Goal: Task Accomplishment & Management: Complete application form

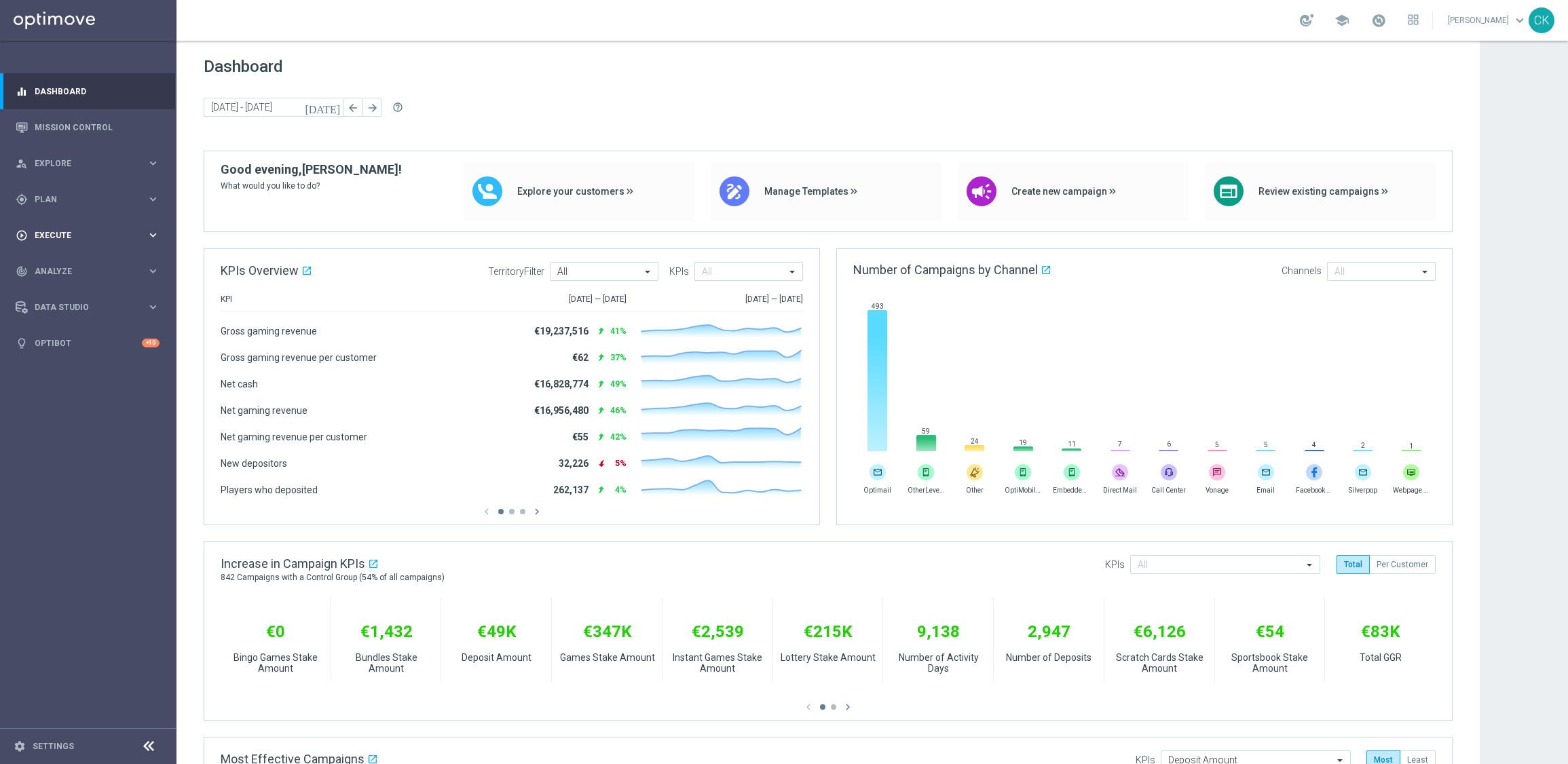
click at [57, 242] on div "play_circle_outline Execute keyboard_arrow_right" at bounding box center [87, 235] width 175 height 36
click at [64, 258] on link "Campaign Builder" at bounding box center [89, 263] width 106 height 11
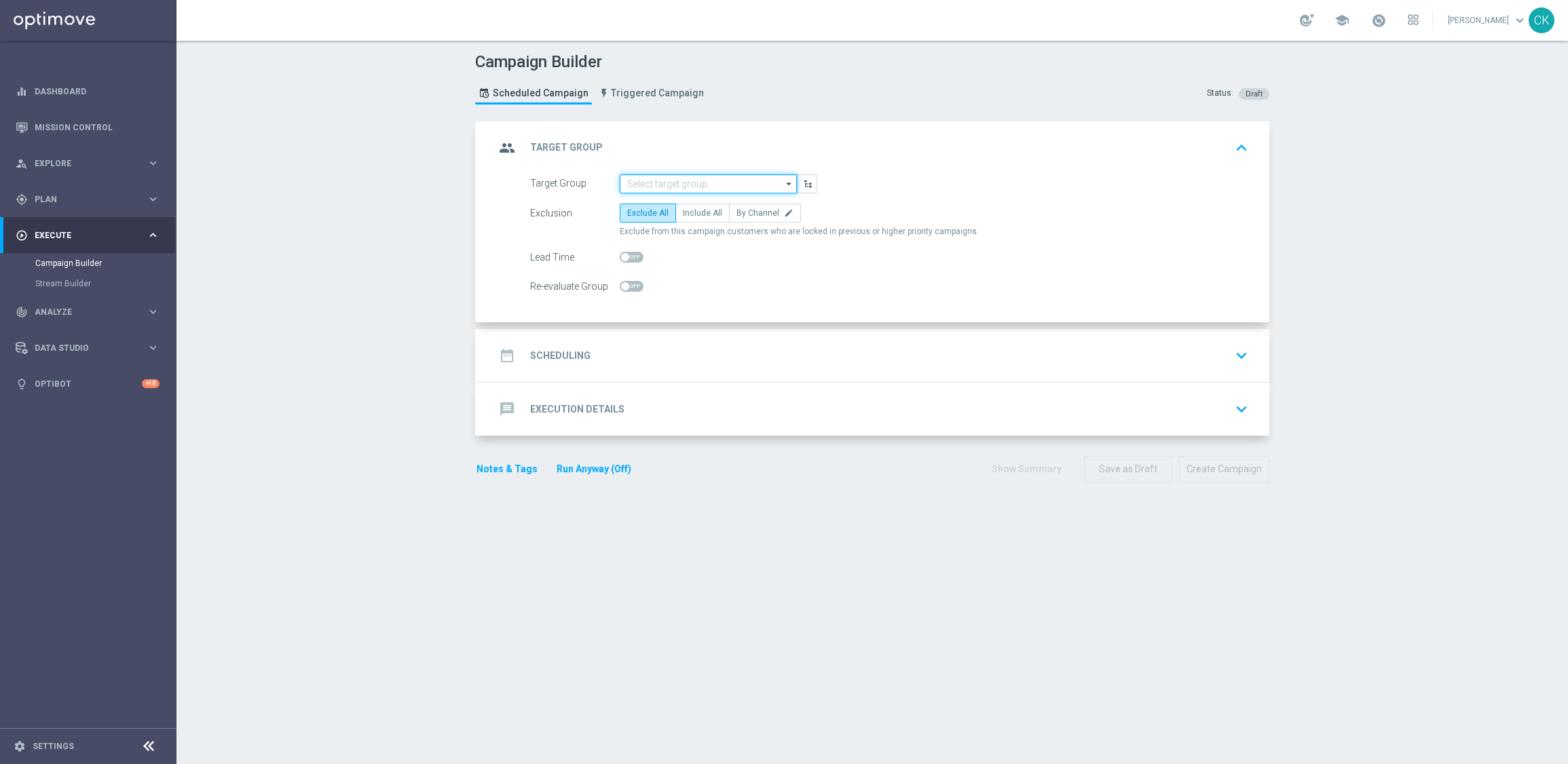
click at [645, 181] on input at bounding box center [709, 184] width 177 height 19
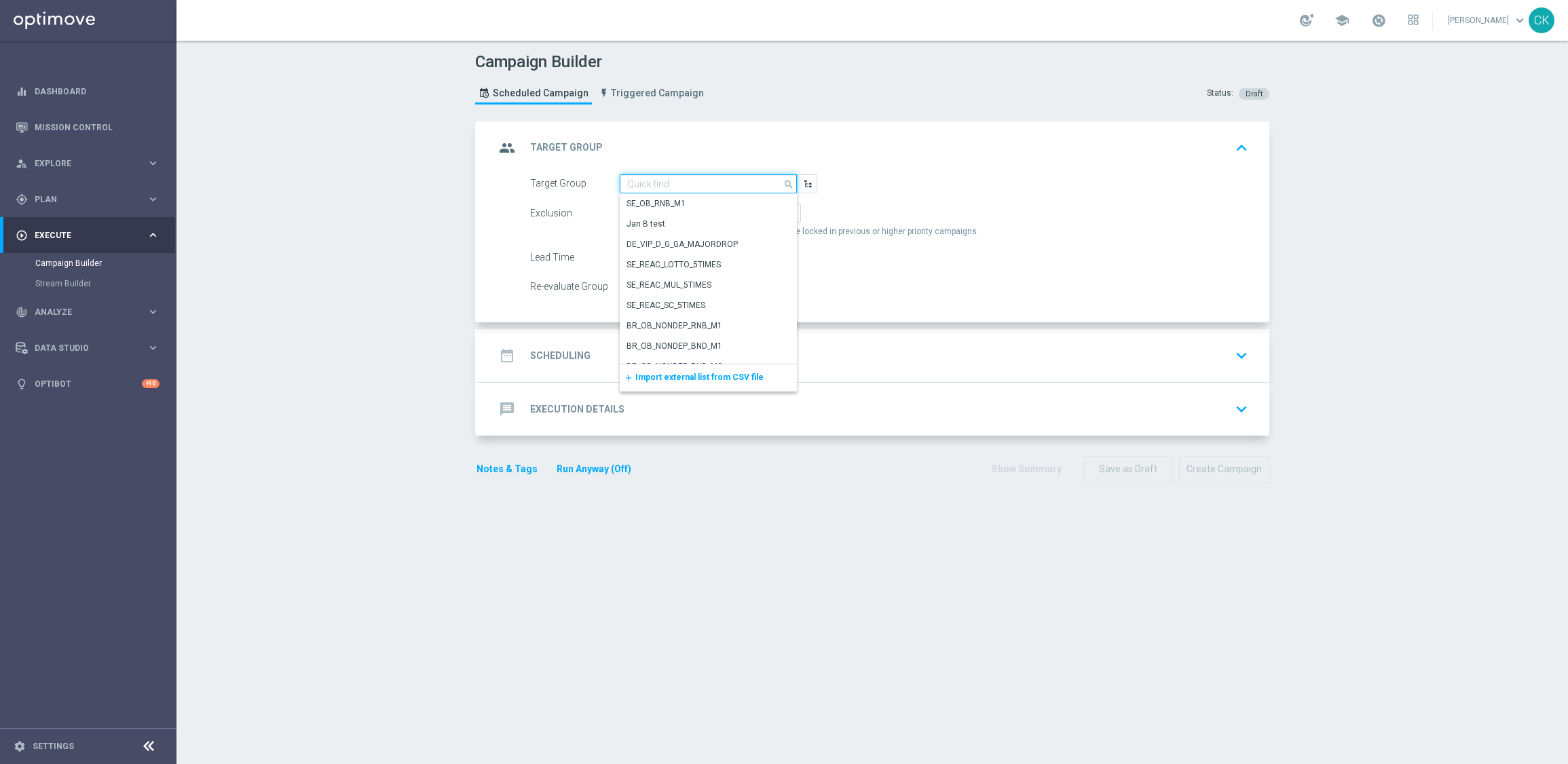
paste input "DE_CLIMATE_NOTIFICATION"
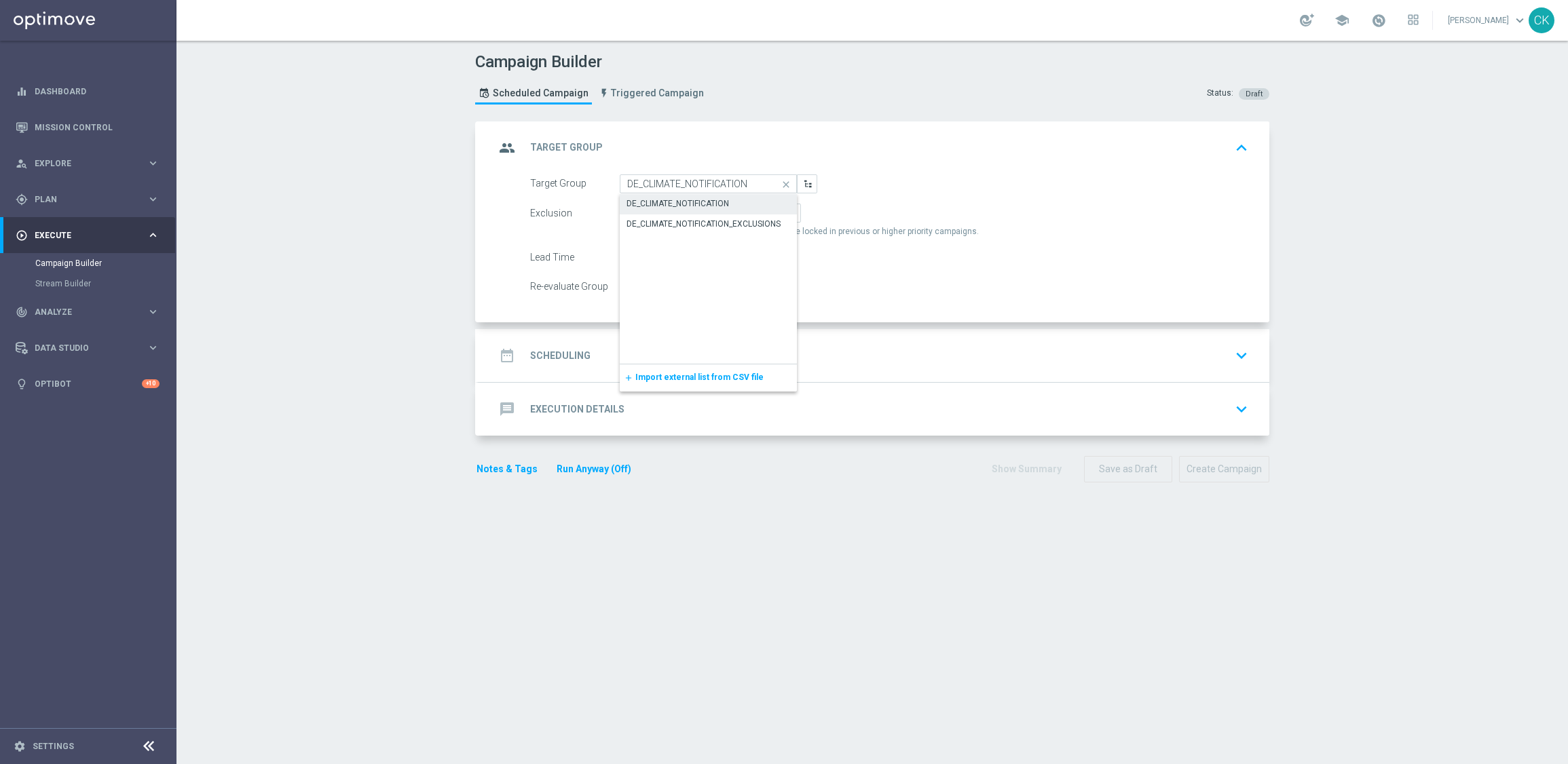
click at [669, 205] on div "DE_CLIMATE_NOTIFICATION" at bounding box center [677, 203] width 102 height 12
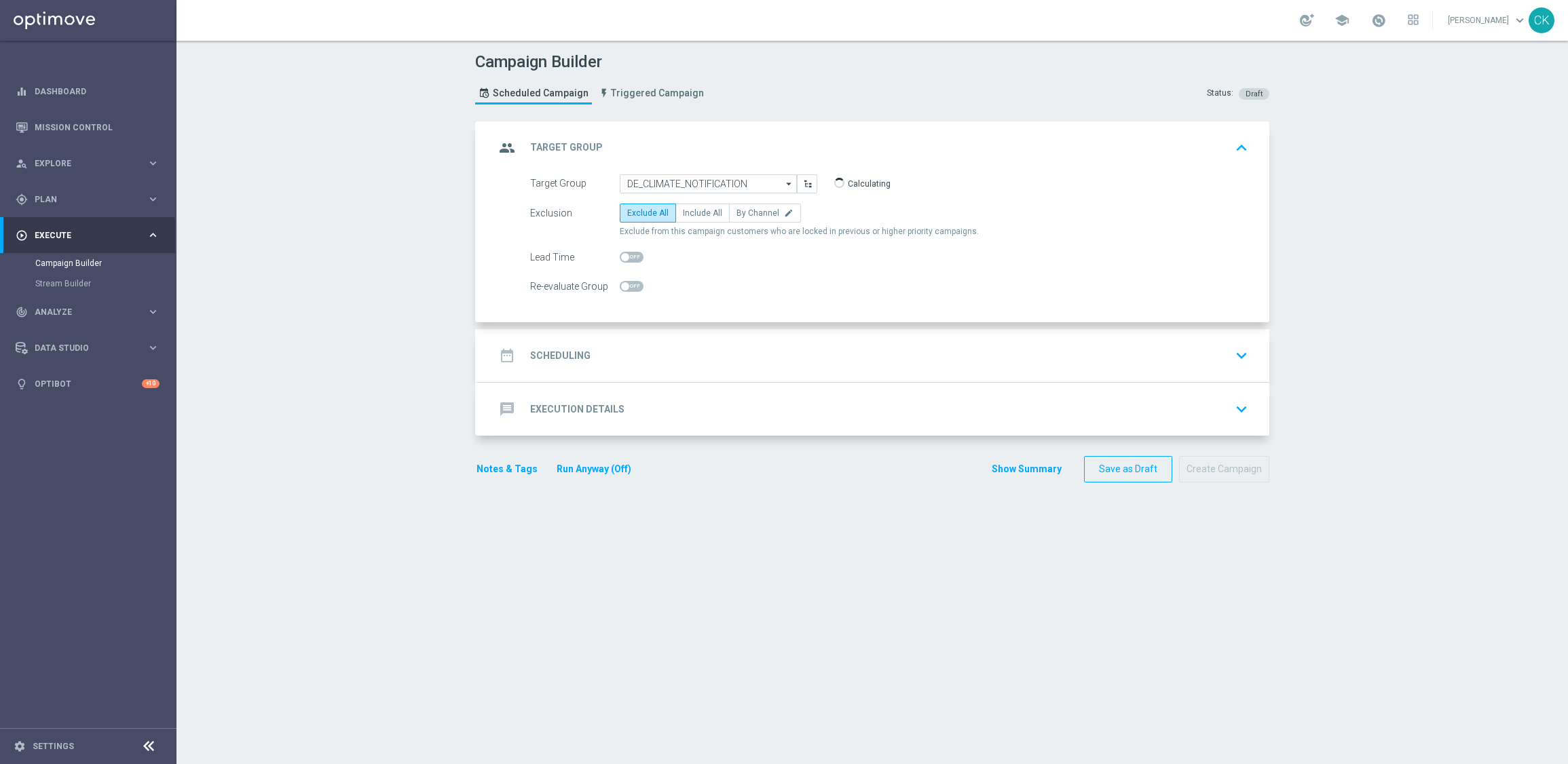
type input "DE_CLIMATE_NOTIFICATION"
click at [686, 210] on span "Include All" at bounding box center [703, 213] width 39 height 9
click at [686, 211] on input "Include All" at bounding box center [687, 215] width 9 height 9
radio input "true"
click at [548, 356] on h2 "Scheduling" at bounding box center [560, 356] width 60 height 13
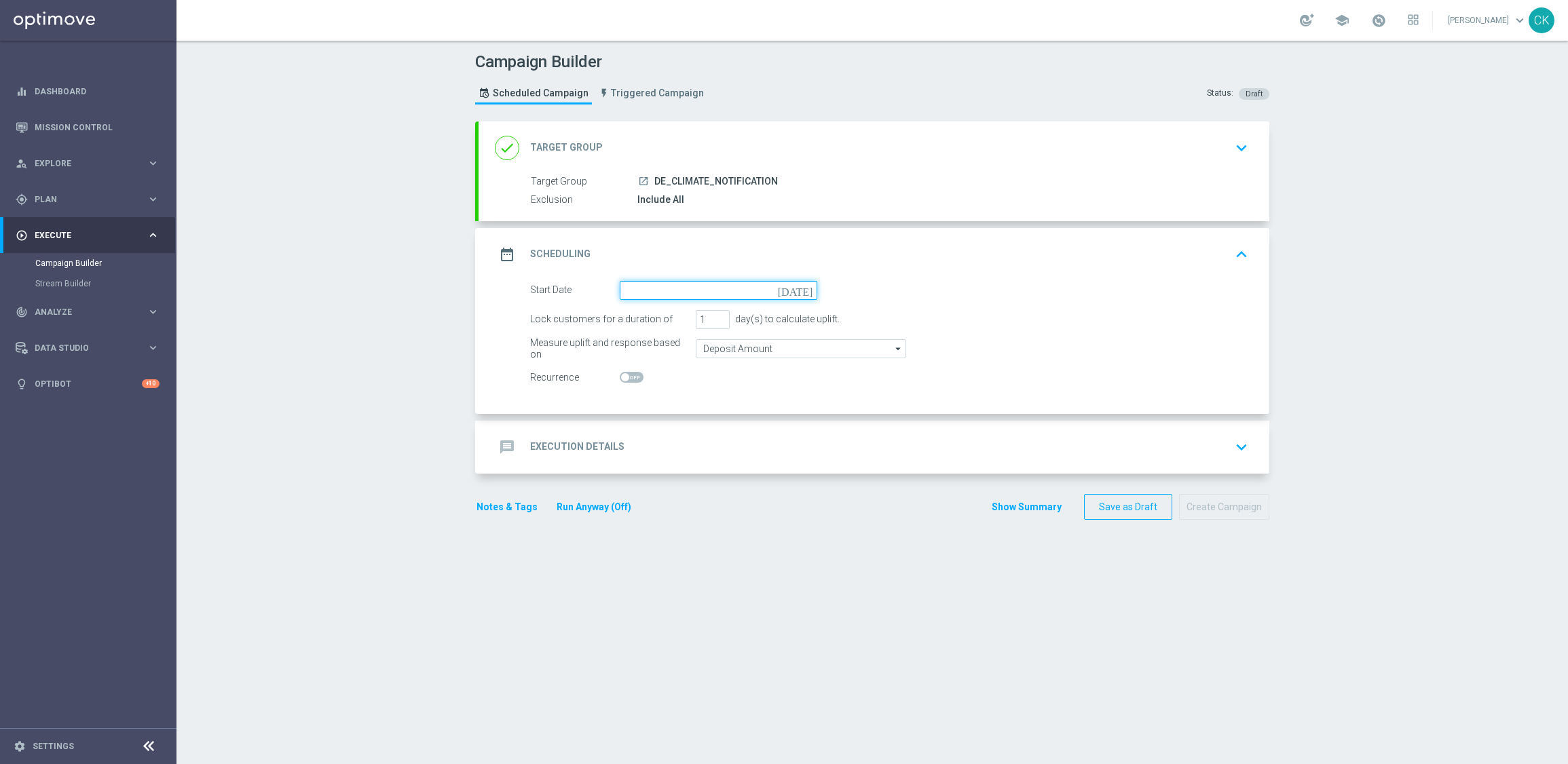
click at [685, 285] on input at bounding box center [719, 290] width 197 height 19
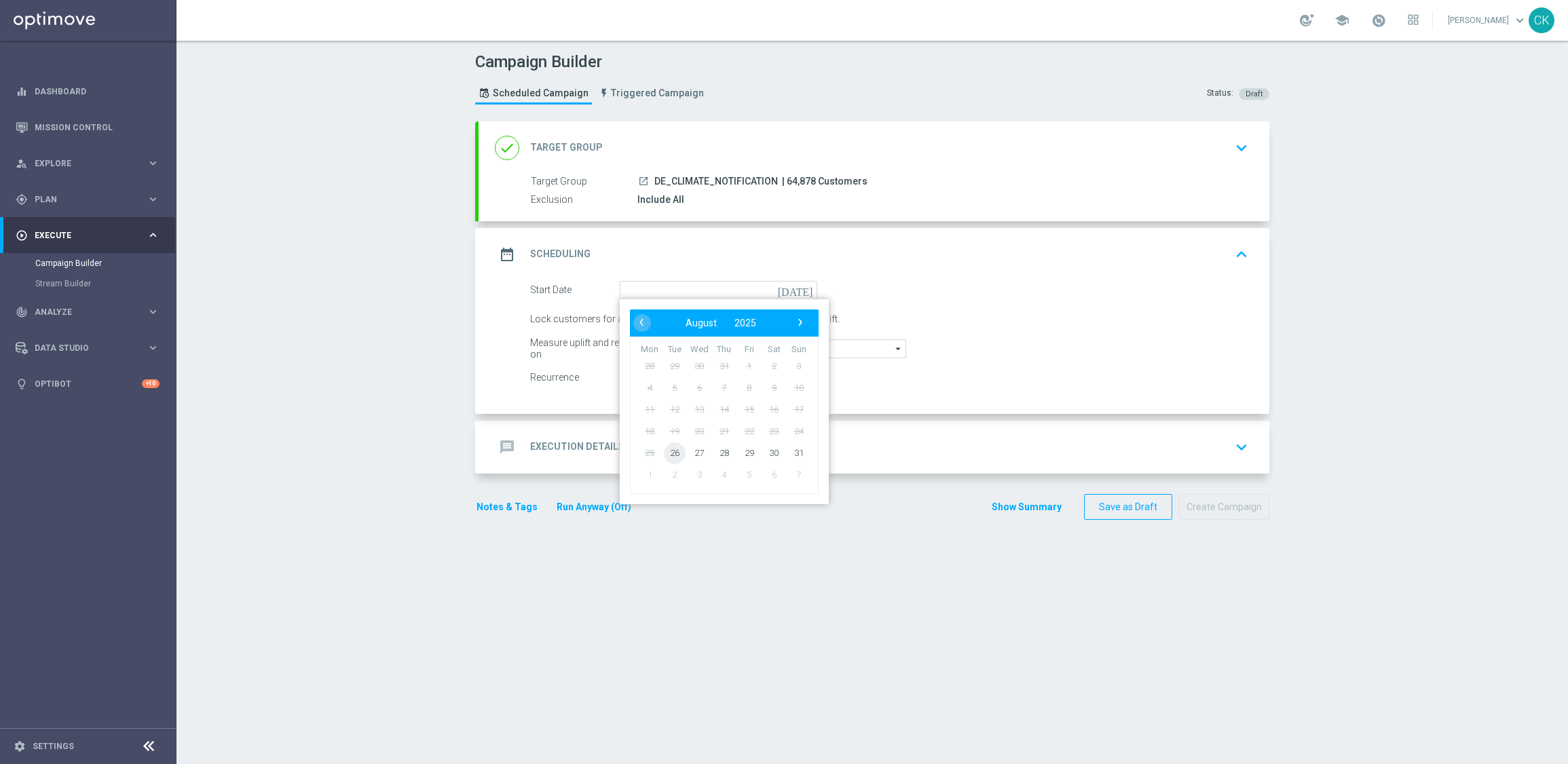
click at [663, 451] on span "26" at bounding box center [674, 453] width 22 height 22
type input "[DATE]"
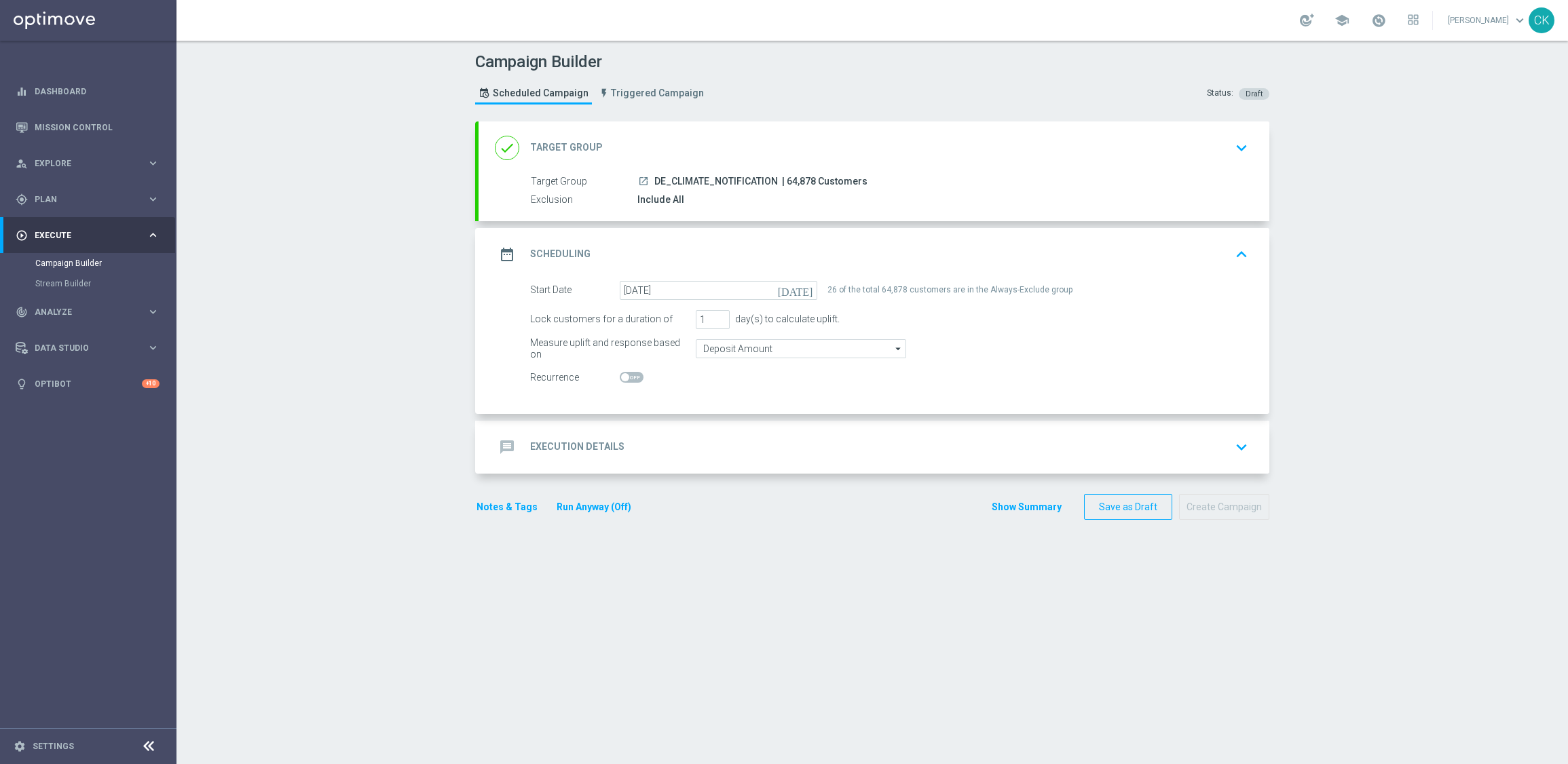
click at [557, 438] on div "message Execution Details" at bounding box center [560, 447] width 130 height 25
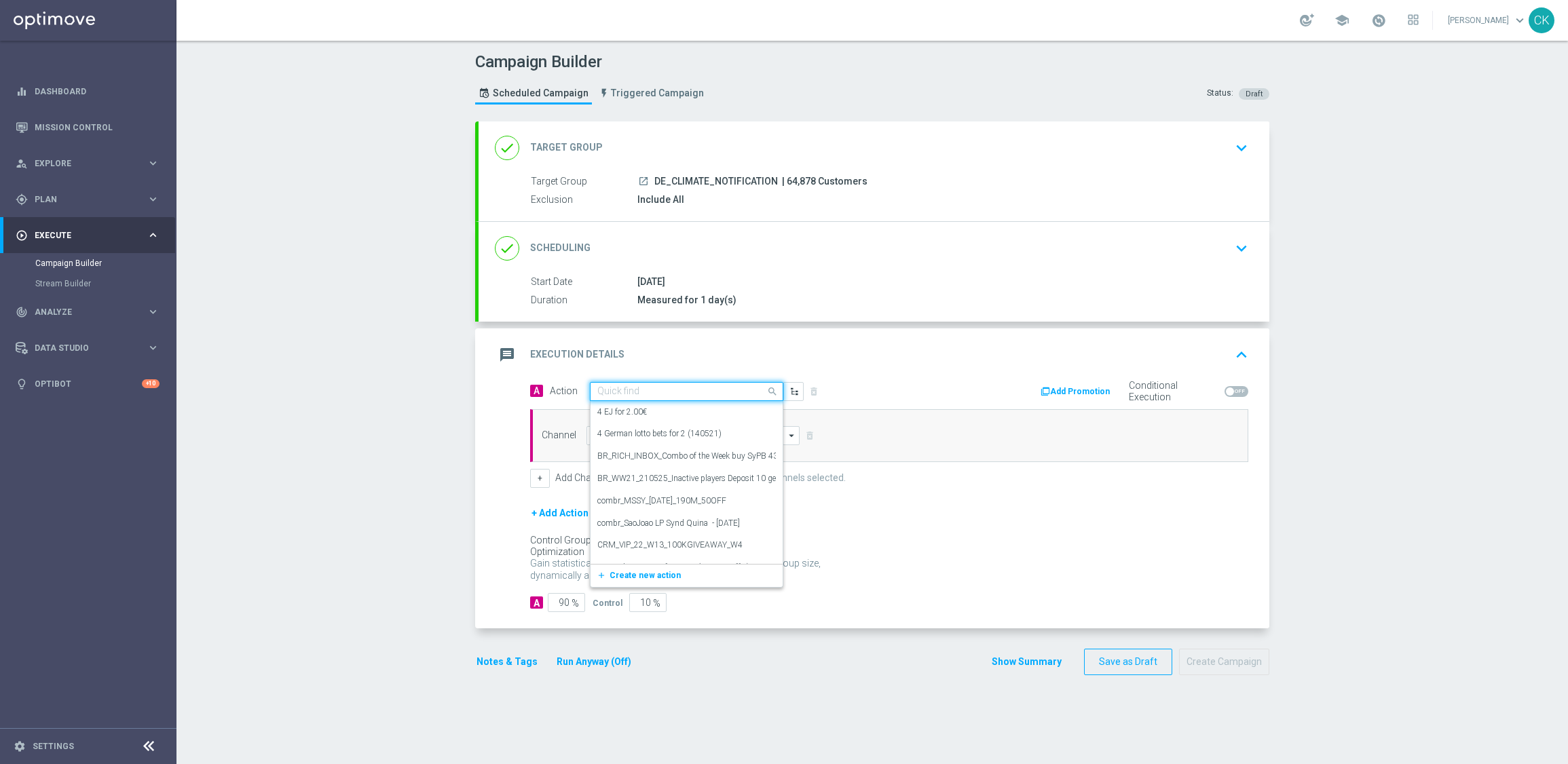
click at [674, 390] on input "text" at bounding box center [673, 392] width 152 height 12
paste input "Environment Notification"
type input "Environment Notification"
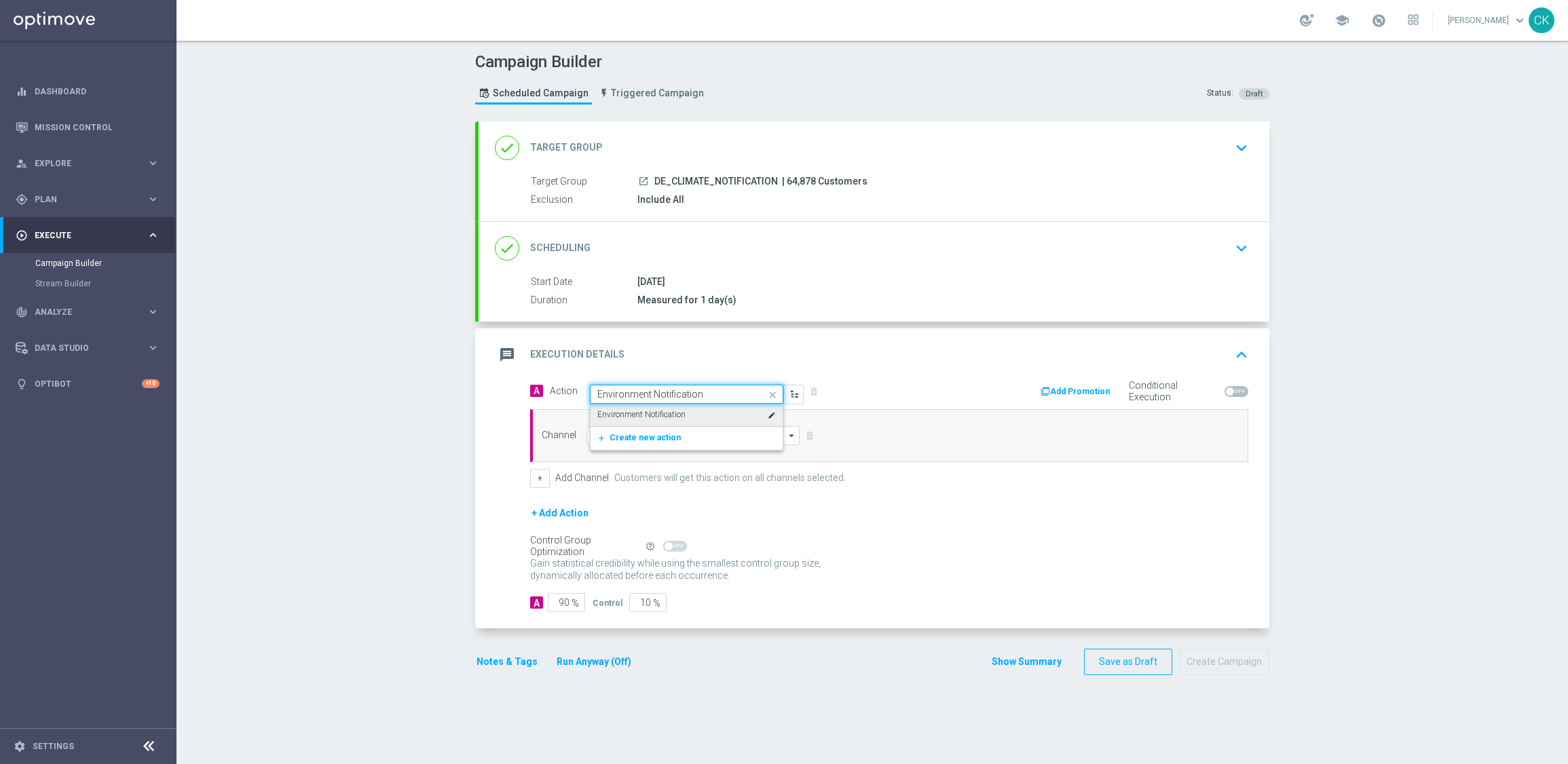
click at [674, 406] on div "Environment Notification edit" at bounding box center [687, 414] width 179 height 22
click at [661, 434] on input at bounding box center [693, 435] width 213 height 19
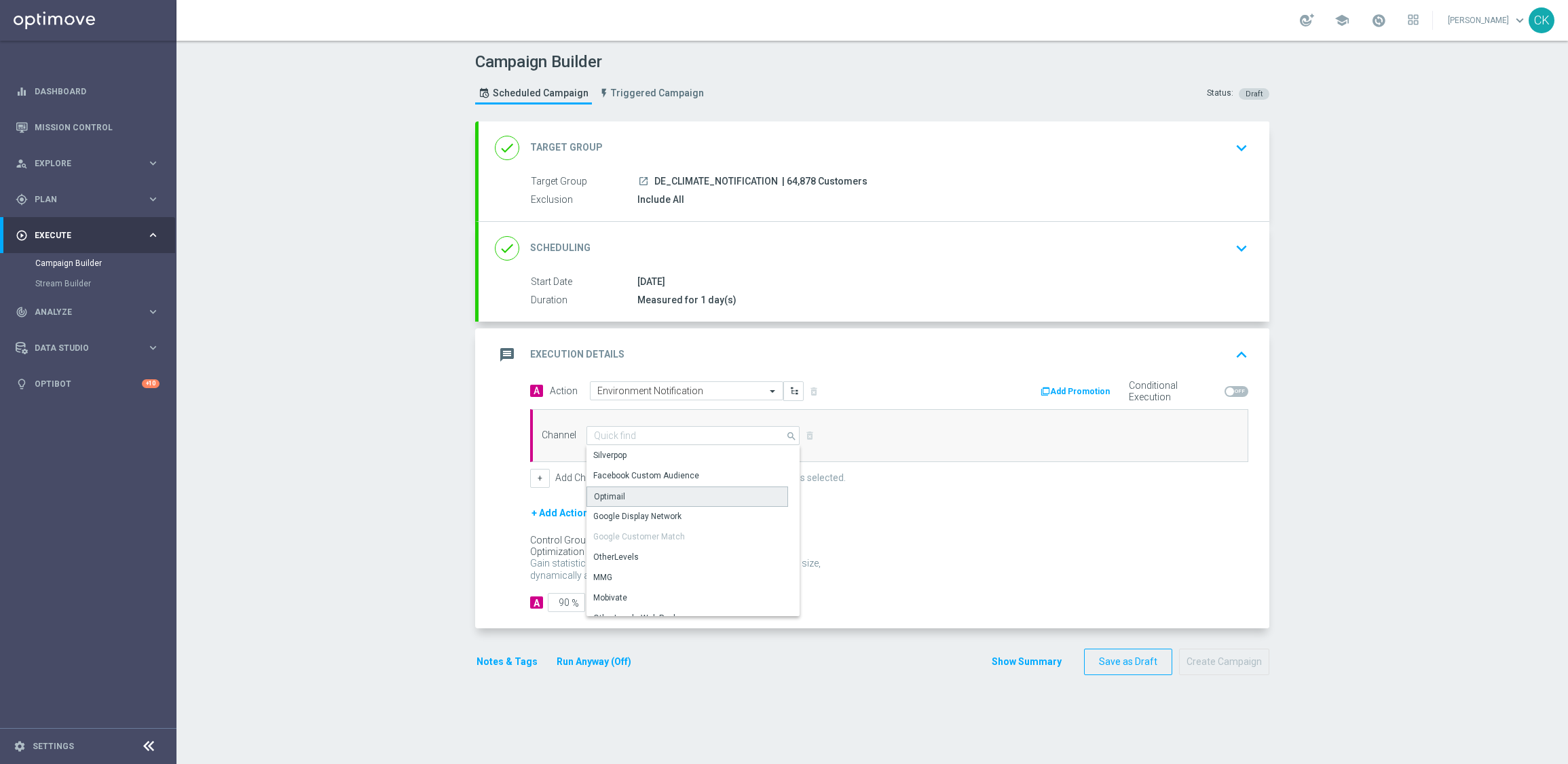
click at [640, 491] on div "Optimail" at bounding box center [687, 496] width 202 height 20
type input "Optimail"
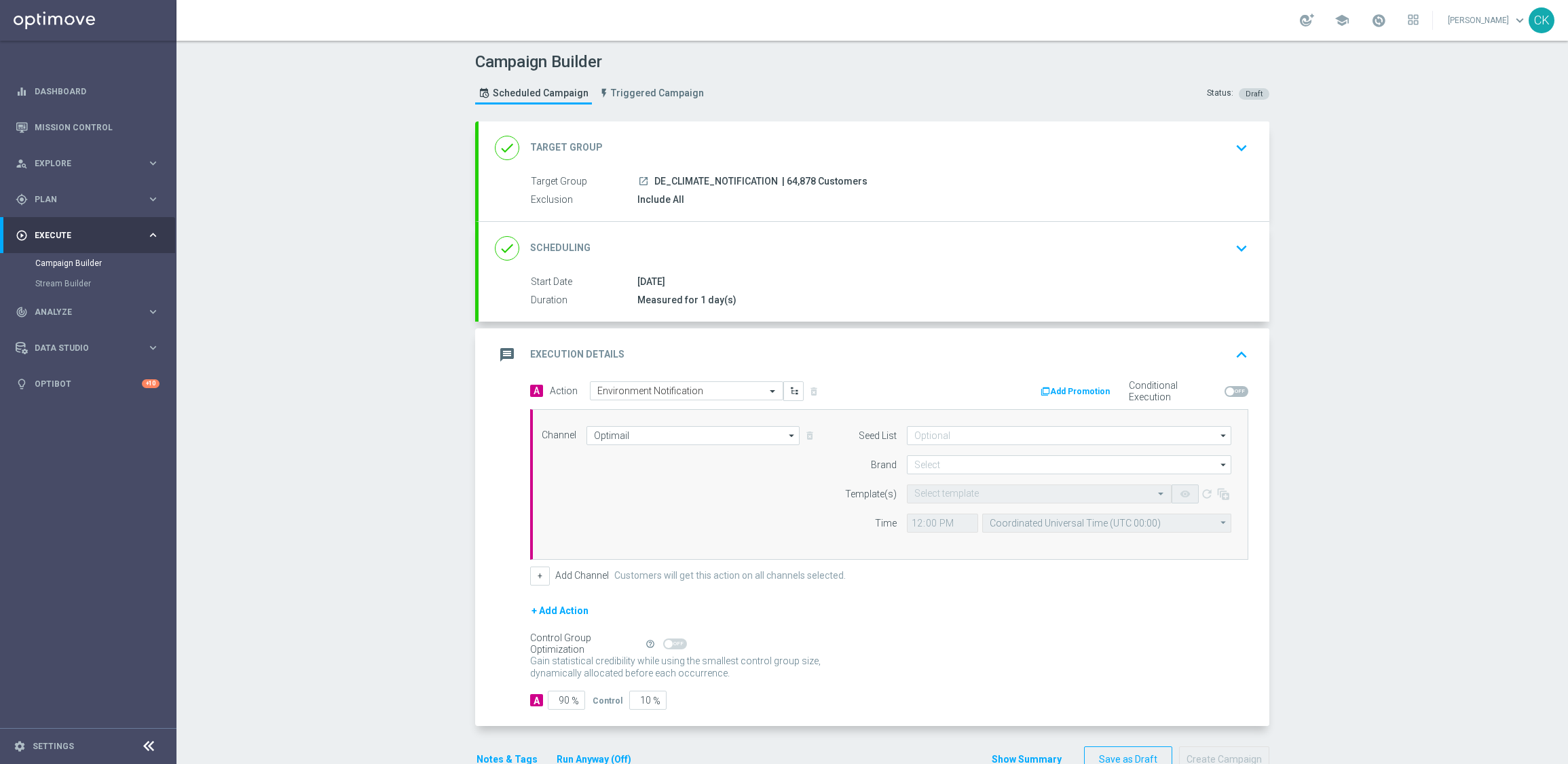
scroll to position [38, 0]
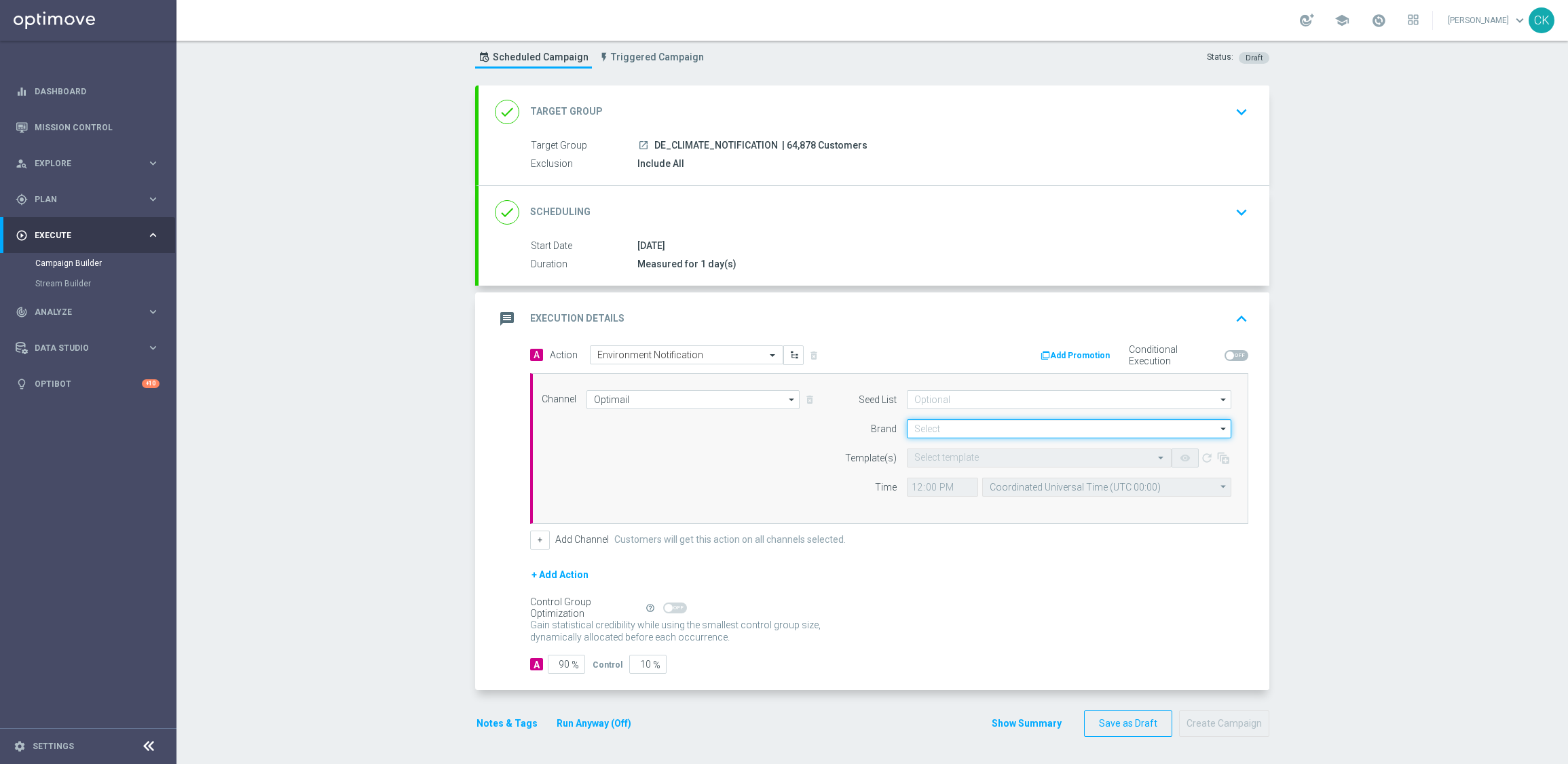
click at [989, 431] on input at bounding box center [1069, 429] width 324 height 19
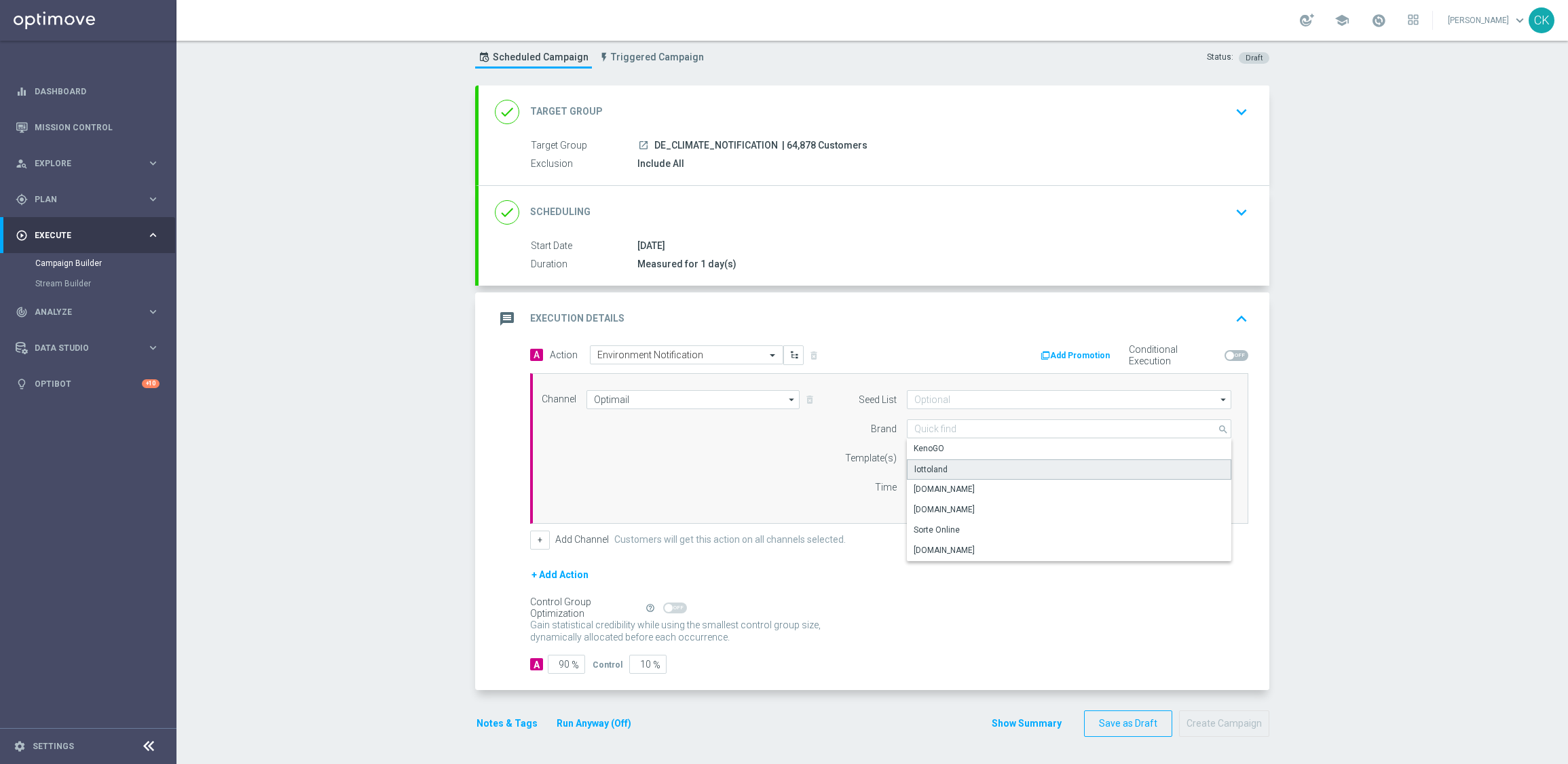
click at [963, 459] on div "lottoland" at bounding box center [1069, 469] width 324 height 20
type input "lottoland"
click at [945, 454] on input "text" at bounding box center [1026, 459] width 223 height 12
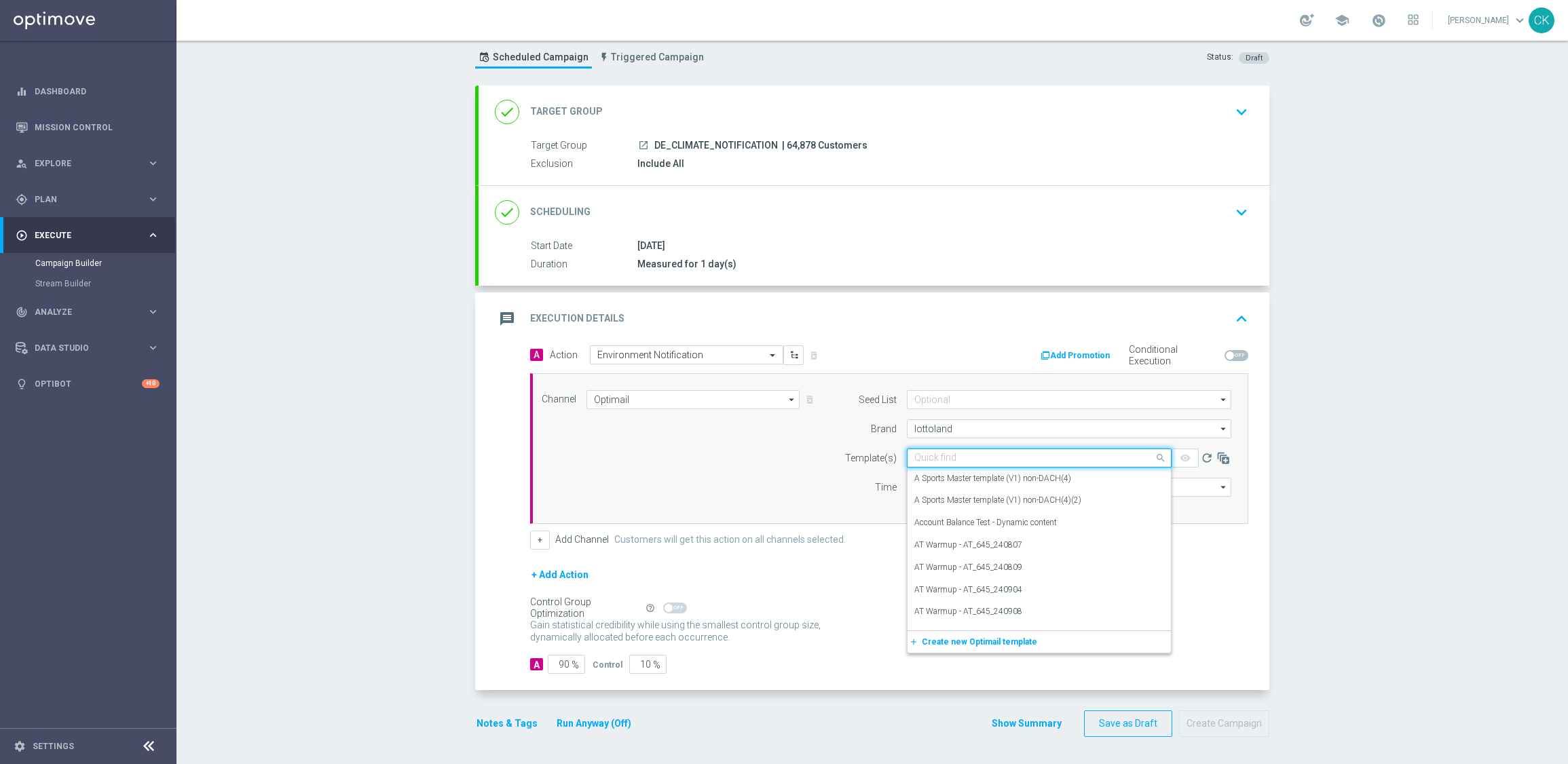
paste input "Retrieving data. Wait a few seconds and try to cut or copy again."
type input "Retrieving data. Wait a few seconds and try to cut or copy again."
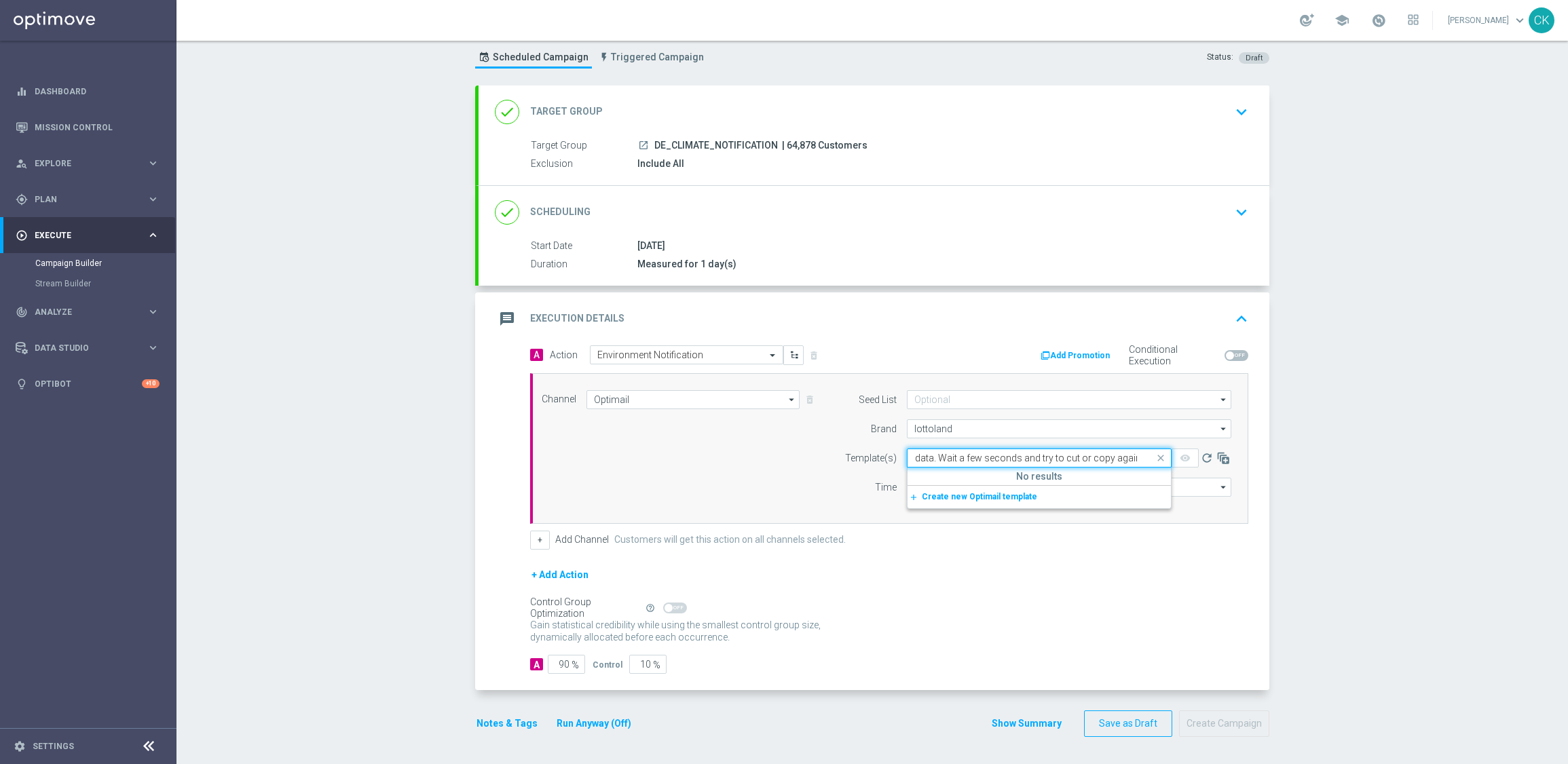
click at [945, 454] on input "Retrieving data. Wait a few seconds and try to cut or copy again." at bounding box center [1026, 459] width 223 height 12
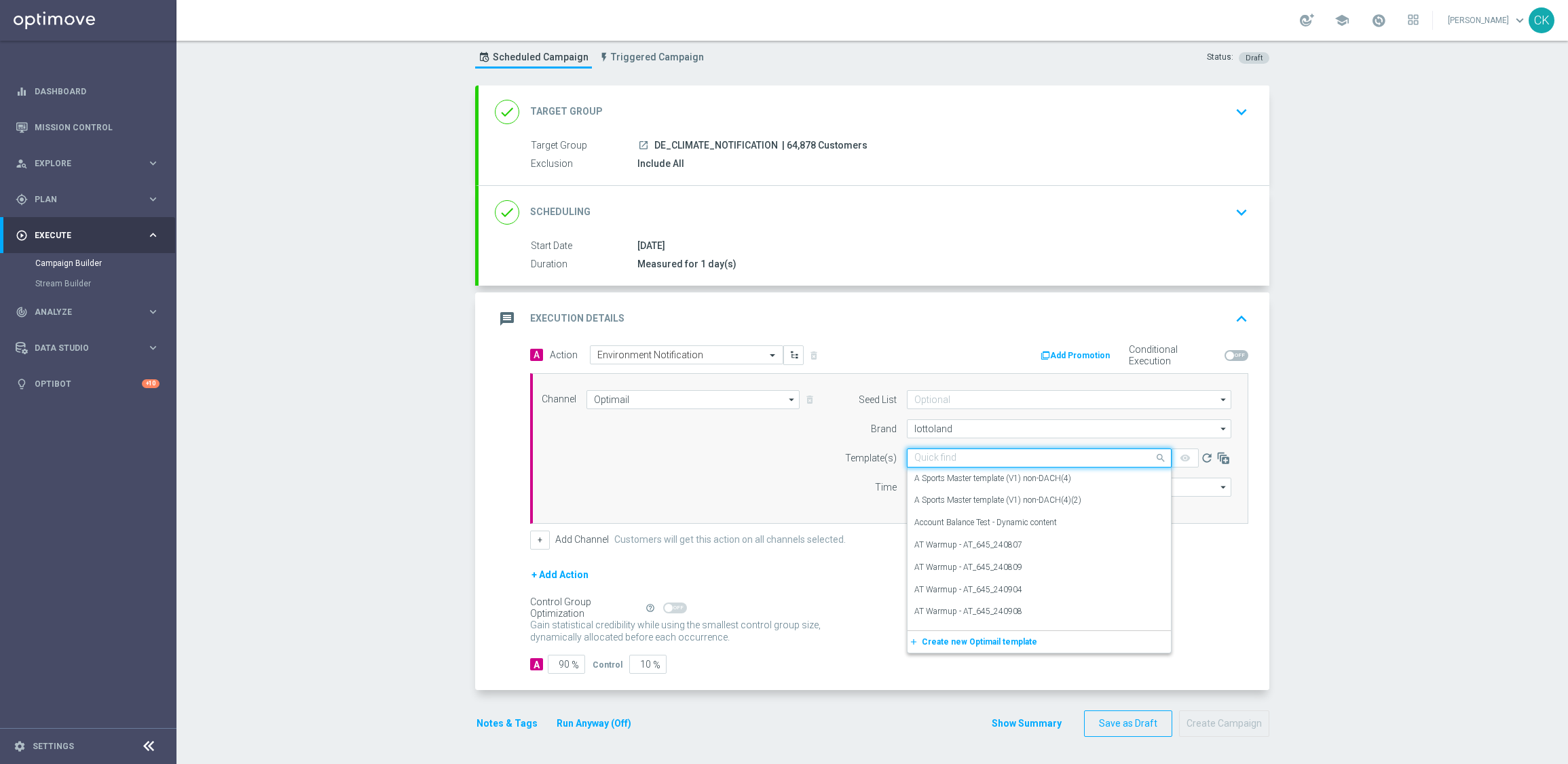
scroll to position [0, 0]
paste input "de_all__UMWELTHILFE_250826__NVIP_EMA_SER_MIX"
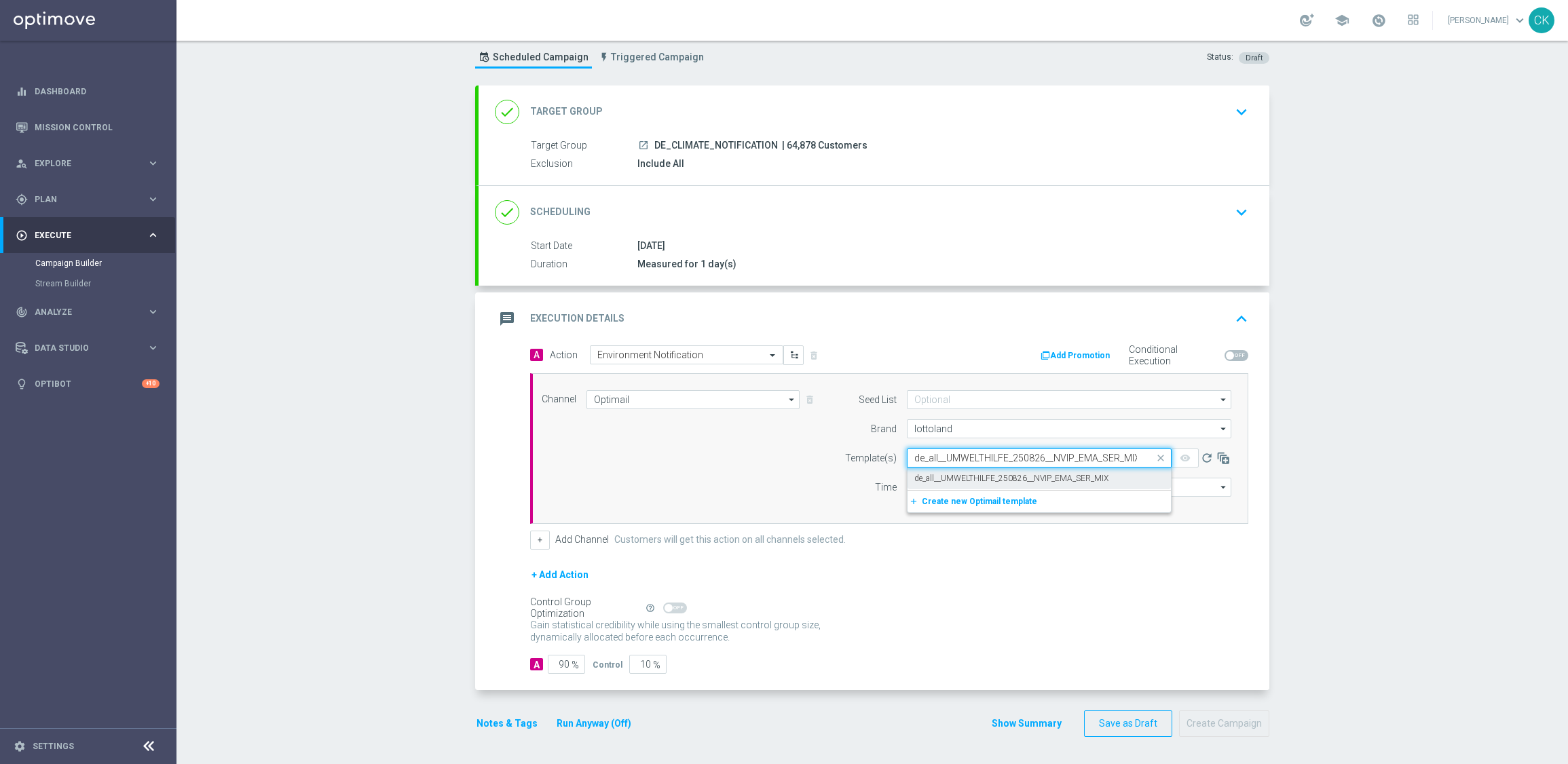
scroll to position [0, 4]
click at [921, 473] on label "de_all__UMWELTHILFE_250826__NVIP_EMA_SER_MIX" at bounding box center [1011, 479] width 194 height 12
type input "de_all__UMWELTHILFE_250826__NVIP_EMA_SER_MIX"
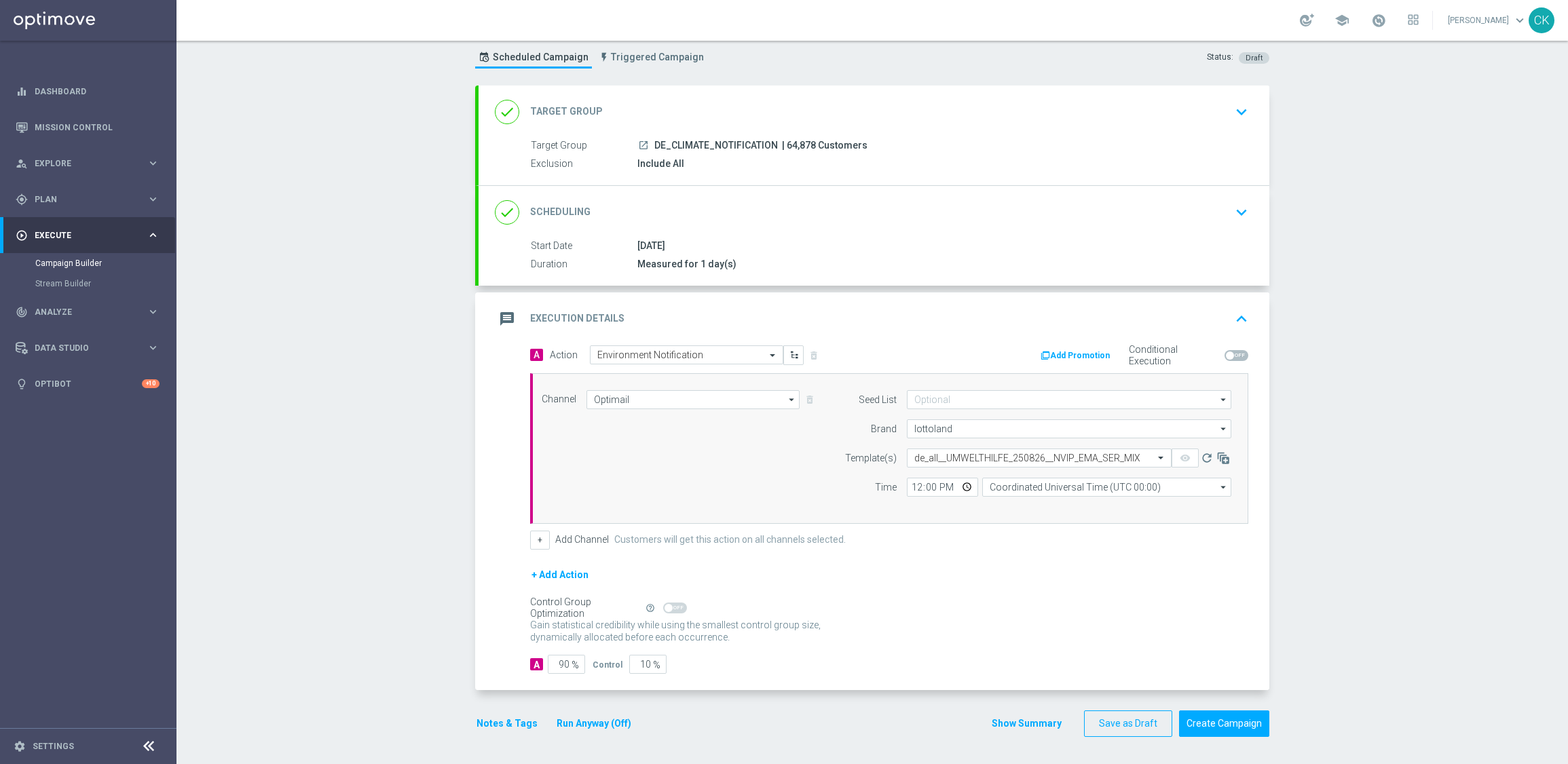
scroll to position [0, 0]
click at [910, 485] on input "12:00" at bounding box center [942, 487] width 71 height 19
type input "19:45"
click at [1037, 477] on input "Coordinated Universal Time (UTC 00:00)" at bounding box center [1106, 487] width 249 height 19
click at [1035, 496] on div "Show Selected 0 of NaN" at bounding box center [1106, 496] width 249 height 1
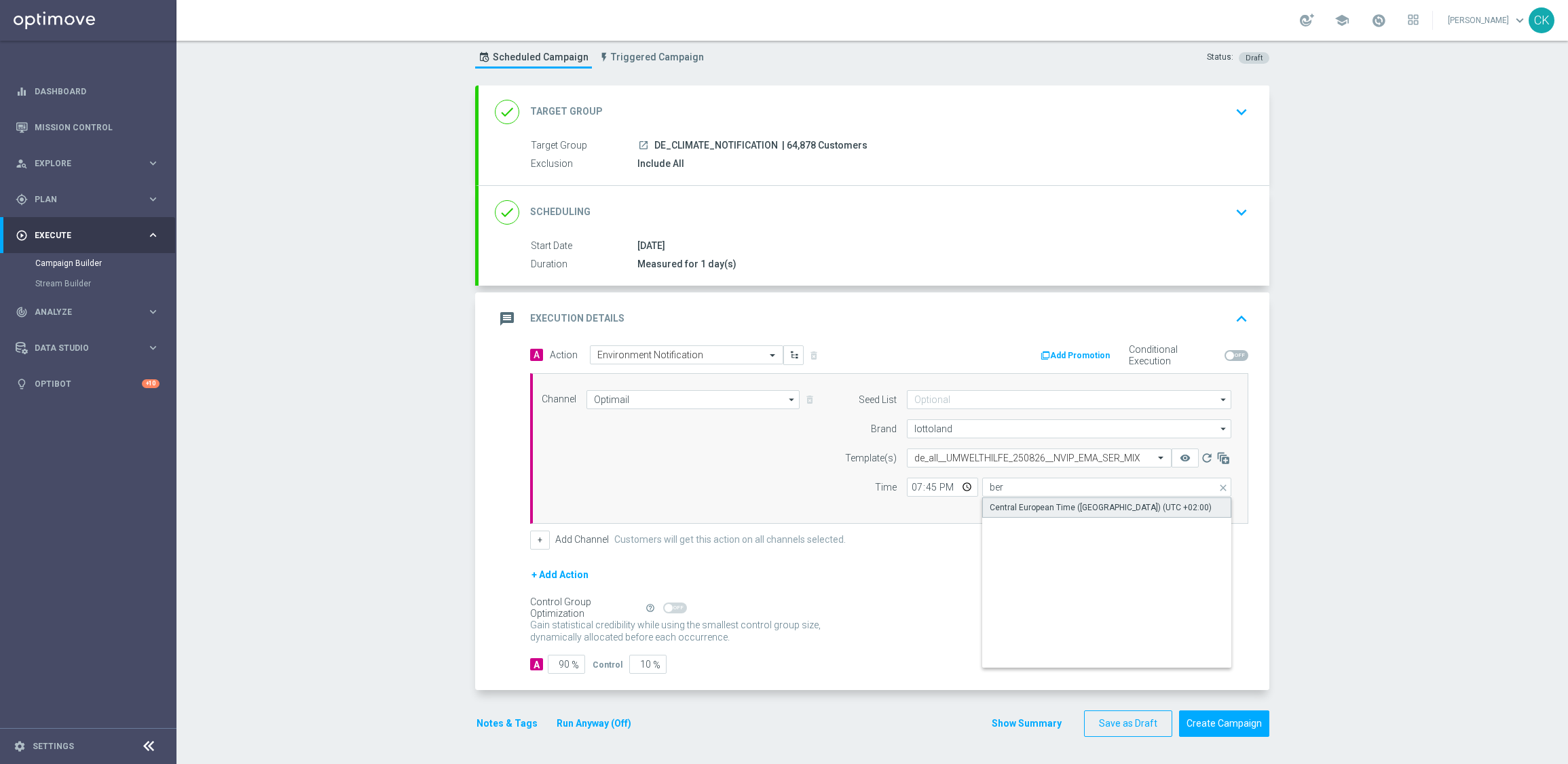
click at [1029, 501] on div "Central European Time ([GEOGRAPHIC_DATA]) (UTC +02:00)" at bounding box center [1101, 507] width 222 height 12
type input "Central European Time ([GEOGRAPHIC_DATA]) (UTC +02:00)"
click at [558, 662] on input "90" at bounding box center [566, 664] width 37 height 19
type input "0"
type input "100"
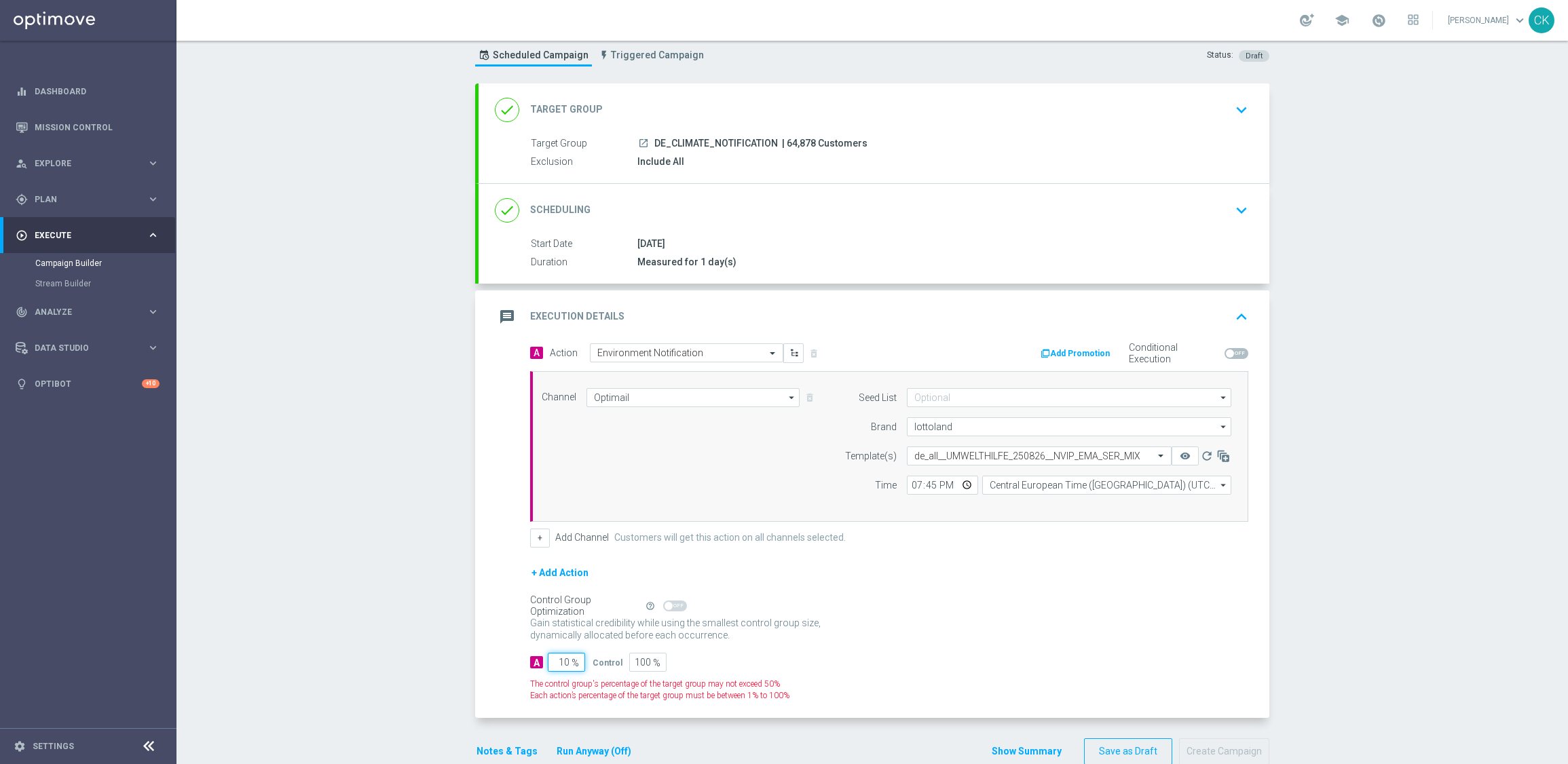
type input "100"
type input "0"
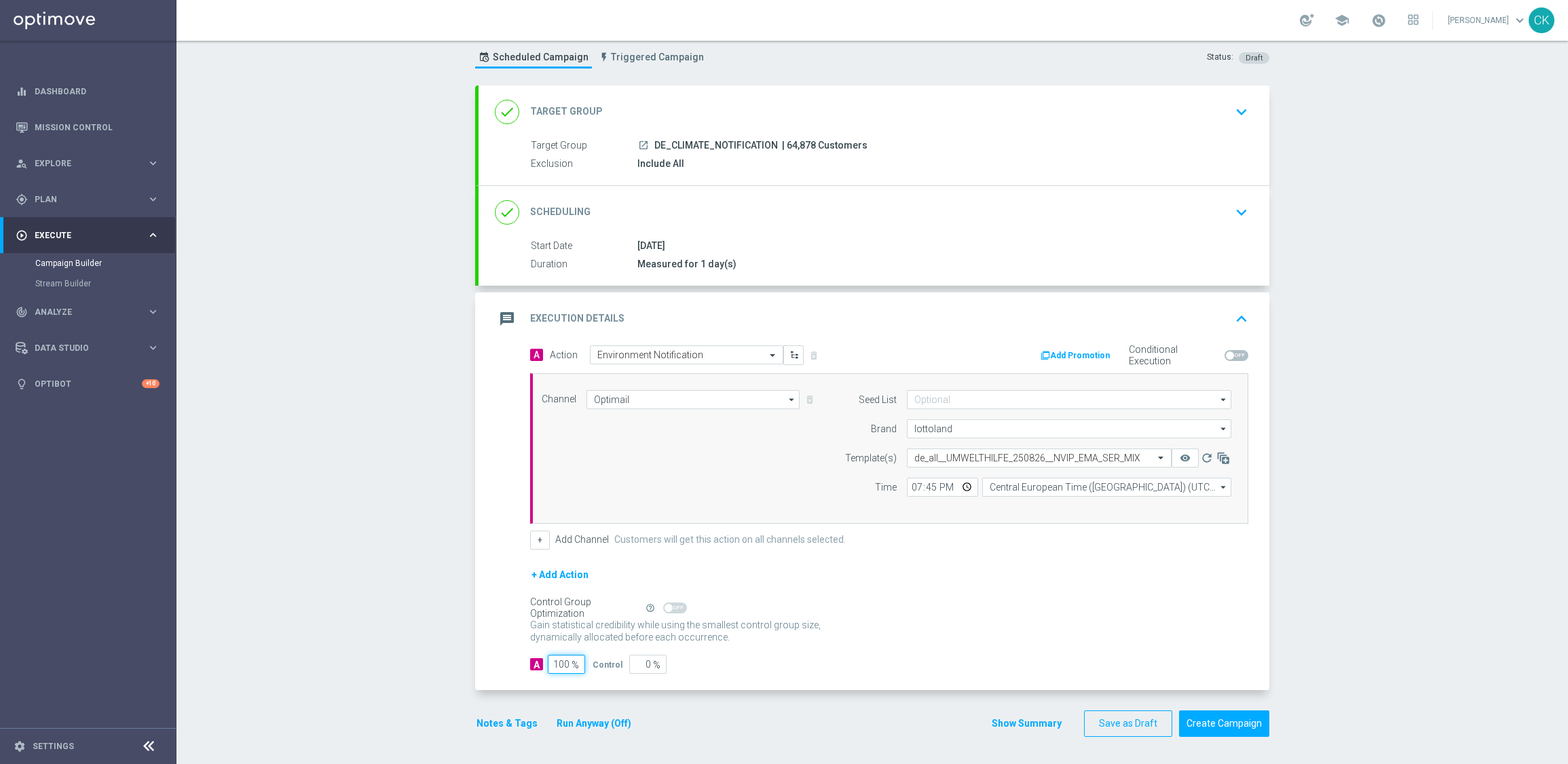
type input "100"
click at [781, 663] on div "A 100 % Control 0 %" at bounding box center [889, 664] width 718 height 19
click at [467, 682] on section "done Target Group keyboard_arrow_down Target Group launch DE_CLIMATE_NOTIFICATI…" at bounding box center [873, 418] width 814 height 665
click at [478, 723] on button "Notes & Tags" at bounding box center [507, 723] width 64 height 17
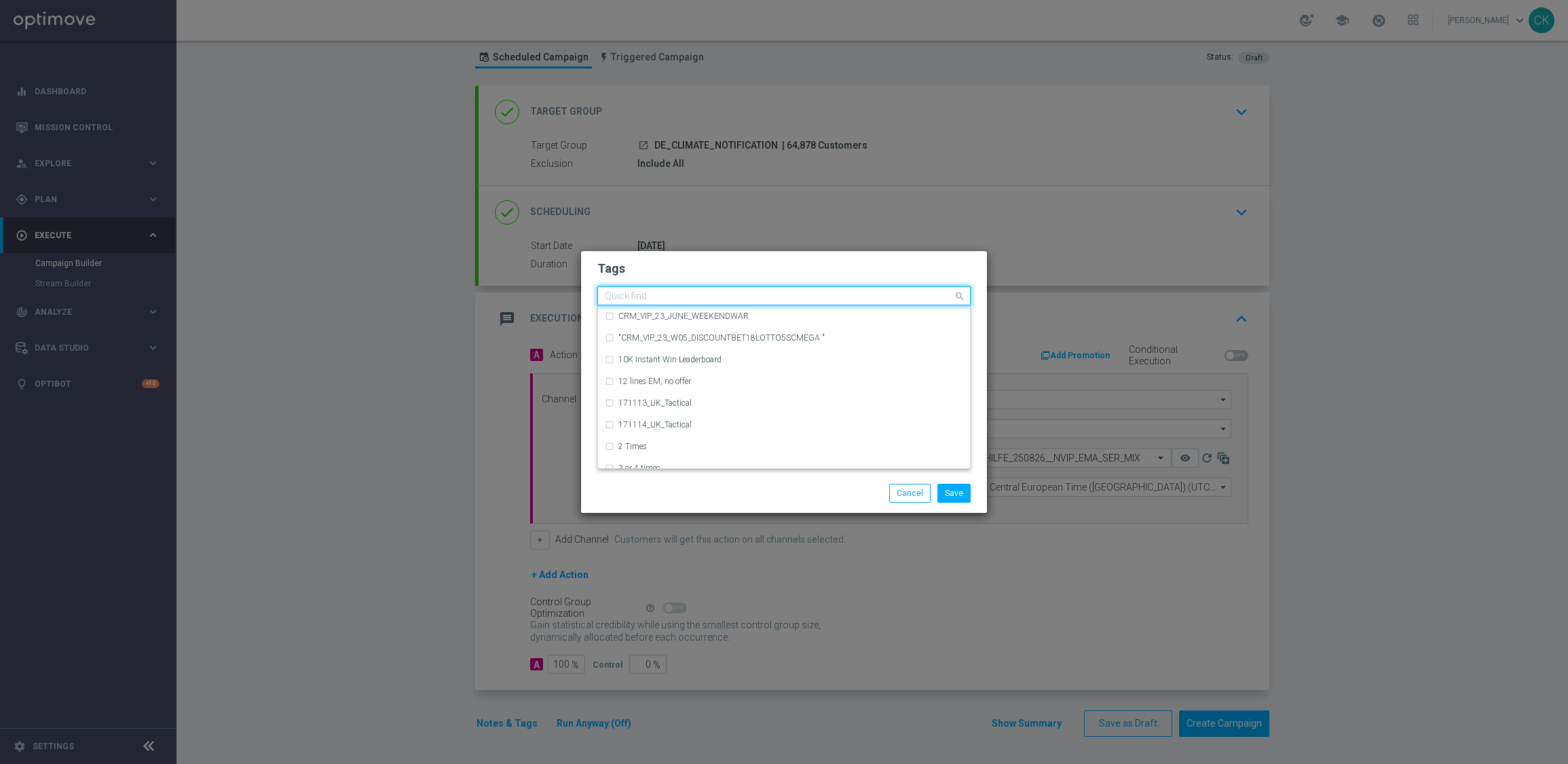
click at [622, 287] on div "Quick find" at bounding box center [784, 296] width 373 height 19
click at [674, 356] on div "DE_TACTICAL" at bounding box center [791, 359] width 345 height 8
type input "DE_T"
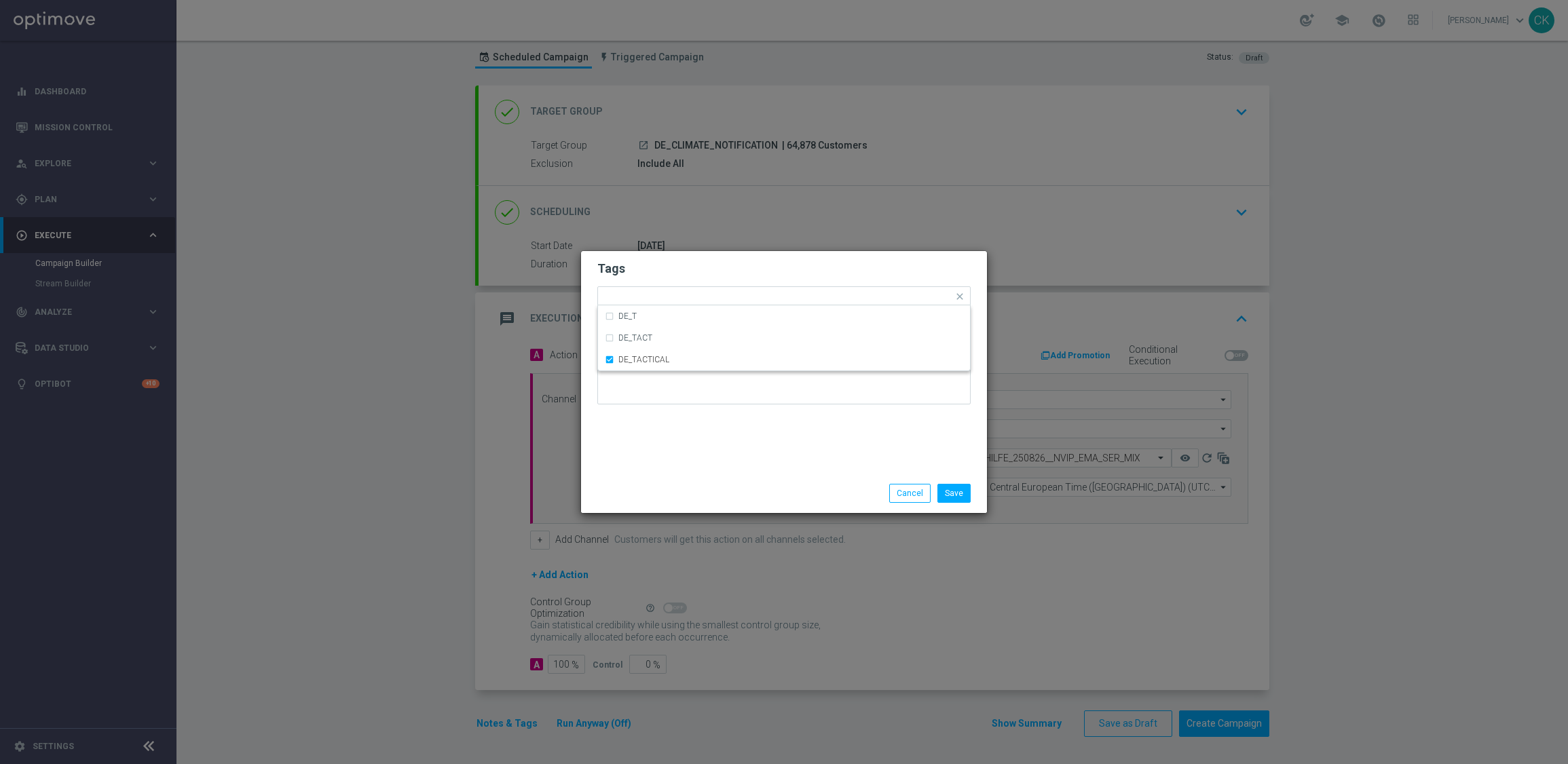
click at [650, 475] on div "Save Cancel" at bounding box center [783, 493] width 406 height 39
click at [952, 492] on button "Save" at bounding box center [954, 493] width 33 height 19
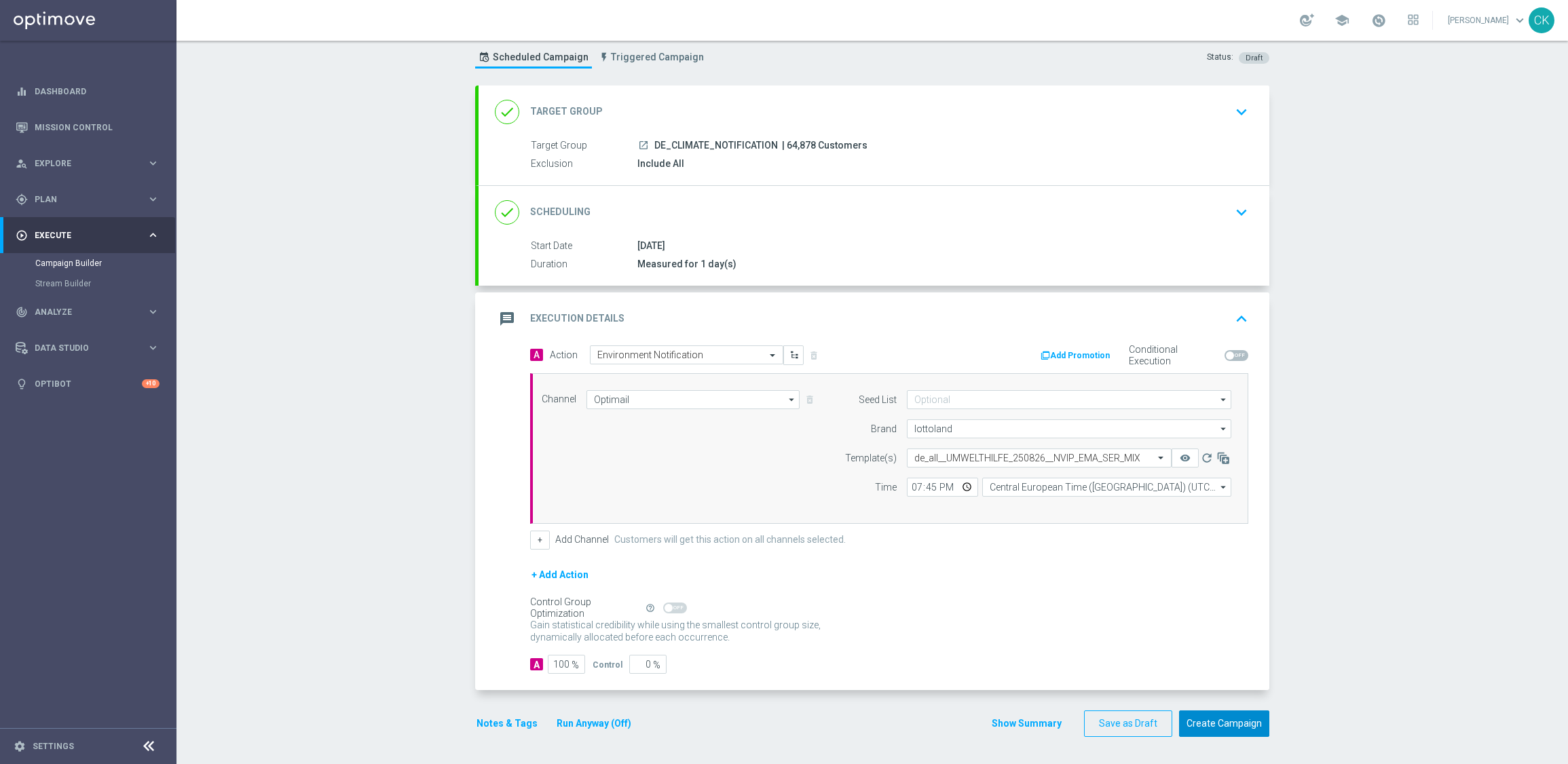
click at [1205, 724] on button "Create Campaign" at bounding box center [1224, 723] width 90 height 26
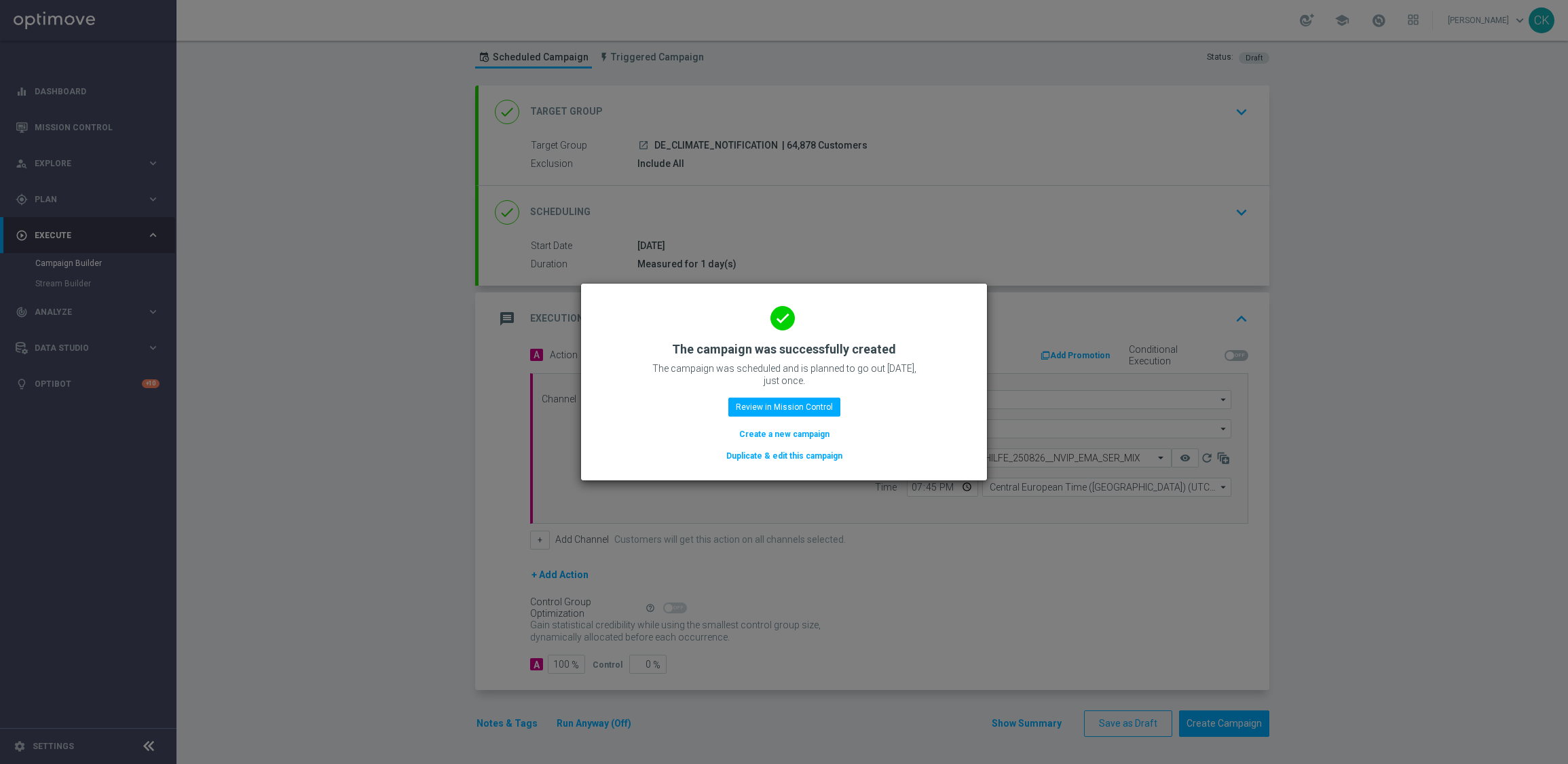
click at [765, 436] on button "Create a new campaign" at bounding box center [784, 434] width 93 height 15
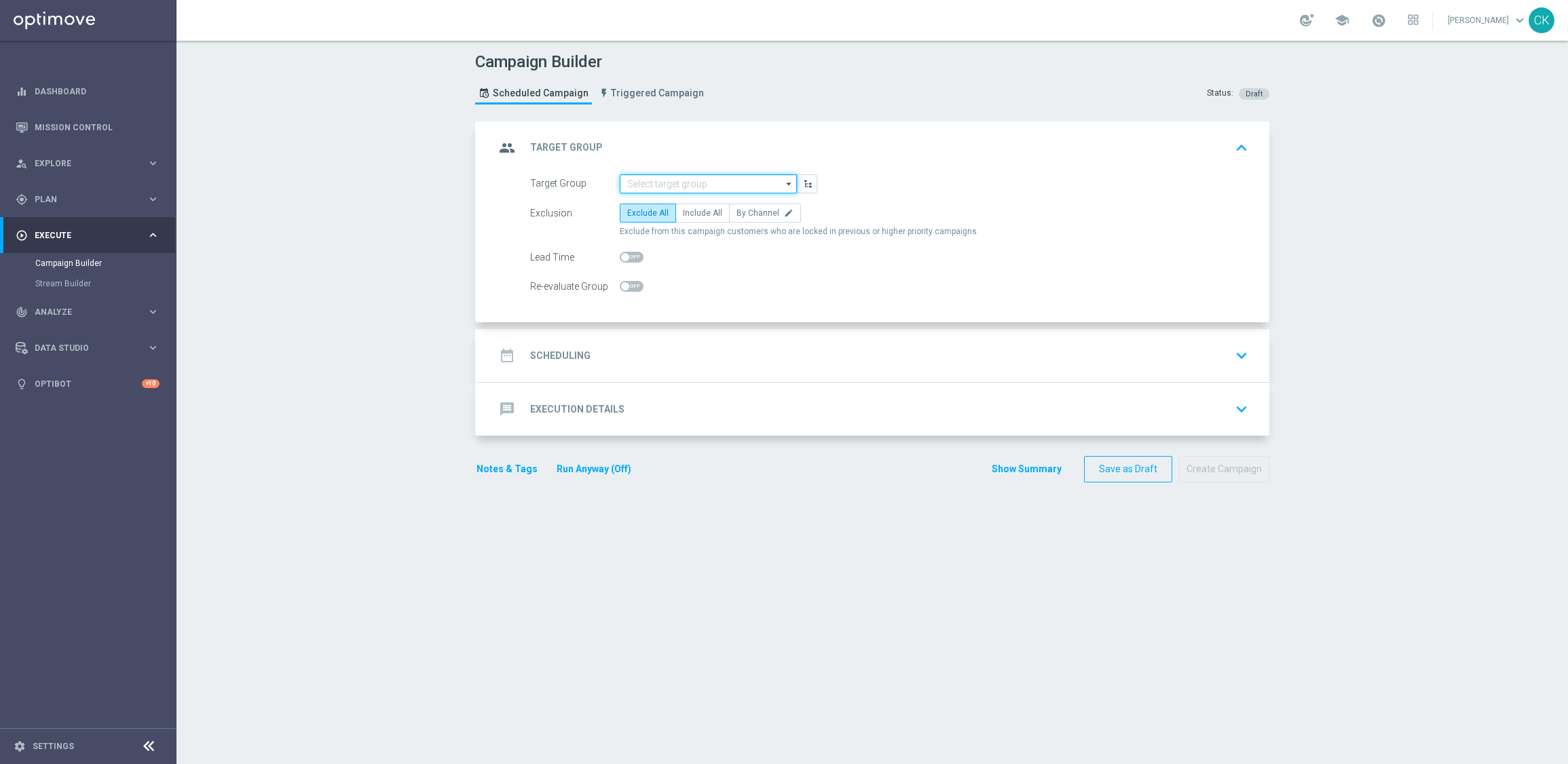
click at [685, 178] on input at bounding box center [709, 184] width 177 height 19
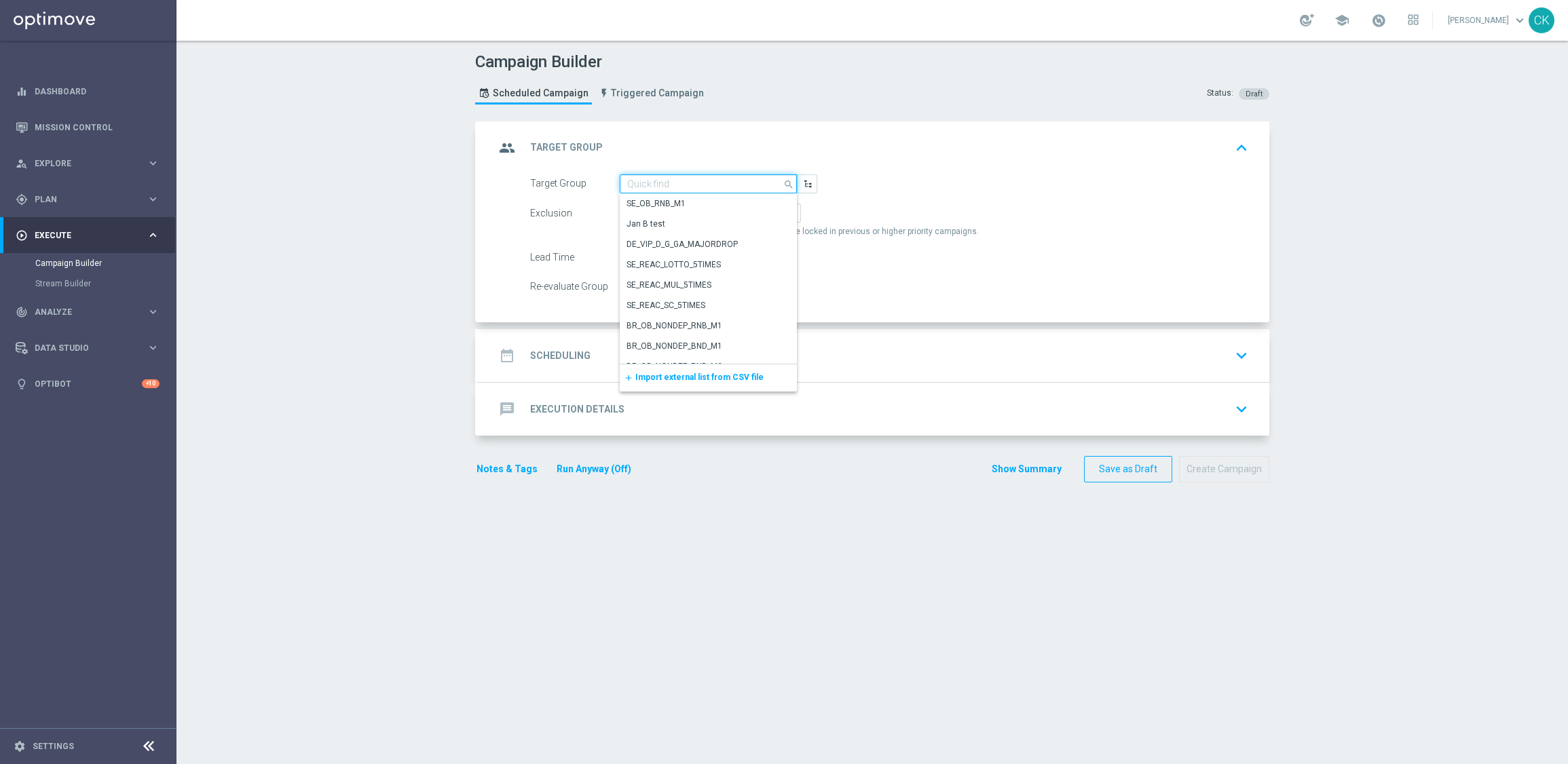
paste input "de_all_TGT_NVIP_EM_TAC_MIX__ACTIVE_ALL_HIGHJACKPOT"
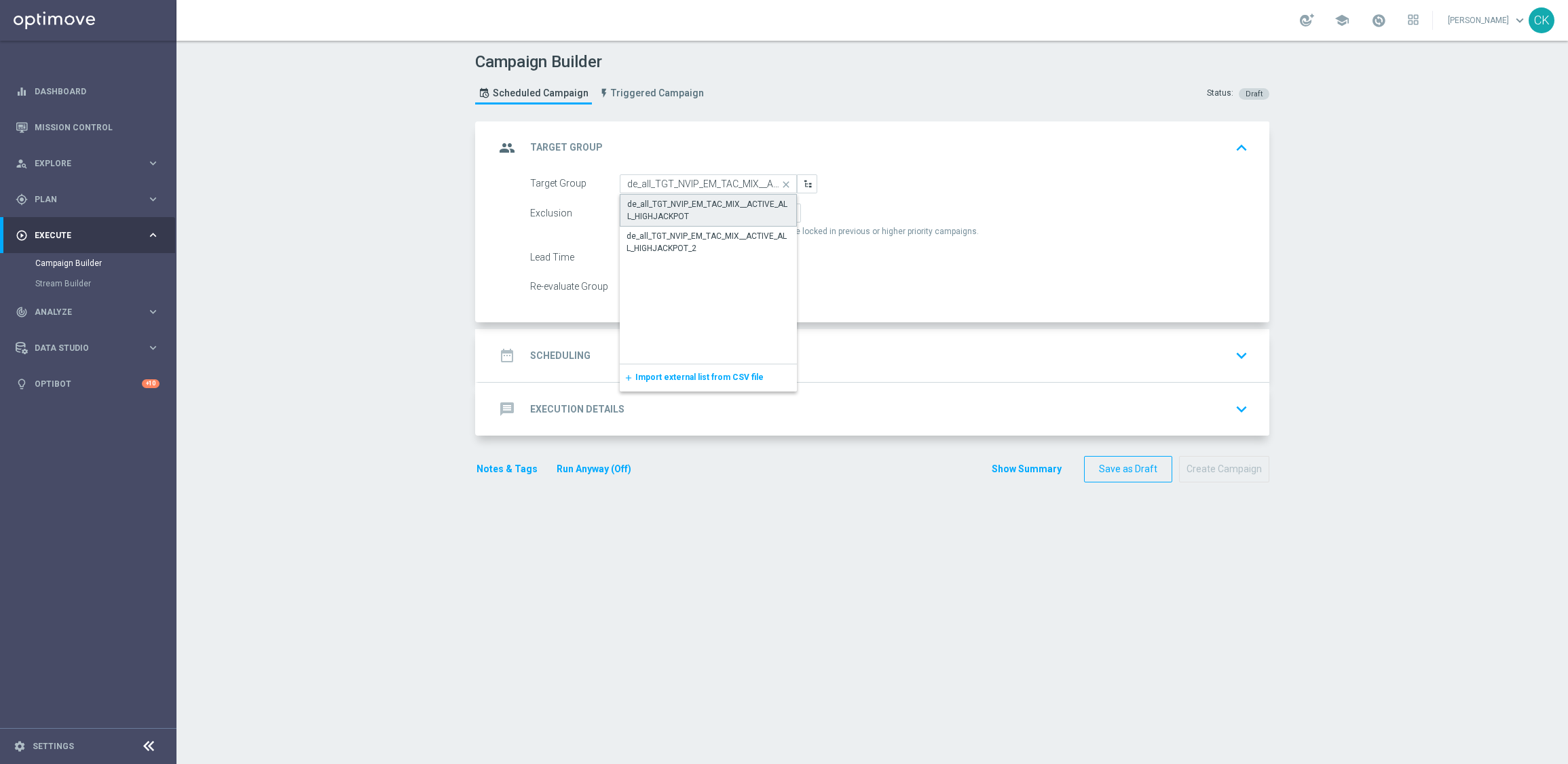
click at [689, 205] on div "de_all_TGT_NVIP_EM_TAC_MIX__ACTIVE_ALL_HIGHJACKPOT" at bounding box center [708, 210] width 162 height 25
type input "de_all_TGT_NVIP_EM_TAC_MIX__ACTIVE_ALL_HIGHJACKPOT"
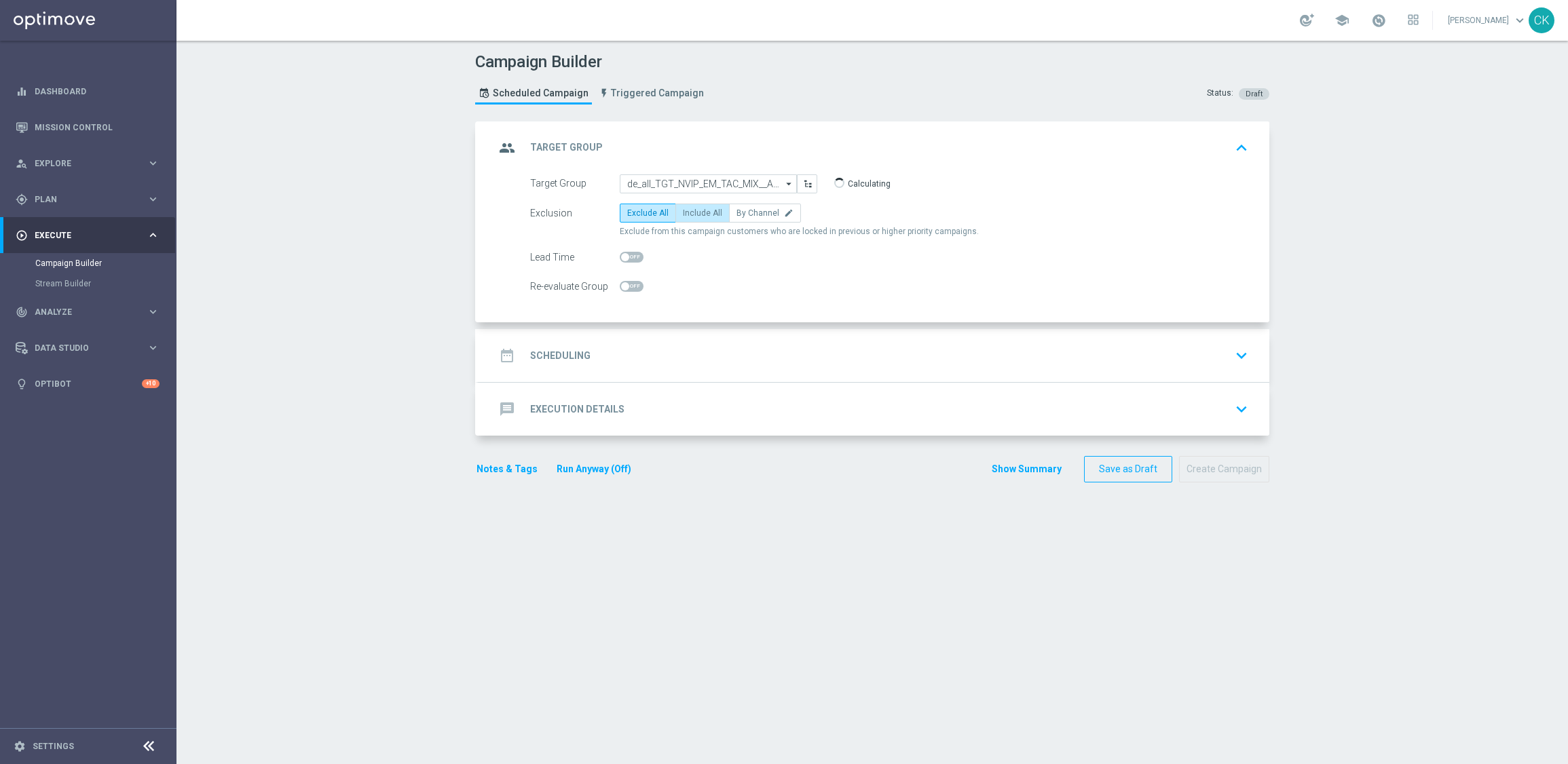
click at [698, 210] on span "Include All" at bounding box center [703, 213] width 39 height 9
click at [692, 211] on input "Include All" at bounding box center [687, 215] width 9 height 9
radio input "true"
click at [621, 254] on span at bounding box center [625, 257] width 8 height 8
click at [621, 254] on input "checkbox" at bounding box center [632, 257] width 24 height 11
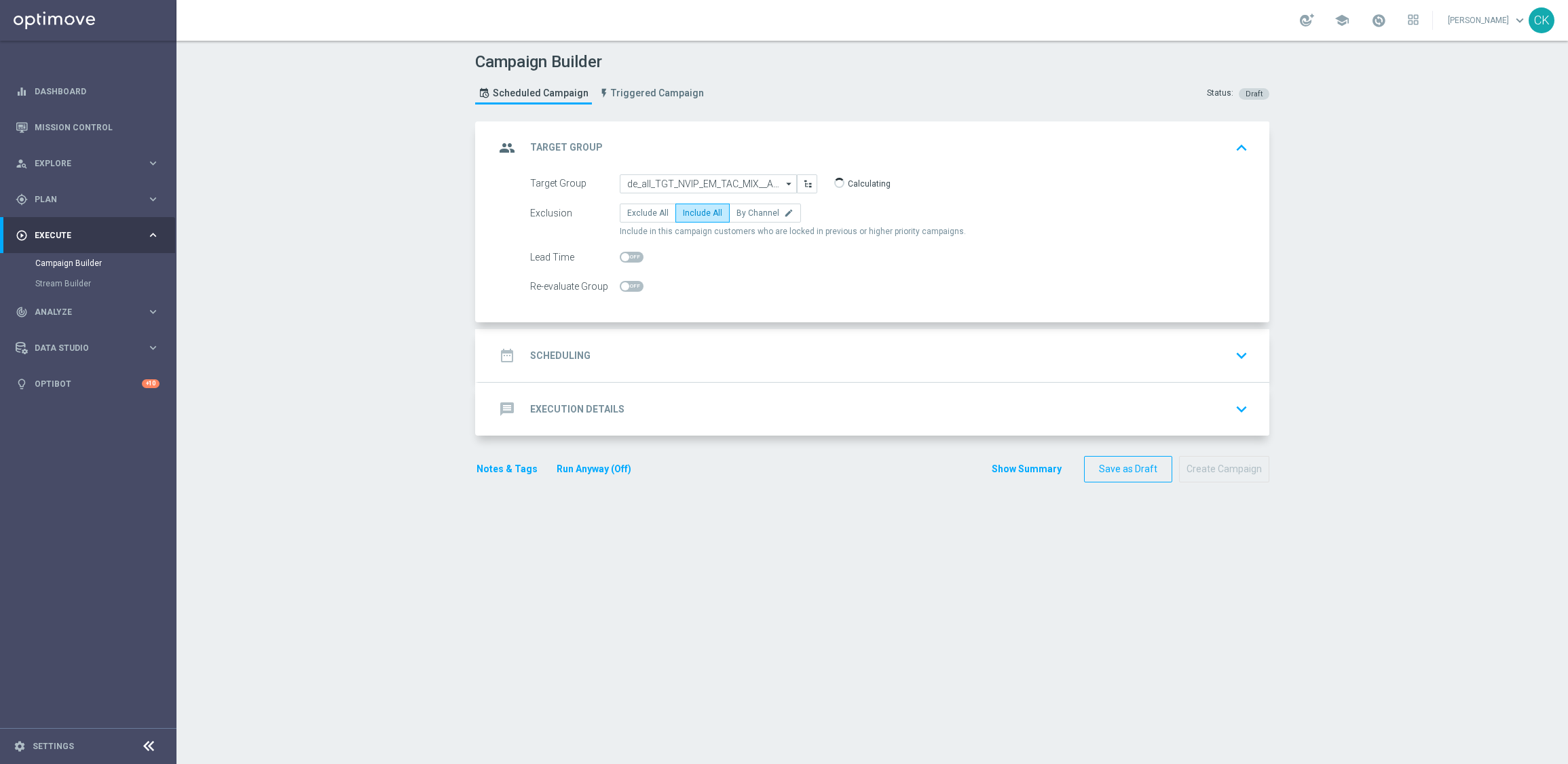
checkbox input "true"
click at [556, 353] on h2 "Scheduling" at bounding box center [560, 356] width 60 height 13
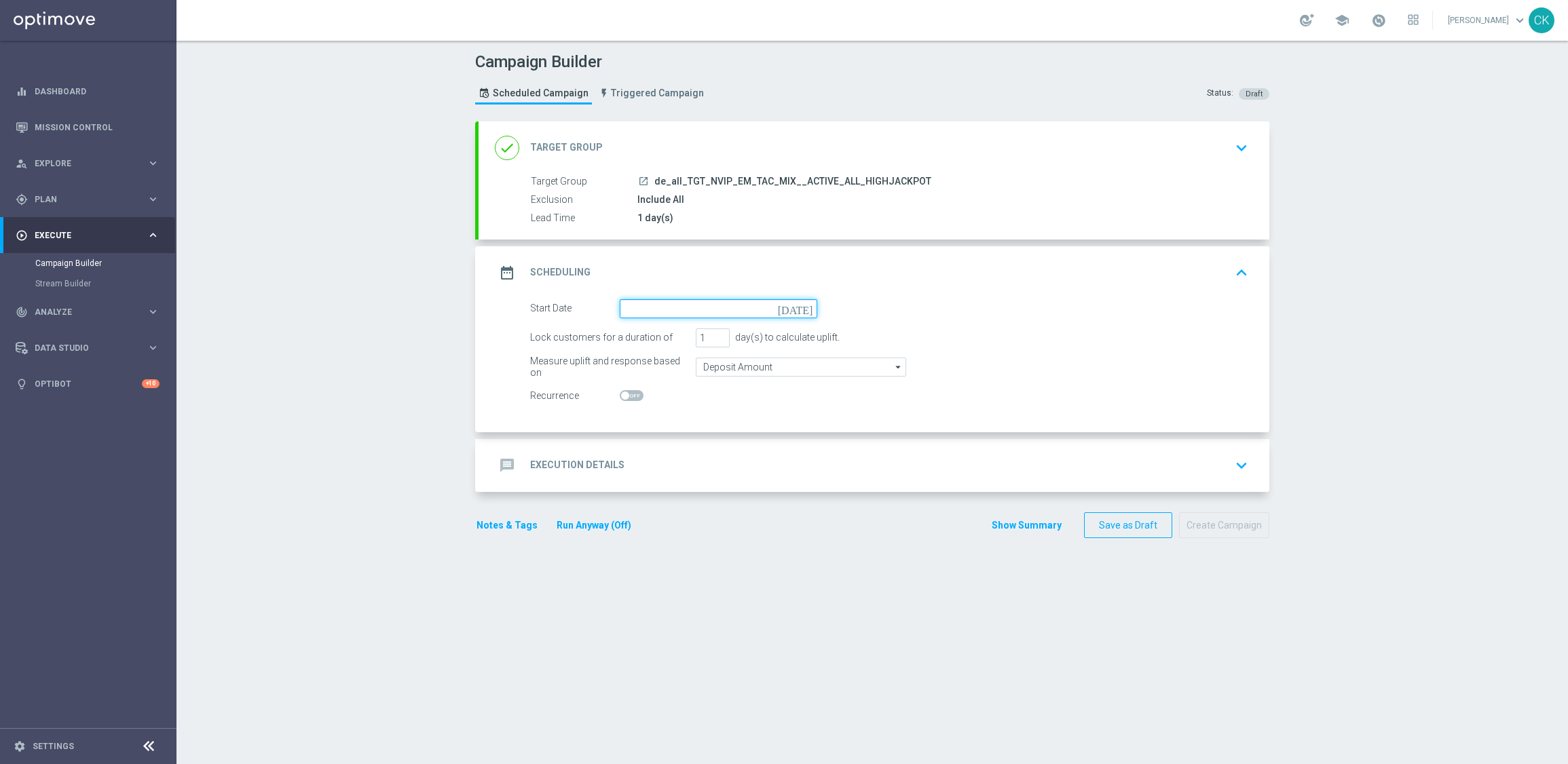
click at [693, 301] on input at bounding box center [719, 308] width 197 height 19
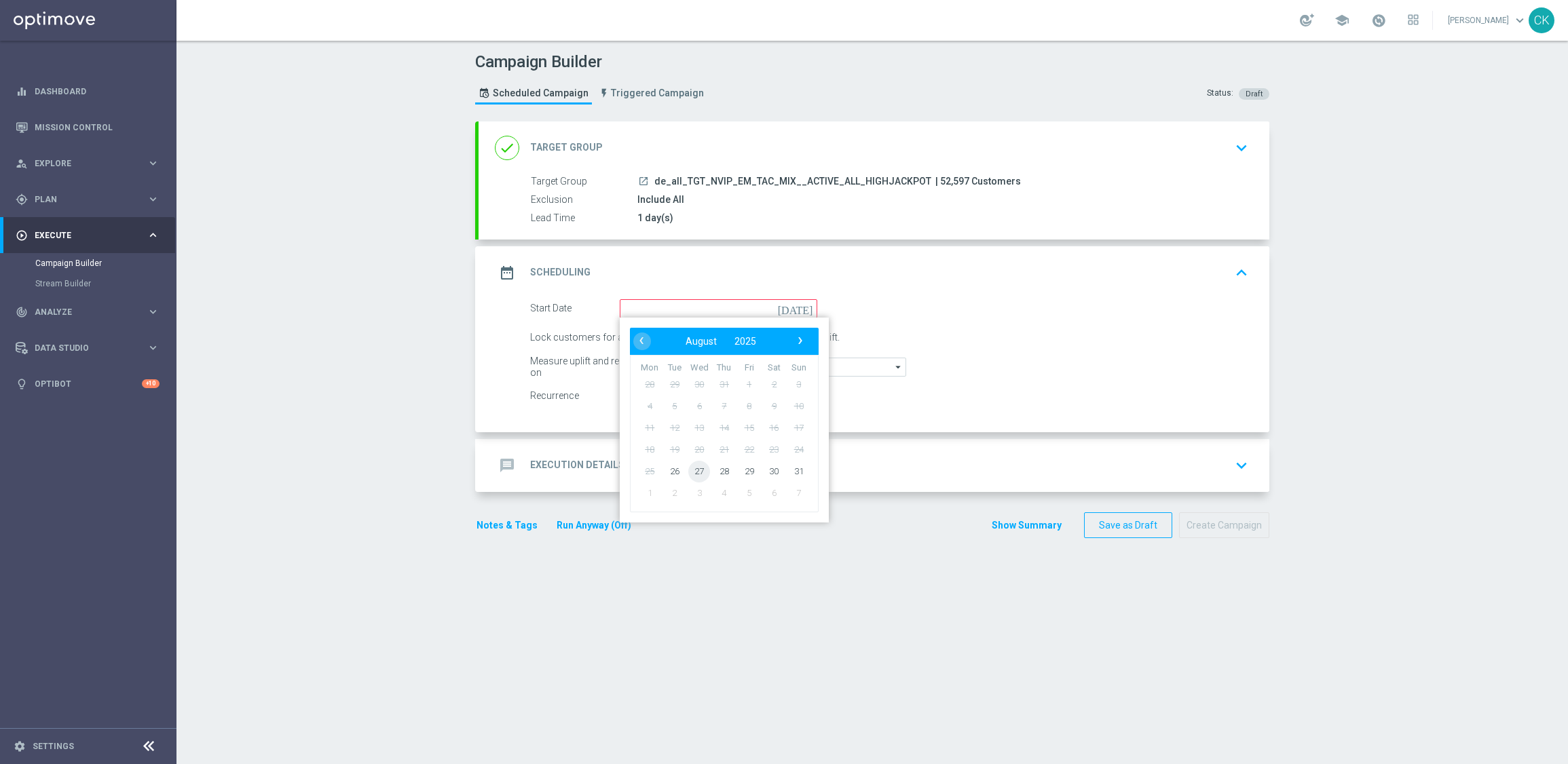
click at [690, 466] on span "27" at bounding box center [699, 471] width 22 height 22
type input "[DATE]"
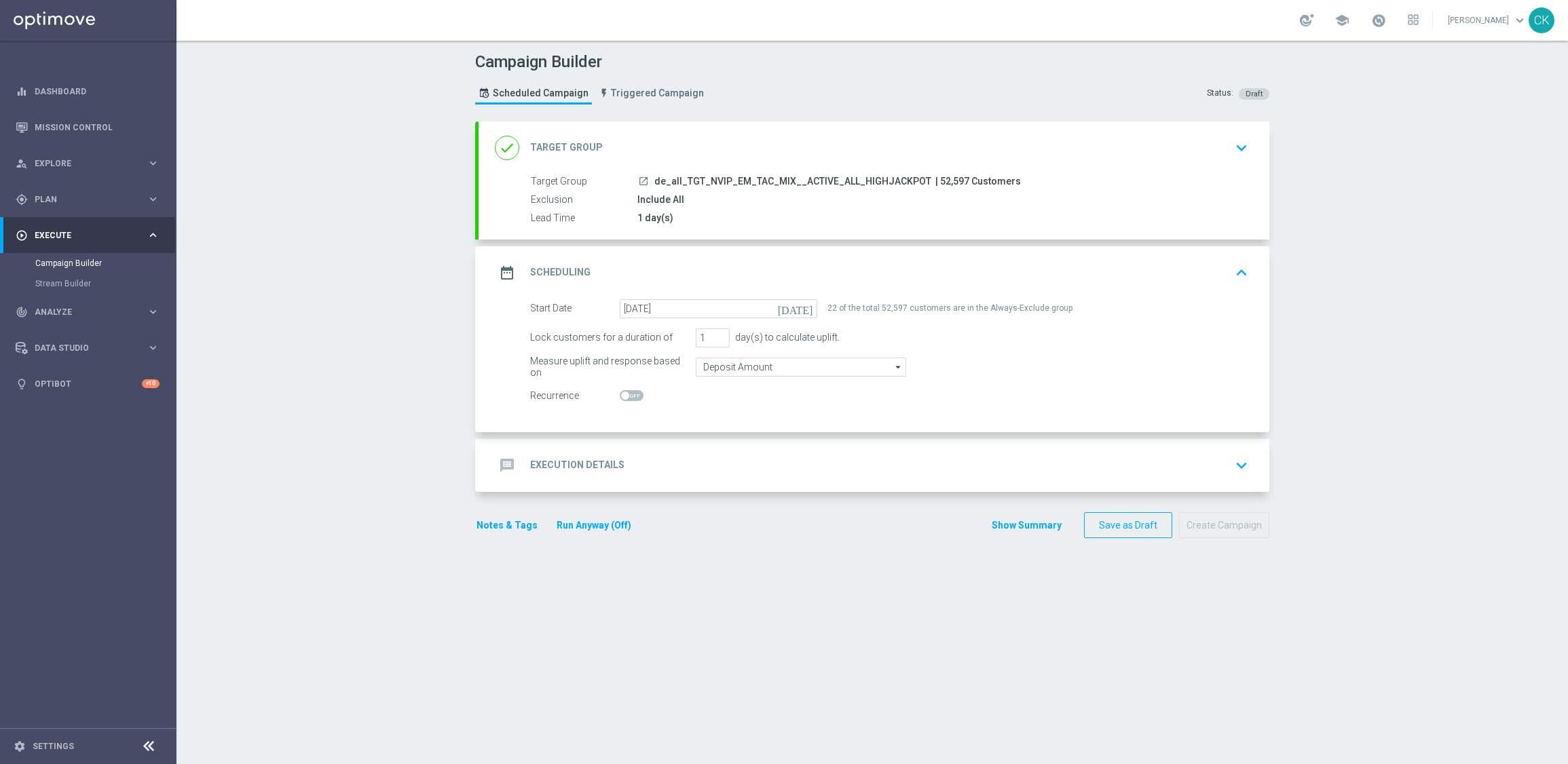
click at [563, 463] on h2 "Execution Details" at bounding box center [577, 465] width 94 height 13
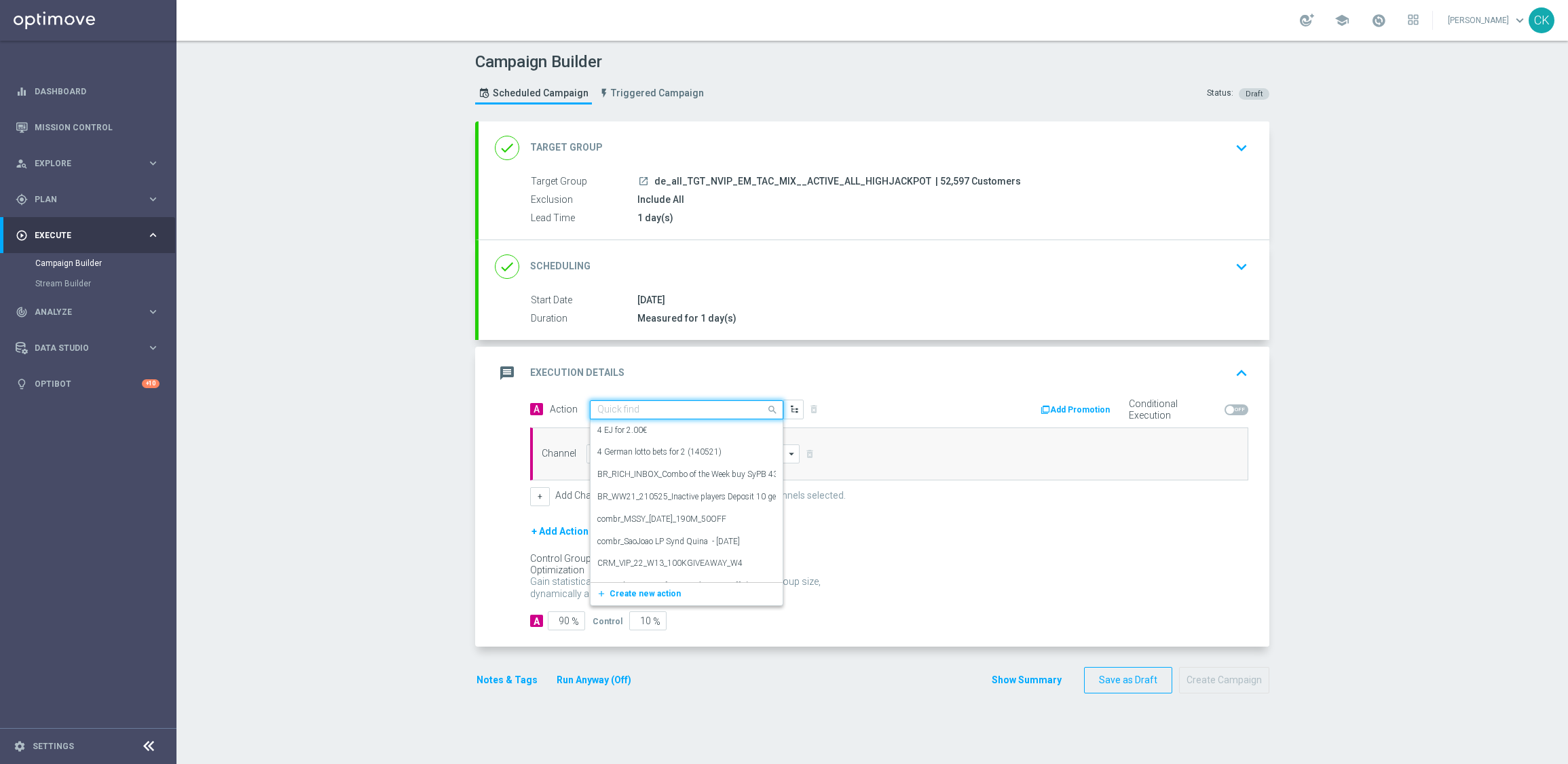
click at [644, 406] on input "text" at bounding box center [673, 410] width 152 height 12
paste input "SummerSales - 649 themed"
type input "SummerSales - 649 themed"
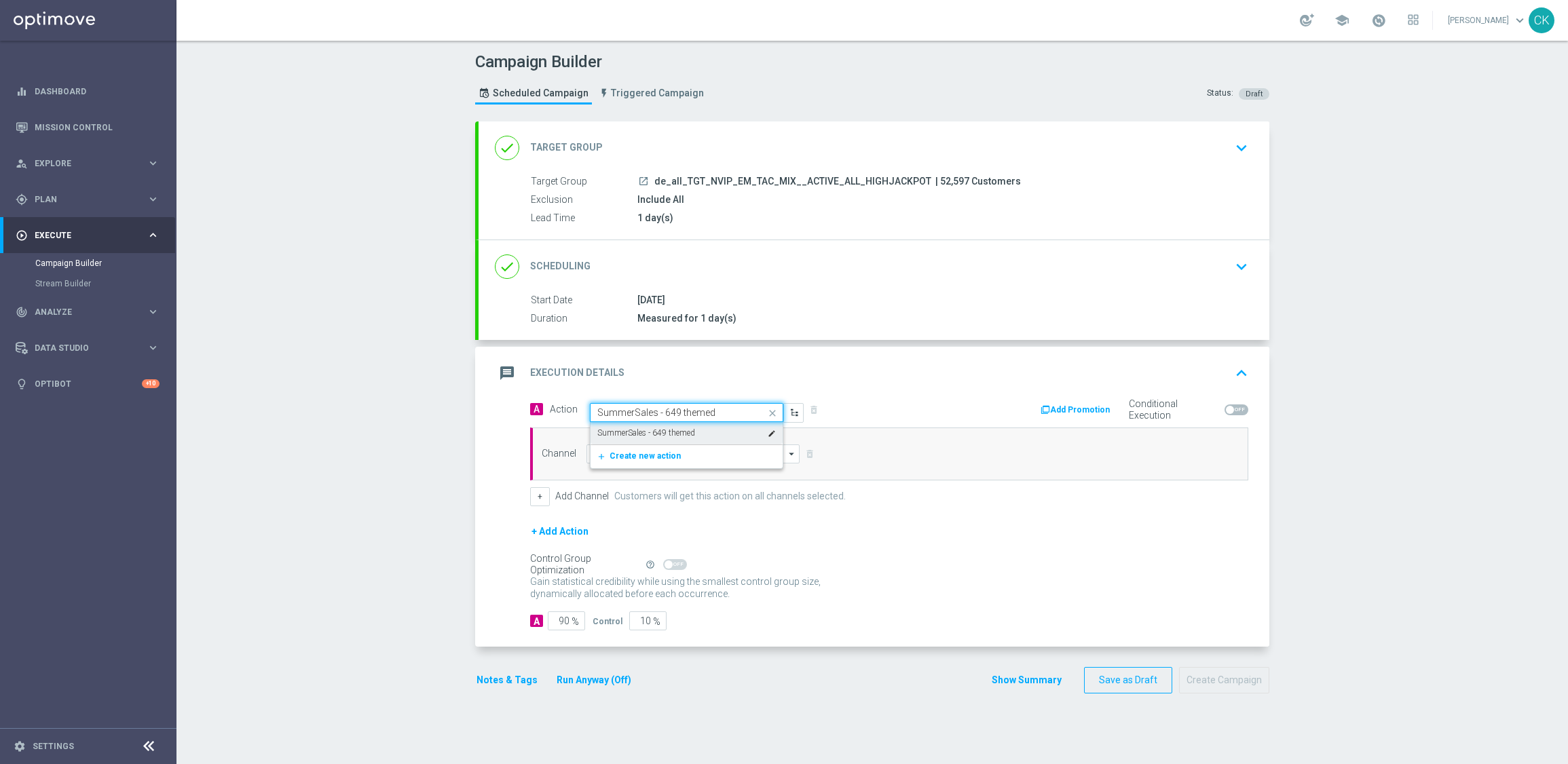
click at [651, 426] on div "SummerSales - 649 themed edit" at bounding box center [687, 433] width 179 height 22
click at [651, 454] on input at bounding box center [693, 453] width 213 height 19
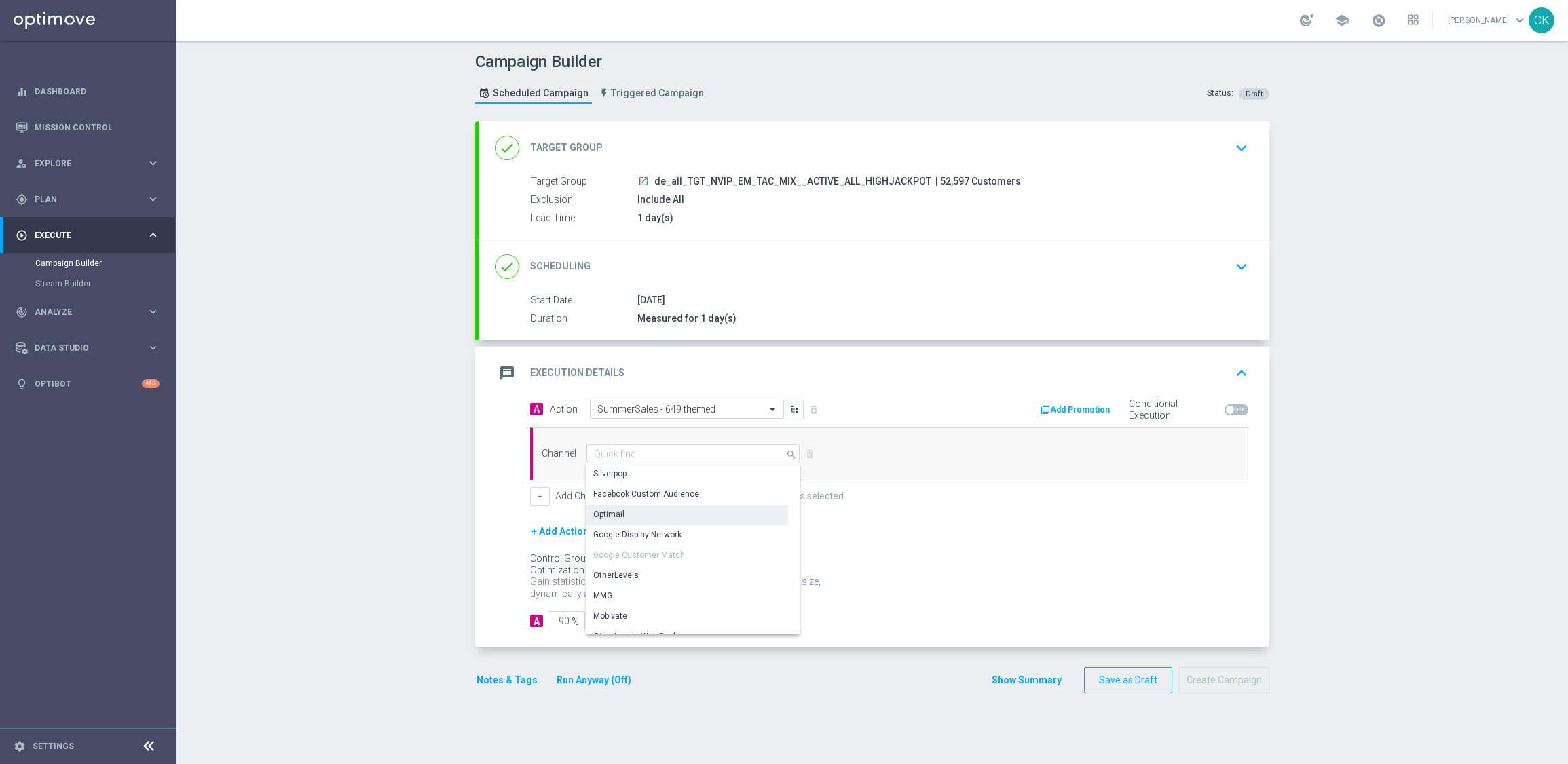
click at [645, 510] on div "Optimail" at bounding box center [687, 514] width 202 height 19
type input "Optimail"
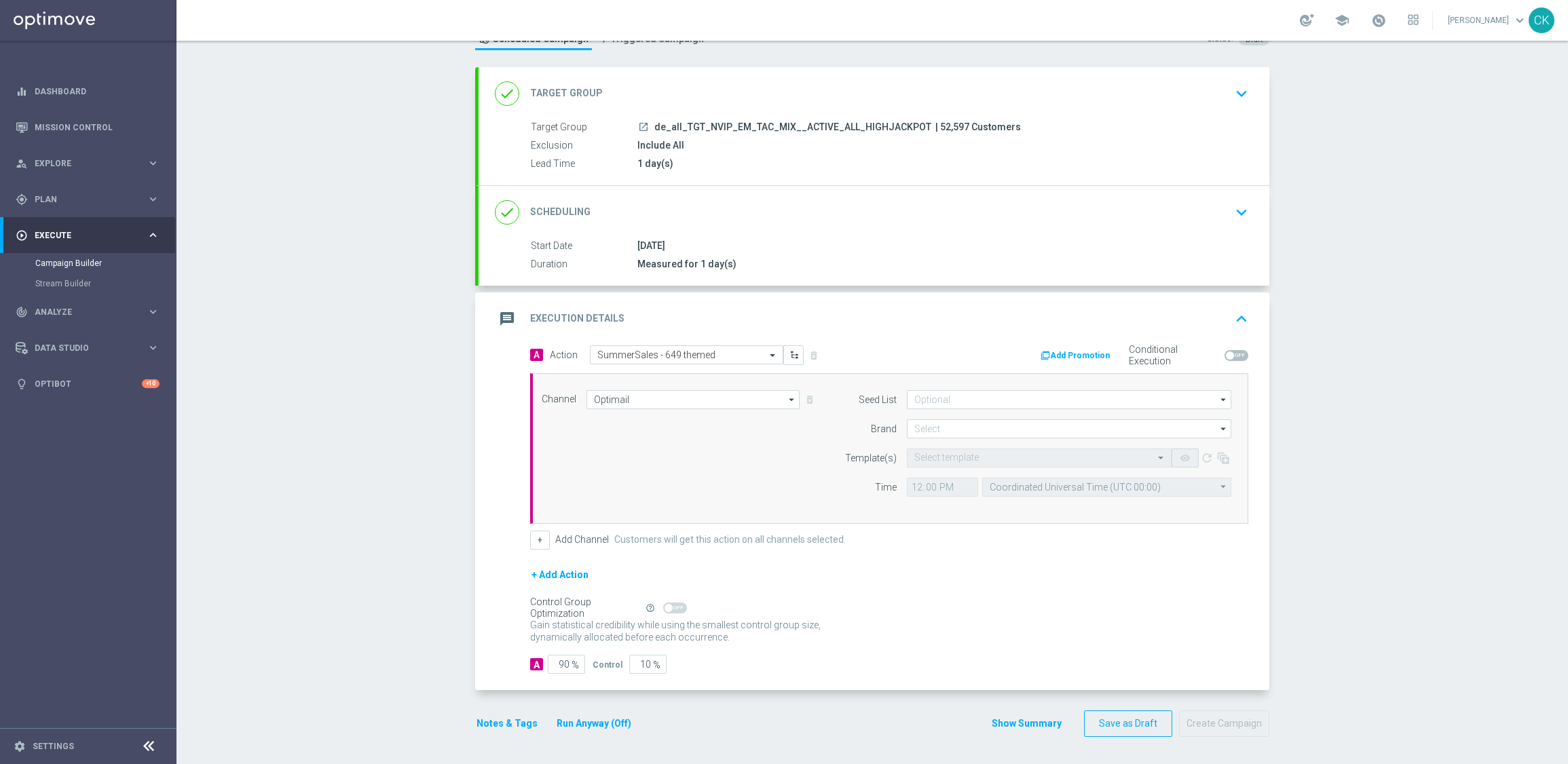
scroll to position [56, 0]
click at [1027, 430] on input at bounding box center [1069, 429] width 324 height 19
click at [969, 471] on div "lottoland" at bounding box center [1069, 469] width 324 height 19
type input "lottoland"
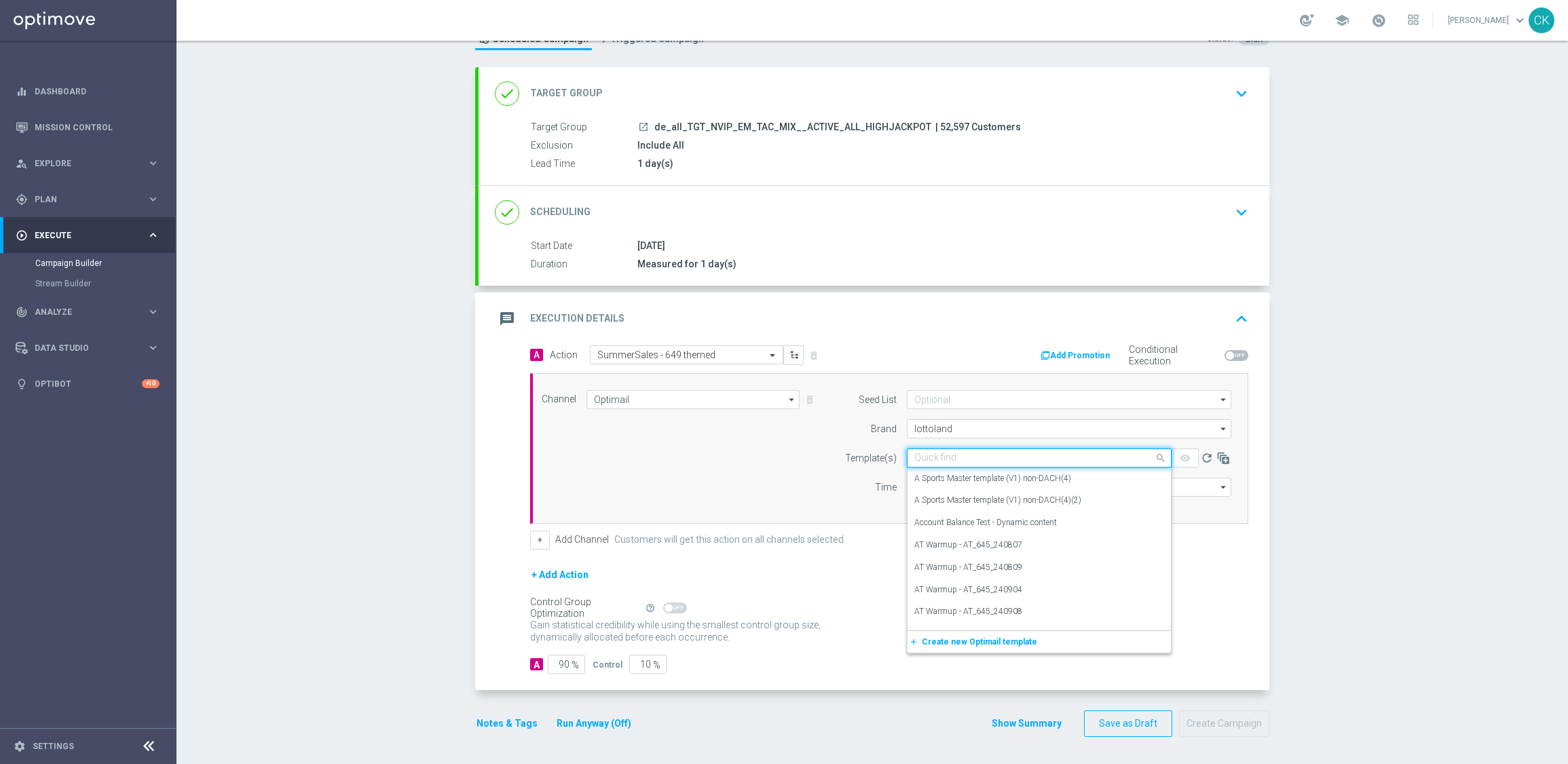
click at [946, 454] on input "text" at bounding box center [1026, 459] width 223 height 12
paste input "DE_REG__SUMMERSALE_649_250827__NVIP_EMA_TAC_MIX"
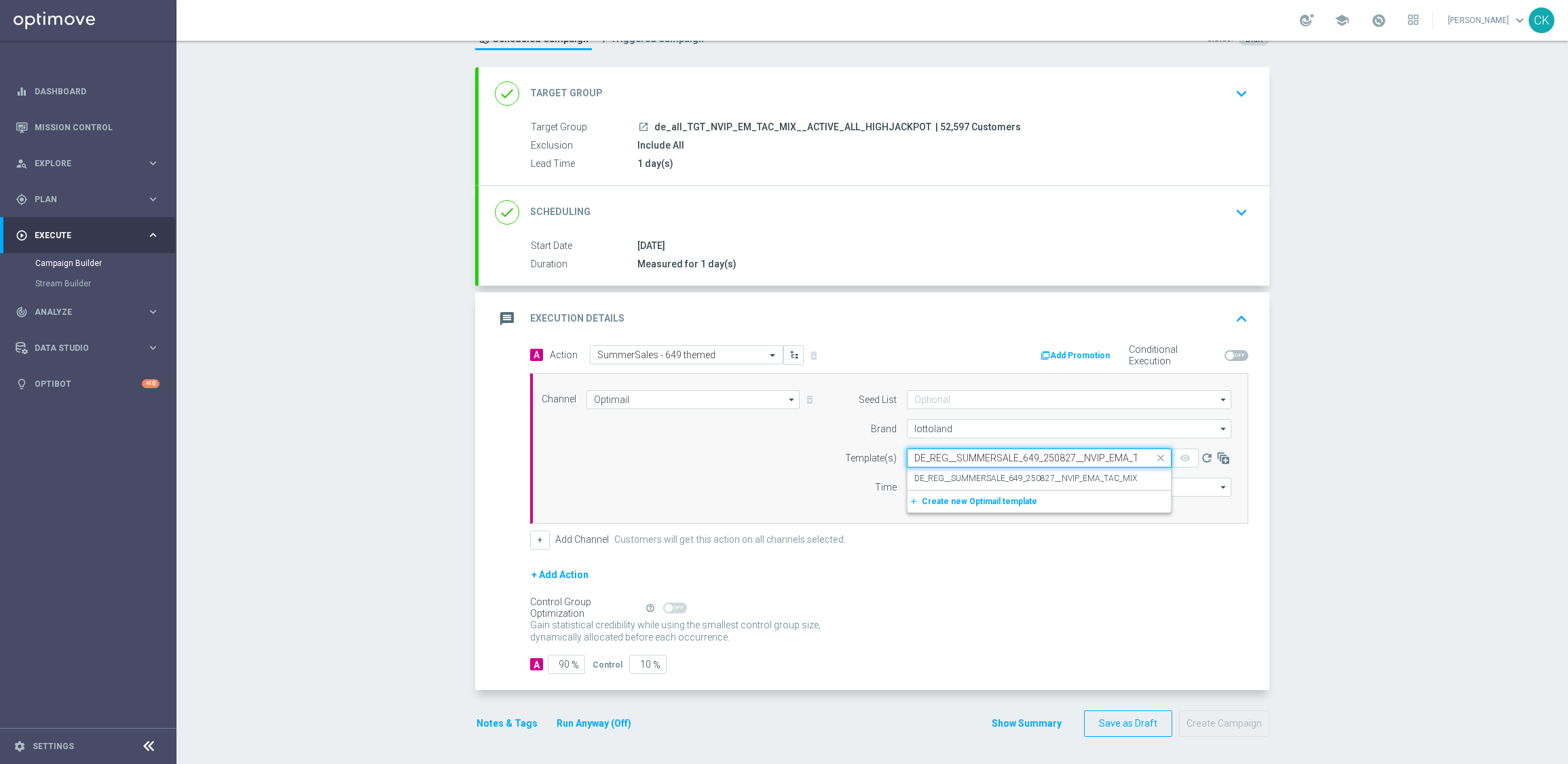
scroll to position [0, 32]
click at [947, 474] on label "DE_REG__SUMMERSALE_649_250827__NVIP_EMA_TAC_MIX" at bounding box center [1026, 479] width 223 height 12
type input "DE_REG__SUMMERSALE_649_250827__NVIP_EMA_TAC_MIX"
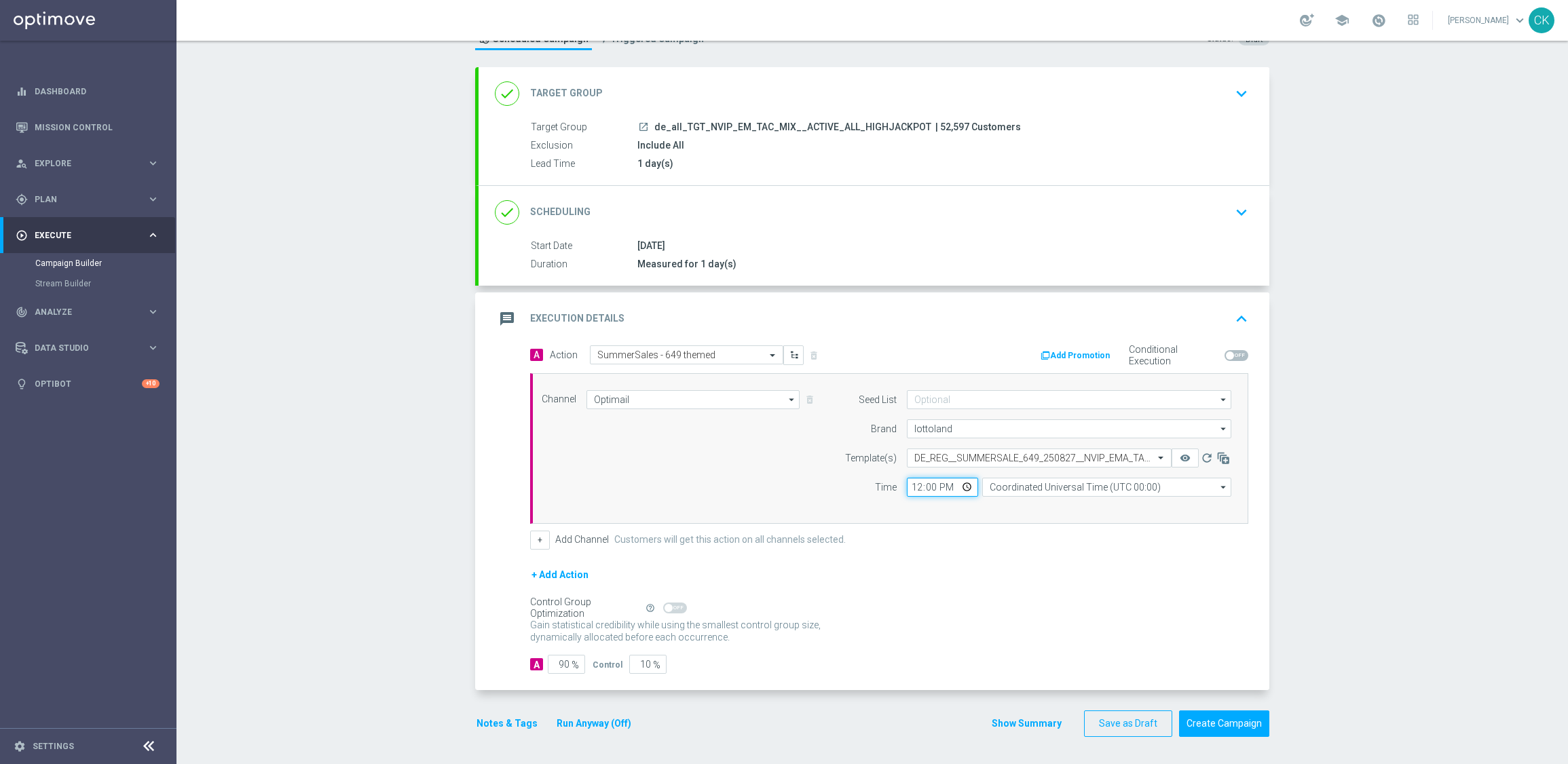
click at [907, 486] on input "12:00" at bounding box center [942, 487] width 71 height 19
type input "06:00"
click at [1095, 482] on input "Coordinated Universal Time (UTC 00:00)" at bounding box center [1106, 487] width 249 height 19
click at [1084, 504] on div "Central European Time ([GEOGRAPHIC_DATA]) (UTC +02:00)" at bounding box center [1100, 506] width 222 height 12
type input "Central European Time ([GEOGRAPHIC_DATA]) (UTC +02:00)"
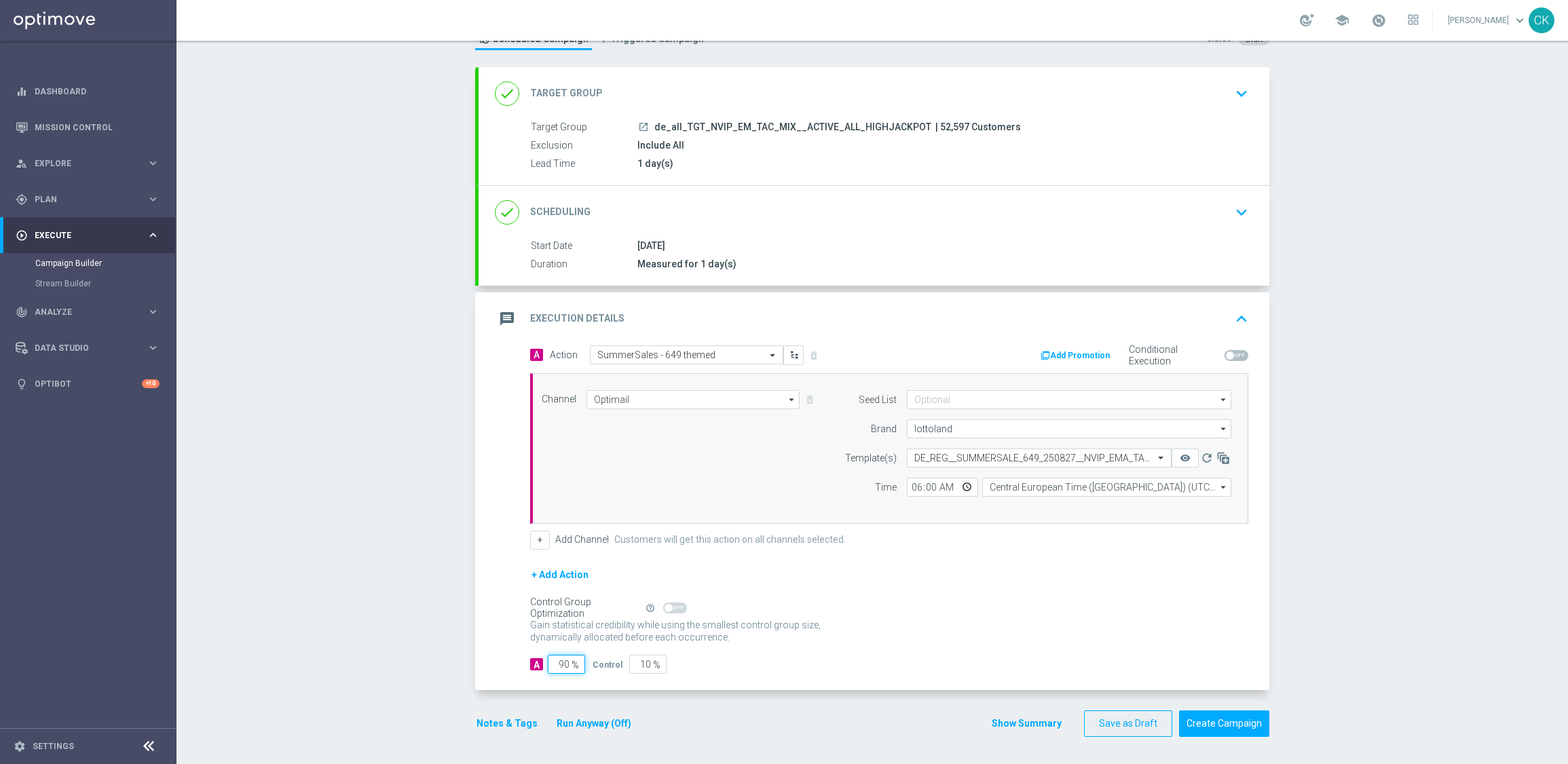
click at [563, 663] on input "90" at bounding box center [566, 664] width 37 height 19
type input "9"
type input "91"
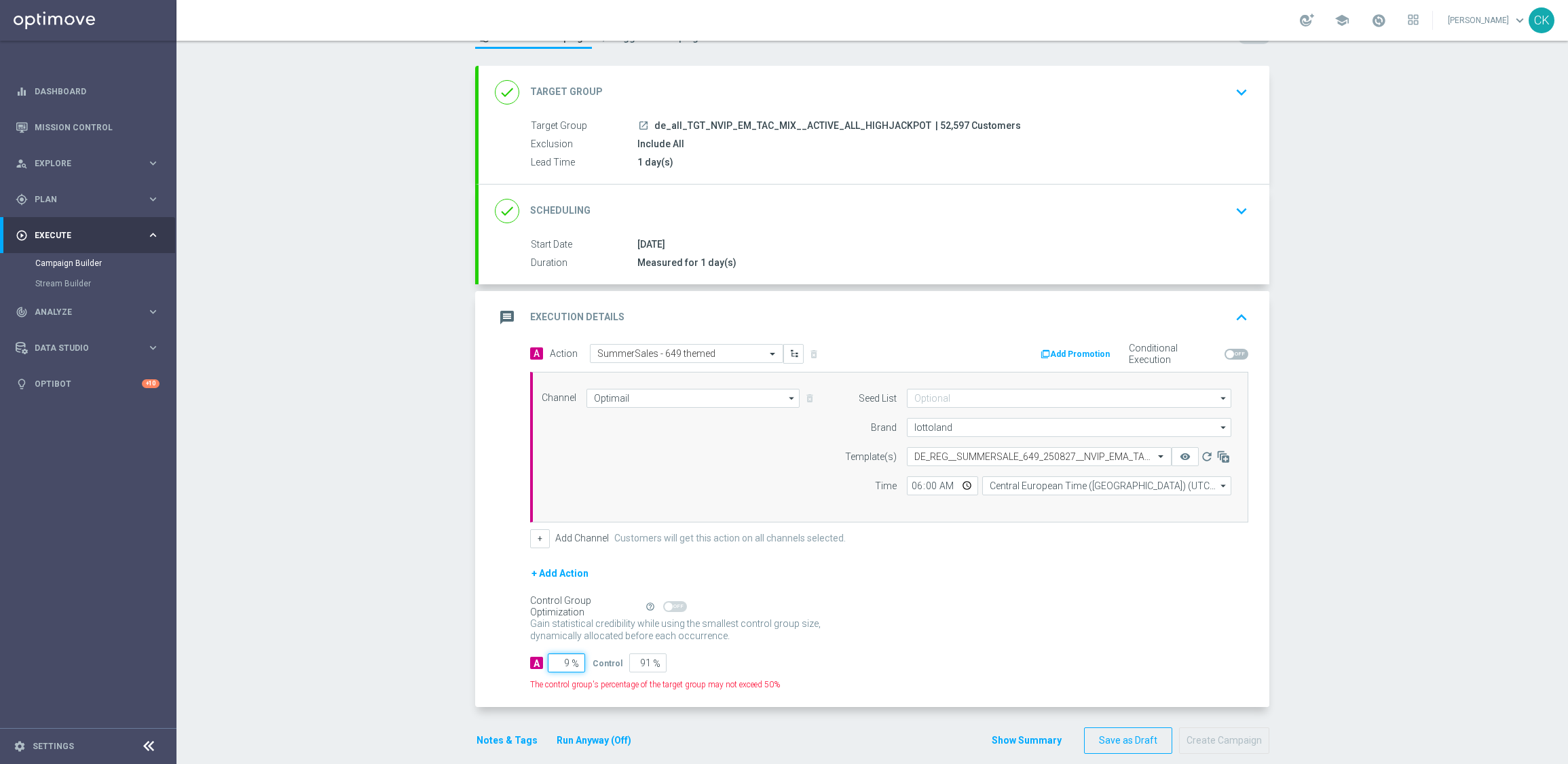
type input "98"
type input "2"
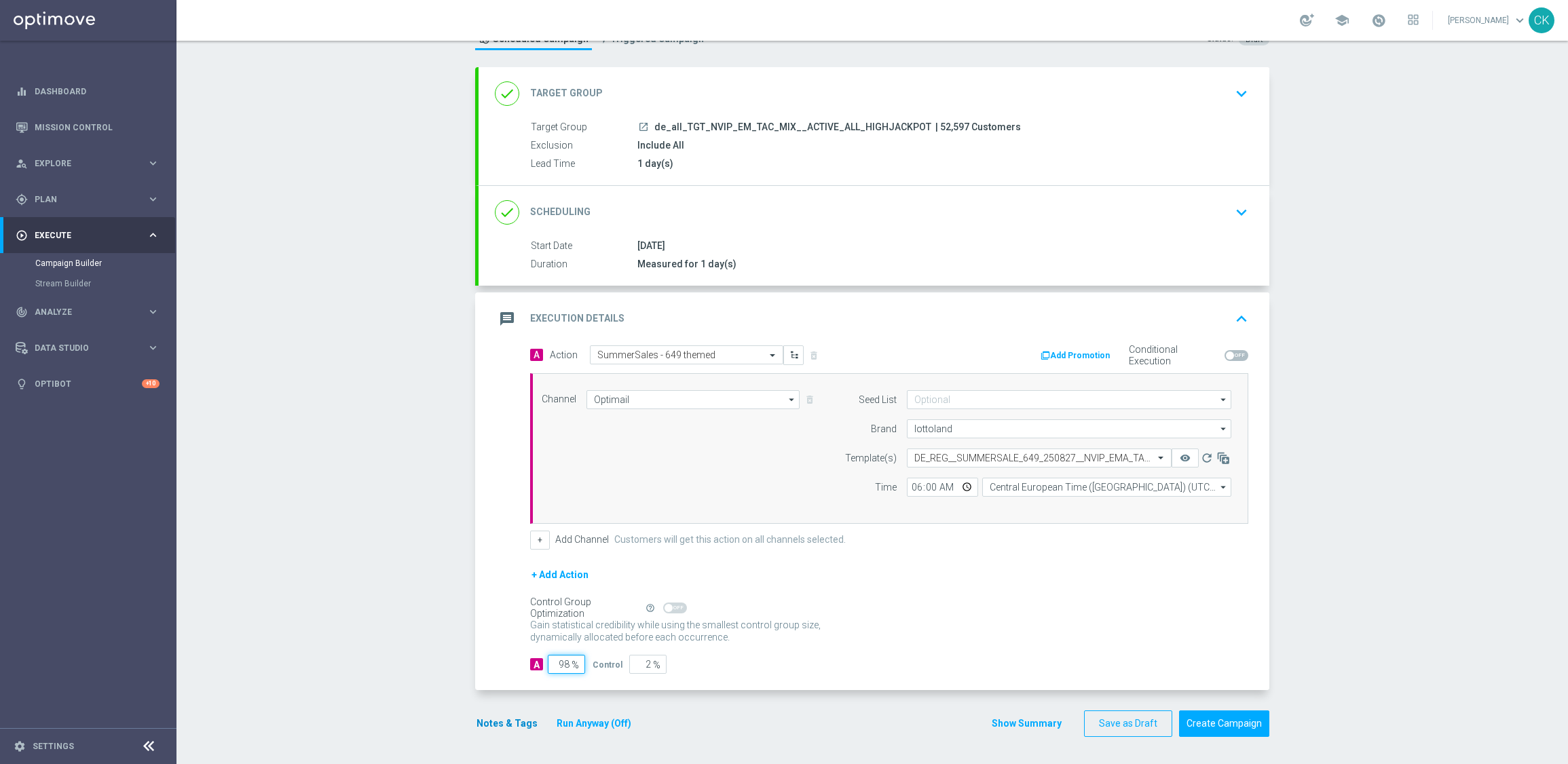
type input "98"
click at [491, 716] on button "Notes & Tags" at bounding box center [507, 723] width 64 height 17
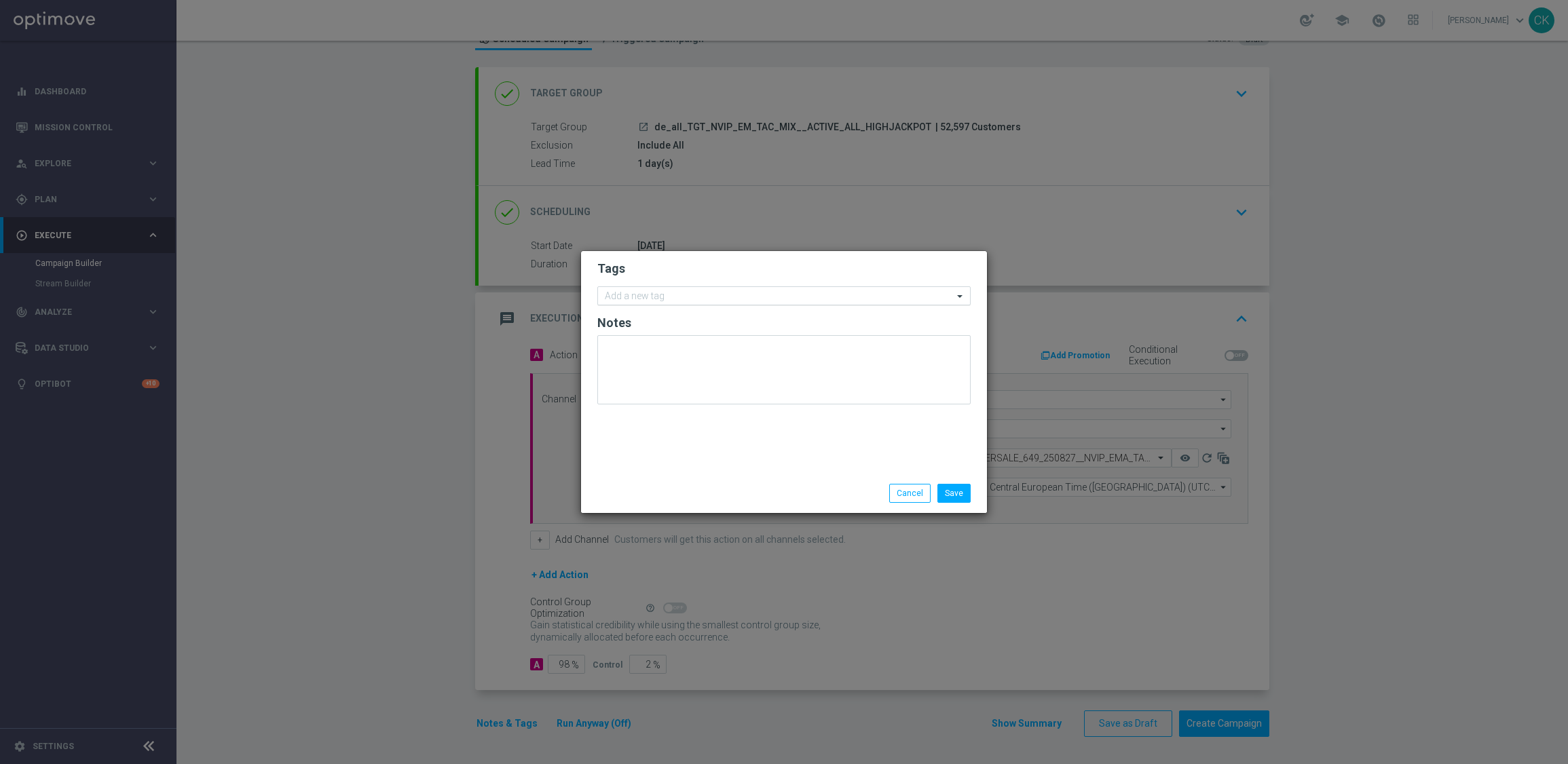
click at [669, 287] on div "Add a new tag" at bounding box center [784, 296] width 373 height 19
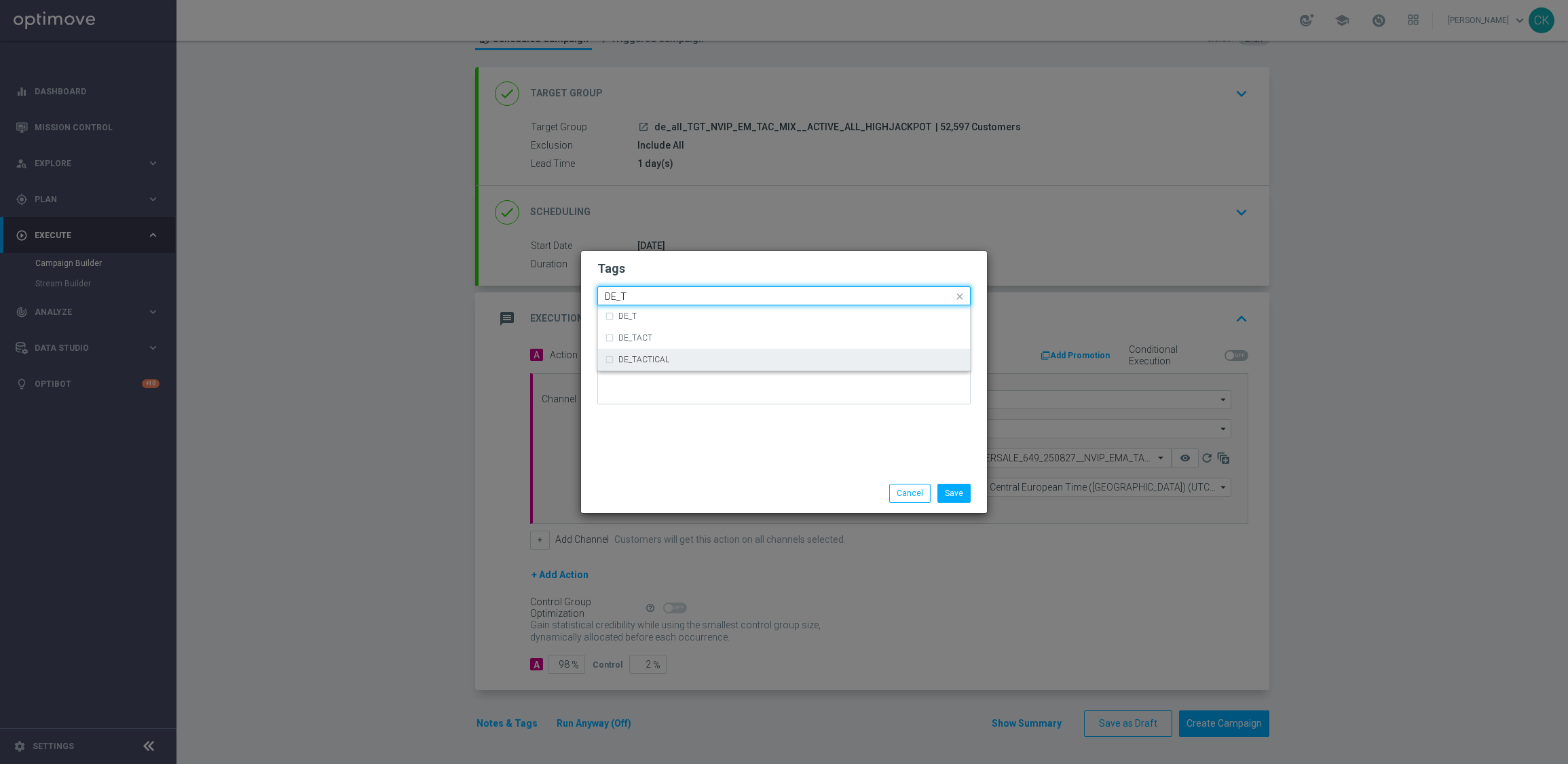
click at [696, 360] on div "DE_TACTICAL" at bounding box center [791, 359] width 345 height 8
type input "DE_T"
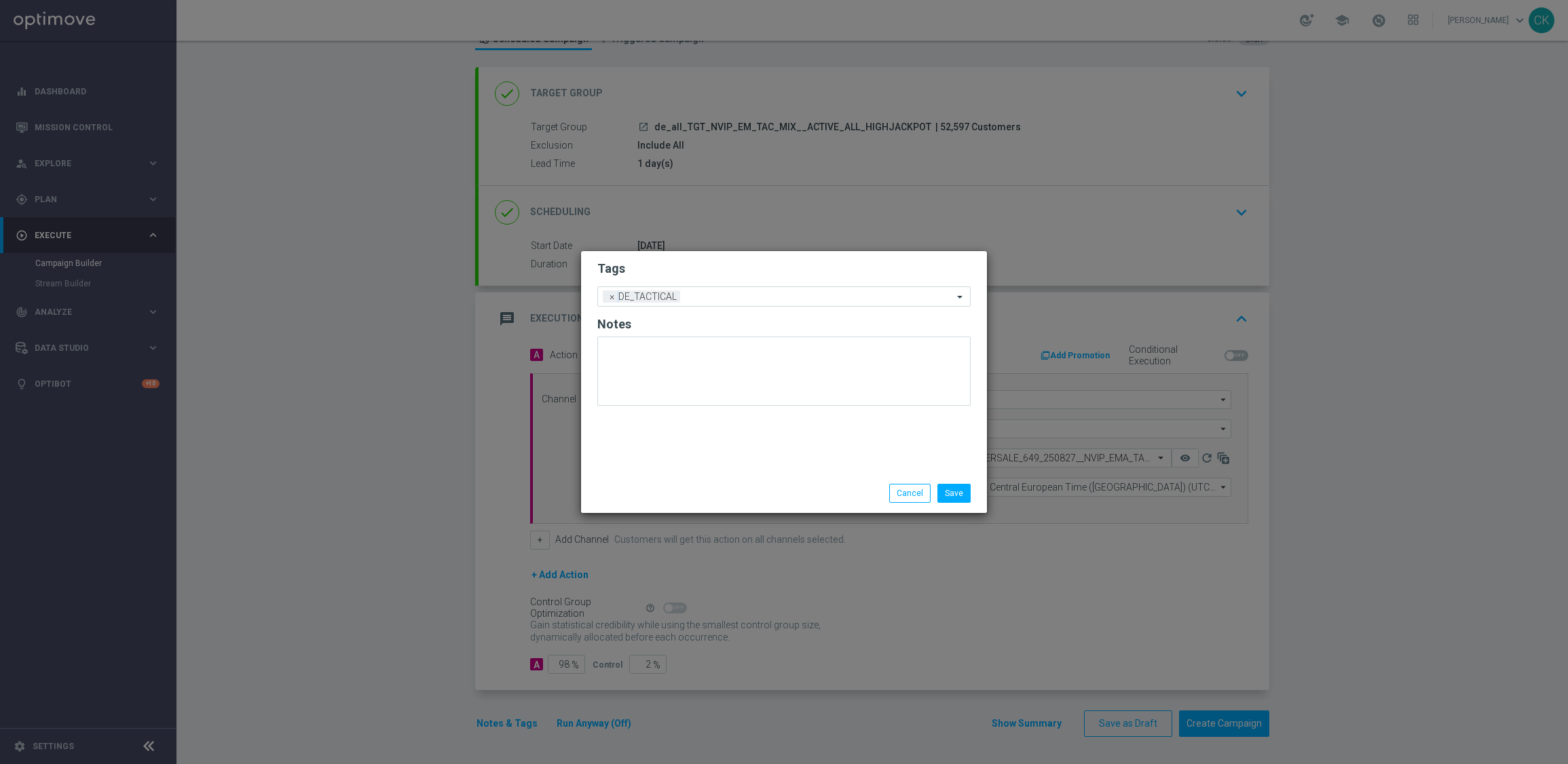
click at [682, 523] on modal-container "Tags Add a new tag × DE_TACTICAL Notes Save Cancel" at bounding box center [784, 382] width 1568 height 764
click at [960, 496] on button "Save" at bounding box center [954, 493] width 33 height 19
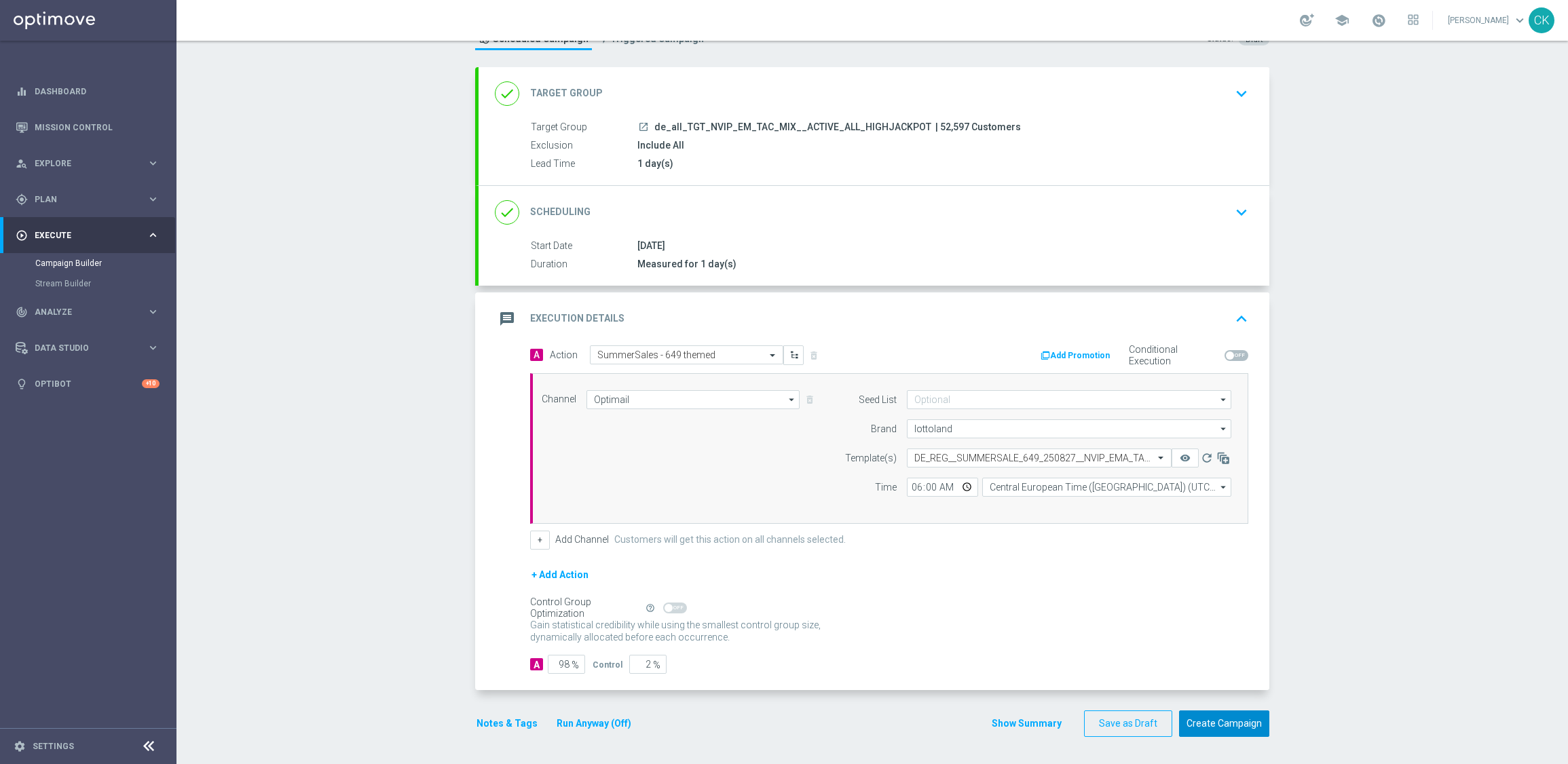
click at [1233, 732] on button "Create Campaign" at bounding box center [1224, 723] width 90 height 26
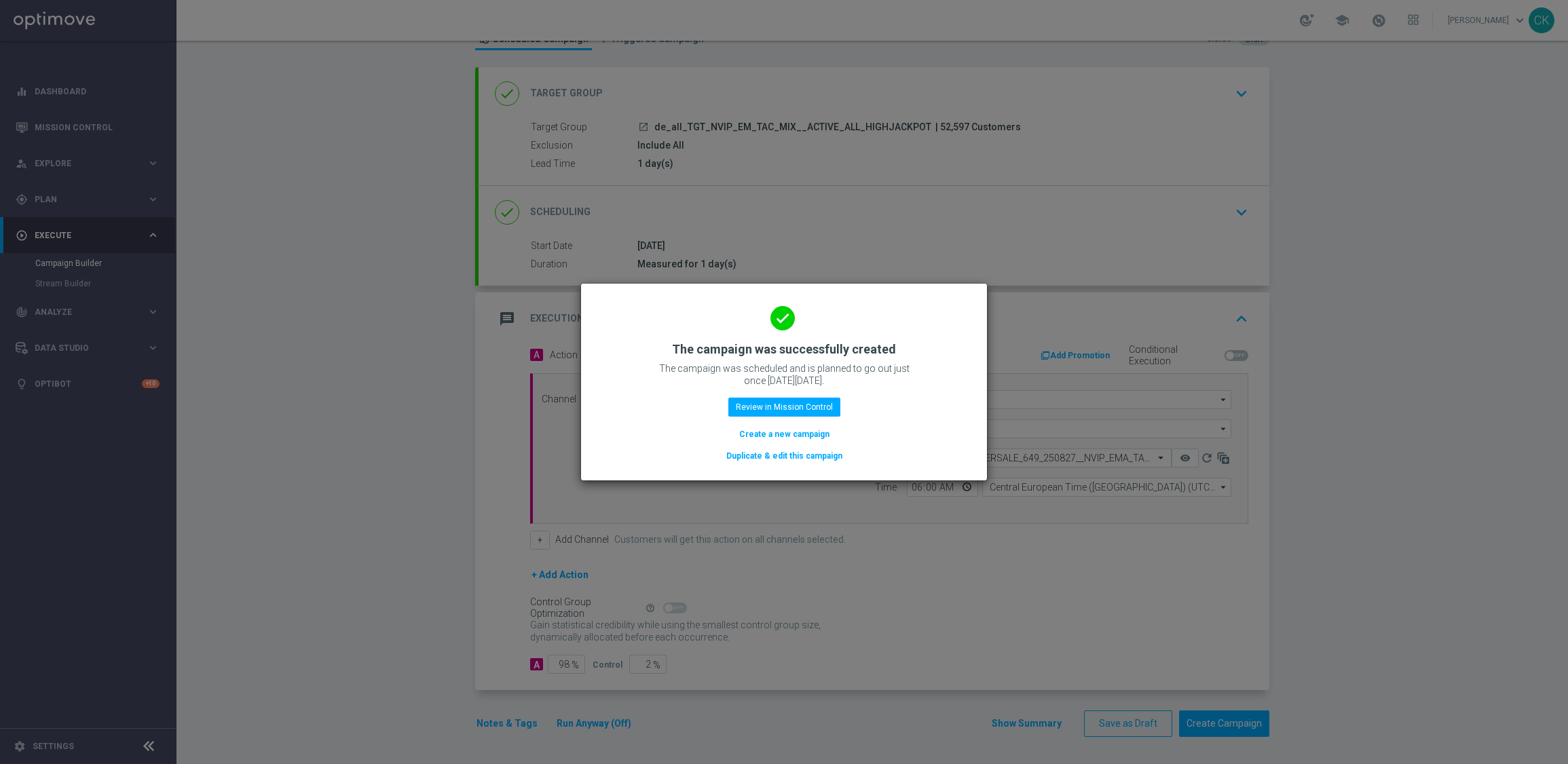
click at [773, 434] on button "Create a new campaign" at bounding box center [784, 434] width 93 height 15
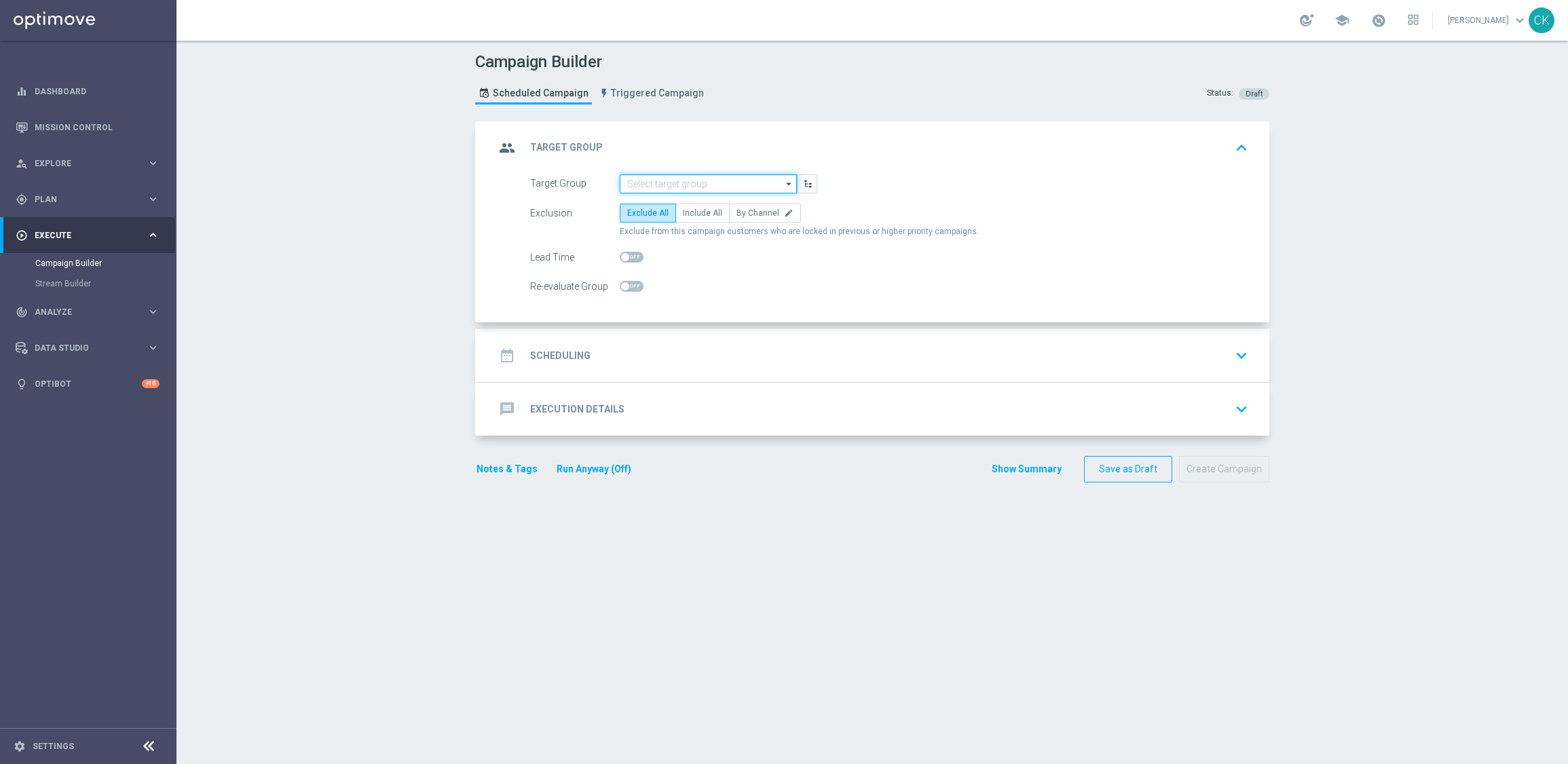
click at [695, 174] on input at bounding box center [709, 184] width 177 height 19
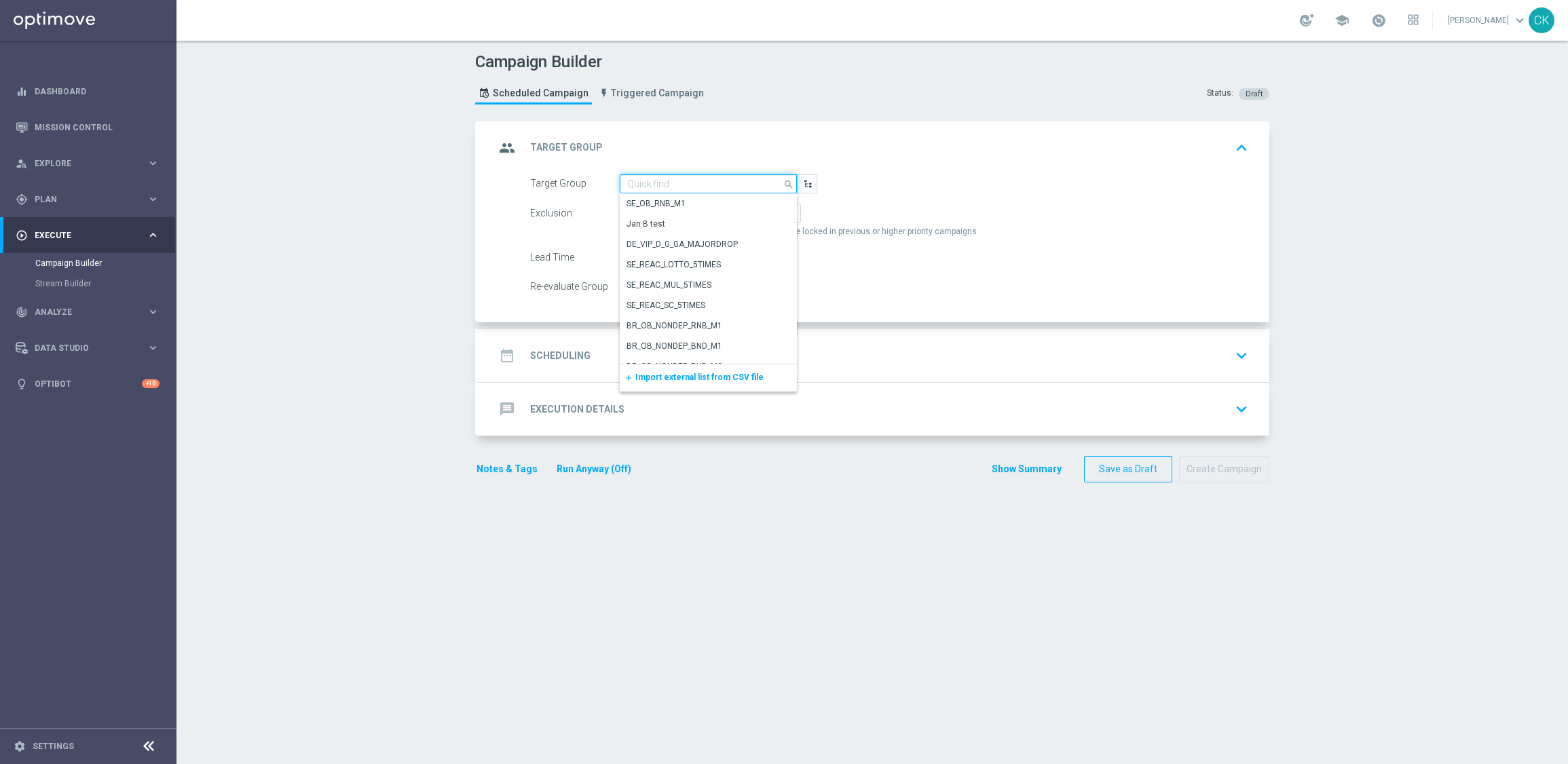
paste input "de_all_TGT_NVIP_EM_TAC_MIX__REACTIVATED_HIGHJACKPOT"
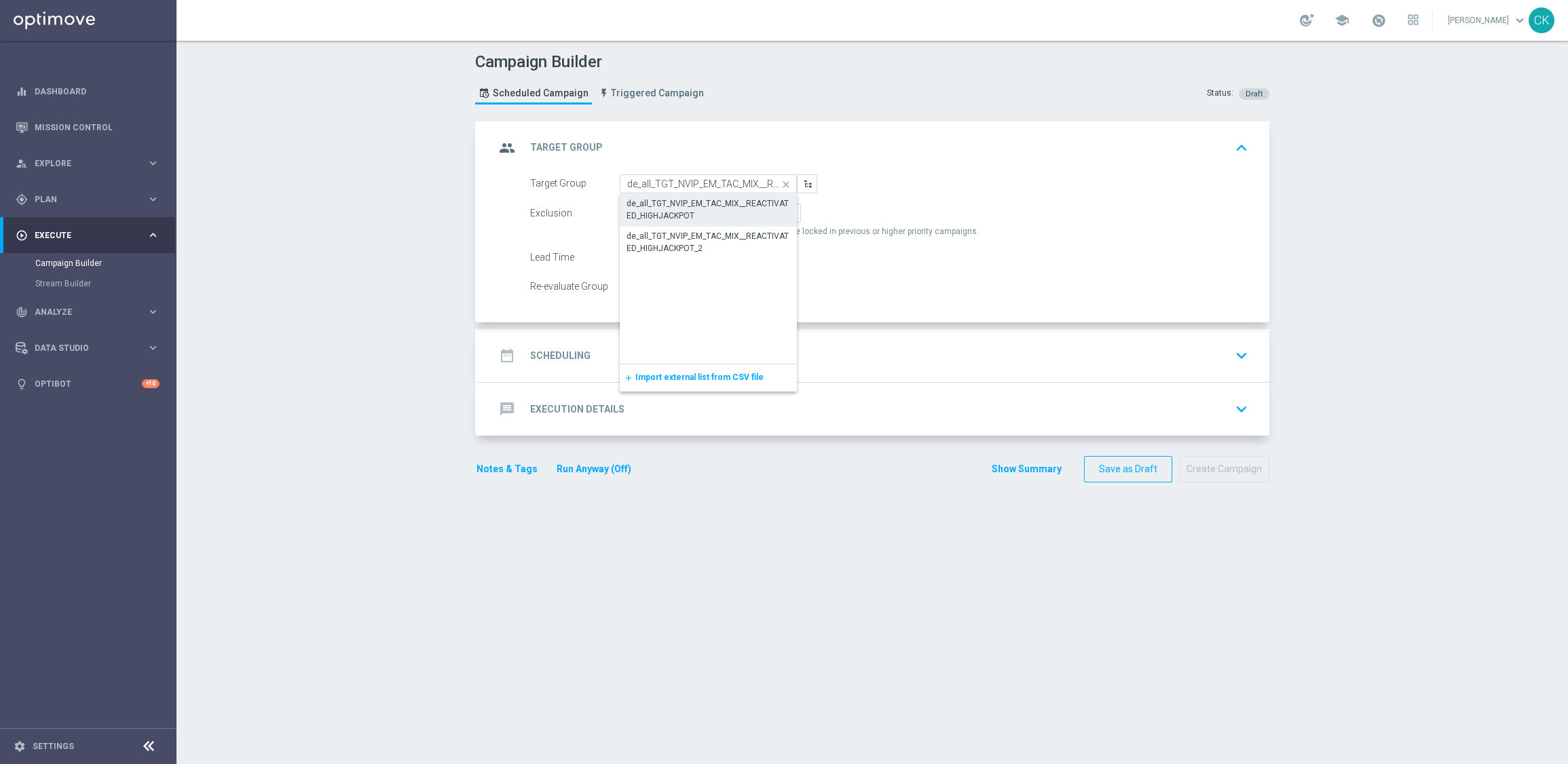
click at [695, 203] on div "de_all_TGT_NVIP_EM_TAC_MIX__REACTIVATED_HIGHJACKPOT" at bounding box center [708, 210] width 163 height 25
type input "de_all_TGT_NVIP_EM_TAC_MIX__REACTIVATED_HIGHJACKPOT"
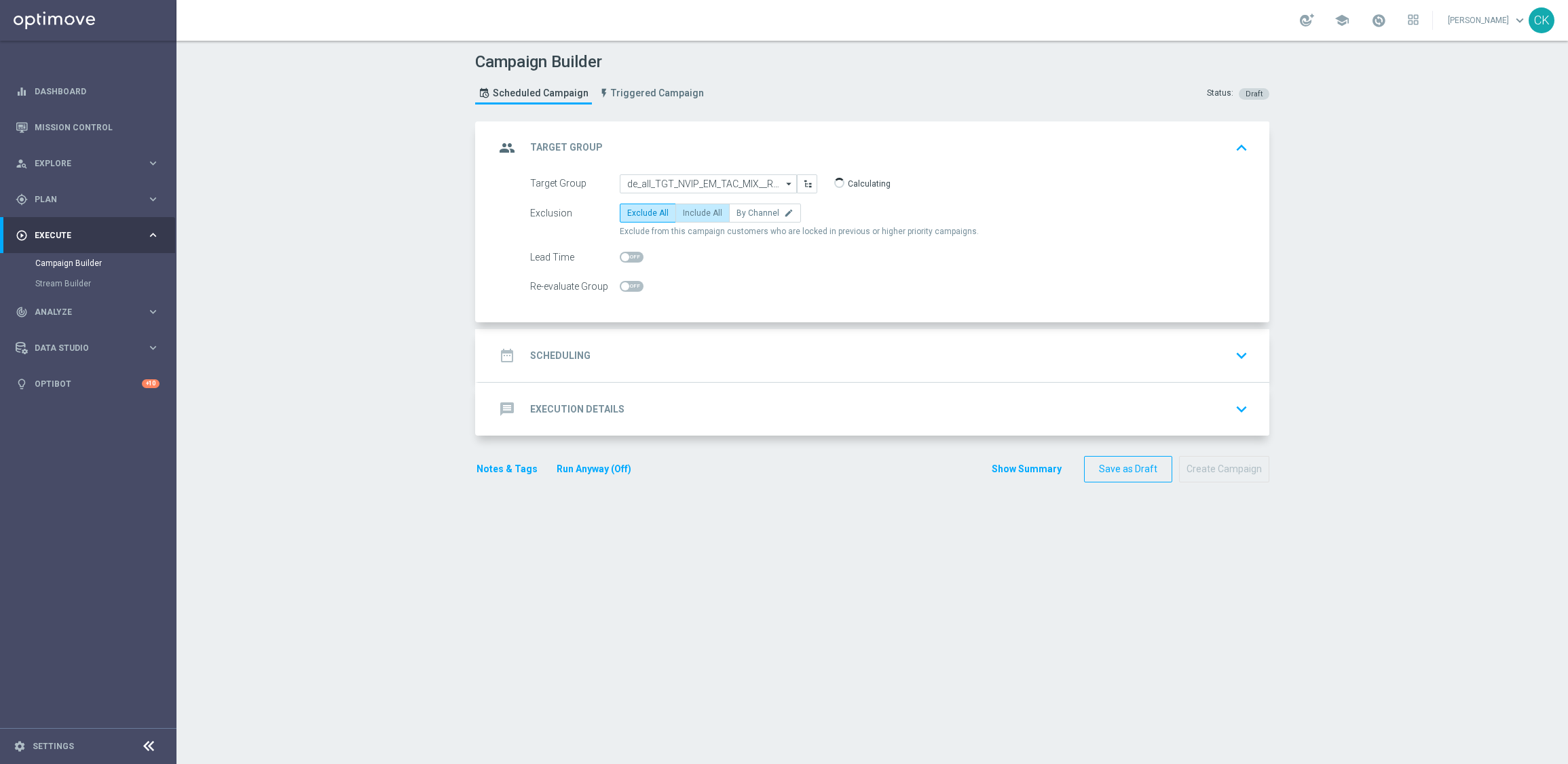
click at [698, 215] on span "Include All" at bounding box center [703, 213] width 39 height 9
click at [692, 215] on input "Include All" at bounding box center [687, 215] width 9 height 9
radio input "true"
click at [621, 253] on span at bounding box center [625, 257] width 8 height 8
click at [620, 252] on input "checkbox" at bounding box center [632, 257] width 24 height 11
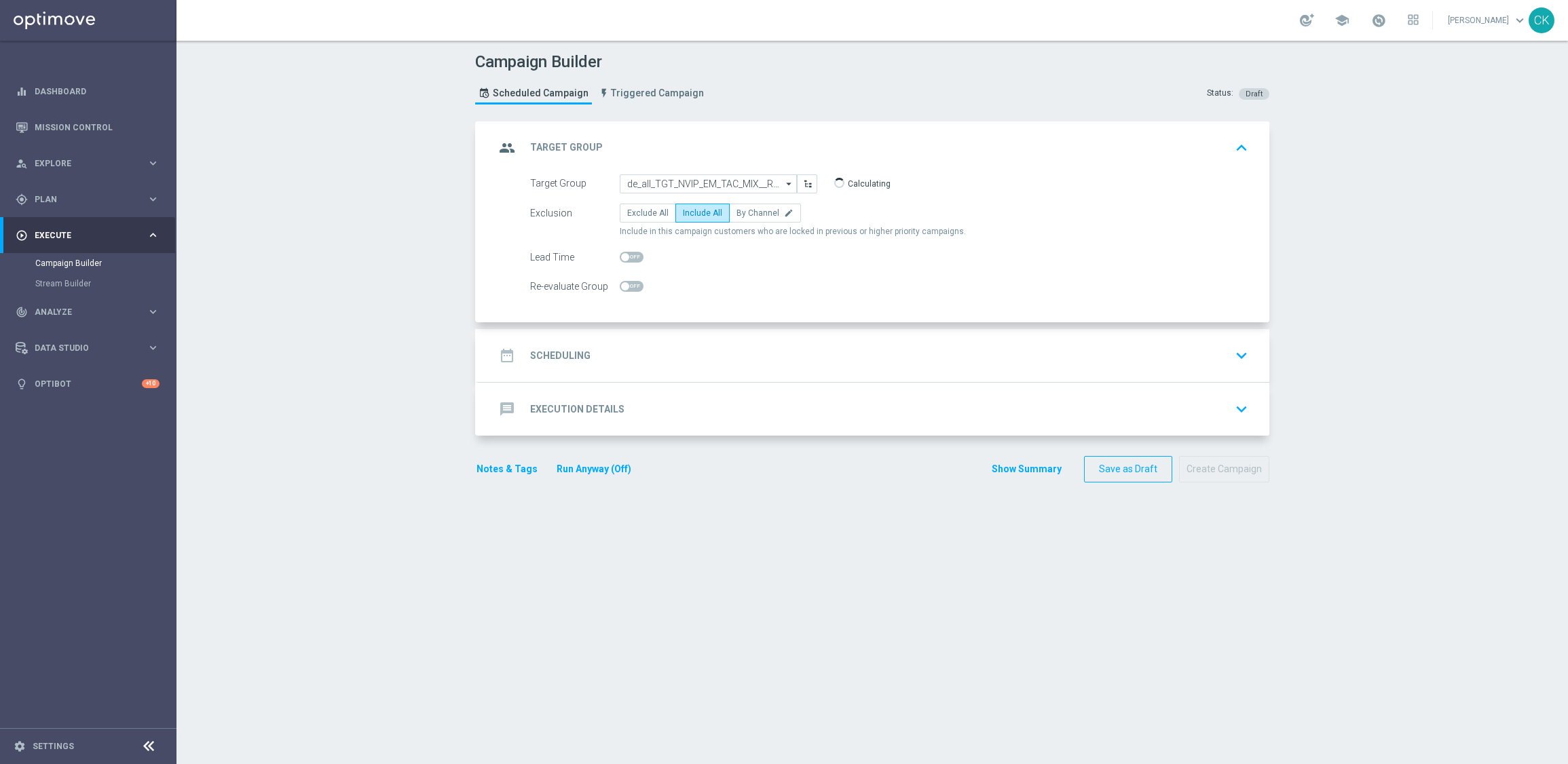
checkbox input "true"
click at [553, 352] on h2 "Scheduling" at bounding box center [560, 356] width 60 height 13
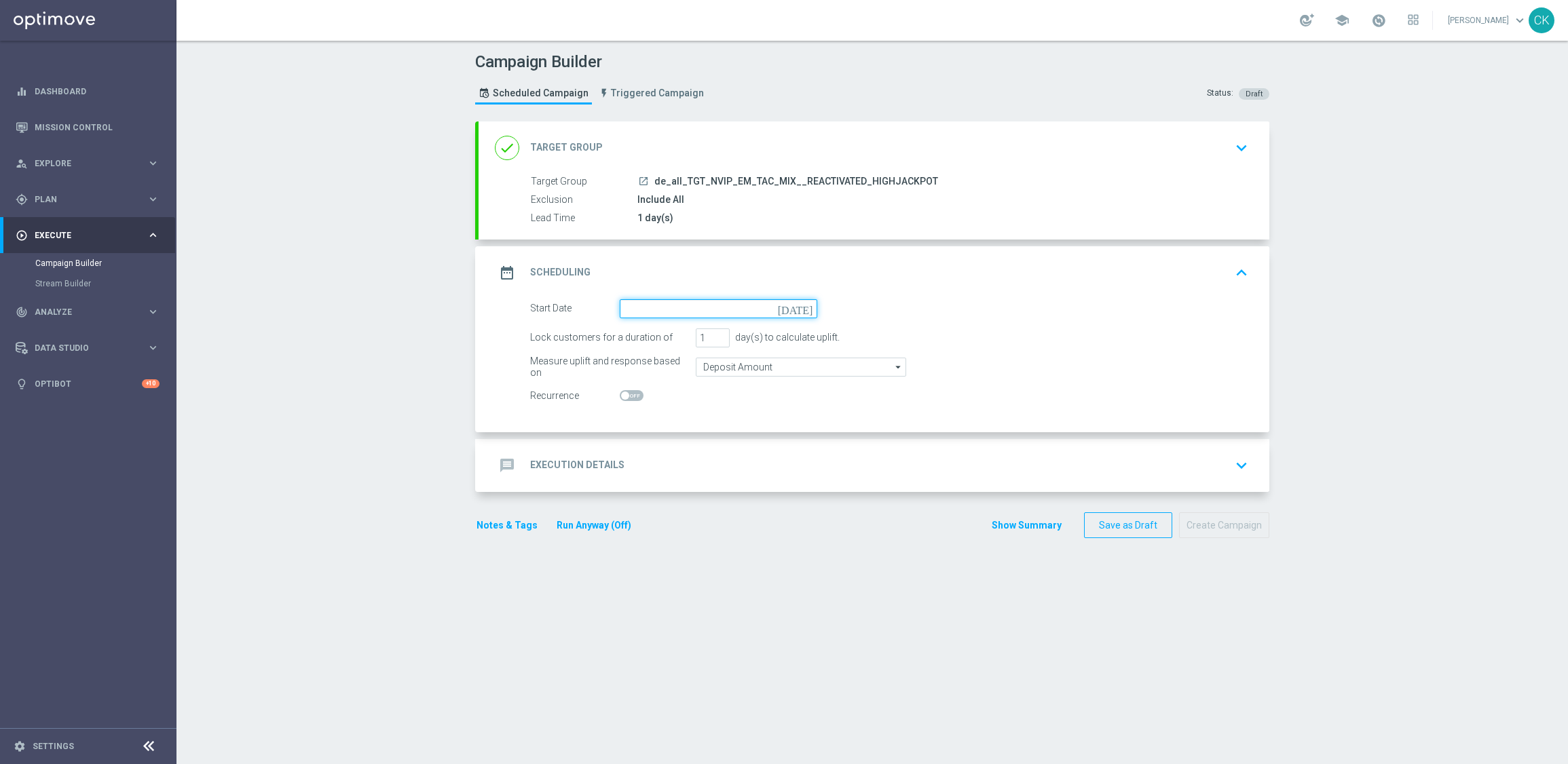
click at [650, 305] on input at bounding box center [719, 308] width 197 height 19
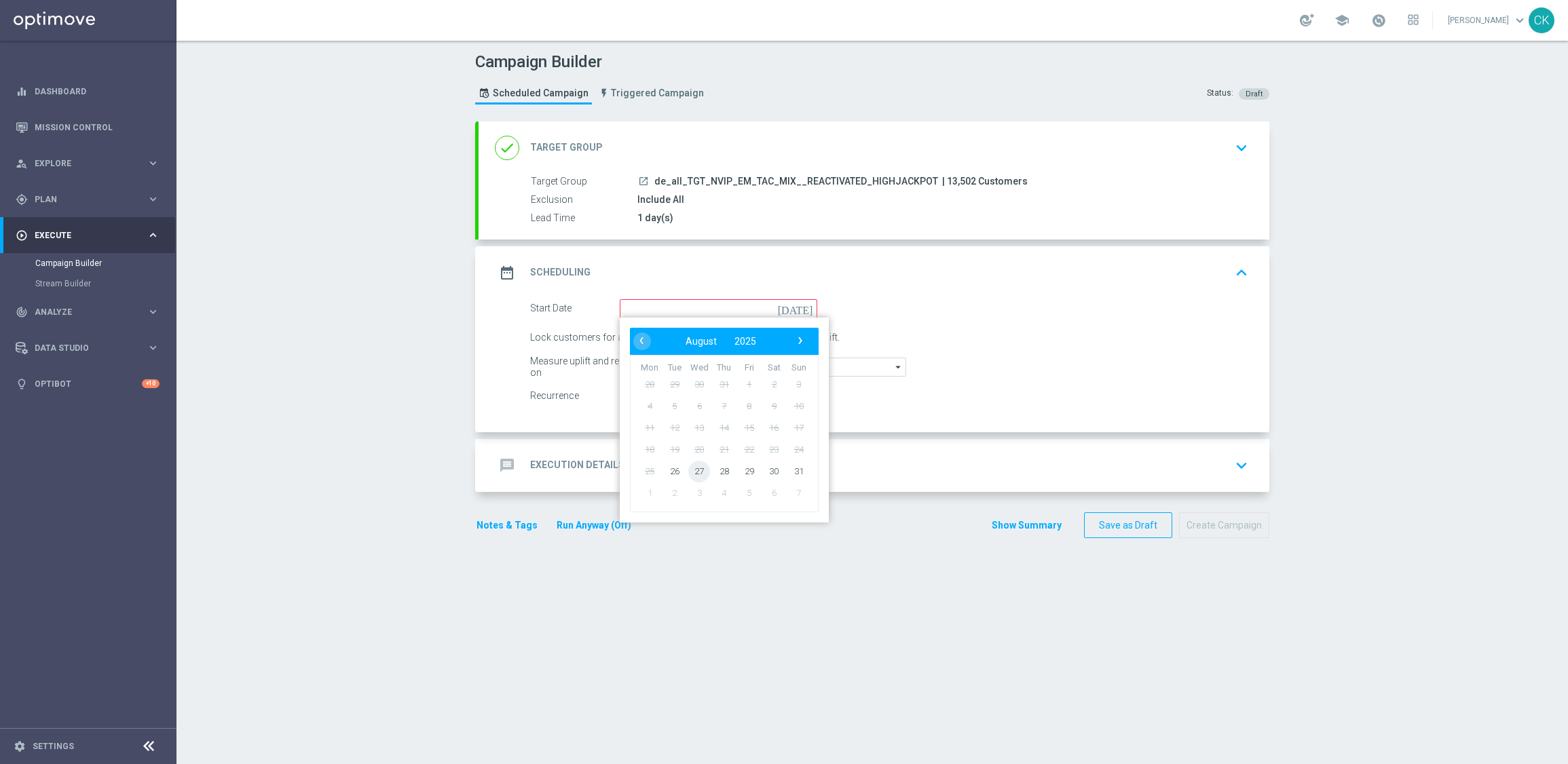
click at [698, 463] on span "27" at bounding box center [699, 471] width 22 height 22
type input "[DATE]"
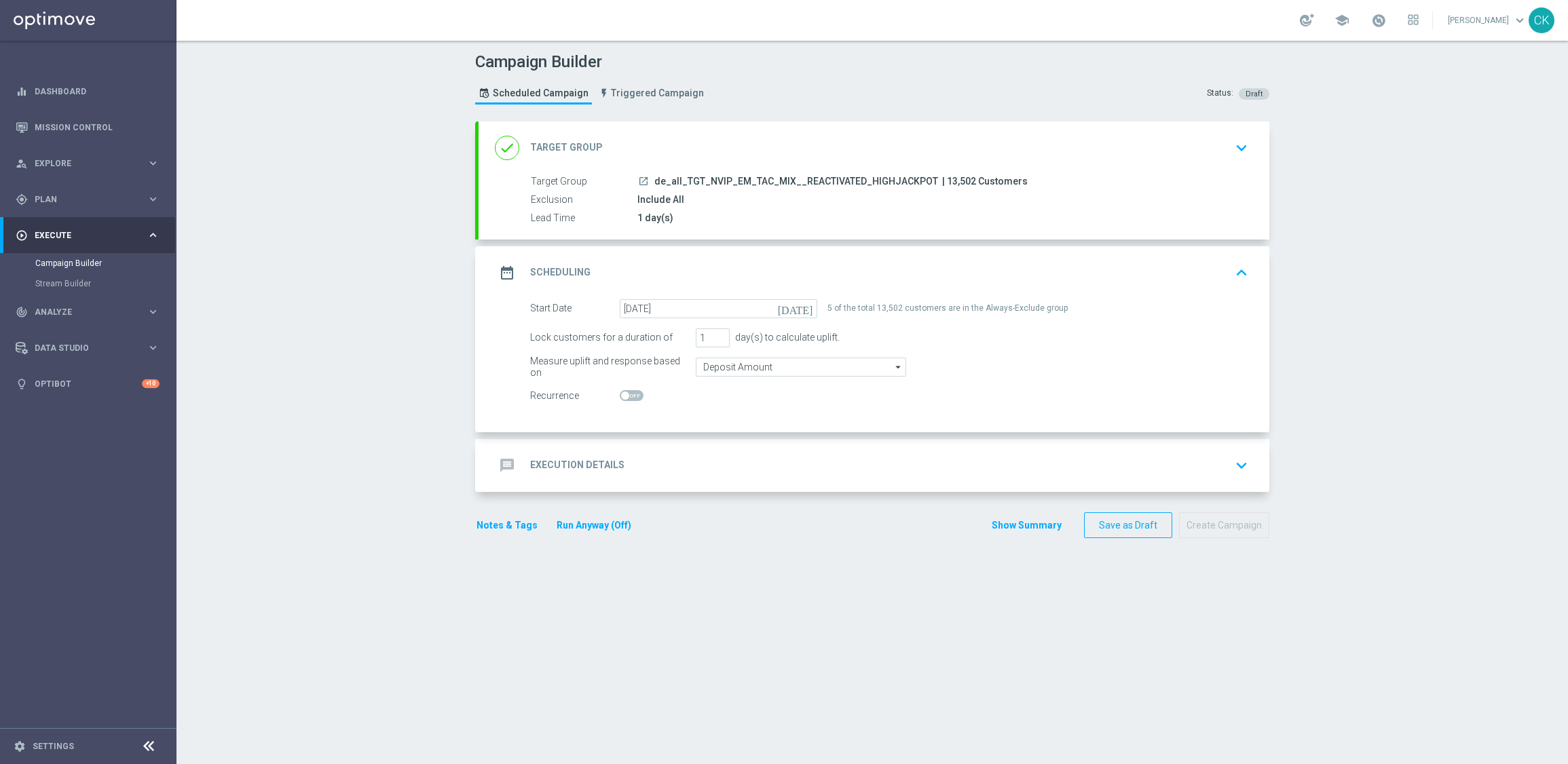
click at [564, 464] on h2 "Execution Details" at bounding box center [577, 465] width 94 height 13
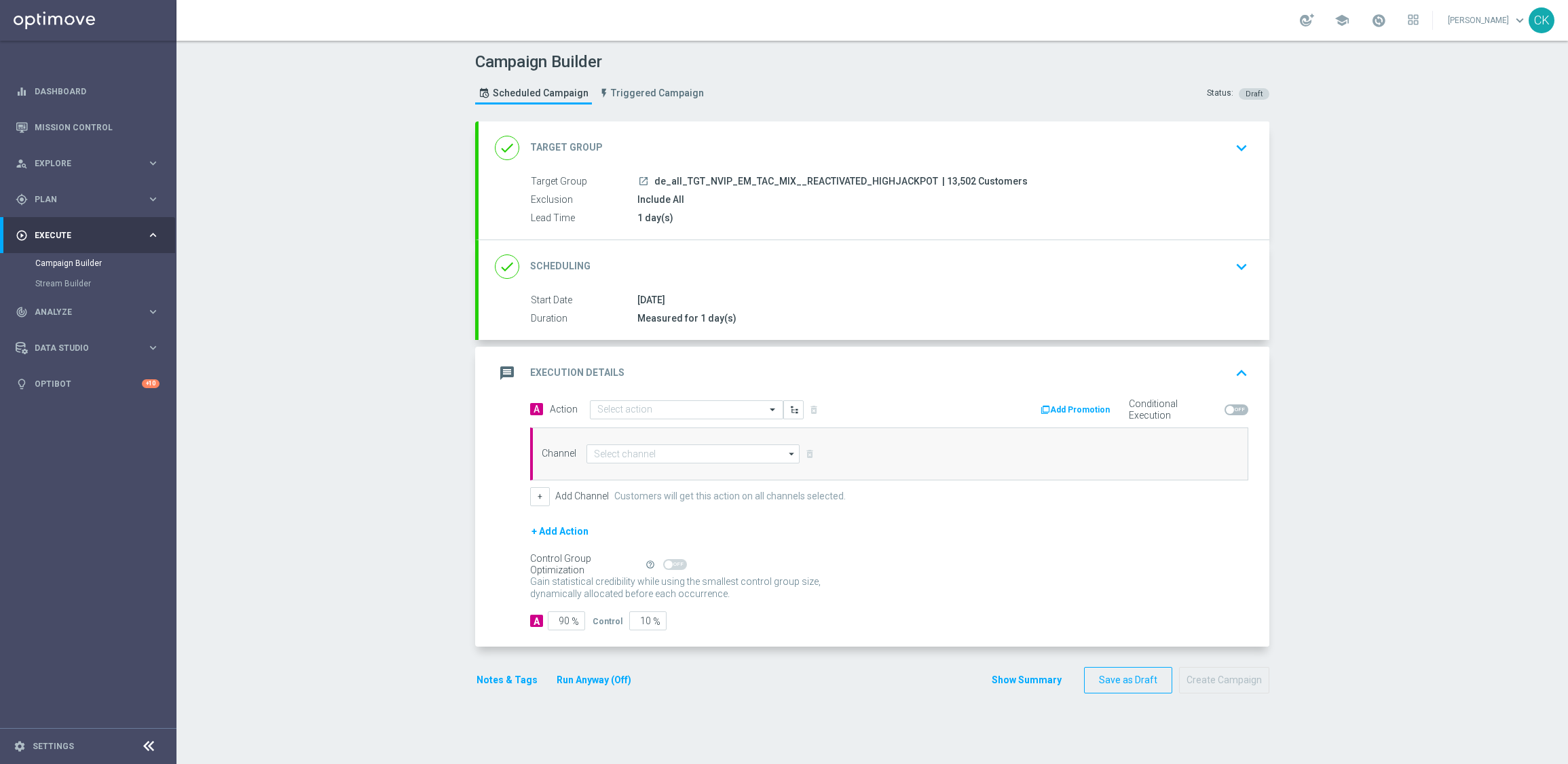
click at [664, 398] on div "message Execution Details keyboard_arrow_up" at bounding box center [873, 373] width 791 height 53
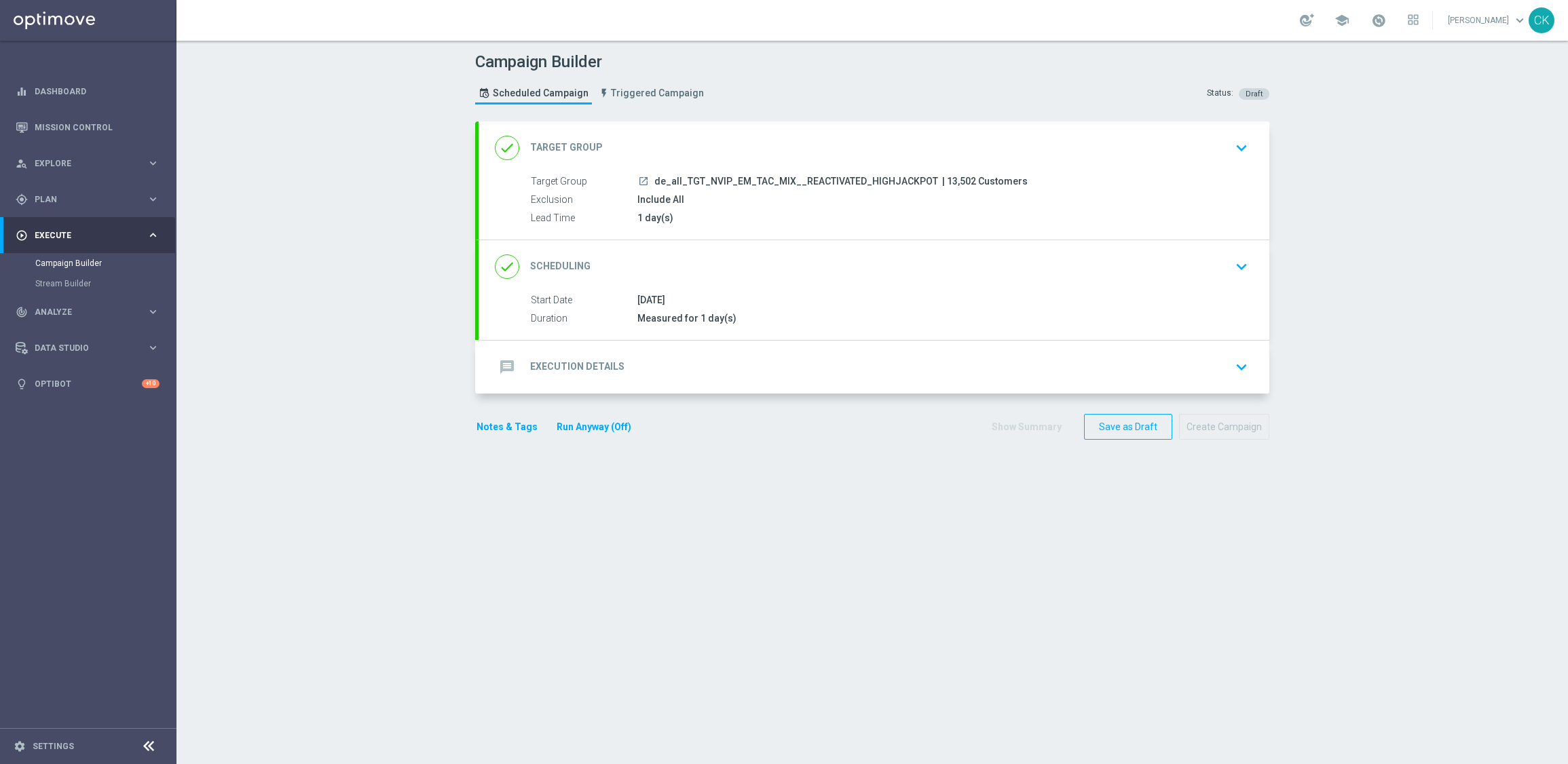
click at [655, 356] on div "message Execution Details keyboard_arrow_down" at bounding box center [874, 367] width 758 height 26
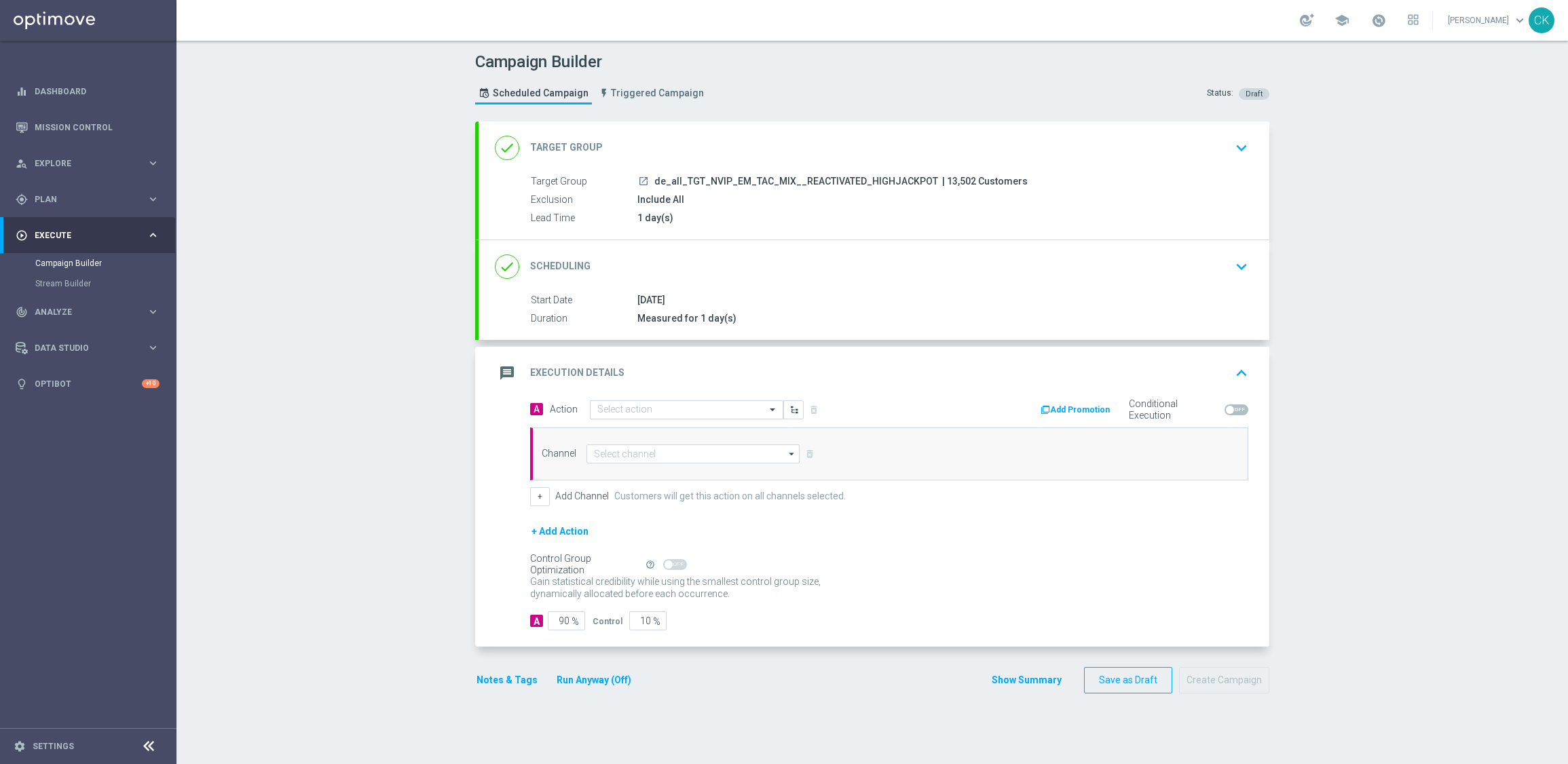
click at [651, 408] on input "text" at bounding box center [673, 410] width 152 height 12
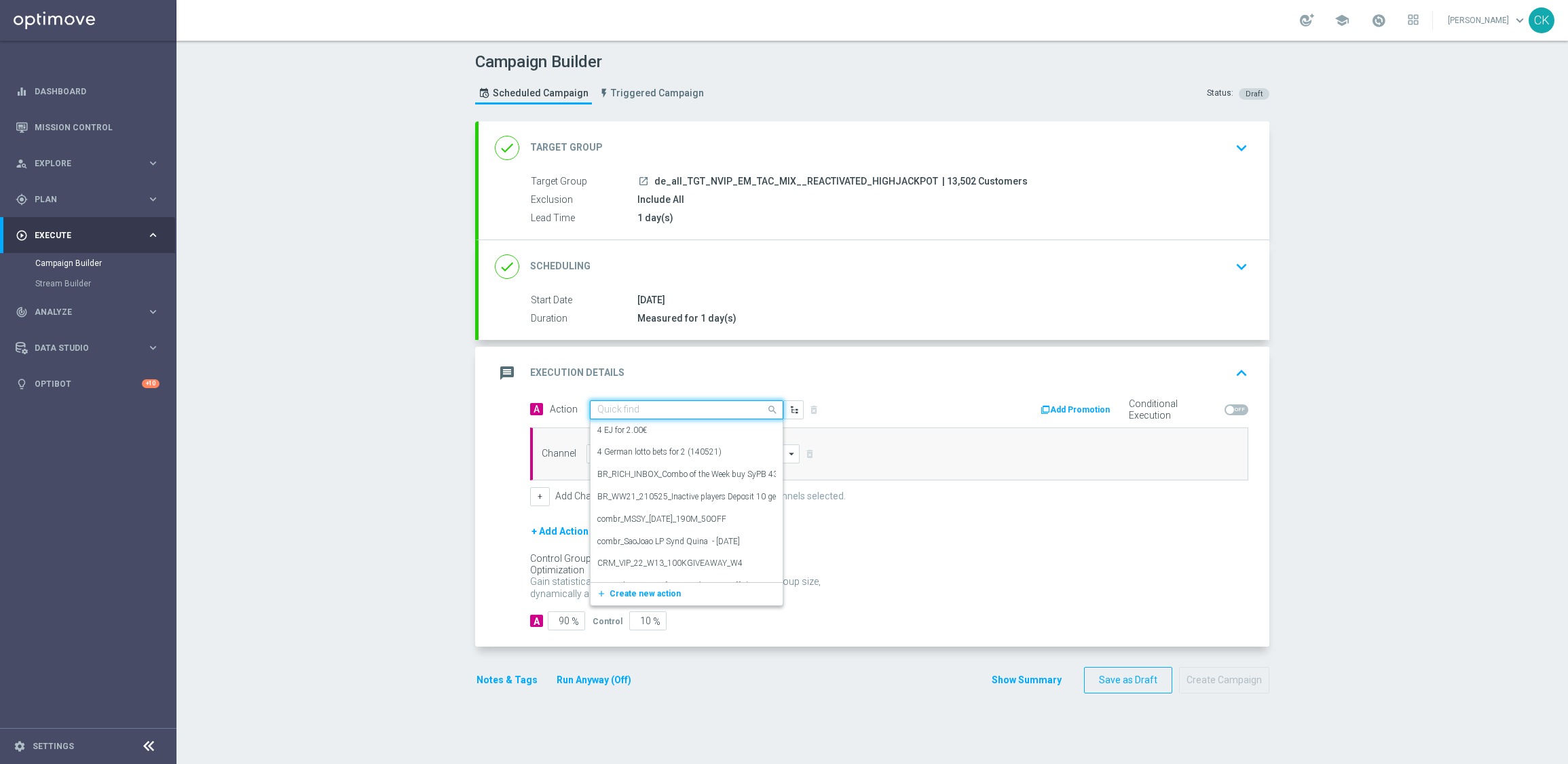
paste input "SummerSales - 649 themed"
type input "SummerSales - 649 themed"
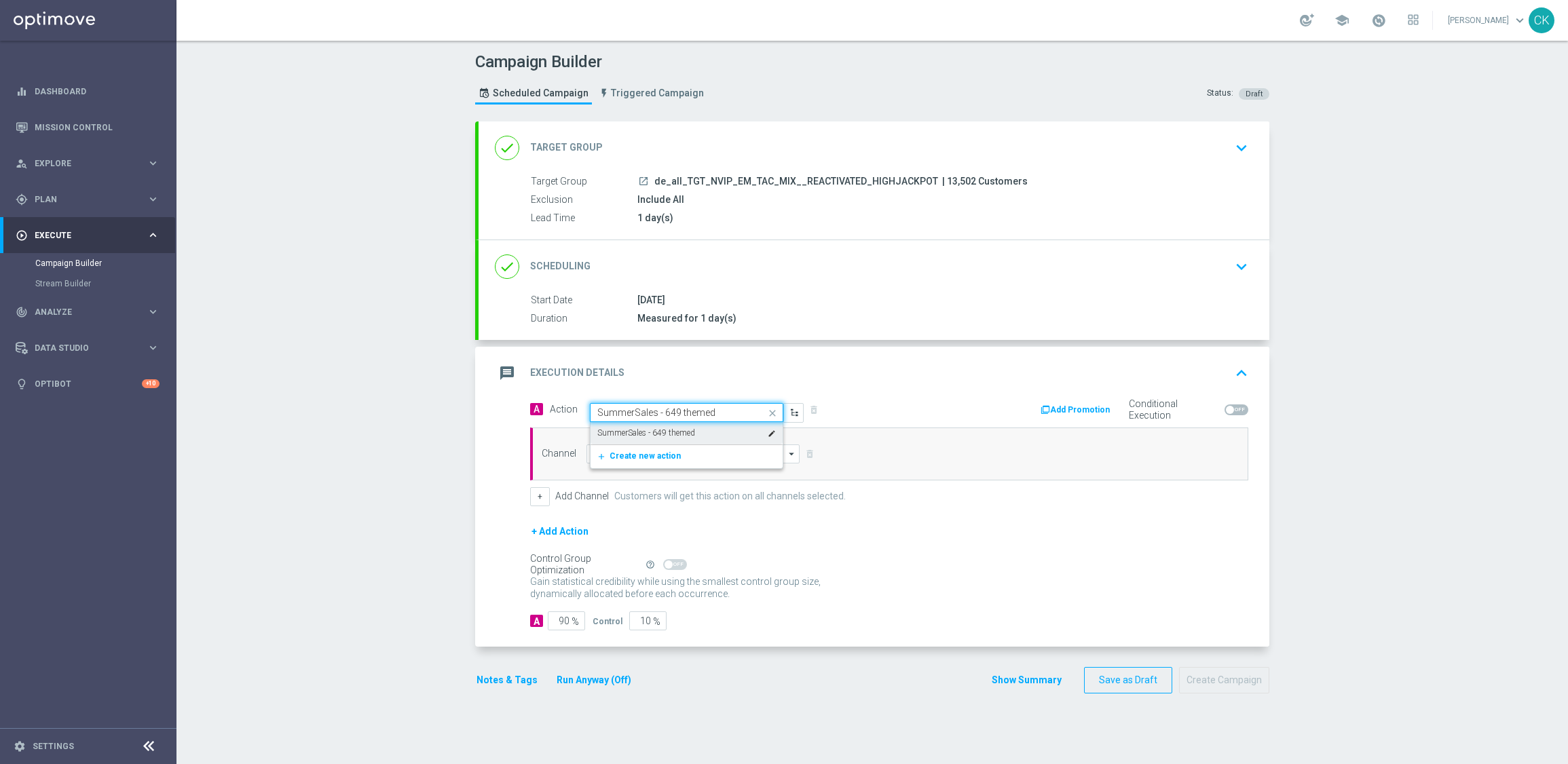
click at [646, 433] on label "SummerSales - 649 themed" at bounding box center [646, 433] width 98 height 12
click at [630, 456] on input at bounding box center [693, 453] width 213 height 19
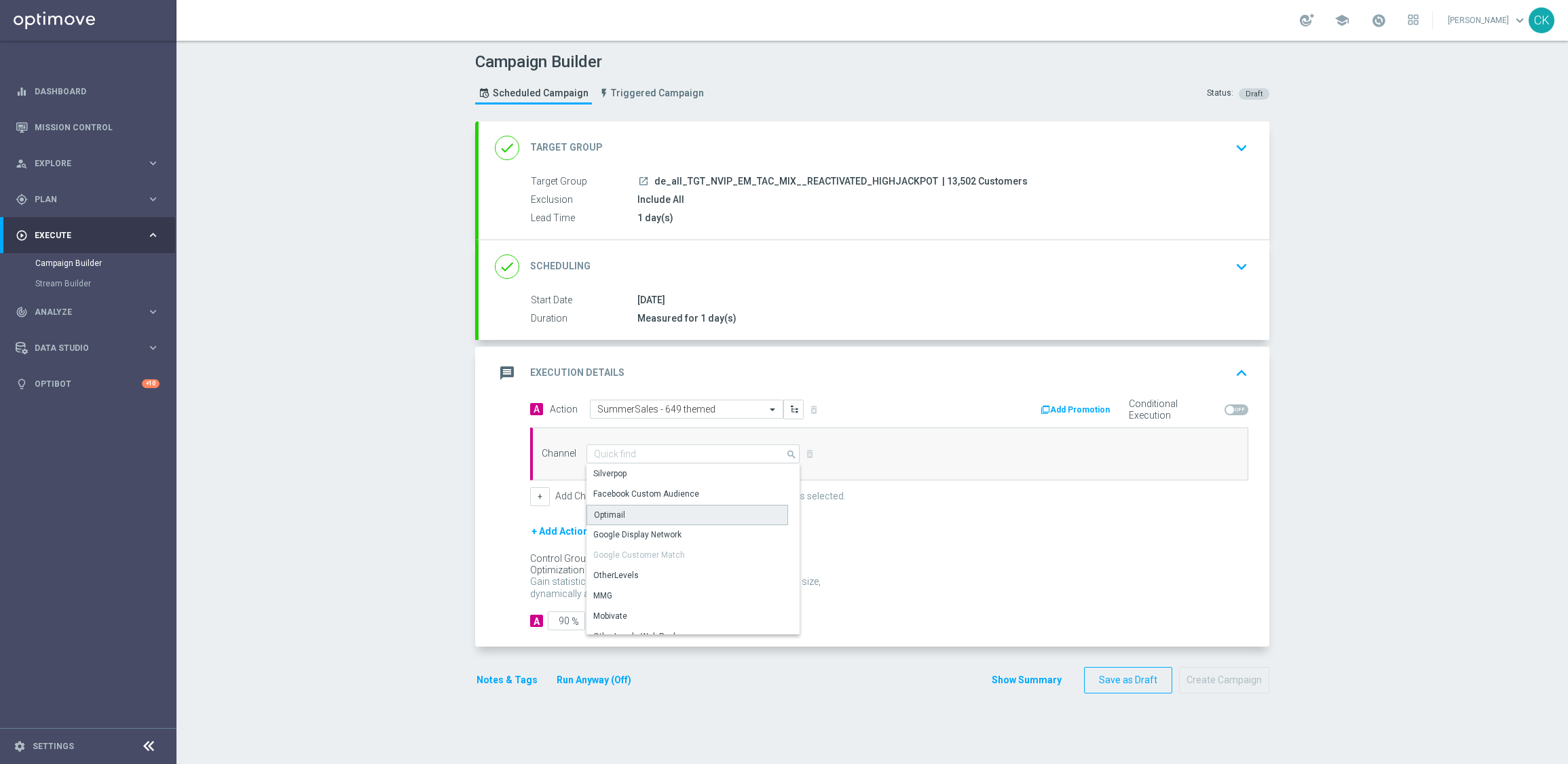
click at [623, 513] on div "Optimail" at bounding box center [687, 515] width 202 height 20
type input "Optimail"
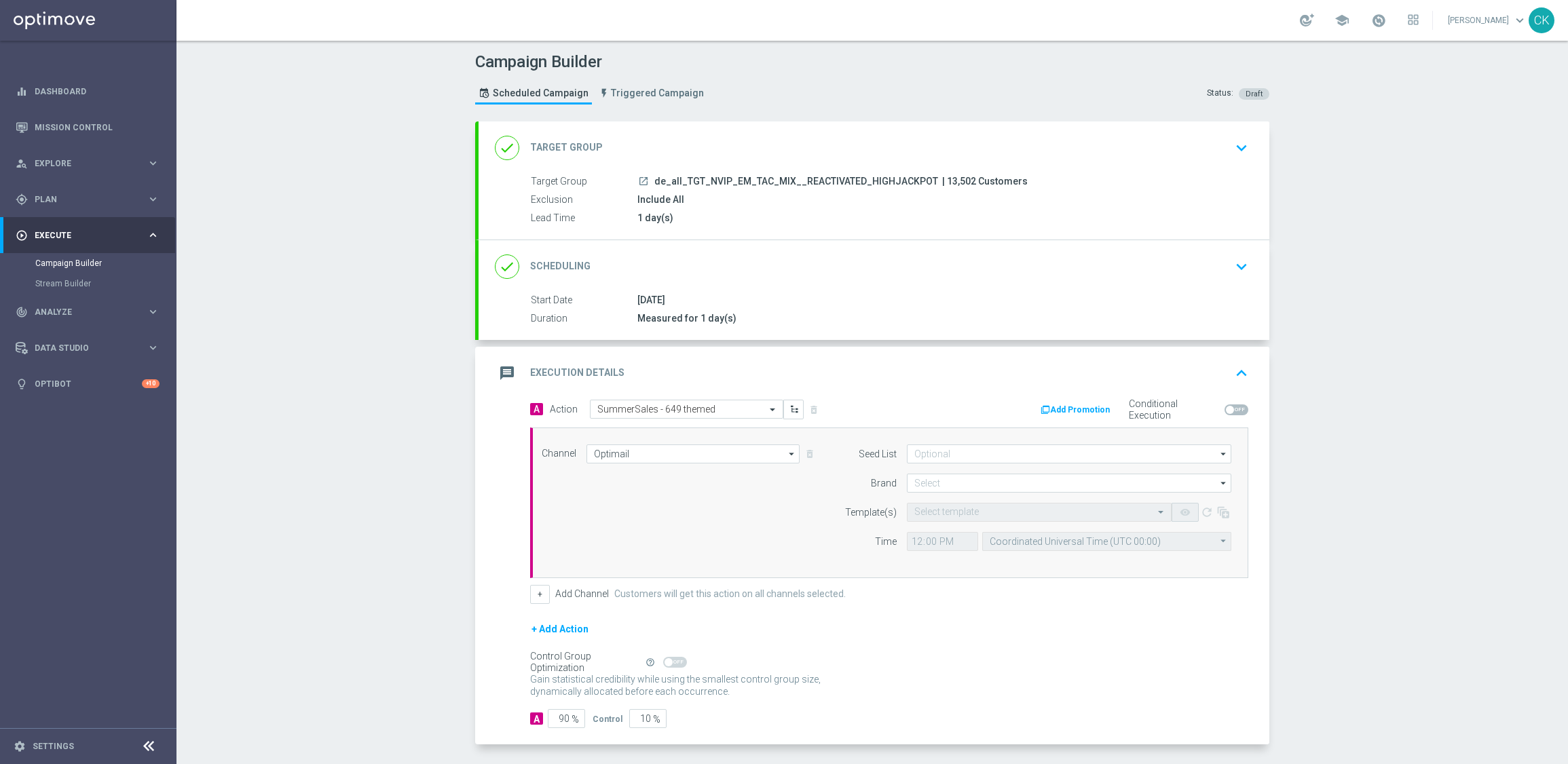
scroll to position [56, 0]
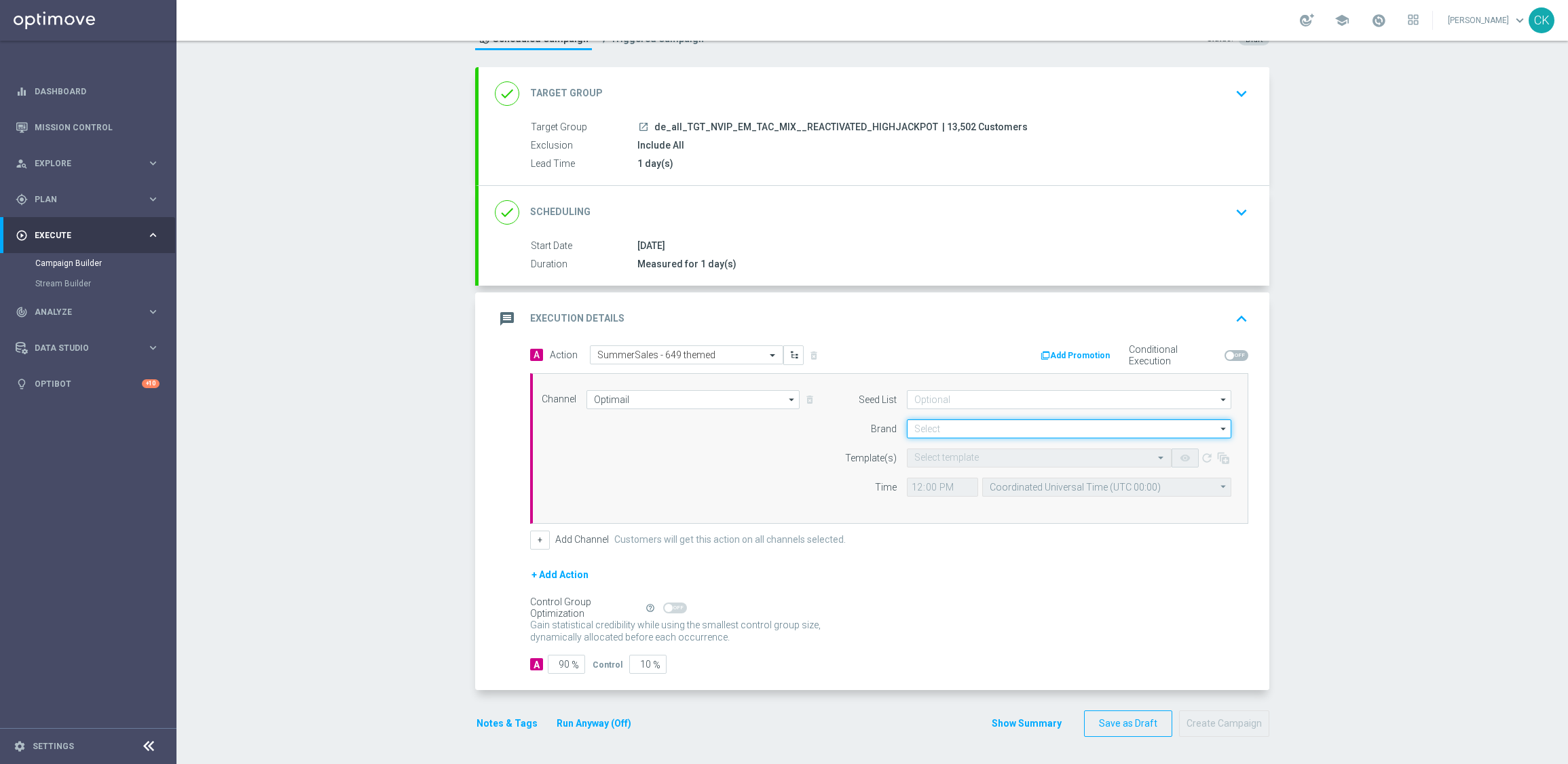
click at [956, 425] on input at bounding box center [1069, 429] width 324 height 19
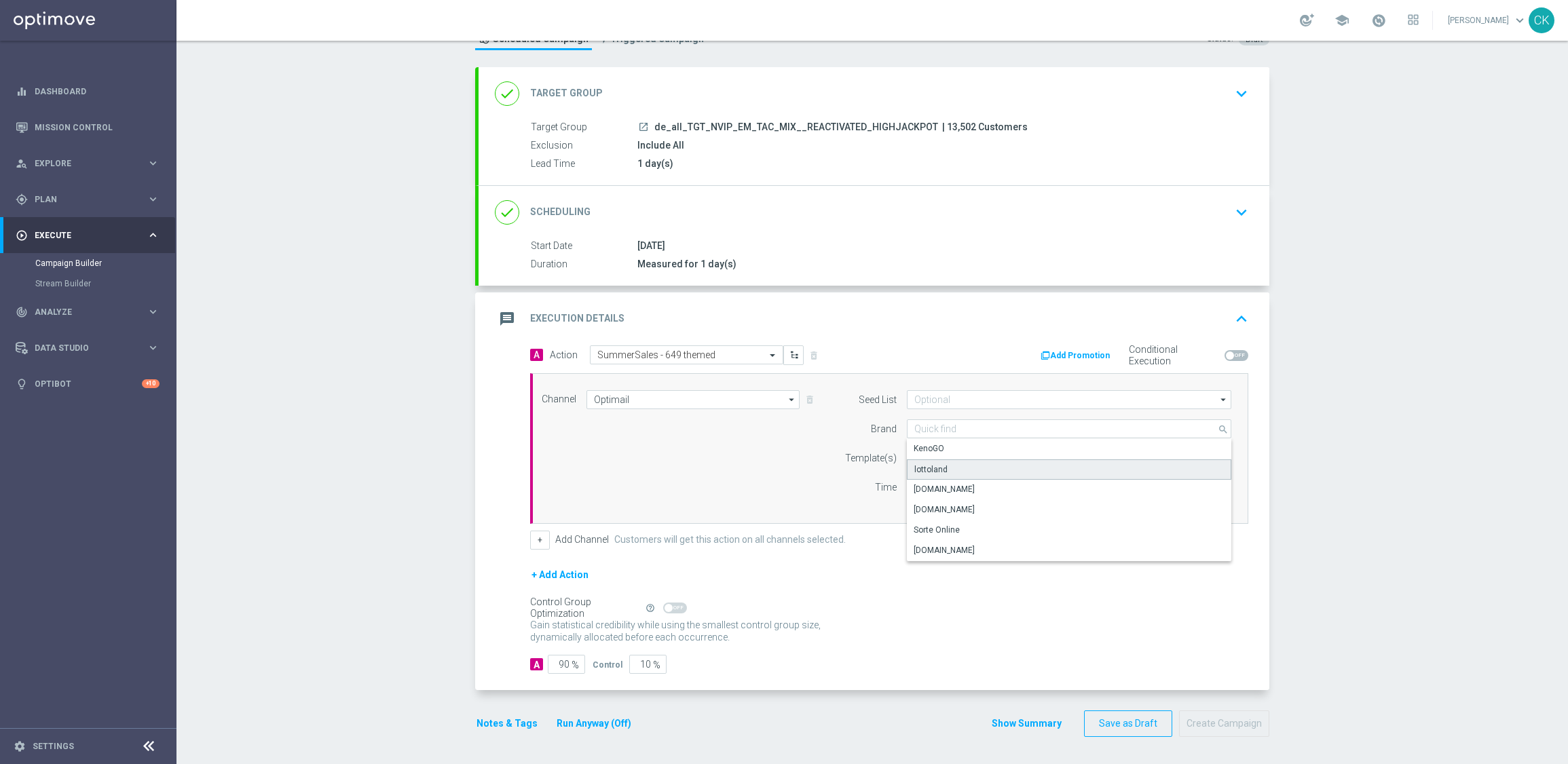
click at [942, 459] on div "lottoland" at bounding box center [1069, 469] width 324 height 20
type input "lottoland"
click at [926, 453] on input "text" at bounding box center [1026, 459] width 223 height 12
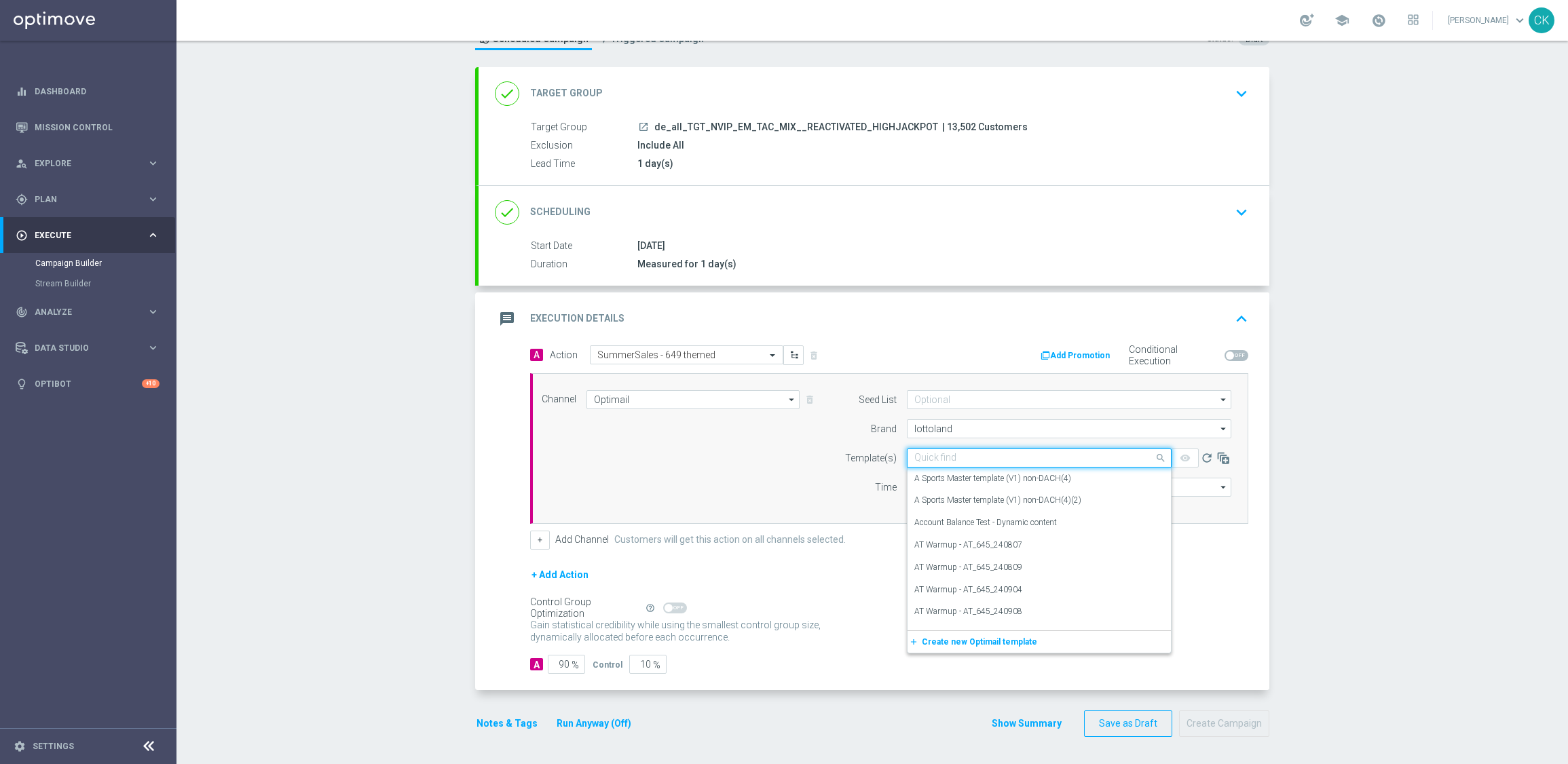
paste input "DE_REG__SUMMERSALE_649_250827__NVIP_EMA_TAC_MIX"
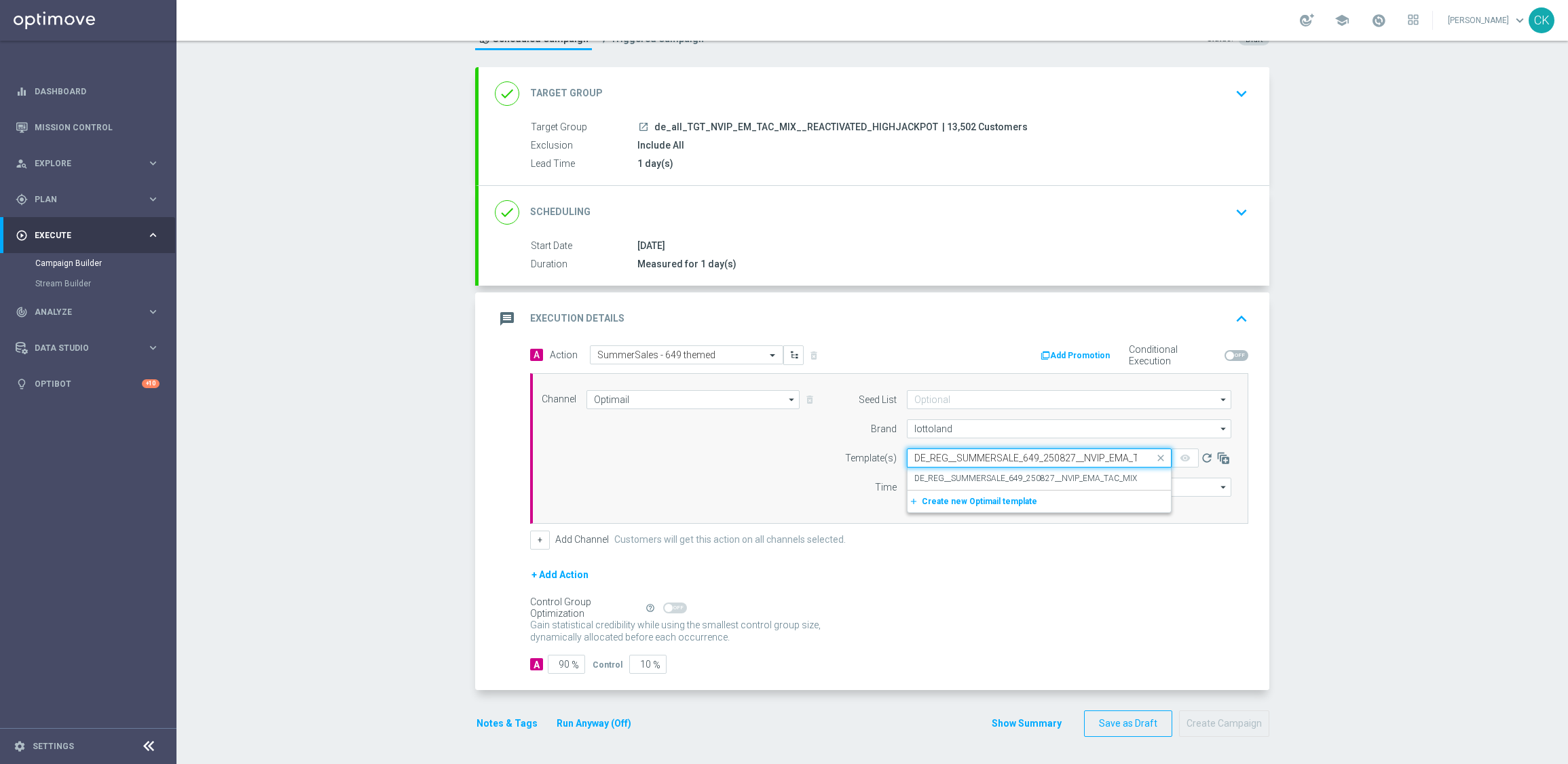
scroll to position [0, 32]
click at [915, 475] on label "DE_REG__SUMMERSALE_649_250827__NVIP_EMA_TAC_MIX" at bounding box center [1026, 479] width 223 height 12
type input "DE_REG__SUMMERSALE_649_250827__NVIP_EMA_TAC_MIX"
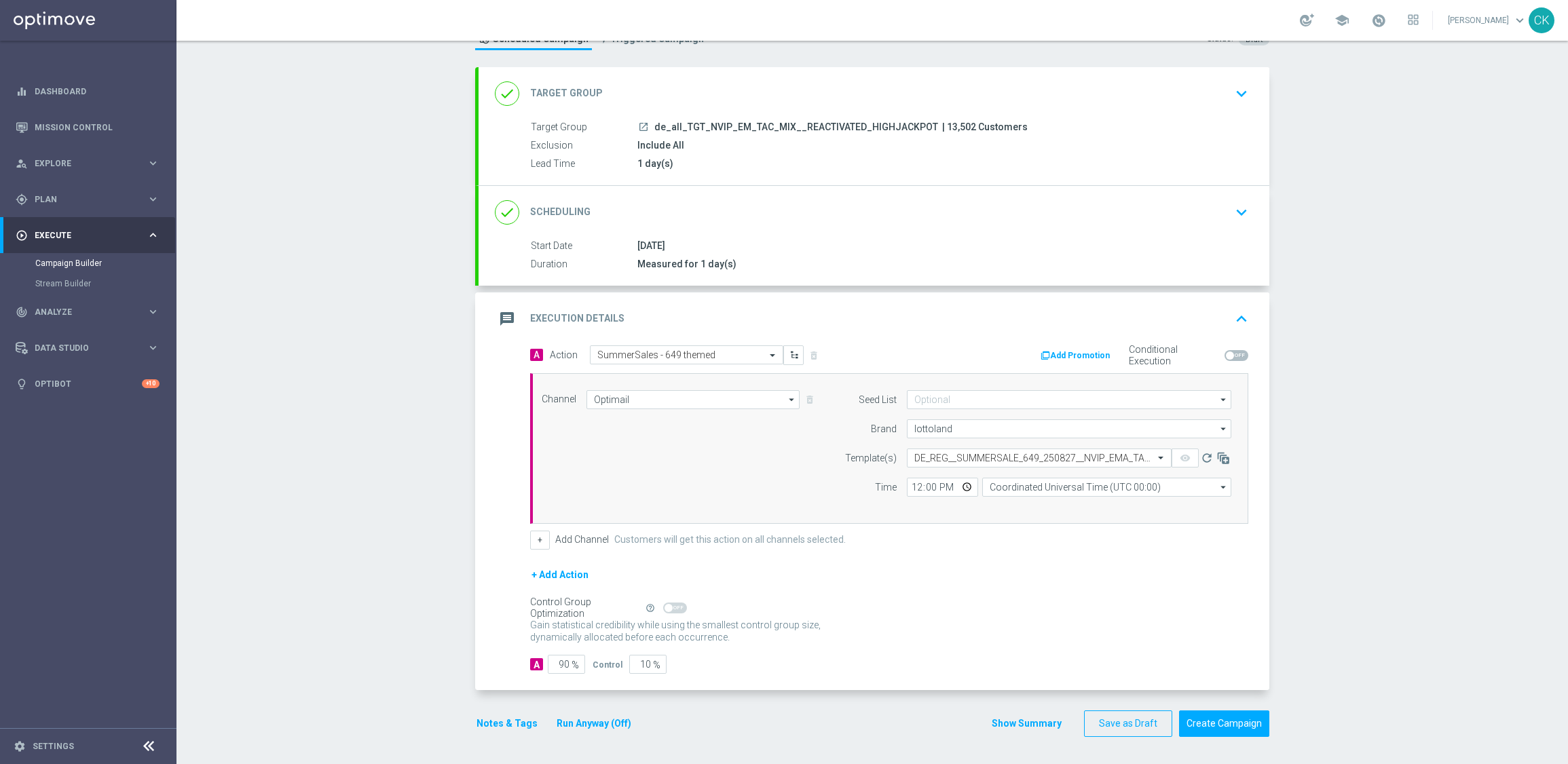
scroll to position [0, 0]
click at [907, 491] on input "12:00" at bounding box center [942, 487] width 71 height 19
type input "06:00"
click at [1079, 483] on input "Coordinated Universal Time (UTC 00:00)" at bounding box center [1106, 487] width 249 height 19
click at [1077, 514] on div "Central European Time ([GEOGRAPHIC_DATA]) (UTC +02:00)" at bounding box center [1106, 506] width 249 height 19
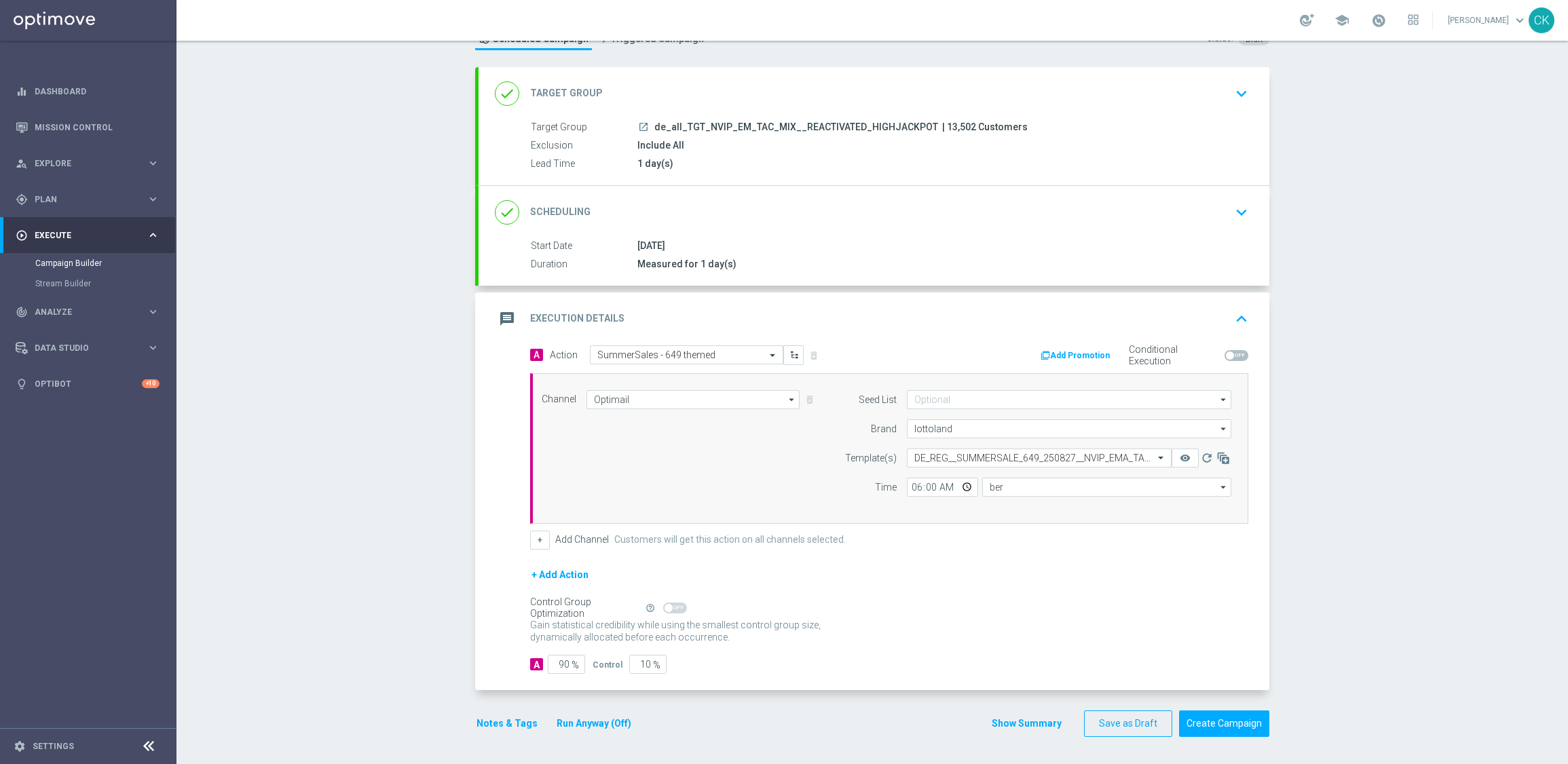
type input "Central European Time ([GEOGRAPHIC_DATA]) (UTC +02:00)"
click at [562, 664] on input "90" at bounding box center [566, 664] width 37 height 19
type input "9"
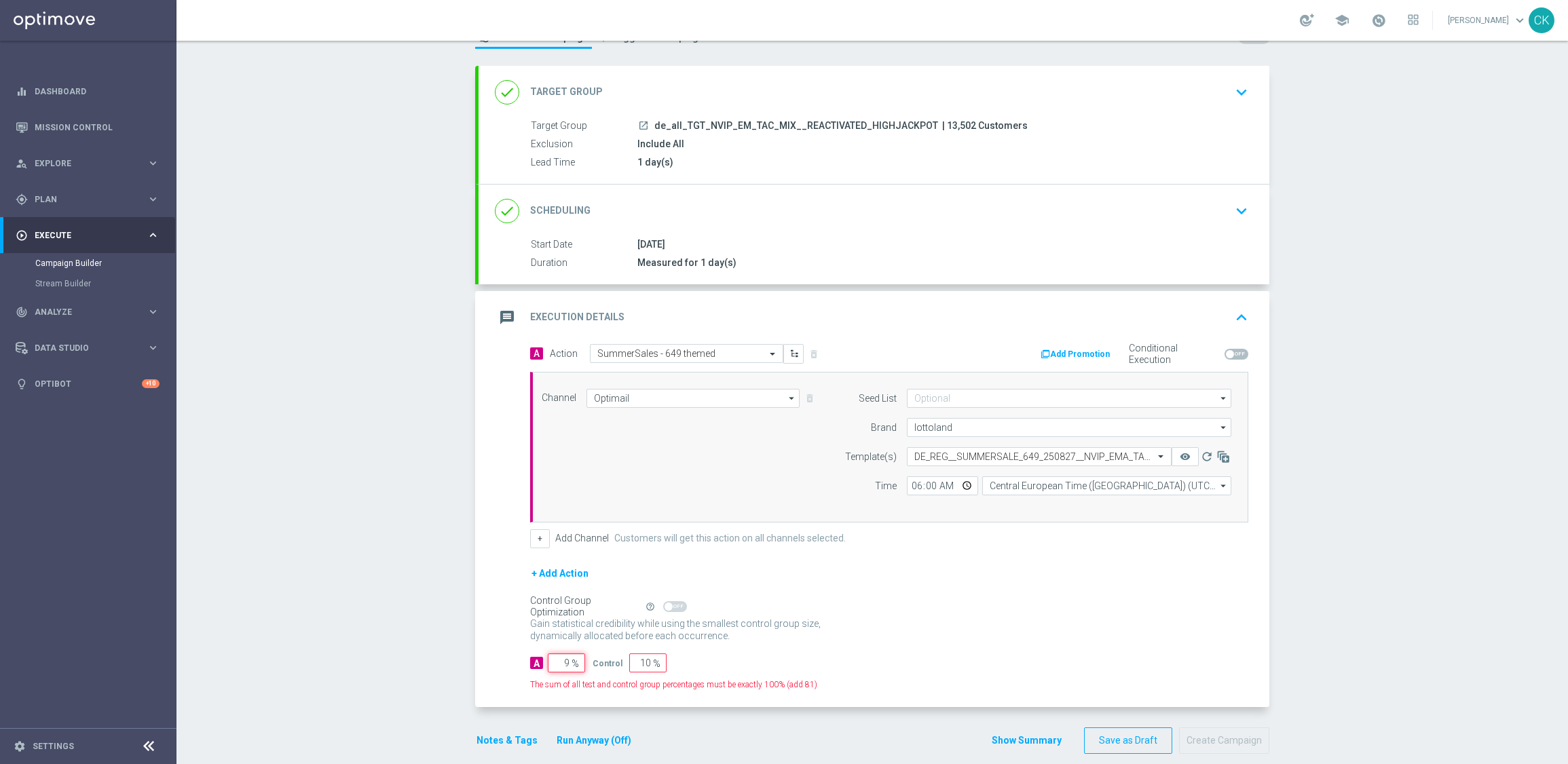
type input "91"
type input "98"
type input "2"
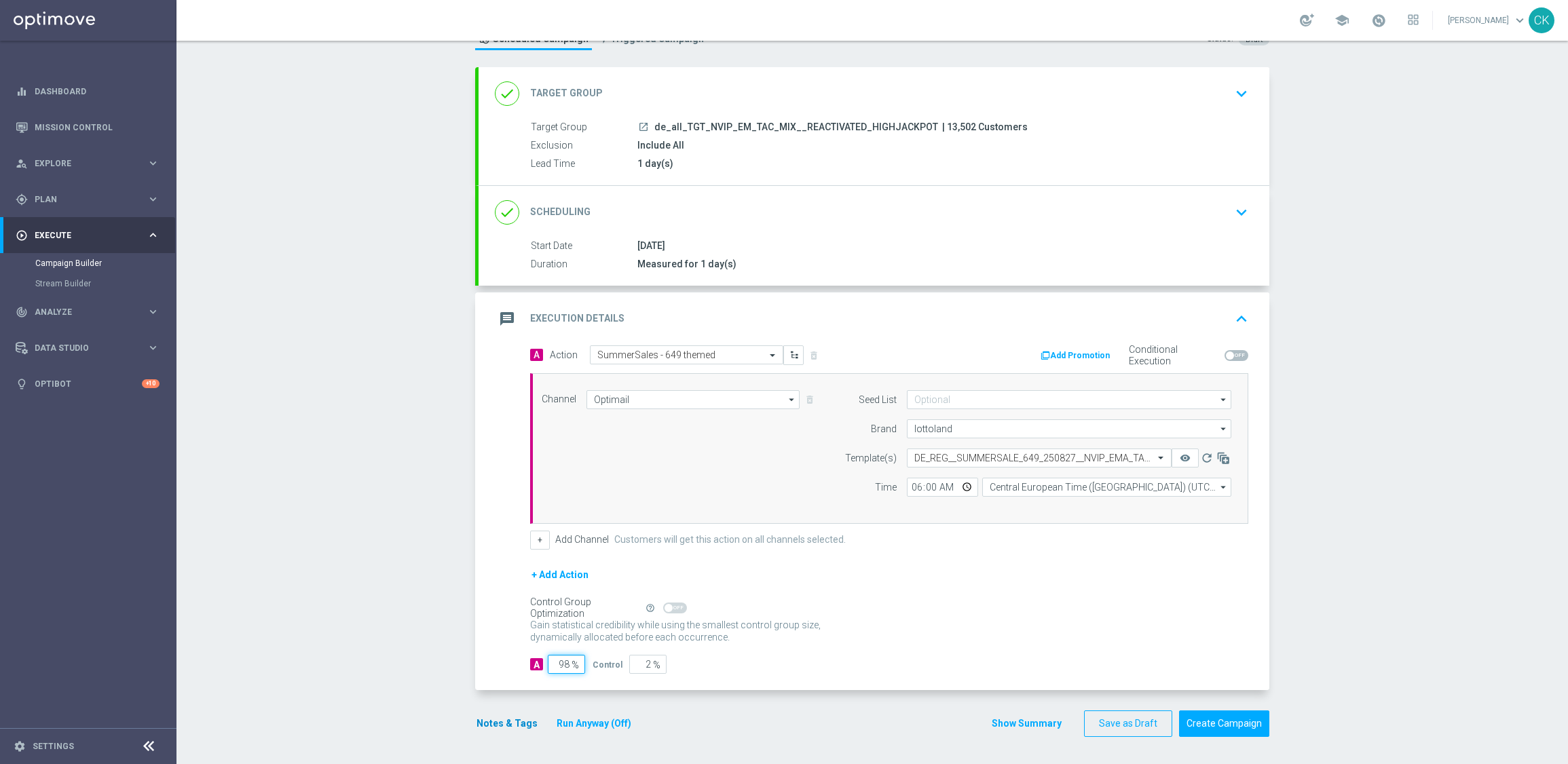
type input "98"
click at [490, 726] on button "Notes & Tags" at bounding box center [507, 723] width 64 height 17
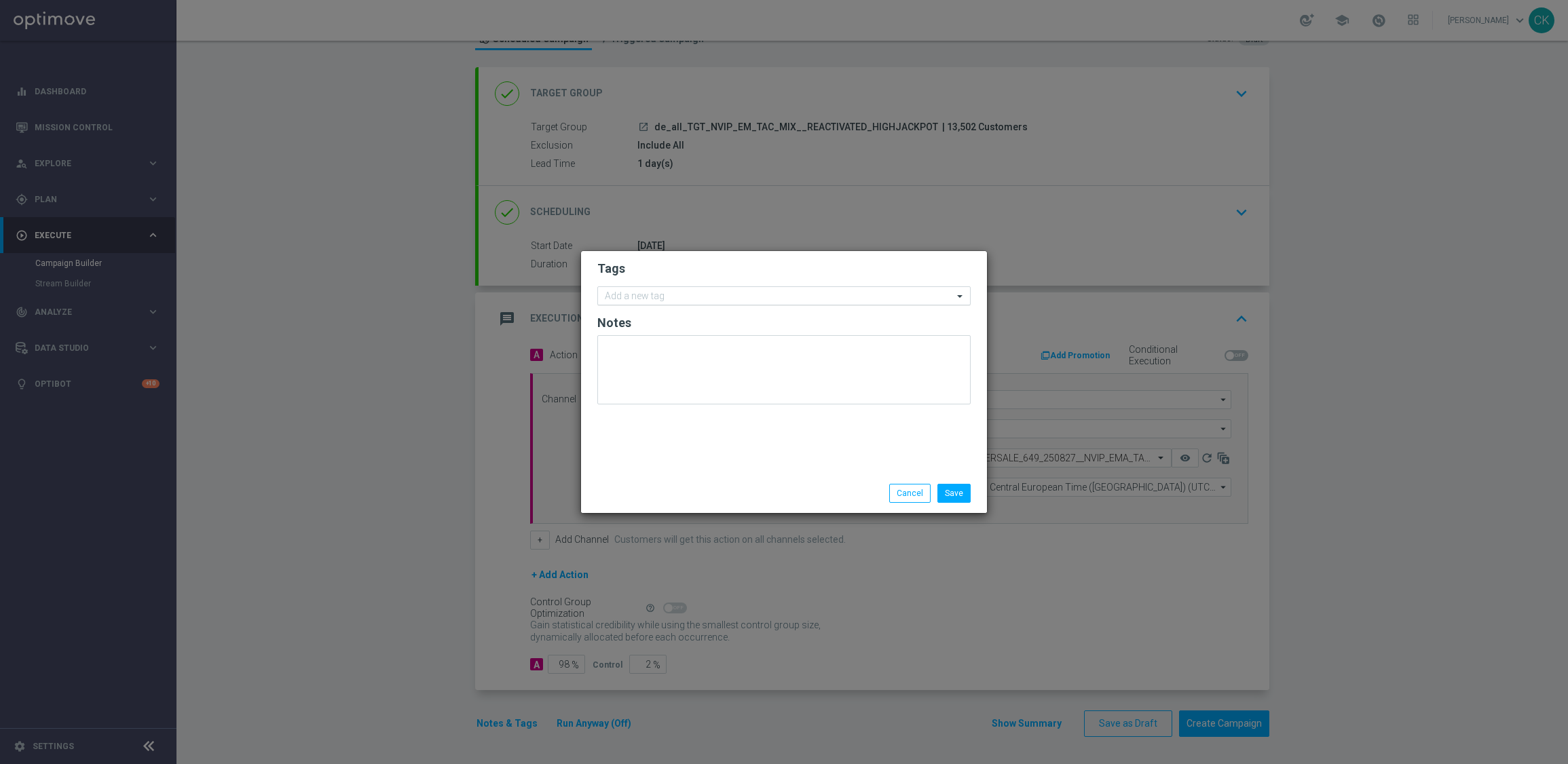
click at [694, 287] on div "Add a new tag" at bounding box center [775, 295] width 355 height 17
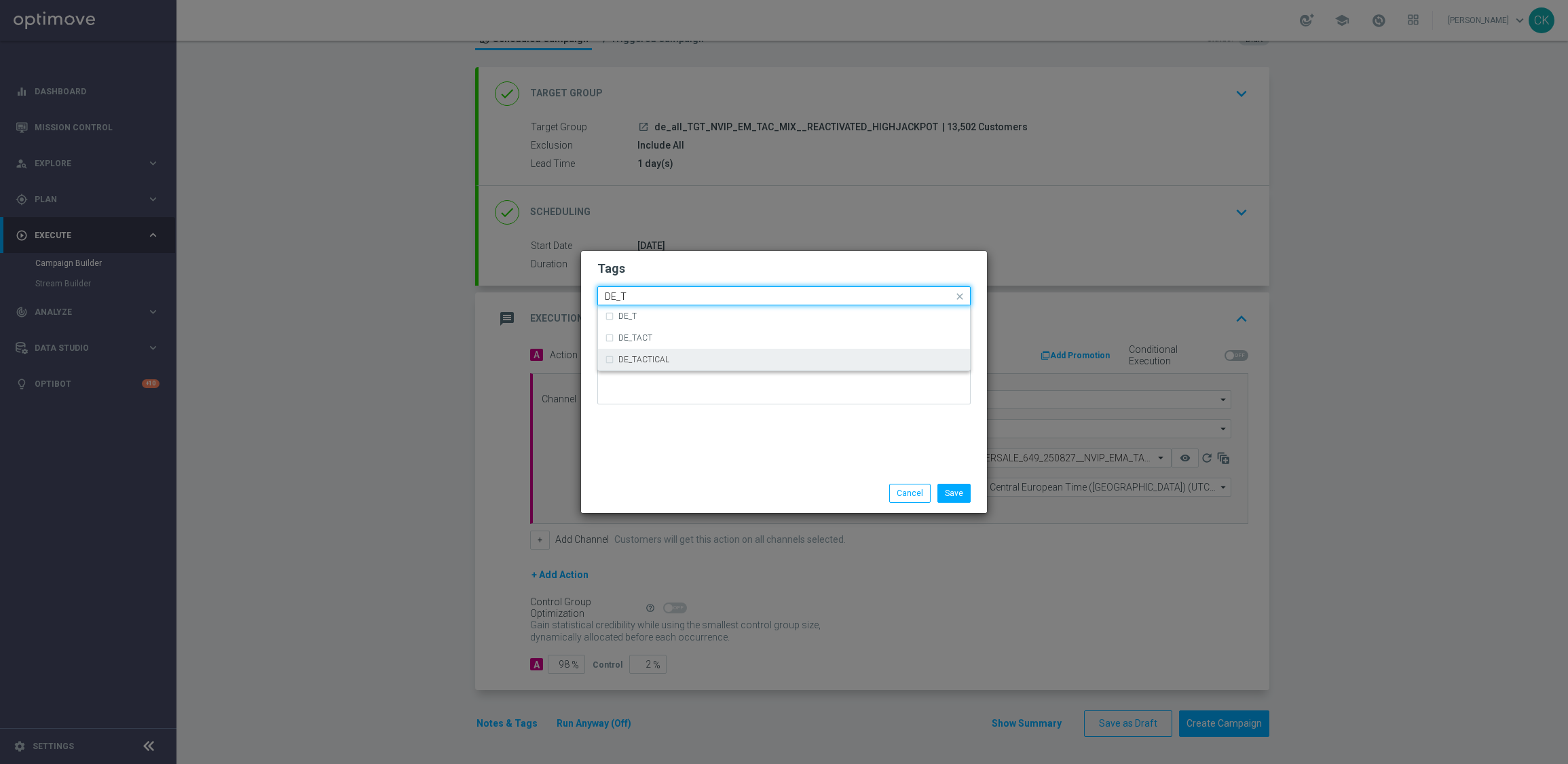
click at [668, 361] on label "DE_TACTICAL" at bounding box center [644, 359] width 51 height 8
type input "DE_T"
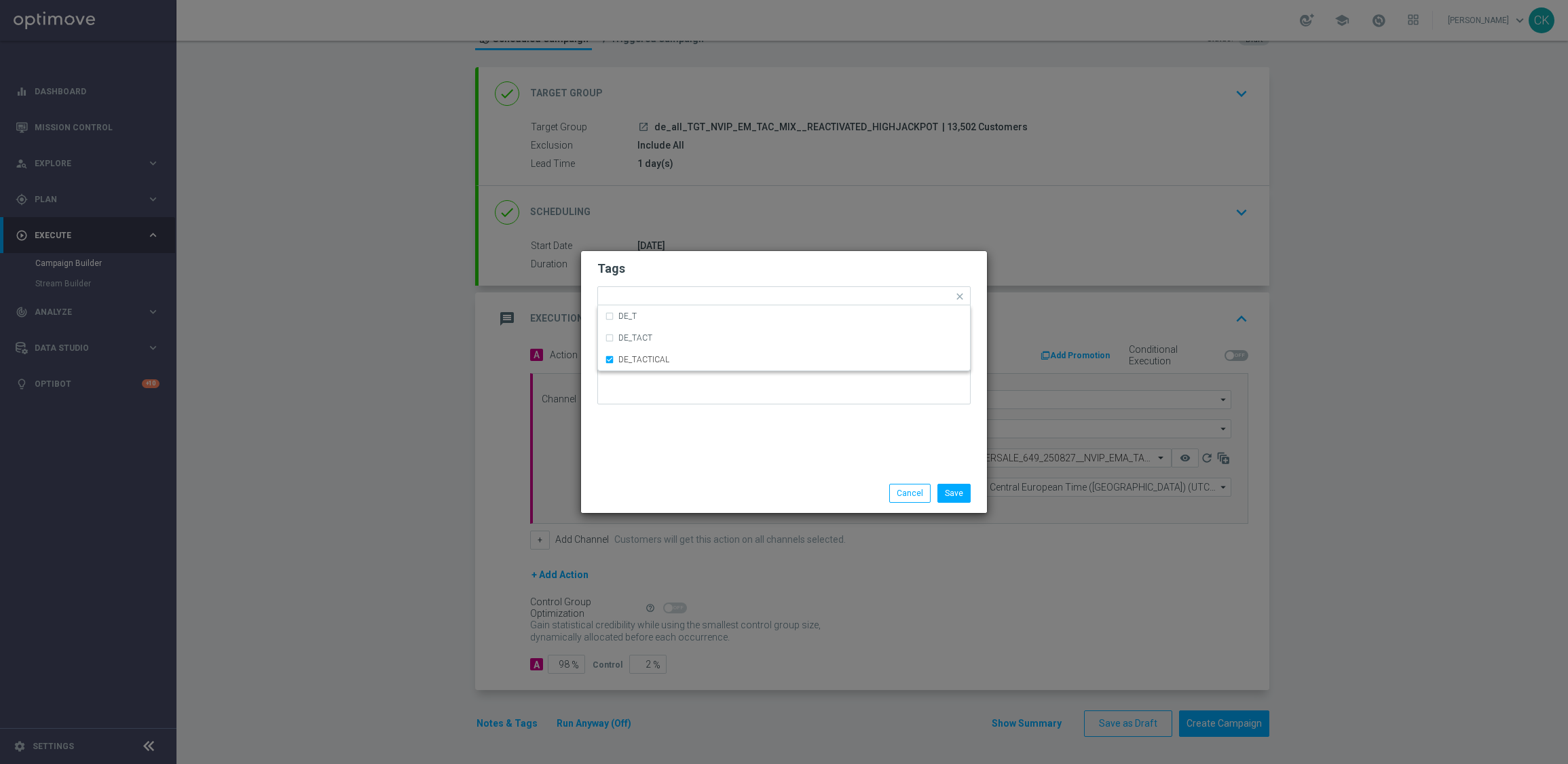
click at [657, 444] on div "Tags Quick find × DE_TACTICAL DE_T DE_TACT DE_TACTICAL Notes" at bounding box center [783, 362] width 406 height 223
click at [956, 496] on button "Save" at bounding box center [954, 493] width 33 height 19
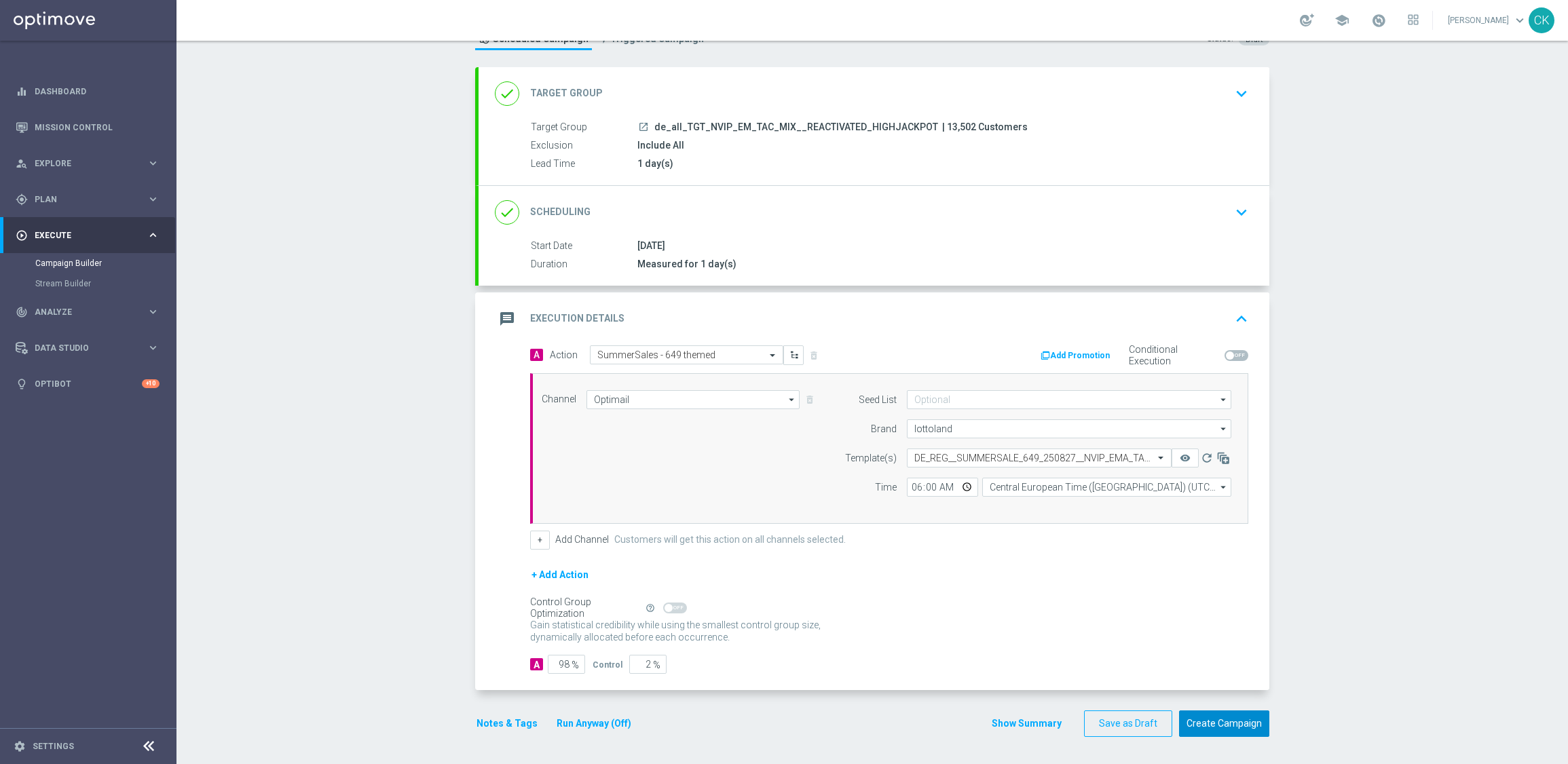
click at [1203, 726] on button "Create Campaign" at bounding box center [1224, 723] width 90 height 26
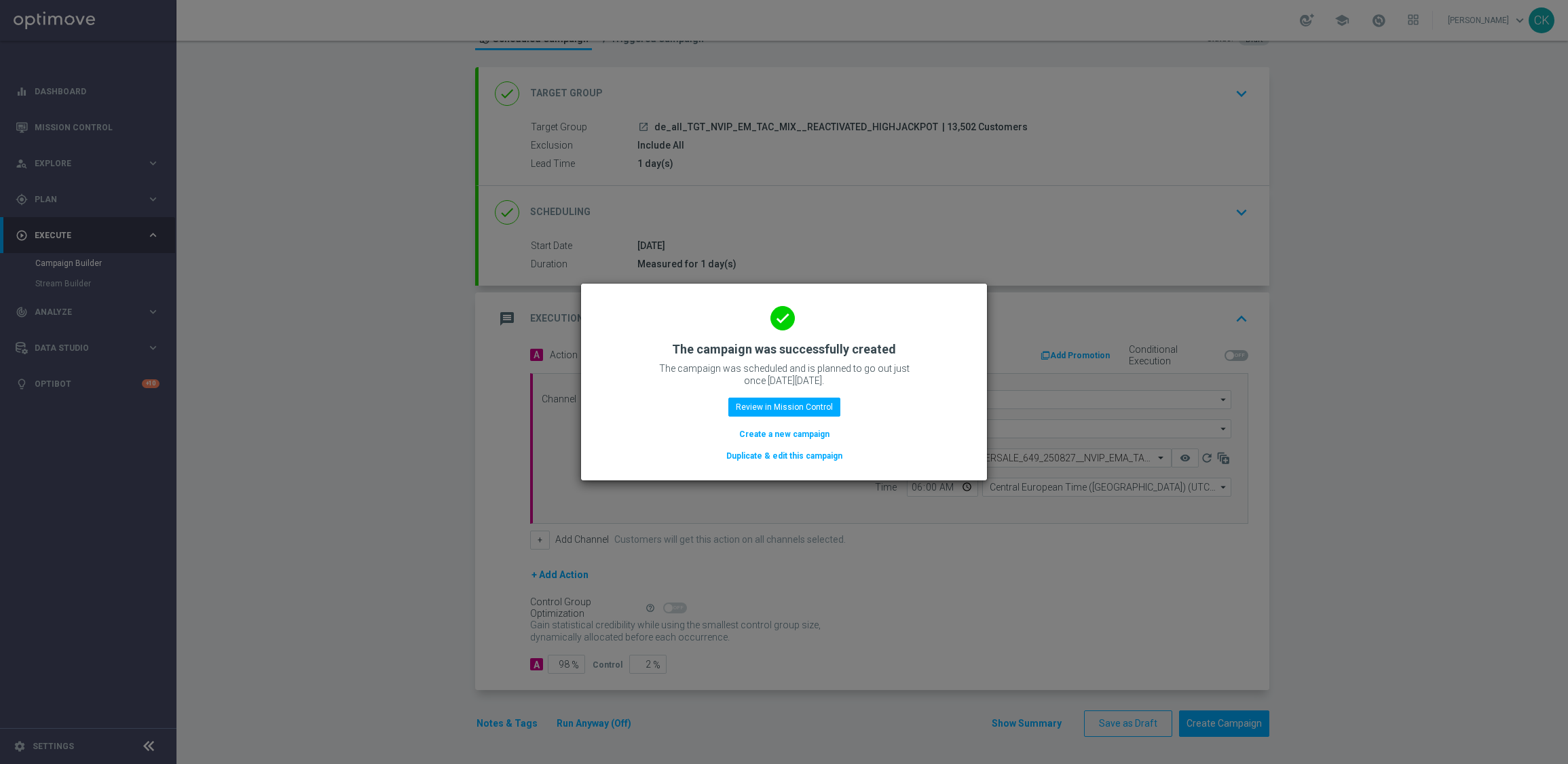
click at [752, 432] on button "Create a new campaign" at bounding box center [784, 434] width 93 height 15
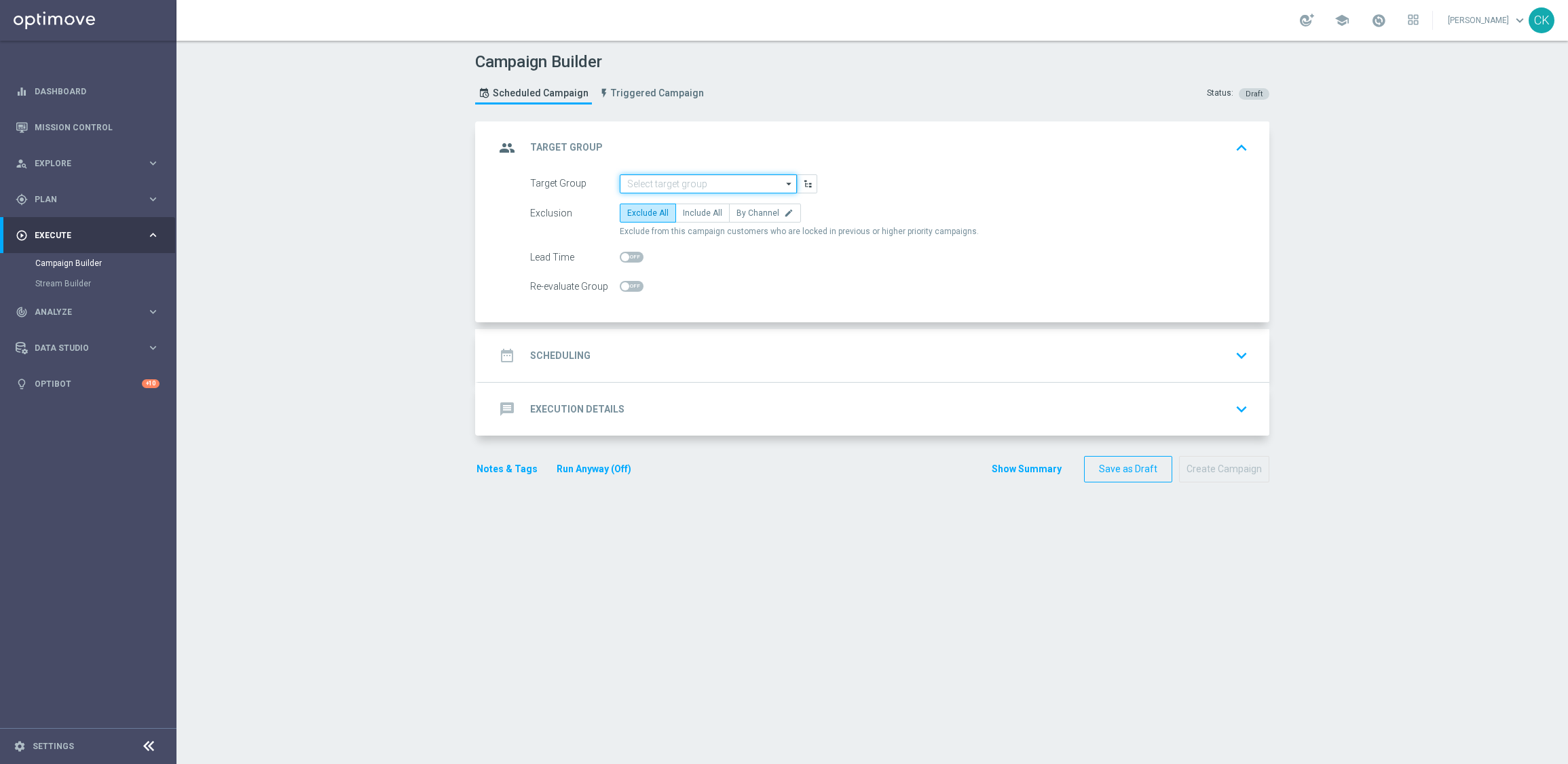
click at [645, 184] on input at bounding box center [709, 184] width 177 height 19
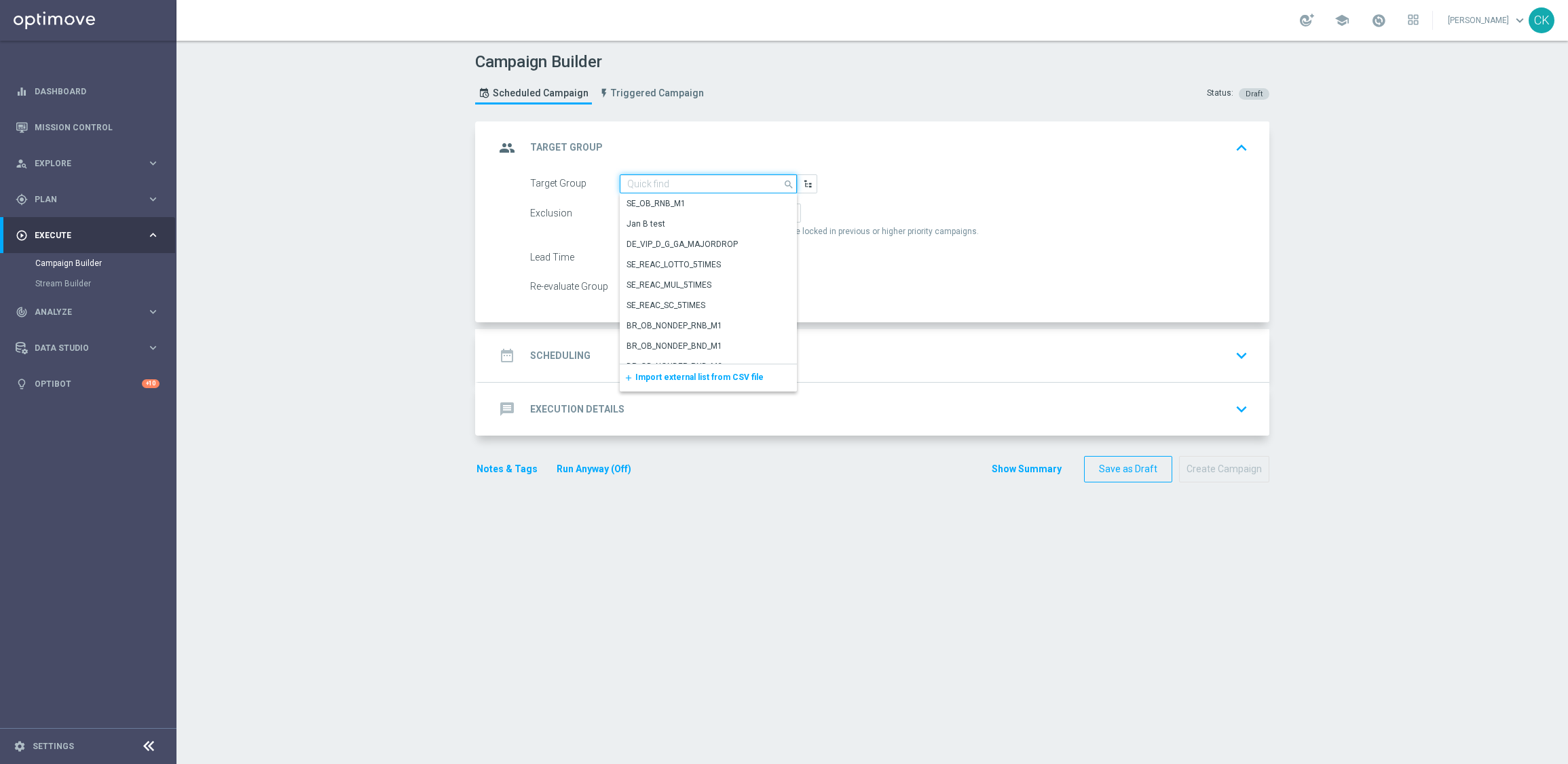
paste input "de_all_TGT_NVIP_EM_TAC_MIX__CHURNED_HIGHJACKPOT"
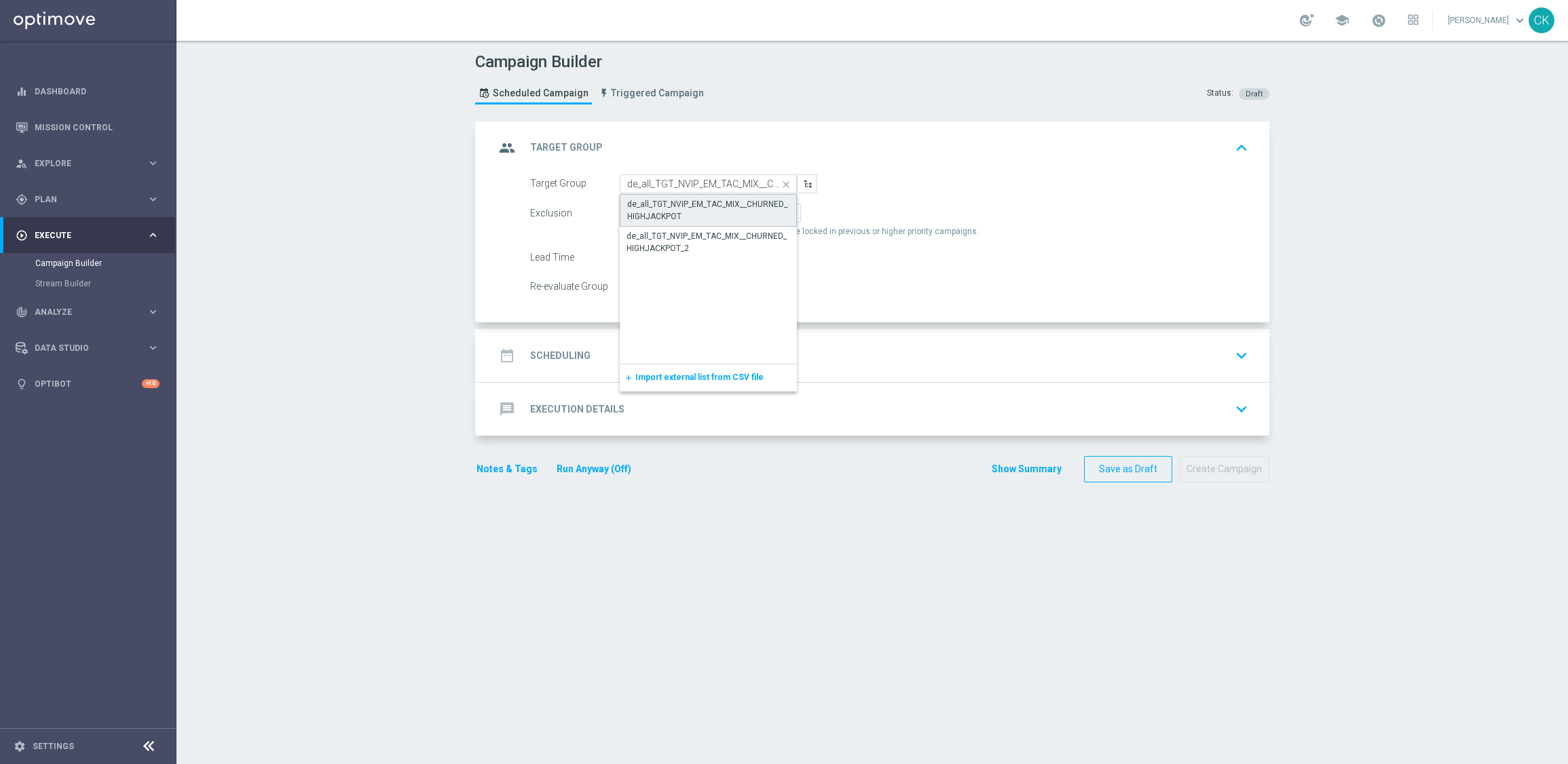
click at [669, 208] on div "de_all_TGT_NVIP_EM_TAC_MIX__CHURNED_HIGHJACKPOT" at bounding box center [708, 210] width 162 height 25
type input "de_all_TGT_NVIP_EM_TAC_MIX__CHURNED_HIGHJACKPOT"
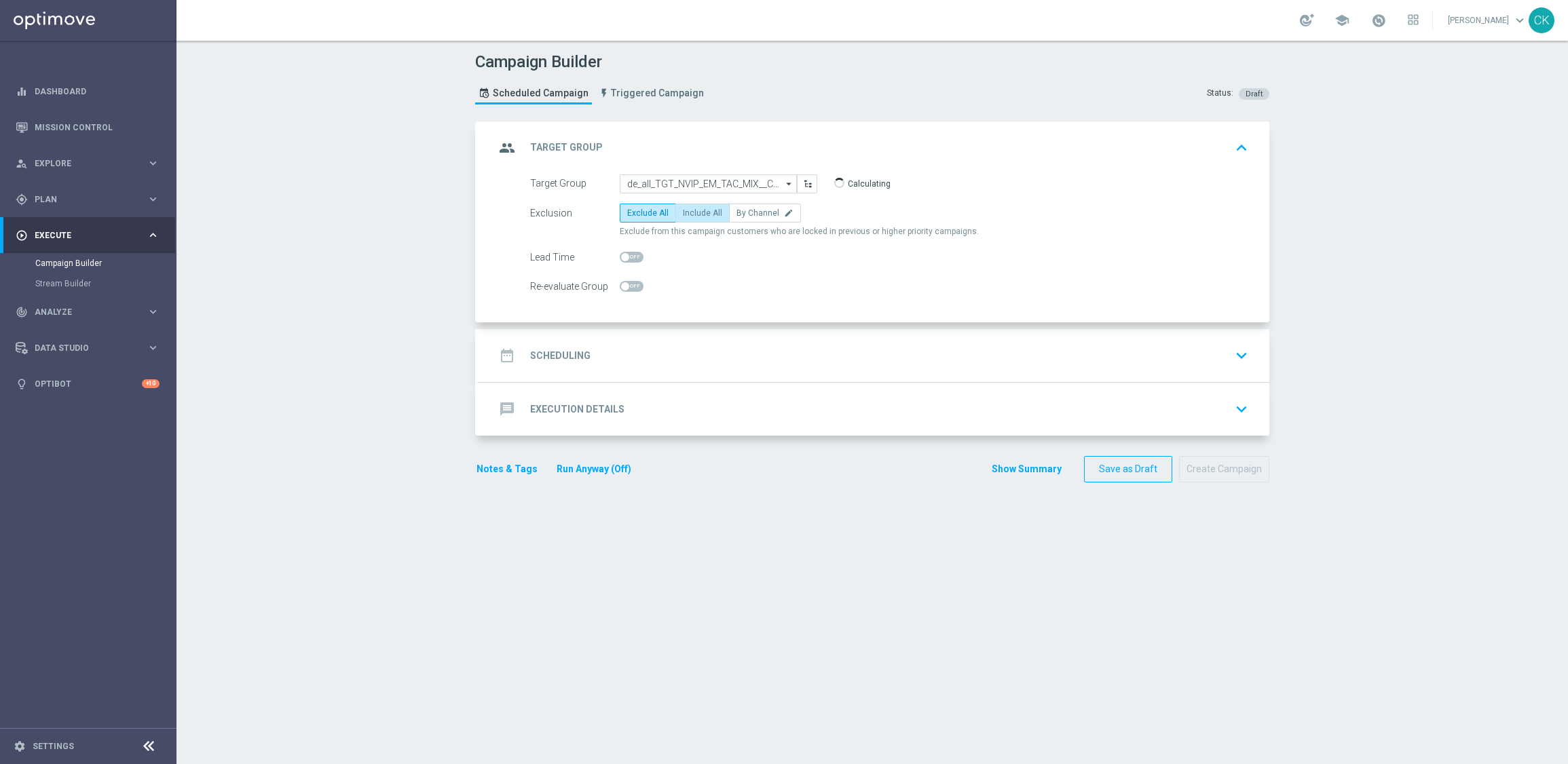
click at [675, 208] on label "Include All" at bounding box center [702, 213] width 54 height 19
click at [683, 211] on input "Include All" at bounding box center [687, 215] width 9 height 9
radio input "true"
click at [621, 258] on span at bounding box center [625, 257] width 8 height 8
click at [621, 258] on input "checkbox" at bounding box center [632, 257] width 24 height 11
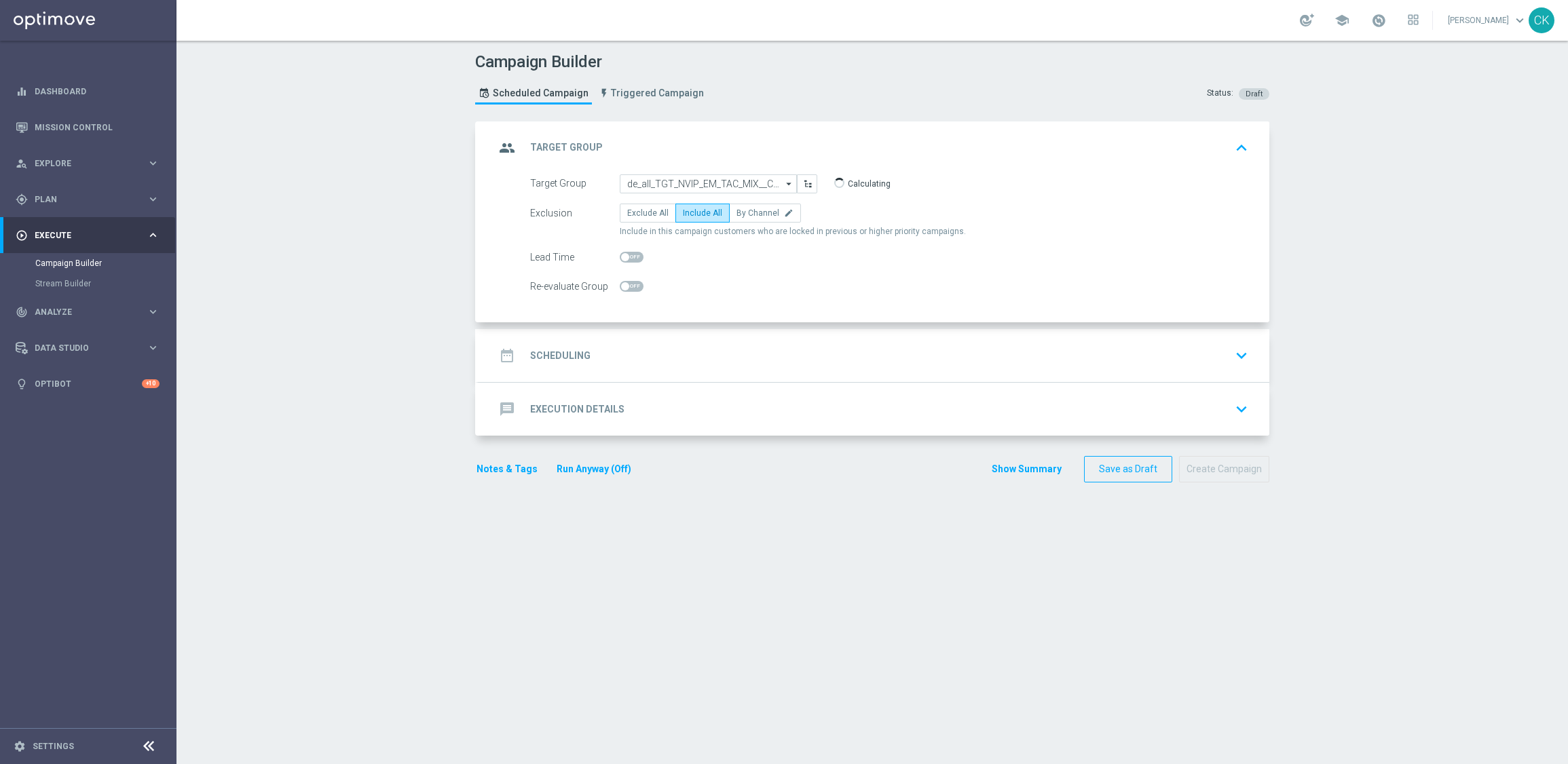
checkbox input "true"
click at [537, 356] on h2 "Scheduling" at bounding box center [560, 356] width 60 height 13
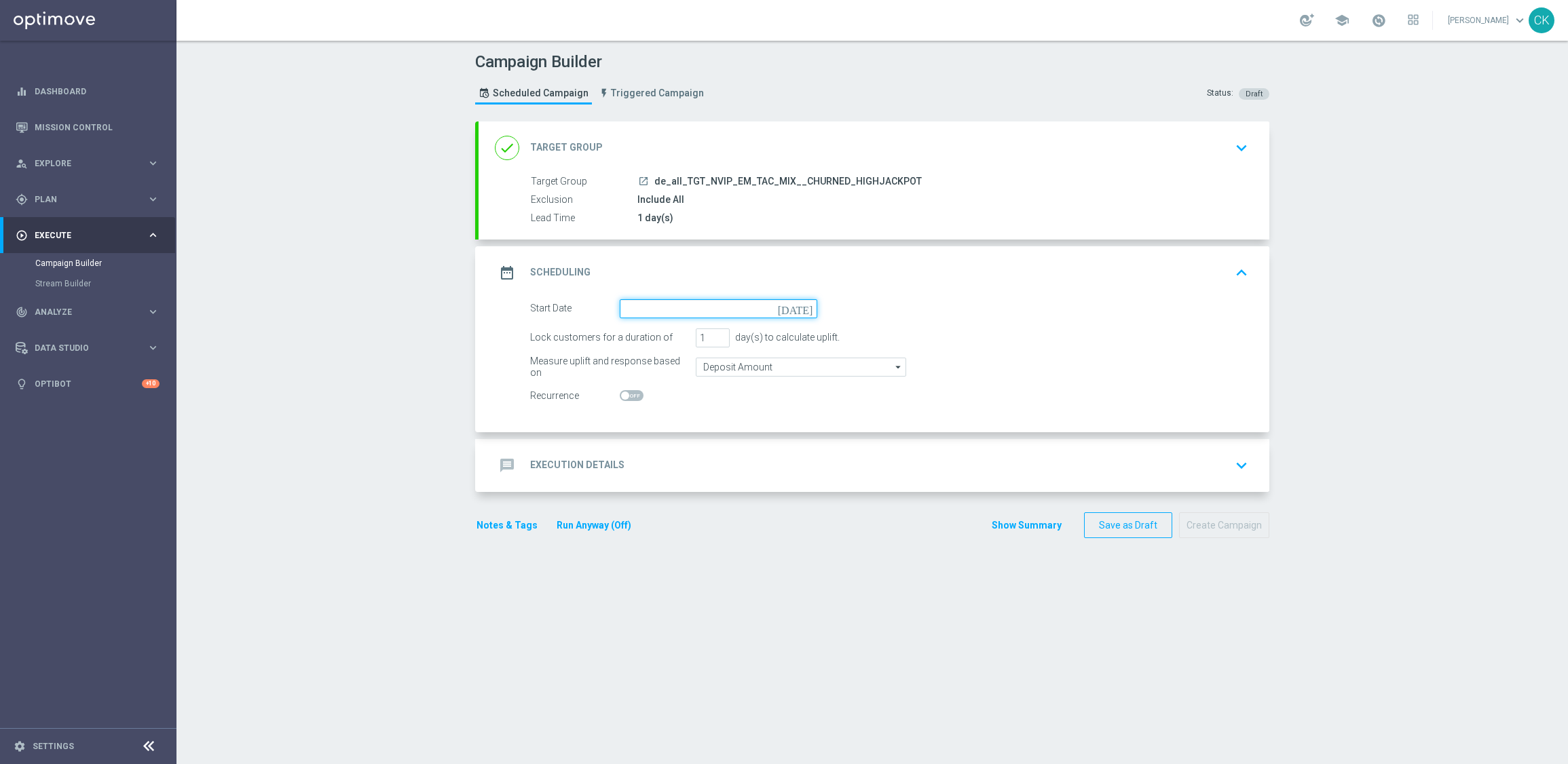
click at [647, 308] on input at bounding box center [719, 308] width 197 height 19
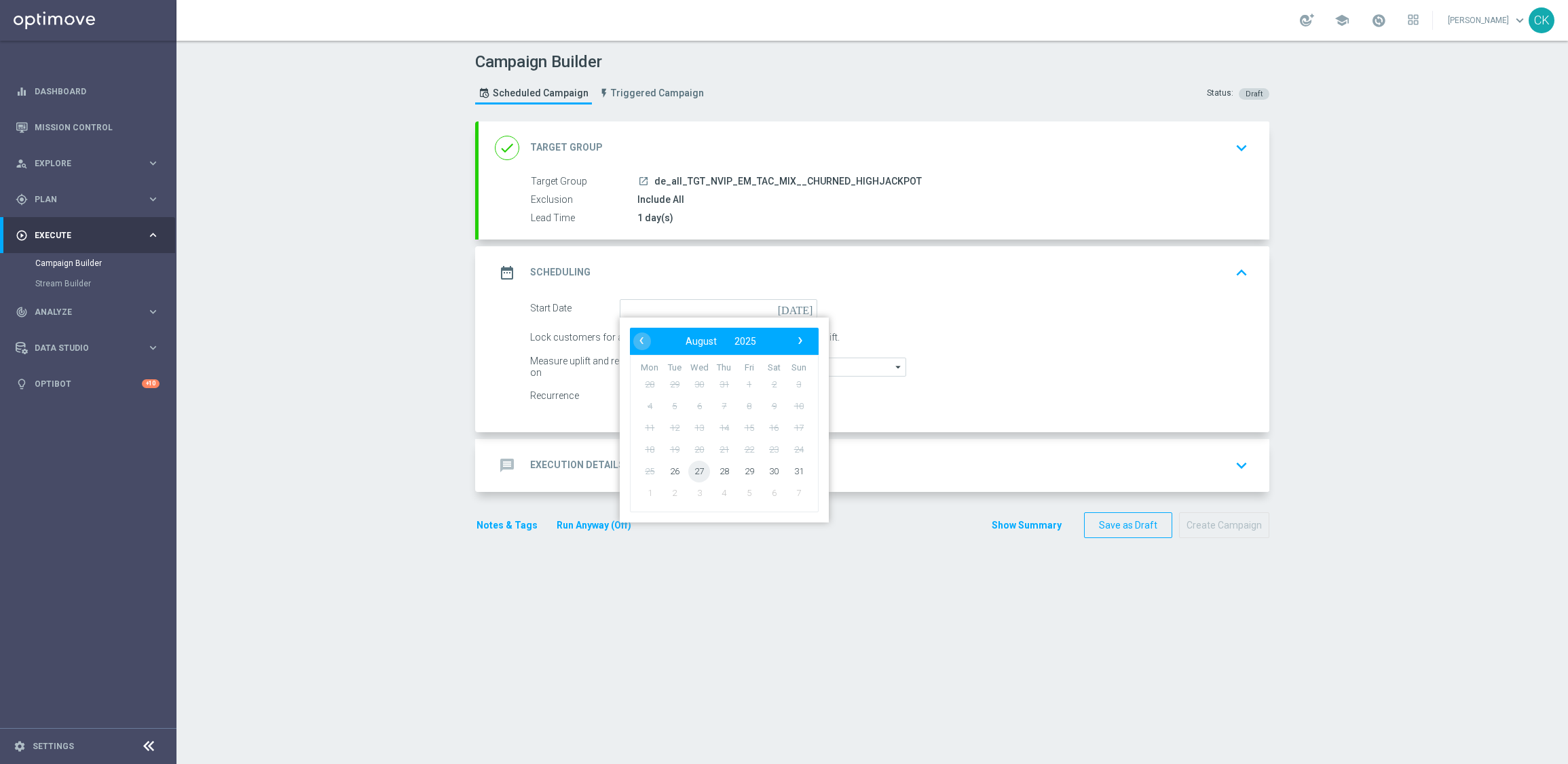
click at [691, 470] on span "27" at bounding box center [699, 471] width 22 height 22
type input "[DATE]"
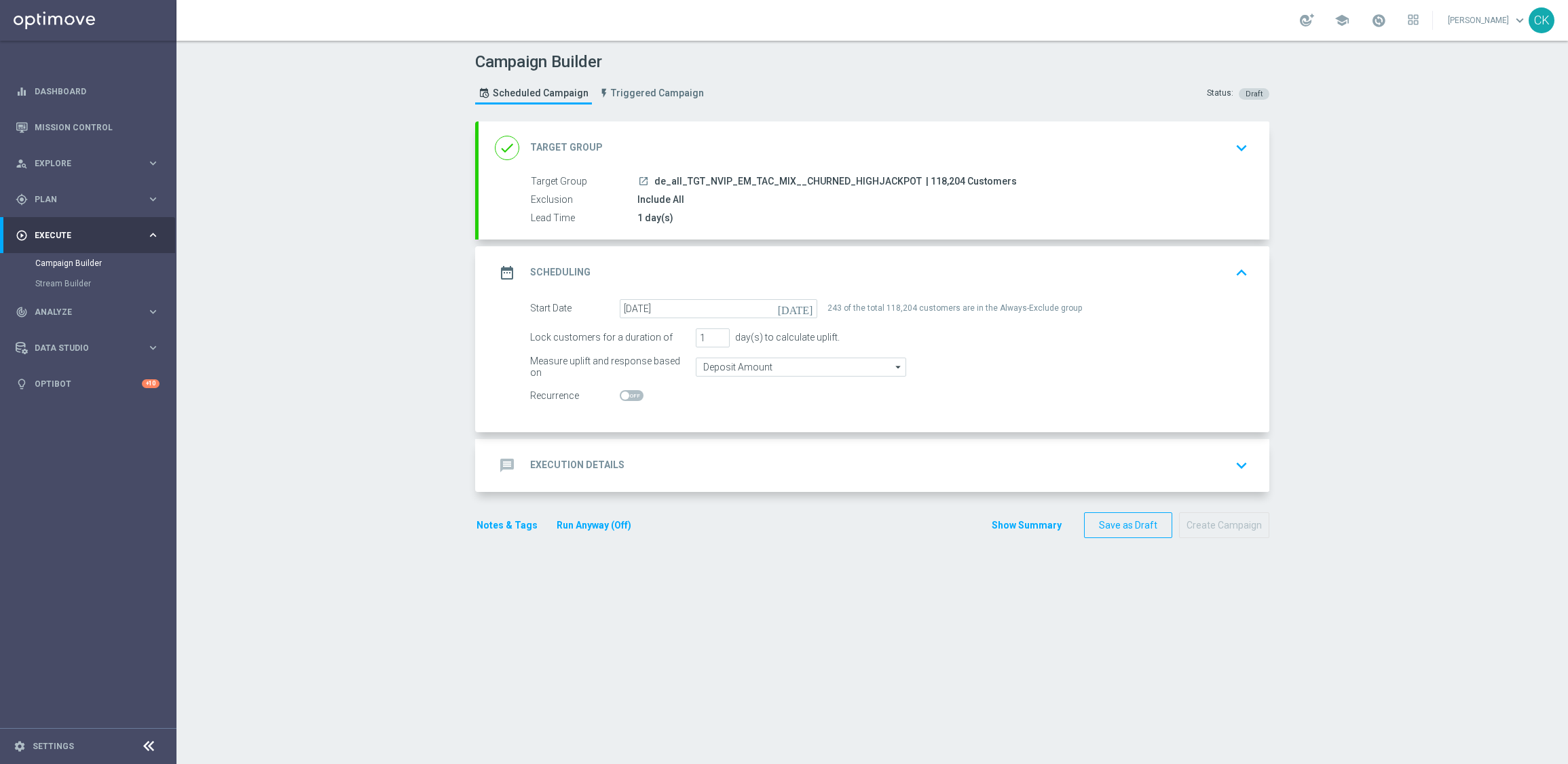
click at [567, 459] on h2 "Execution Details" at bounding box center [577, 465] width 94 height 13
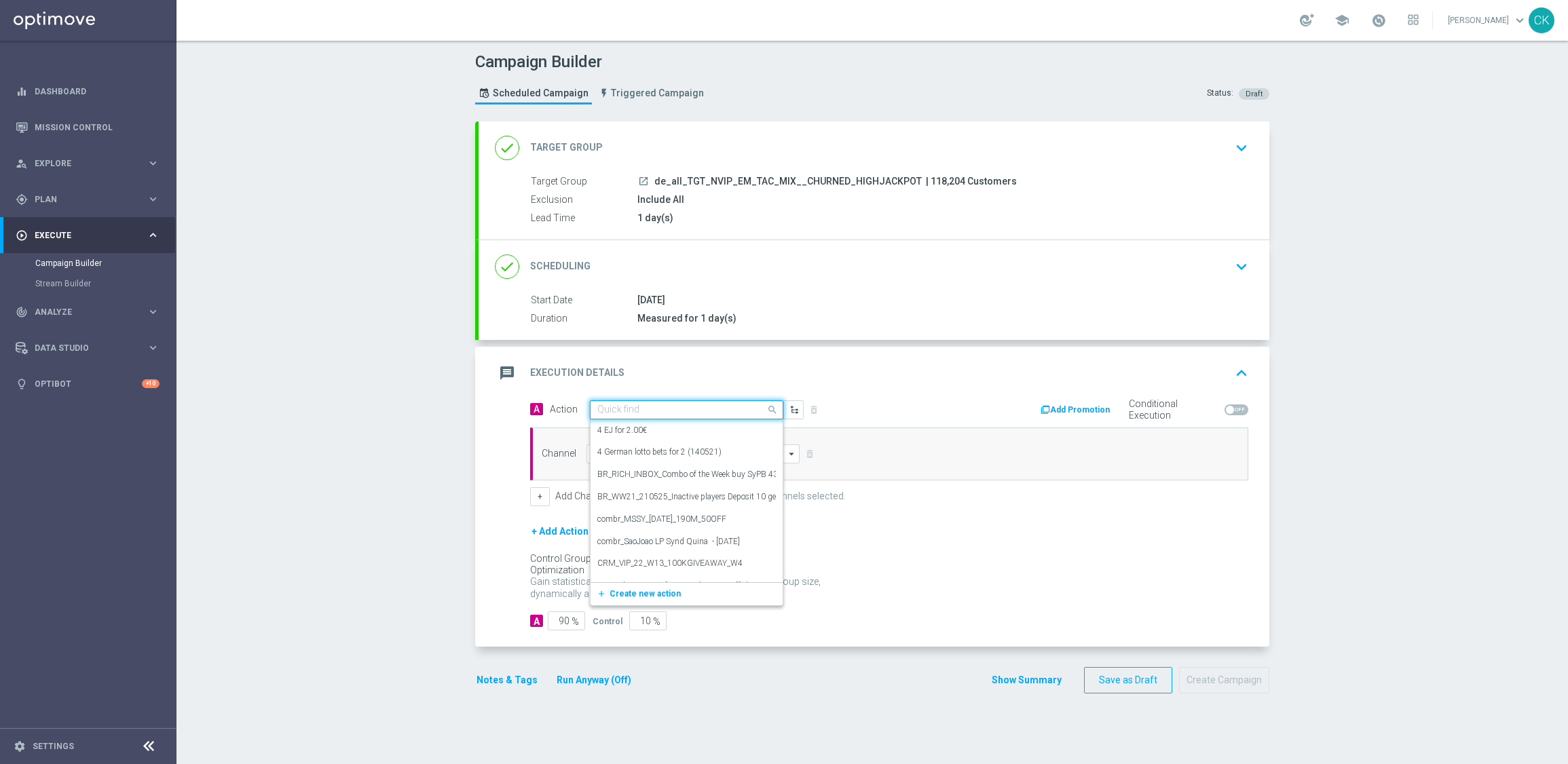
click at [674, 408] on input "text" at bounding box center [673, 410] width 152 height 12
paste input "SummerSales - 649 themed"
type input "SummerSales - 649 themed"
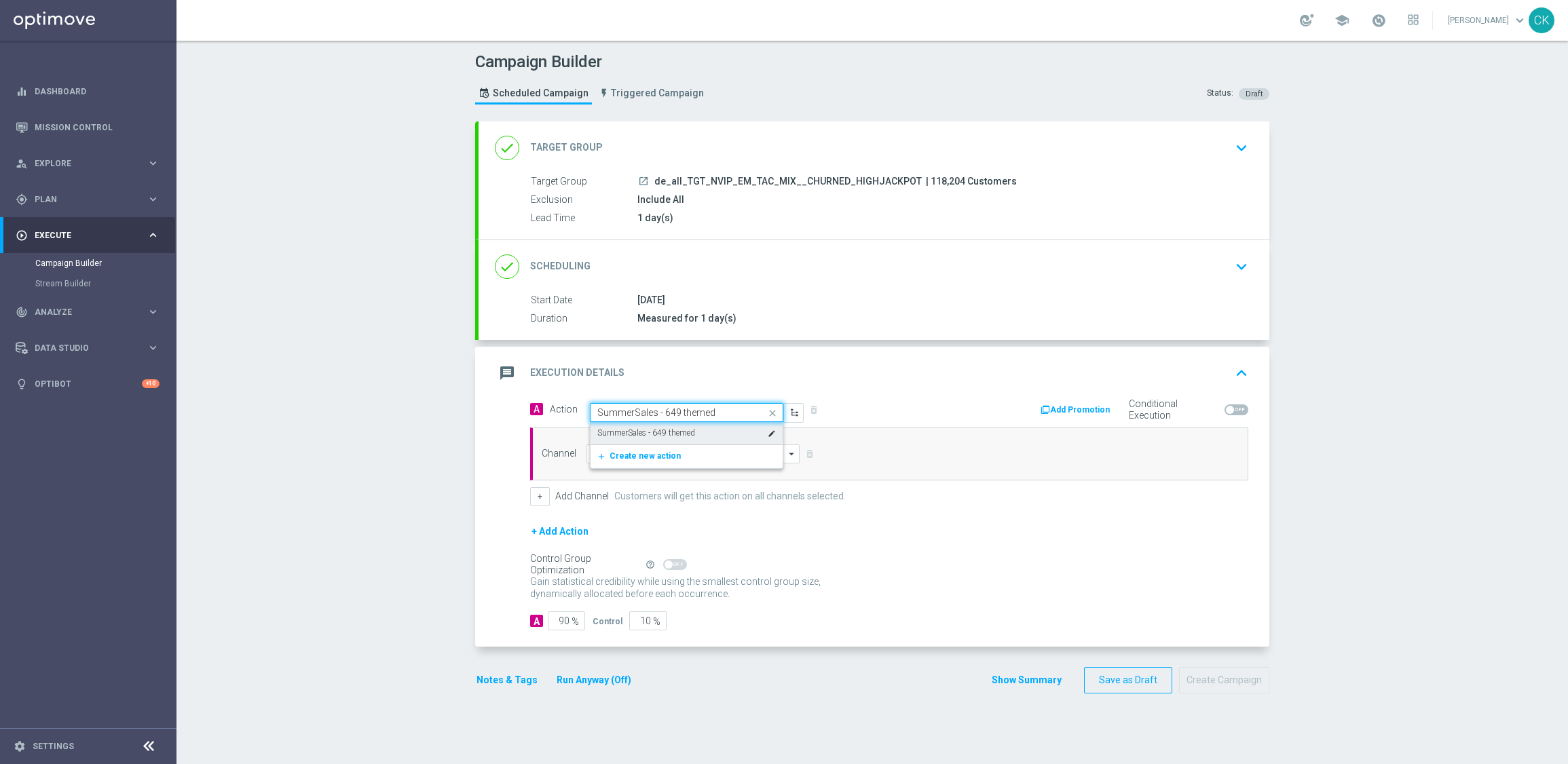
click at [656, 429] on label "SummerSales - 649 themed" at bounding box center [646, 433] width 98 height 12
click at [646, 448] on input at bounding box center [693, 453] width 213 height 19
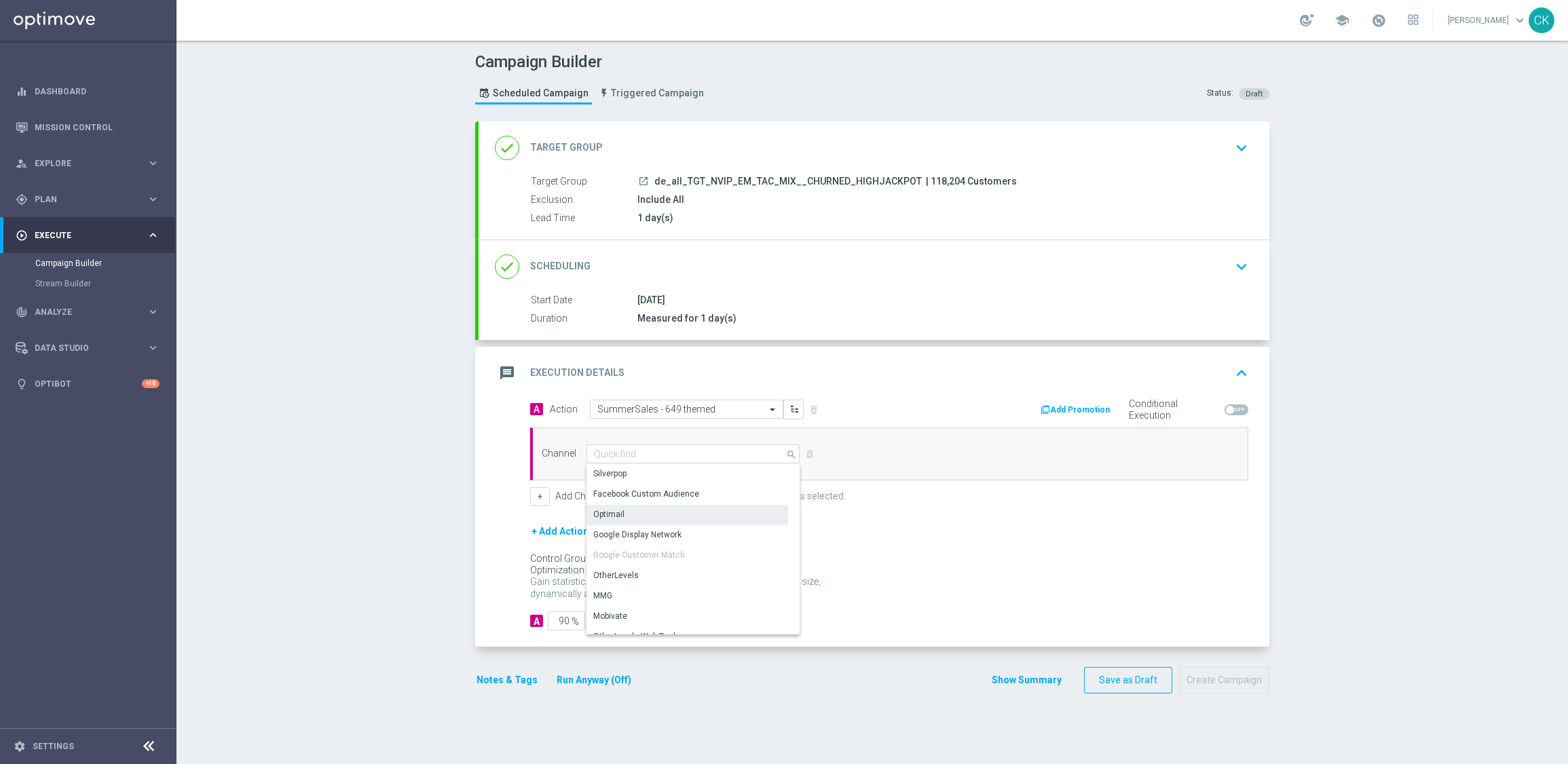
click at [643, 516] on div "Optimail" at bounding box center [687, 514] width 202 height 19
type input "Optimail"
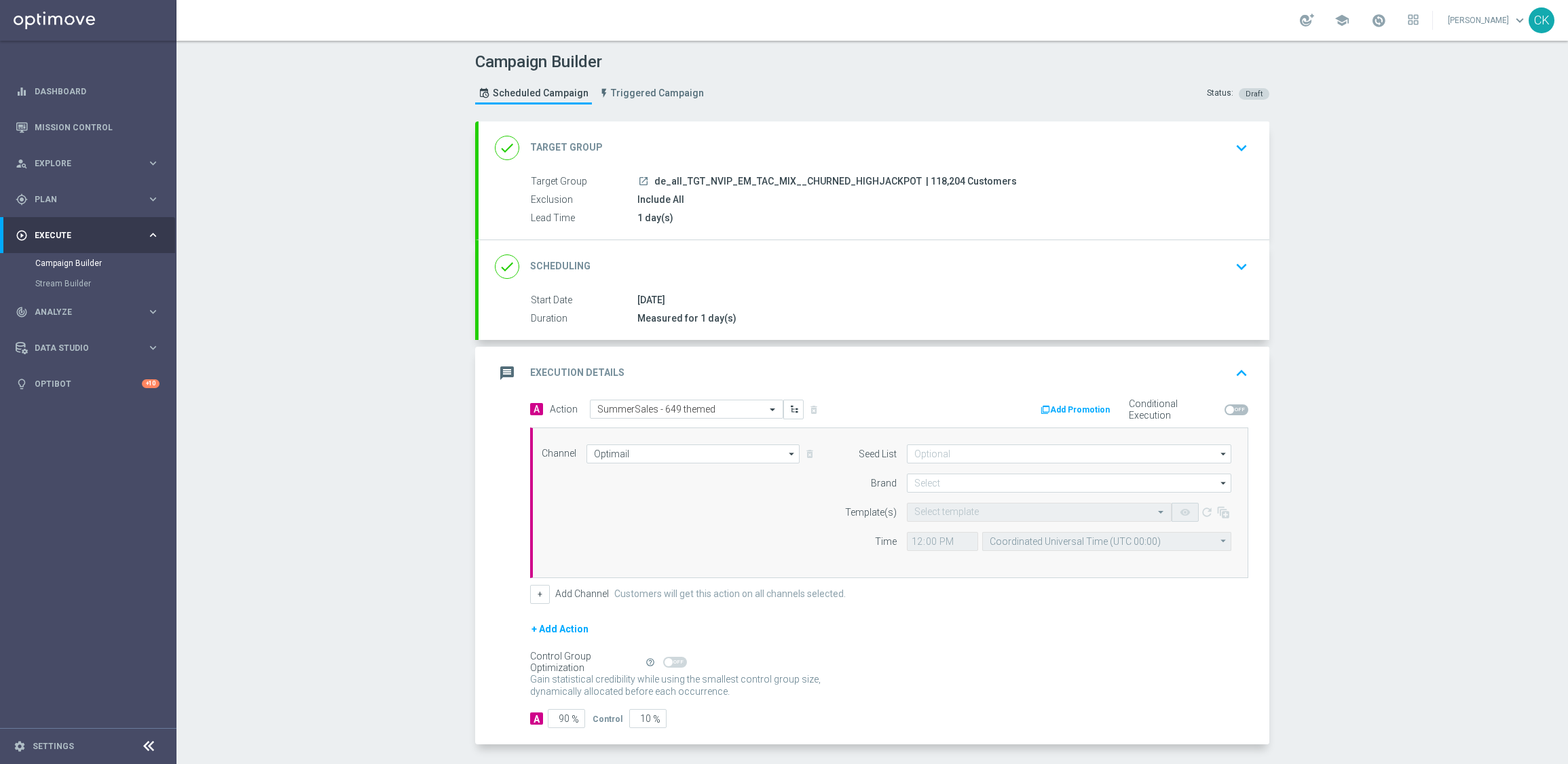
scroll to position [56, 0]
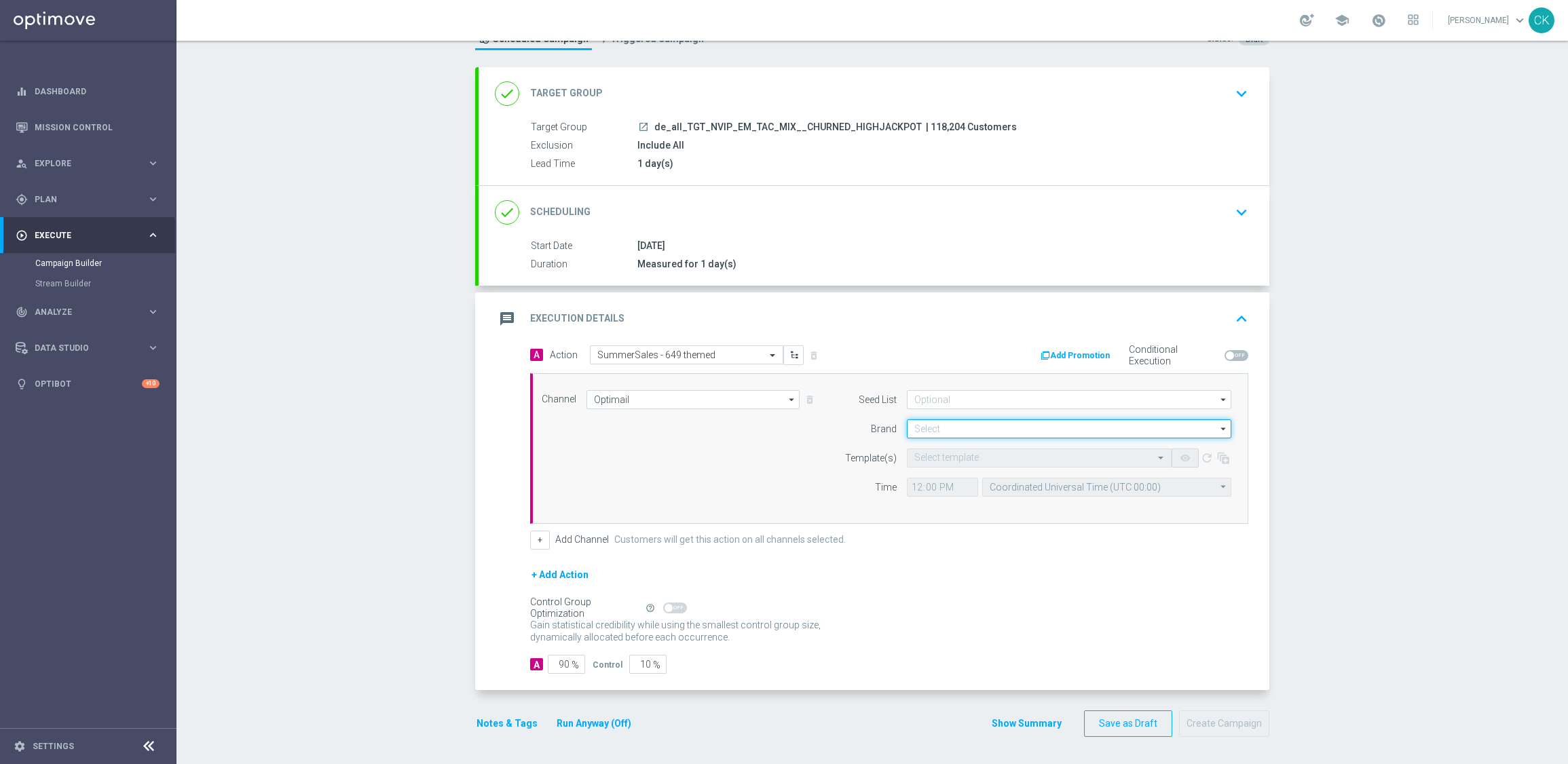
click at [934, 426] on input at bounding box center [1069, 429] width 324 height 19
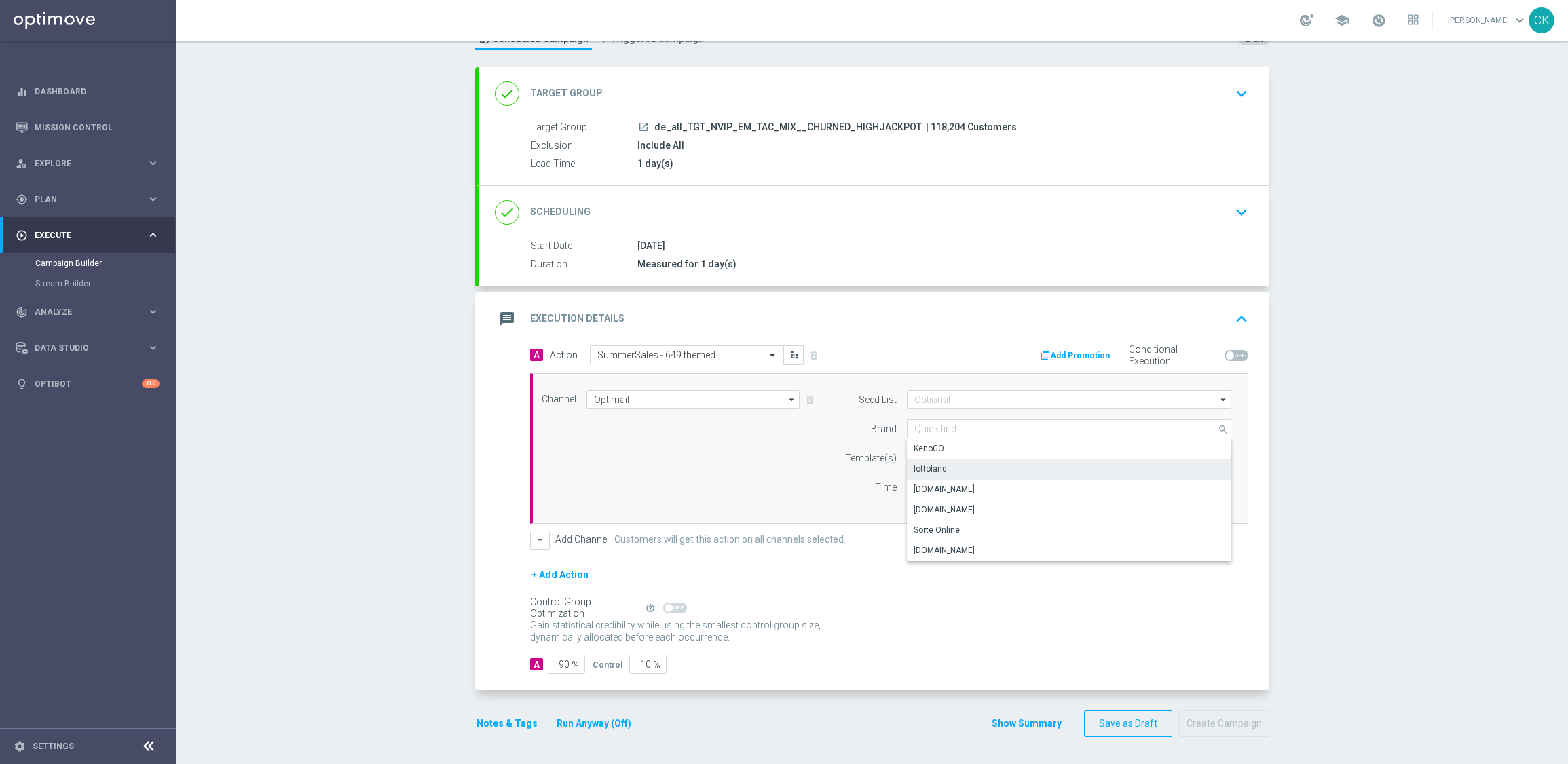
click at [935, 467] on div "lottoland" at bounding box center [931, 469] width 33 height 12
type input "lottoland"
click at [925, 459] on input "text" at bounding box center [1026, 459] width 223 height 12
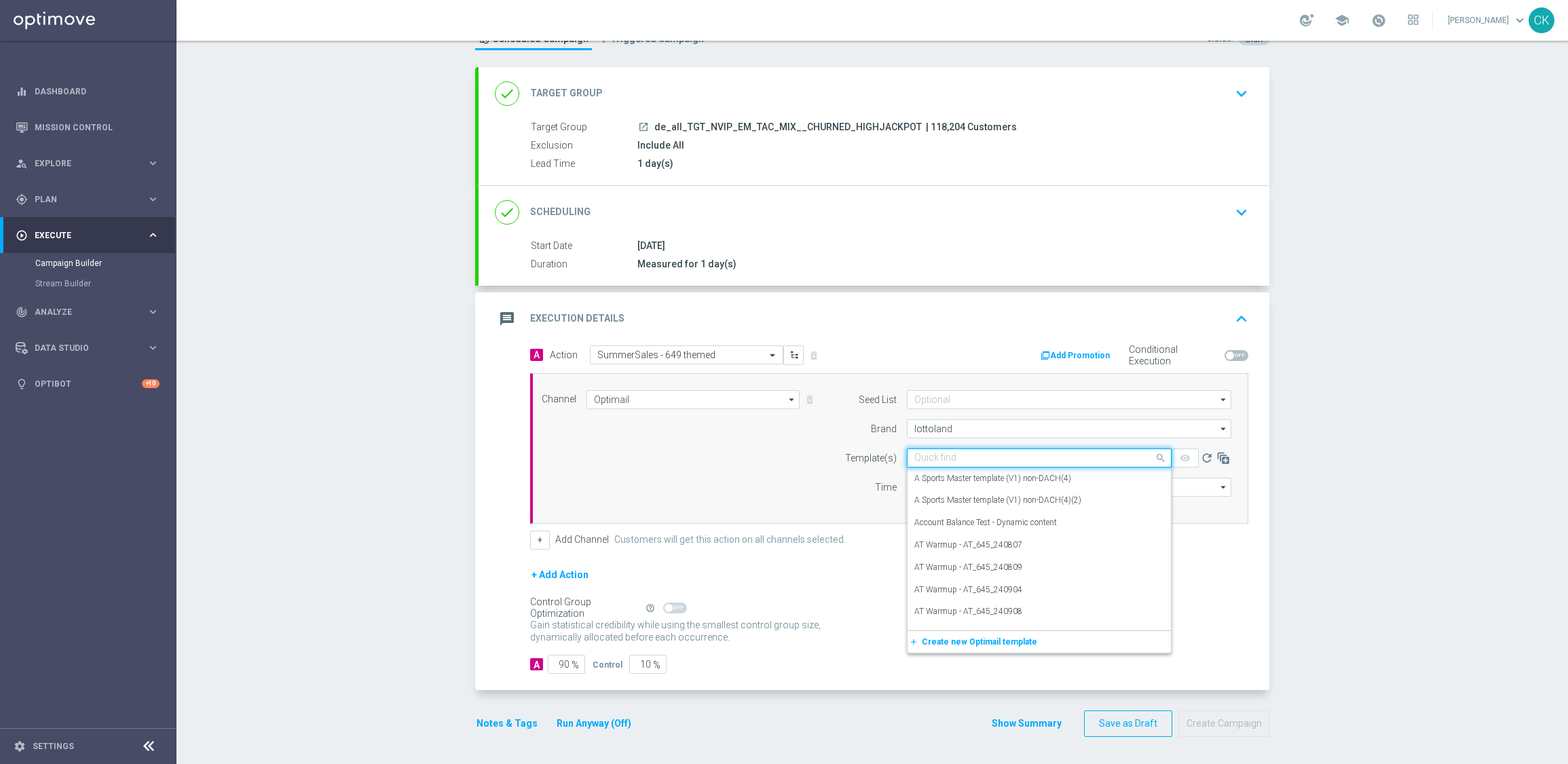
paste input "DE_REG__SUMMERSALE_649_250827__NVIP_EMA_TAC_MIX"
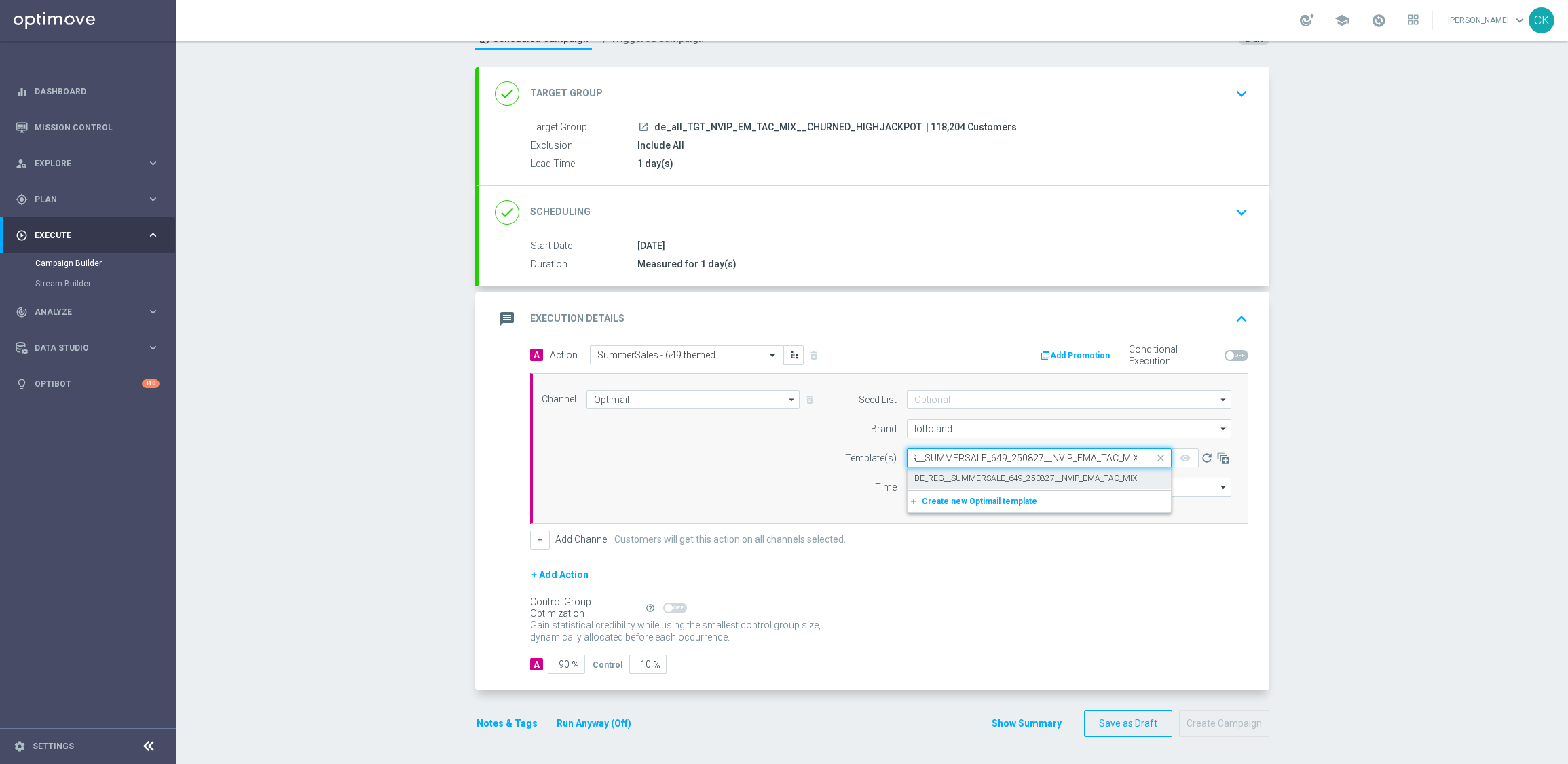
click at [929, 477] on label "DE_REG__SUMMERSALE_649_250827__NVIP_EMA_TAC_MIX" at bounding box center [1026, 479] width 223 height 12
type input "DE_REG__SUMMERSALE_649_250827__NVIP_EMA_TAC_MIX"
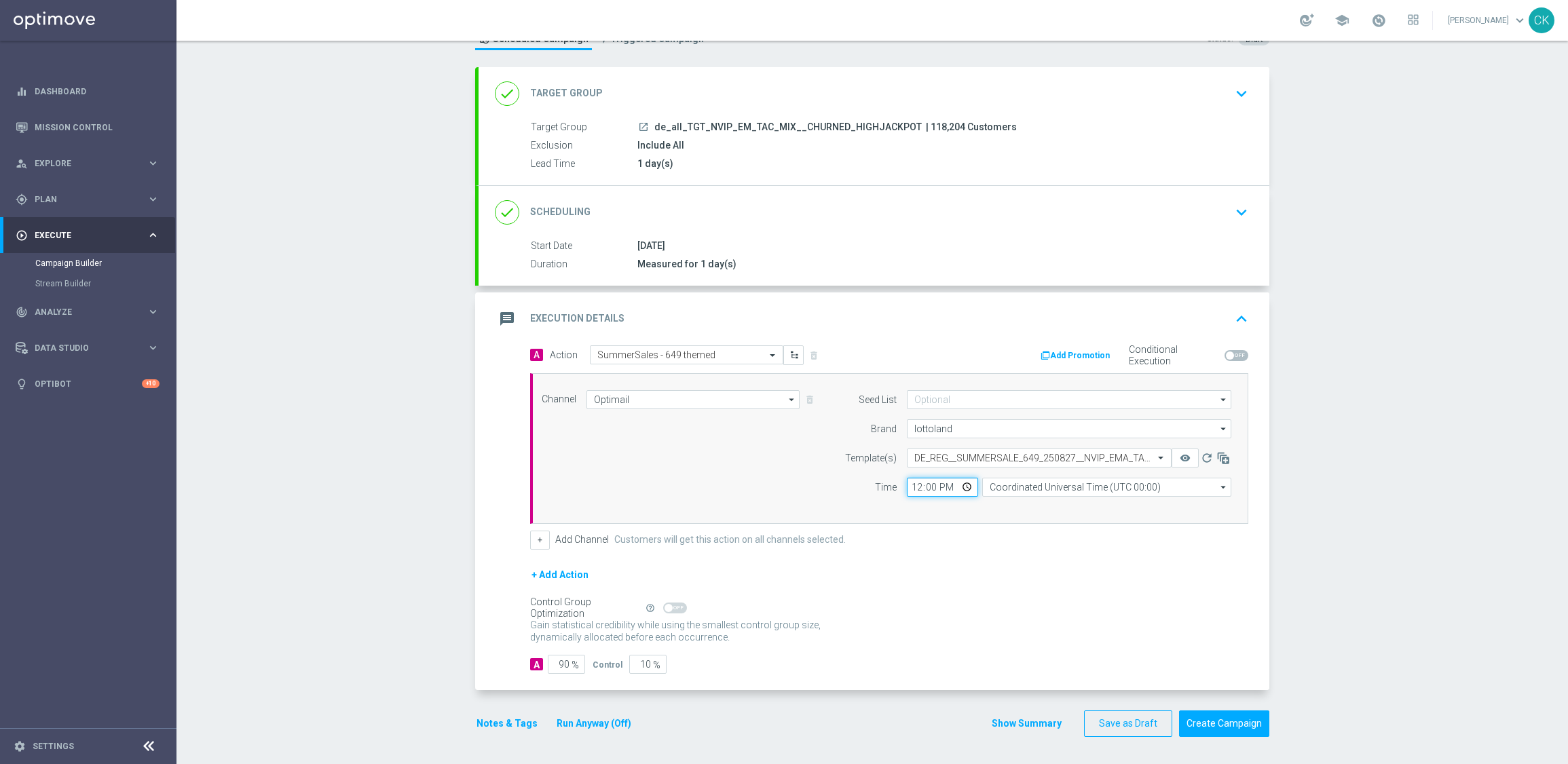
click at [907, 479] on input "12:00" at bounding box center [942, 487] width 71 height 19
type input "06:00"
click at [1124, 486] on input "Coordinated Universal Time (UTC 00:00)" at bounding box center [1106, 487] width 249 height 19
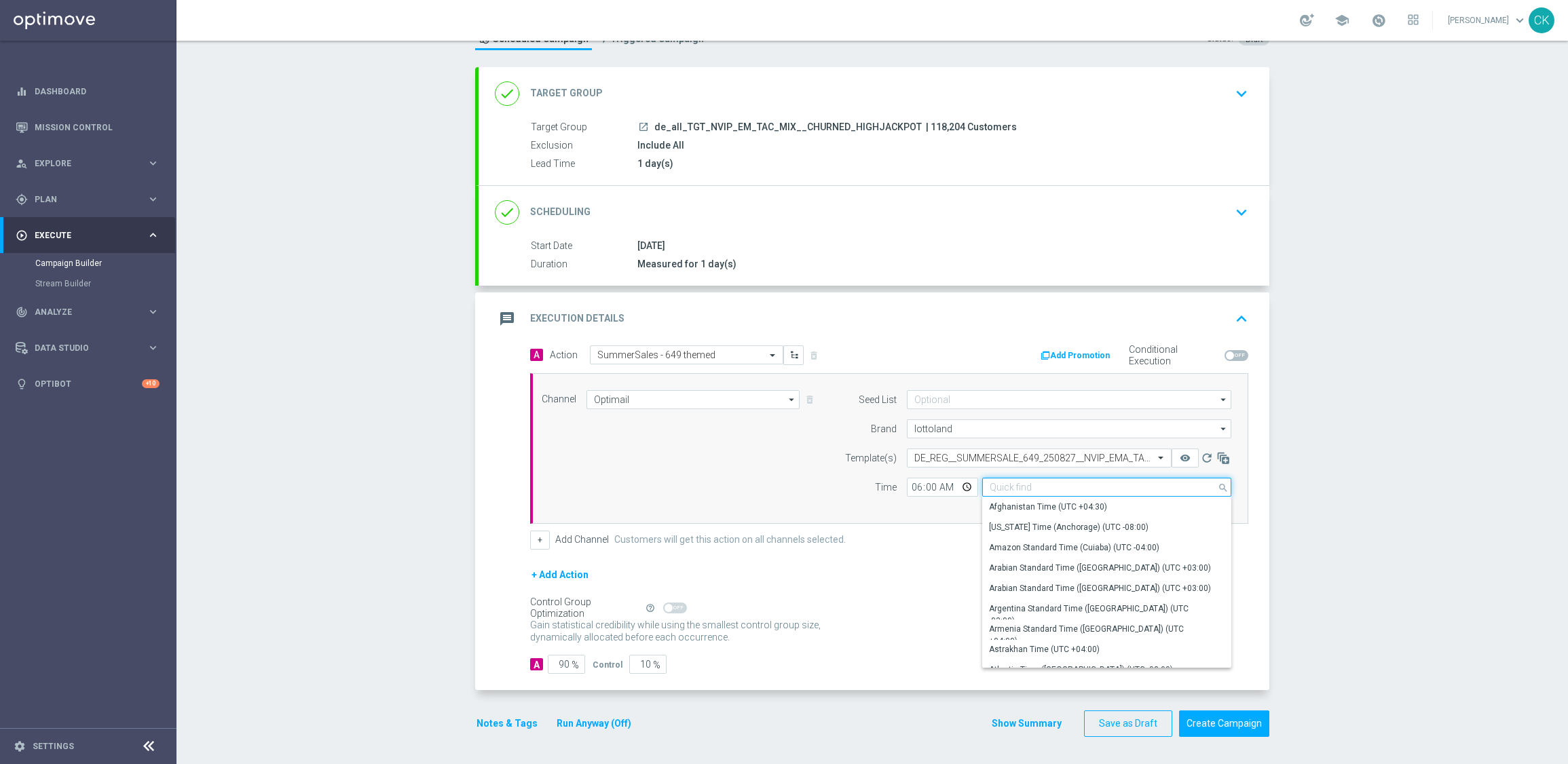
type input "n"
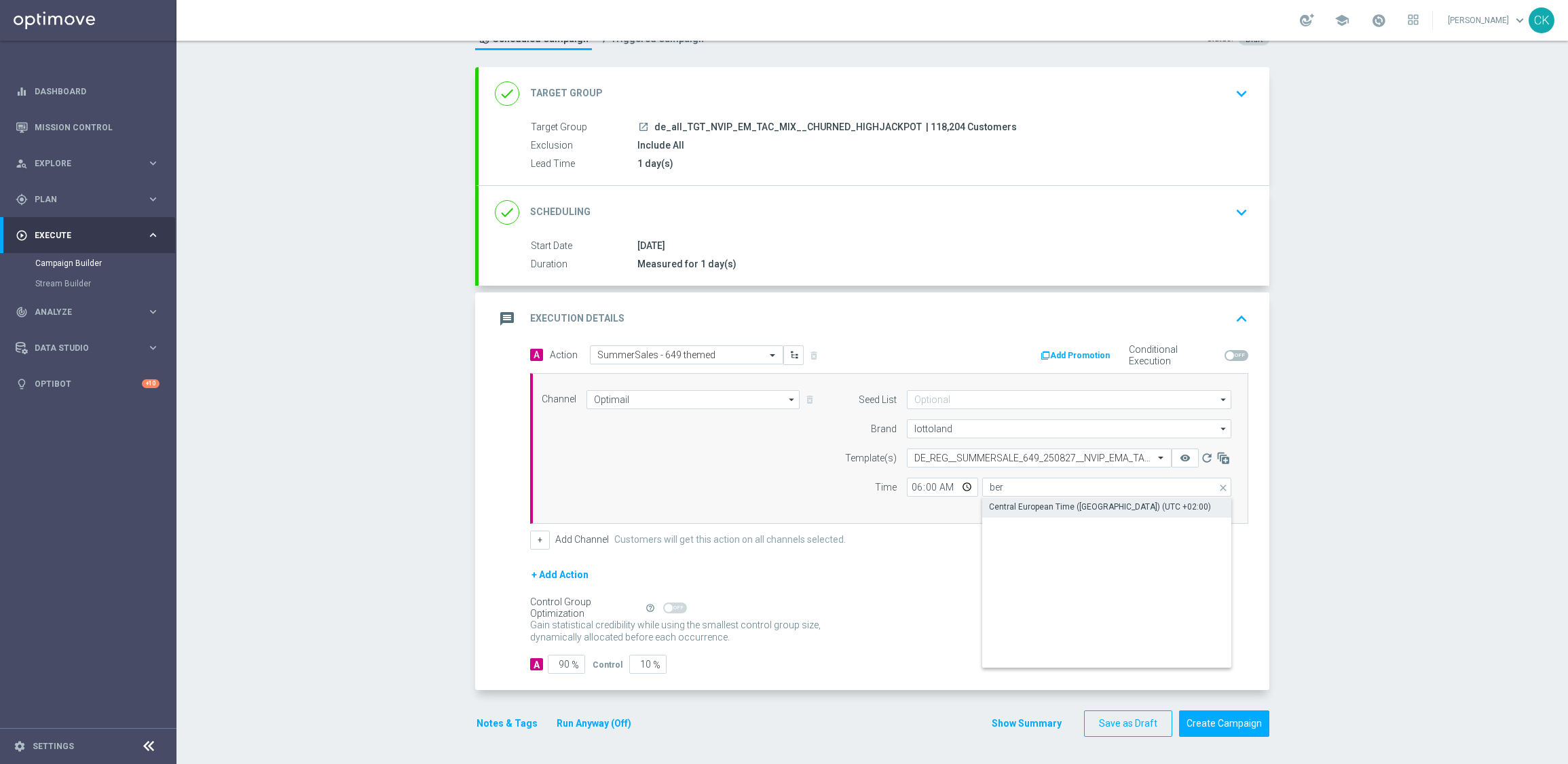
click at [1122, 508] on div "Central European Time ([GEOGRAPHIC_DATA]) (UTC +02:00)" at bounding box center [1100, 506] width 222 height 12
type input "Central European Time ([GEOGRAPHIC_DATA]) (UTC +02:00)"
click at [563, 664] on input "90" at bounding box center [566, 664] width 37 height 19
type input "9"
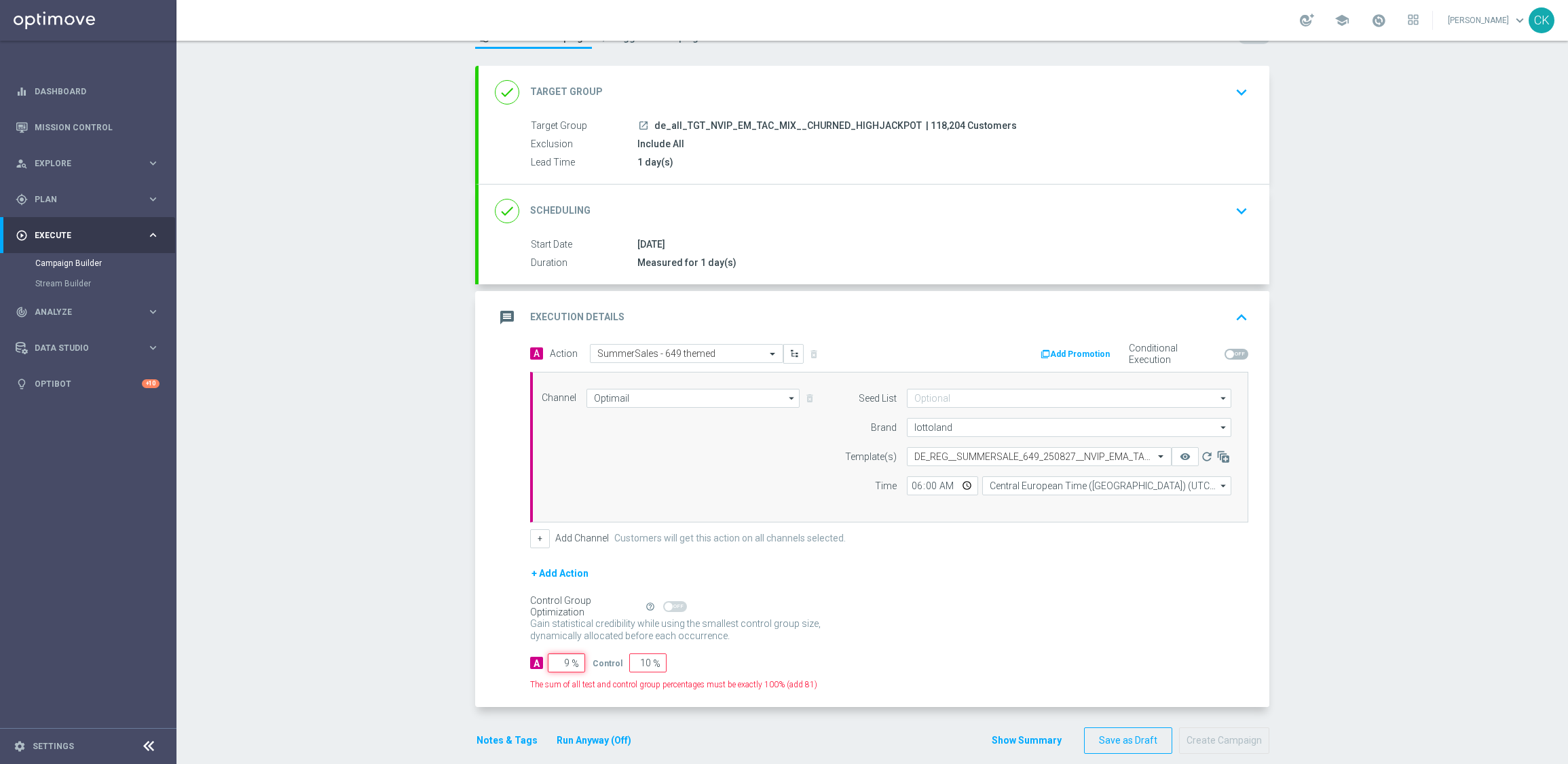
type input "91"
type input "98"
type input "2"
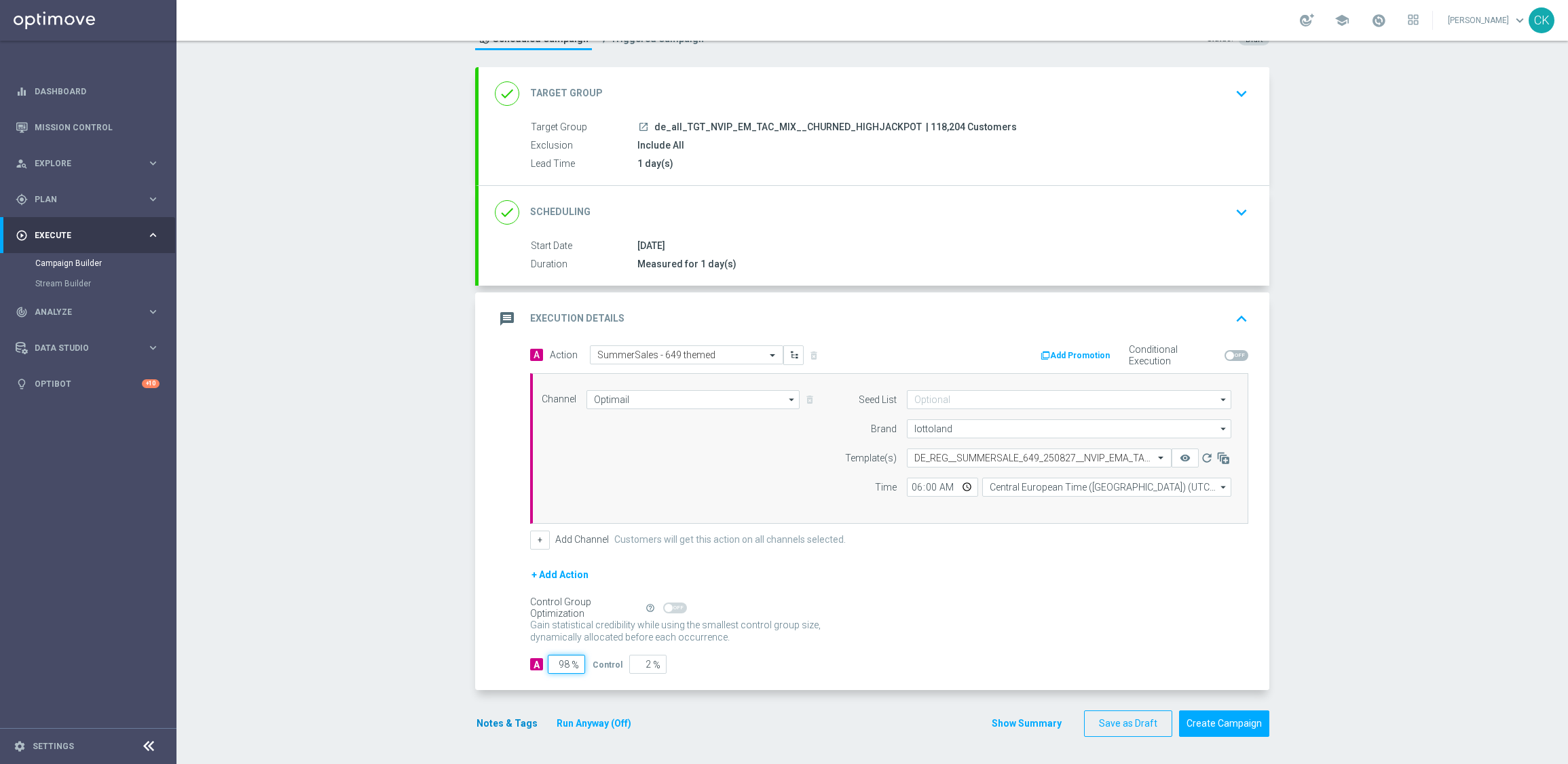
type input "98"
click at [497, 726] on button "Notes & Tags" at bounding box center [507, 723] width 64 height 17
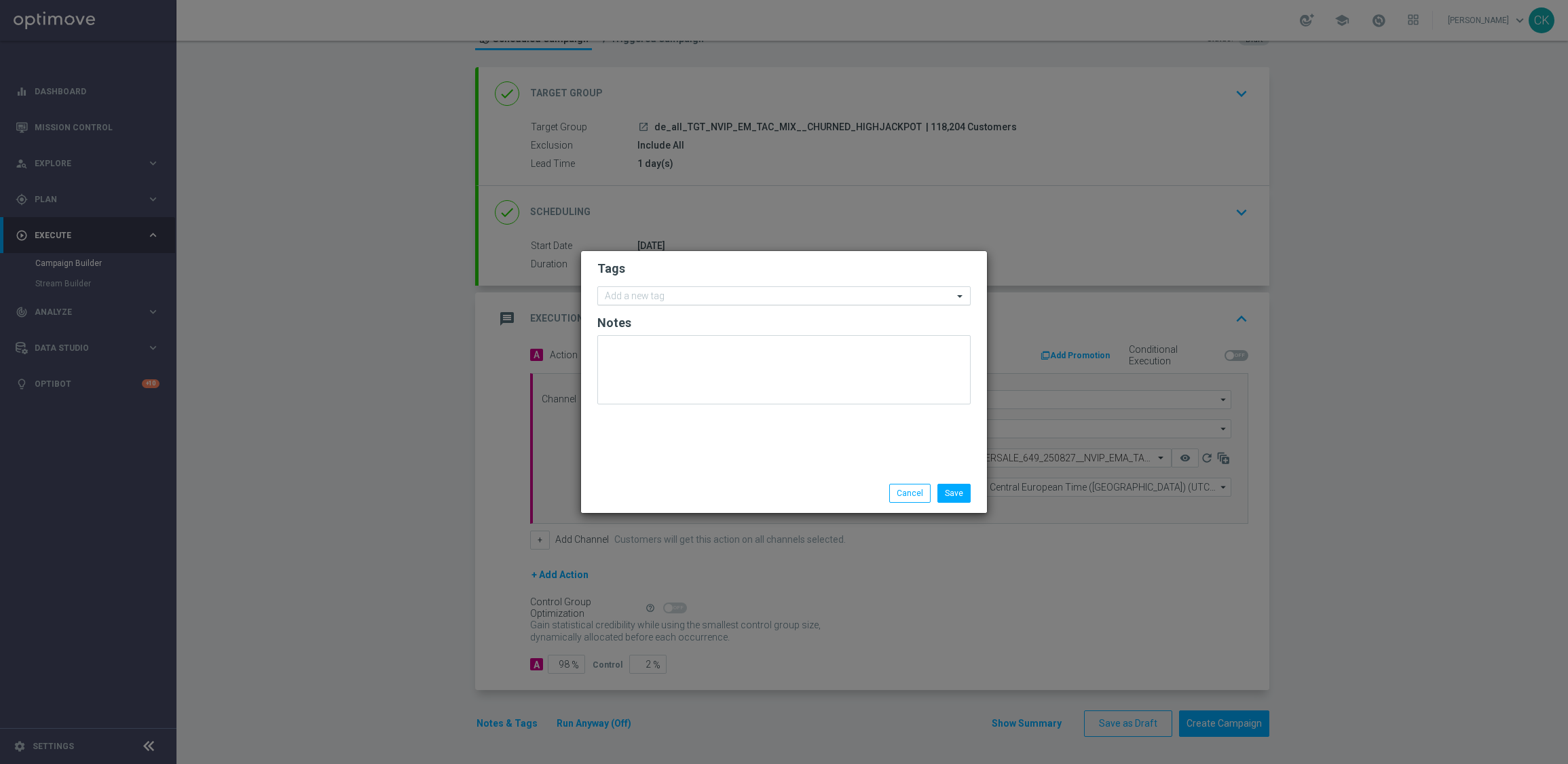
click at [658, 293] on input "text" at bounding box center [779, 297] width 348 height 12
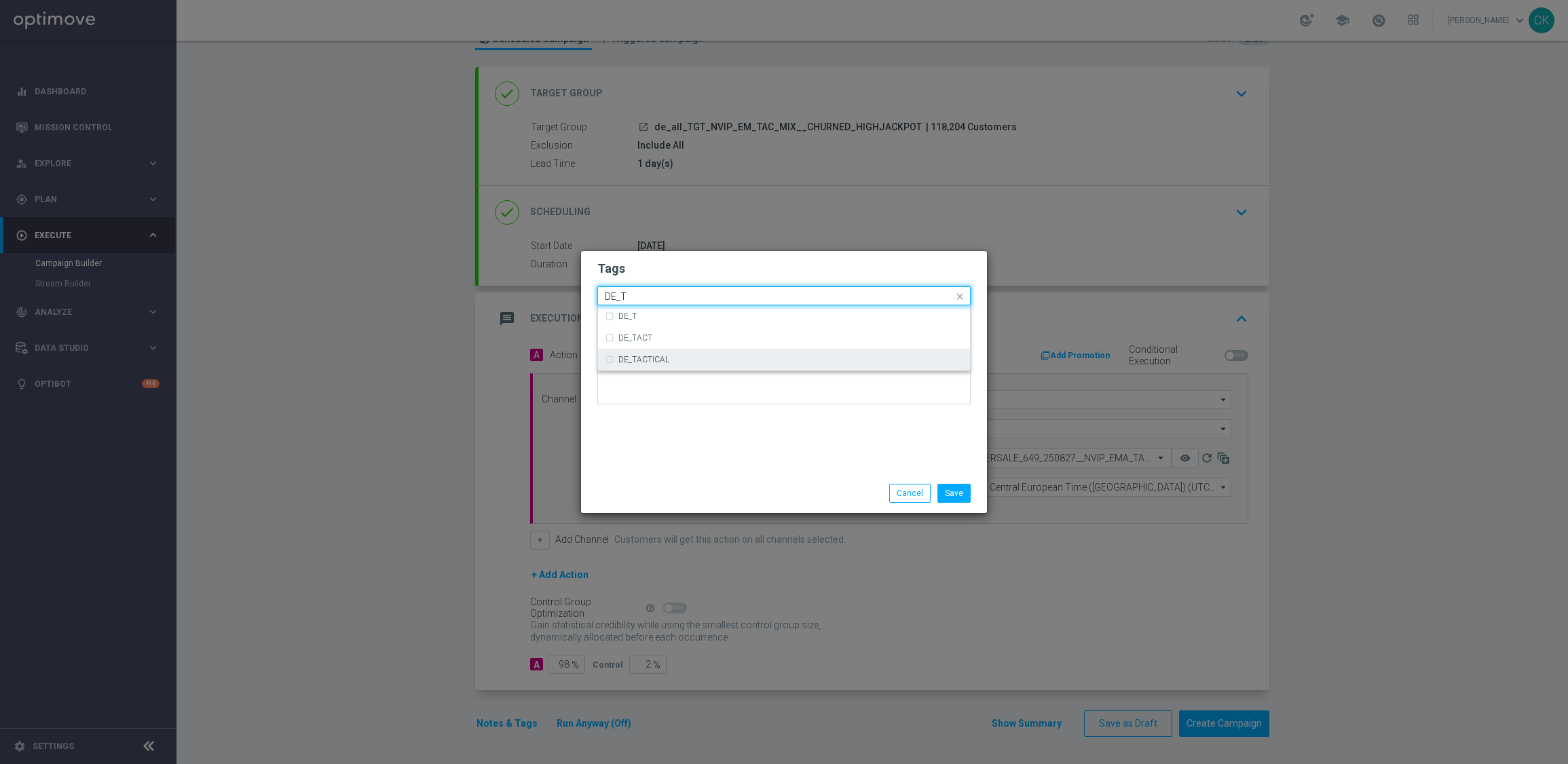
click at [644, 364] on div "DE_TACTICAL" at bounding box center [784, 360] width 359 height 22
type input "DE_T"
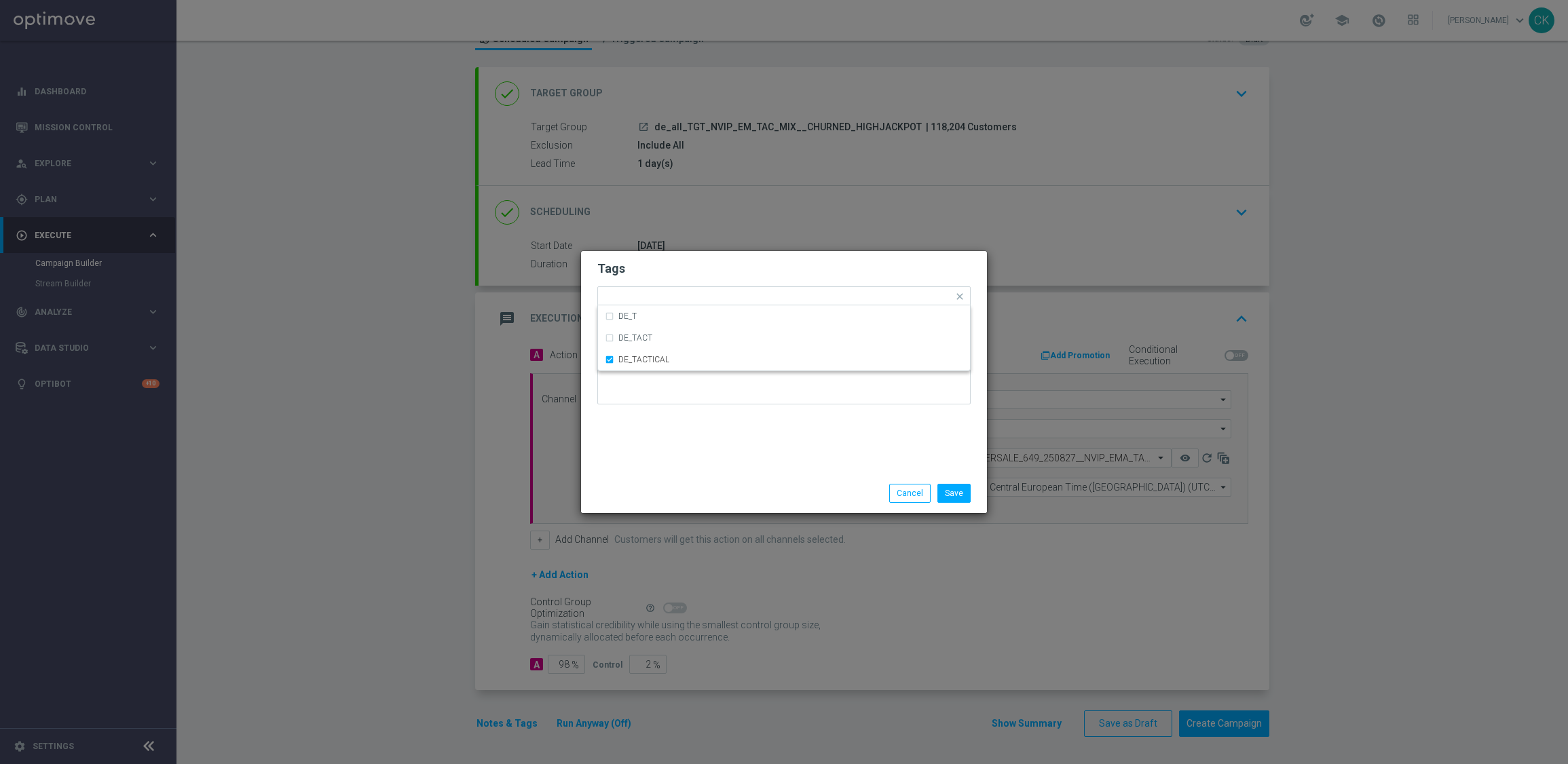
click at [685, 464] on div "Tags Quick find × DE_TACTICAL DE_T DE_TACT DE_TACTICAL Notes" at bounding box center [783, 362] width 406 height 223
click at [963, 493] on button "Save" at bounding box center [954, 493] width 33 height 19
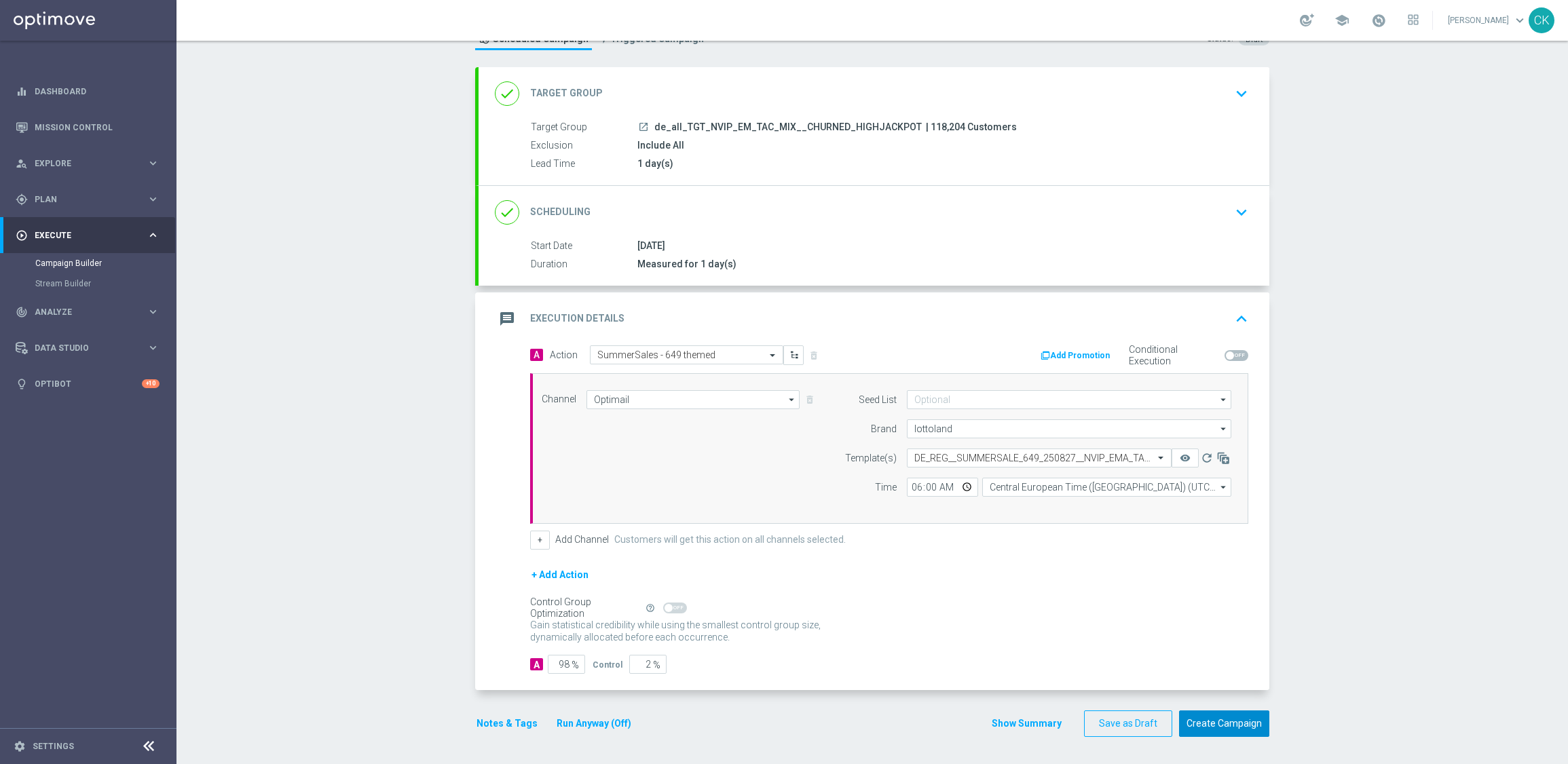
click at [1222, 722] on button "Create Campaign" at bounding box center [1224, 723] width 90 height 26
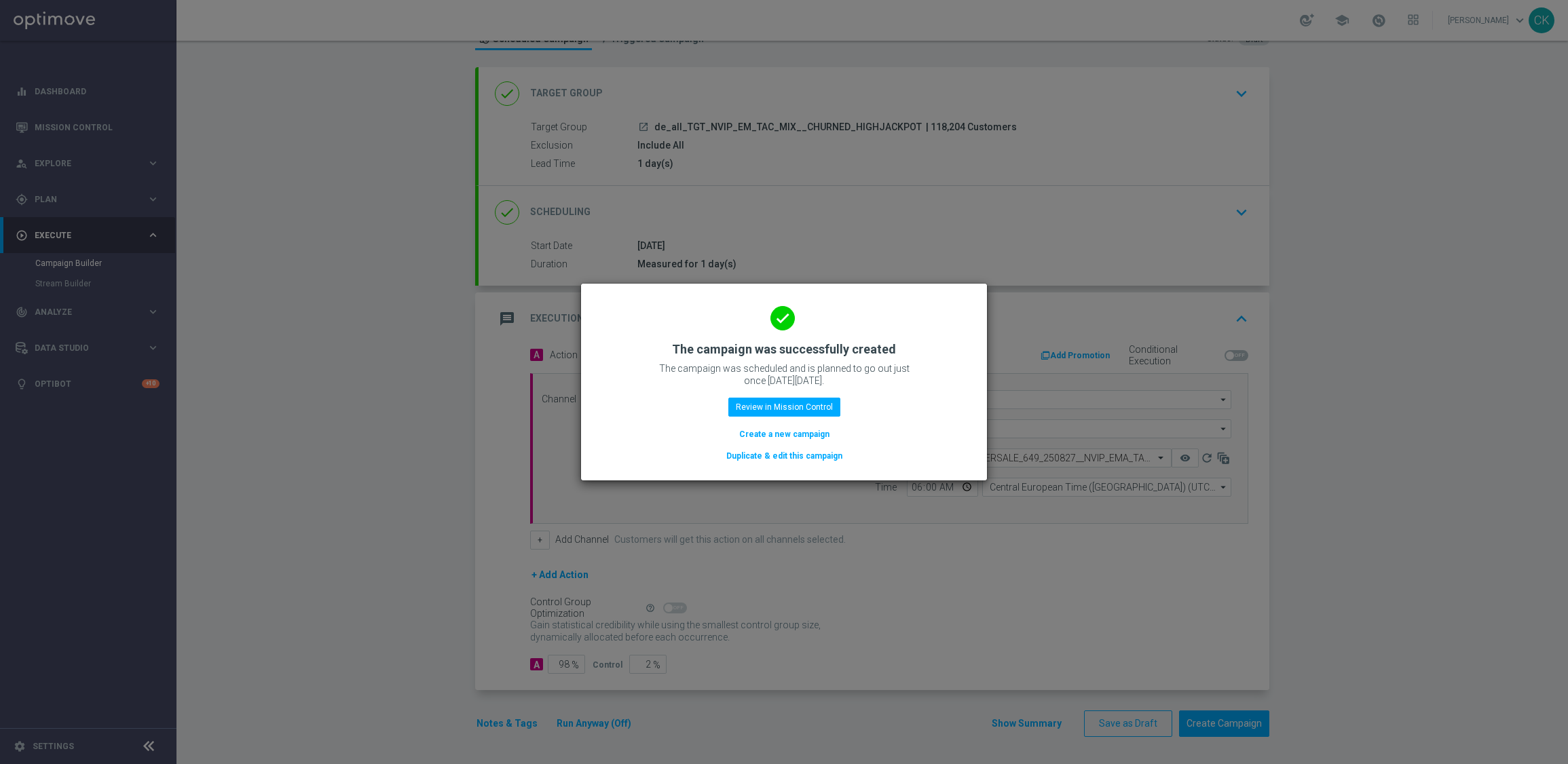
click at [791, 435] on button "Create a new campaign" at bounding box center [784, 434] width 93 height 15
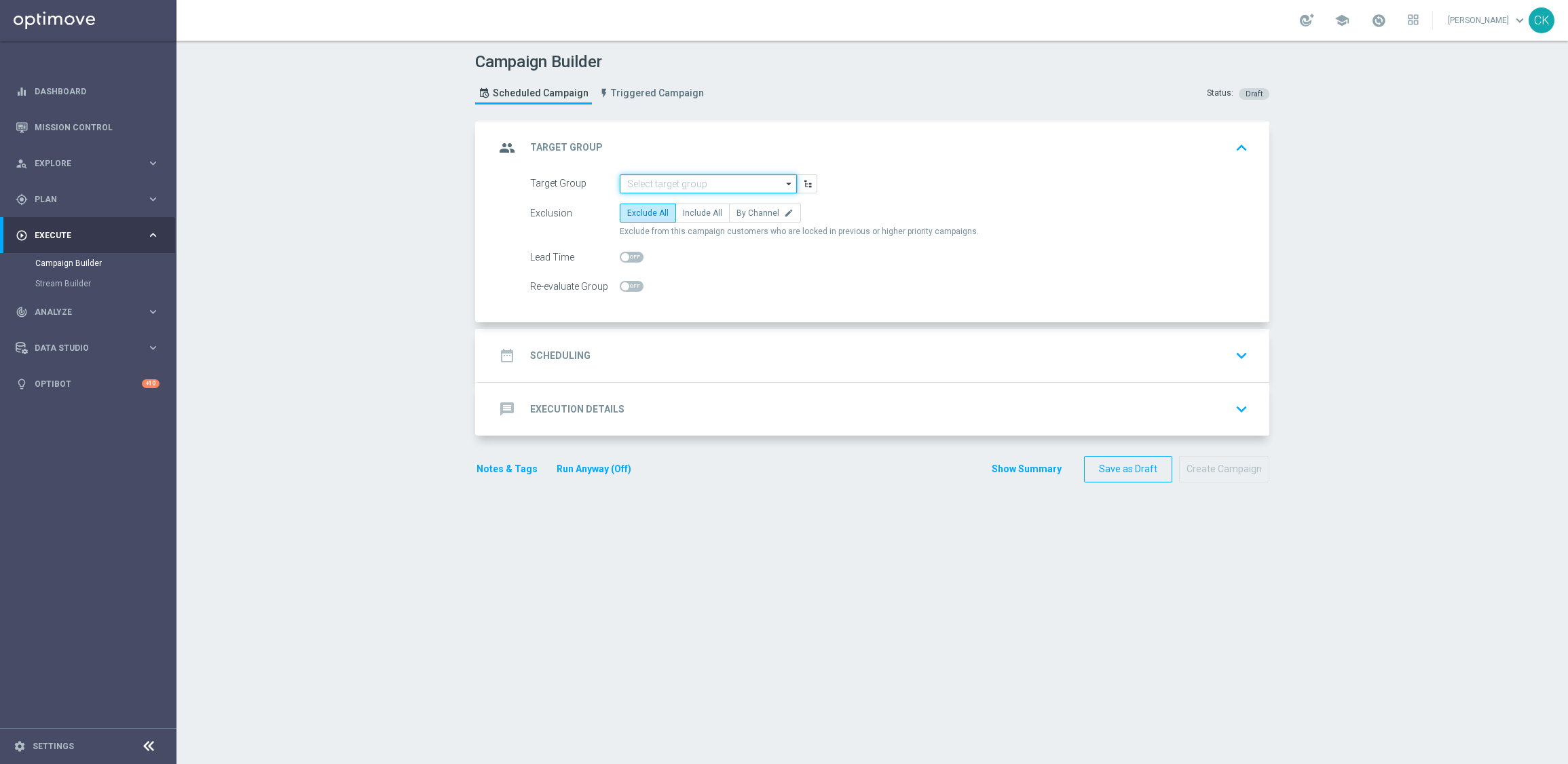
click at [707, 183] on input at bounding box center [709, 184] width 177 height 19
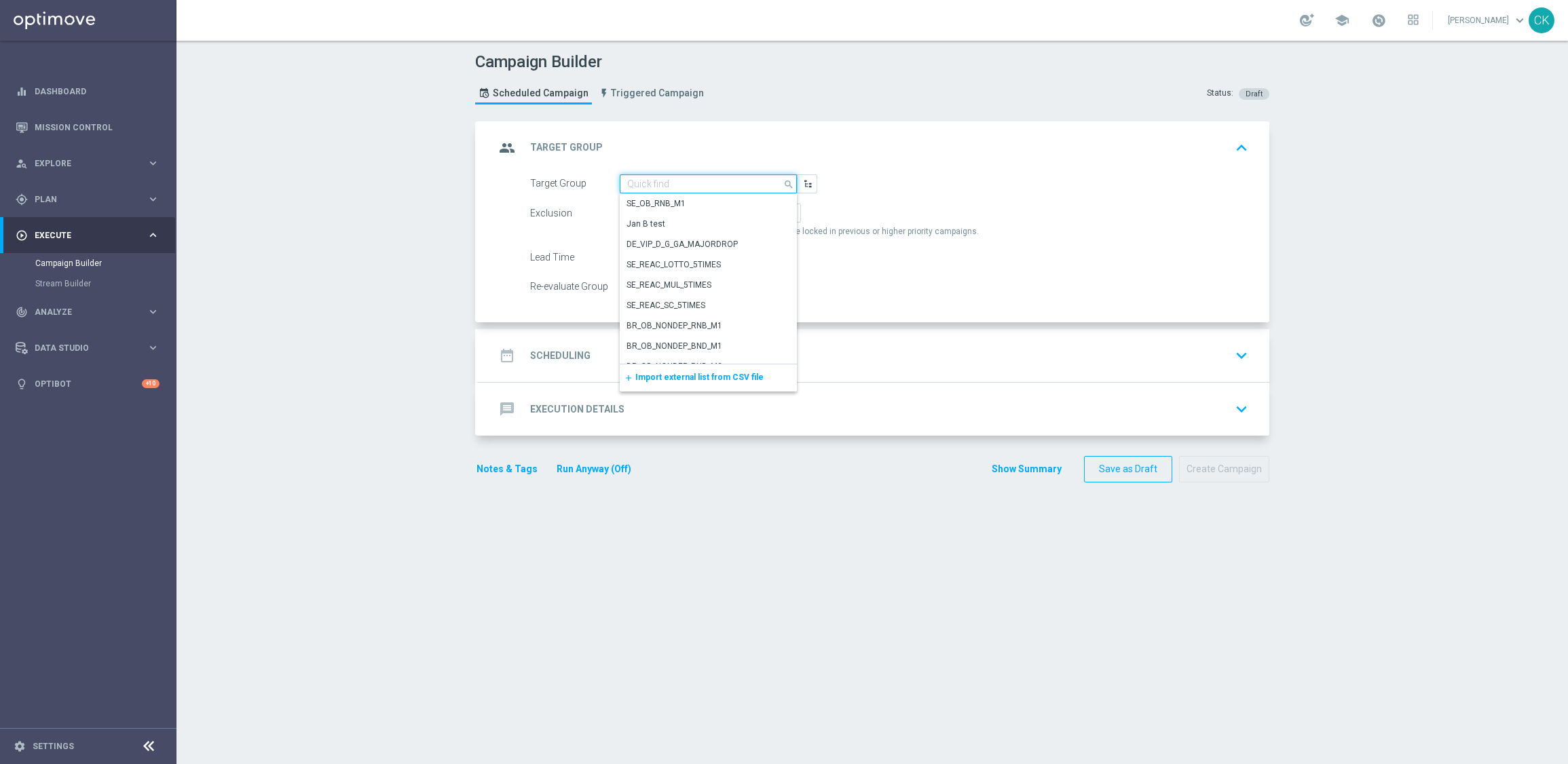
paste input "de_TGT_NVIP_EM_TAC_MIX__ACTIVE_ALL_HIGHJACKPOT"
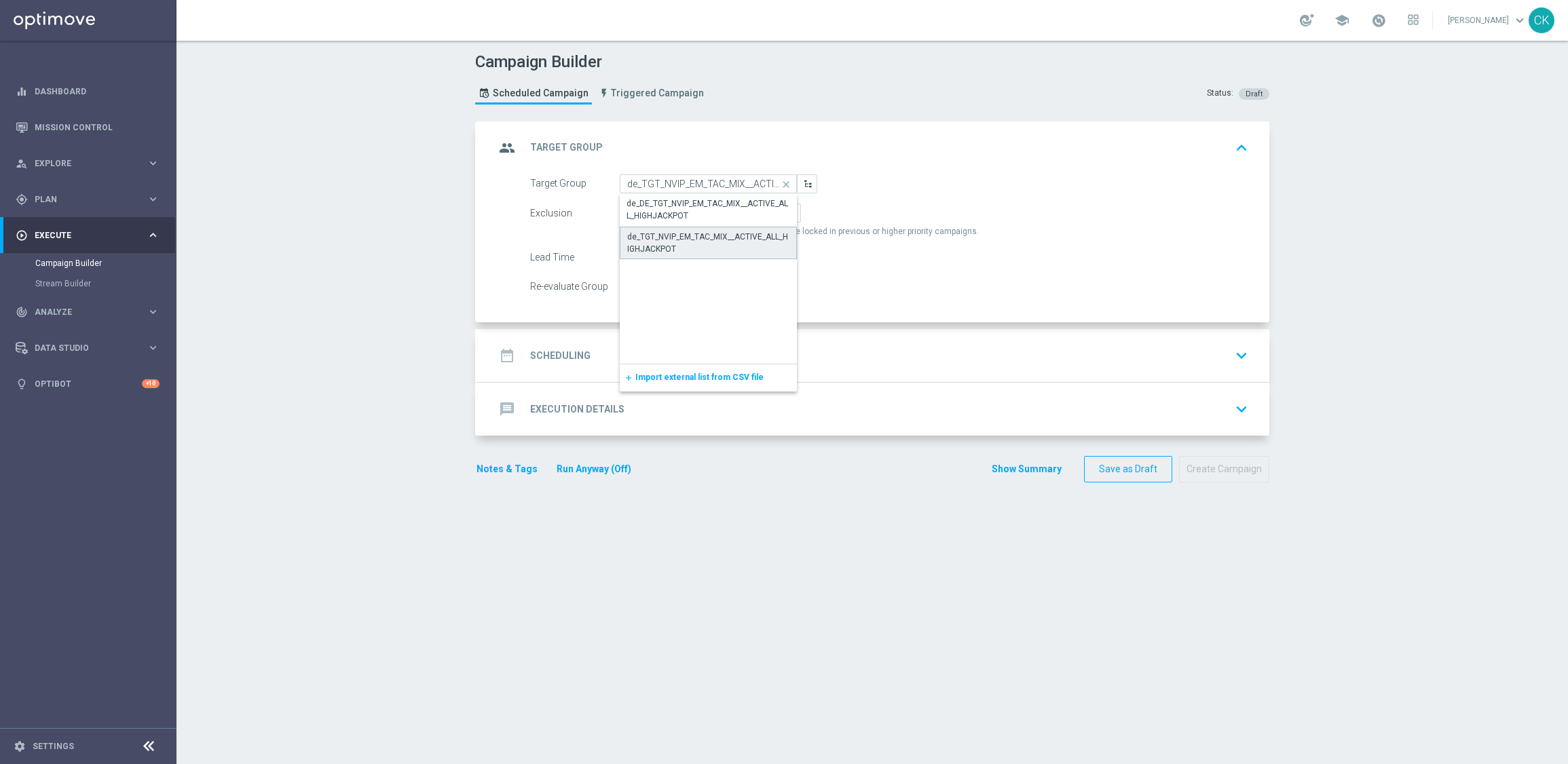
click at [687, 236] on div "de_TGT_NVIP_EM_TAC_MIX__ACTIVE_ALL_HIGHJACKPOT" at bounding box center [708, 243] width 162 height 25
type input "de_TGT_NVIP_EM_TAC_MIX__ACTIVE_ALL_HIGHJACKPOT"
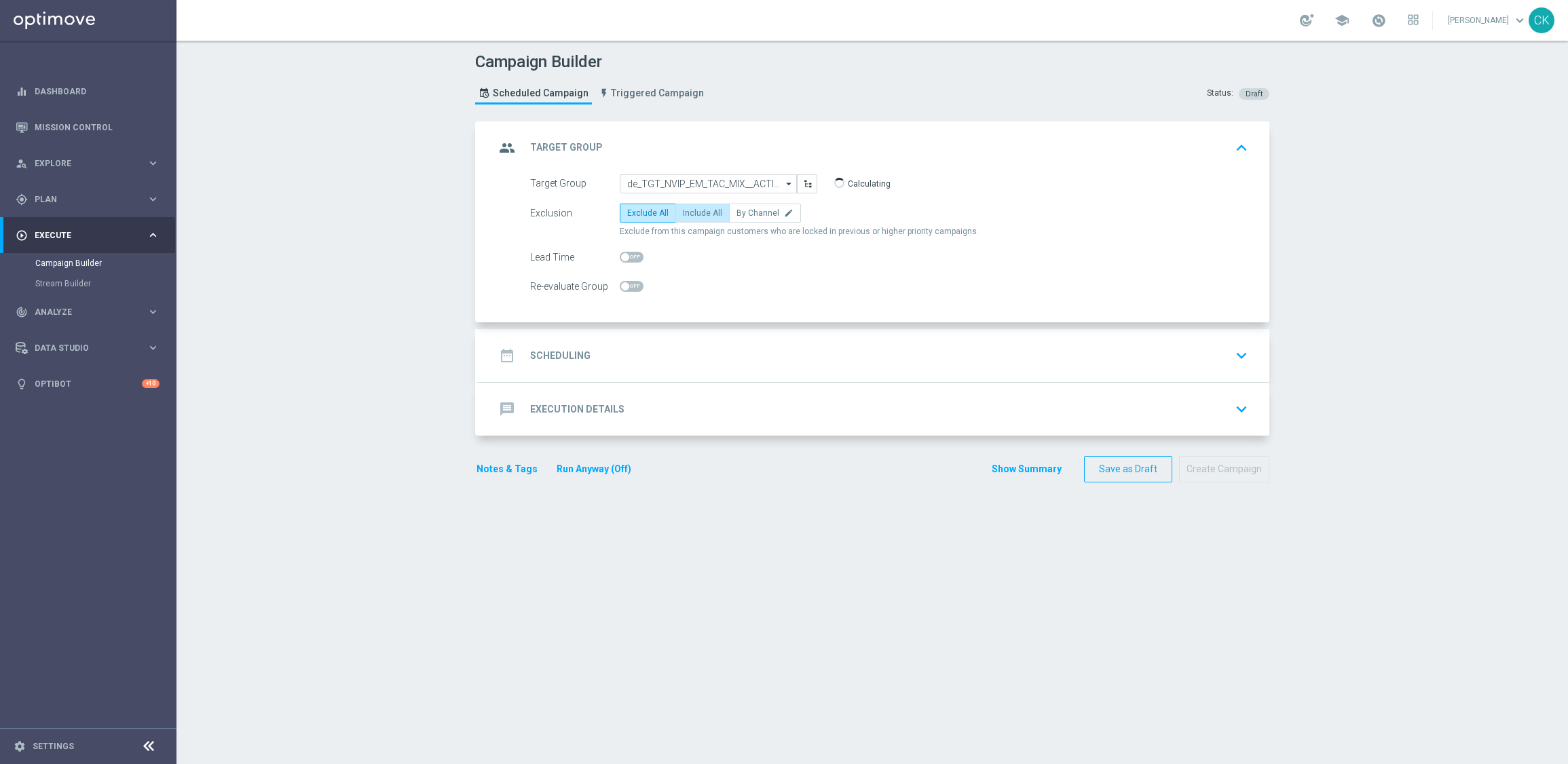
click at [686, 213] on span "Include All" at bounding box center [703, 213] width 39 height 9
click at [686, 213] on input "Include All" at bounding box center [687, 215] width 9 height 9
radio input "true"
click at [624, 252] on span at bounding box center [632, 257] width 24 height 11
click at [624, 252] on input "checkbox" at bounding box center [632, 257] width 24 height 11
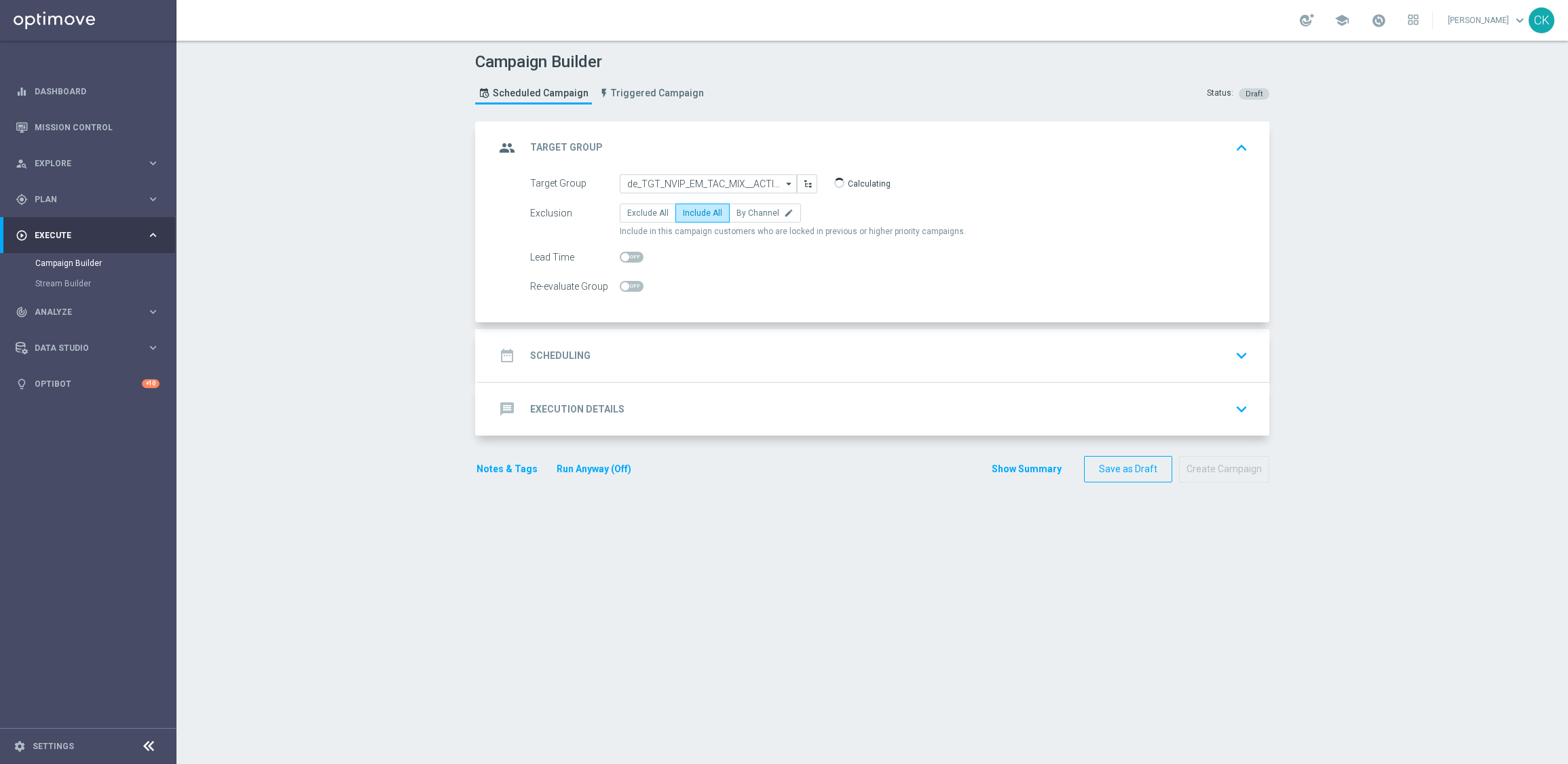
checkbox input "true"
click at [548, 350] on h2 "Scheduling" at bounding box center [560, 356] width 60 height 13
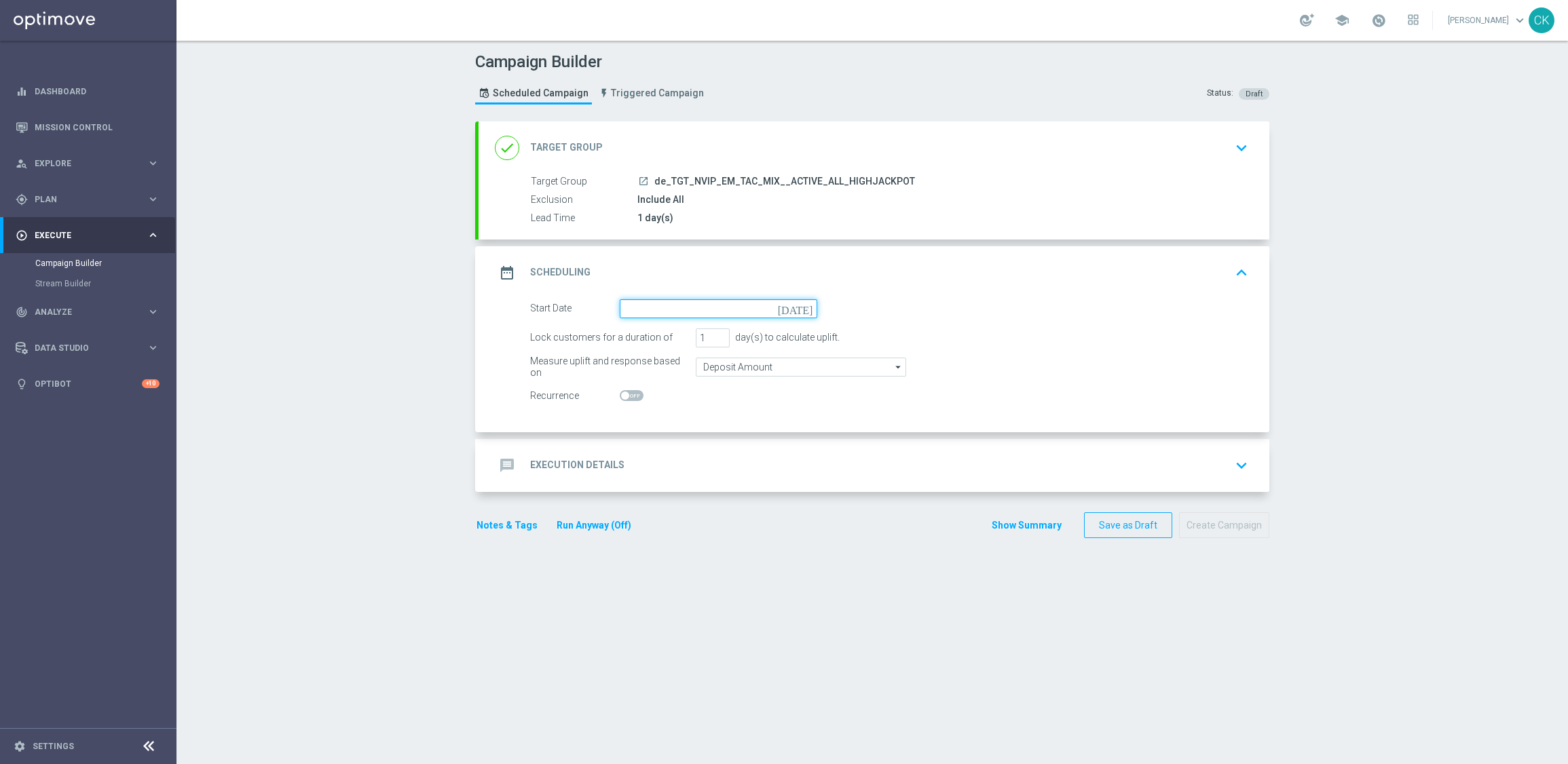
click at [685, 307] on input at bounding box center [719, 308] width 197 height 19
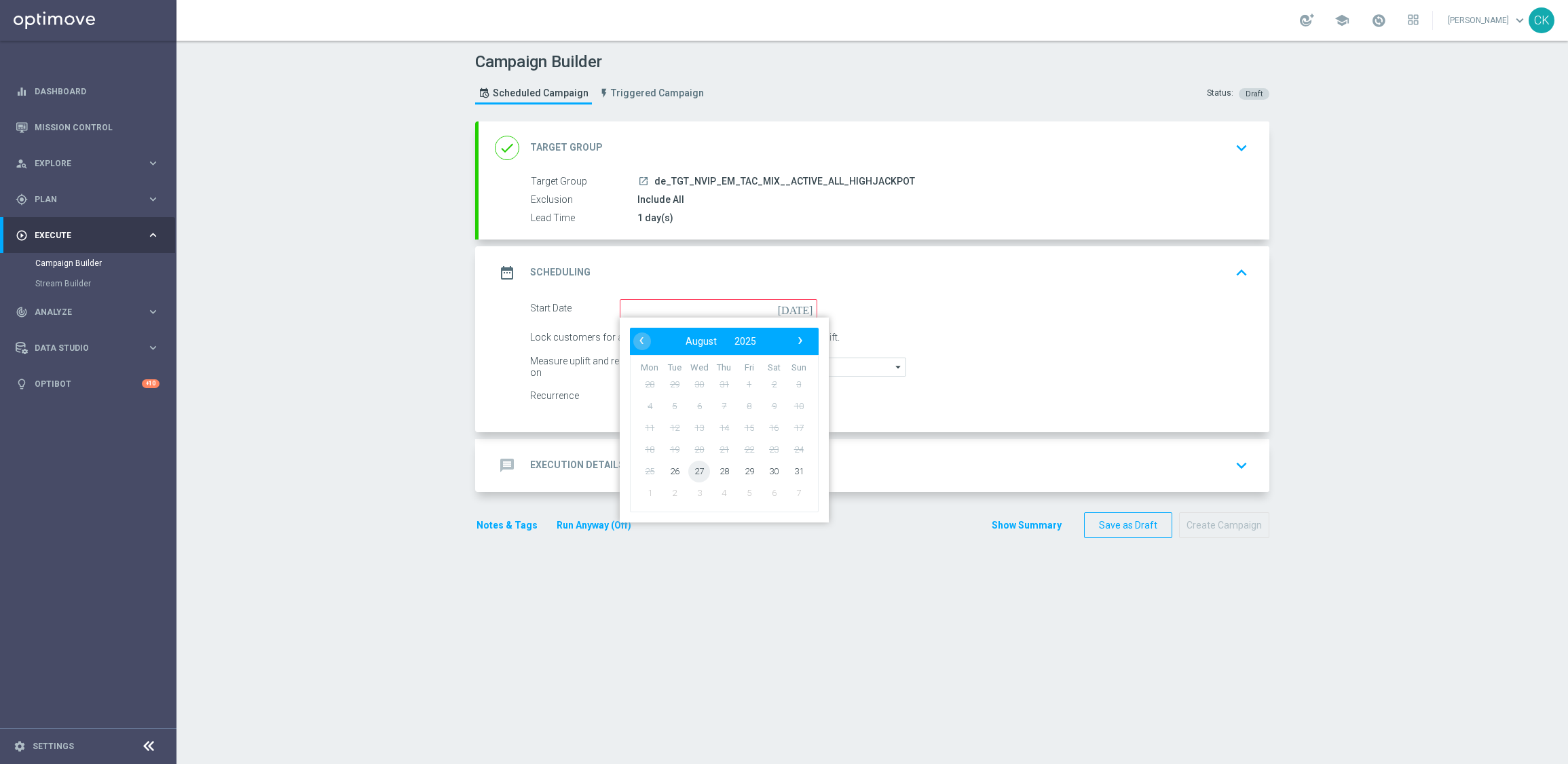
click at [699, 477] on span "27" at bounding box center [699, 471] width 22 height 22
type input "[DATE]"
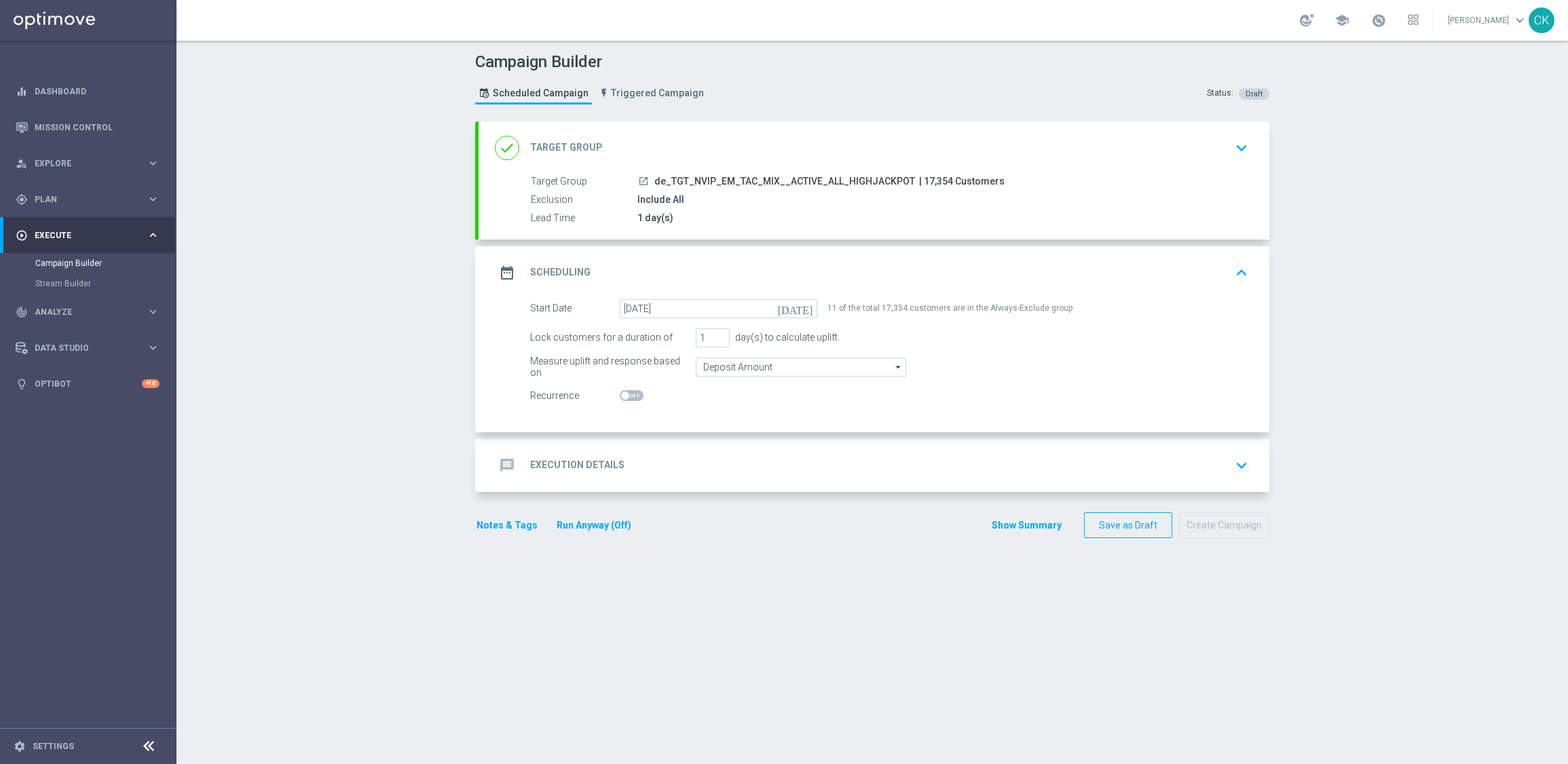
click at [563, 461] on h2 "Execution Details" at bounding box center [577, 465] width 94 height 13
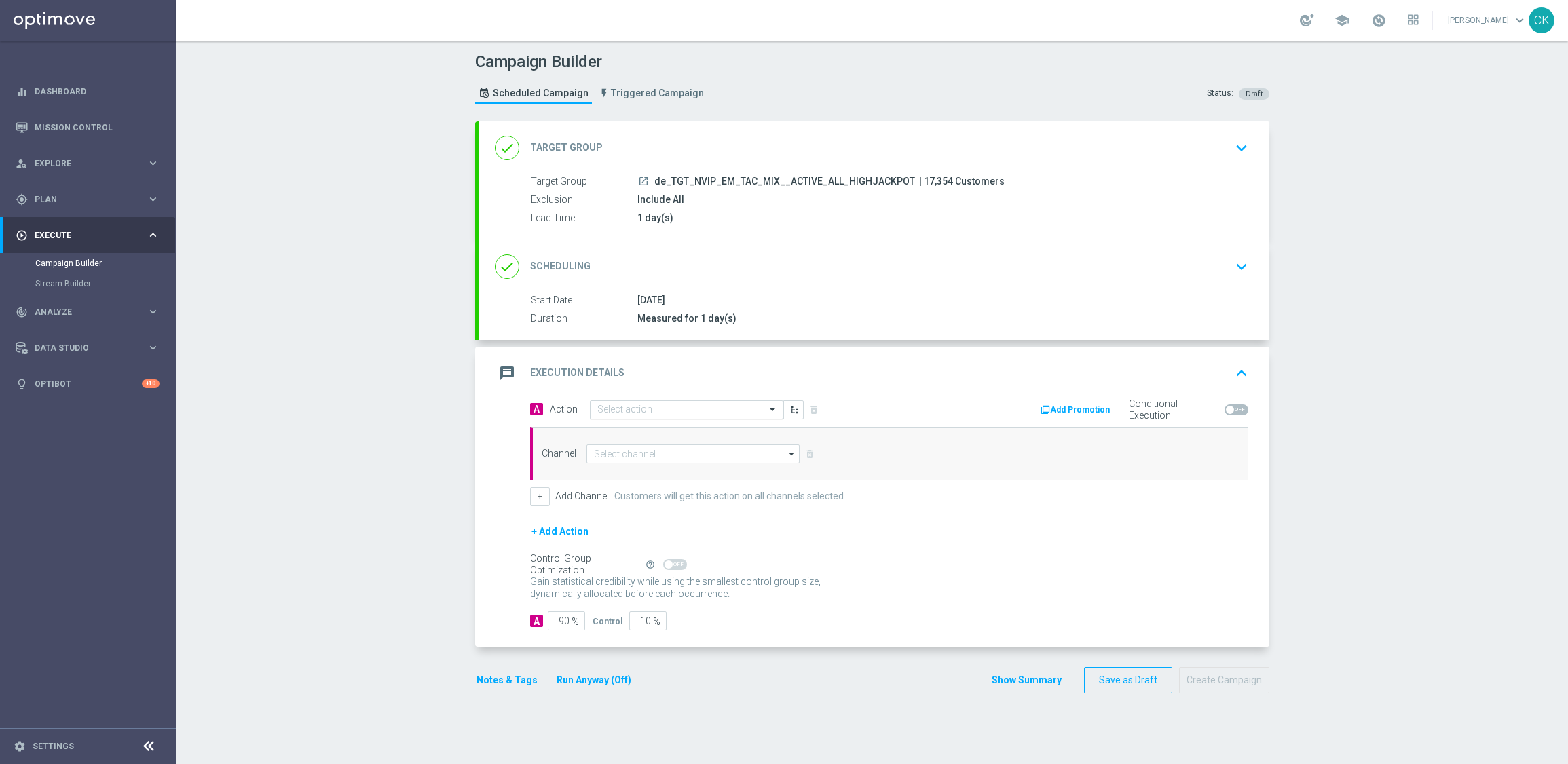
click at [651, 408] on input "text" at bounding box center [673, 410] width 152 height 12
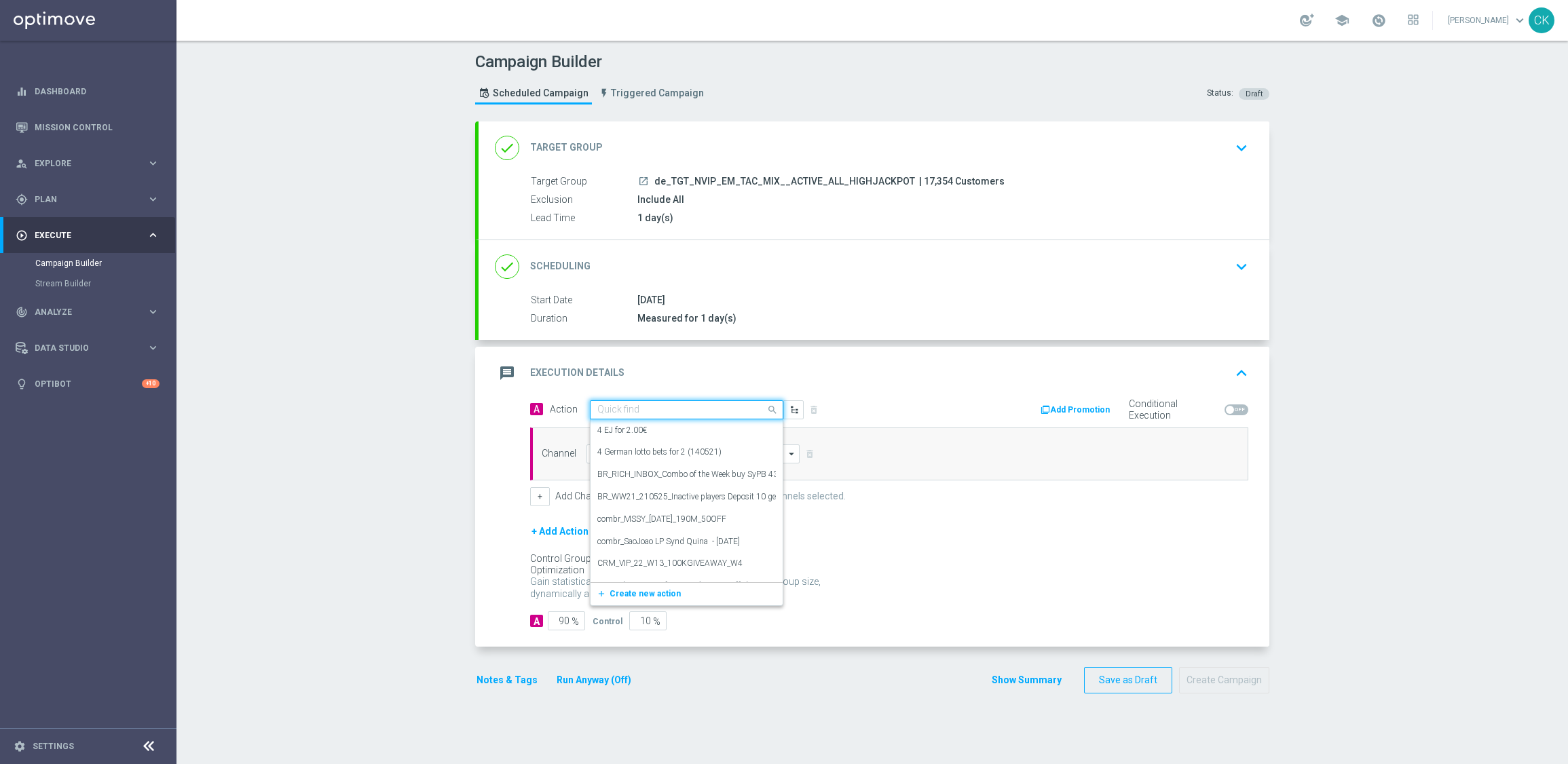
paste input "SummerSales - 649 themed"
type input "SummerSales - 649 themed"
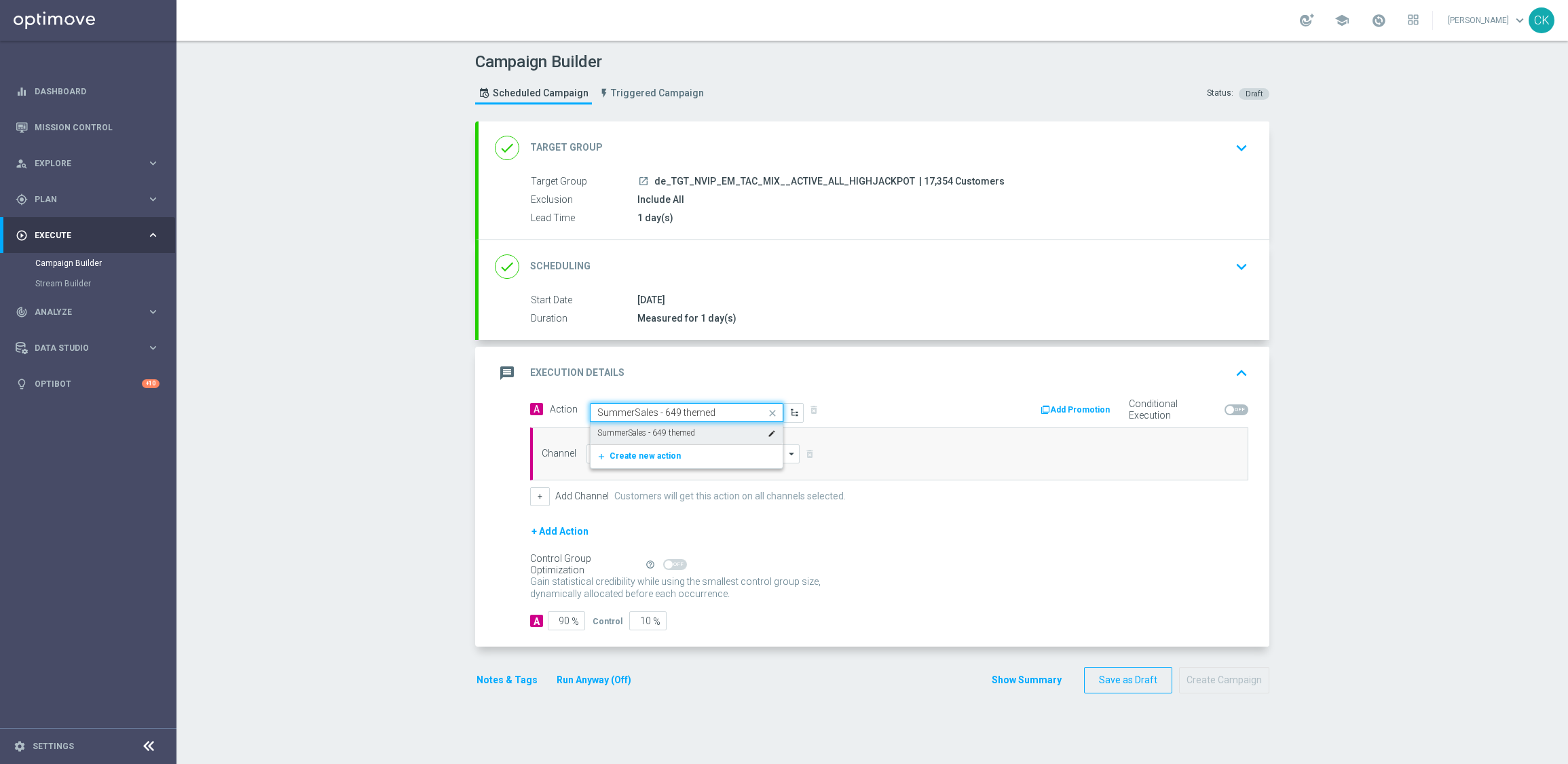
click at [653, 432] on label "SummerSales - 649 themed" at bounding box center [646, 433] width 98 height 12
click at [651, 464] on div "Channel arrow_drop_down Show Selected 0 of NaN Silverpop" at bounding box center [889, 453] width 718 height 53
click at [654, 454] on input at bounding box center [693, 453] width 213 height 19
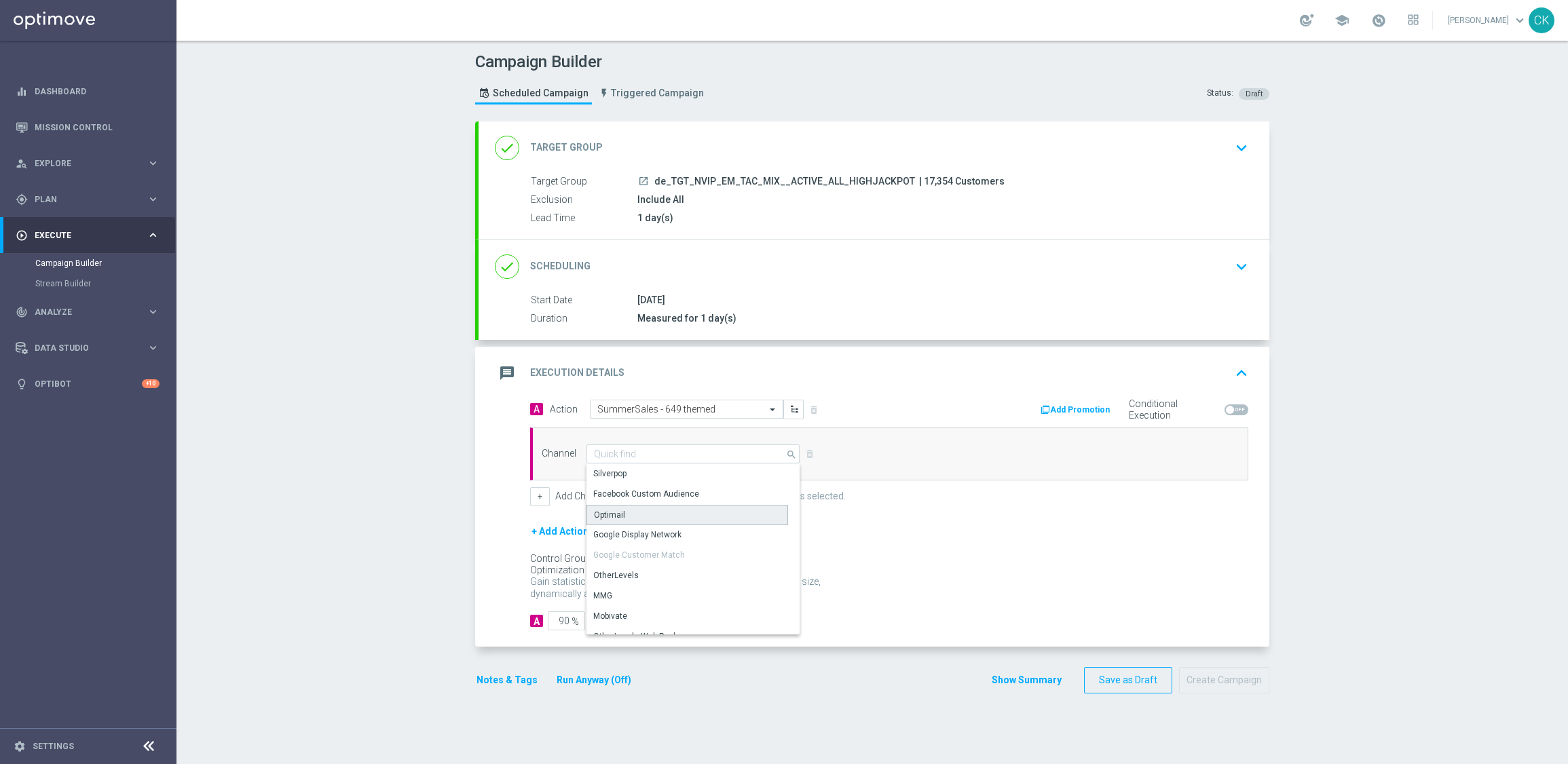
click at [650, 512] on div "Optimail" at bounding box center [687, 515] width 202 height 20
type input "Optimail"
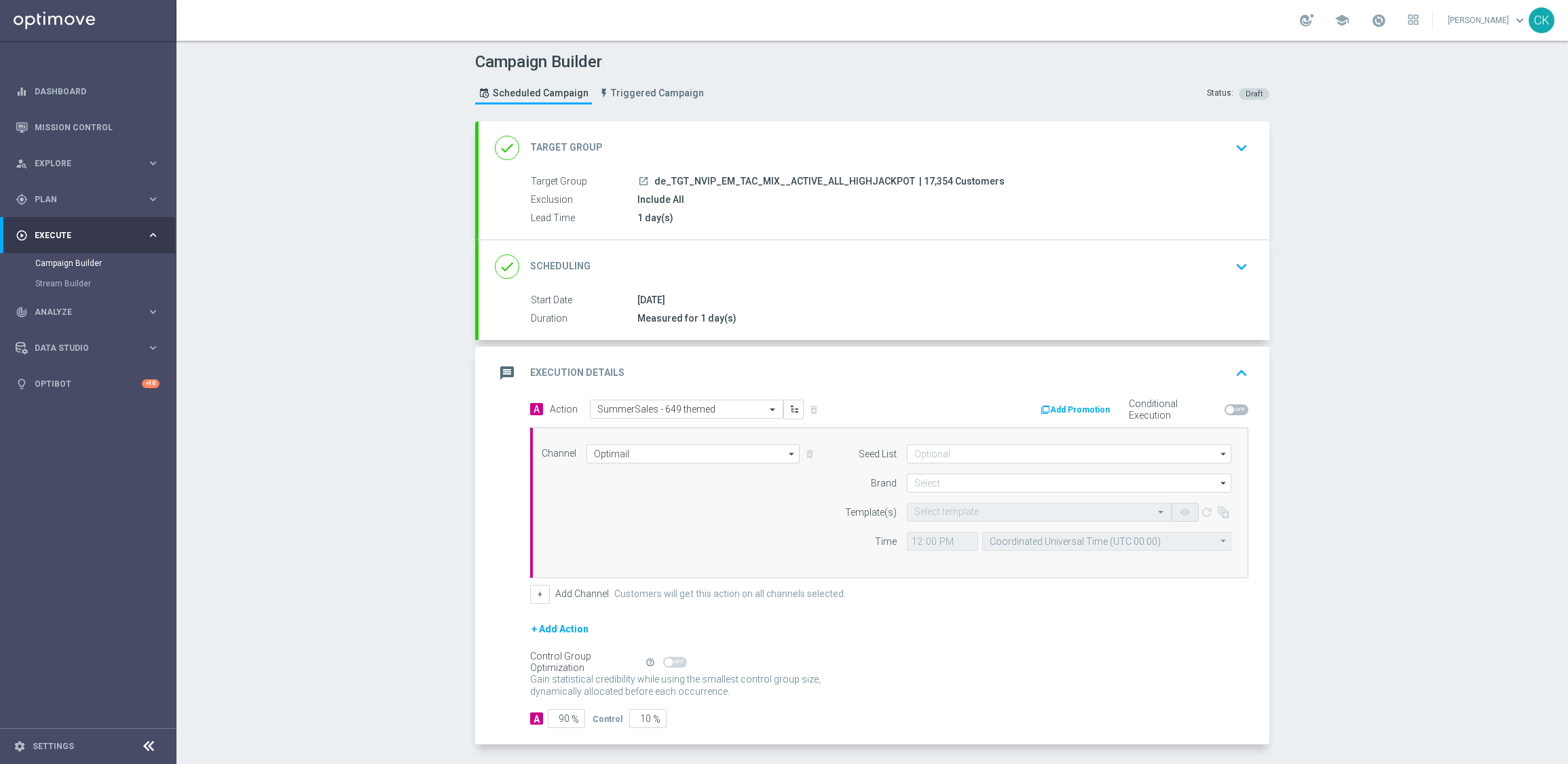
scroll to position [56, 0]
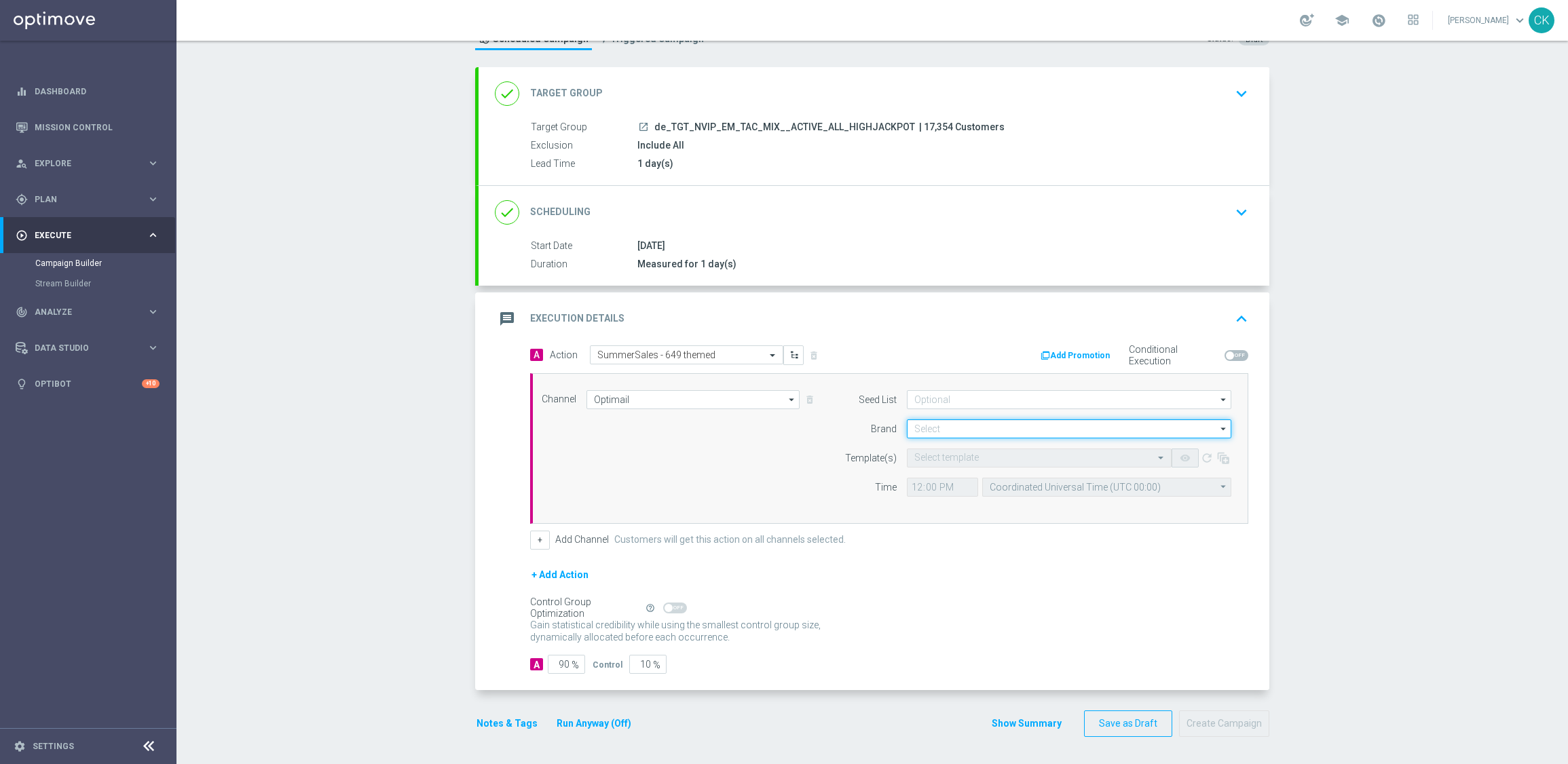
click at [960, 426] on input at bounding box center [1069, 429] width 324 height 19
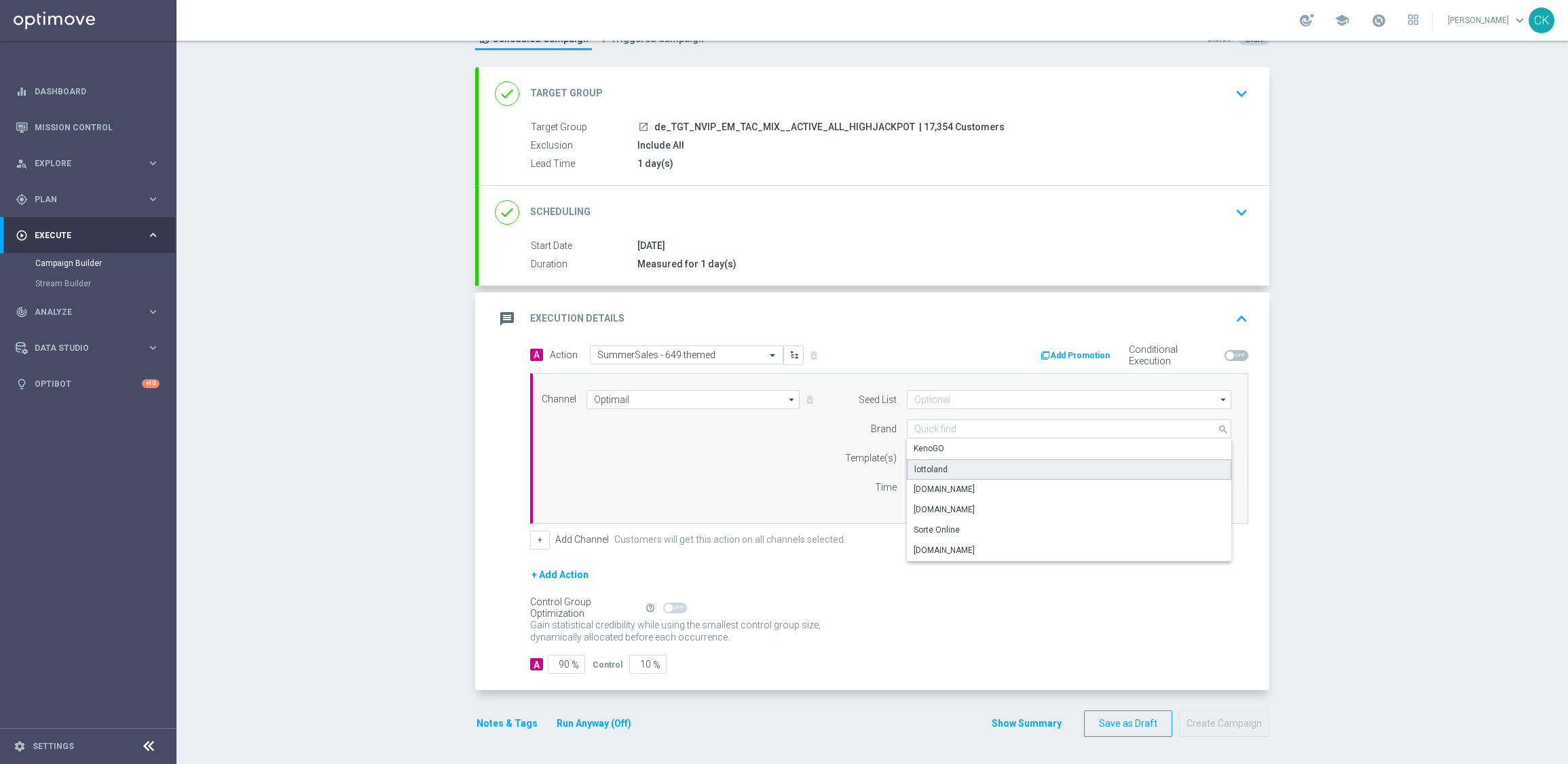
click at [934, 467] on div "lottoland" at bounding box center [931, 469] width 33 height 12
type input "lottoland"
click at [925, 460] on input "text" at bounding box center [1026, 459] width 223 height 12
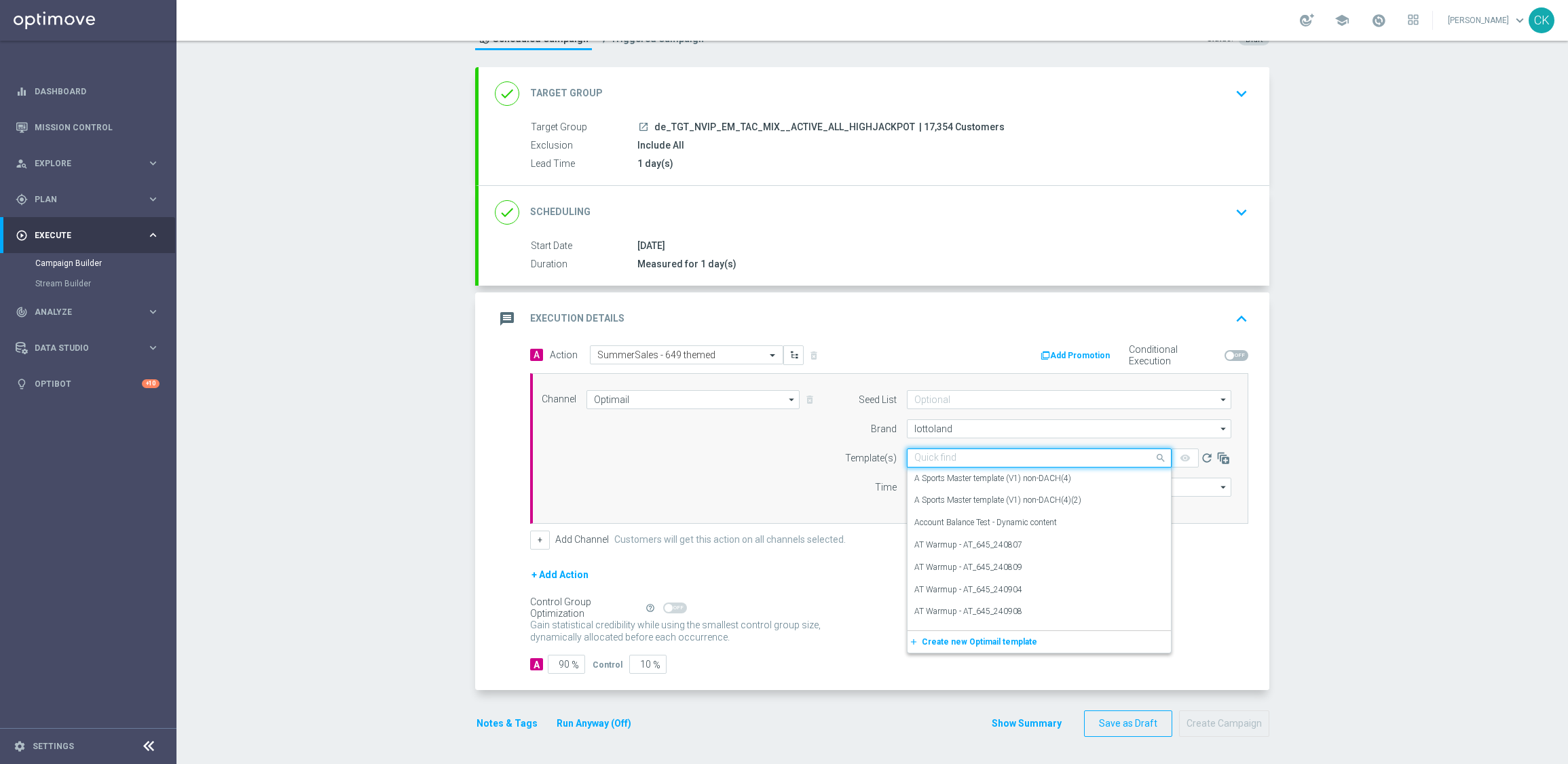
paste input "DE_INT__SUMMERSALE_649_250827__NVIP_EMA_TAC_MIX"
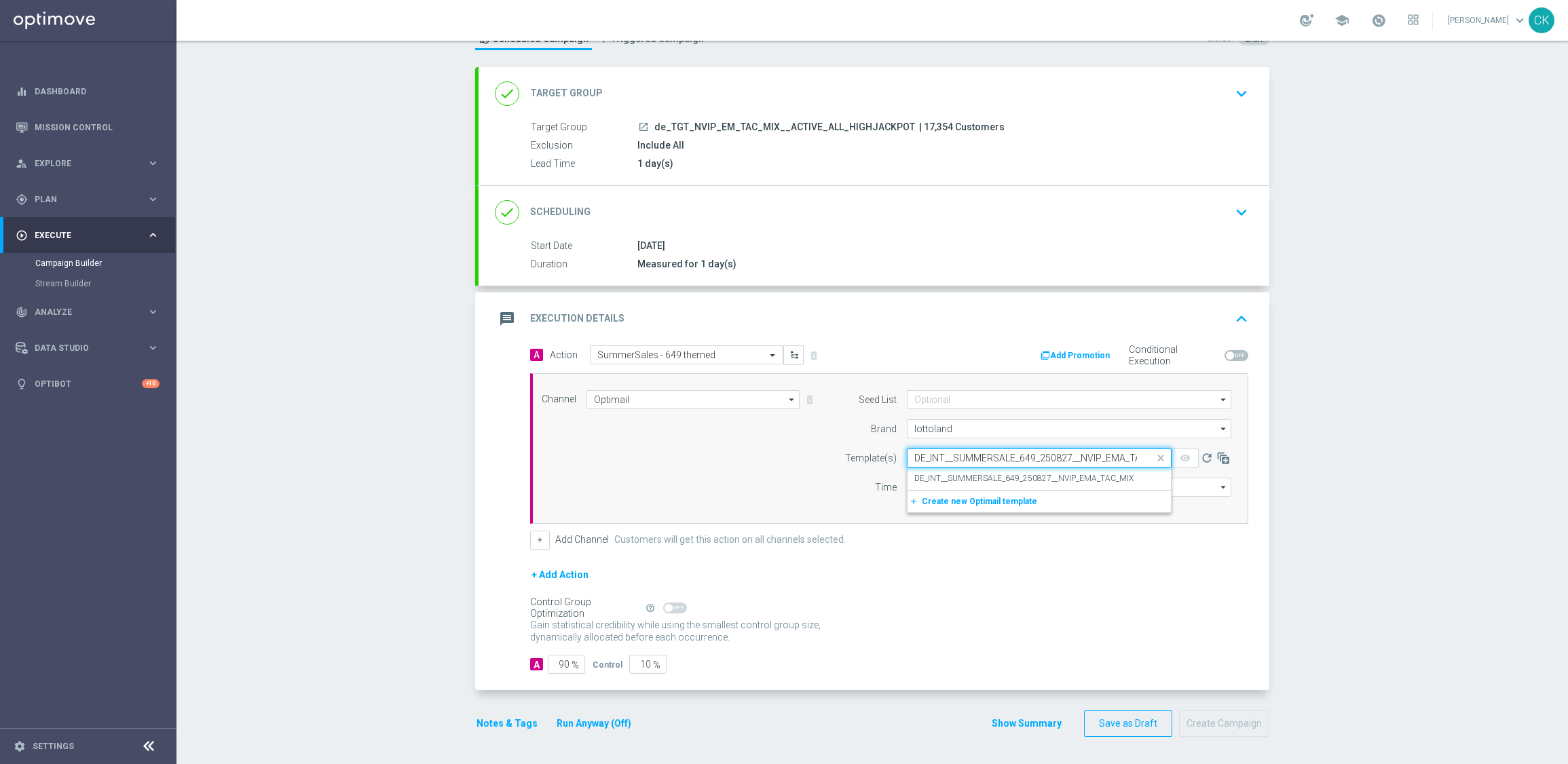
scroll to position [0, 28]
click at [921, 475] on label "DE_INT__SUMMERSALE_649_250827__NVIP_EMA_TAC_MIX" at bounding box center [1024, 479] width 219 height 12
type input "DE_INT__SUMMERSALE_649_250827__NVIP_EMA_TAC_MIX"
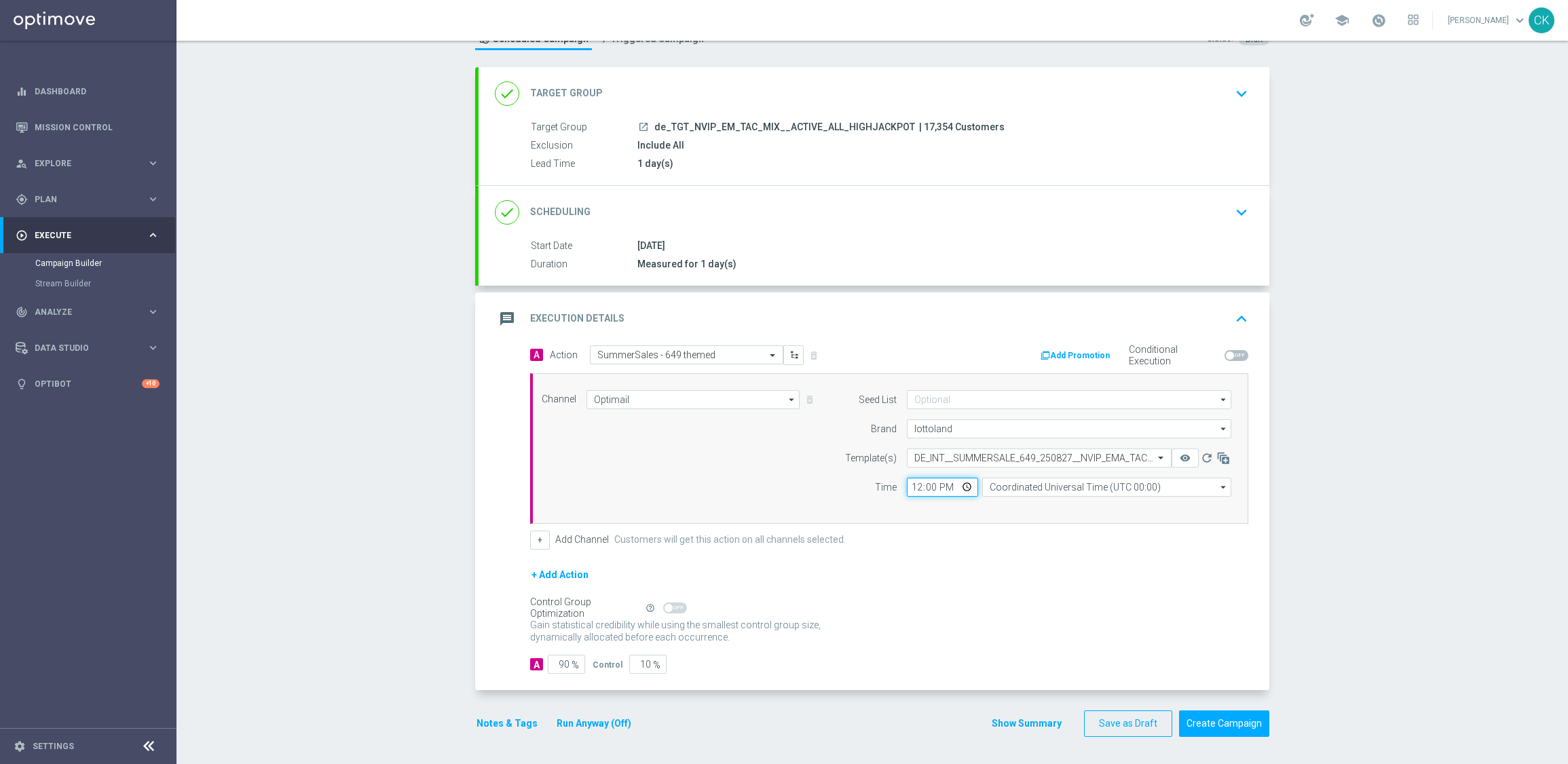
click at [914, 490] on input "12:00" at bounding box center [942, 487] width 71 height 19
type input "06:00"
click at [1071, 485] on input "Coordinated Universal Time (UTC 00:00)" at bounding box center [1106, 487] width 249 height 19
click at [1112, 506] on div "Central European Time ([GEOGRAPHIC_DATA]) (UTC +02:00)" at bounding box center [1100, 506] width 222 height 12
type input "Central European Time ([GEOGRAPHIC_DATA]) (UTC +02:00)"
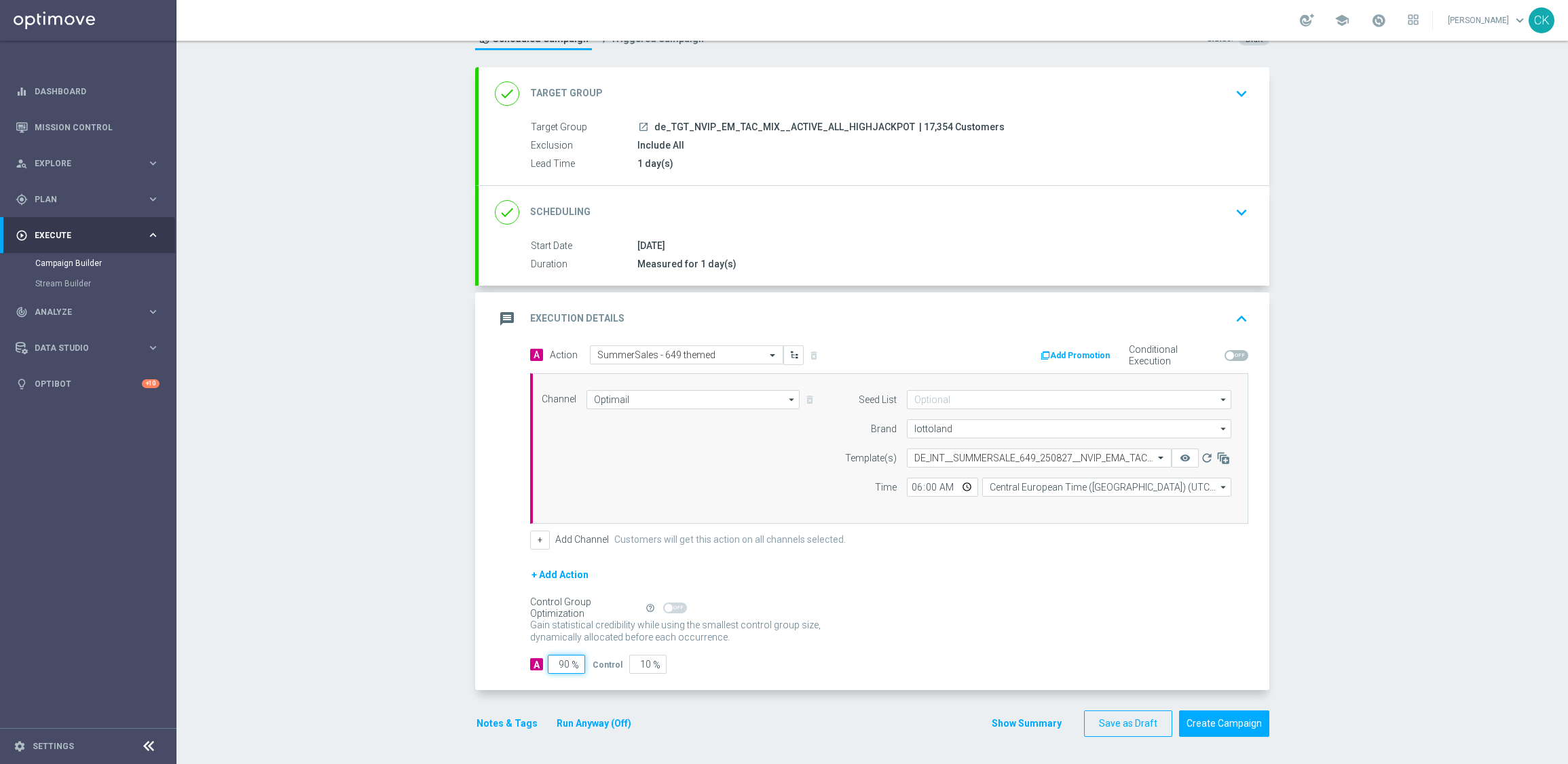
click at [564, 662] on input "90" at bounding box center [566, 664] width 37 height 19
type input "9"
type input "91"
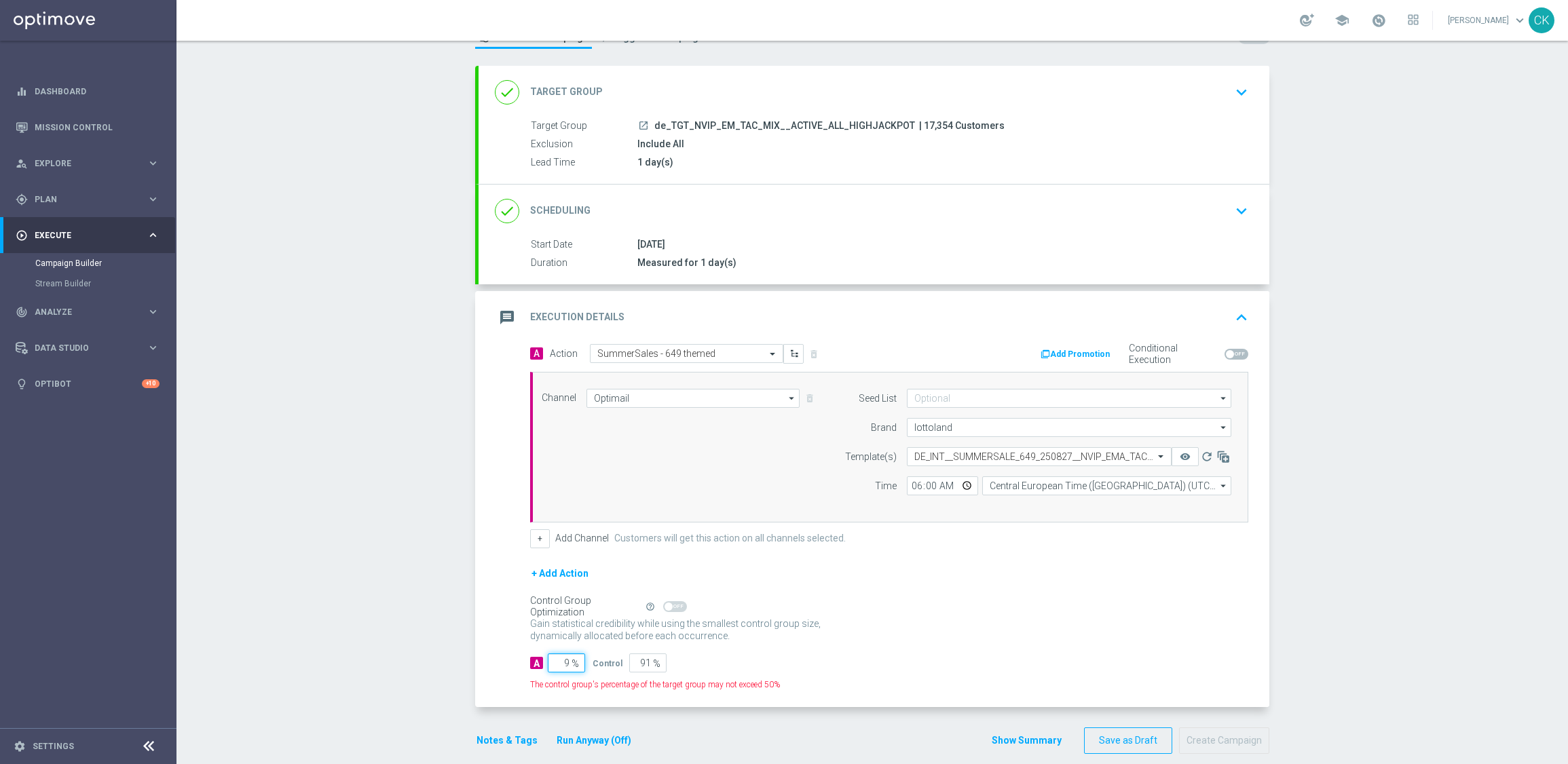
type input "98"
type input "2"
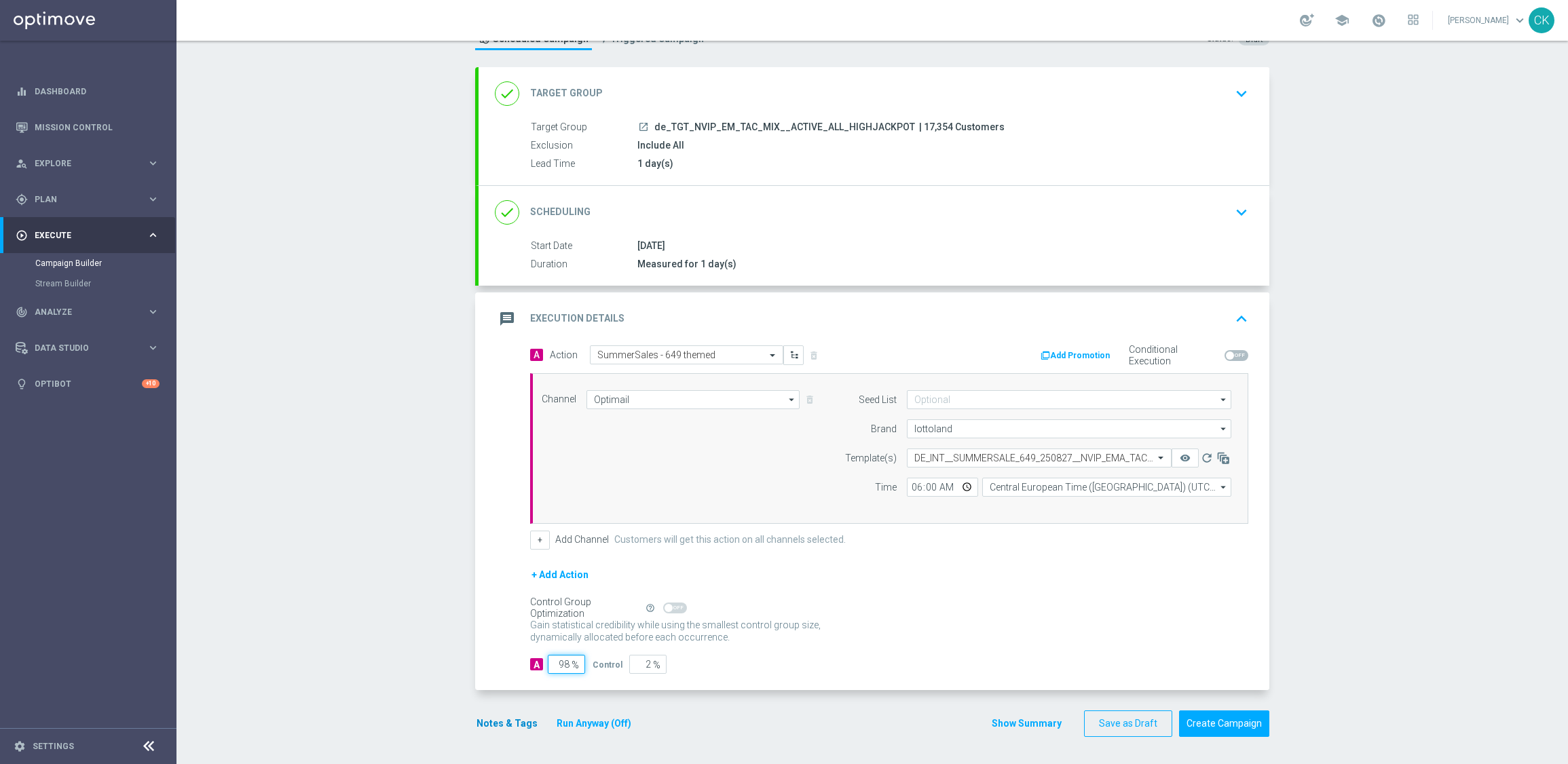
type input "98"
click at [505, 716] on button "Notes & Tags" at bounding box center [507, 723] width 64 height 17
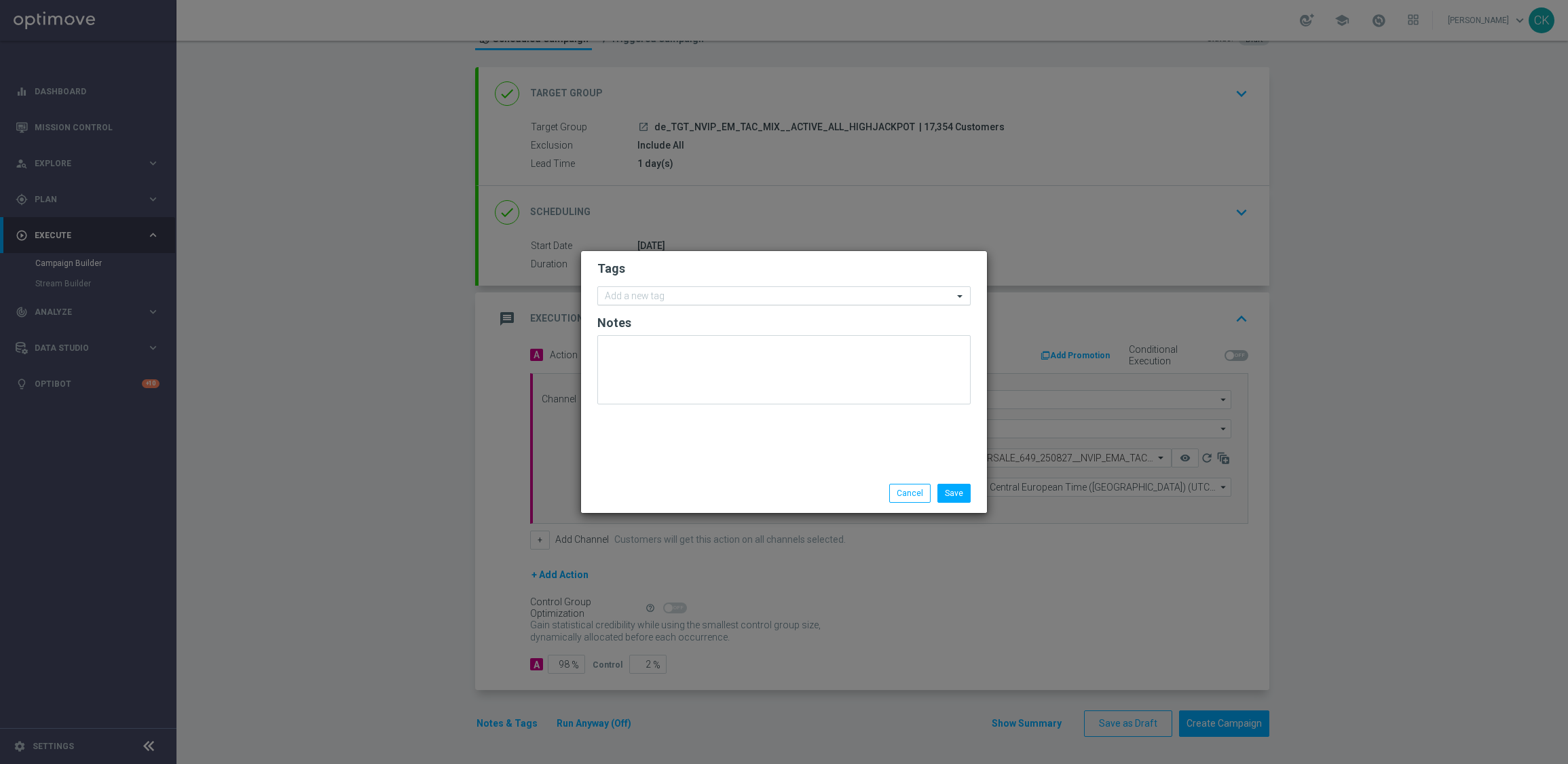
click at [695, 292] on input "text" at bounding box center [779, 297] width 348 height 12
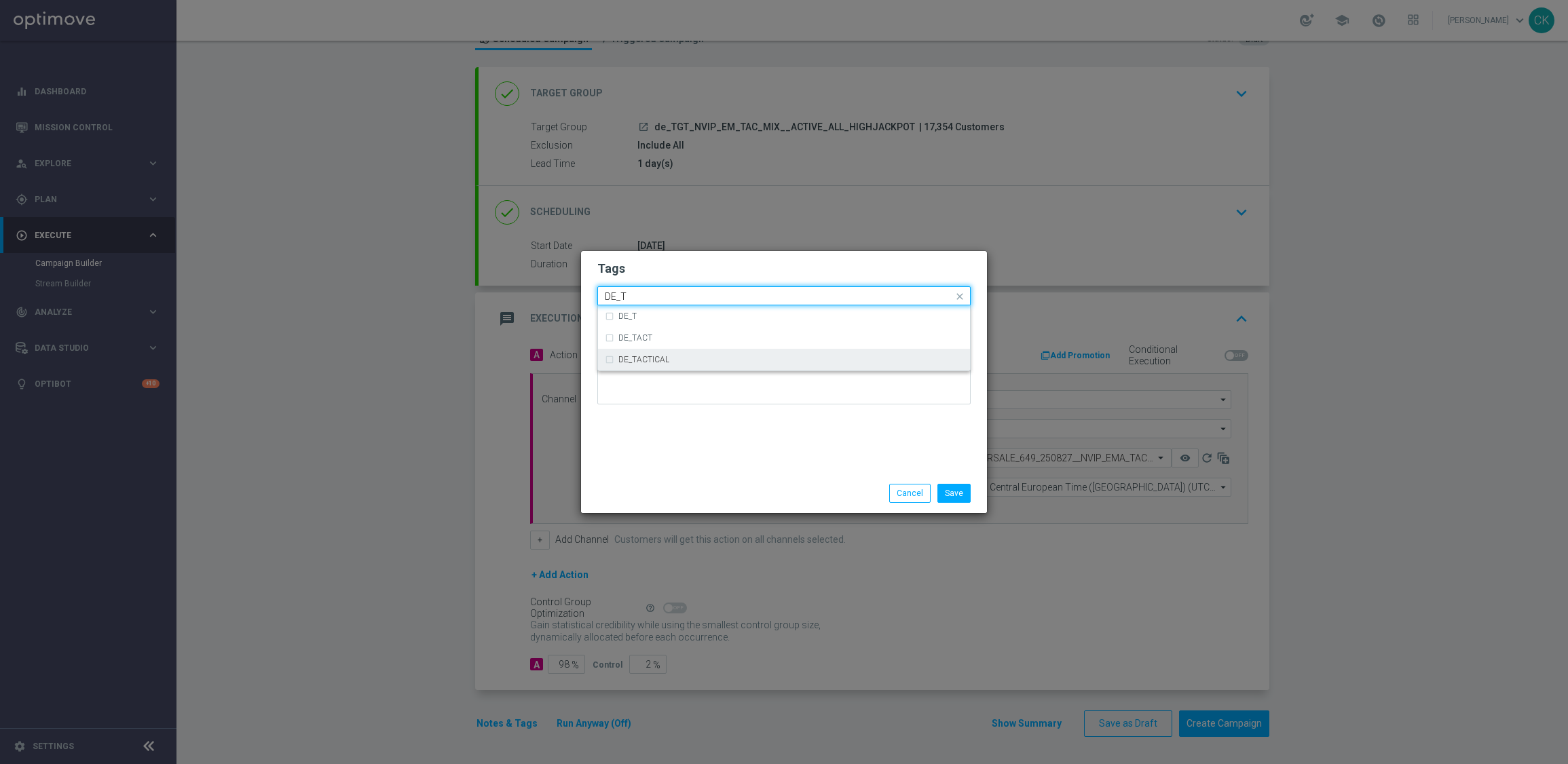
click at [653, 359] on label "DE_TACTICAL" at bounding box center [644, 359] width 51 height 8
type input "DE_T"
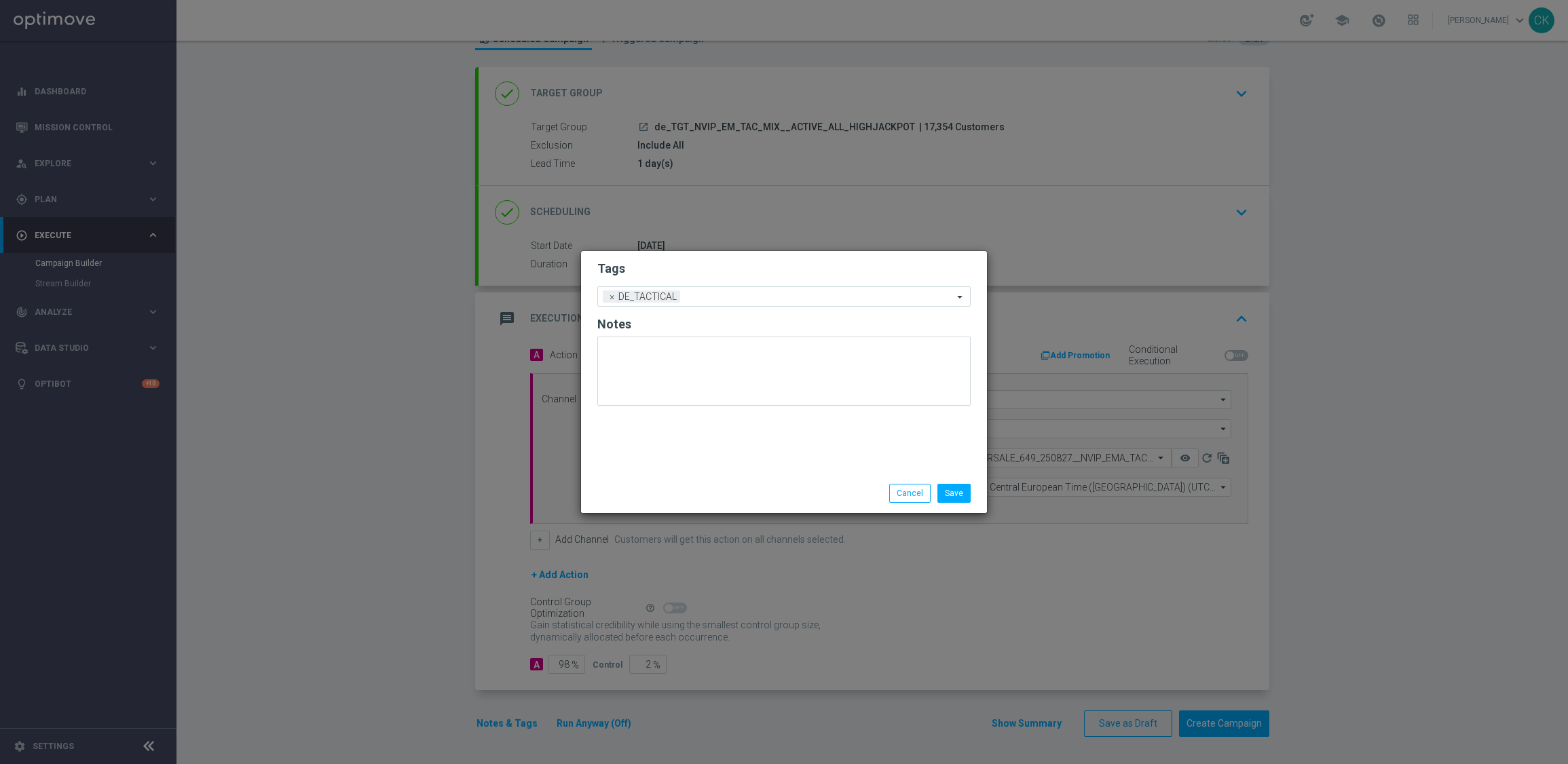
click at [678, 538] on modal-container "Tags Add a new tag × DE_TACTICAL Notes Save Cancel" at bounding box center [784, 382] width 1568 height 764
click at [959, 490] on button "Save" at bounding box center [954, 493] width 33 height 19
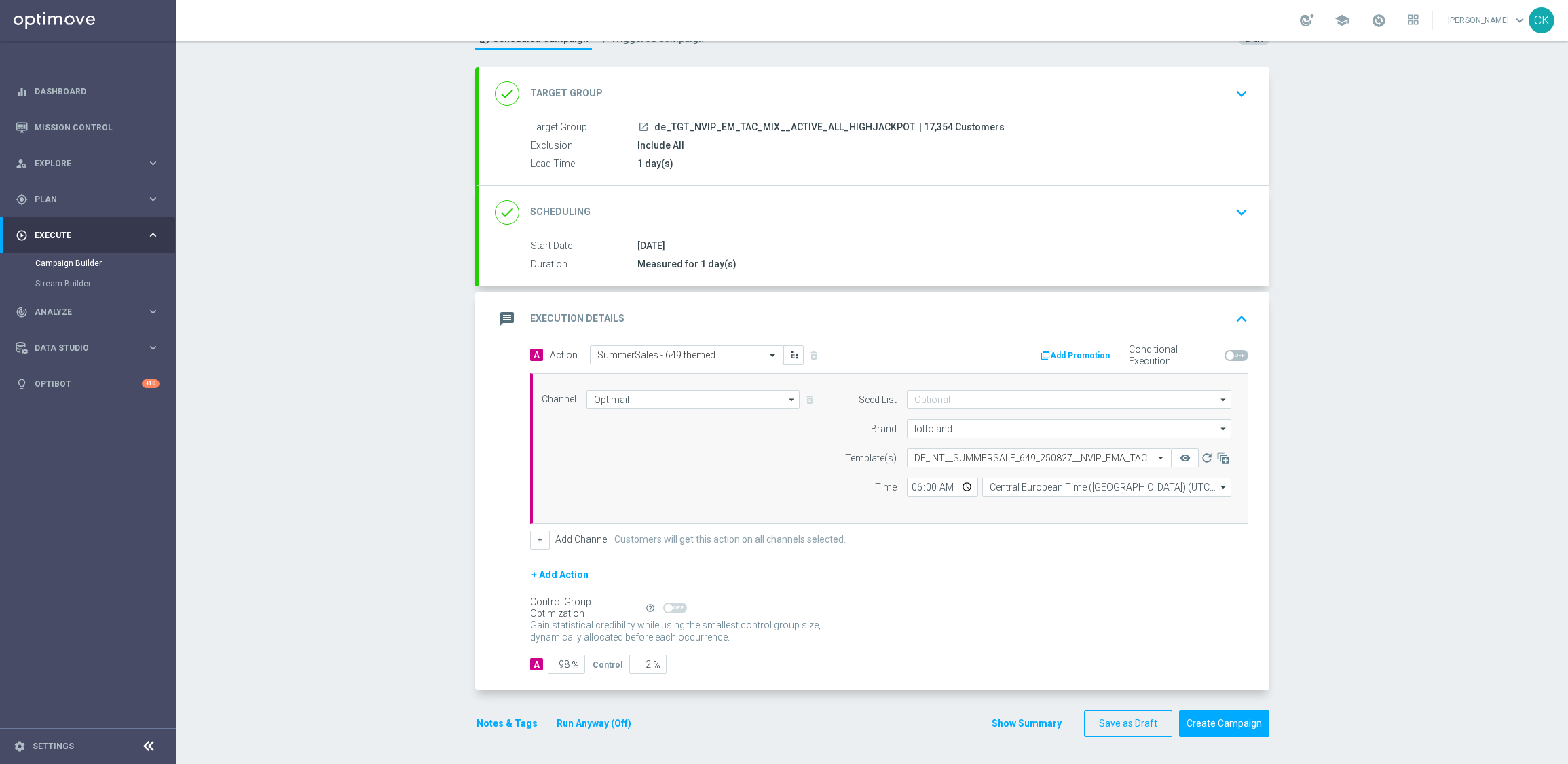
click at [505, 722] on button "Notes & Tags" at bounding box center [507, 723] width 64 height 17
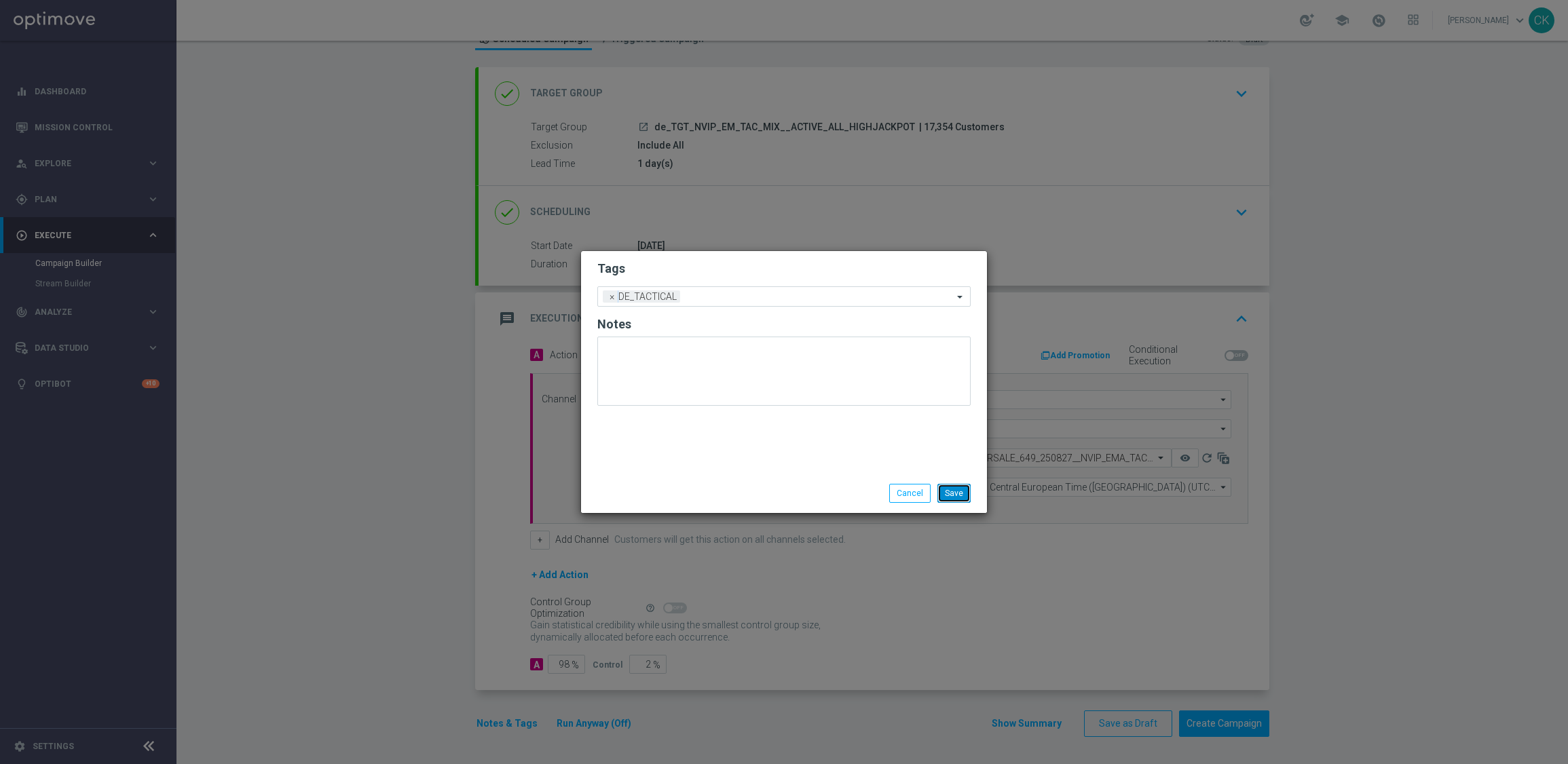
click at [955, 494] on button "Save" at bounding box center [954, 493] width 33 height 19
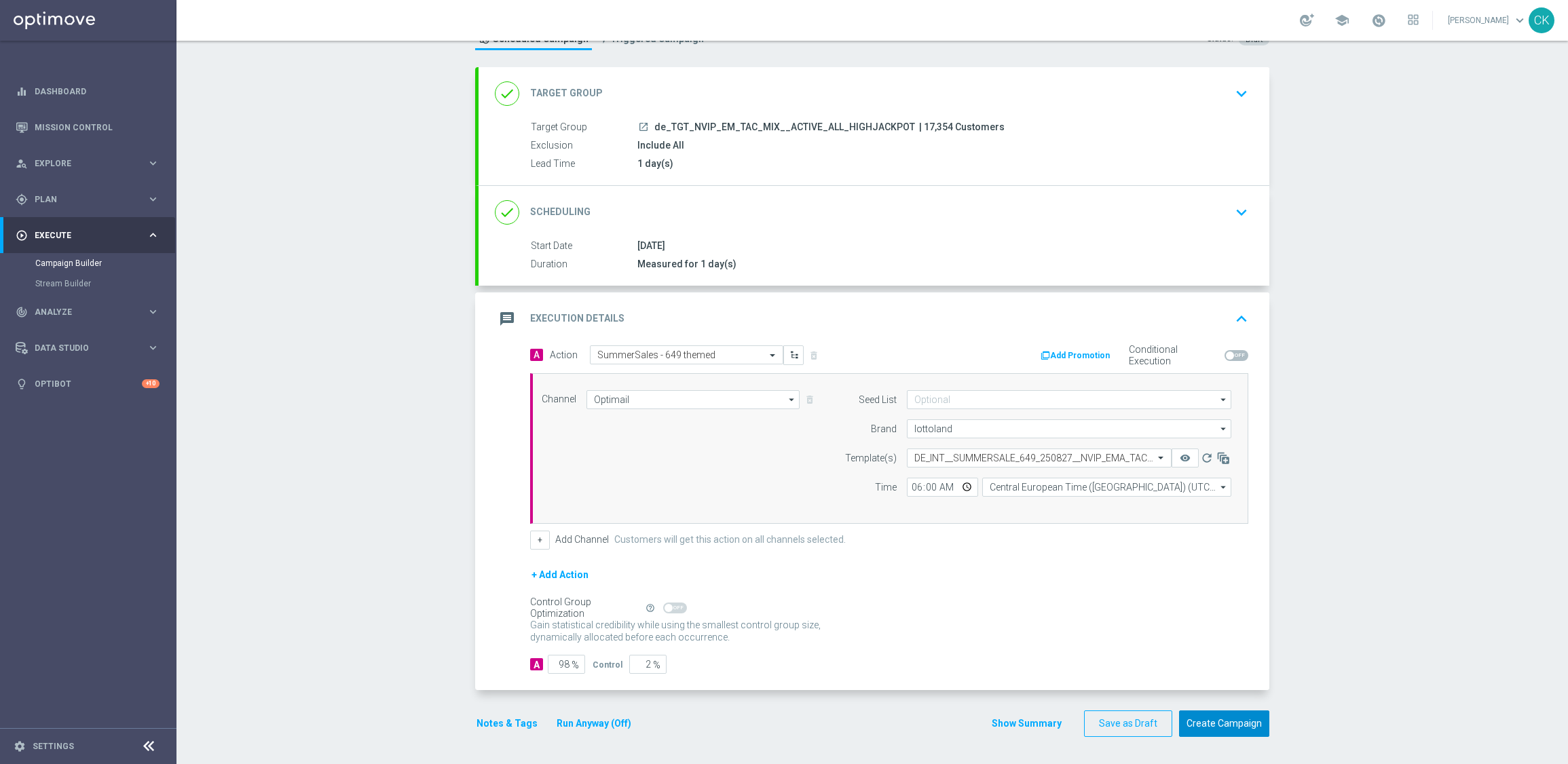
click at [1212, 723] on button "Create Campaign" at bounding box center [1224, 723] width 90 height 26
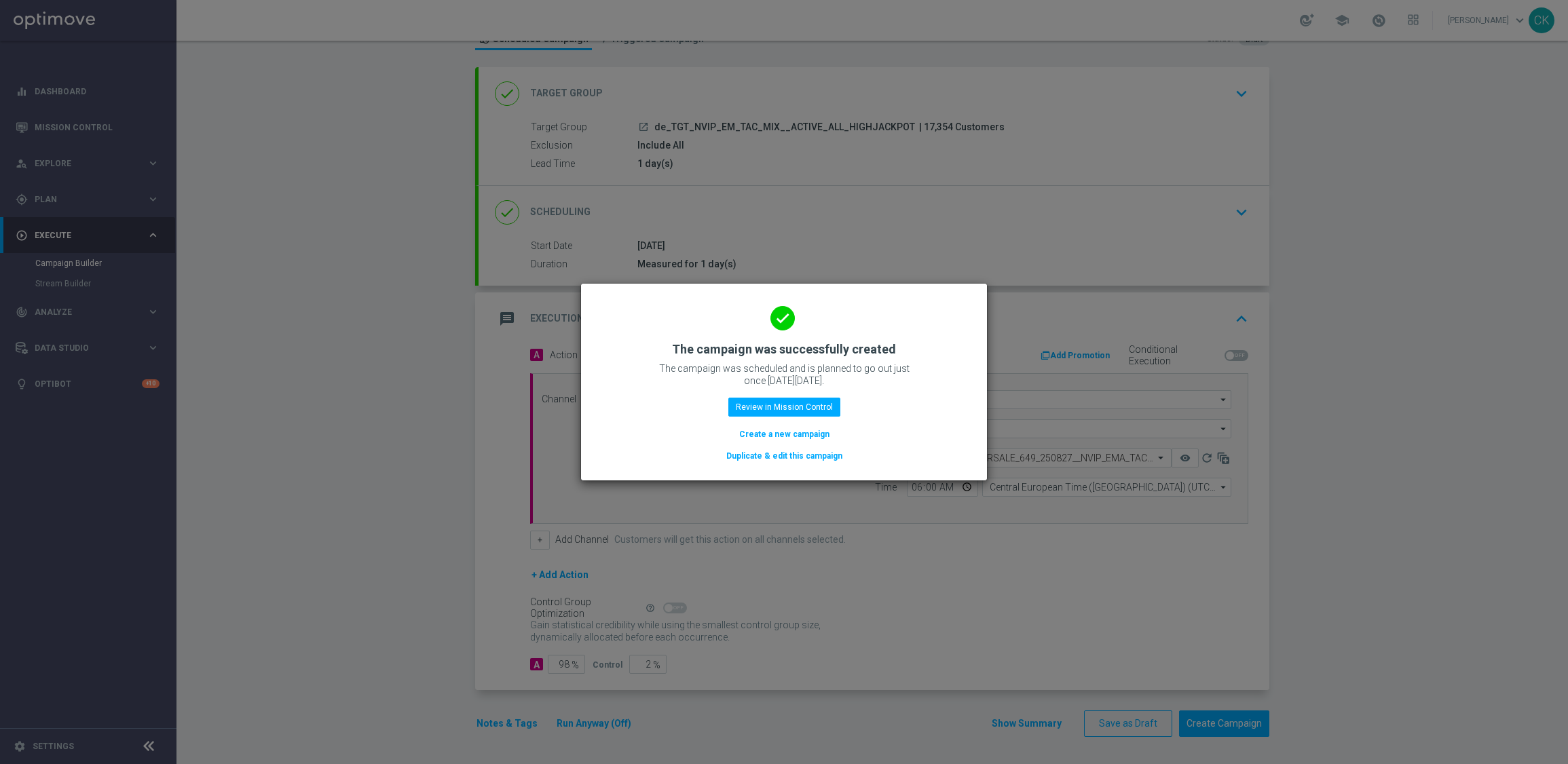
click at [752, 432] on button "Create a new campaign" at bounding box center [784, 434] width 93 height 15
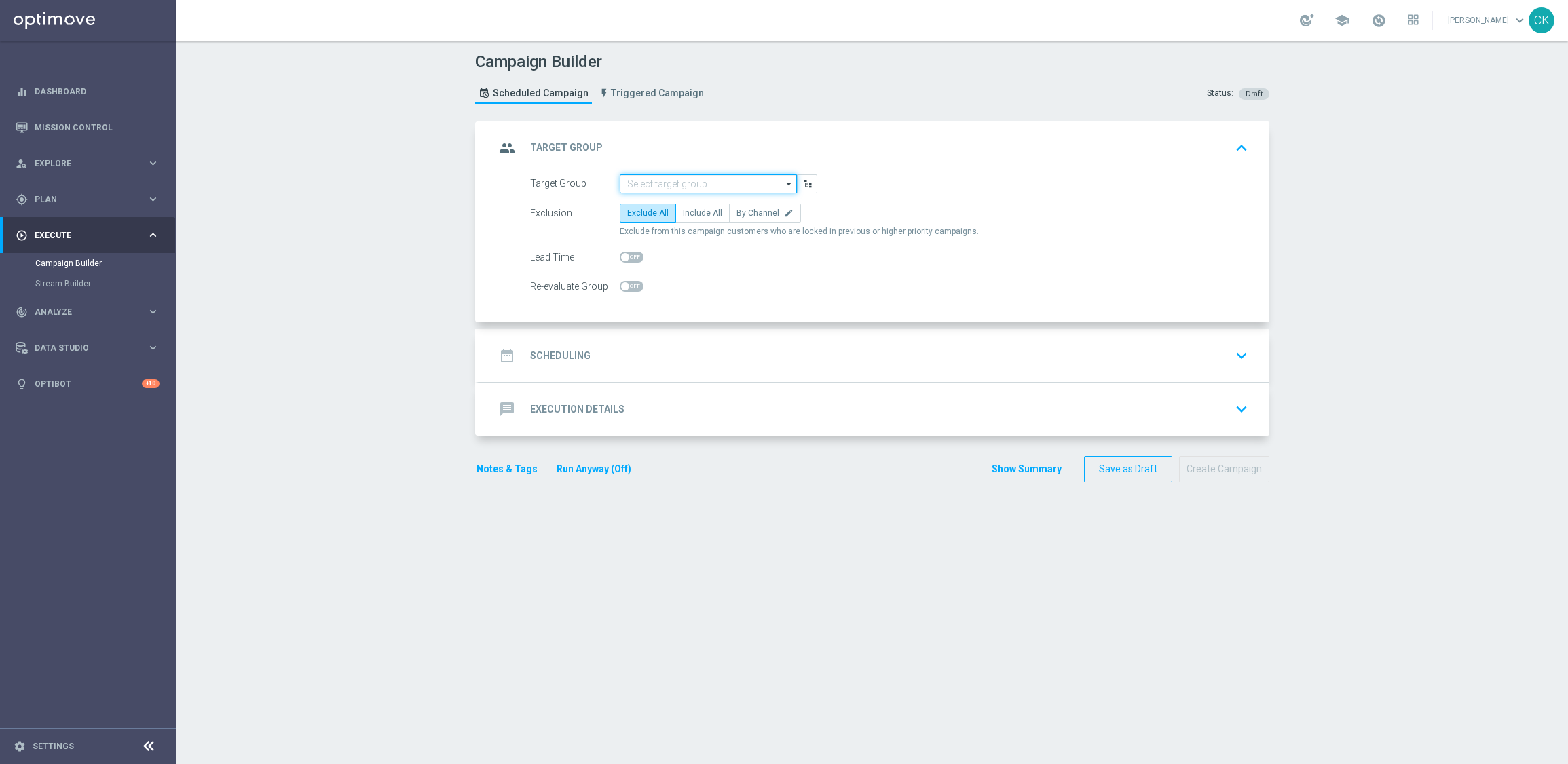
click at [732, 178] on input at bounding box center [709, 184] width 177 height 19
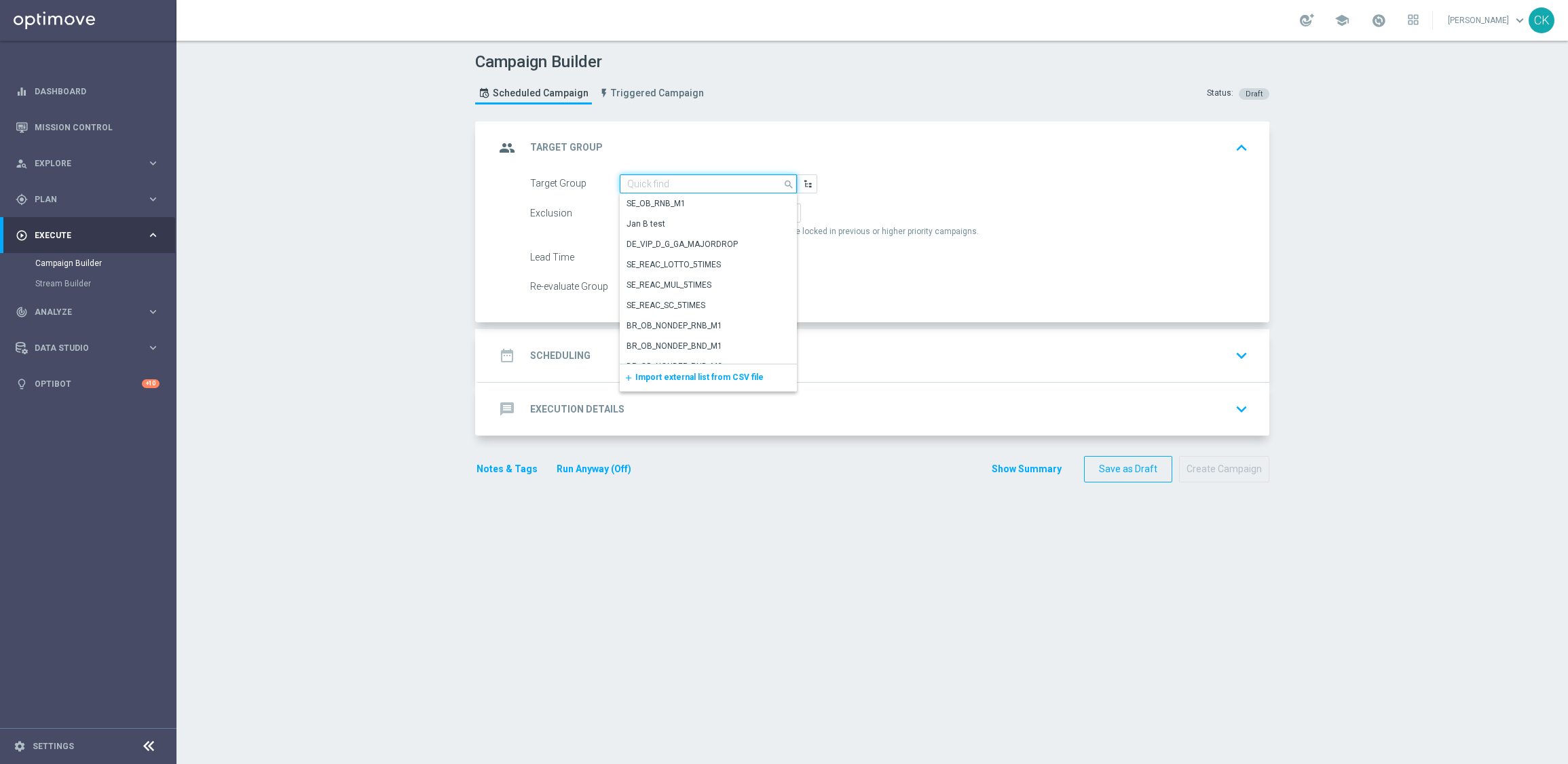
paste input "de_TGT_NVIP_EM_TAC_MIX__REACTIVATED_HIGHJACKPOT"
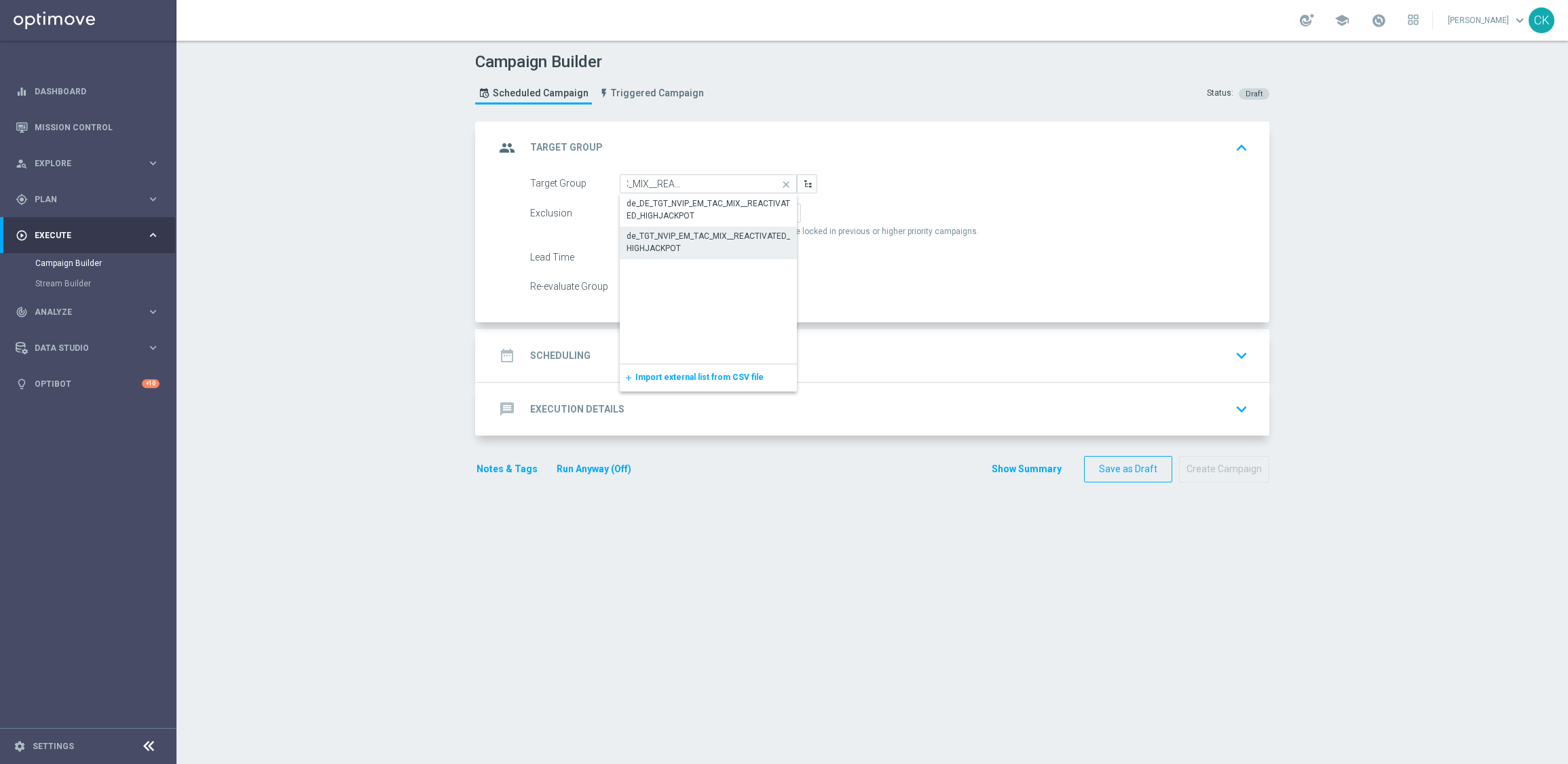
click at [669, 241] on div "de_TGT_NVIP_EM_TAC_MIX__REACTIVATED_HIGHJACKPOT" at bounding box center [708, 242] width 163 height 25
type input "de_TGT_NVIP_EM_TAC_MIX__REACTIVATED_HIGHJACKPOT"
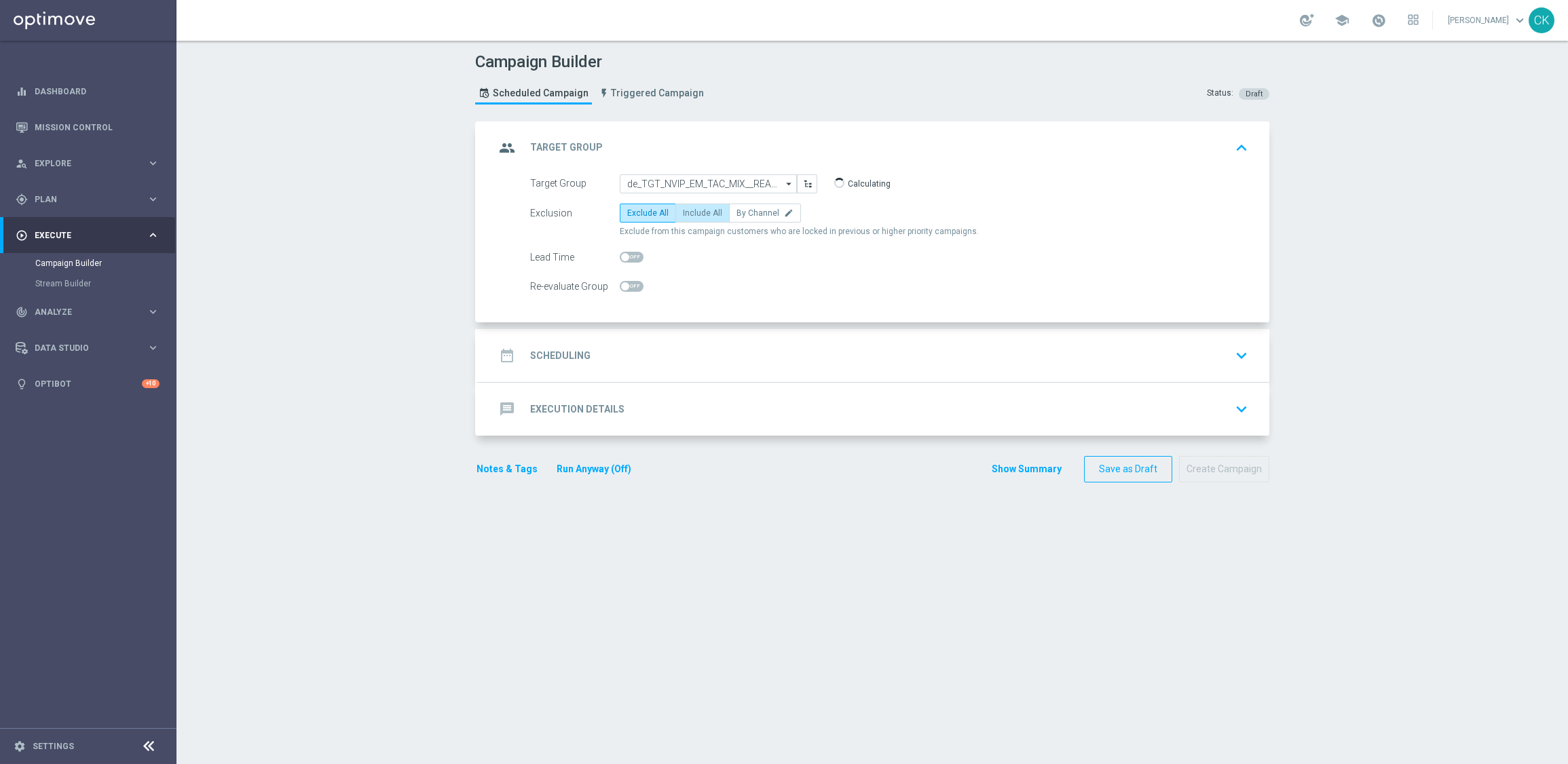
click at [701, 209] on span "Include All" at bounding box center [703, 213] width 39 height 9
click at [692, 211] on input "Include All" at bounding box center [687, 215] width 9 height 9
radio input "true"
click at [621, 258] on span at bounding box center [625, 257] width 8 height 8
click at [620, 258] on input "checkbox" at bounding box center [632, 257] width 24 height 11
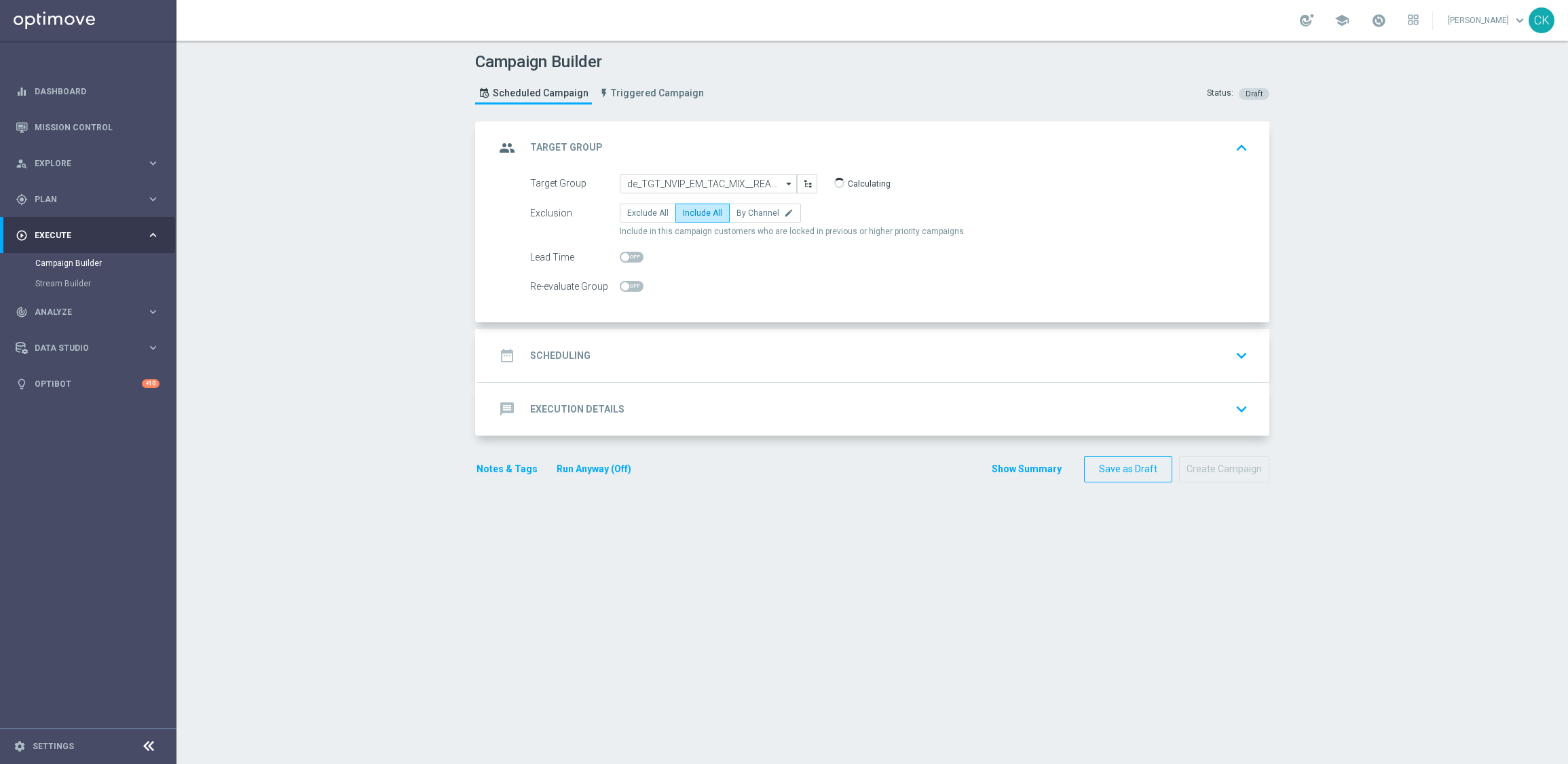
checkbox input "true"
click at [562, 356] on h2 "Scheduling" at bounding box center [560, 356] width 60 height 13
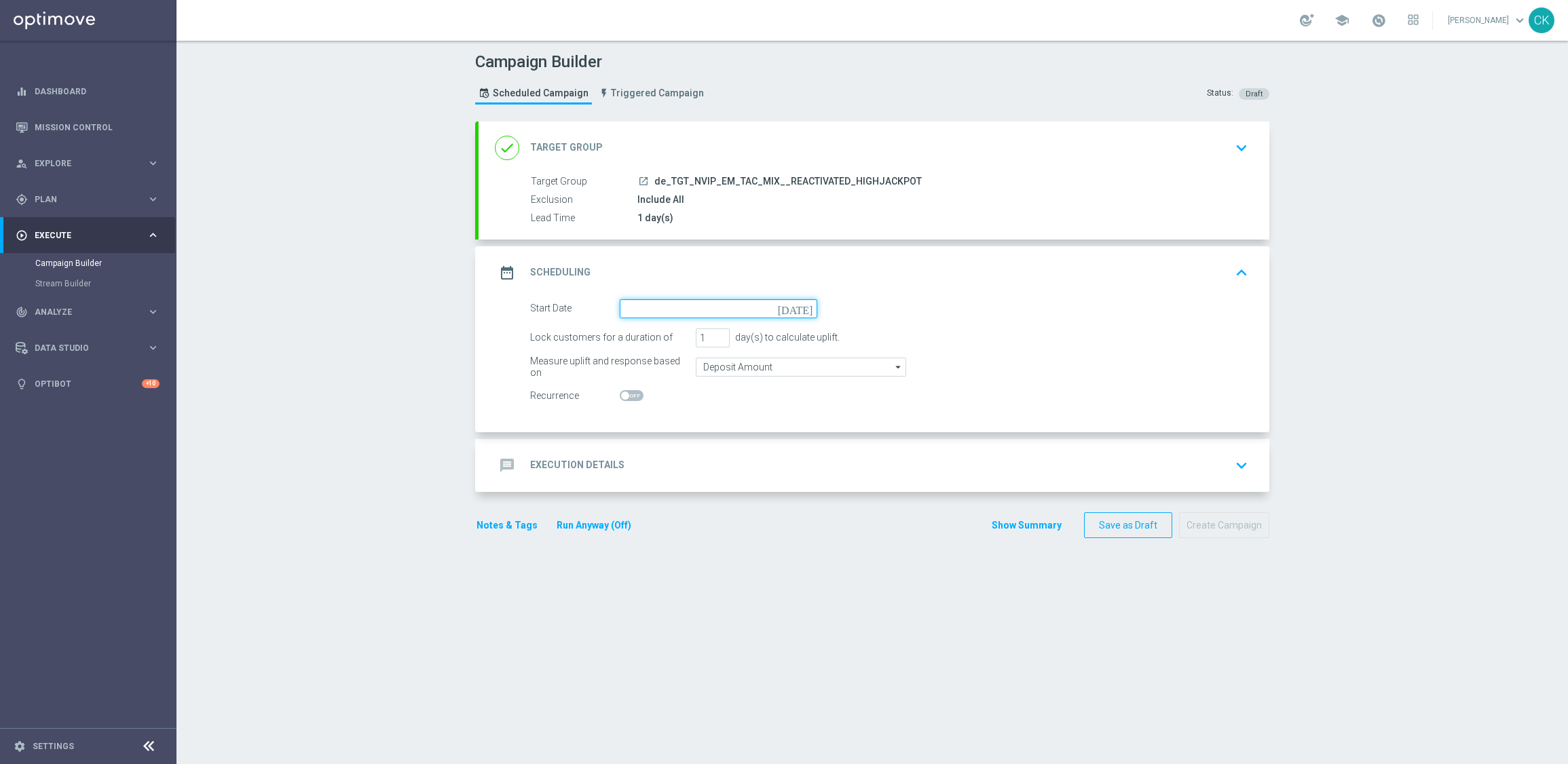
click at [667, 311] on input at bounding box center [719, 308] width 197 height 19
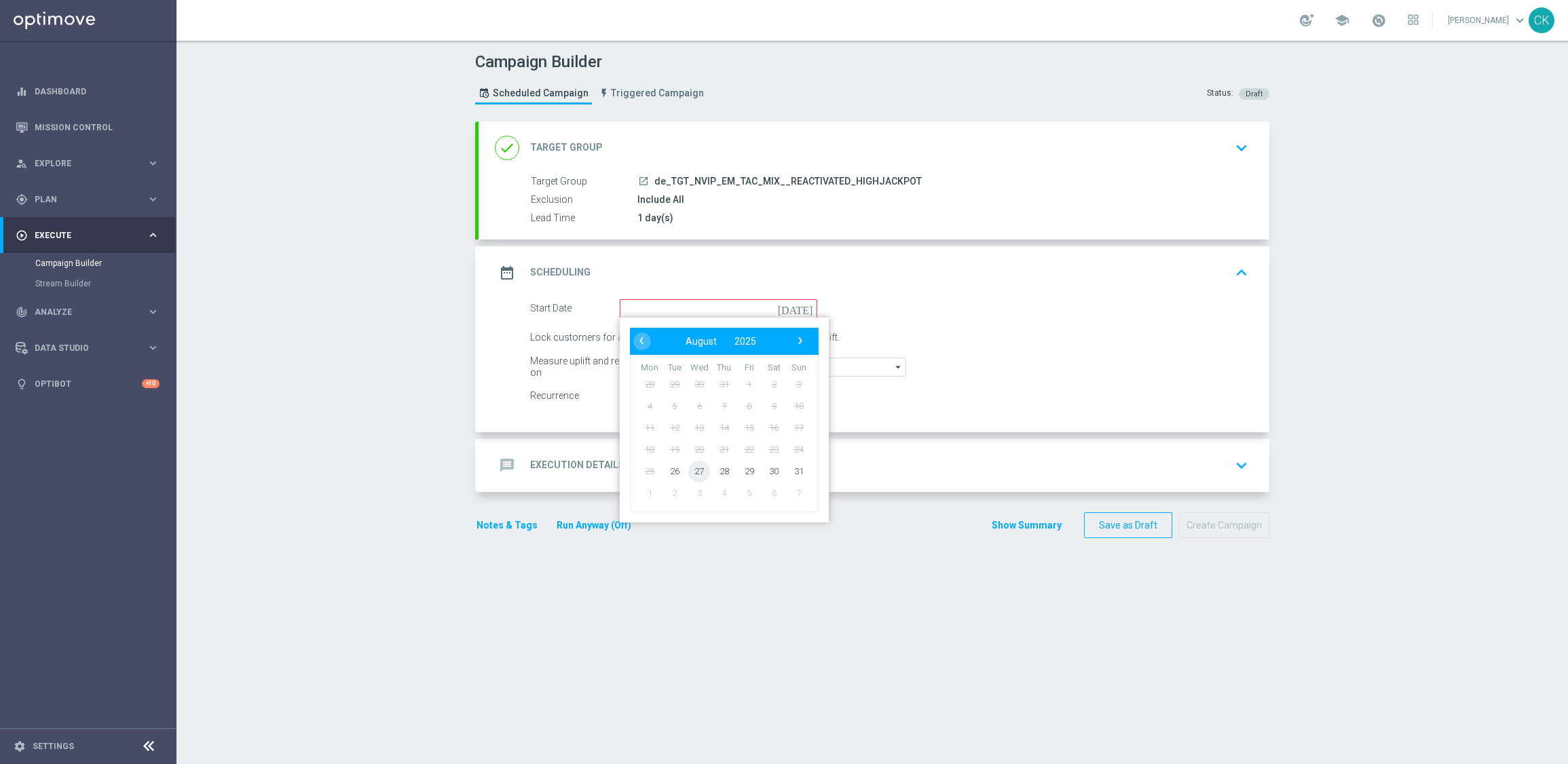
click at [693, 472] on span "27" at bounding box center [699, 471] width 22 height 22
type input "[DATE]"
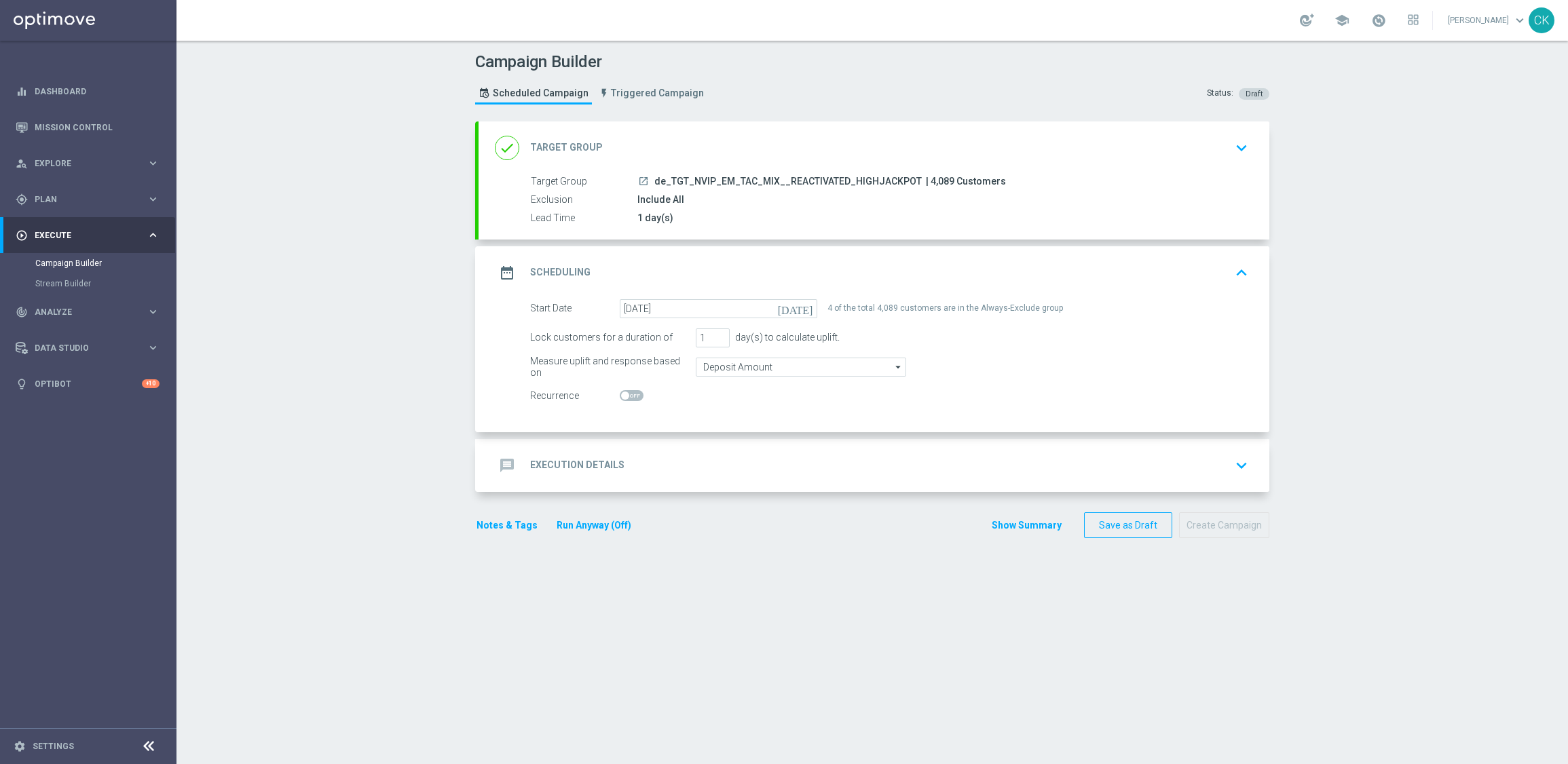
click at [559, 456] on div "message Execution Details" at bounding box center [560, 466] width 130 height 25
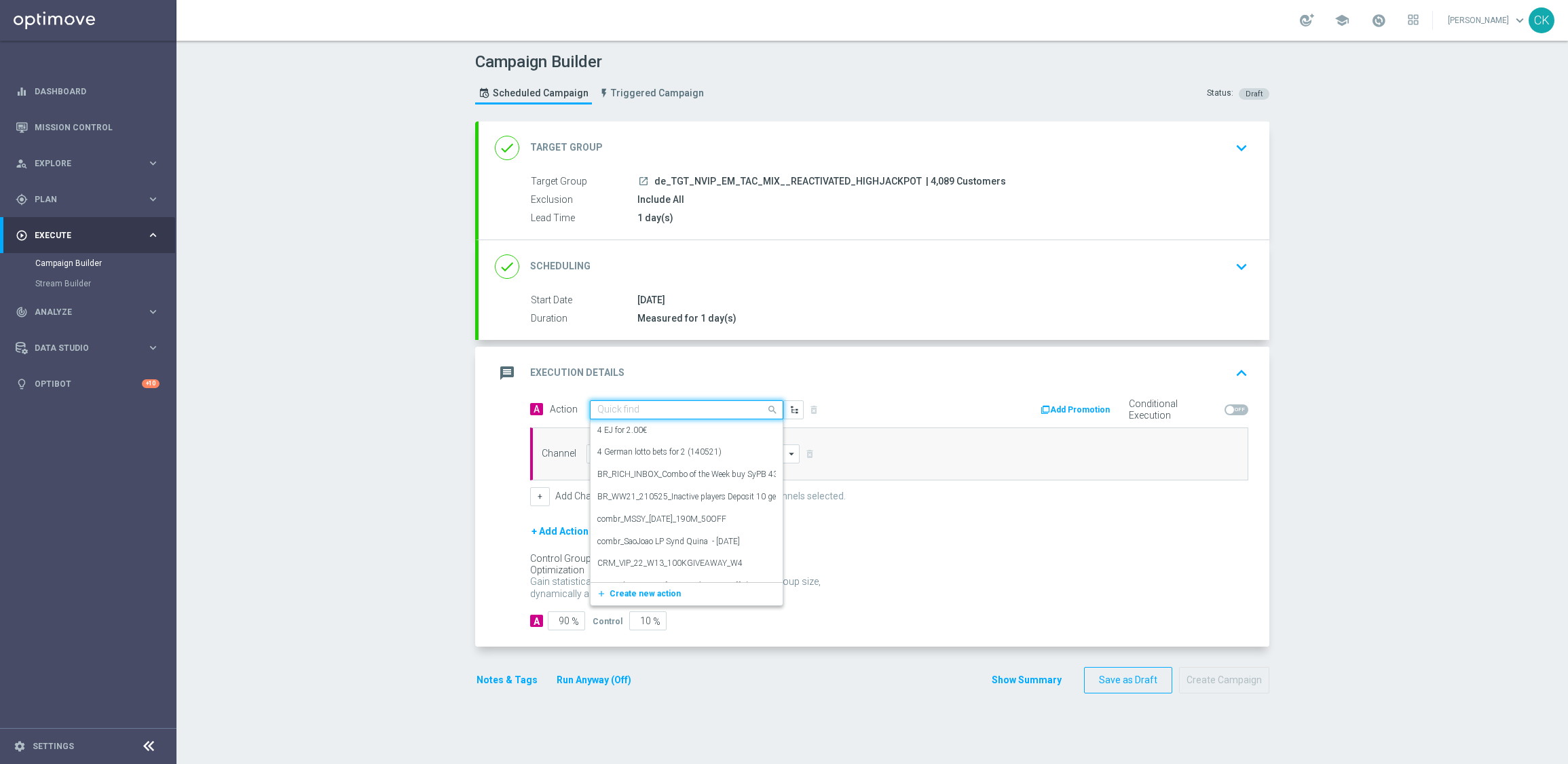
click at [643, 408] on input "text" at bounding box center [673, 410] width 152 height 12
paste input "SummerSales - 649 themed"
type input "SummerSales - 649 themed"
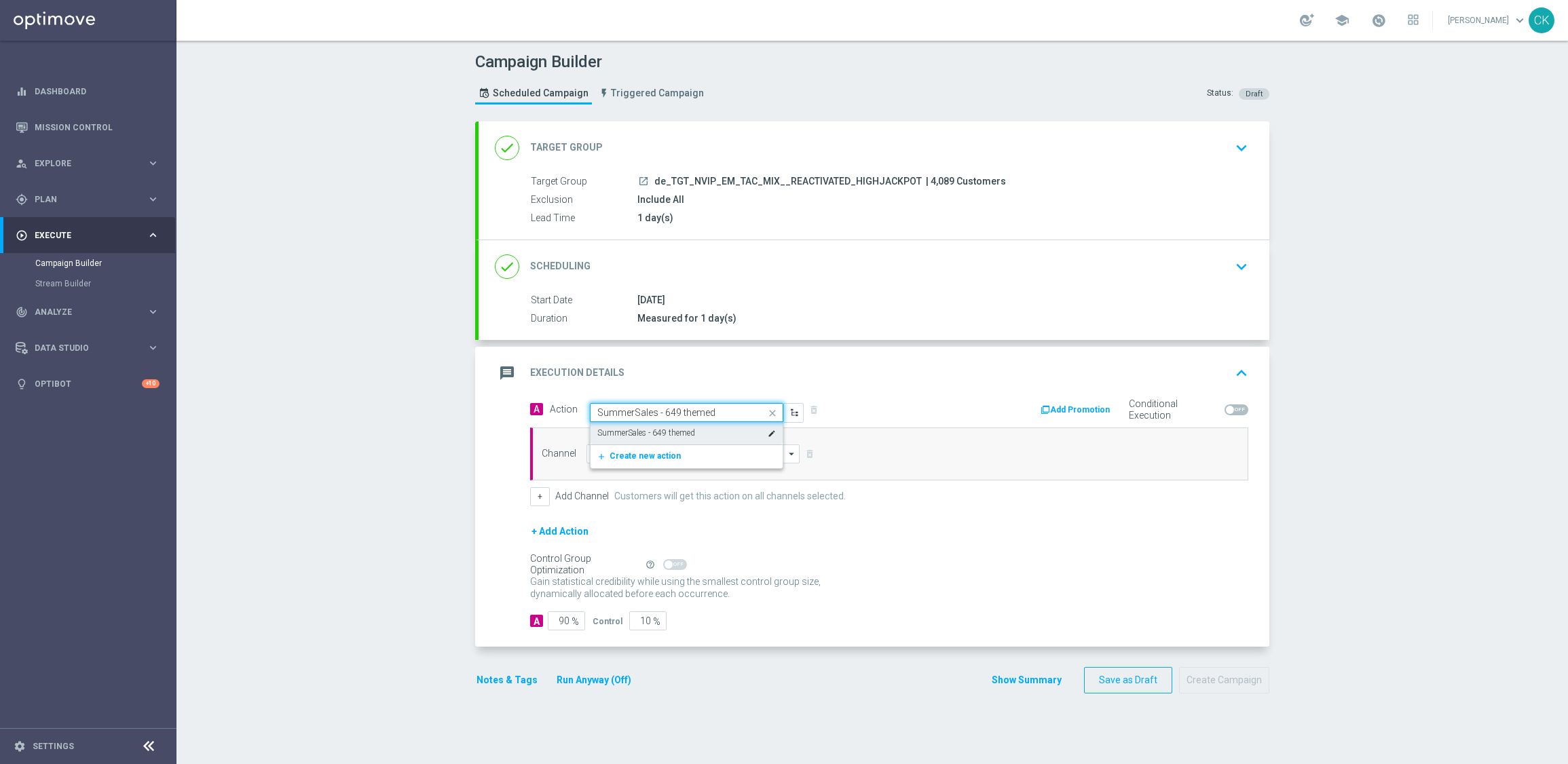
click at [646, 430] on label "SummerSales - 649 themed" at bounding box center [646, 433] width 98 height 12
click at [629, 458] on input at bounding box center [693, 453] width 213 height 19
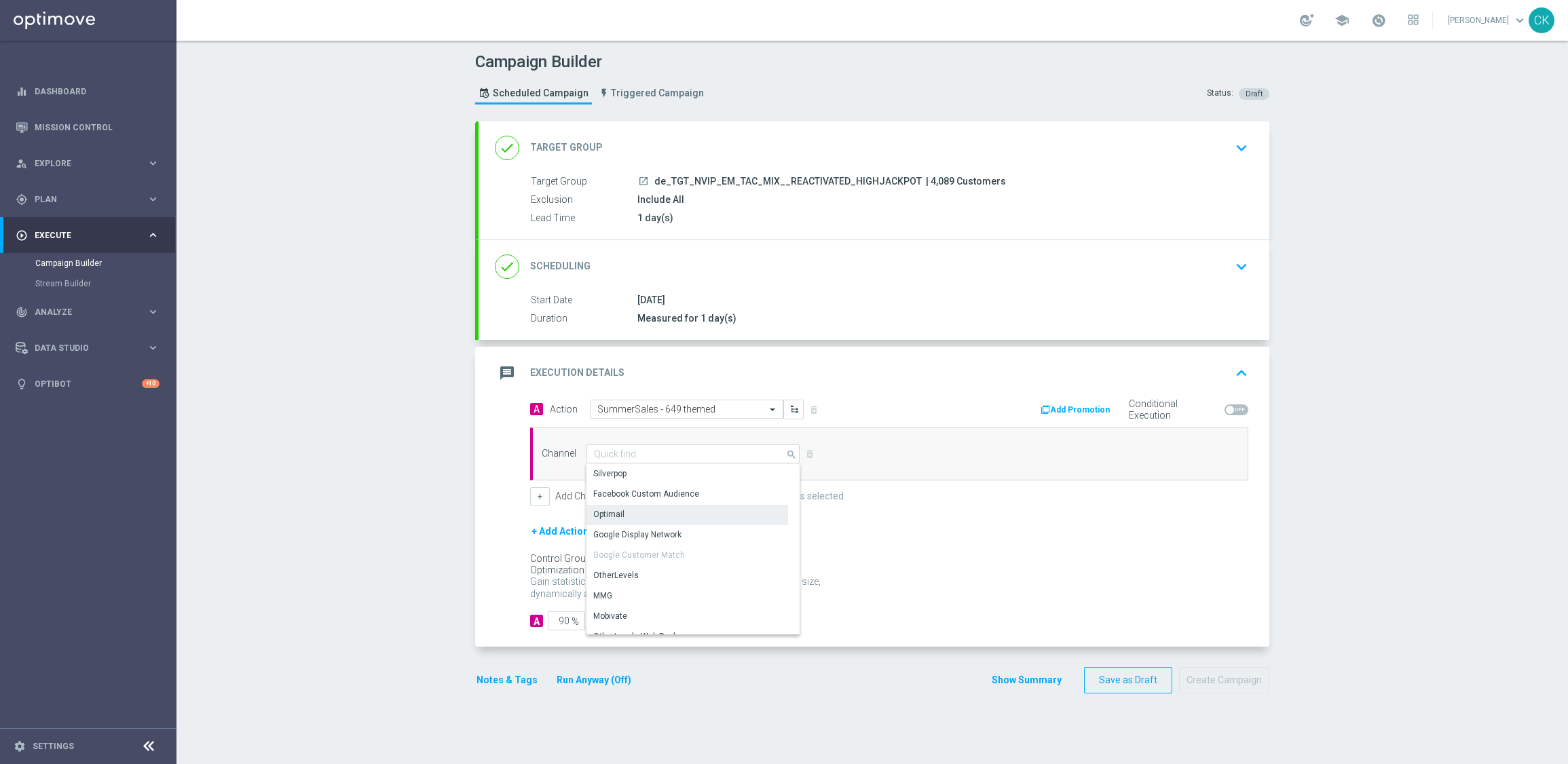
click at [632, 509] on div "Optimail" at bounding box center [687, 514] width 202 height 19
type input "Optimail"
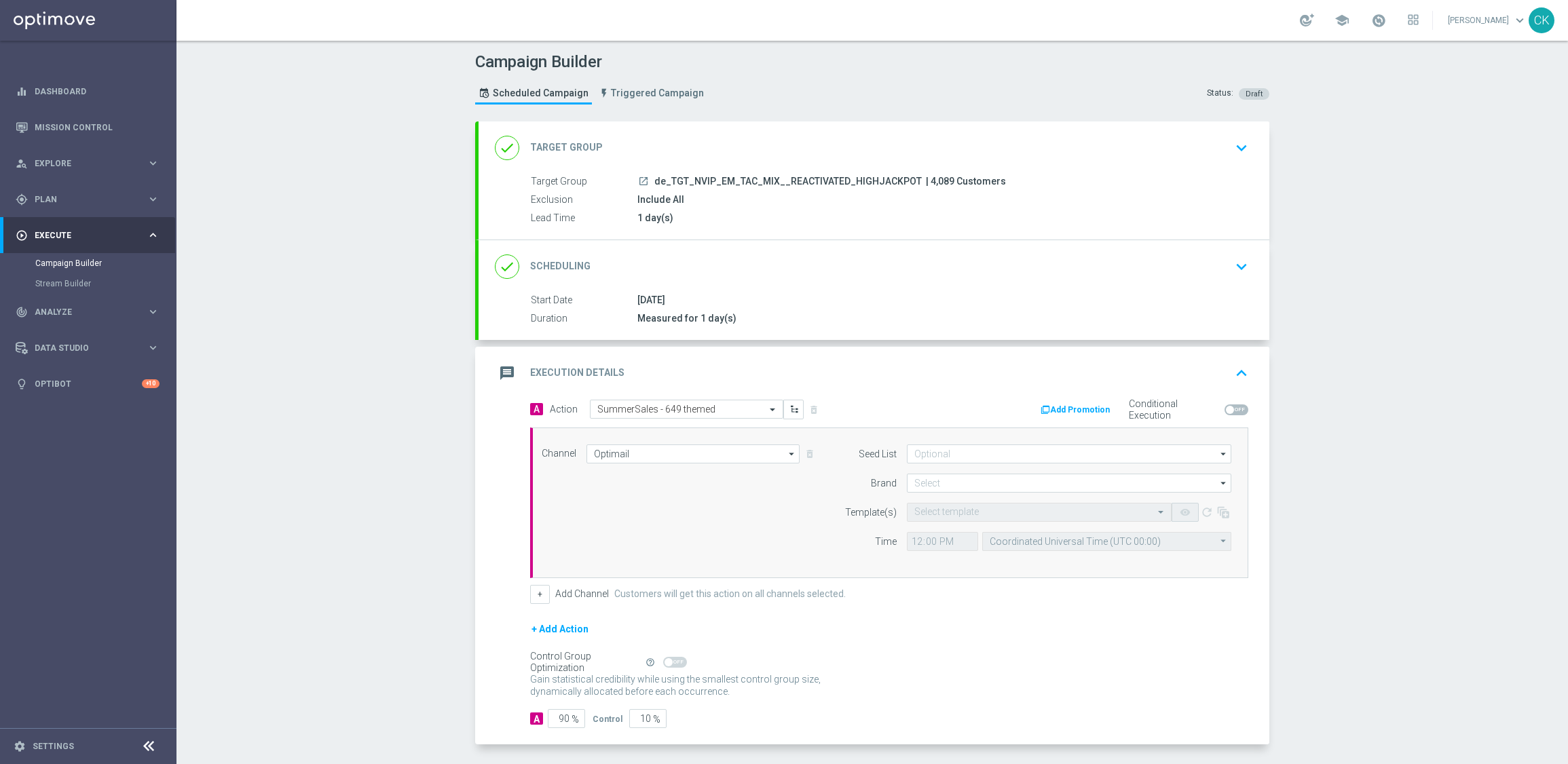
scroll to position [56, 0]
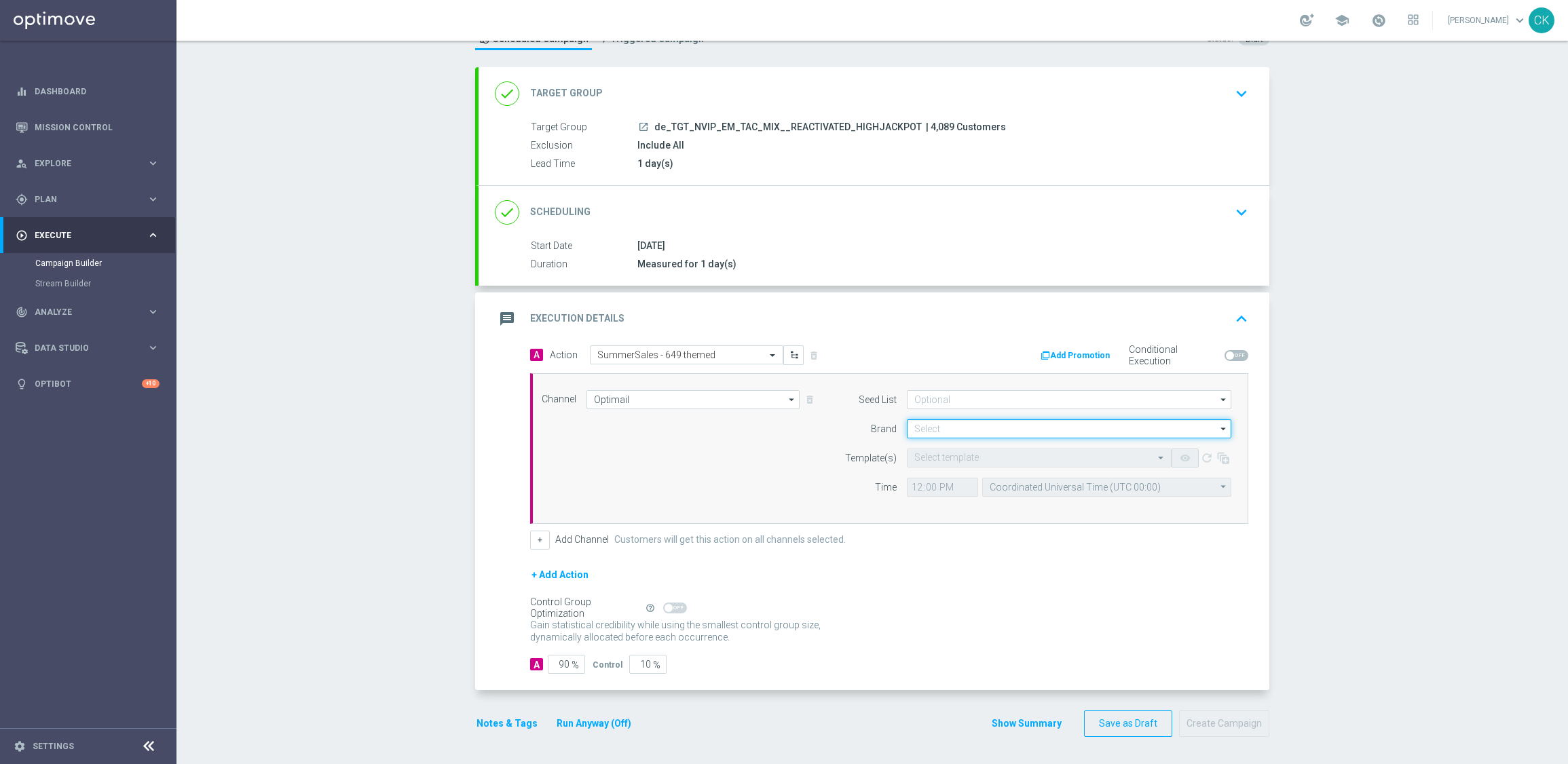
click at [989, 432] on input at bounding box center [1069, 429] width 324 height 19
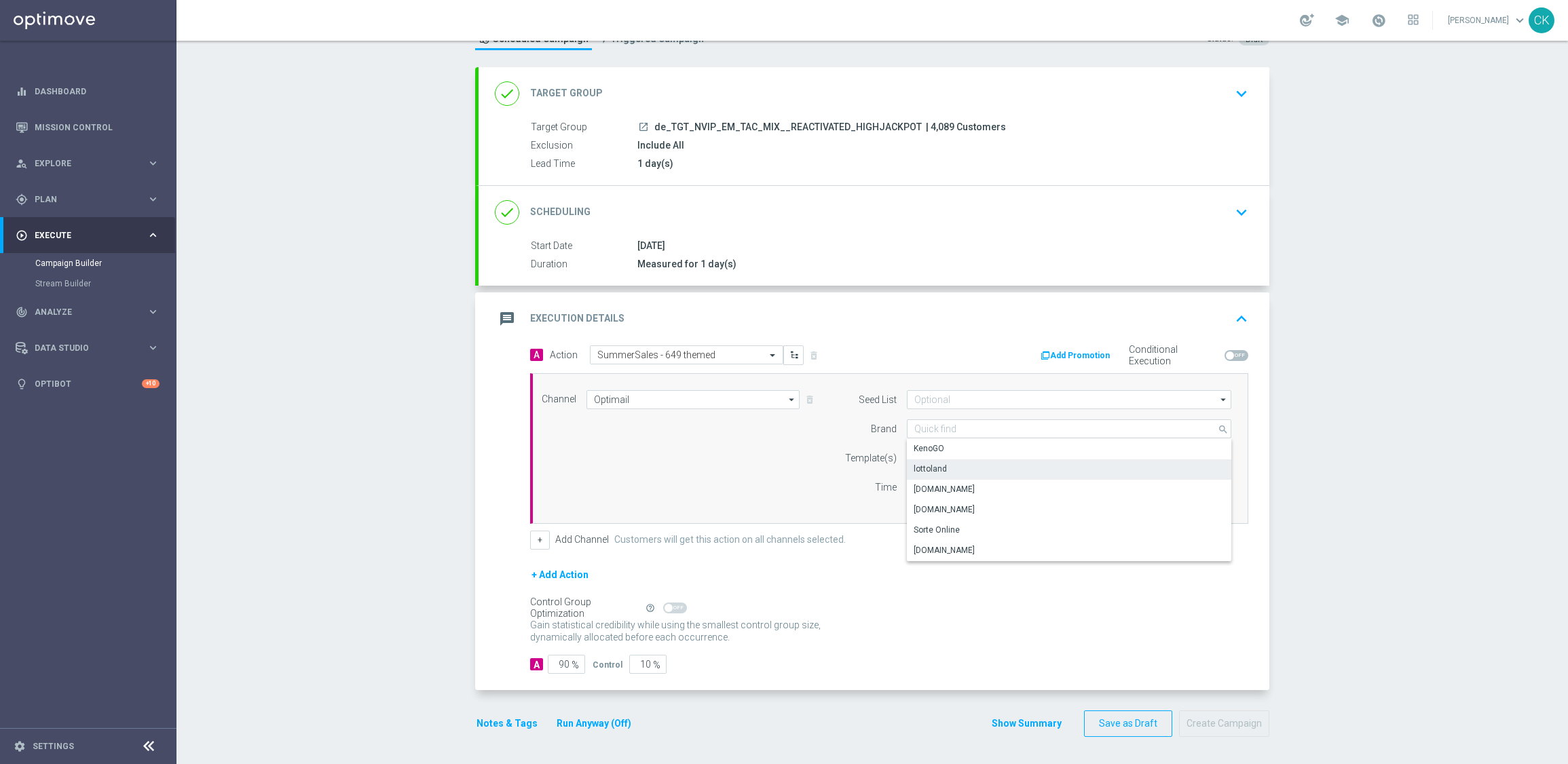
click at [936, 464] on div "lottoland" at bounding box center [931, 469] width 33 height 12
type input "lottoland"
click at [930, 456] on input "text" at bounding box center [1026, 459] width 223 height 12
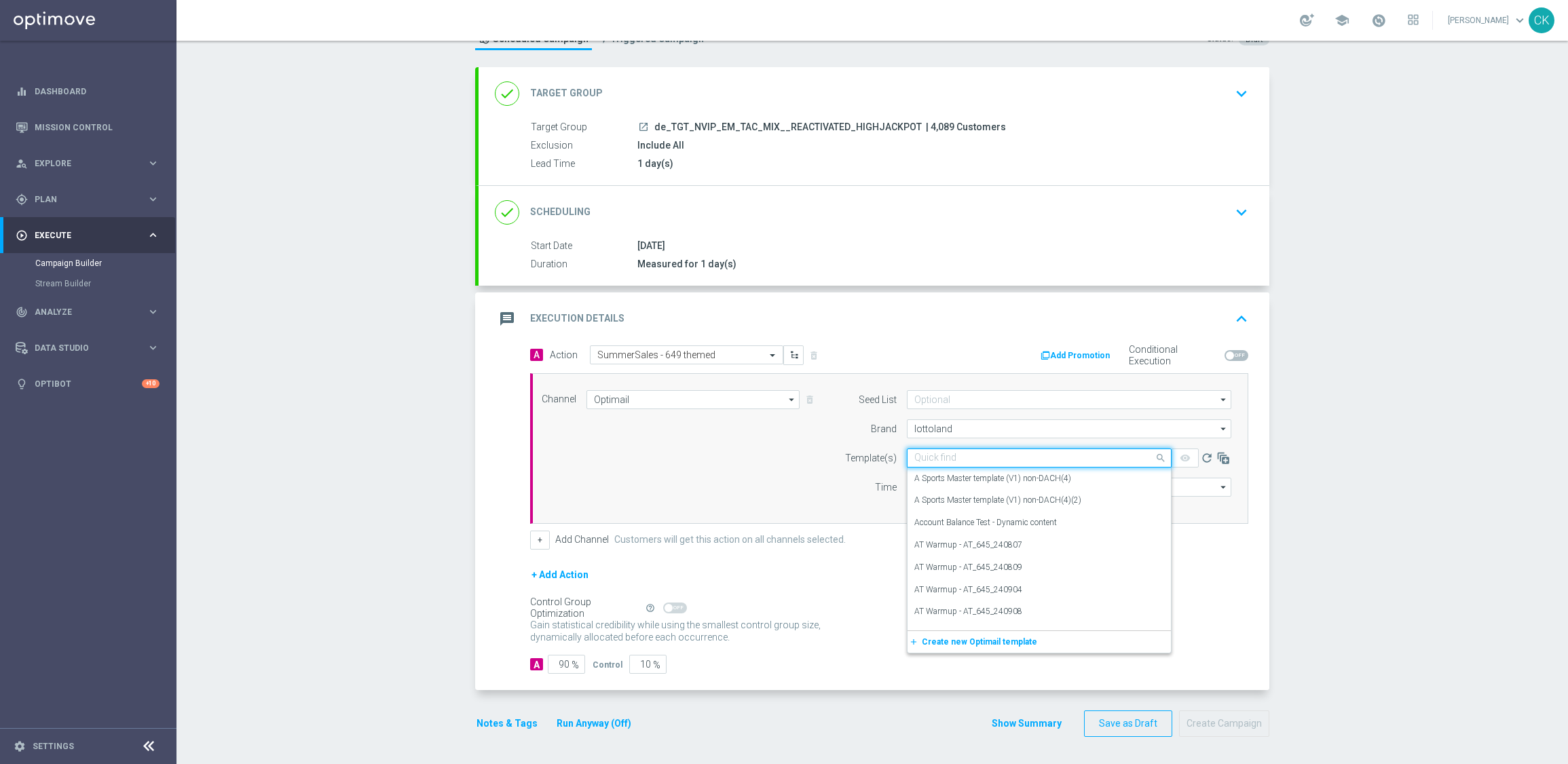
paste input "DE_INT__SUMMERSALE_649_250827__NVIP_EMA_TAC_MIX"
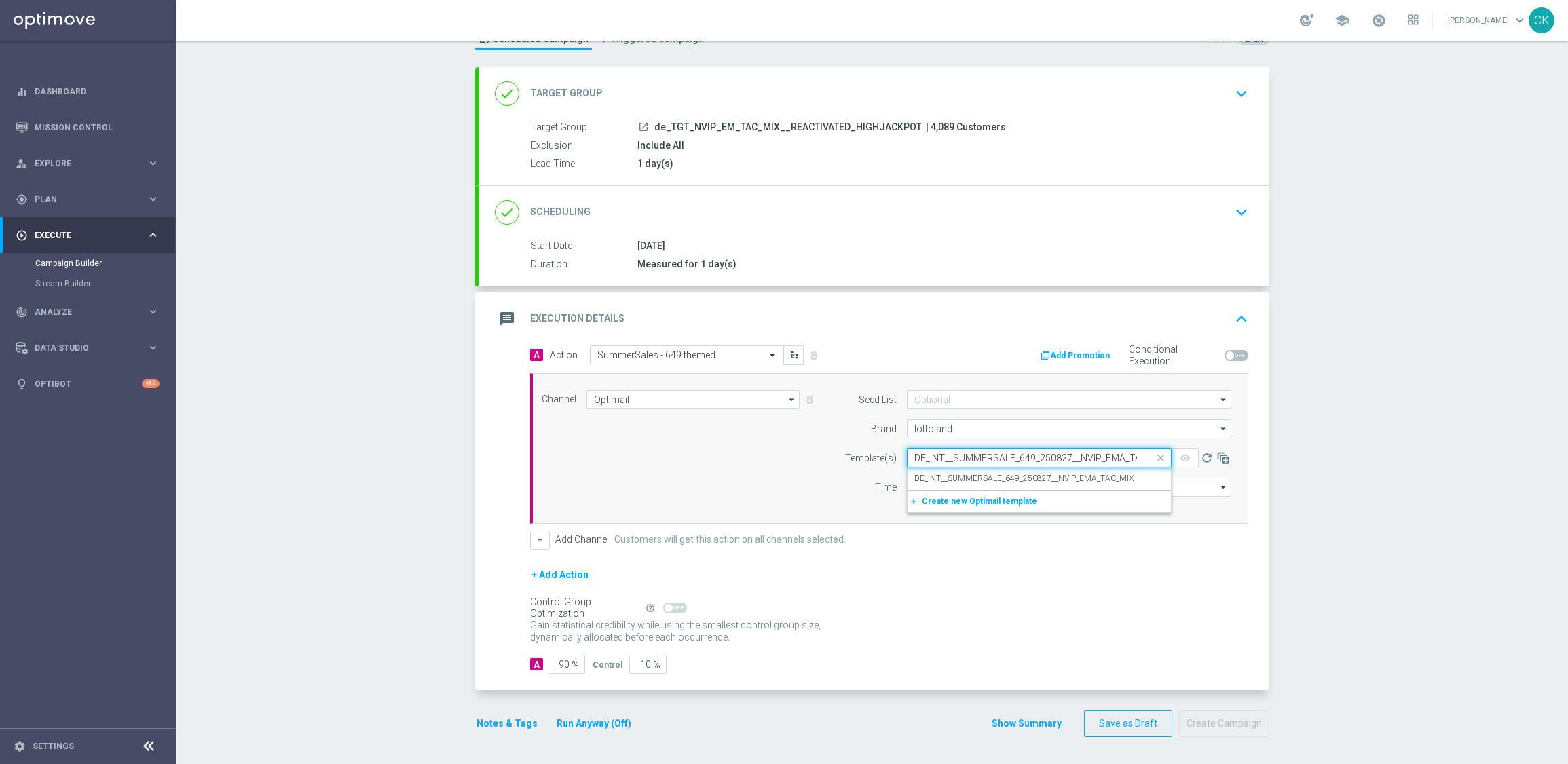
scroll to position [0, 28]
click at [931, 469] on div "DE_INT__SUMMERSALE_649_250827__NVIP_EMA_TAC_MIX" at bounding box center [1040, 478] width 250 height 22
type input "DE_INT__SUMMERSALE_649_250827__NVIP_EMA_TAC_MIX"
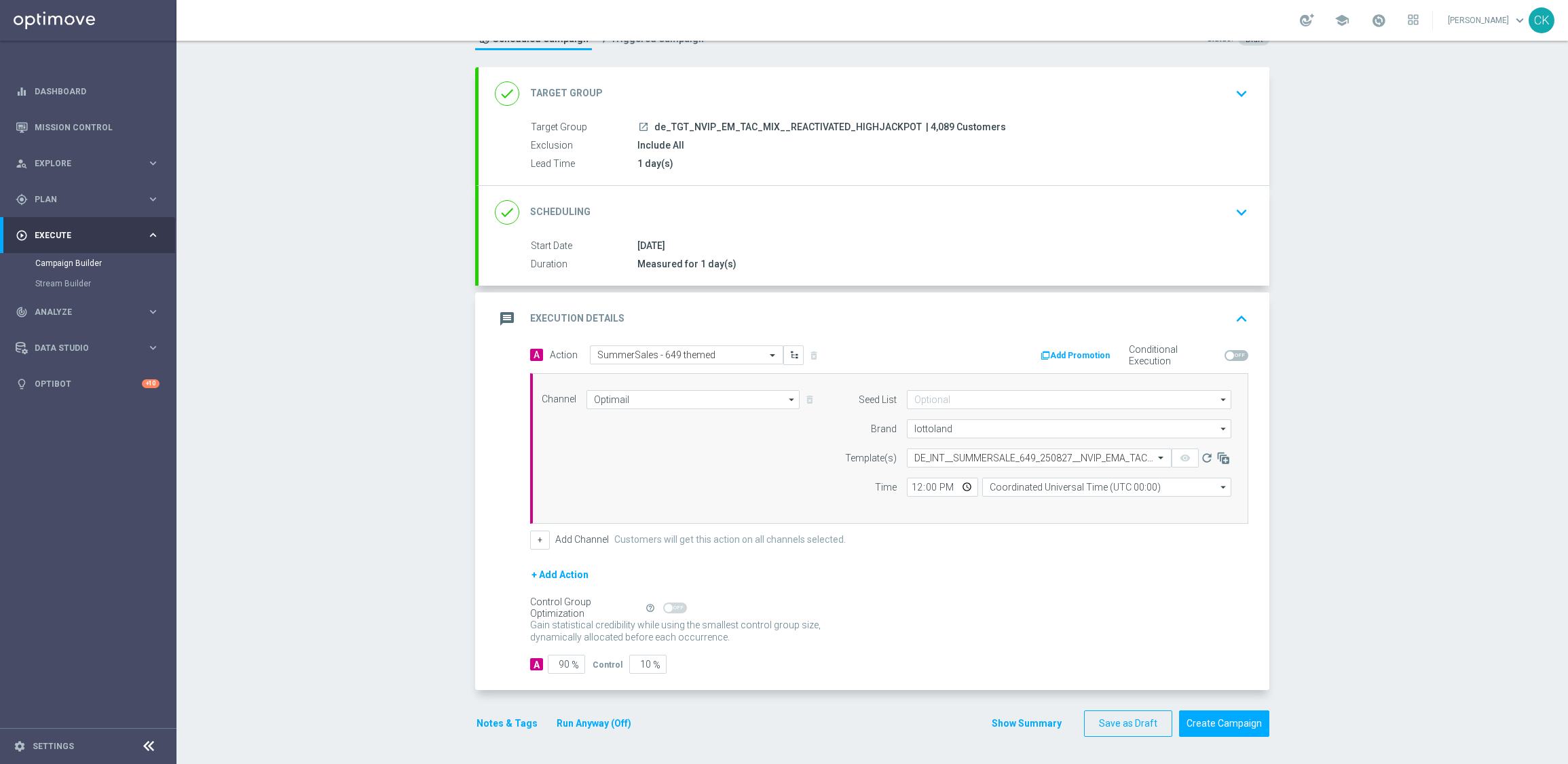
scroll to position [0, 0]
click at [911, 486] on input "12:00" at bounding box center [942, 487] width 71 height 19
type input "06:00"
click at [1133, 482] on input "Coordinated Universal Time (UTC 00:00)" at bounding box center [1106, 487] width 249 height 19
click at [1104, 501] on div "Central European Time ([GEOGRAPHIC_DATA]) (UTC +02:00)" at bounding box center [1100, 506] width 222 height 12
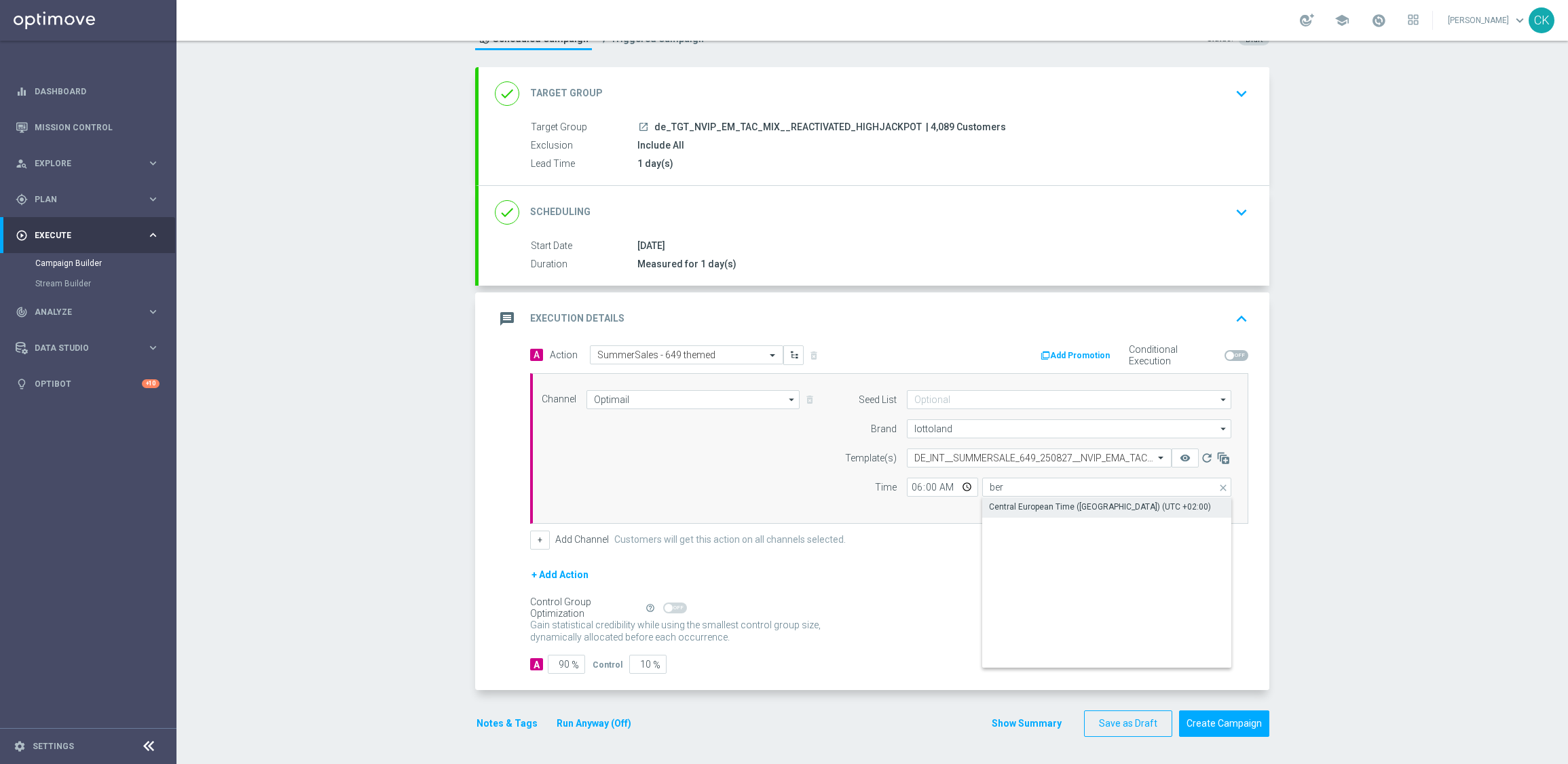
type input "Central European Time ([GEOGRAPHIC_DATA]) (UTC +02:00)"
click at [563, 662] on input "90" at bounding box center [566, 664] width 37 height 19
type input "9"
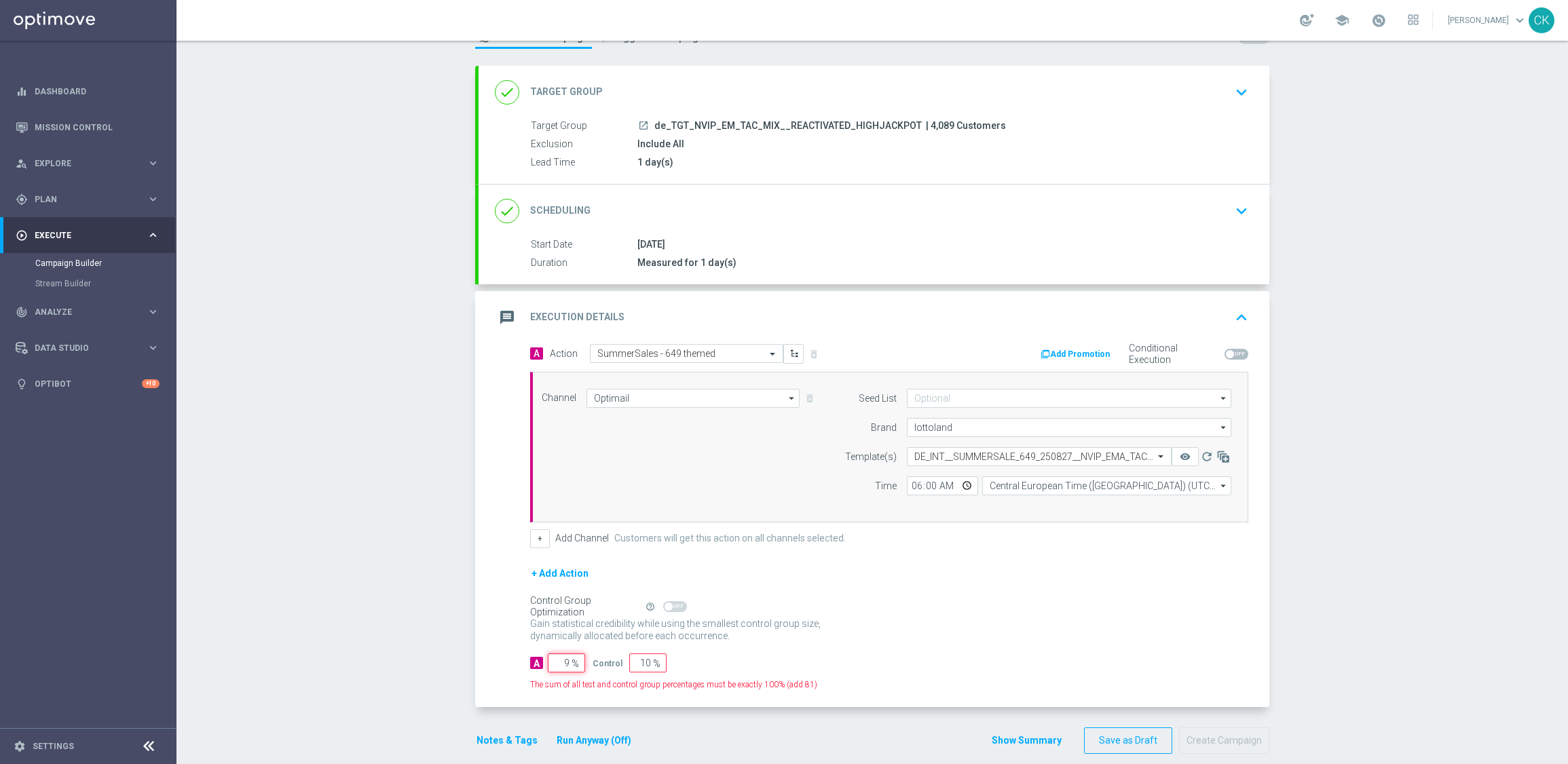
type input "91"
type input "98"
type input "2"
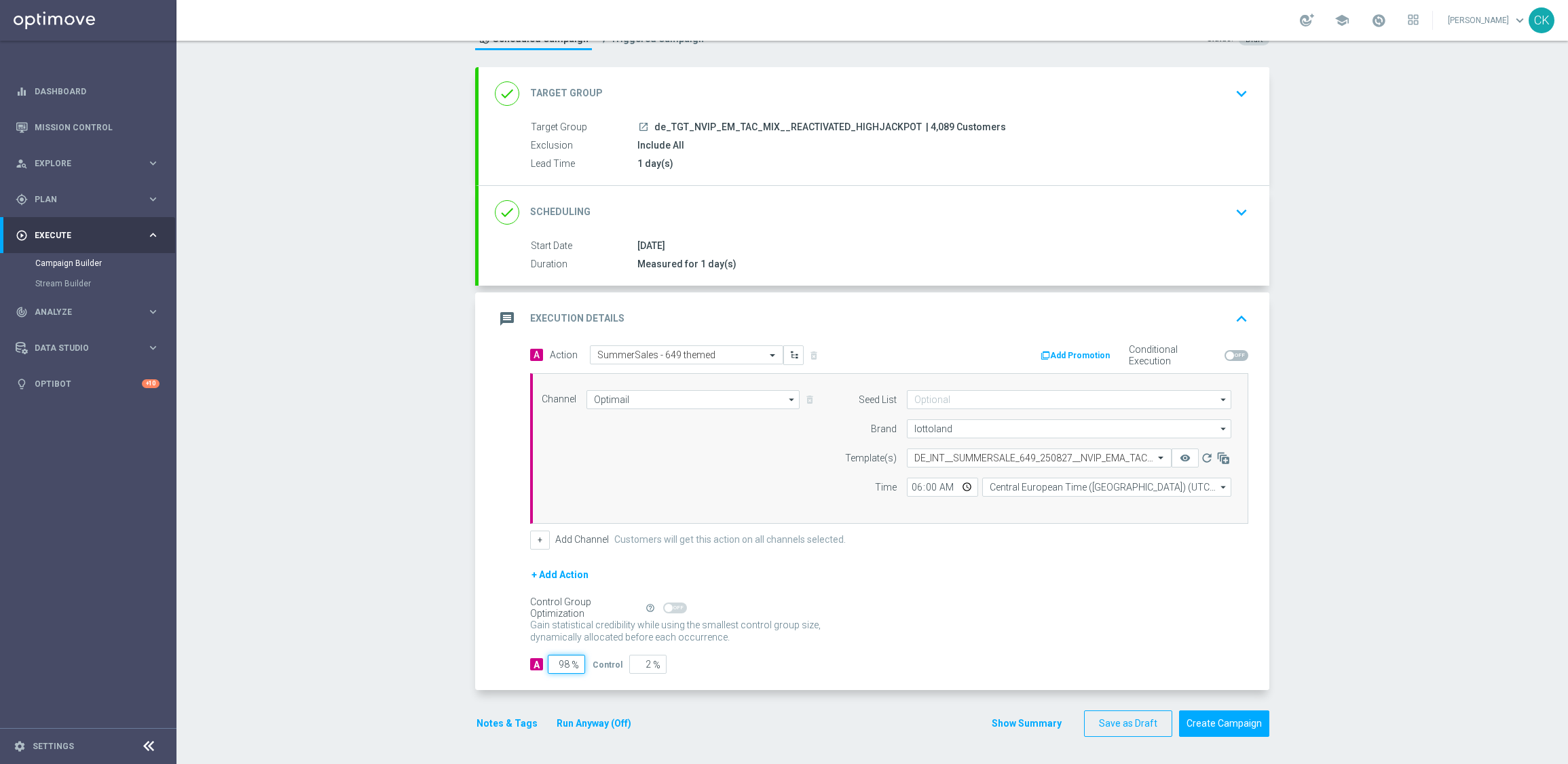
type input "98"
click at [506, 649] on div "A Action Select action SummerSales - 649 themed delete_forever Add Promotion Co…" at bounding box center [873, 518] width 791 height 345
click at [509, 722] on button "Notes & Tags" at bounding box center [507, 723] width 64 height 17
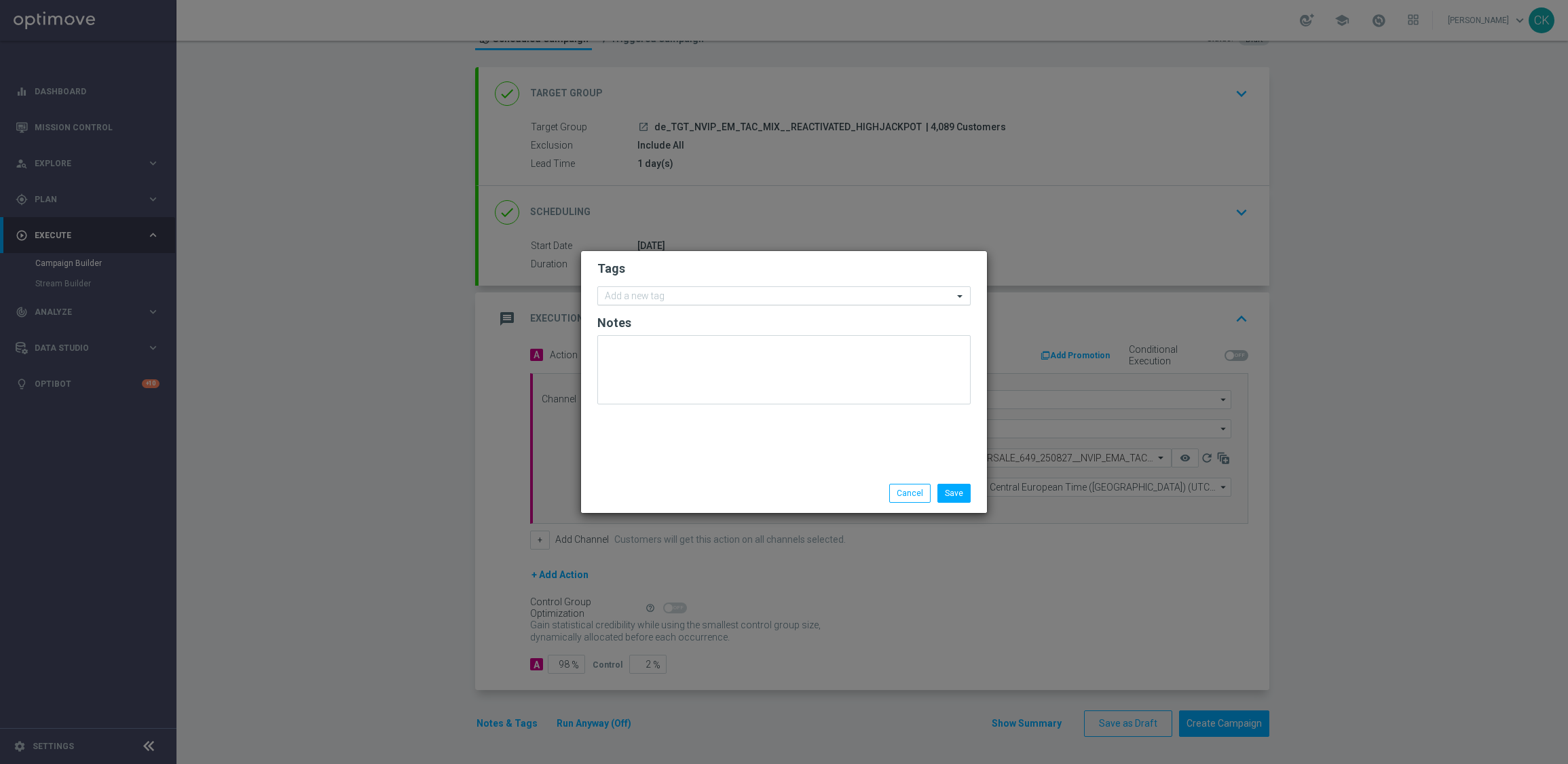
click at [657, 295] on input "text" at bounding box center [779, 297] width 348 height 12
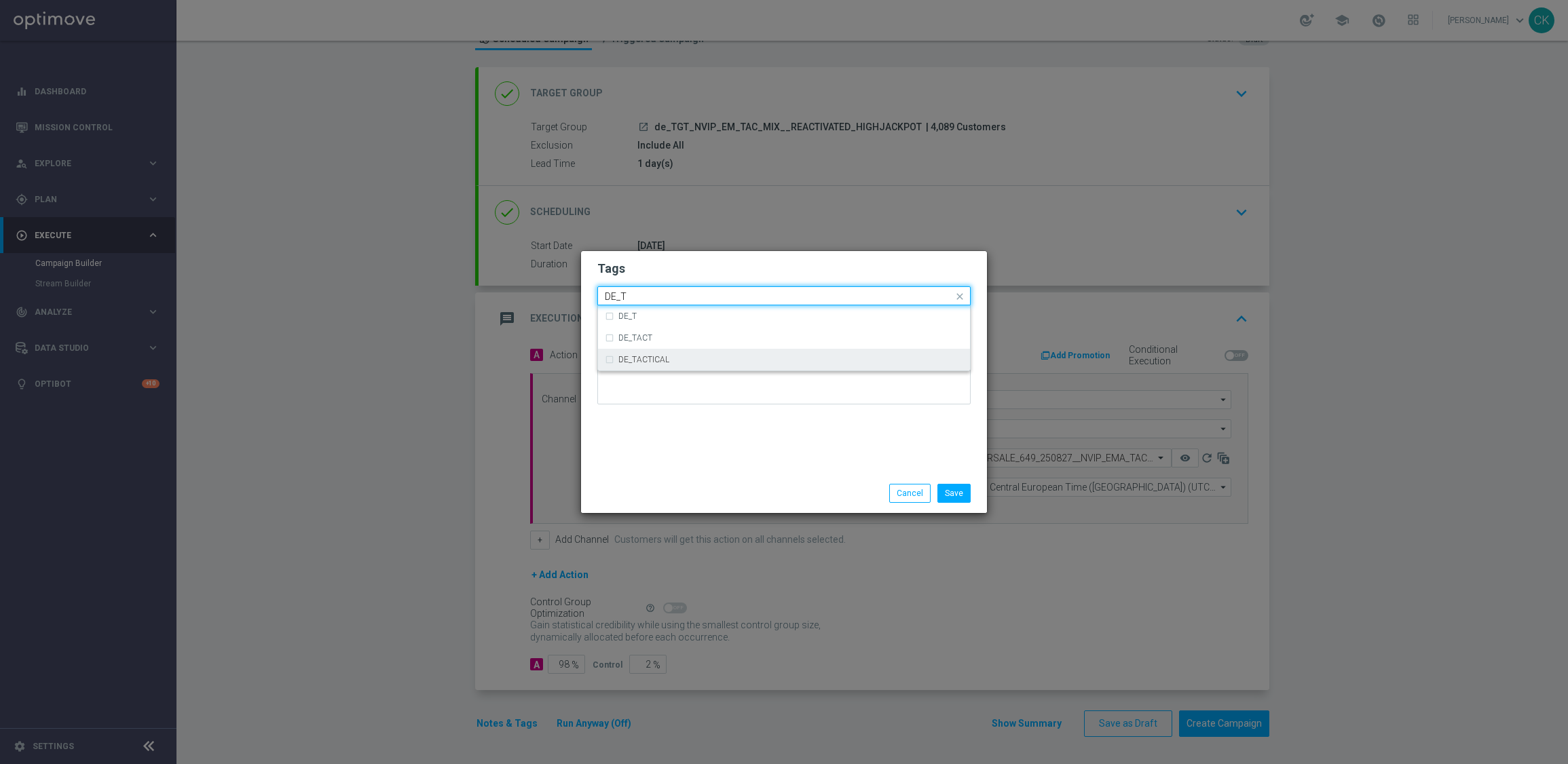
click at [670, 358] on div "DE_TACTICAL" at bounding box center [791, 359] width 345 height 8
type input "DE_T"
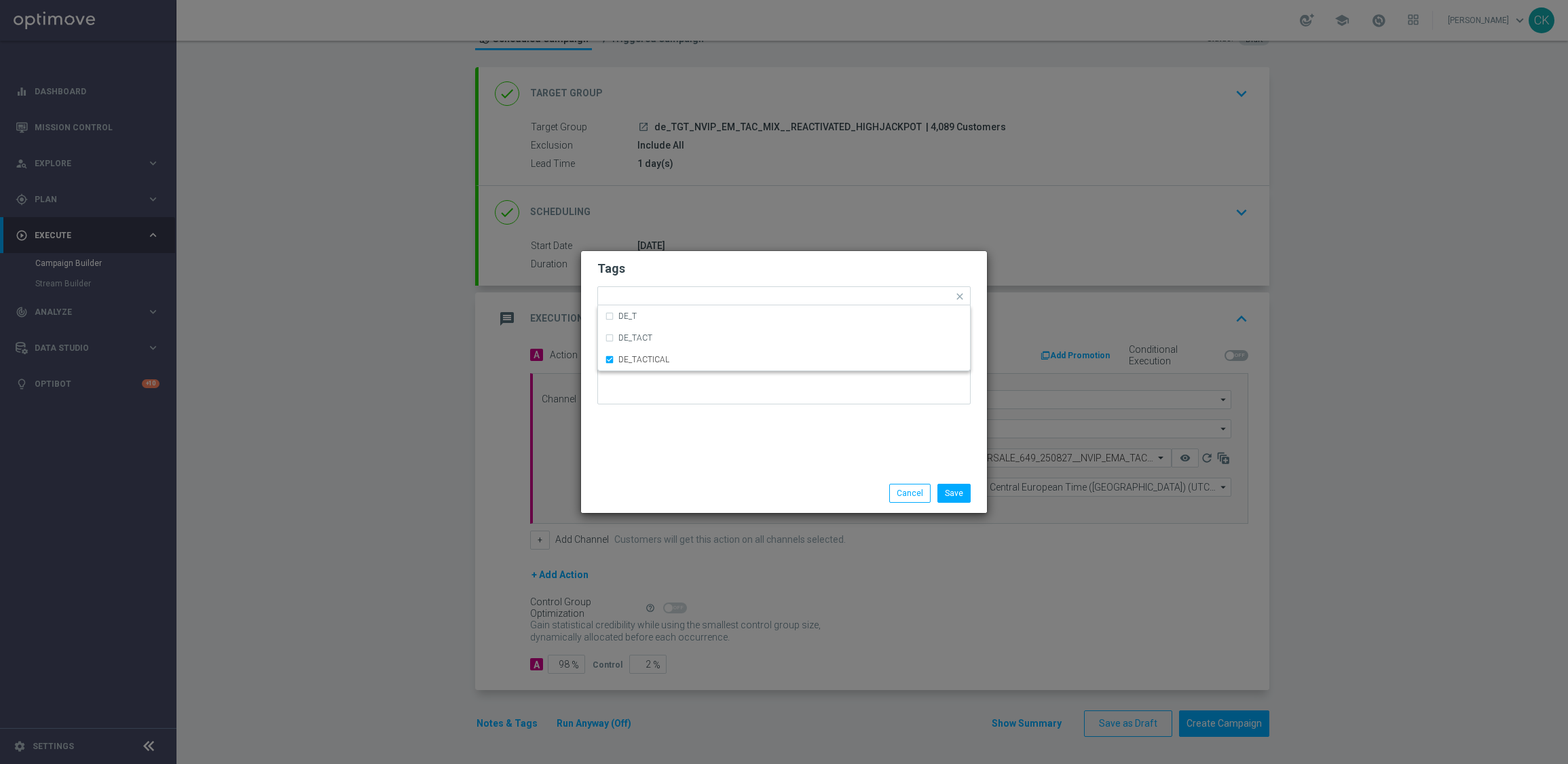
click at [658, 448] on div "Tags Quick find × DE_TACTICAL DE_T DE_TACT DE_TACTICAL Notes" at bounding box center [783, 362] width 406 height 223
click at [954, 493] on button "Save" at bounding box center [954, 493] width 33 height 19
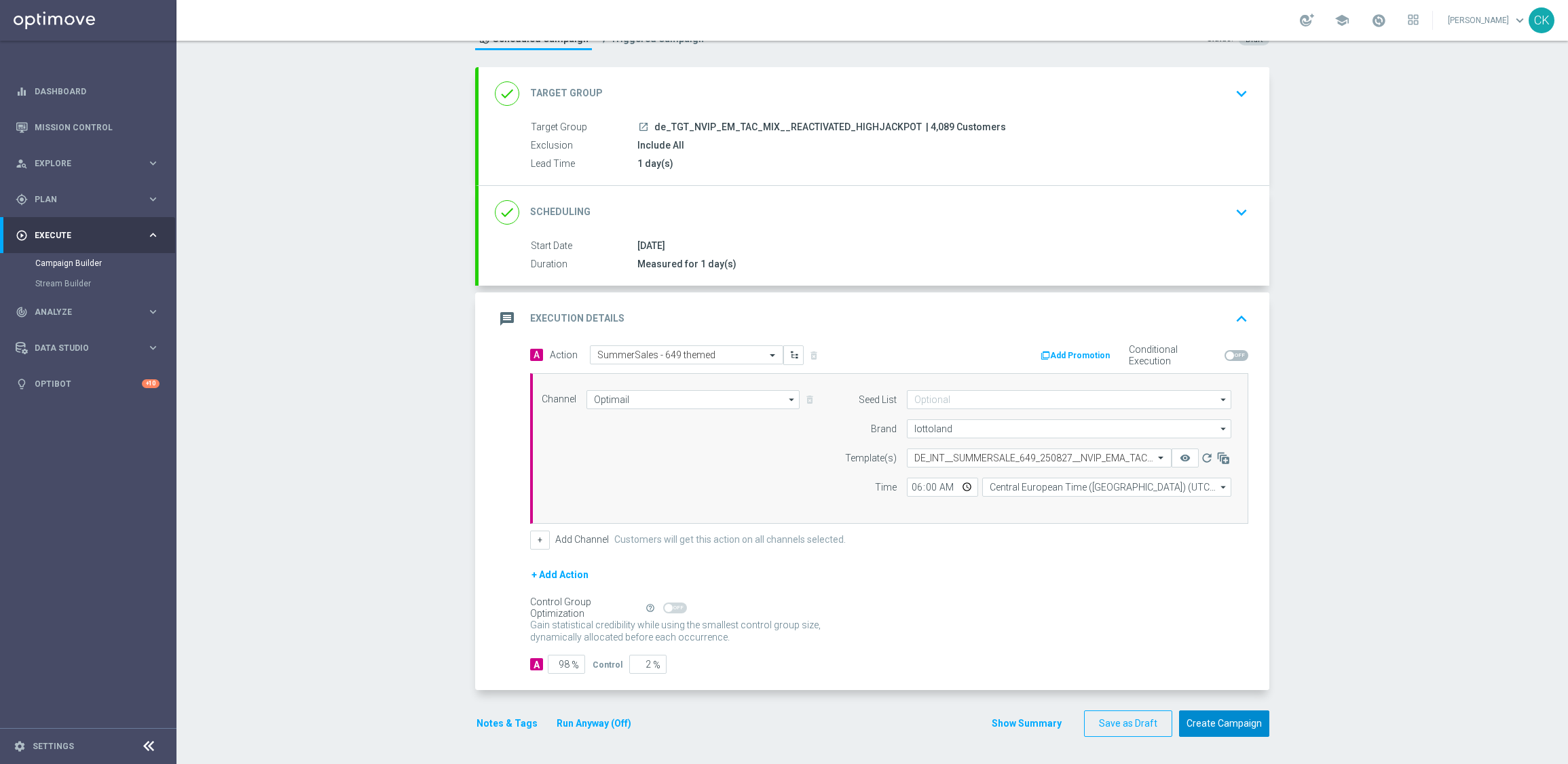
click at [1208, 721] on button "Create Campaign" at bounding box center [1224, 723] width 90 height 26
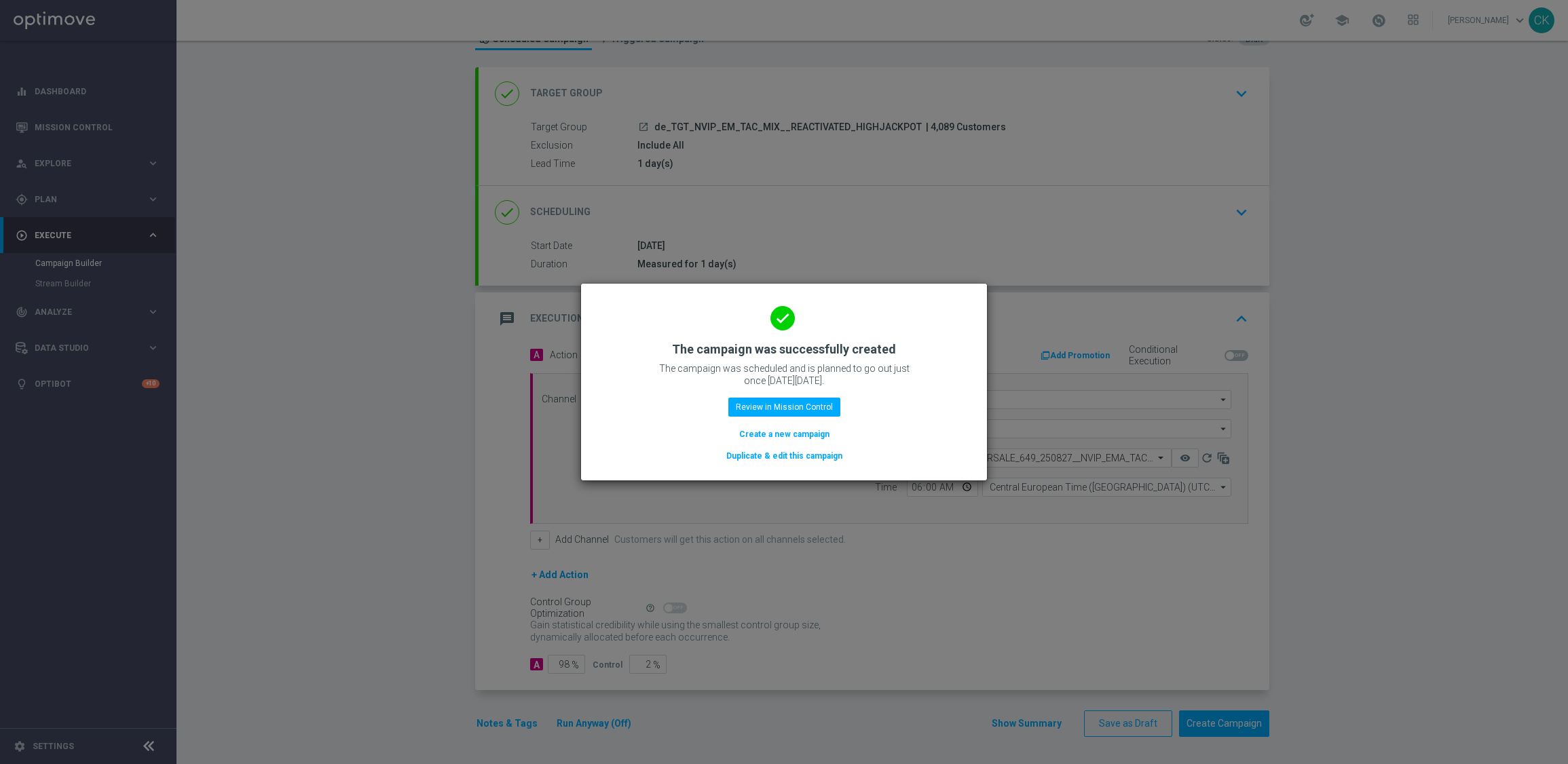
click at [783, 433] on button "Create a new campaign" at bounding box center [784, 434] width 93 height 15
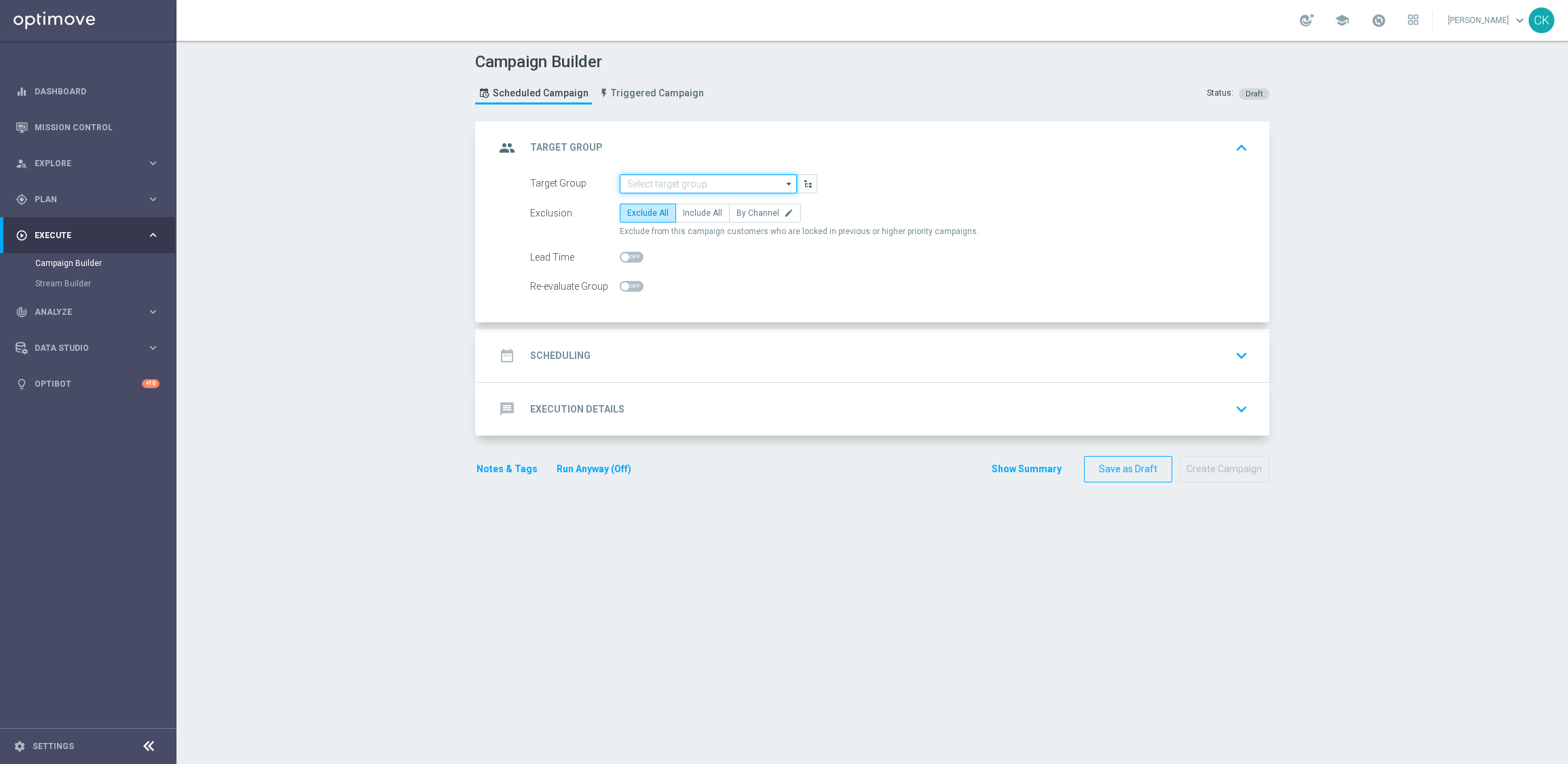
click at [687, 176] on input at bounding box center [709, 184] width 177 height 19
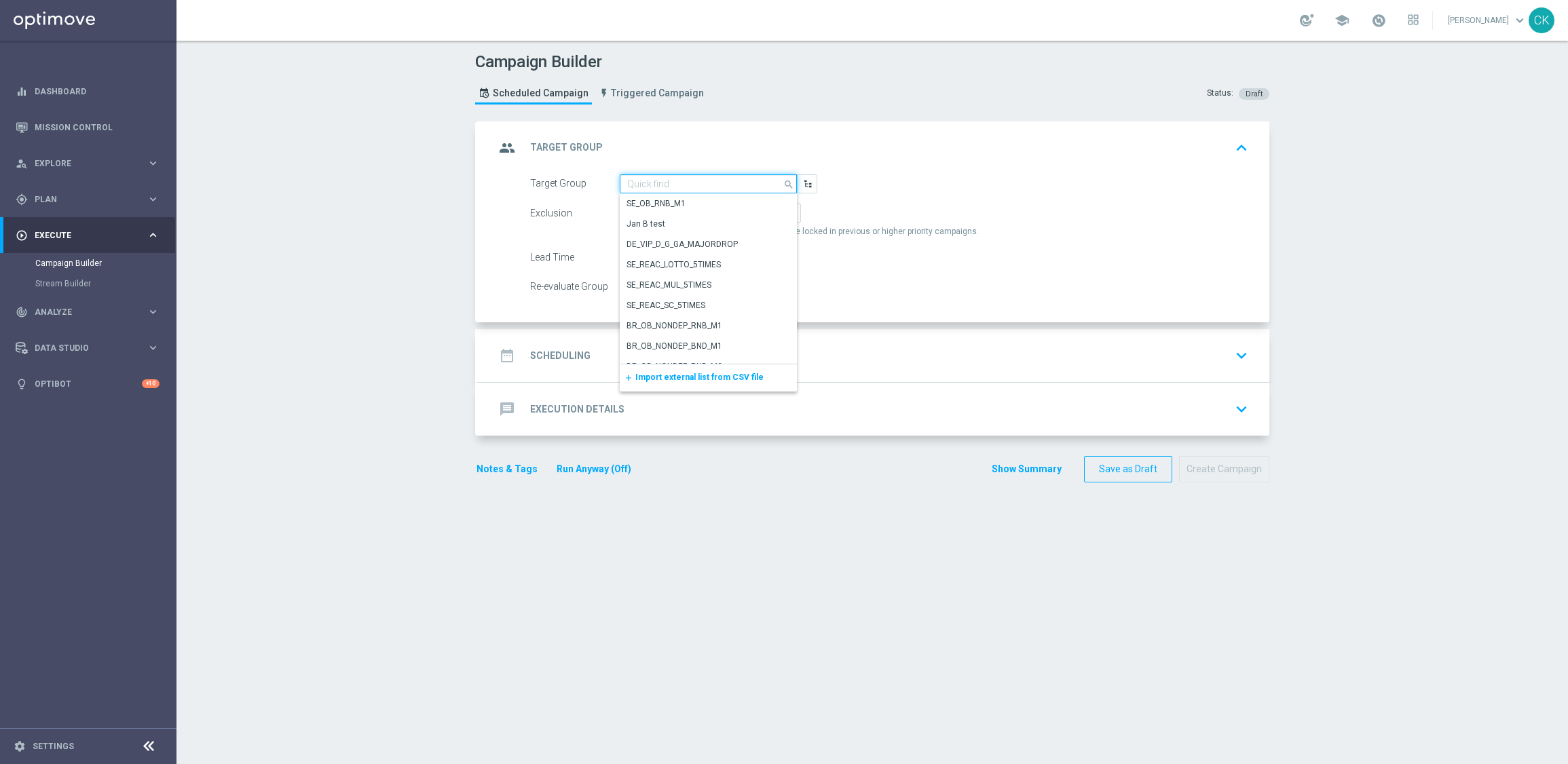
paste input "de_TGT_NVIP_EM_TAC_MIX__CHURNED_HIGHJACKPOT"
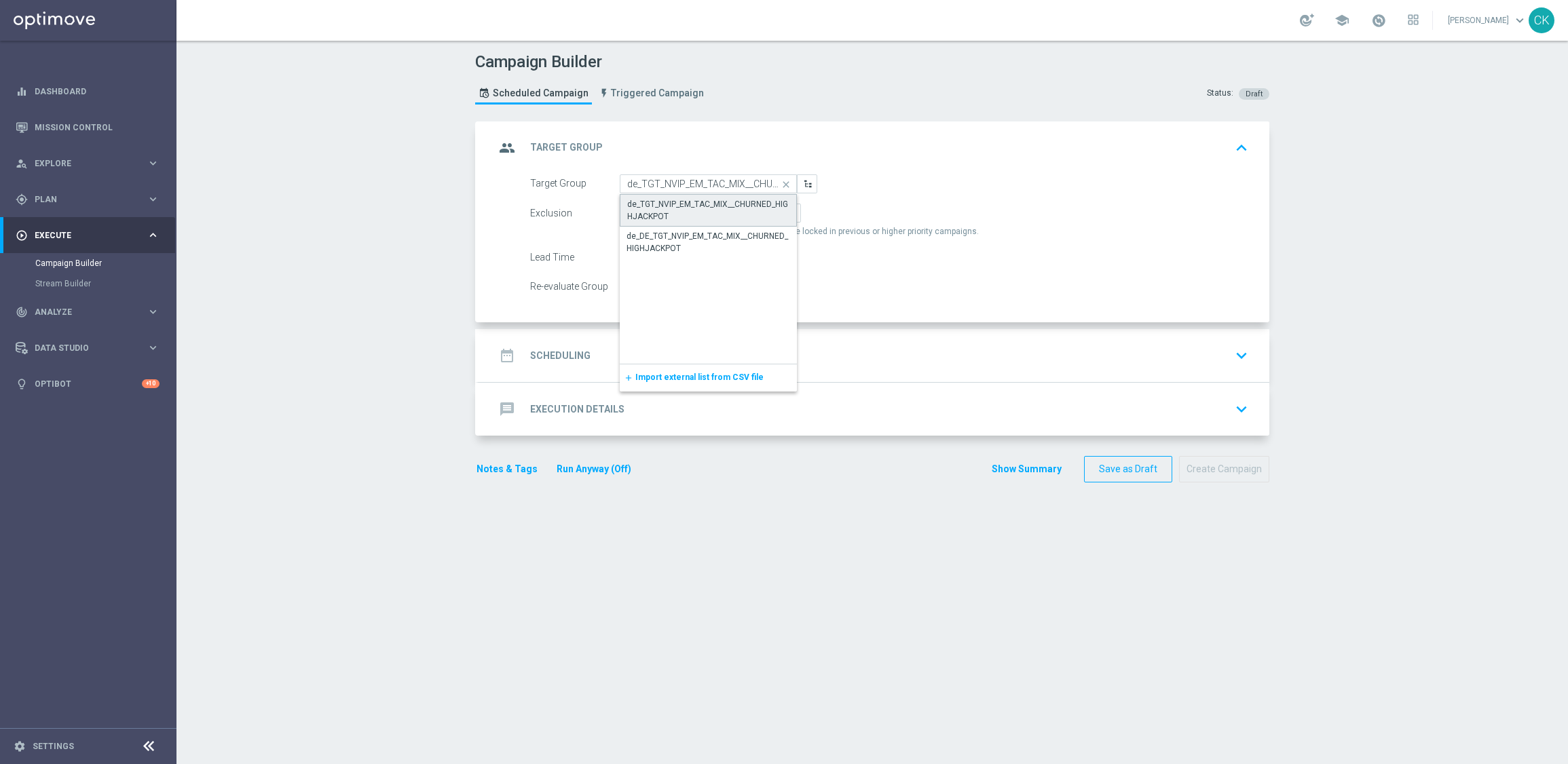
click at [689, 206] on div "de_TGT_NVIP_EM_TAC_MIX__CHURNED_HIGHJACKPOT" at bounding box center [708, 210] width 162 height 25
type input "de_TGT_NVIP_EM_TAC_MIX__CHURNED_HIGHJACKPOT"
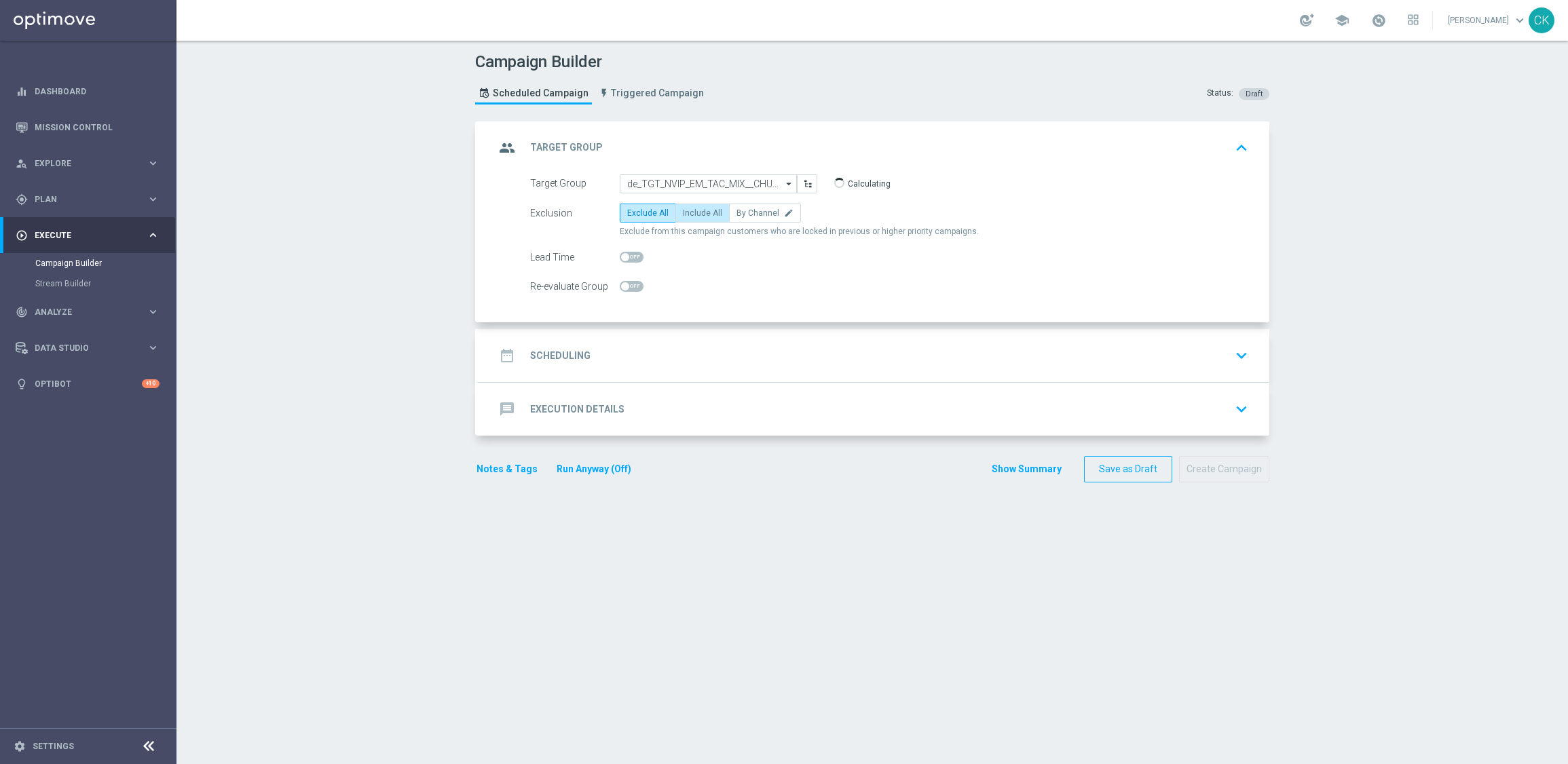
click at [690, 208] on span "Include All" at bounding box center [703, 213] width 39 height 9
click at [690, 211] on input "Include All" at bounding box center [687, 215] width 9 height 9
radio input "true"
click at [632, 258] on span at bounding box center [632, 257] width 24 height 11
click at [632, 258] on input "checkbox" at bounding box center [632, 257] width 24 height 11
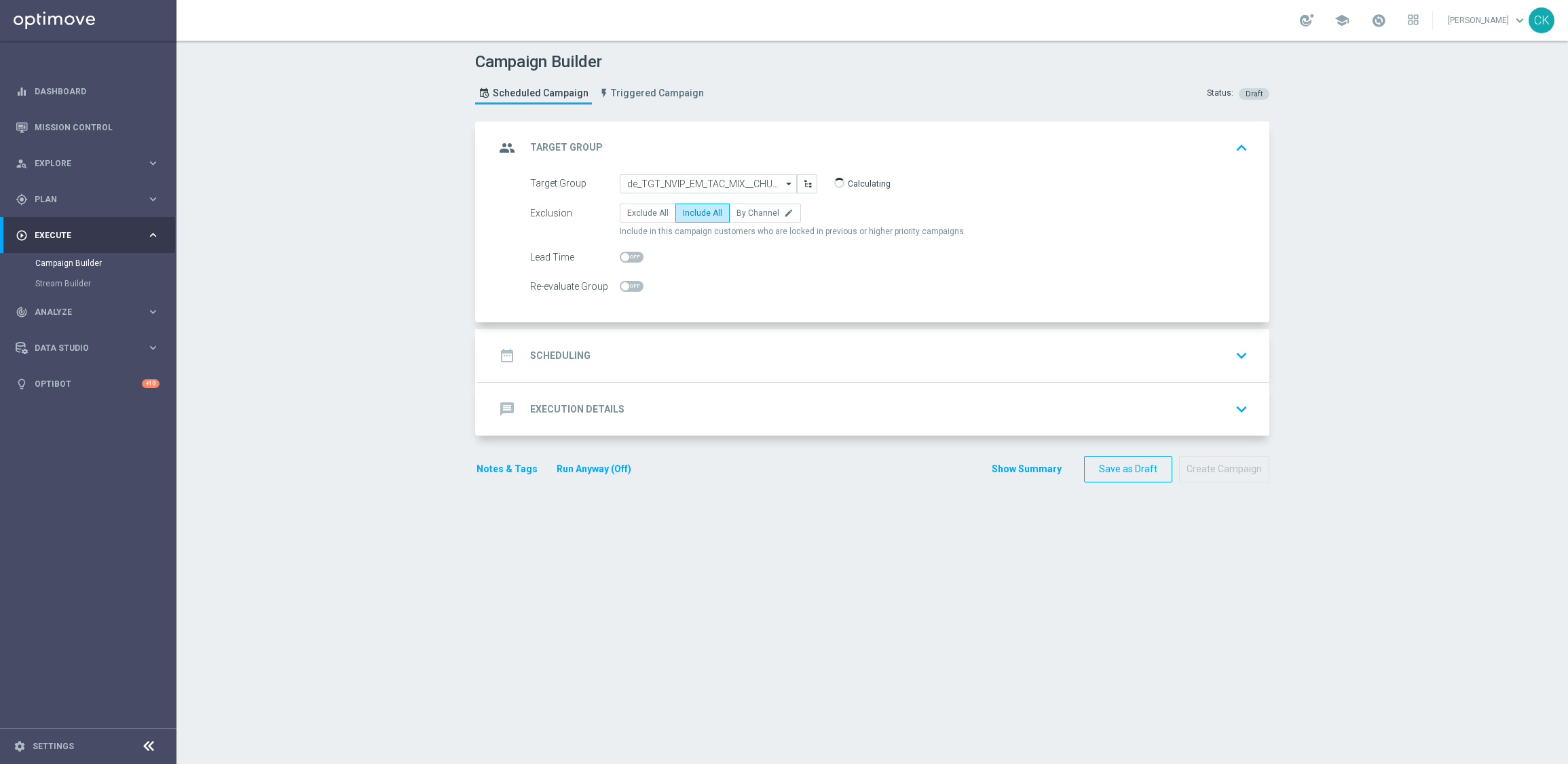
checkbox input "true"
click at [565, 347] on div "date_range Scheduling" at bounding box center [543, 356] width 96 height 25
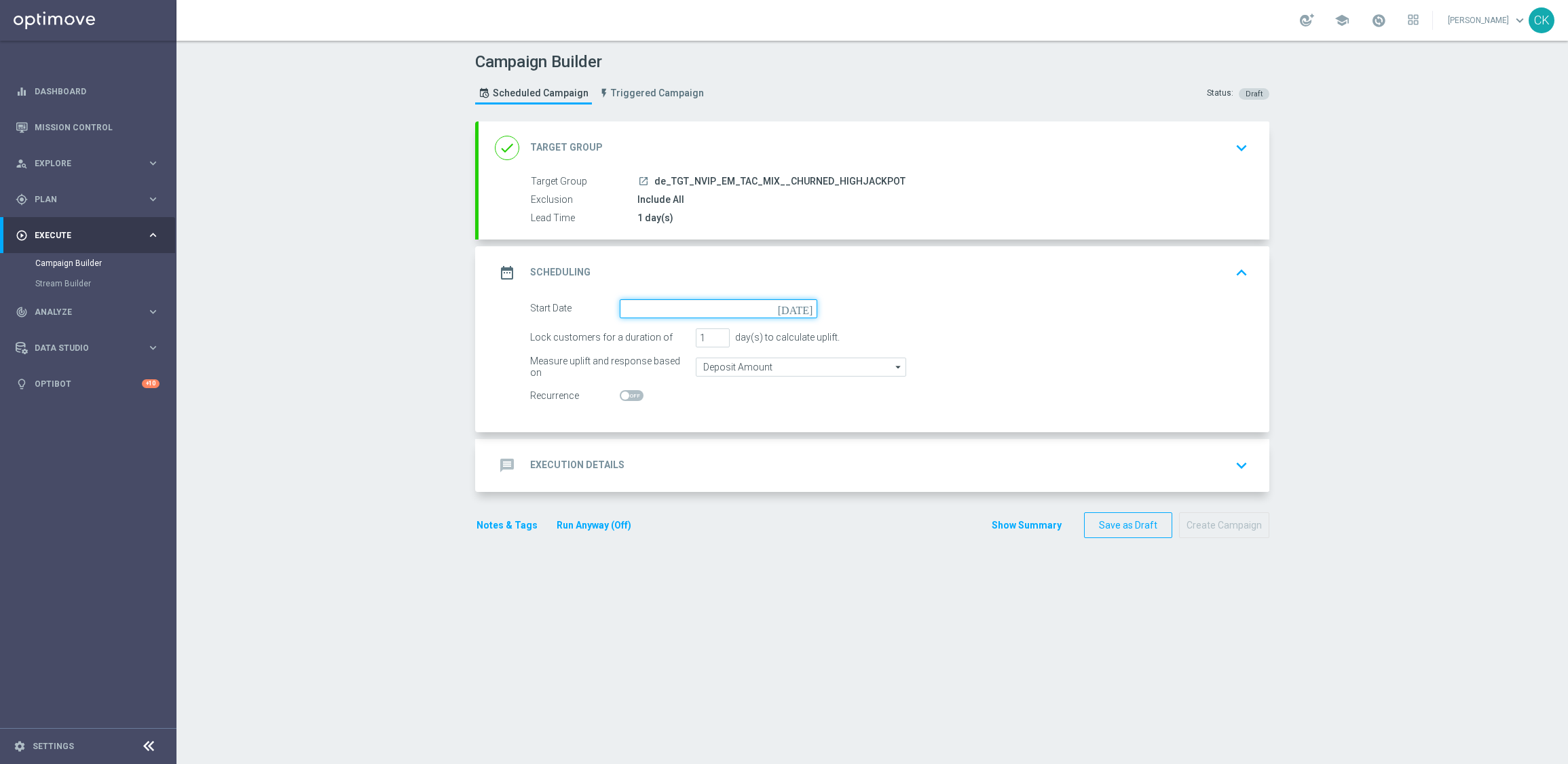
click at [682, 304] on input at bounding box center [719, 308] width 197 height 19
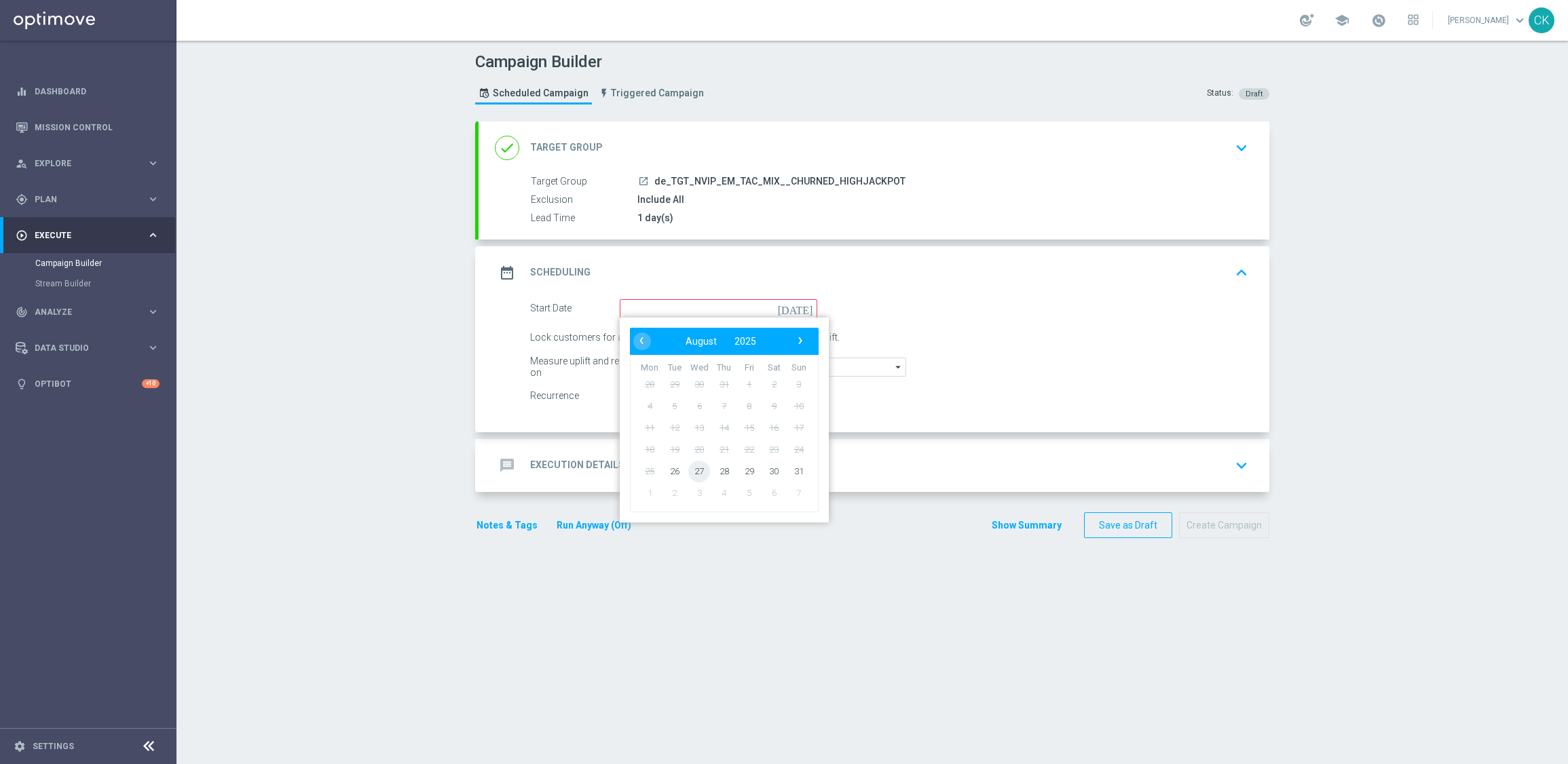
click at [696, 471] on span "27" at bounding box center [699, 471] width 22 height 22
type input "[DATE]"
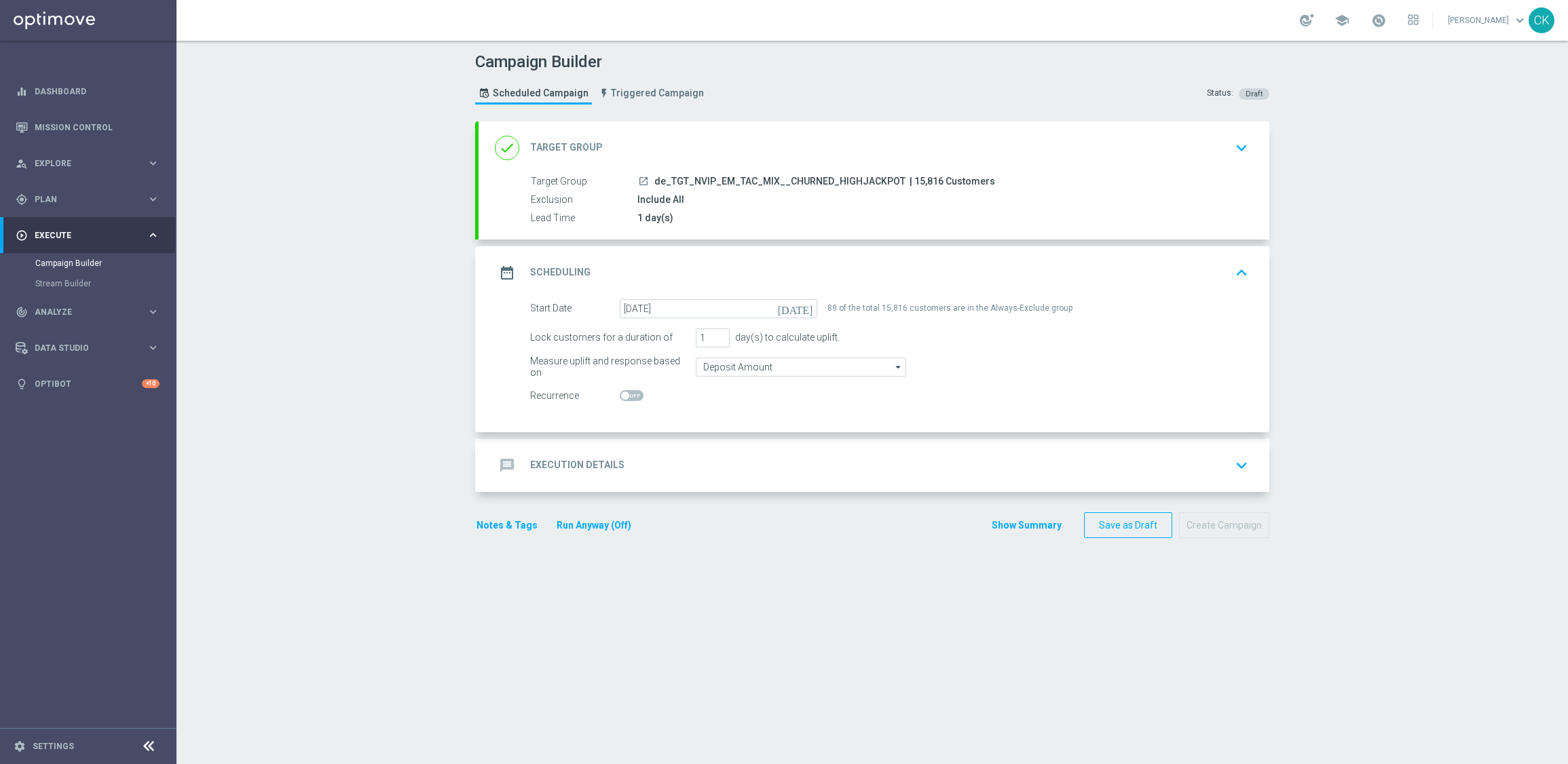
click at [566, 462] on h2 "Execution Details" at bounding box center [577, 465] width 94 height 13
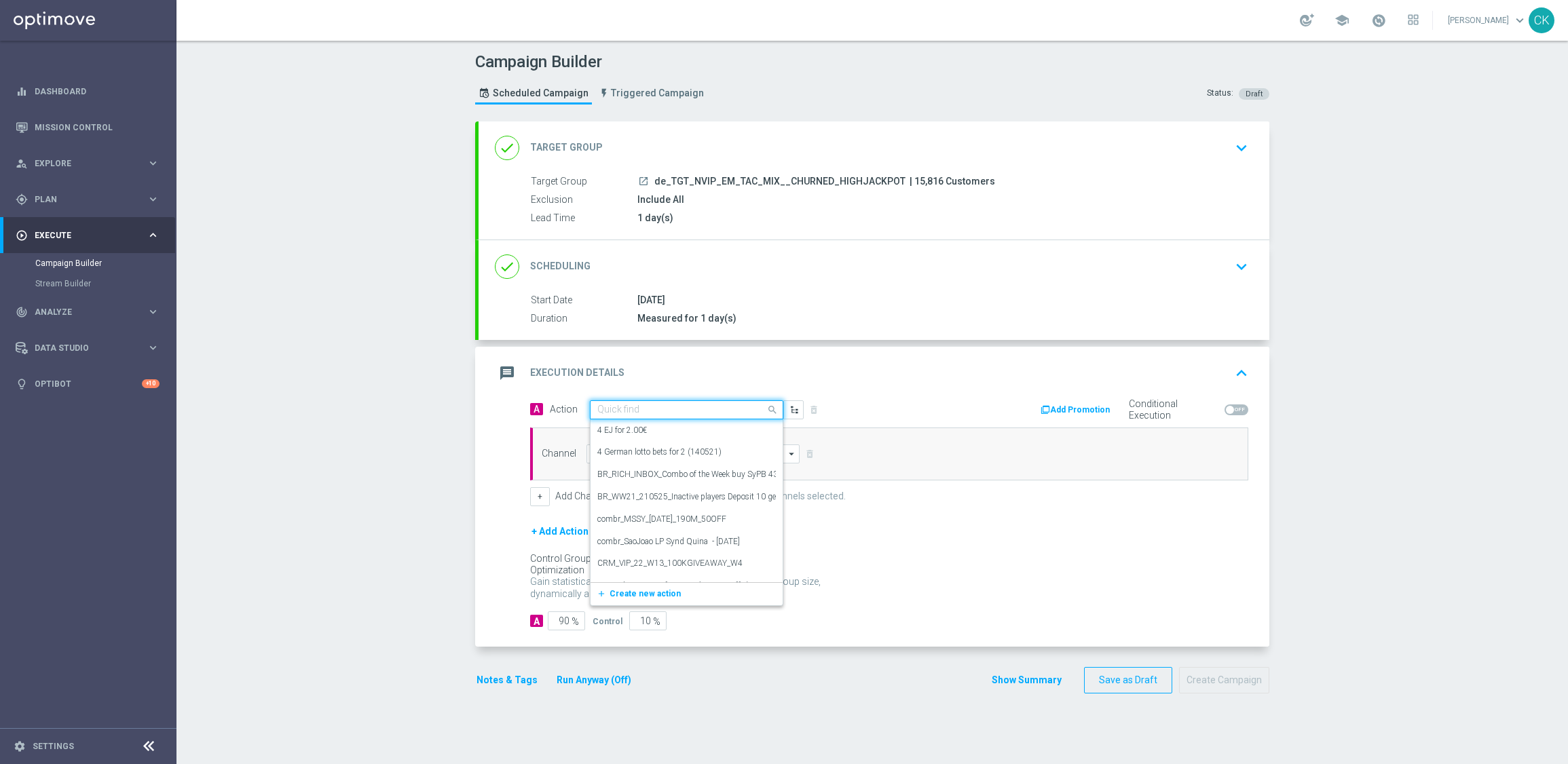
click at [640, 414] on input "text" at bounding box center [673, 410] width 152 height 12
paste input "SummerSales - 649 themed"
type input "SummerSales - 649 themed"
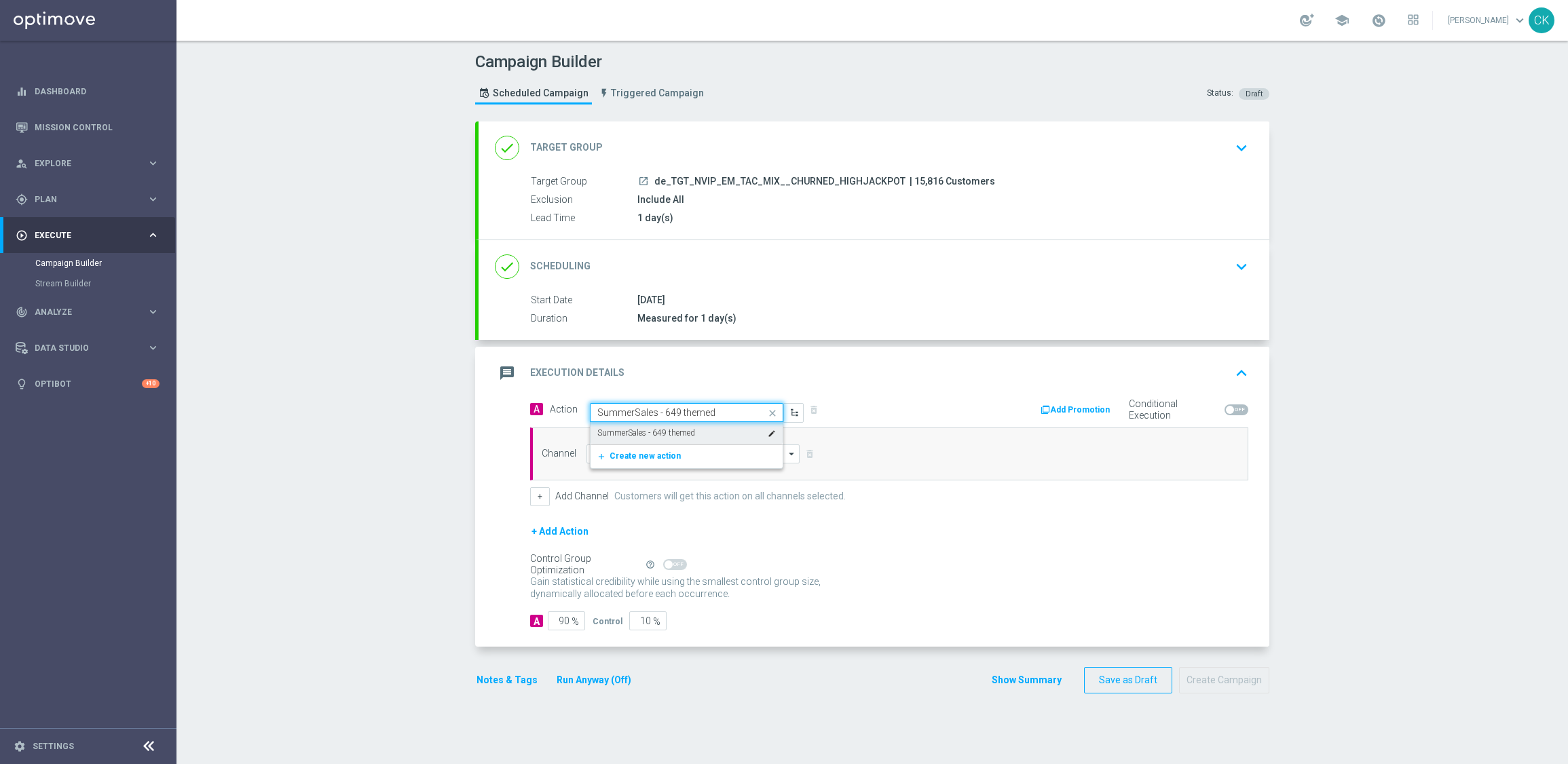
click at [646, 434] on label "SummerSales - 649 themed" at bounding box center [646, 433] width 98 height 12
click at [616, 453] on input at bounding box center [693, 453] width 213 height 19
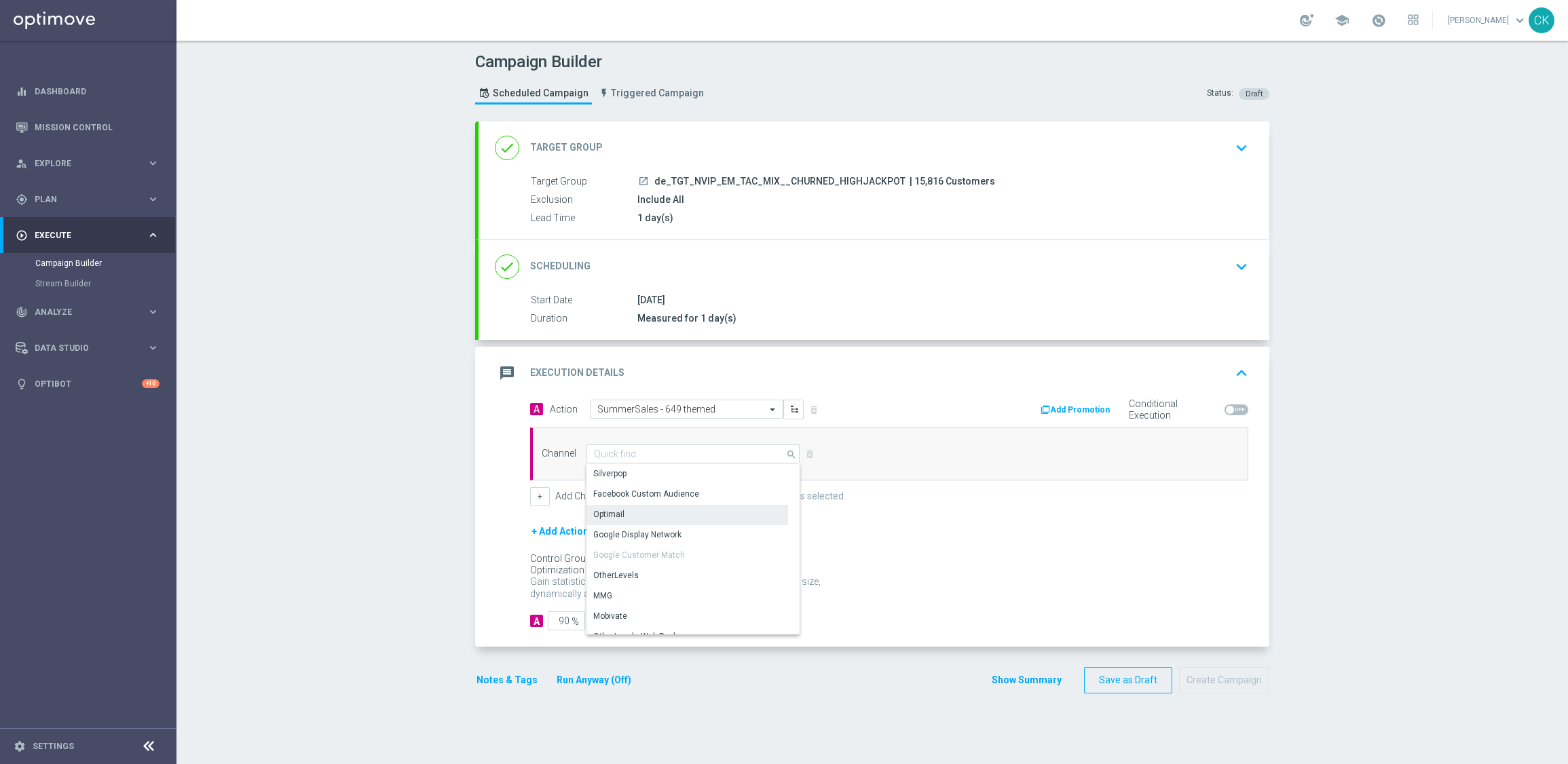
click at [604, 512] on div "Optimail" at bounding box center [608, 514] width 31 height 12
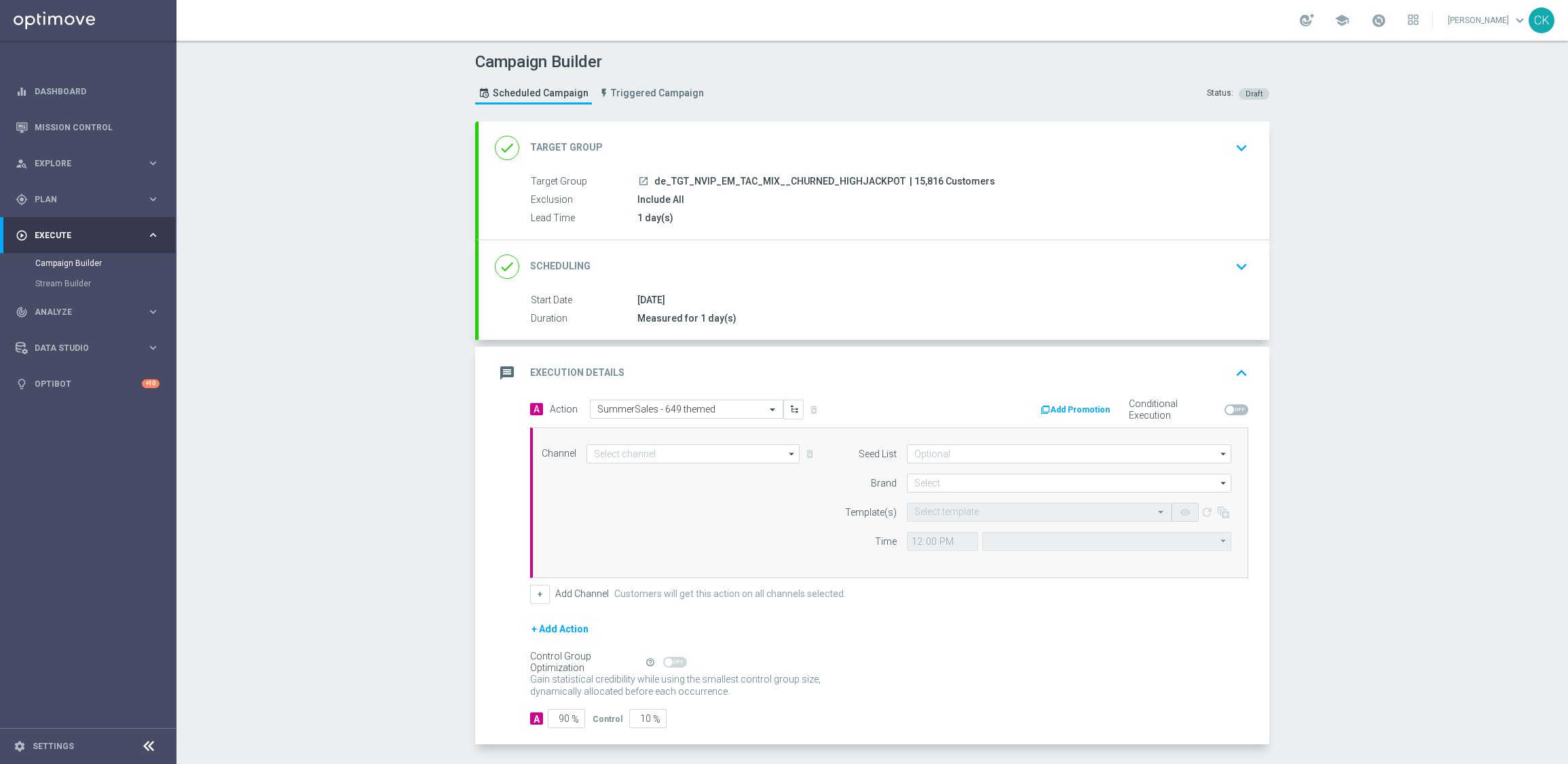
type input "Optimail"
type input "Coordinated Universal Time (UTC 00:00)"
click at [960, 482] on input at bounding box center [1069, 483] width 324 height 19
click at [939, 520] on div "lottoland" at bounding box center [1069, 523] width 324 height 19
type input "lottoland"
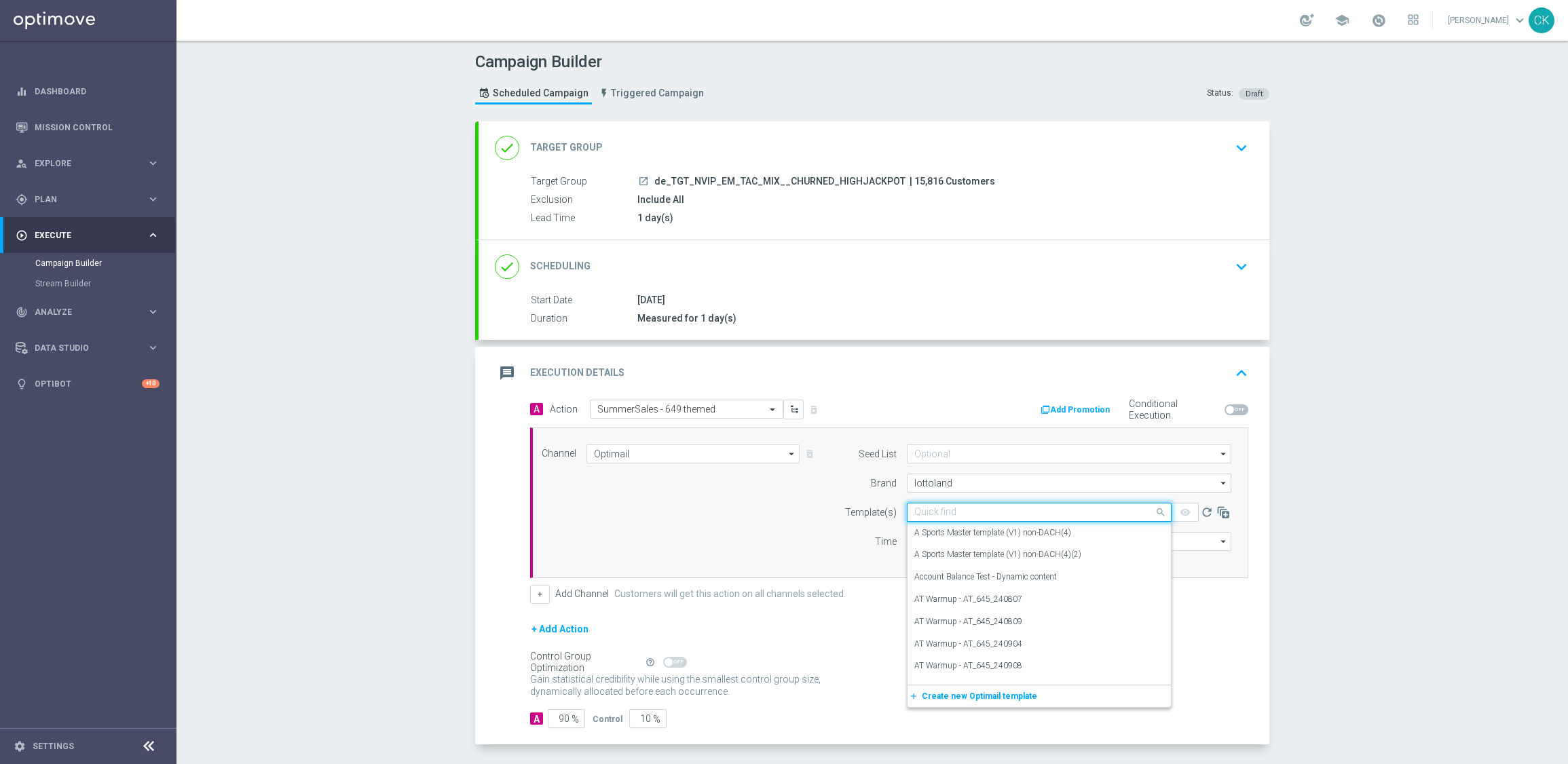
click at [931, 515] on input "text" at bounding box center [1026, 512] width 223 height 12
paste input "DE_INT__SUMMERSALE_649_250827__NVIP_EMA_TAC_MIX"
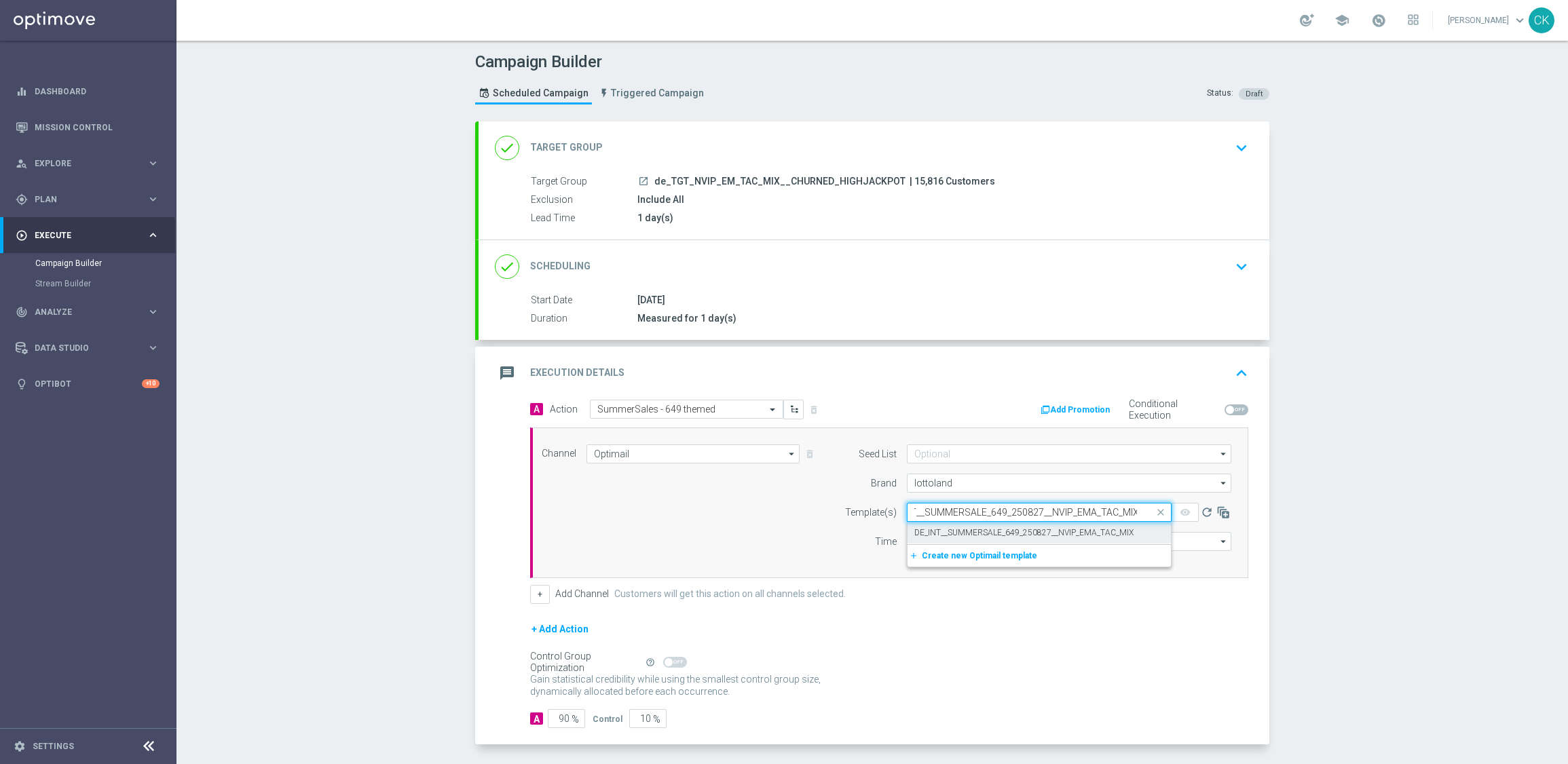
click at [923, 534] on label "DE_INT__SUMMERSALE_649_250827__NVIP_EMA_TAC_MIX" at bounding box center [1024, 533] width 219 height 12
type input "DE_INT__SUMMERSALE_649_250827__NVIP_EMA_TAC_MIX"
click at [907, 538] on input "12:00" at bounding box center [942, 541] width 71 height 19
type input "06:00"
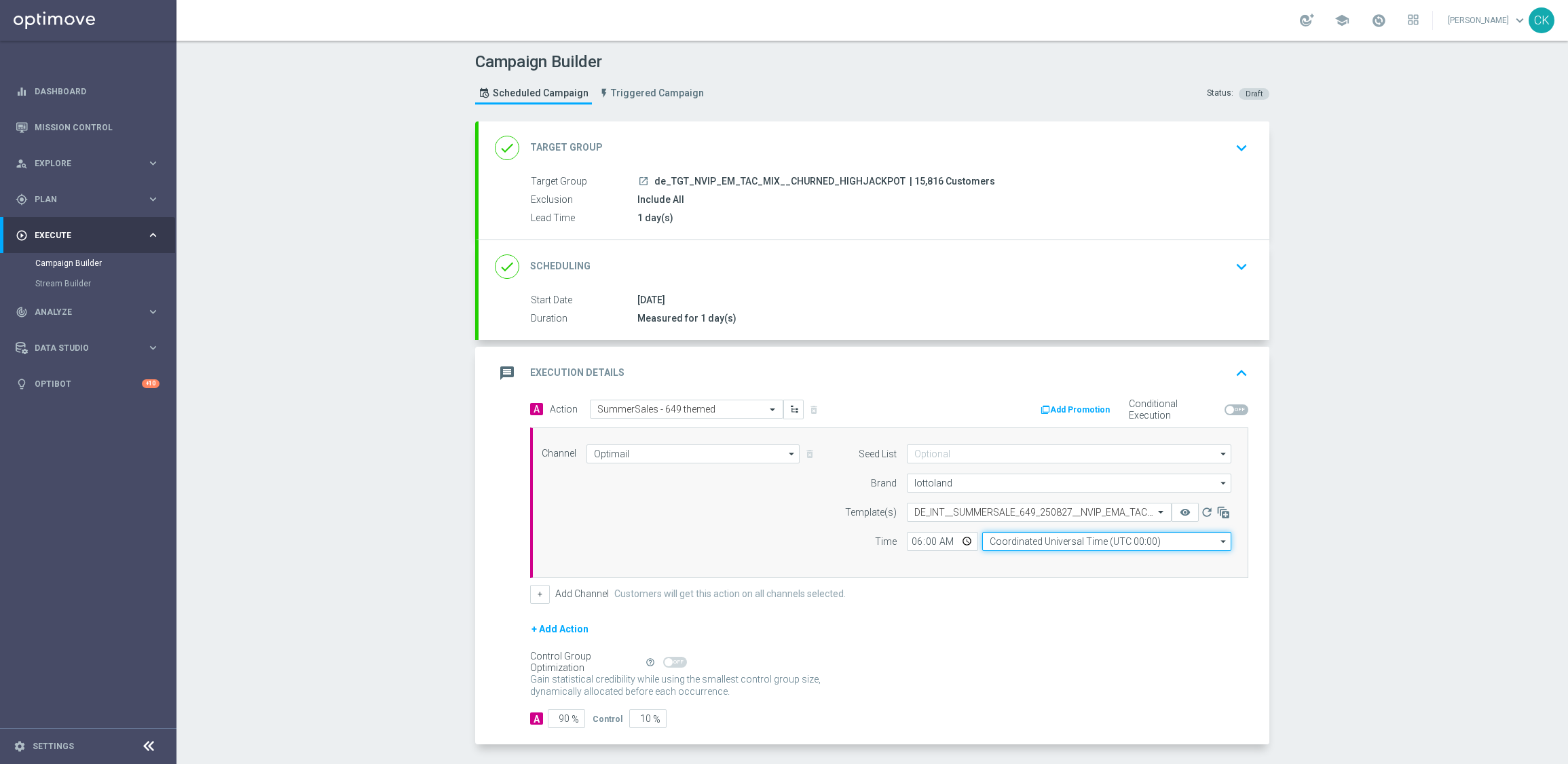
click at [1153, 543] on input "Coordinated Universal Time (UTC 00:00)" at bounding box center [1106, 541] width 249 height 19
click at [1129, 563] on div "Central European Time ([GEOGRAPHIC_DATA]) (UTC +02:00)" at bounding box center [1101, 562] width 222 height 12
type input "Central European Time ([GEOGRAPHIC_DATA]) (UTC +02:00)"
click at [563, 720] on input "90" at bounding box center [566, 718] width 37 height 19
type input "9"
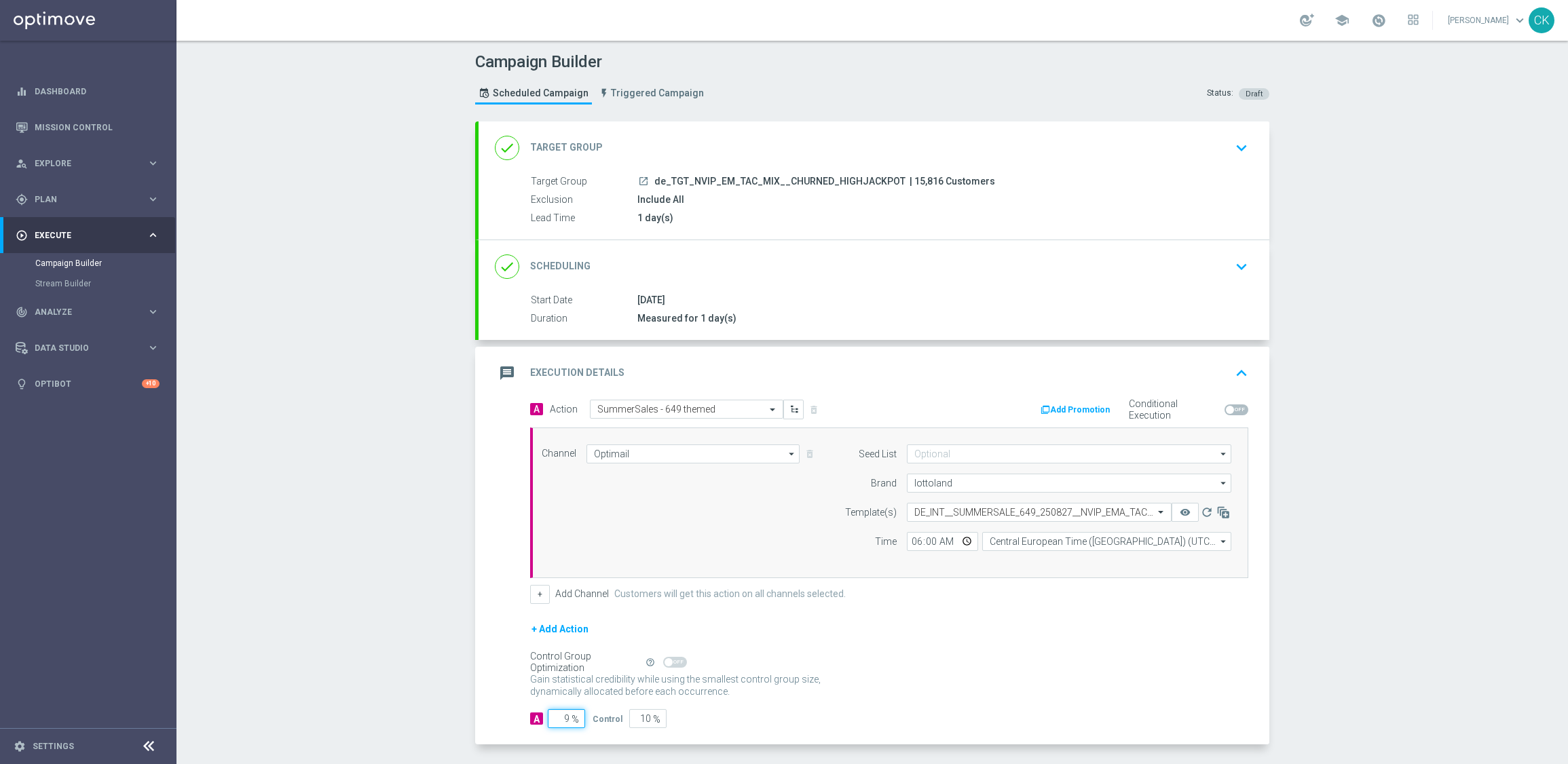
type input "91"
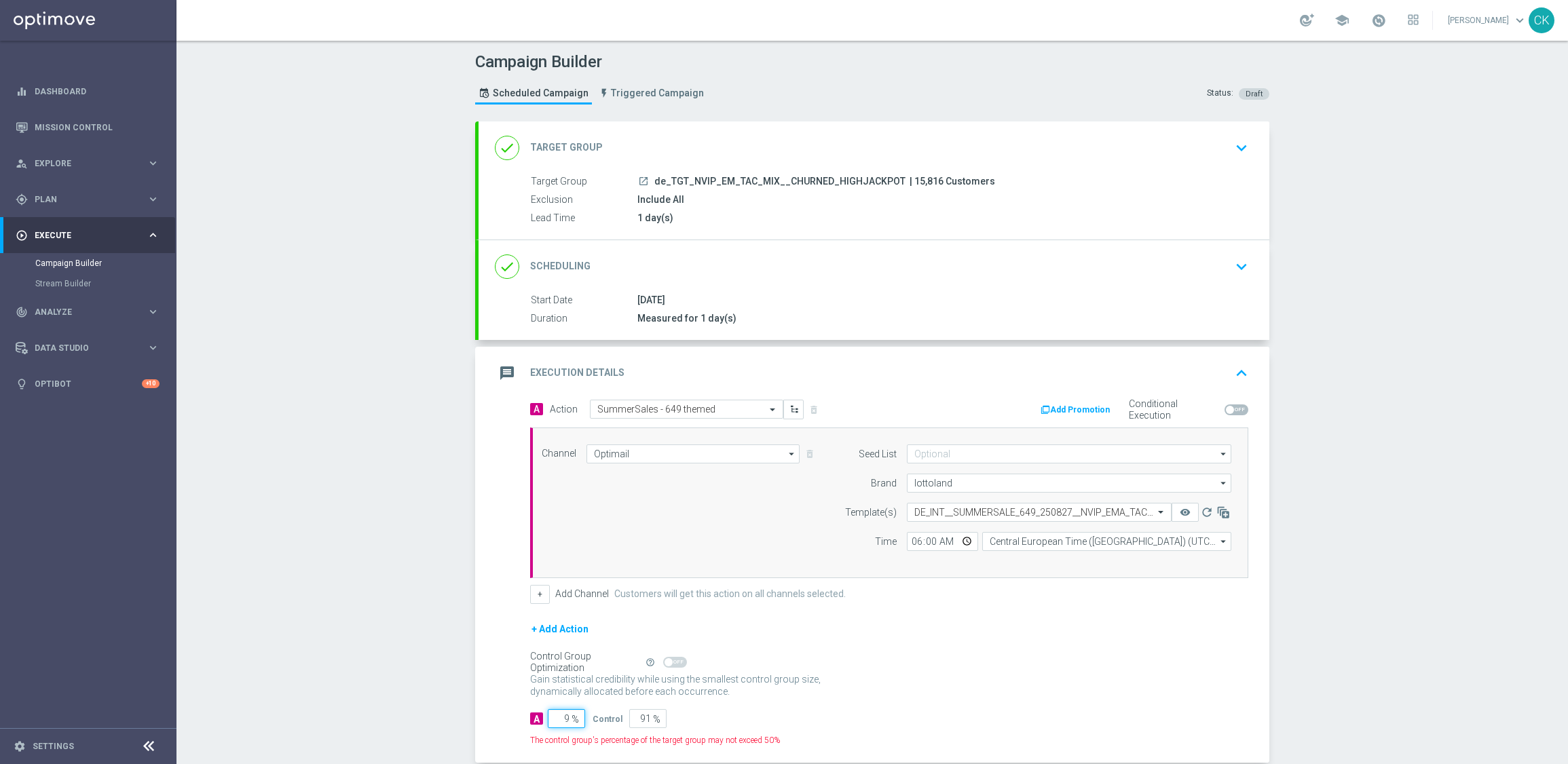
type input "98"
type input "2"
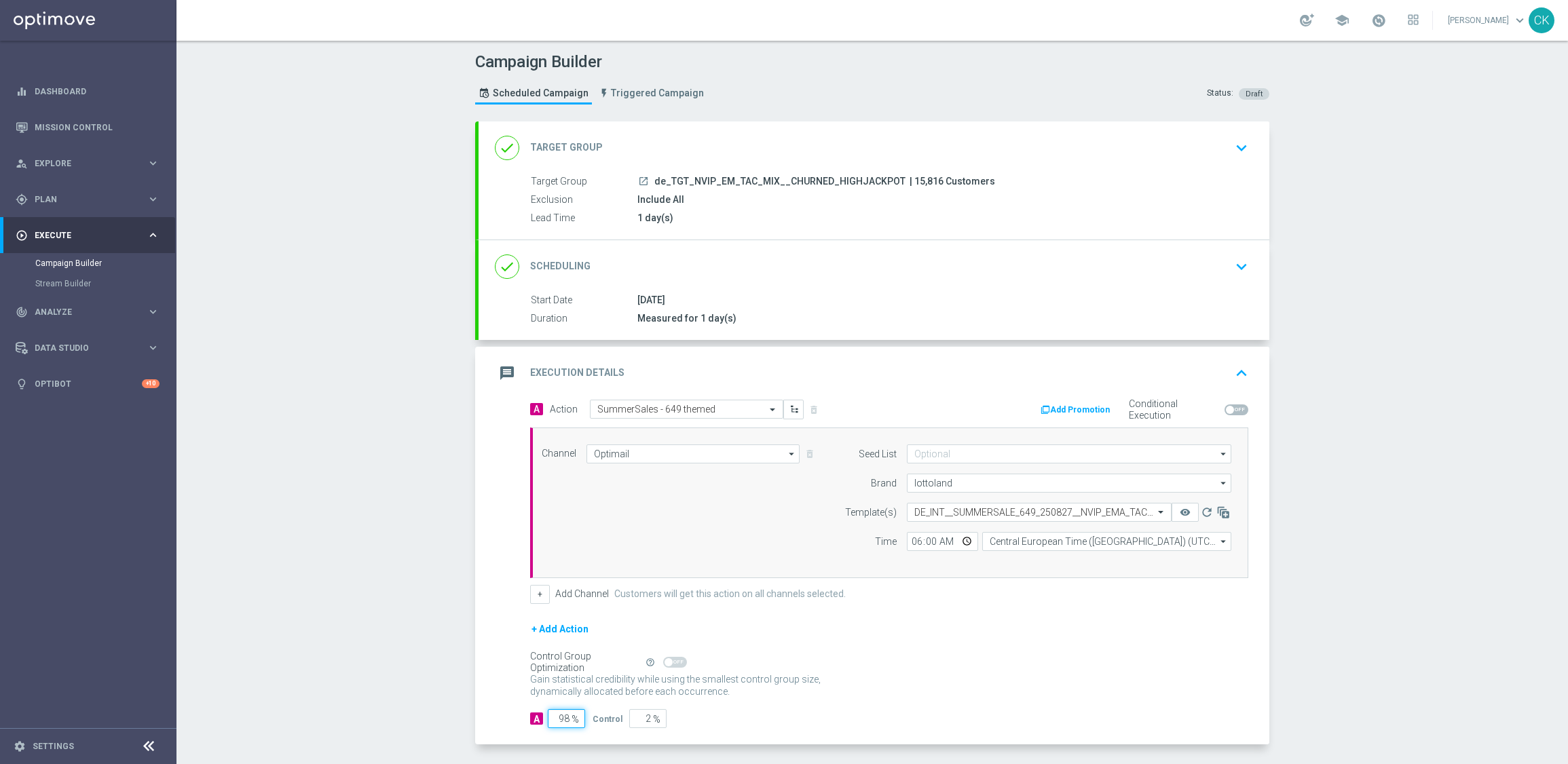
type input "98"
click at [856, 674] on div "Gain statistical credibility while using the smallest control group size, dynam…" at bounding box center [889, 686] width 718 height 33
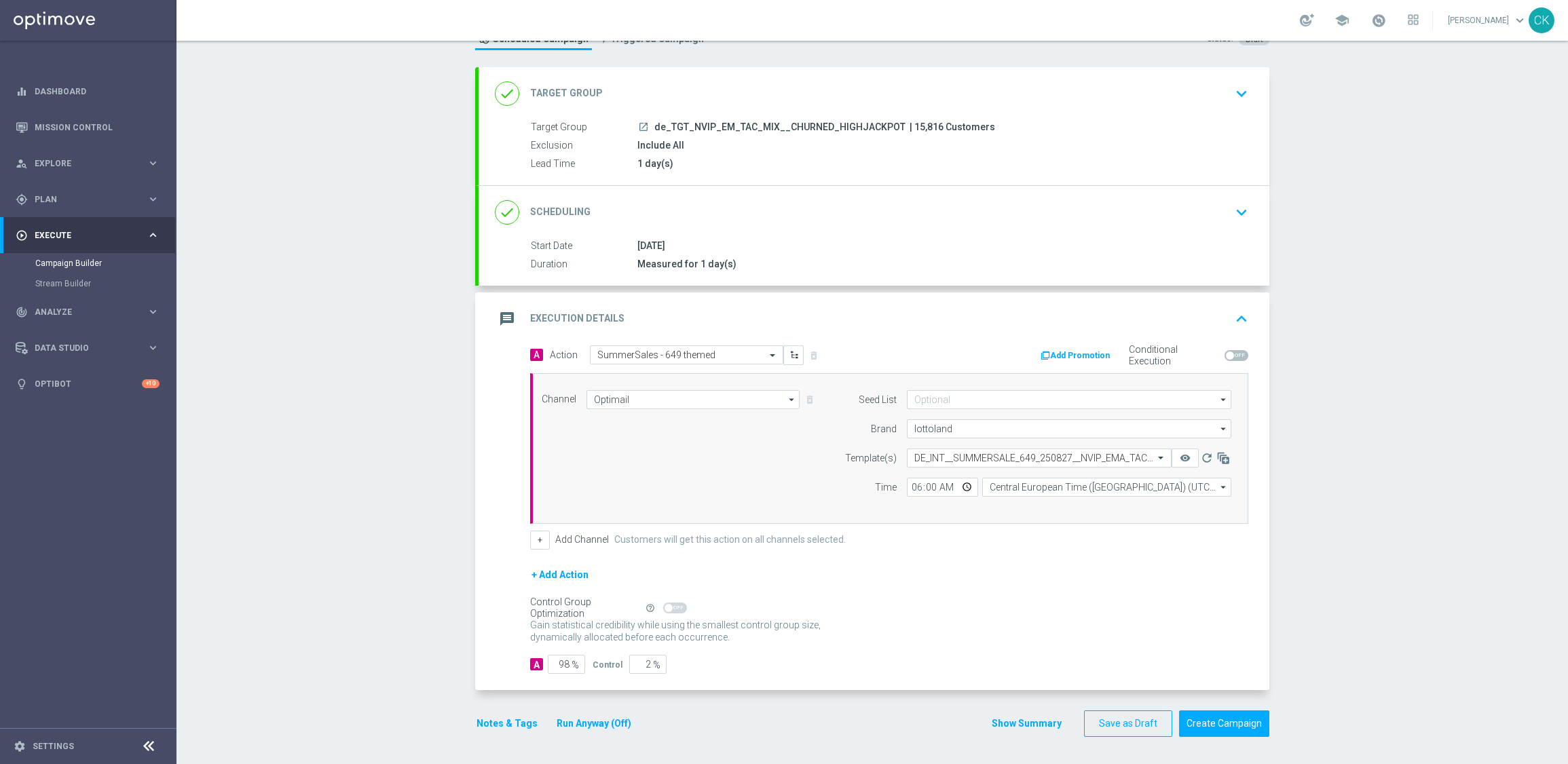
click at [483, 724] on button "Notes & Tags" at bounding box center [507, 723] width 64 height 17
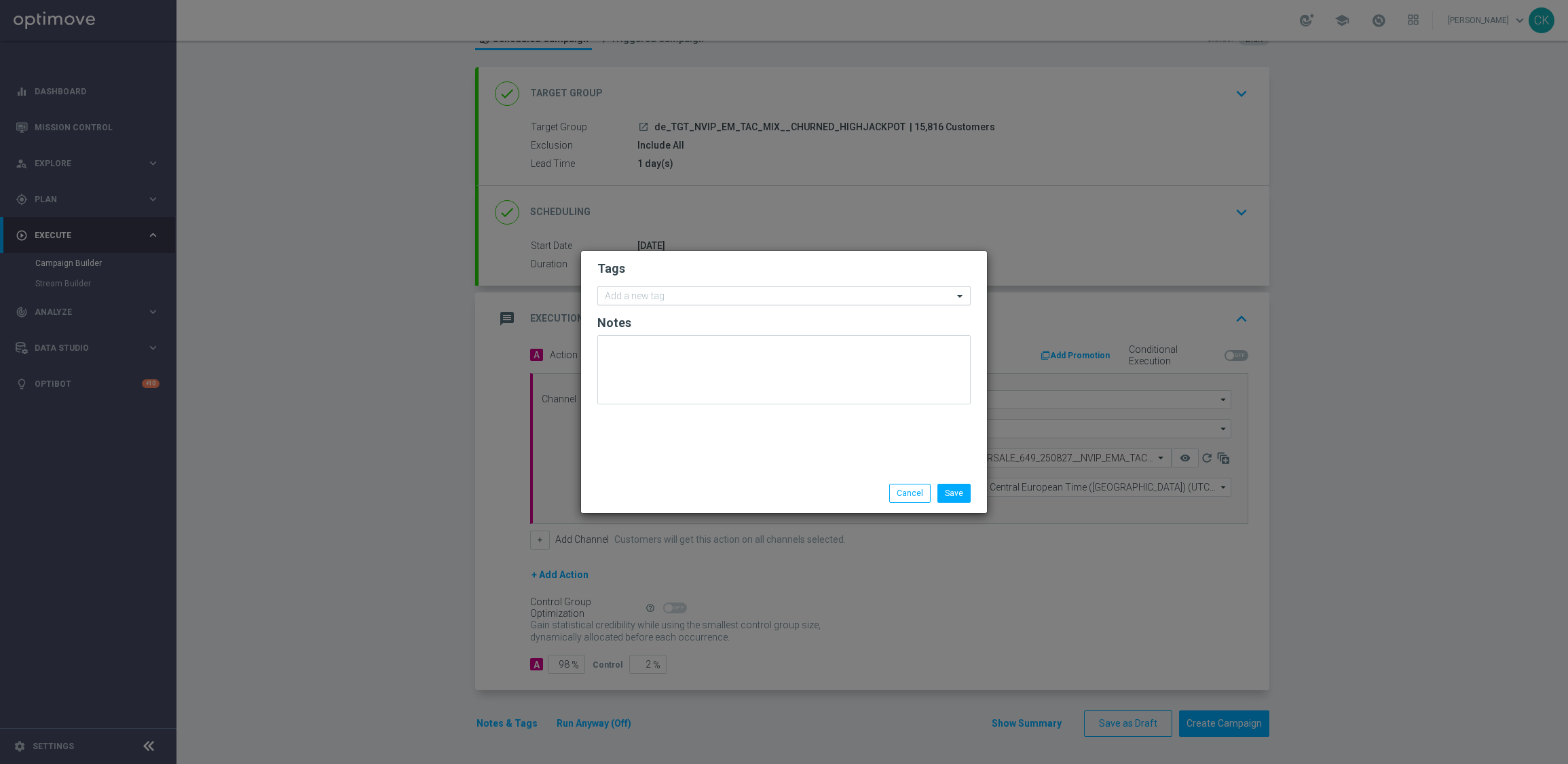
click at [657, 291] on input "text" at bounding box center [779, 297] width 348 height 12
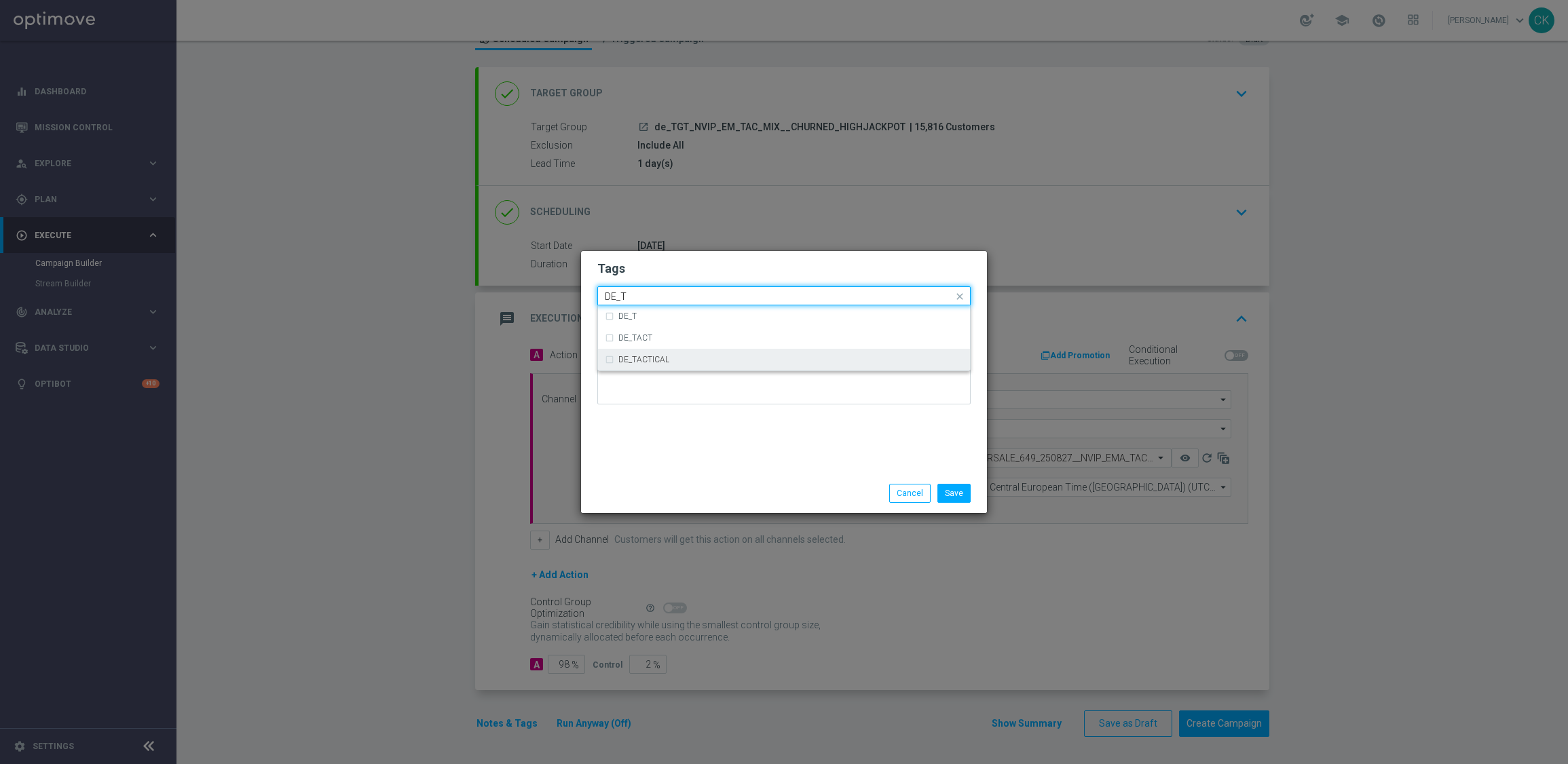
click at [684, 361] on div "DE_TACTICAL" at bounding box center [791, 359] width 345 height 8
type input "DE_T"
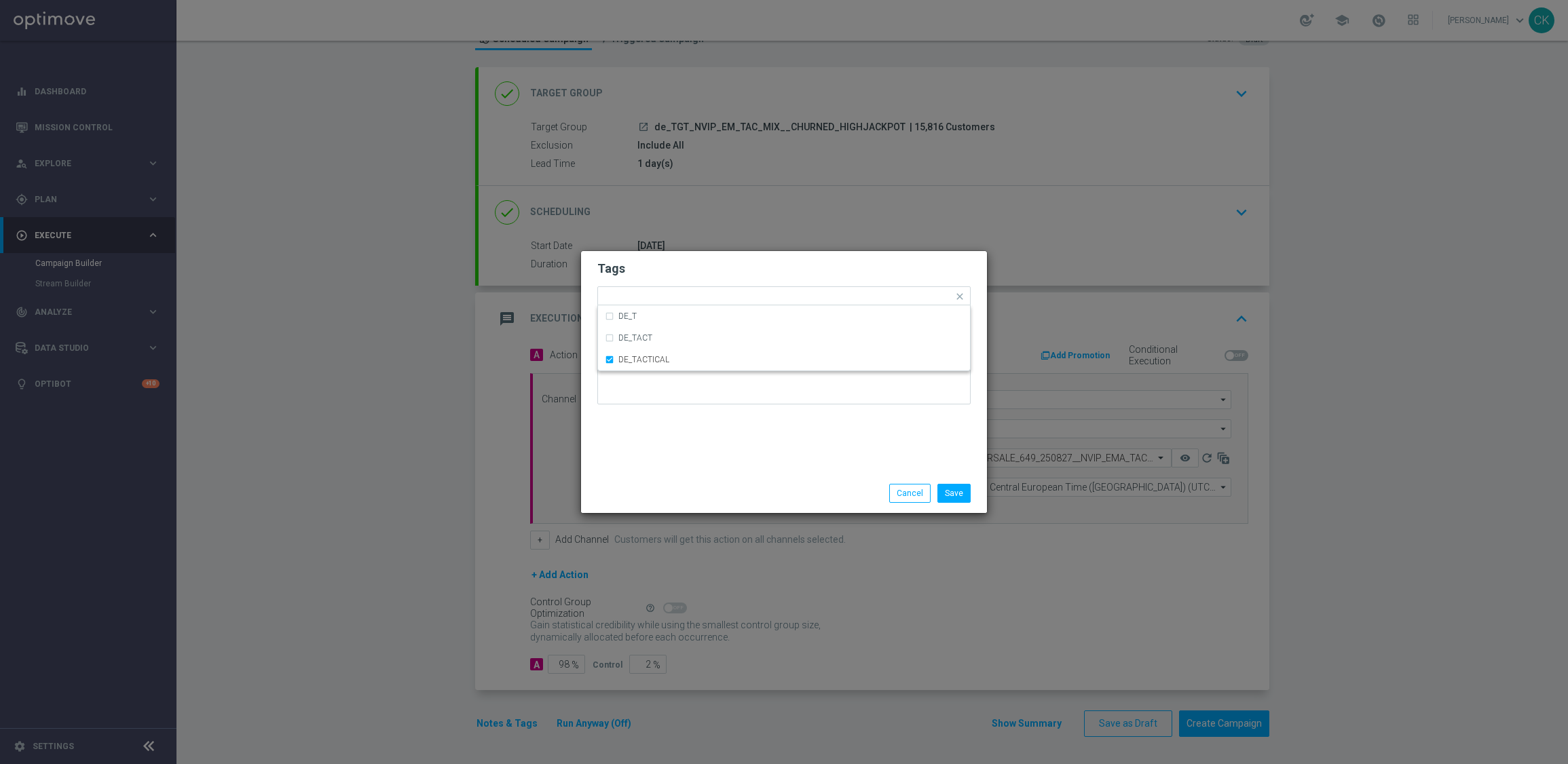
click at [682, 436] on div "Tags Quick find × DE_TACTICAL DE_T DE_TACT DE_TACTICAL Notes" at bounding box center [783, 362] width 406 height 223
click at [957, 488] on button "Save" at bounding box center [954, 493] width 33 height 19
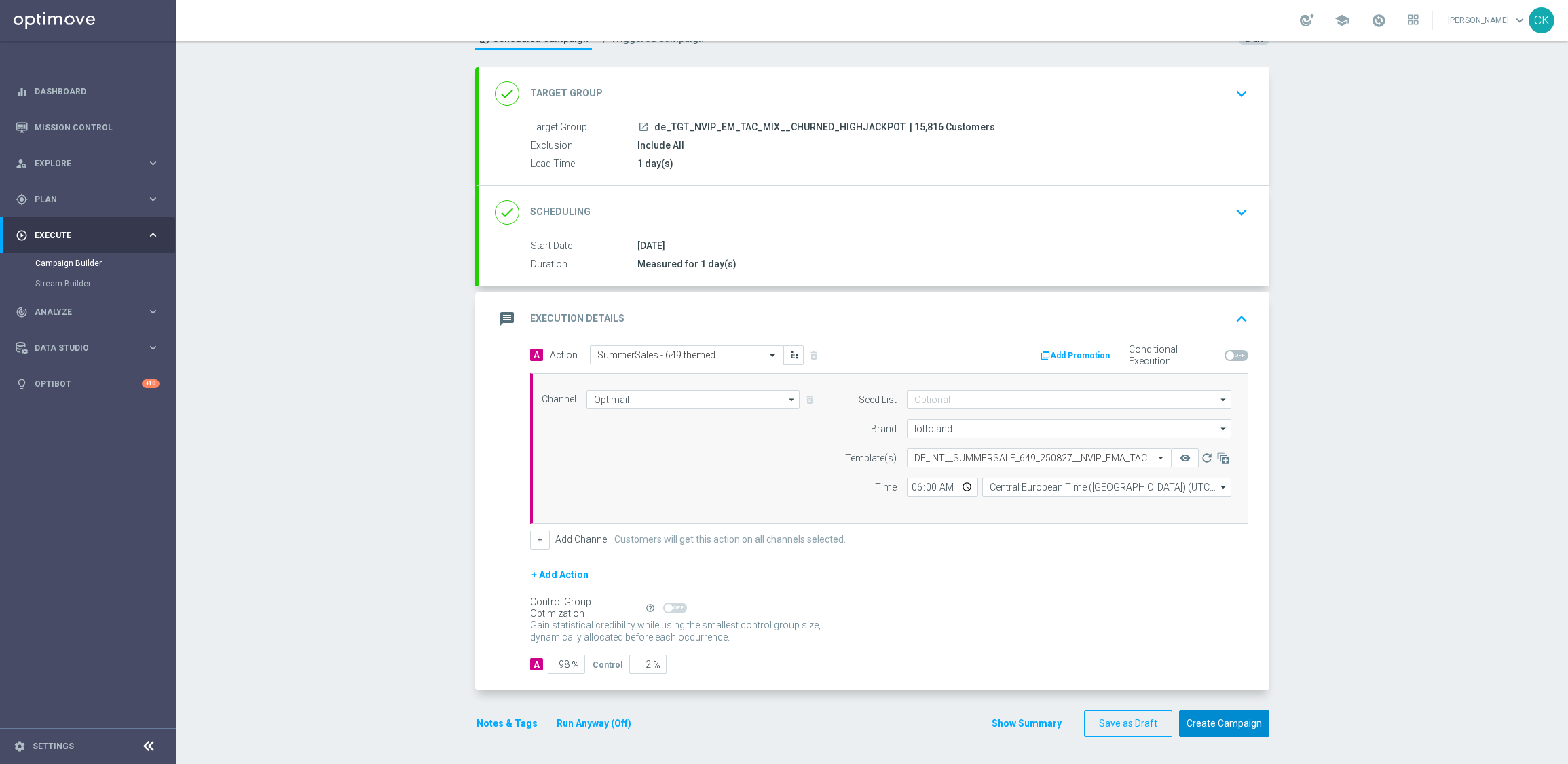
click at [1229, 716] on button "Create Campaign" at bounding box center [1224, 723] width 90 height 26
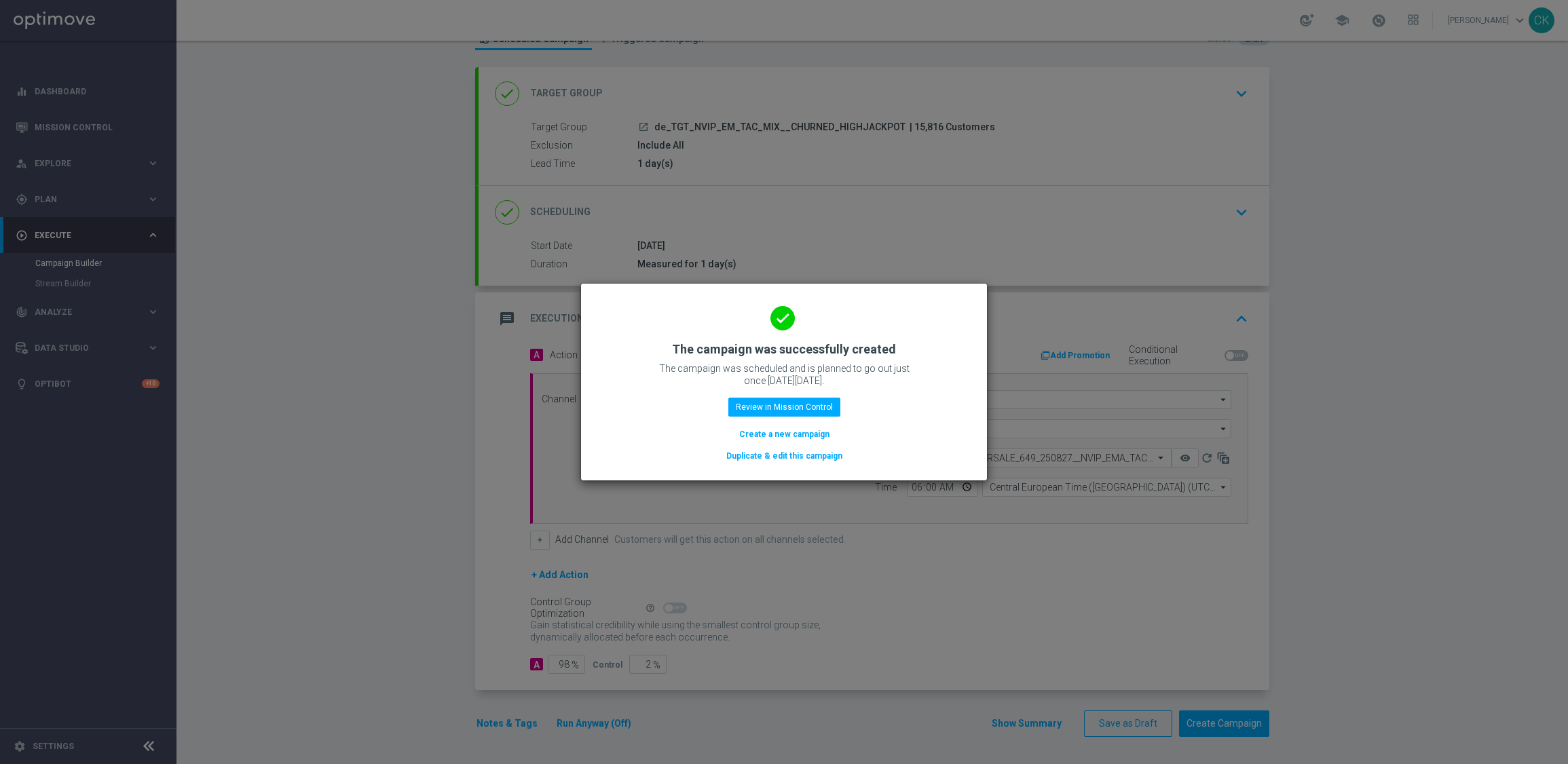
click at [788, 434] on button "Create a new campaign" at bounding box center [784, 434] width 93 height 15
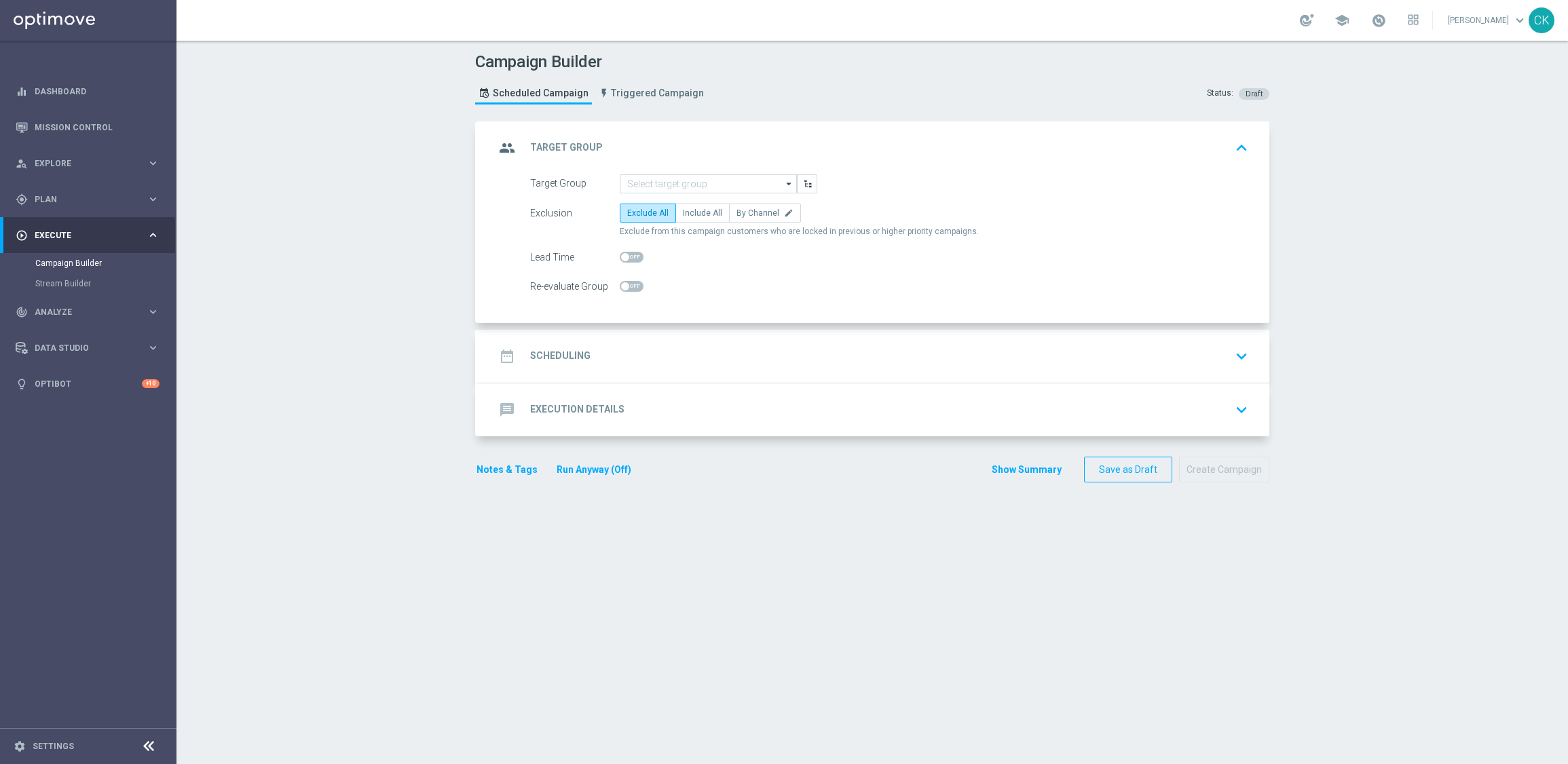
scroll to position [0, 0]
click at [685, 179] on input at bounding box center [709, 184] width 177 height 19
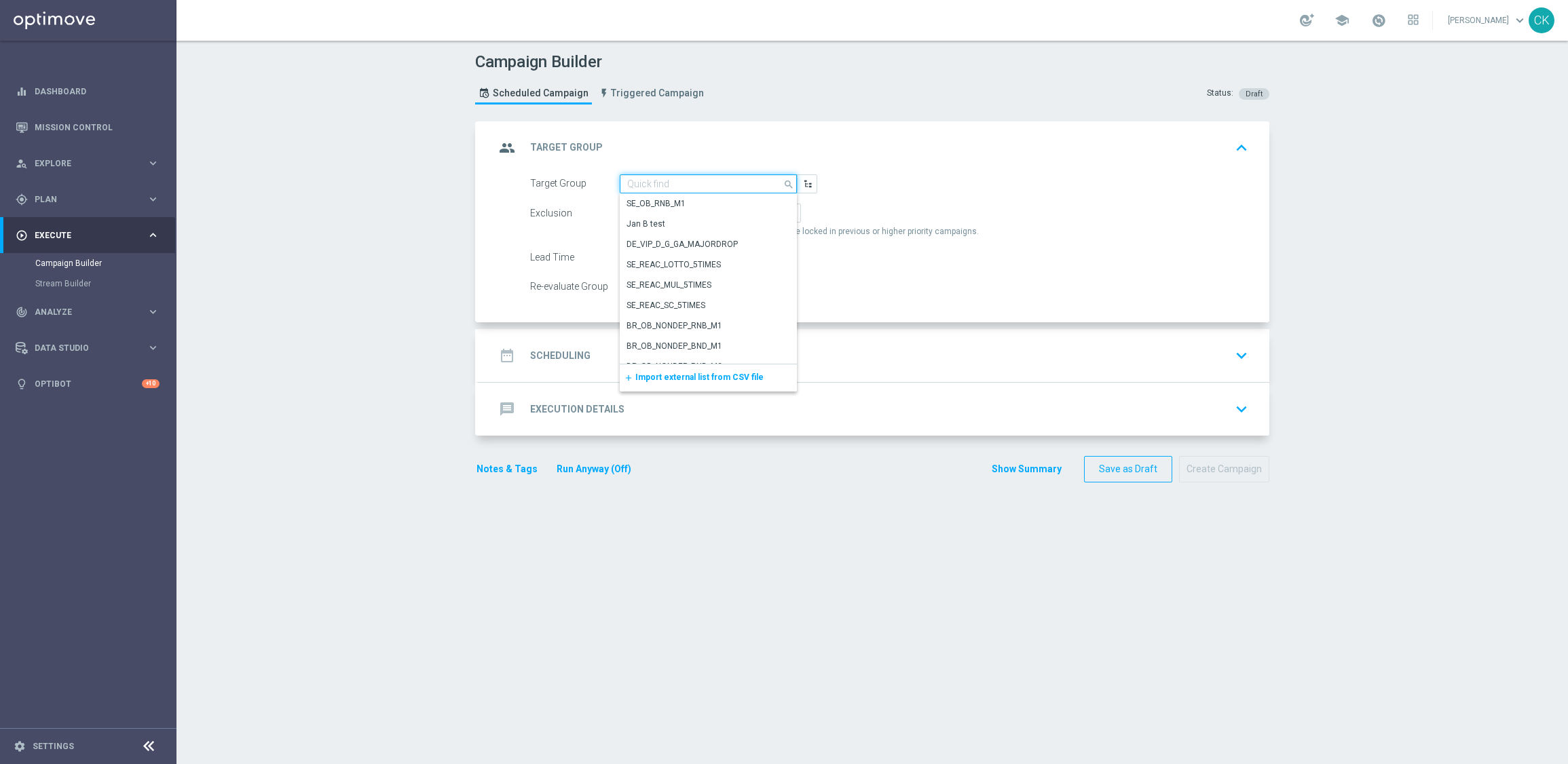
paste input "de_AT_TGT_NVIP_EM_TAC_LT__ACTIVE_645"
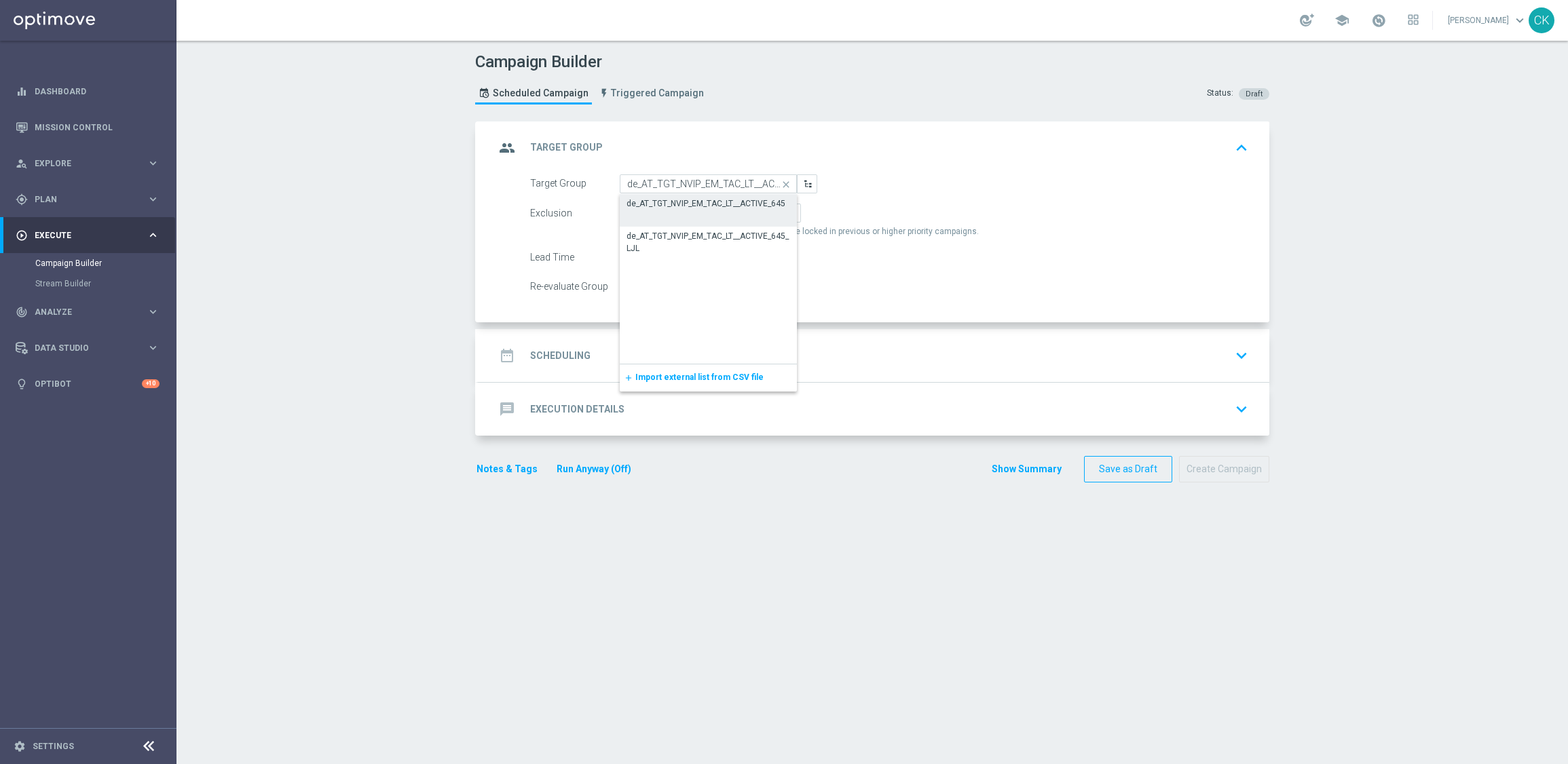
click at [685, 197] on div "de_AT_TGT_NVIP_EM_TAC_LT__ACTIVE_645" at bounding box center [706, 203] width 159 height 12
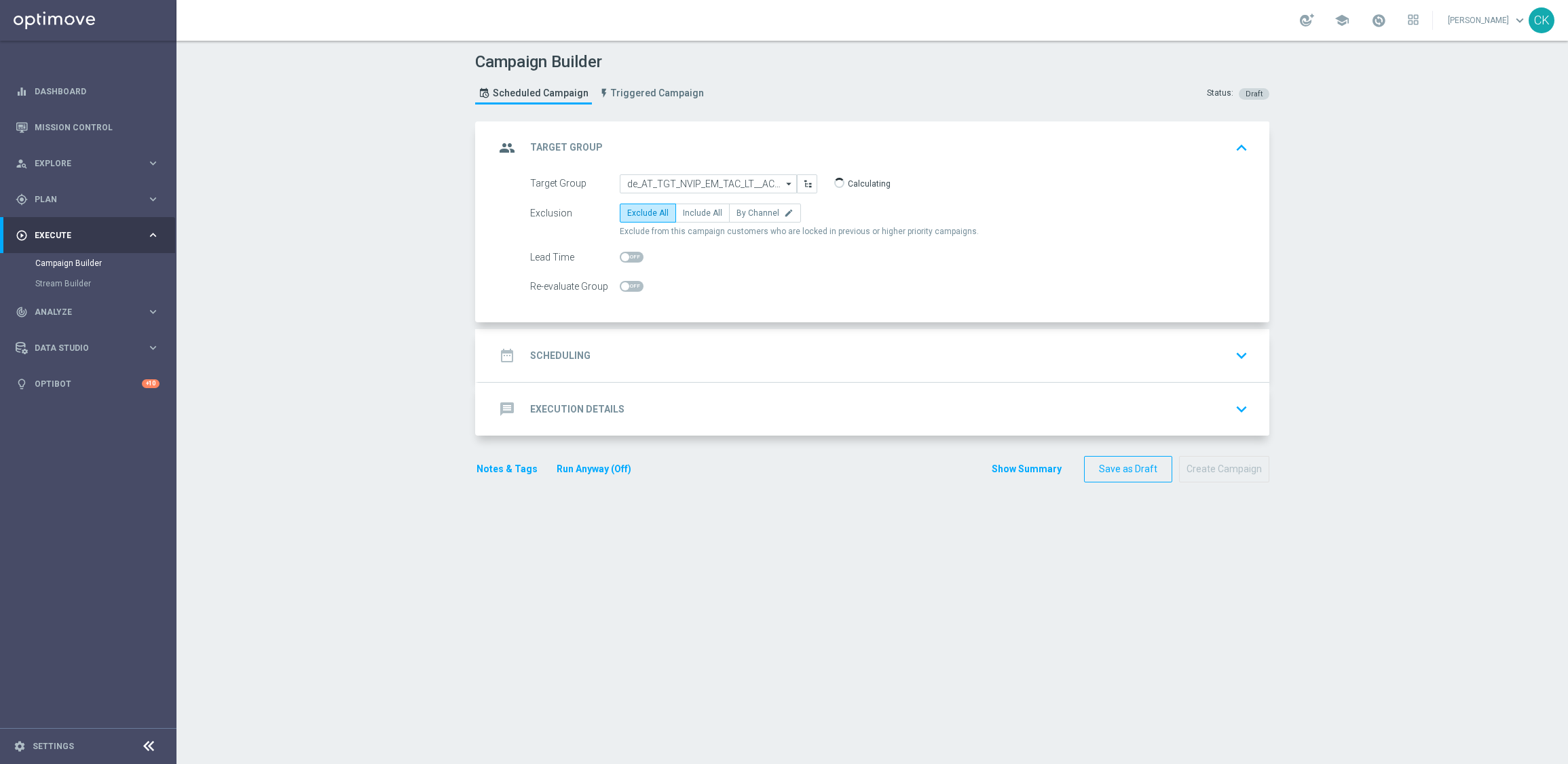
type input "de_AT_TGT_NVIP_EM_TAC_LT__ACTIVE_645"
click at [702, 208] on span "Include All" at bounding box center [703, 213] width 39 height 9
click at [692, 211] on input "Include All" at bounding box center [687, 215] width 9 height 9
radio input "true"
click at [624, 248] on div at bounding box center [632, 257] width 24 height 19
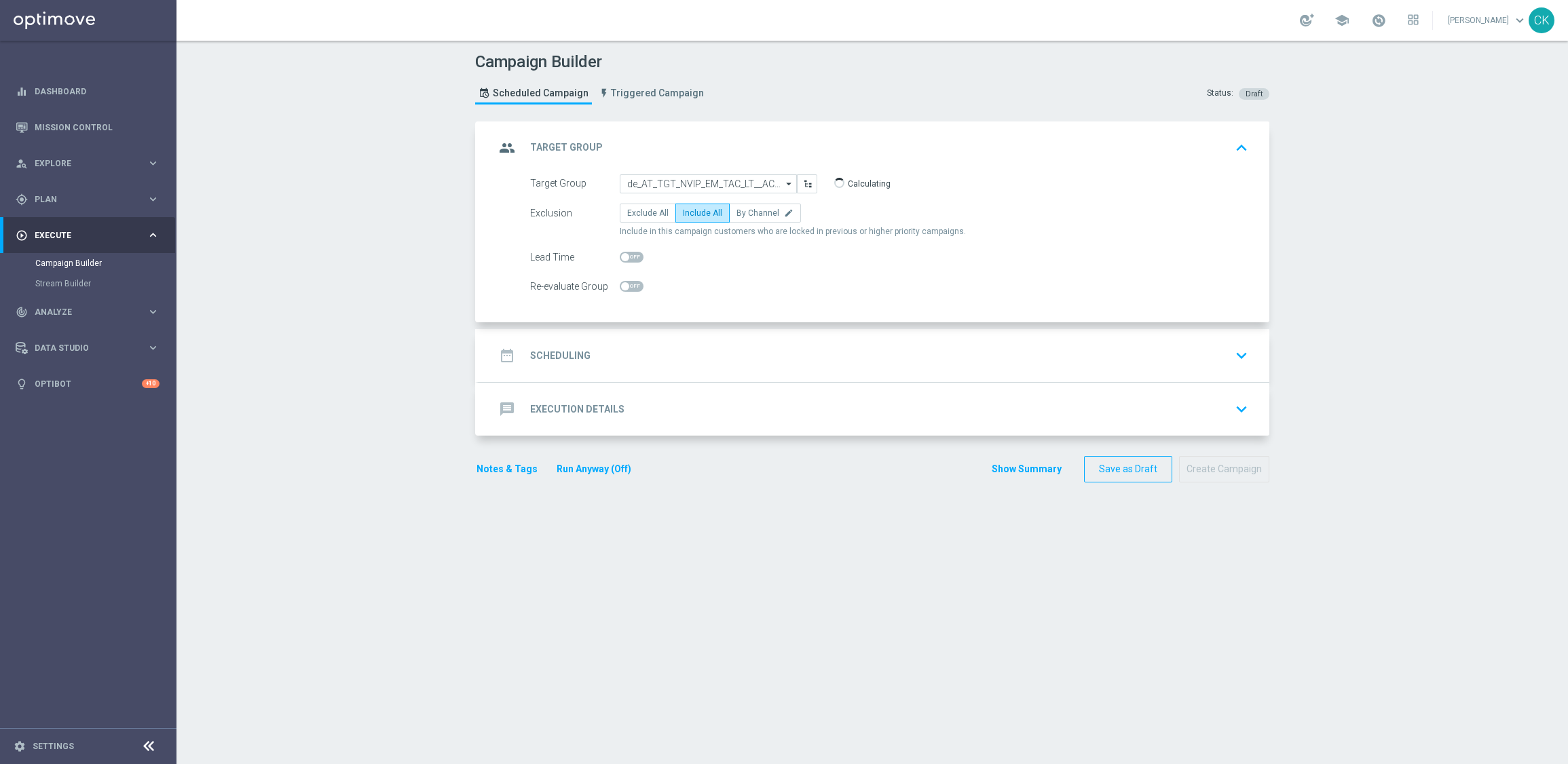
click at [620, 262] on switch at bounding box center [632, 258] width 24 height 12
click at [620, 264] on div at bounding box center [632, 257] width 24 height 19
click at [621, 255] on span at bounding box center [625, 257] width 8 height 8
click at [620, 255] on input "checkbox" at bounding box center [632, 257] width 24 height 11
checkbox input "true"
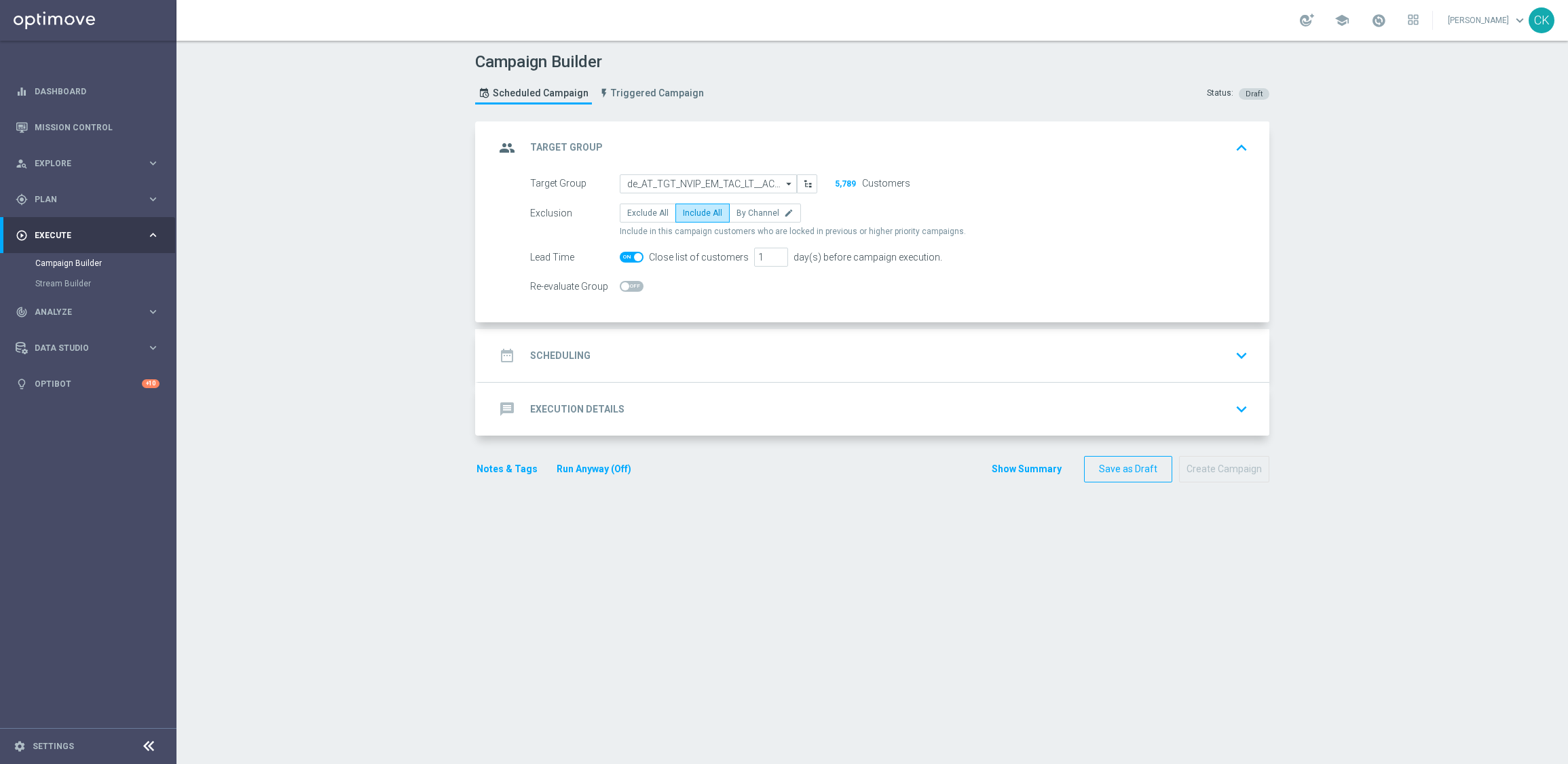
click at [560, 360] on h2 "Scheduling" at bounding box center [560, 356] width 60 height 13
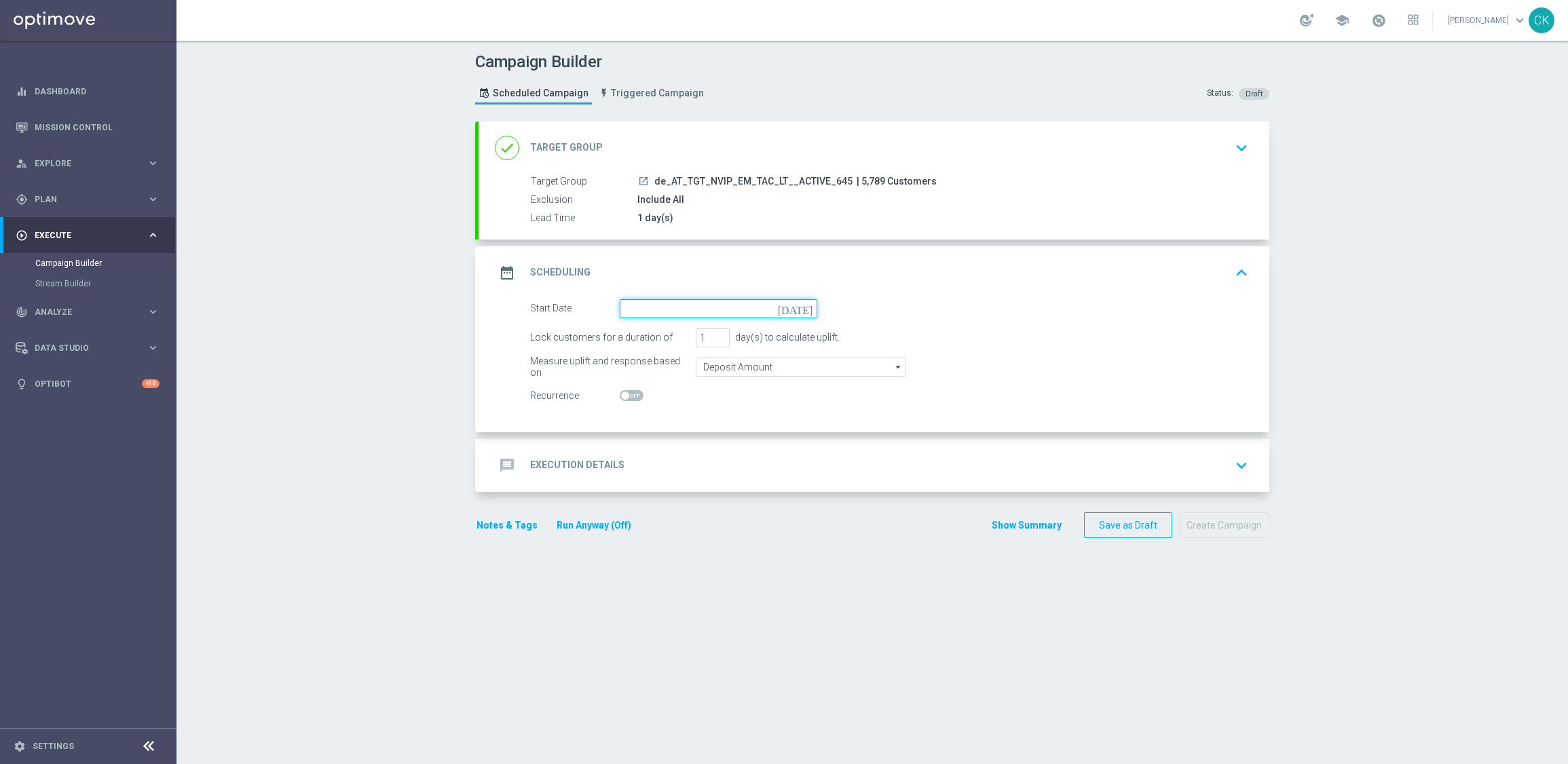
click at [657, 303] on input at bounding box center [719, 308] width 197 height 19
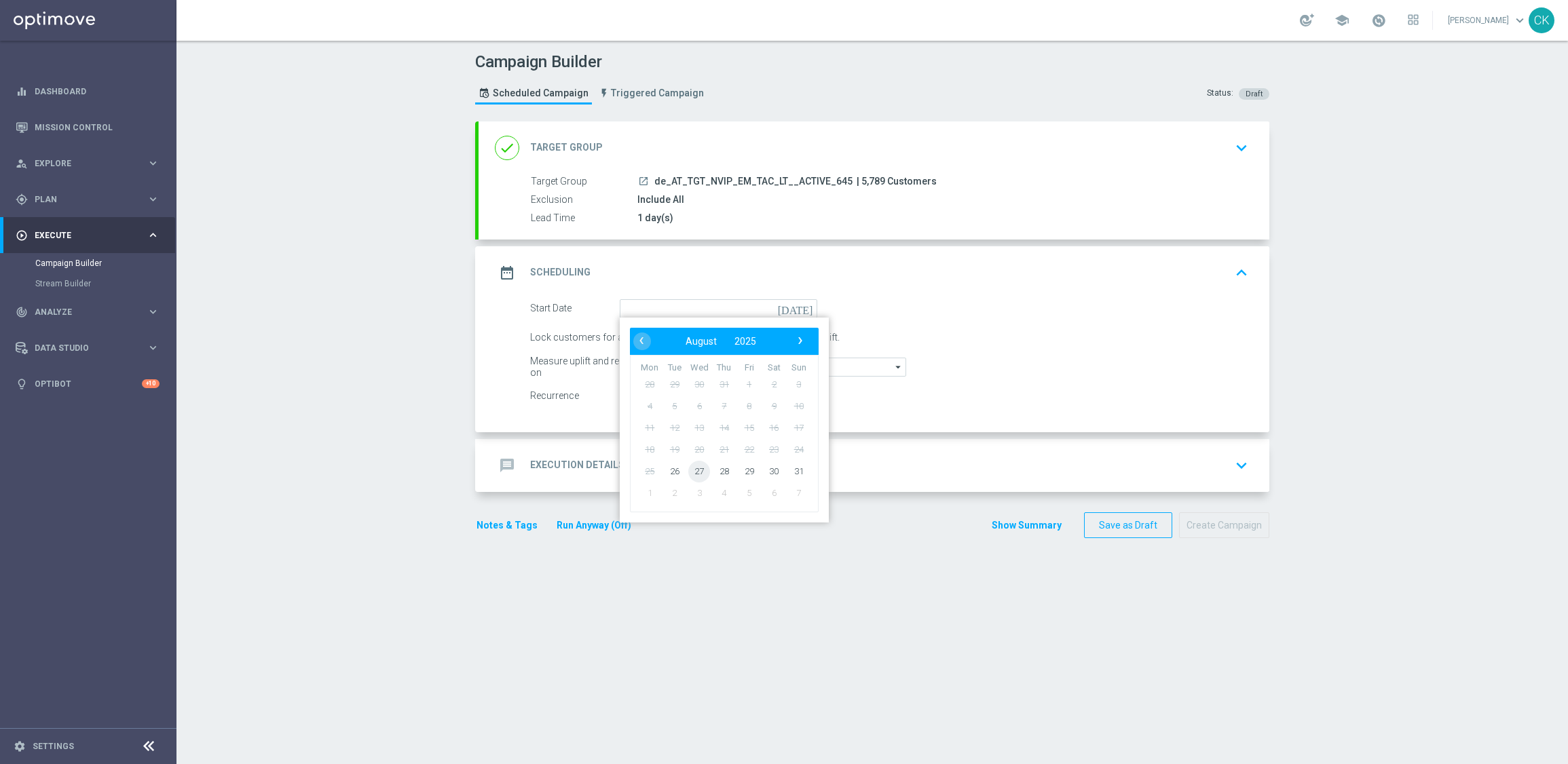
click at [690, 464] on span "27" at bounding box center [699, 471] width 22 height 22
type input "[DATE]"
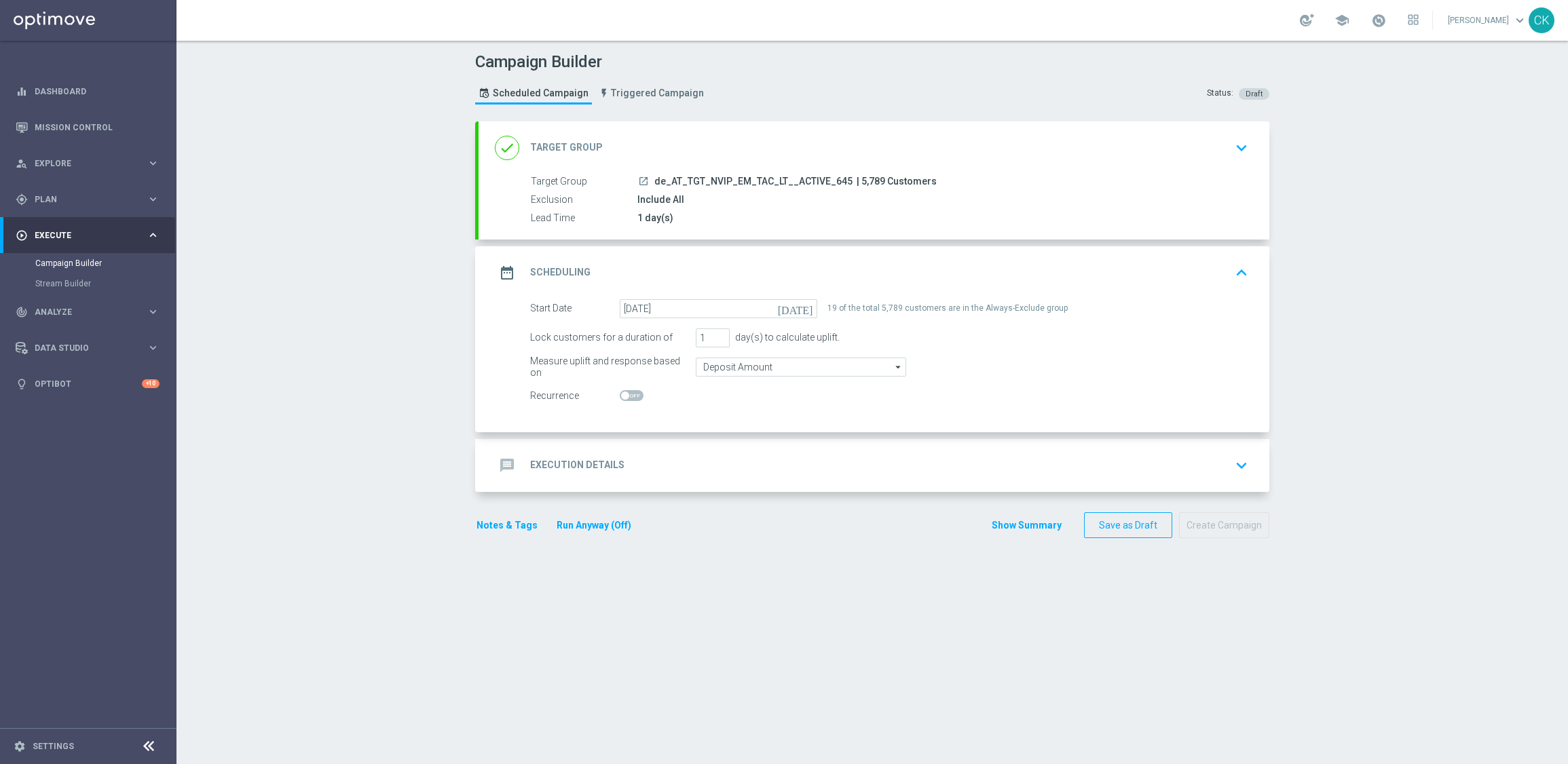
click at [553, 465] on h2 "Execution Details" at bounding box center [577, 465] width 94 height 13
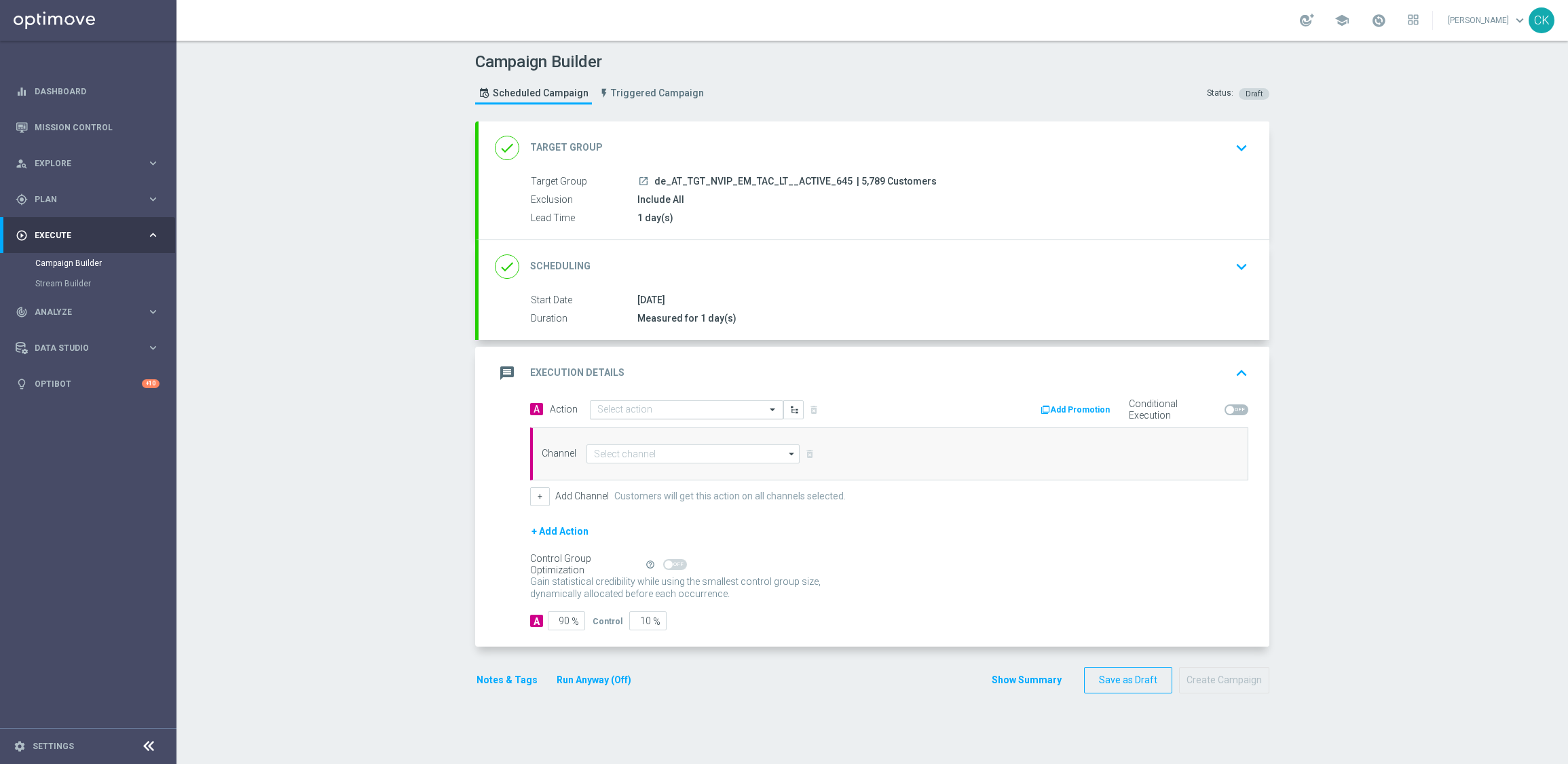
click at [613, 414] on input "text" at bounding box center [673, 410] width 152 height 12
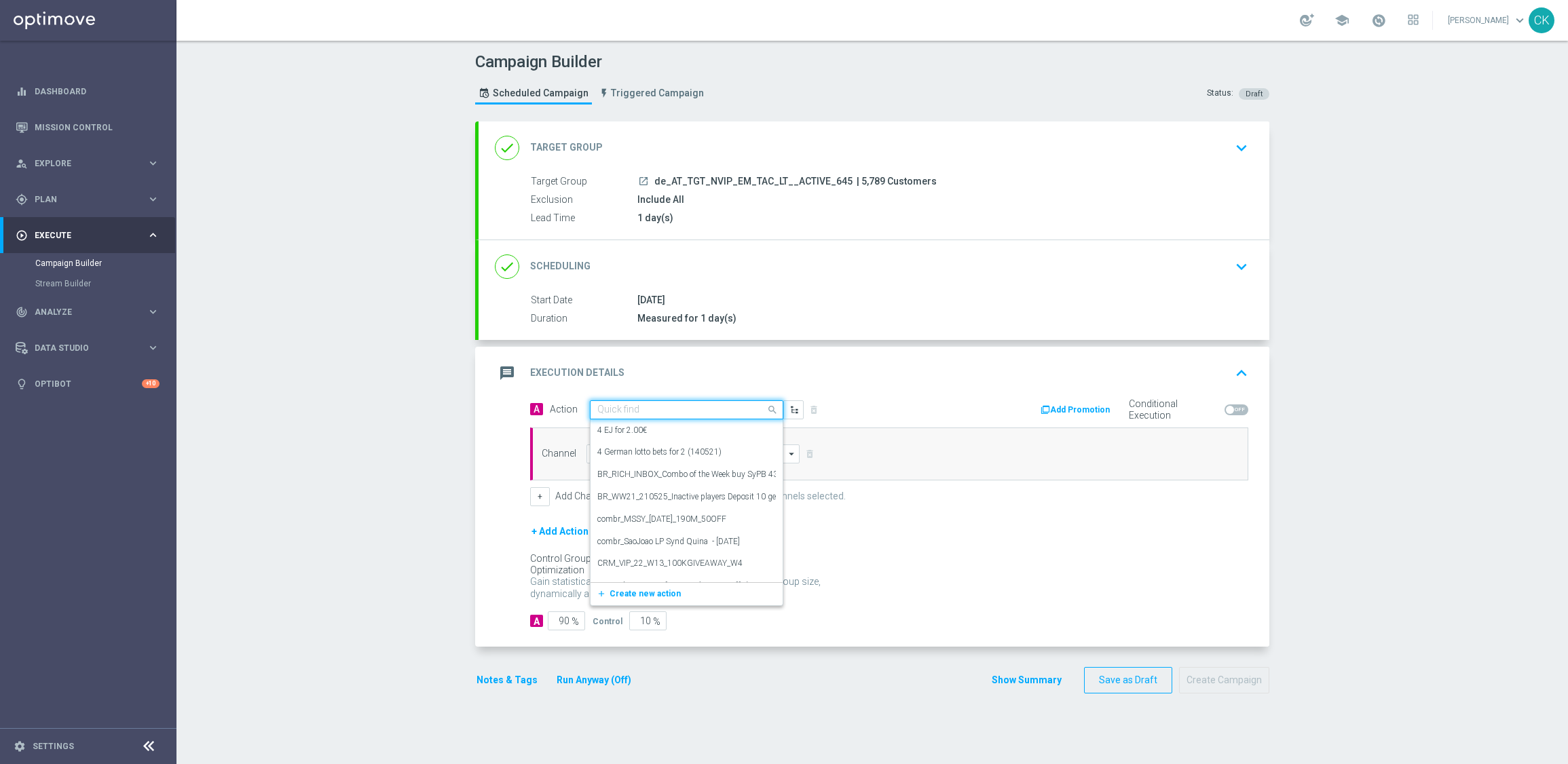
paste input "9 lines AT Lotto & extra game + free LOTTO 6 aus 45 Exklusiv"
type input "9 lines AT Lotto & extra game + free LOTTO 6 aus 45 Exklusiv"
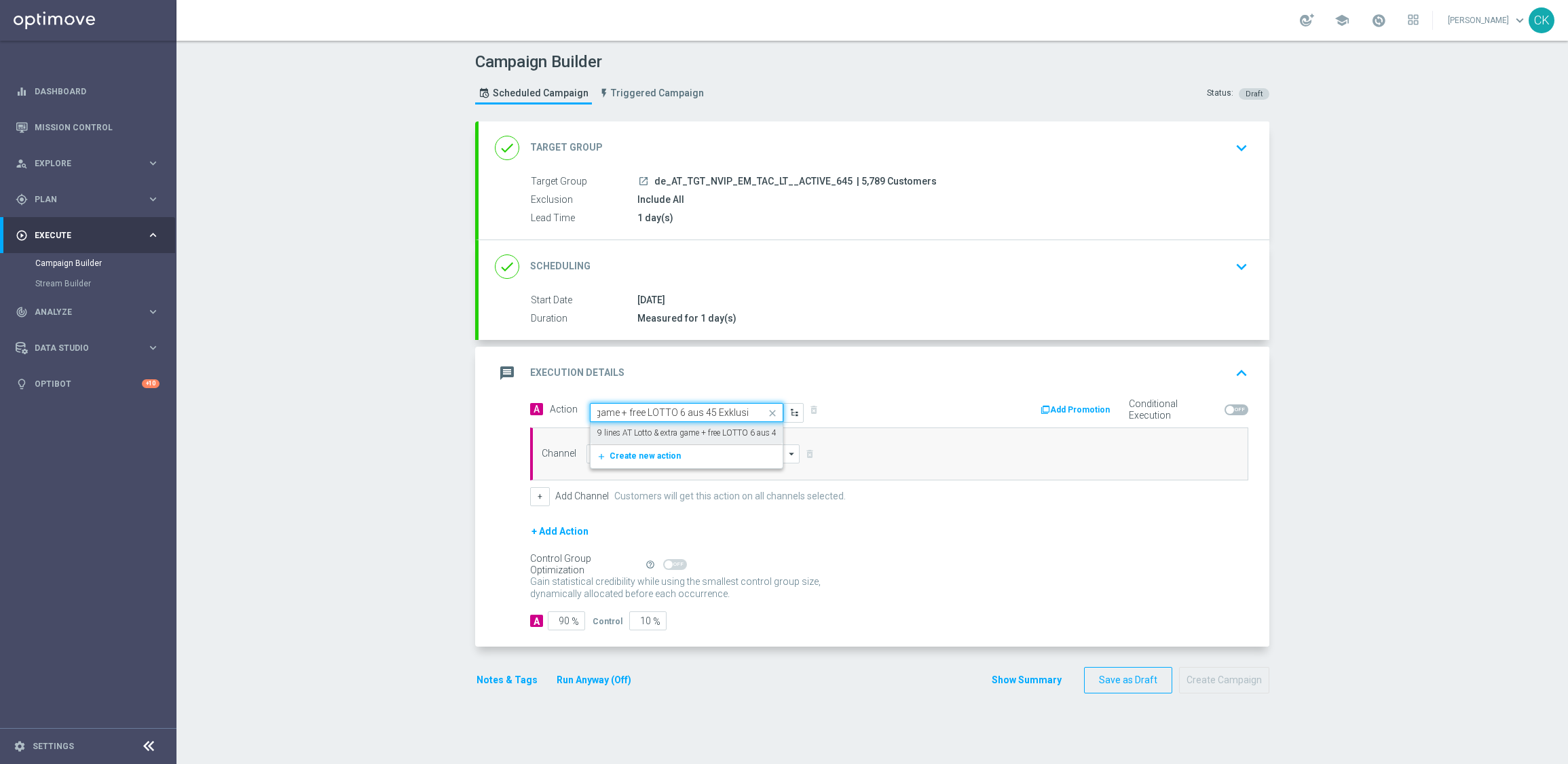
click at [650, 430] on label "9 lines AT Lotto & extra game + free LOTTO 6 aus 45 Exklusiv" at bounding box center [705, 433] width 216 height 12
click at [621, 456] on input at bounding box center [693, 453] width 213 height 19
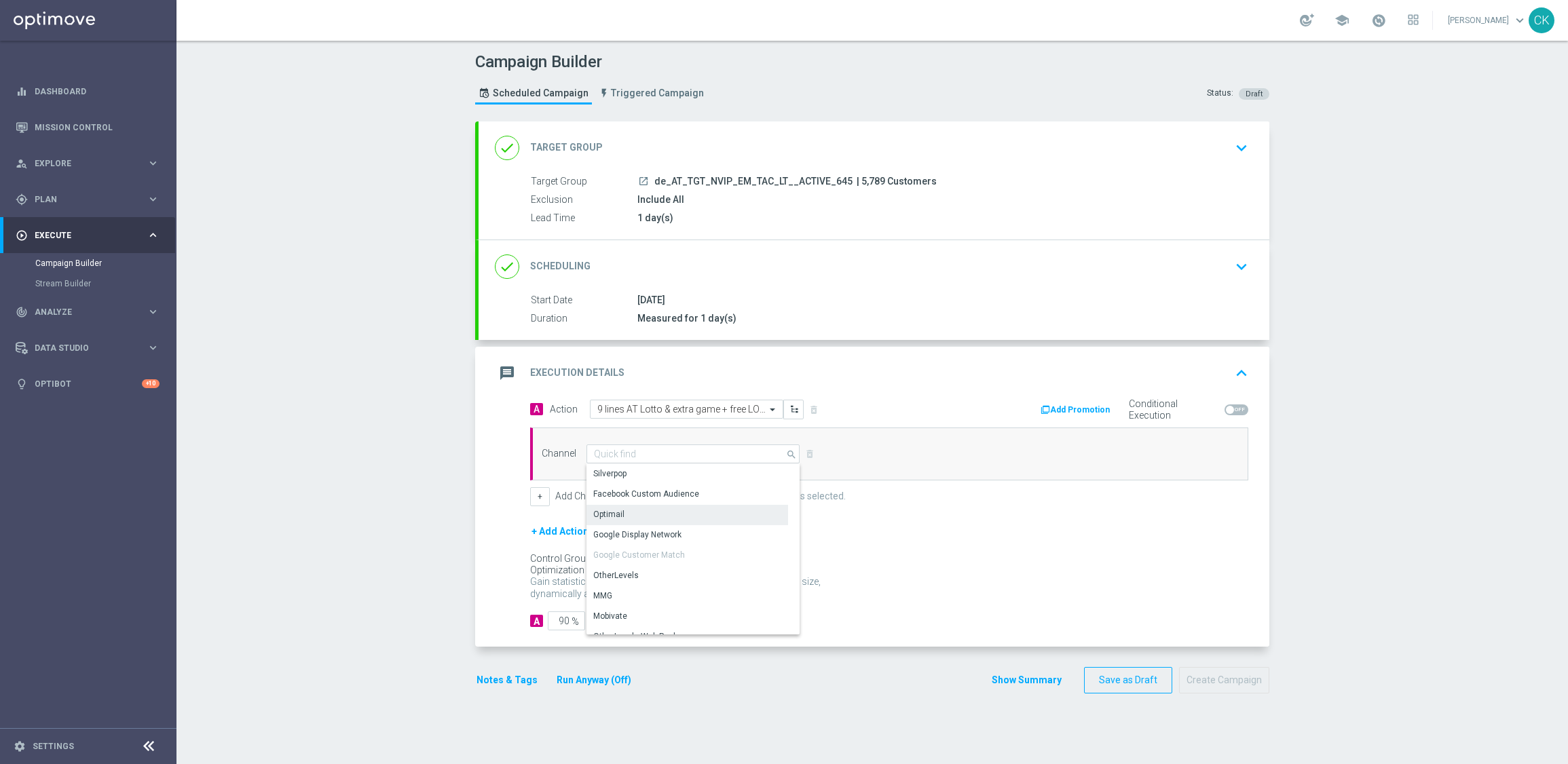
click at [616, 511] on div "Optimail" at bounding box center [687, 514] width 202 height 19
type input "Optimail"
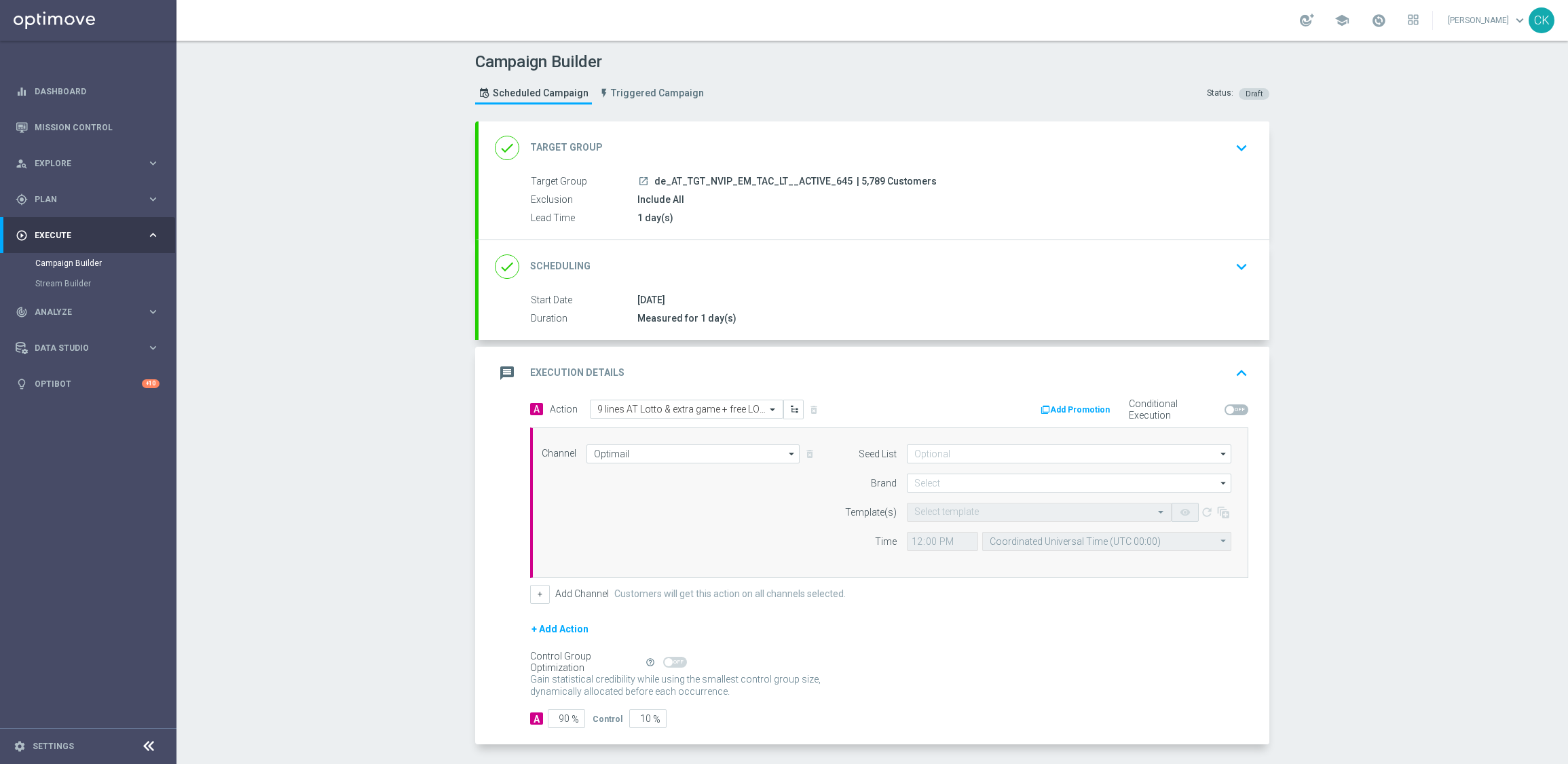
scroll to position [56, 0]
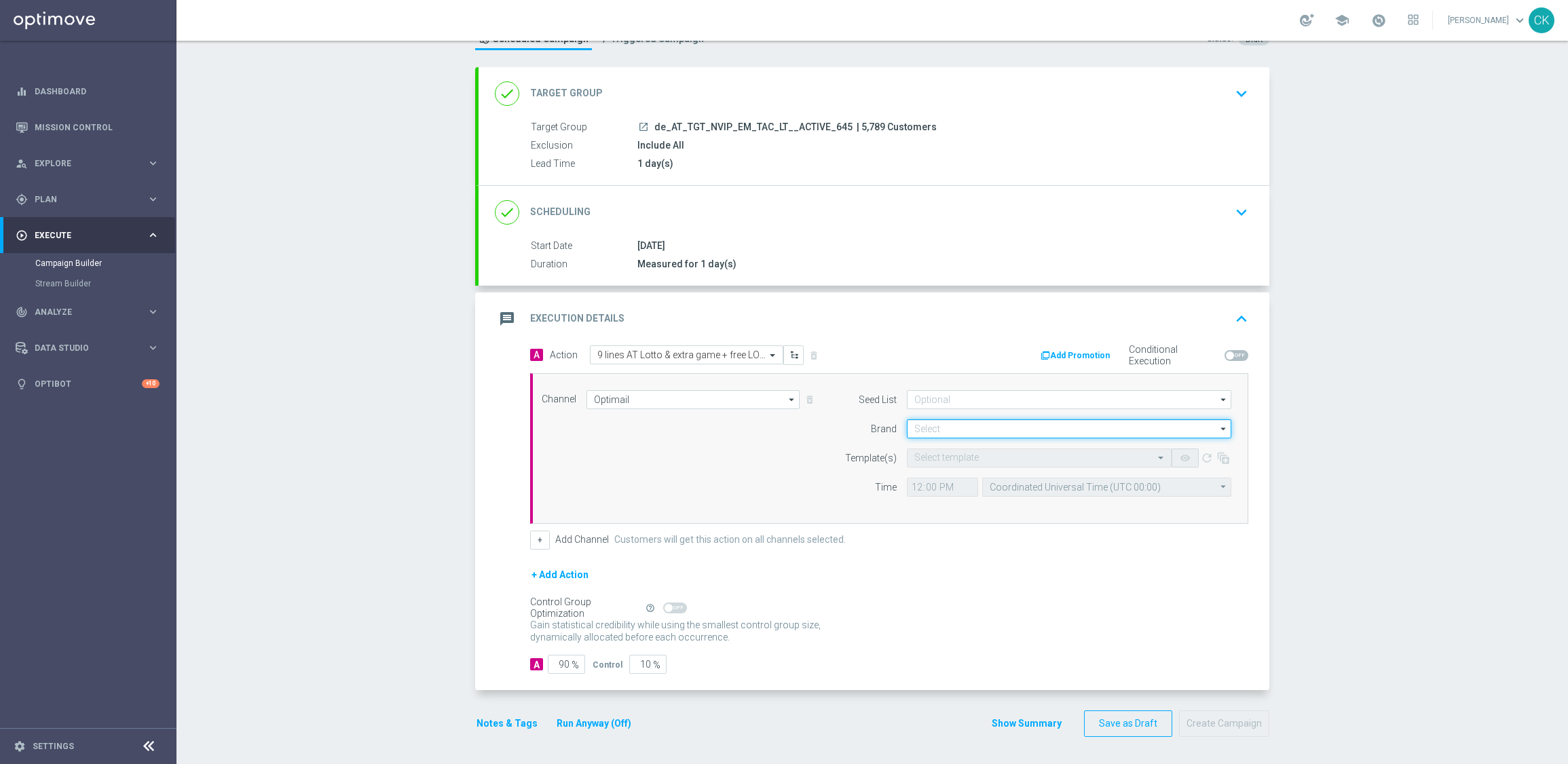
click at [927, 429] on input at bounding box center [1069, 429] width 324 height 19
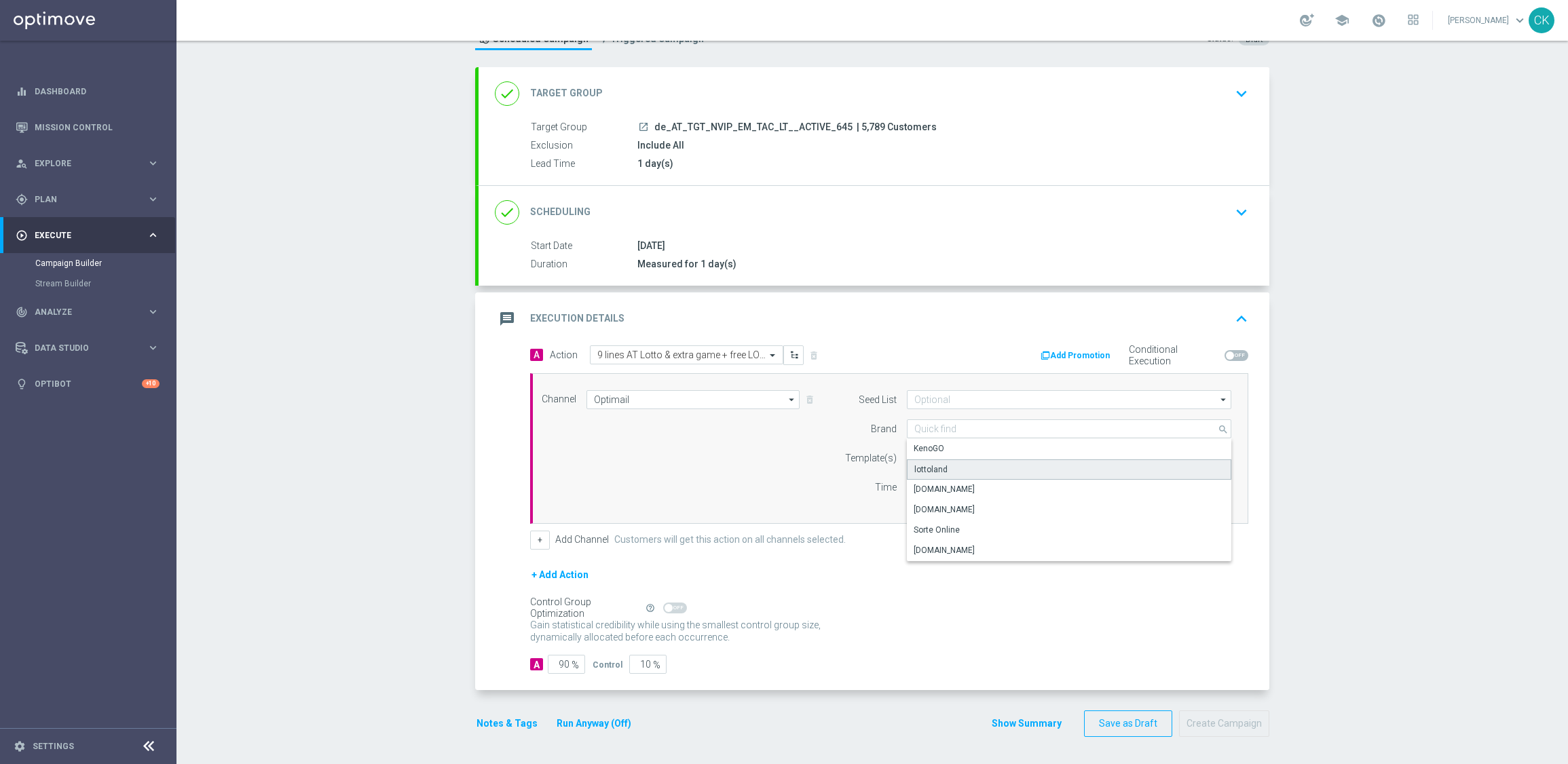
click at [944, 465] on div "lottoland" at bounding box center [1069, 469] width 324 height 20
type input "lottoland"
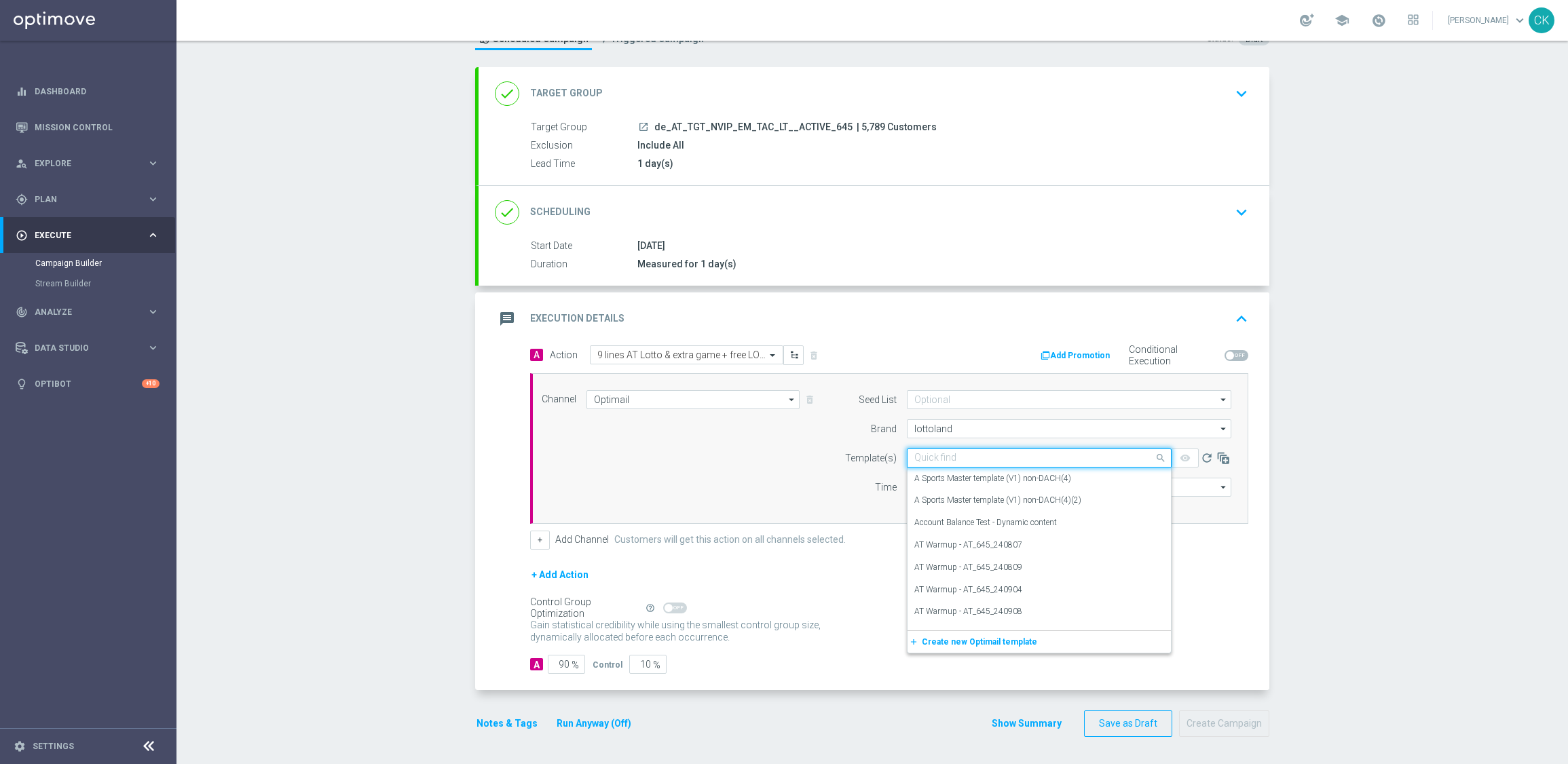
click at [927, 453] on input "text" at bounding box center [1026, 459] width 223 height 12
paste input "AT__645_ACTIVE_250827__NVIP_EMA_TAC_LT"
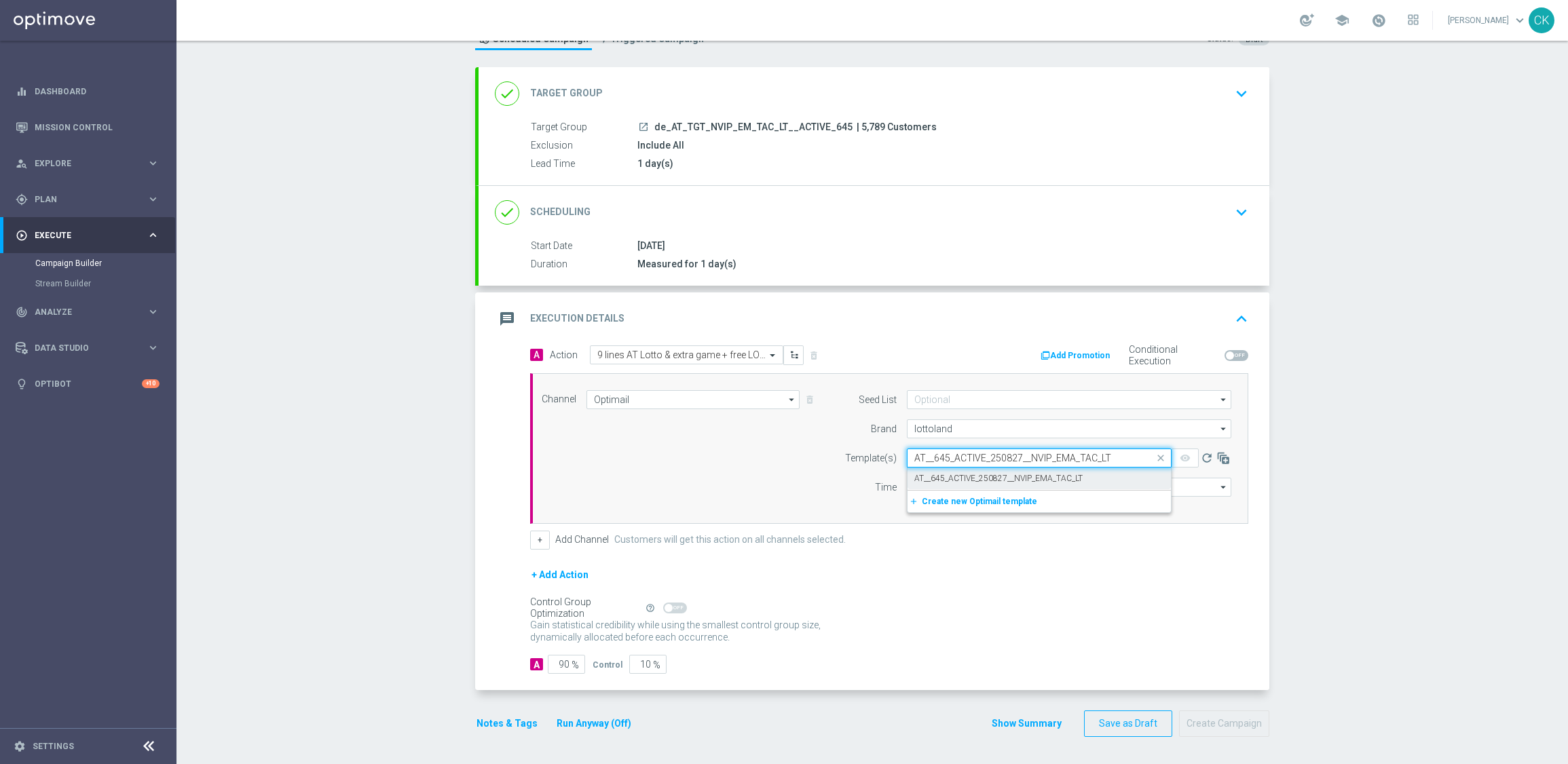
click at [915, 473] on label "AT__645_ACTIVE_250827__NVIP_EMA_TAC_LT" at bounding box center [999, 479] width 168 height 12
type input "AT__645_ACTIVE_250827__NVIP_EMA_TAC_LT"
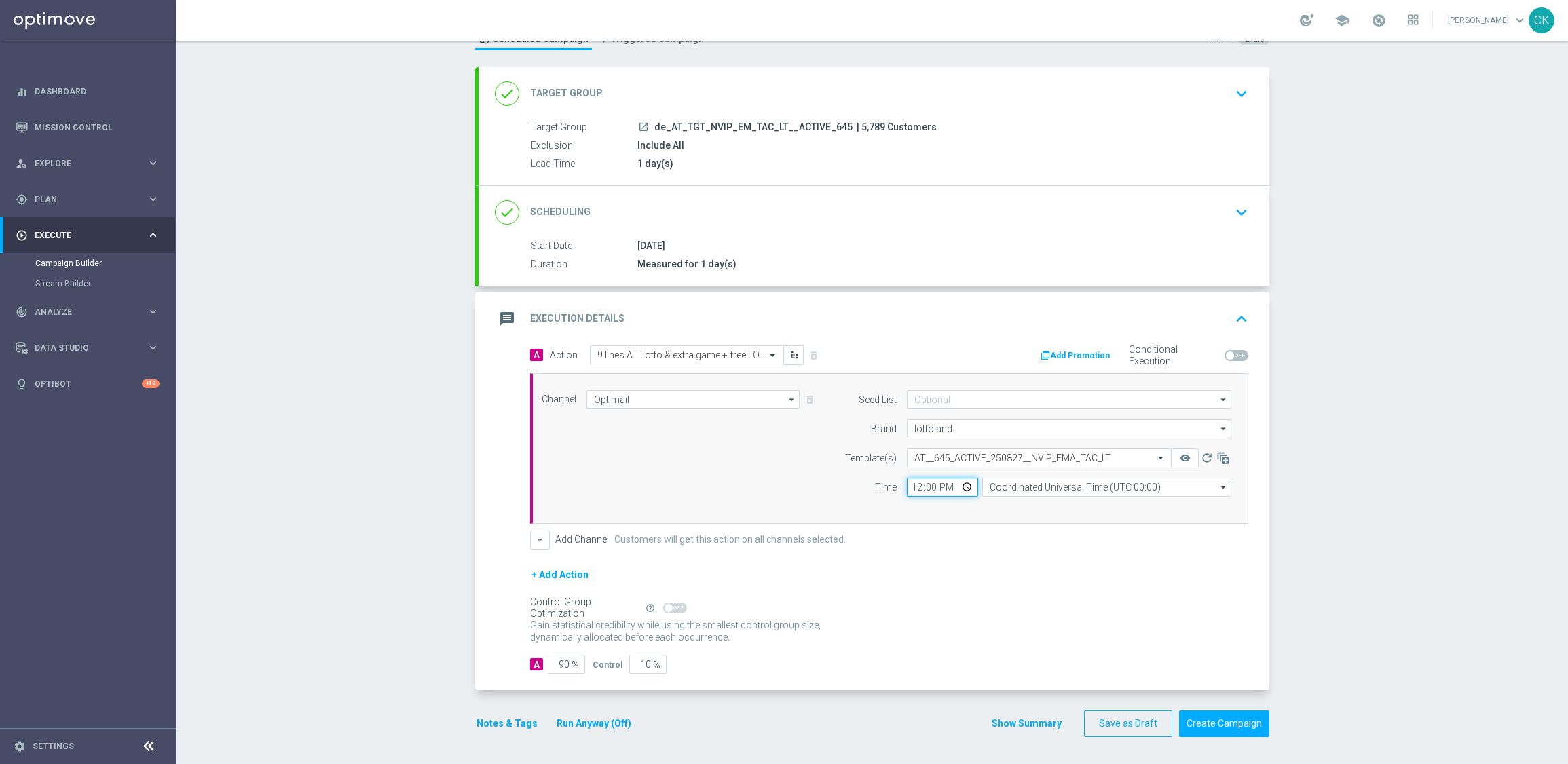
click at [907, 486] on input "12:00" at bounding box center [942, 487] width 71 height 19
type input "06:00"
click at [1138, 488] on input "Coordinated Universal Time (UTC 00:00)" at bounding box center [1106, 487] width 249 height 19
click at [1132, 511] on div "Central European Time ([GEOGRAPHIC_DATA]) (UTC +02:00)" at bounding box center [1100, 506] width 222 height 12
type input "Central European Time ([GEOGRAPHIC_DATA]) (UTC +02:00)"
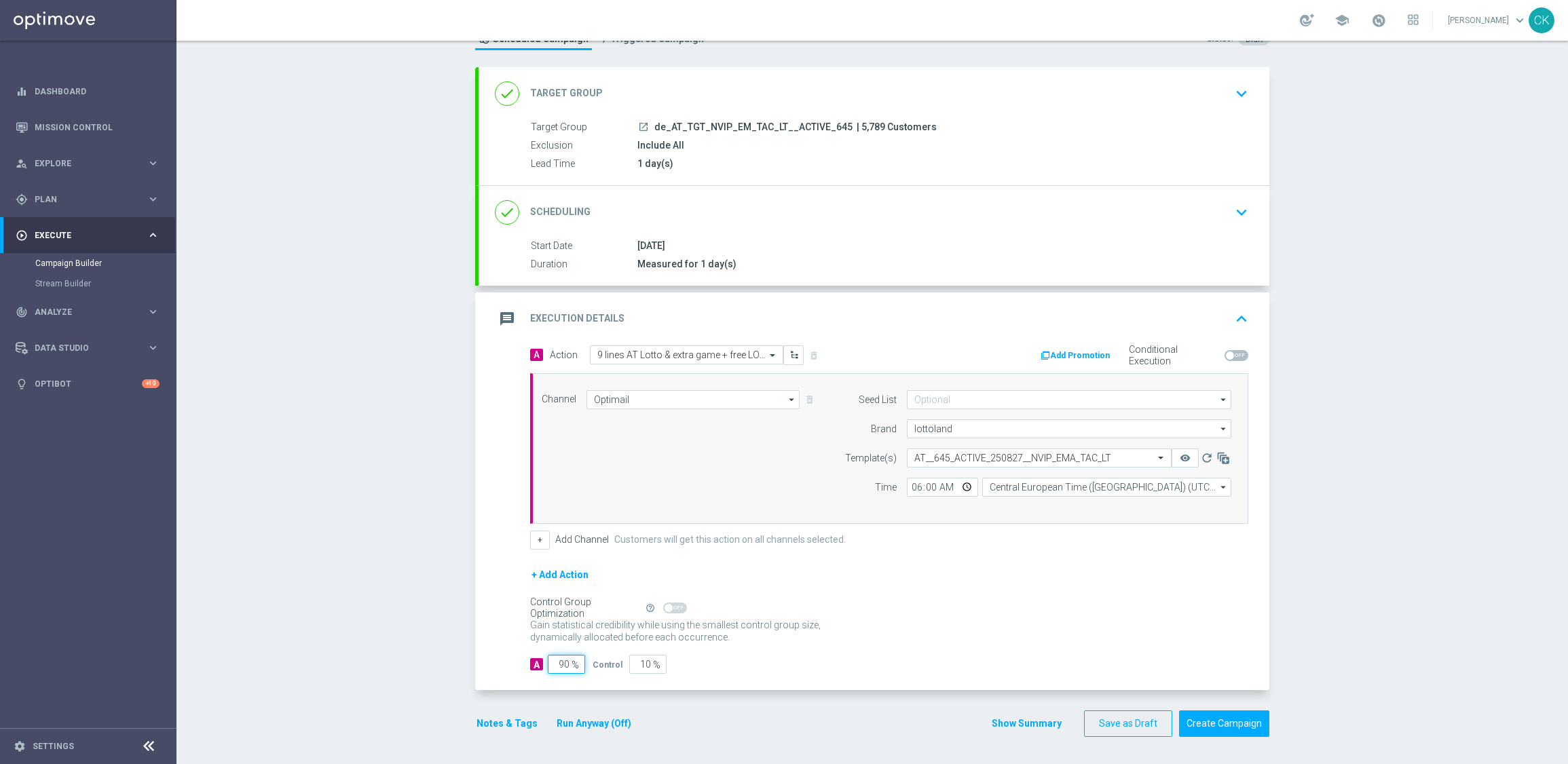
click at [563, 663] on input "90" at bounding box center [566, 664] width 37 height 19
type input "9"
type input "91"
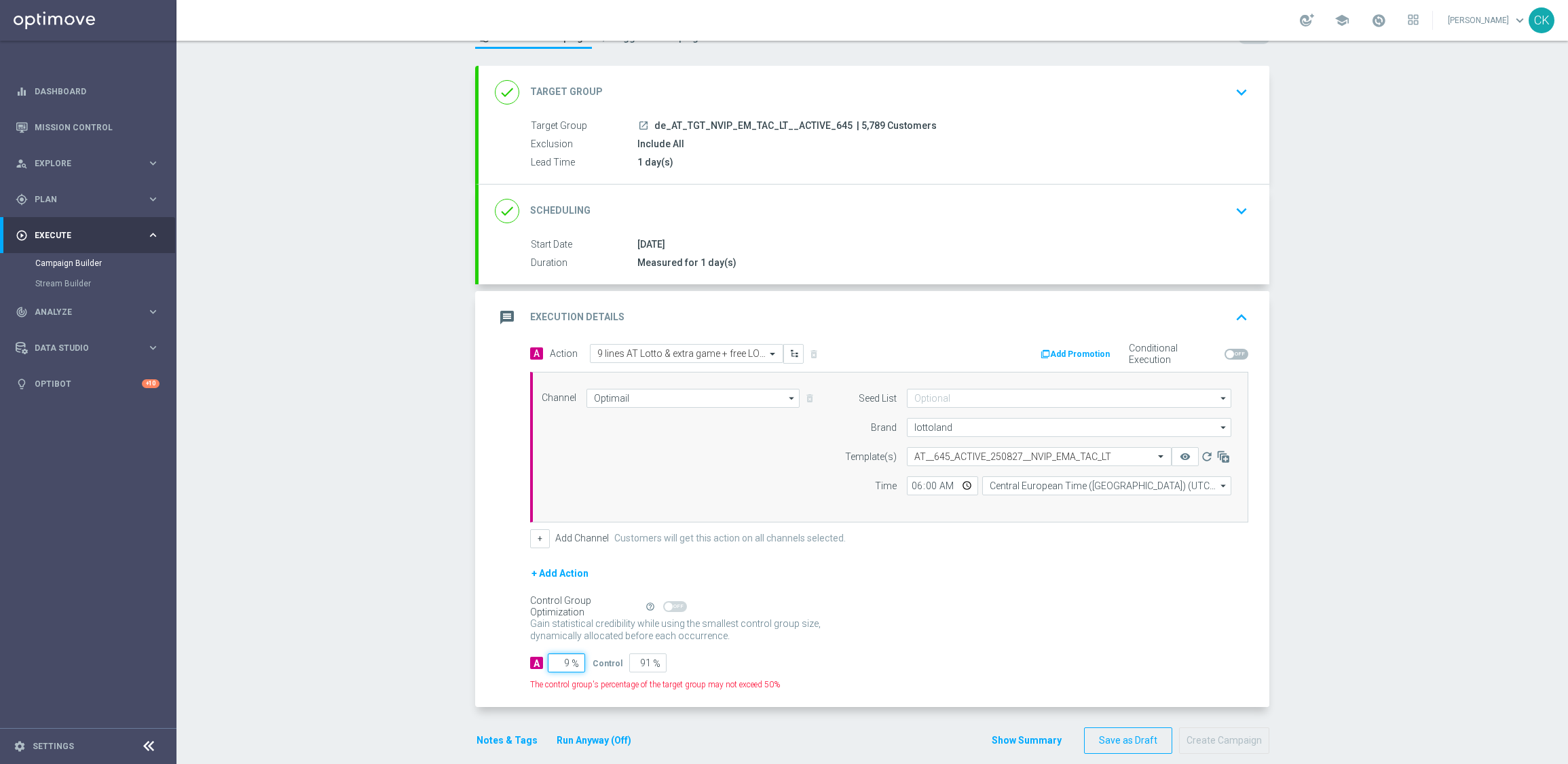
type input "98"
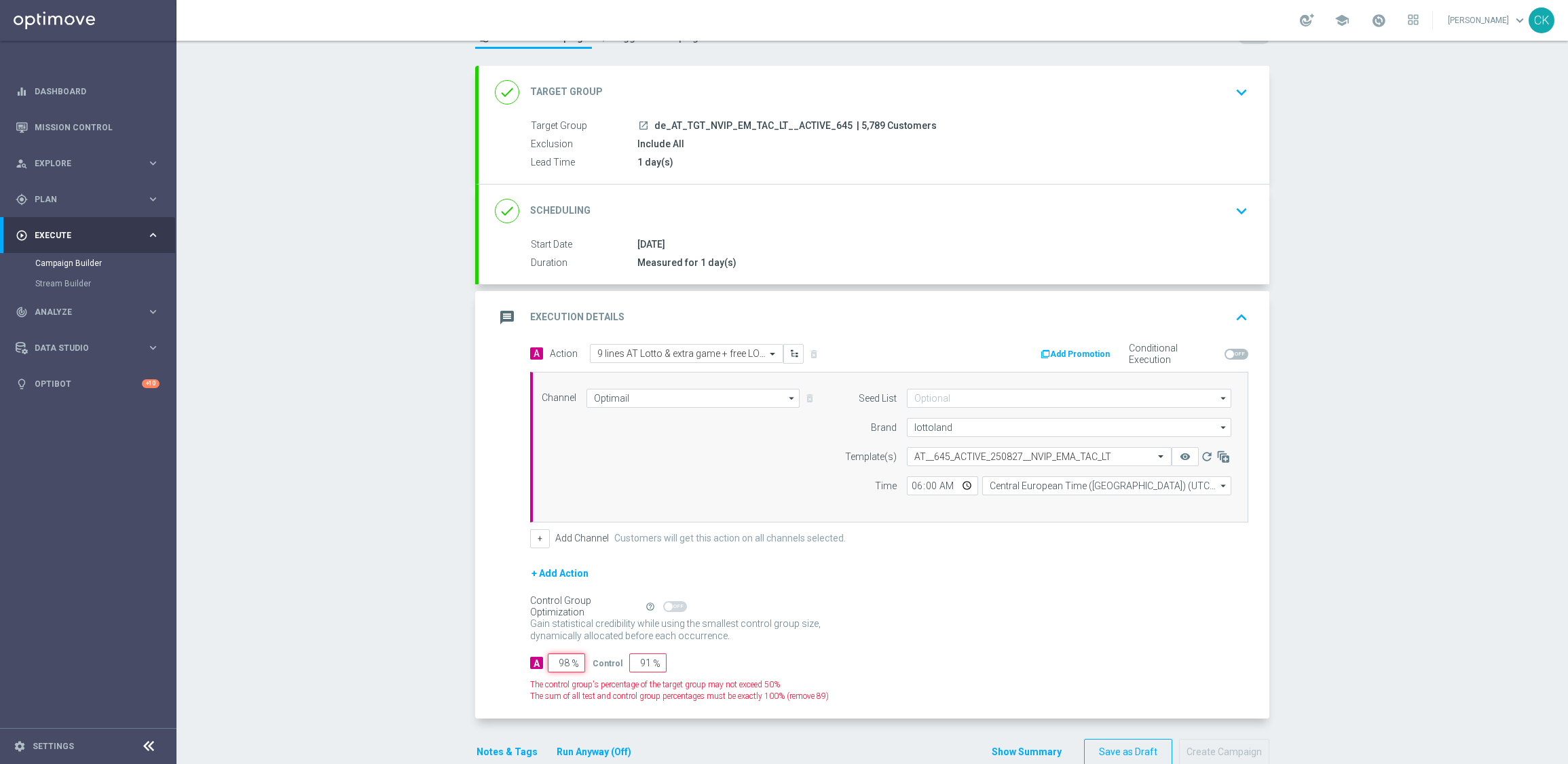
type input "2"
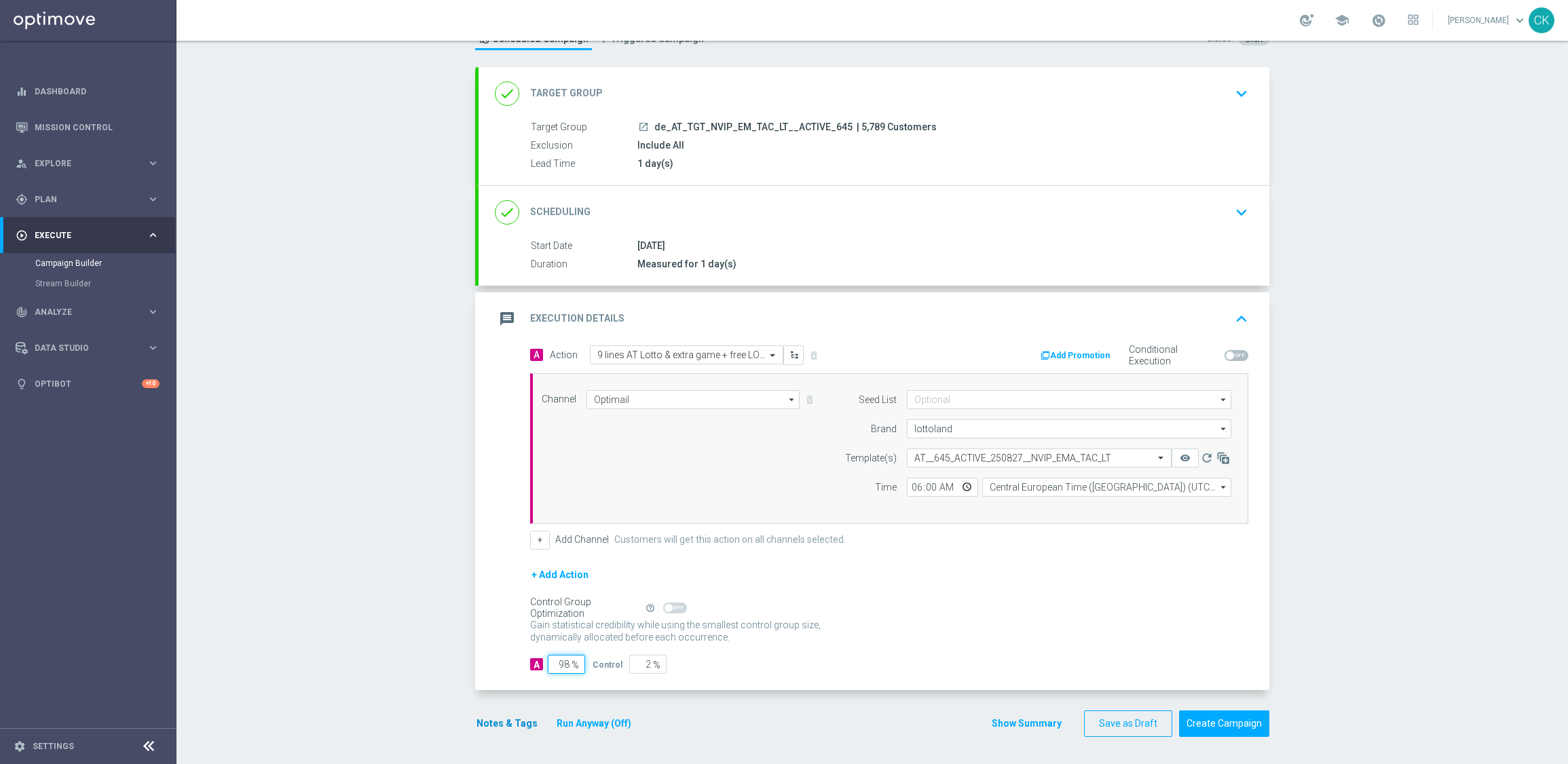
type input "98"
click at [490, 723] on button "Notes & Tags" at bounding box center [507, 723] width 64 height 17
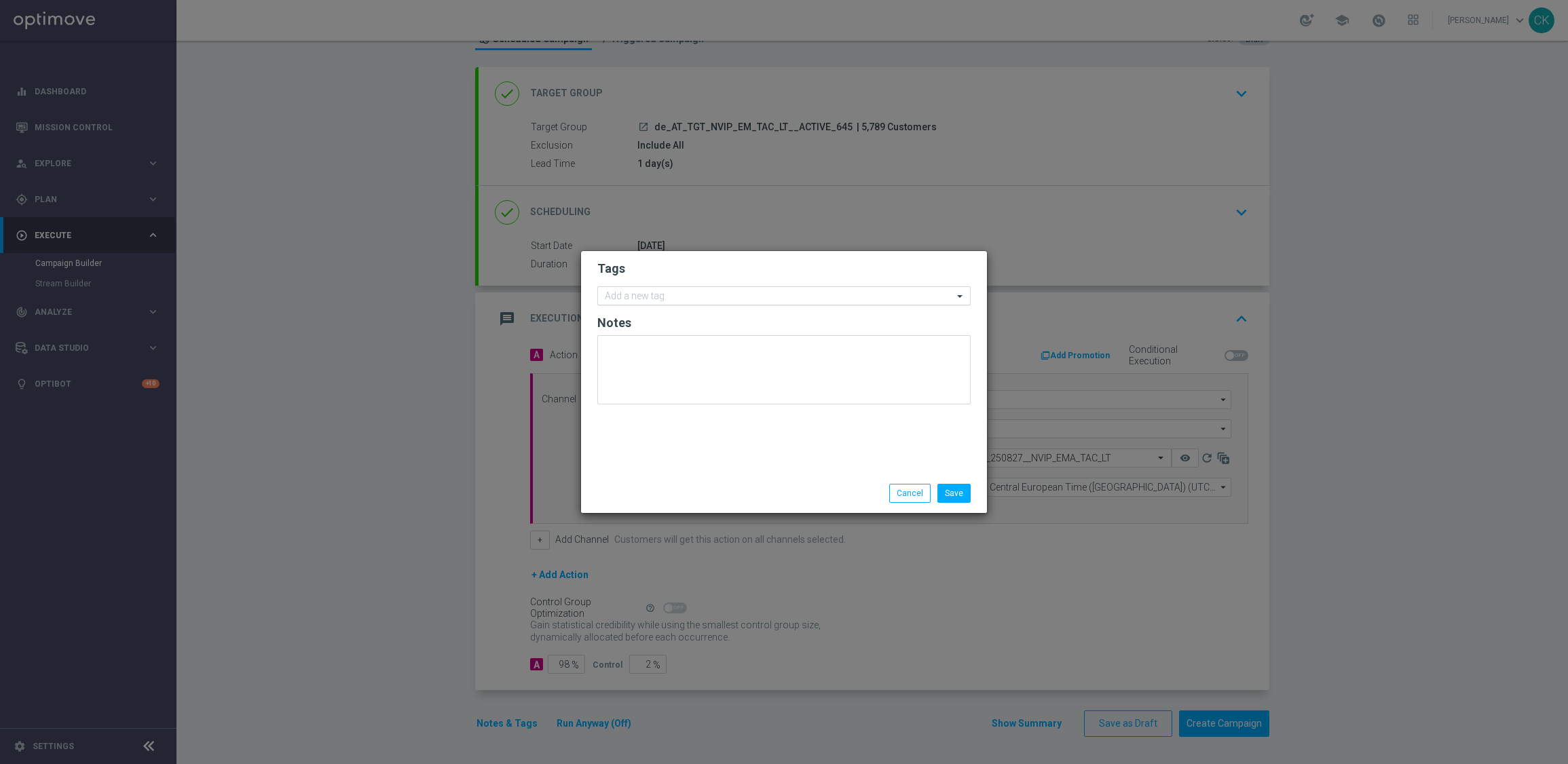
click at [632, 295] on input "text" at bounding box center [779, 297] width 348 height 12
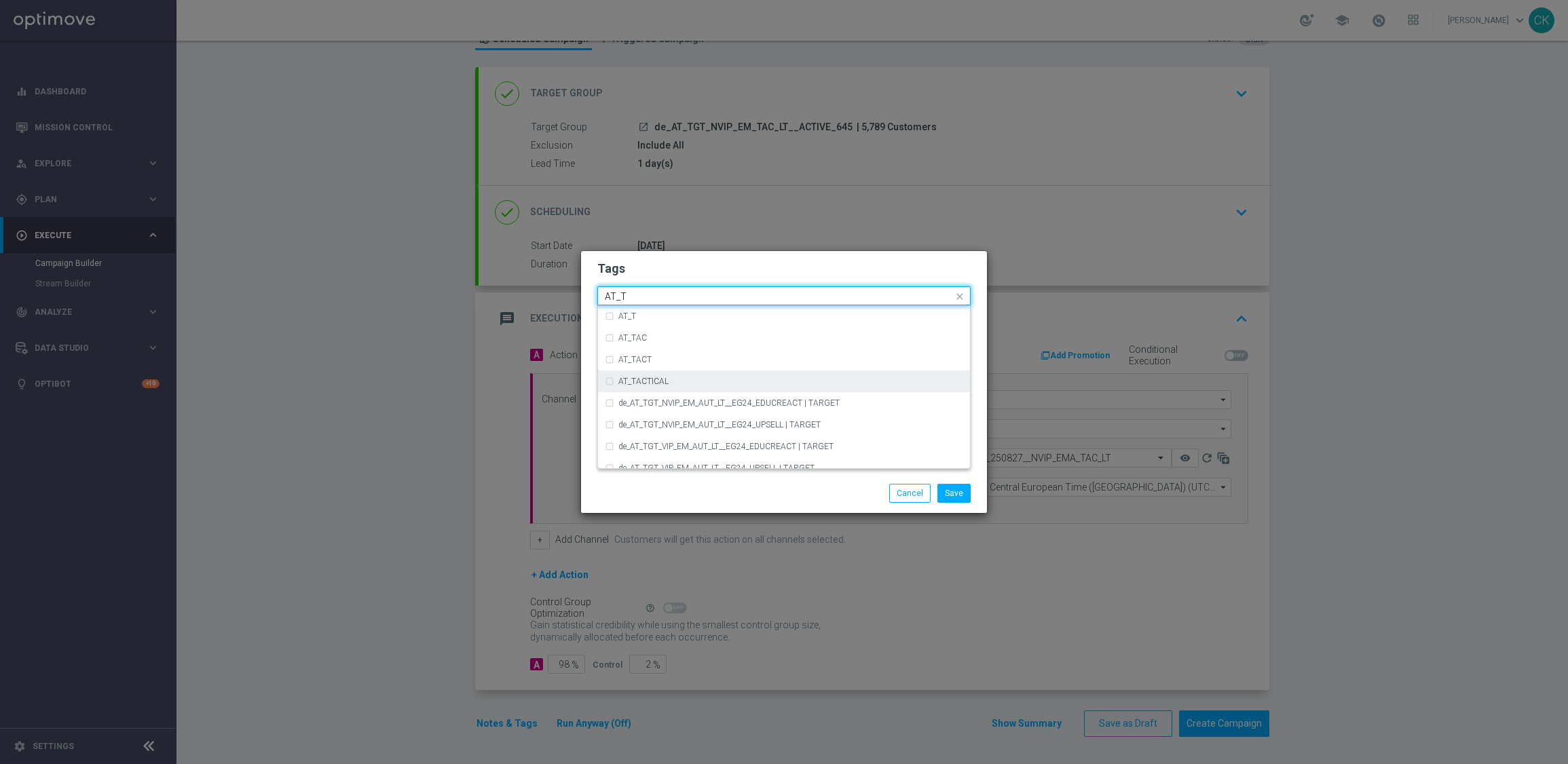
click at [652, 374] on div "AT_TACTICAL" at bounding box center [784, 382] width 359 height 22
type input "AT_T"
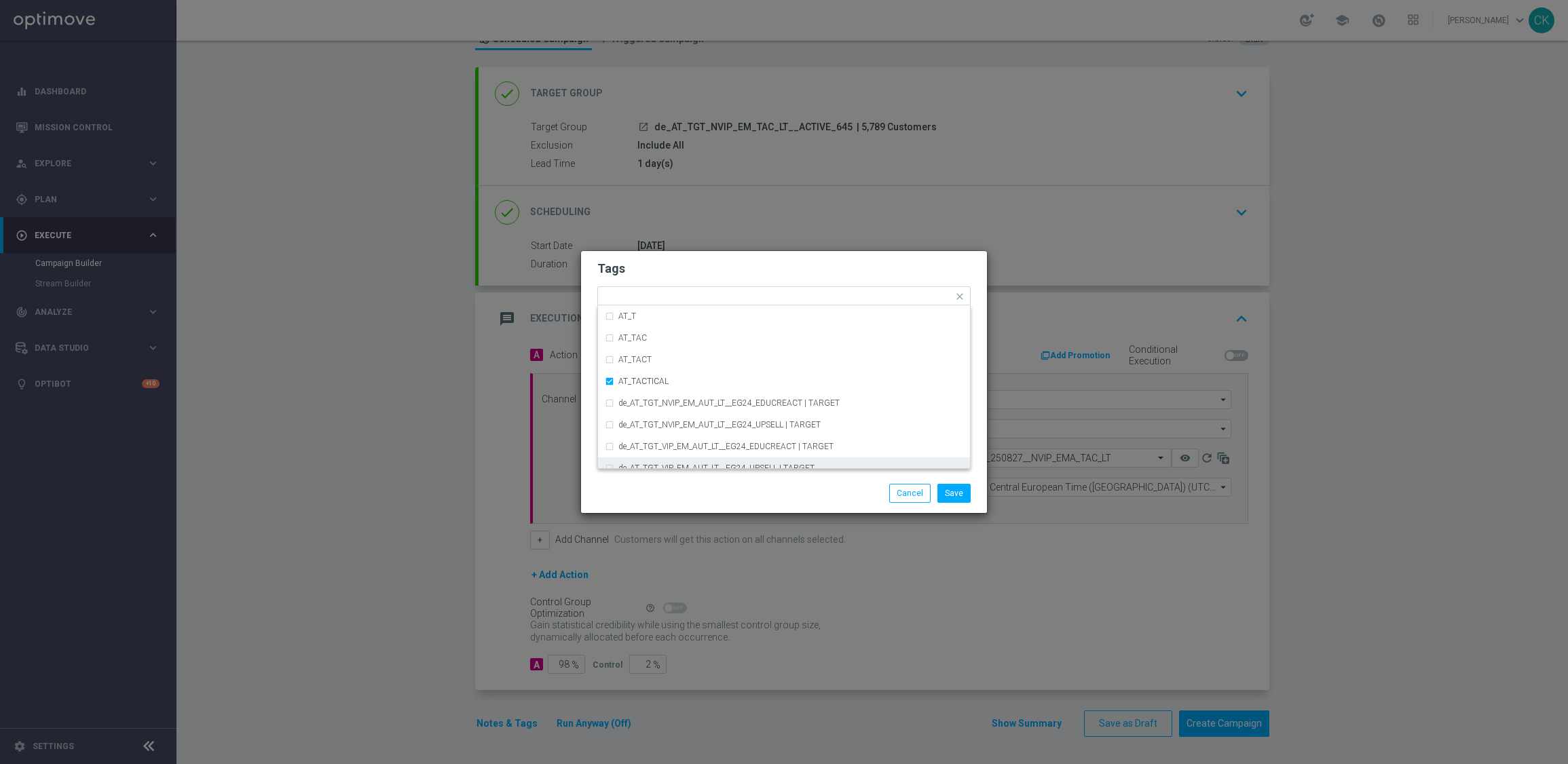
click at [698, 485] on div "Save Cancel" at bounding box center [784, 493] width 393 height 19
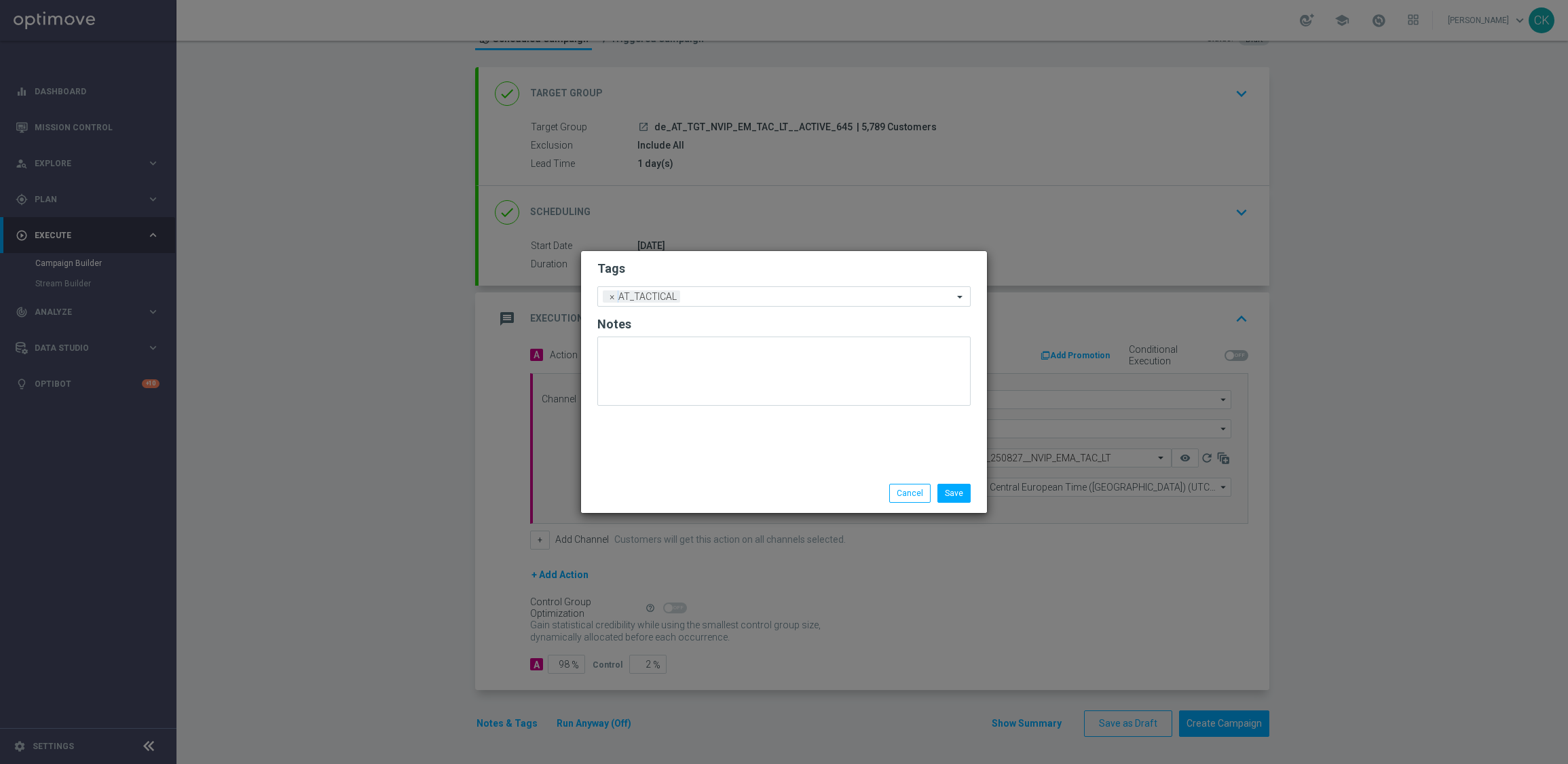
click at [977, 493] on div "Save Cancel" at bounding box center [849, 493] width 263 height 19
click at [960, 493] on button "Save" at bounding box center [954, 493] width 33 height 19
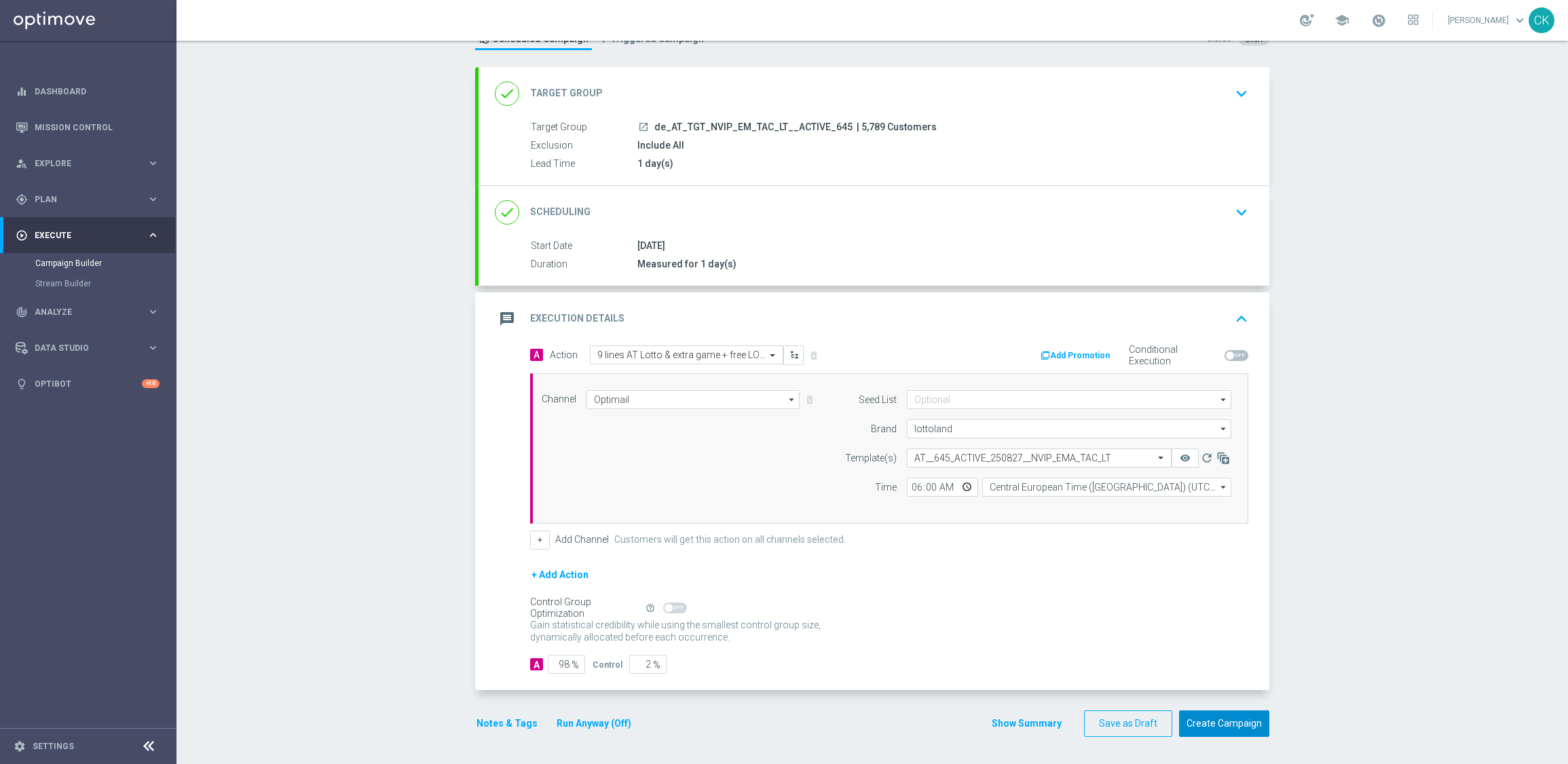
click at [1222, 722] on button "Create Campaign" at bounding box center [1224, 723] width 90 height 26
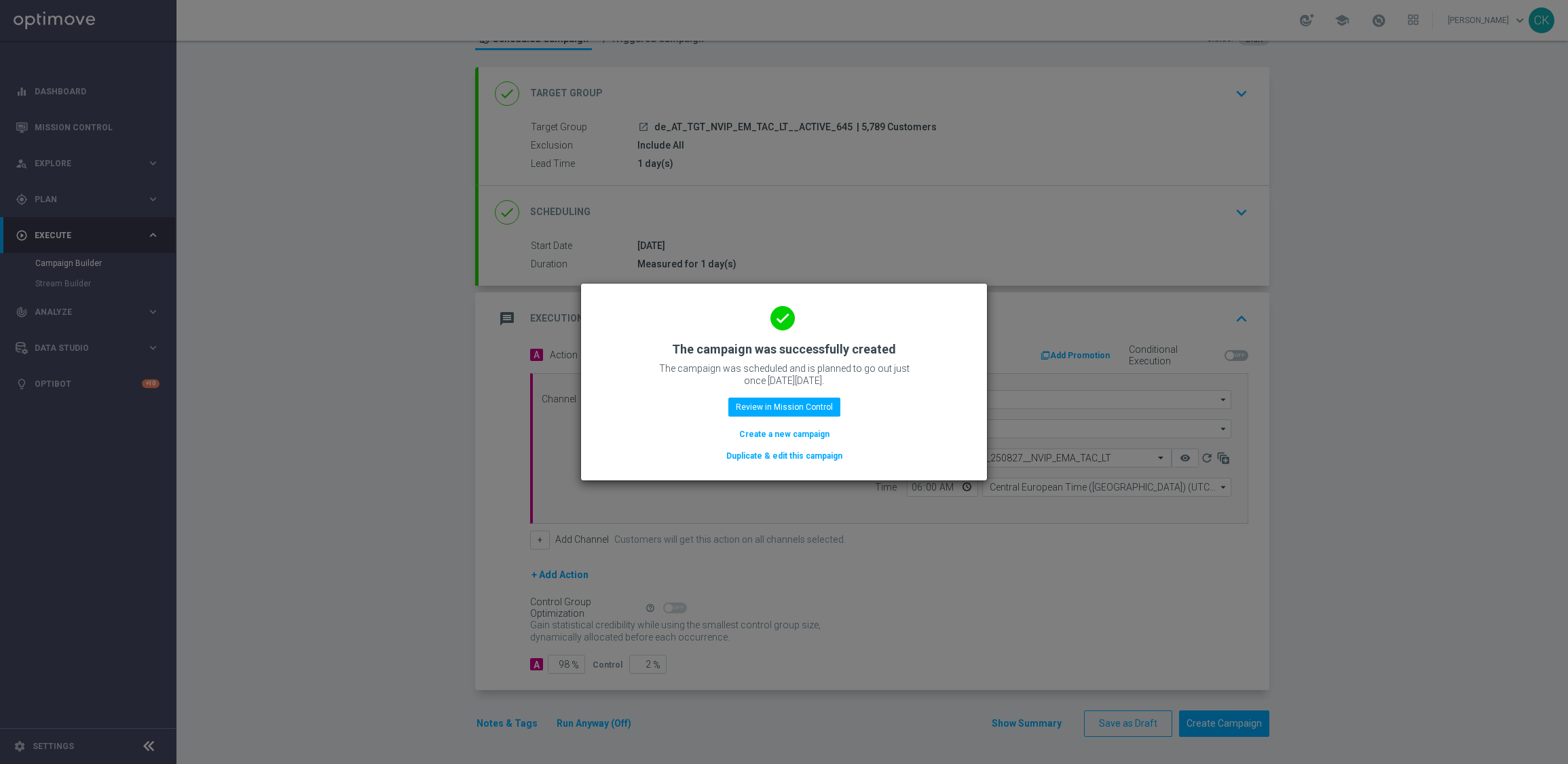
click at [759, 434] on button "Create a new campaign" at bounding box center [784, 434] width 93 height 15
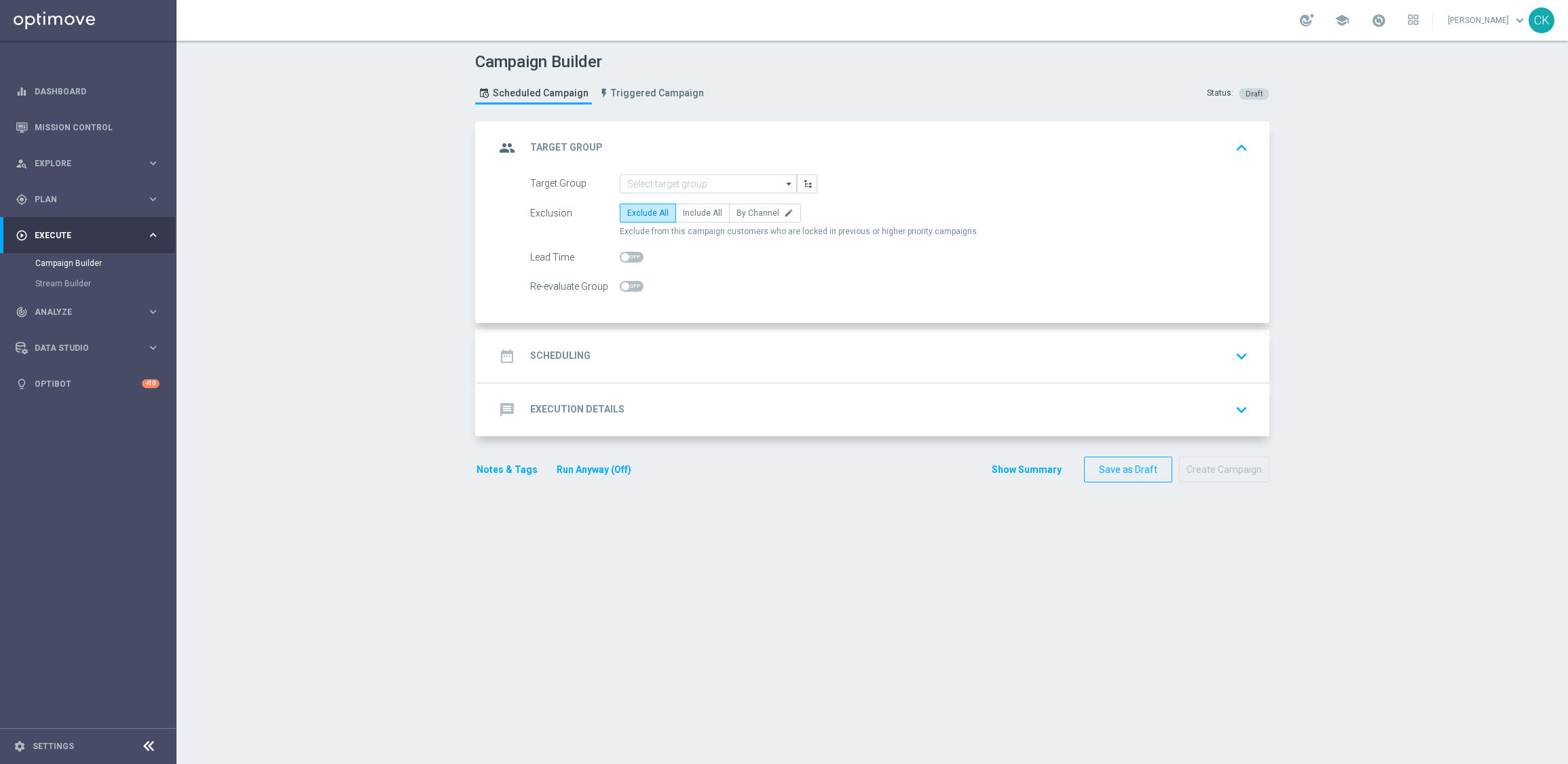
scroll to position [0, 0]
click at [668, 176] on input at bounding box center [709, 184] width 177 height 19
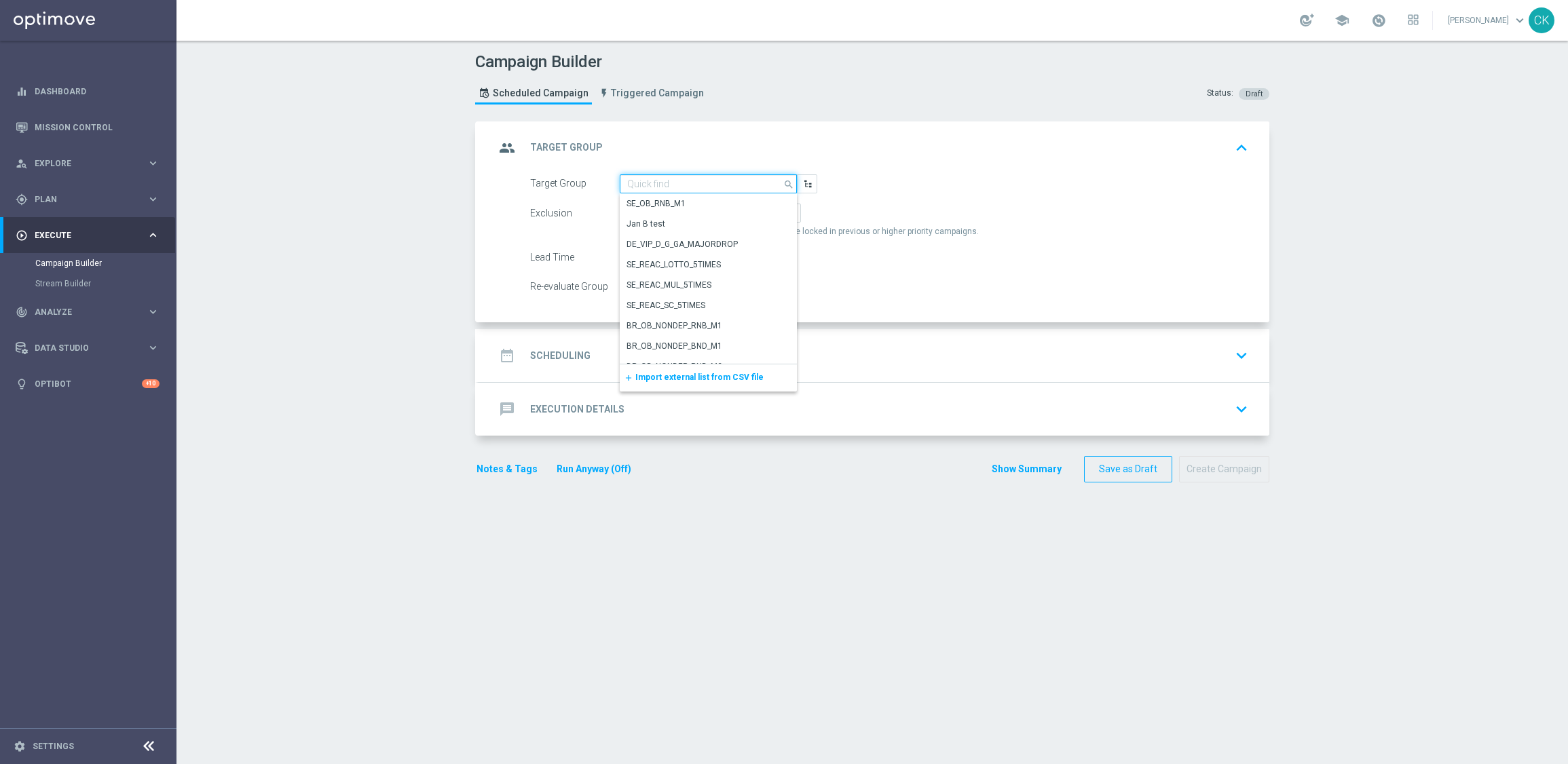
paste input "de_AT_TGT_NVIP_EM_TAC_LT__REACTIVATED_645"
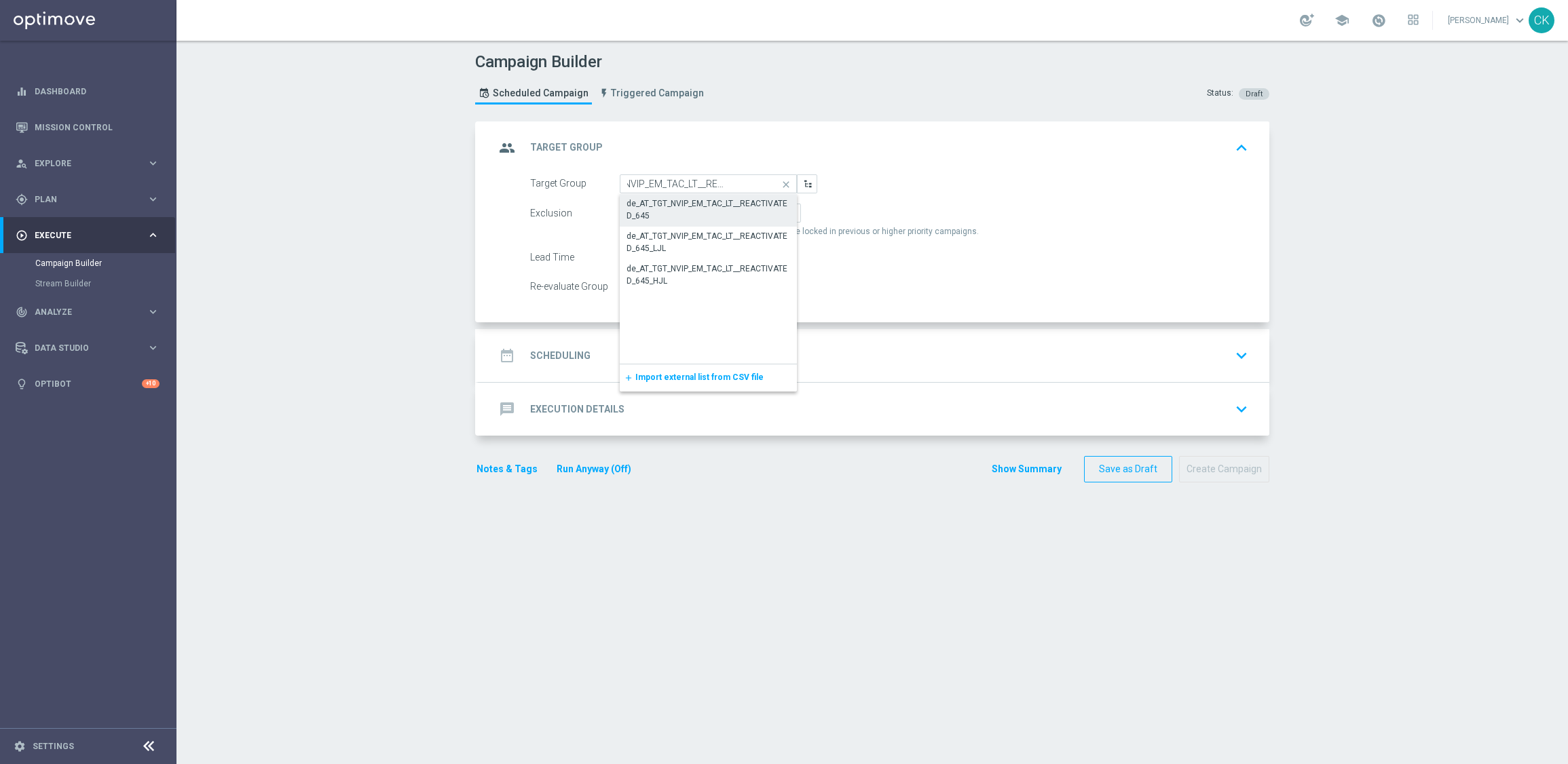
click at [669, 204] on div "de_AT_TGT_NVIP_EM_TAC_LT__REACTIVATED_645" at bounding box center [708, 210] width 163 height 25
type input "de_AT_TGT_NVIP_EM_TAC_LT__REACTIVATED_645"
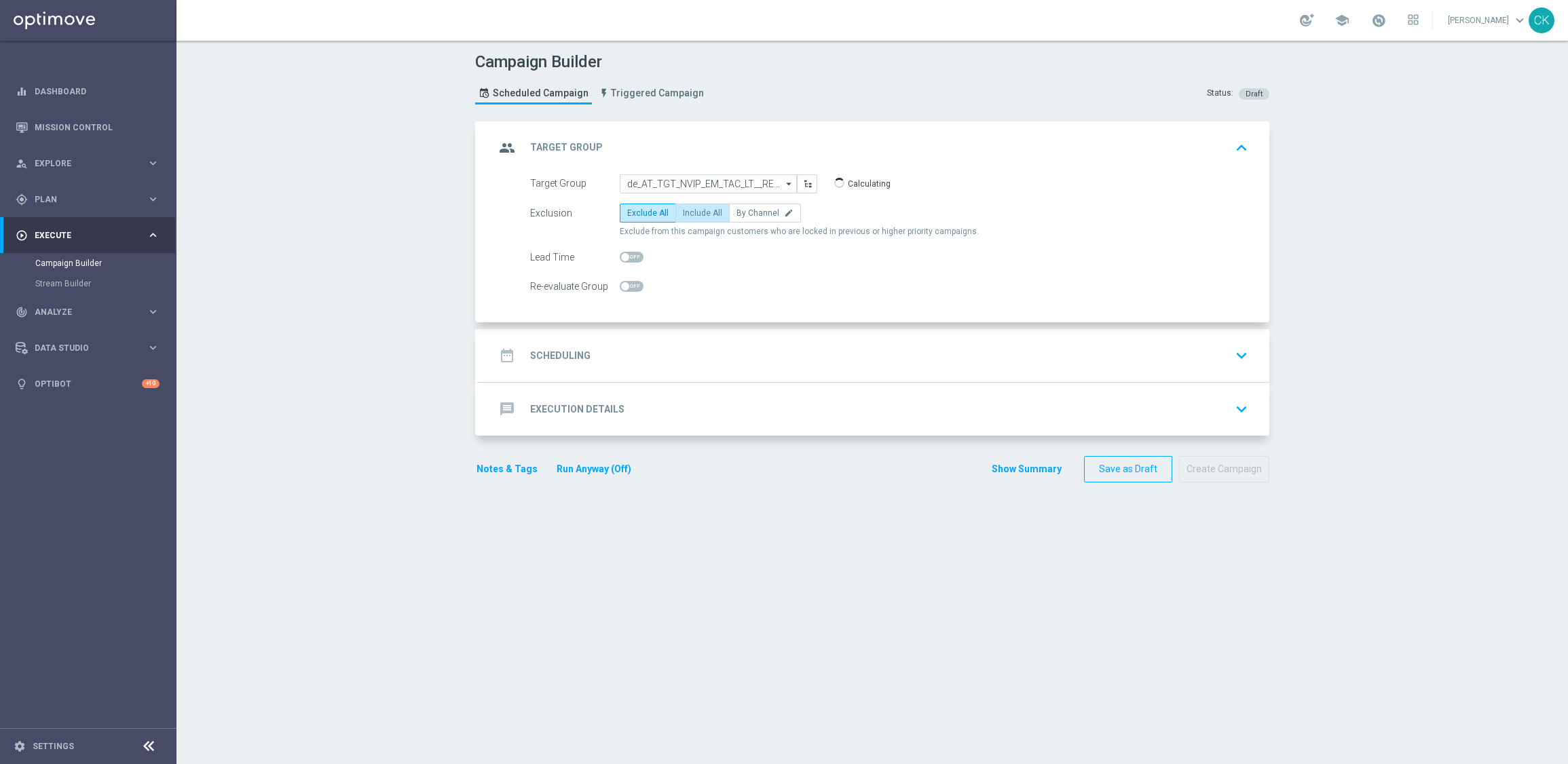
click at [709, 210] on span "Include All" at bounding box center [703, 213] width 39 height 9
click at [692, 211] on input "Include All" at bounding box center [687, 215] width 9 height 9
radio input "true"
click at [624, 258] on span at bounding box center [632, 257] width 24 height 11
click at [624, 258] on input "checkbox" at bounding box center [632, 257] width 24 height 11
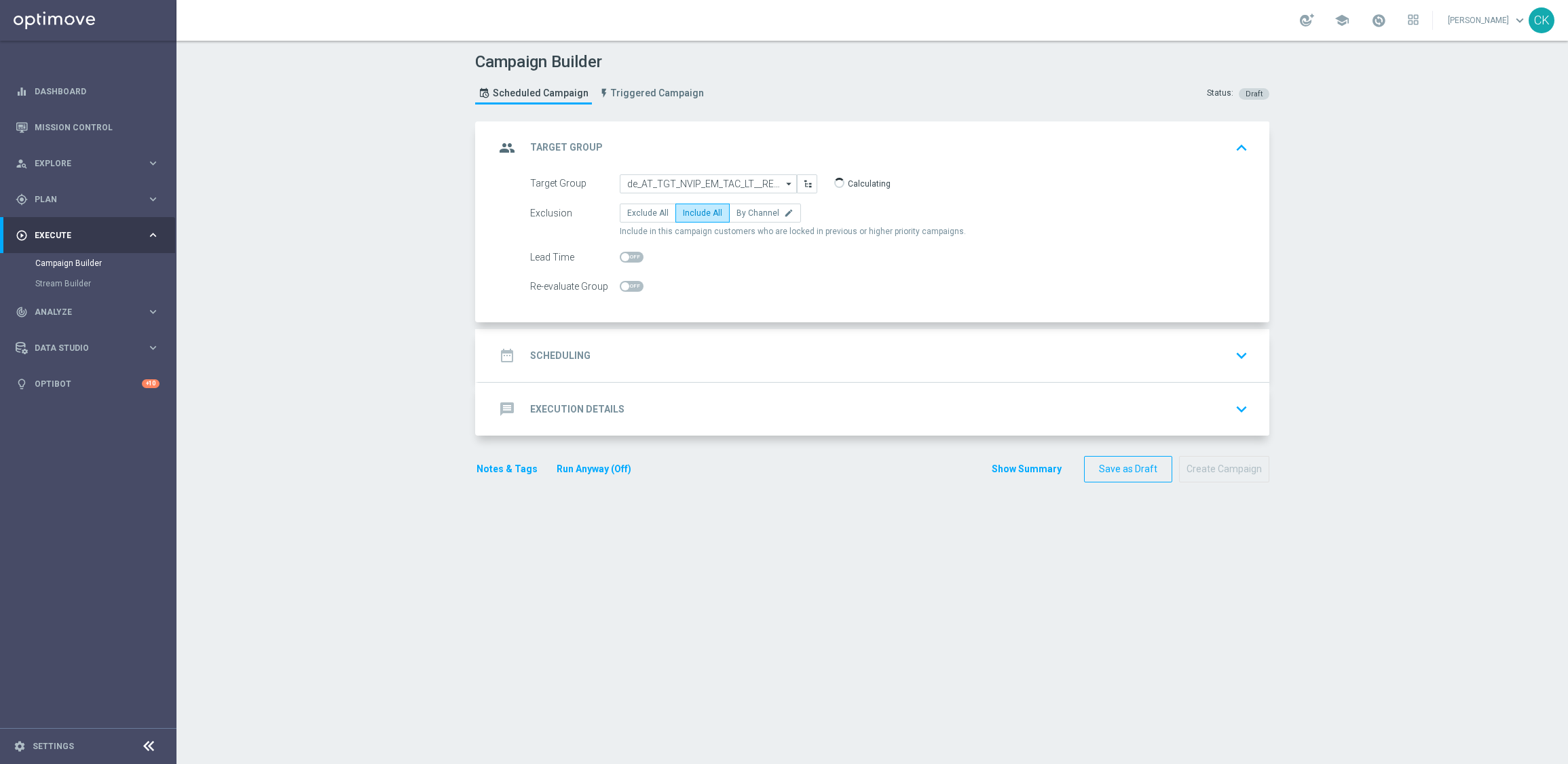
checkbox input "true"
click at [566, 351] on h2 "Scheduling" at bounding box center [560, 356] width 60 height 13
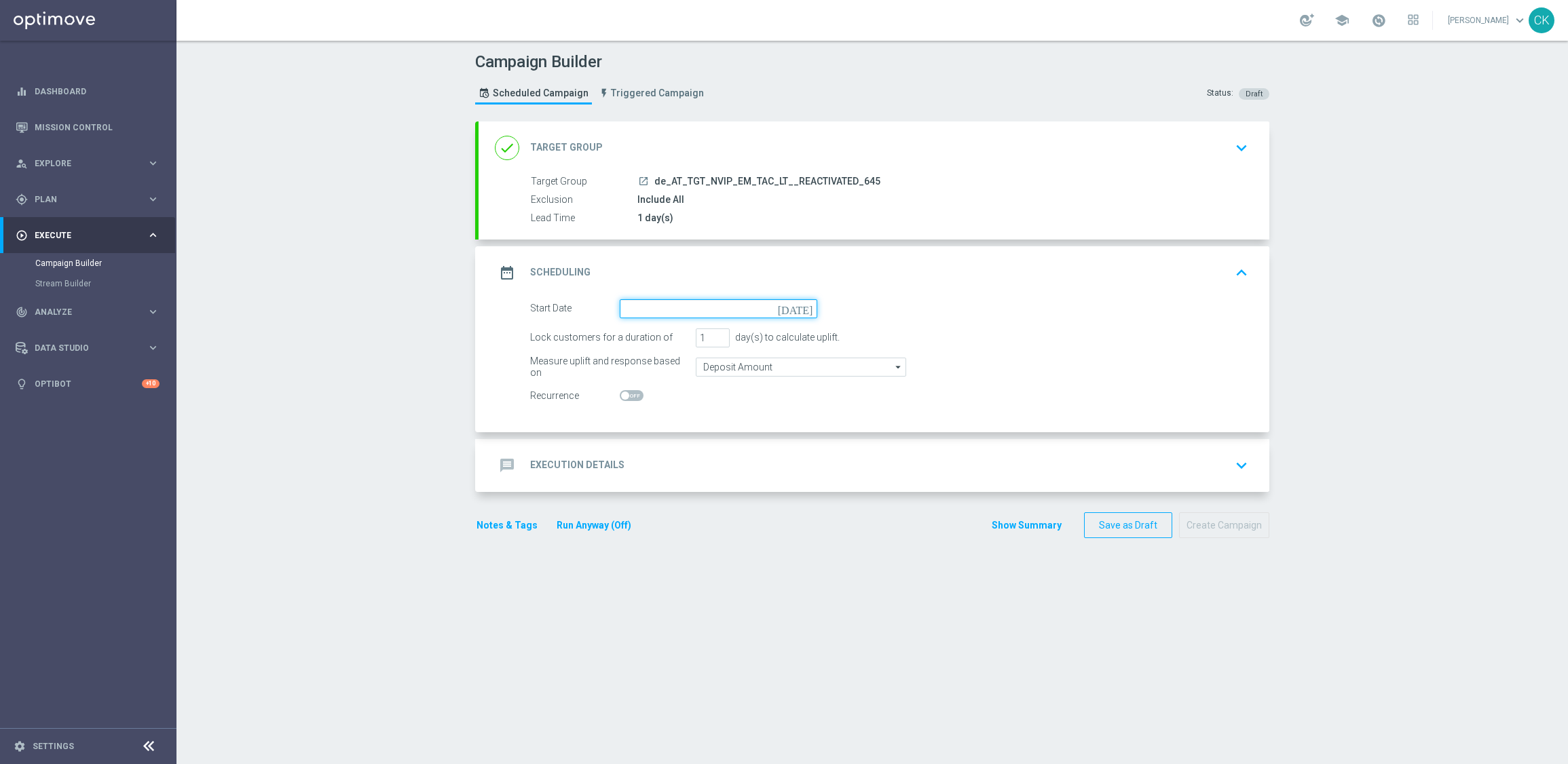
click at [672, 308] on input at bounding box center [719, 308] width 197 height 19
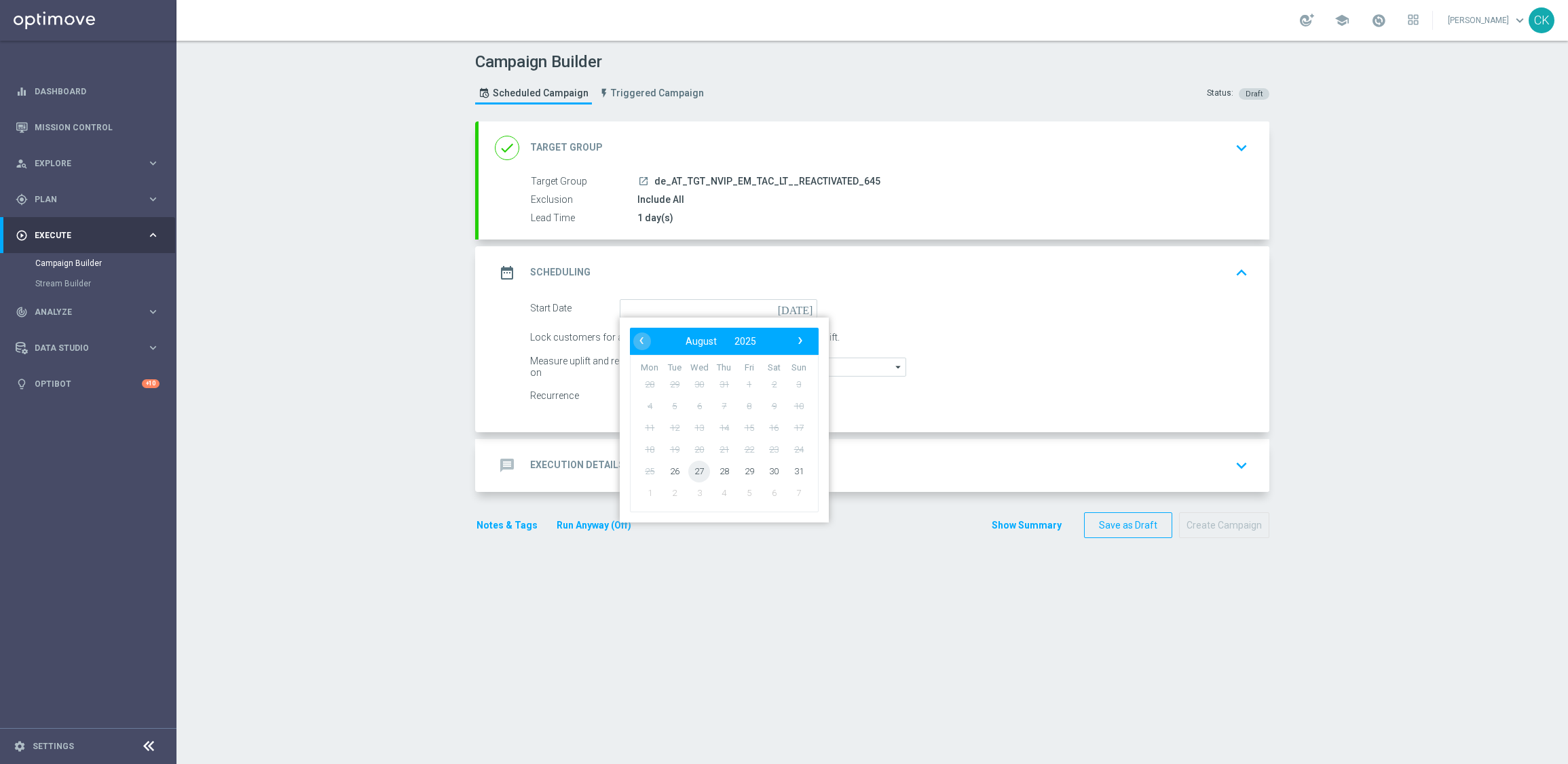
click at [697, 470] on span "27" at bounding box center [699, 471] width 22 height 22
type input "[DATE]"
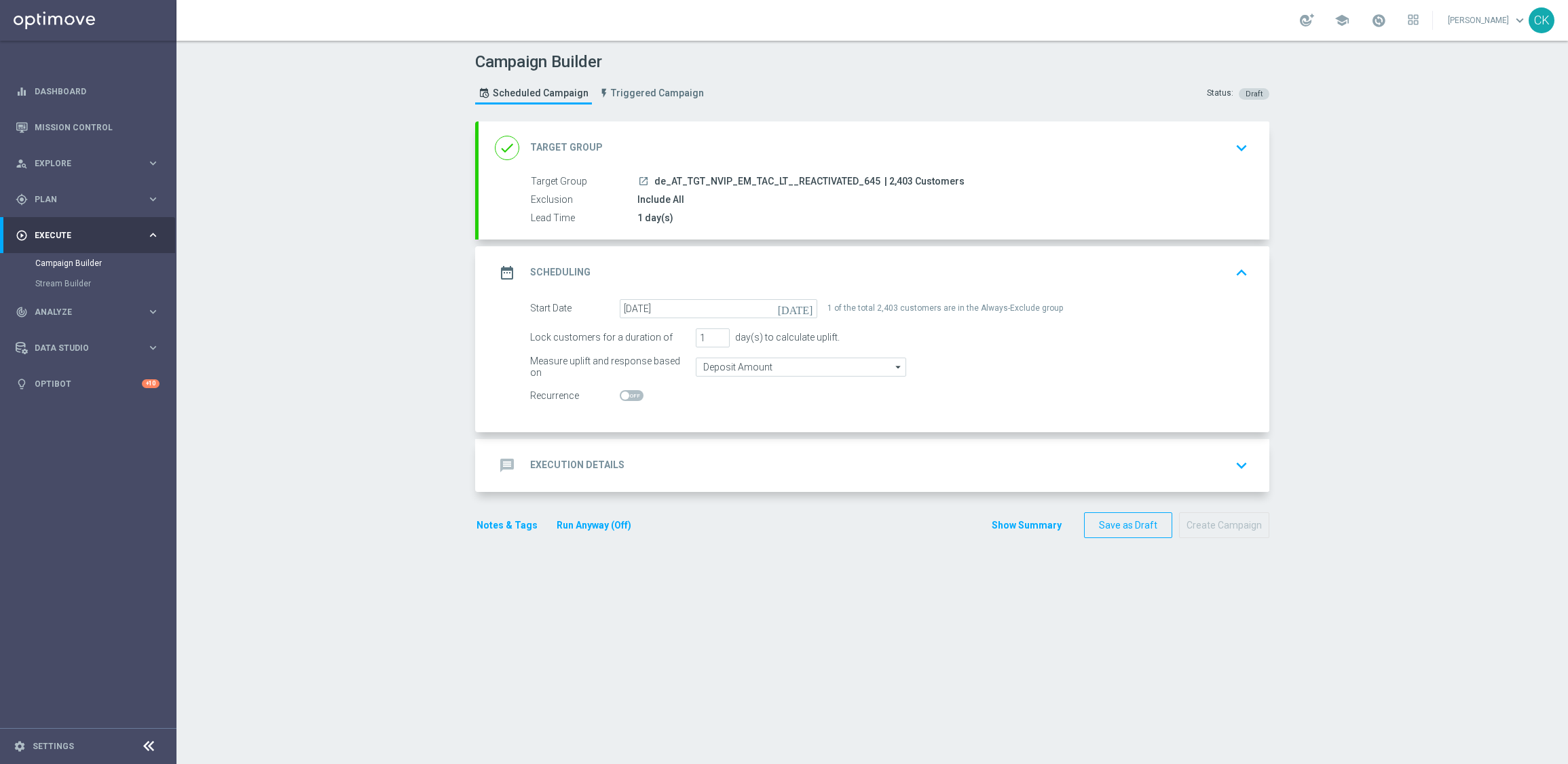
click at [546, 456] on div "message Execution Details" at bounding box center [560, 466] width 130 height 25
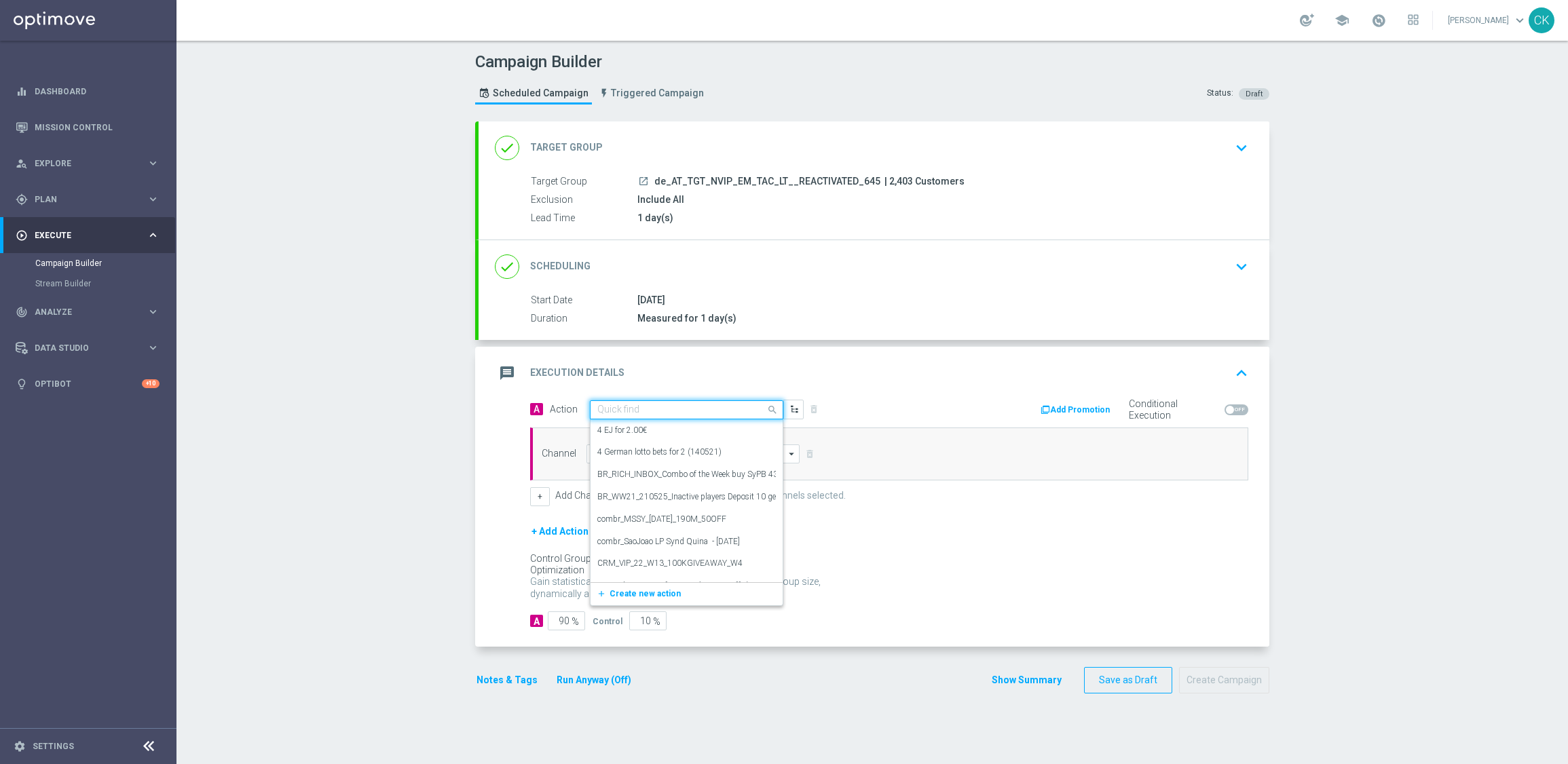
click at [632, 404] on input "text" at bounding box center [673, 410] width 152 height 12
paste input "6 lines AT Lotto & extra game + free LOTTO 6 aus 45 Exklusiv"
type input "6 lines AT Lotto & extra game + free LOTTO 6 aus 45 Exklusiv"
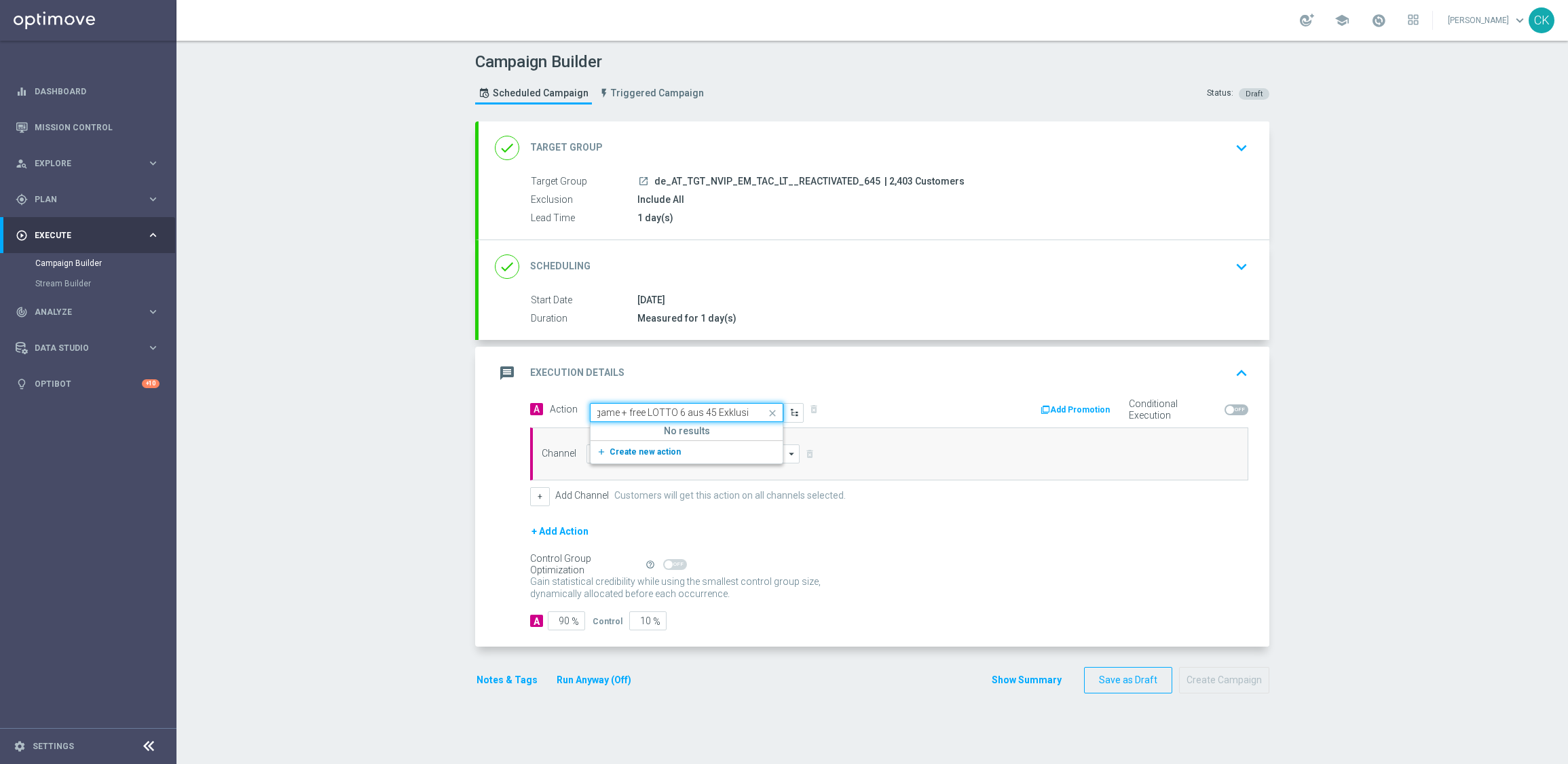
click at [611, 455] on span "Create new action" at bounding box center [645, 451] width 71 height 9
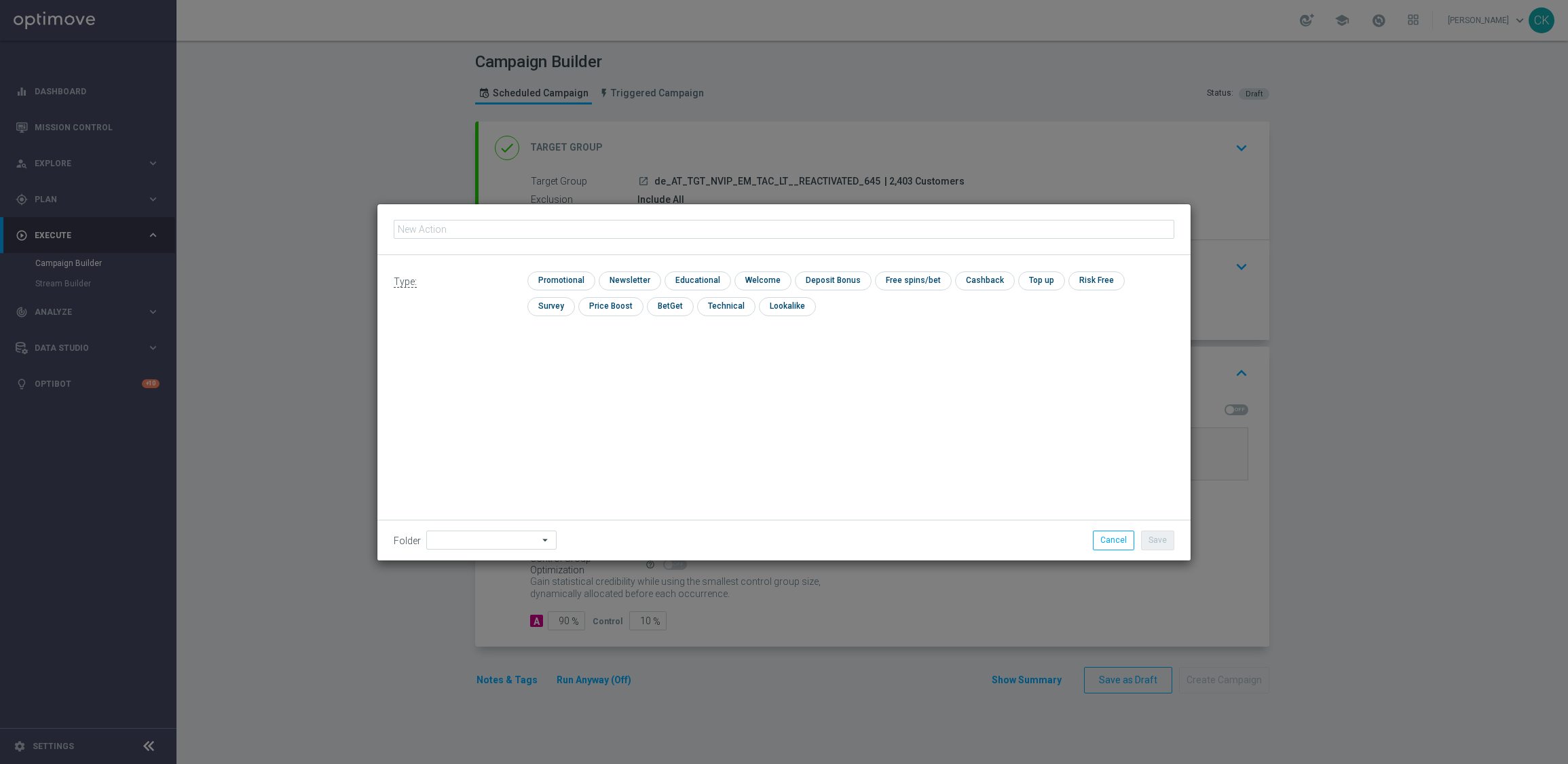
type input "6 lines AT Lotto & extra game + free LOTTO 6 aus 45 Exklusiv"
click at [557, 284] on input "checkbox" at bounding box center [560, 280] width 65 height 18
checkbox input "true"
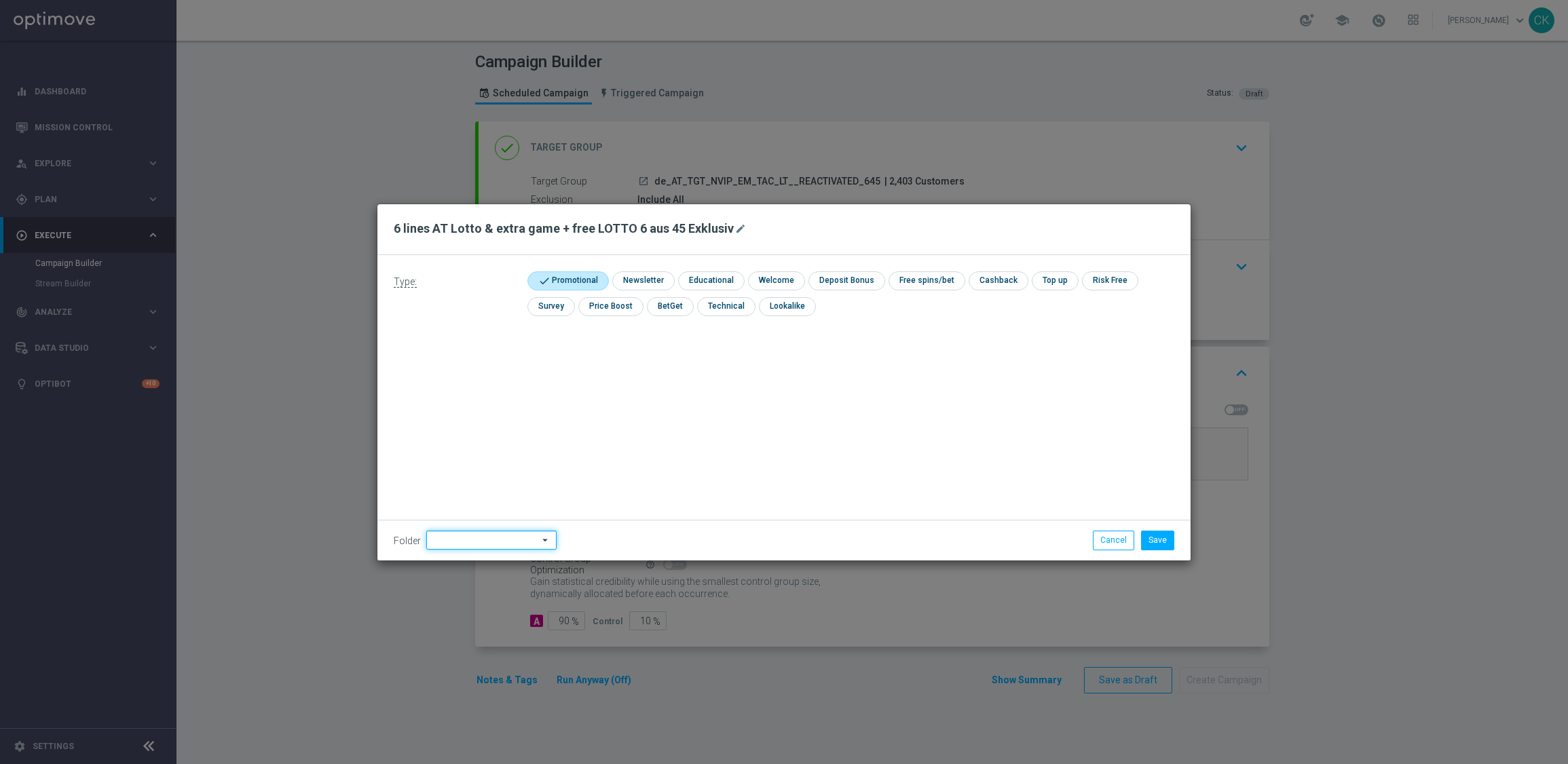
click at [465, 537] on input at bounding box center [491, 540] width 131 height 19
click at [453, 407] on div "DE" at bounding box center [480, 411] width 107 height 19
type input "DE"
click at [1160, 539] on button "Save" at bounding box center [1158, 540] width 33 height 19
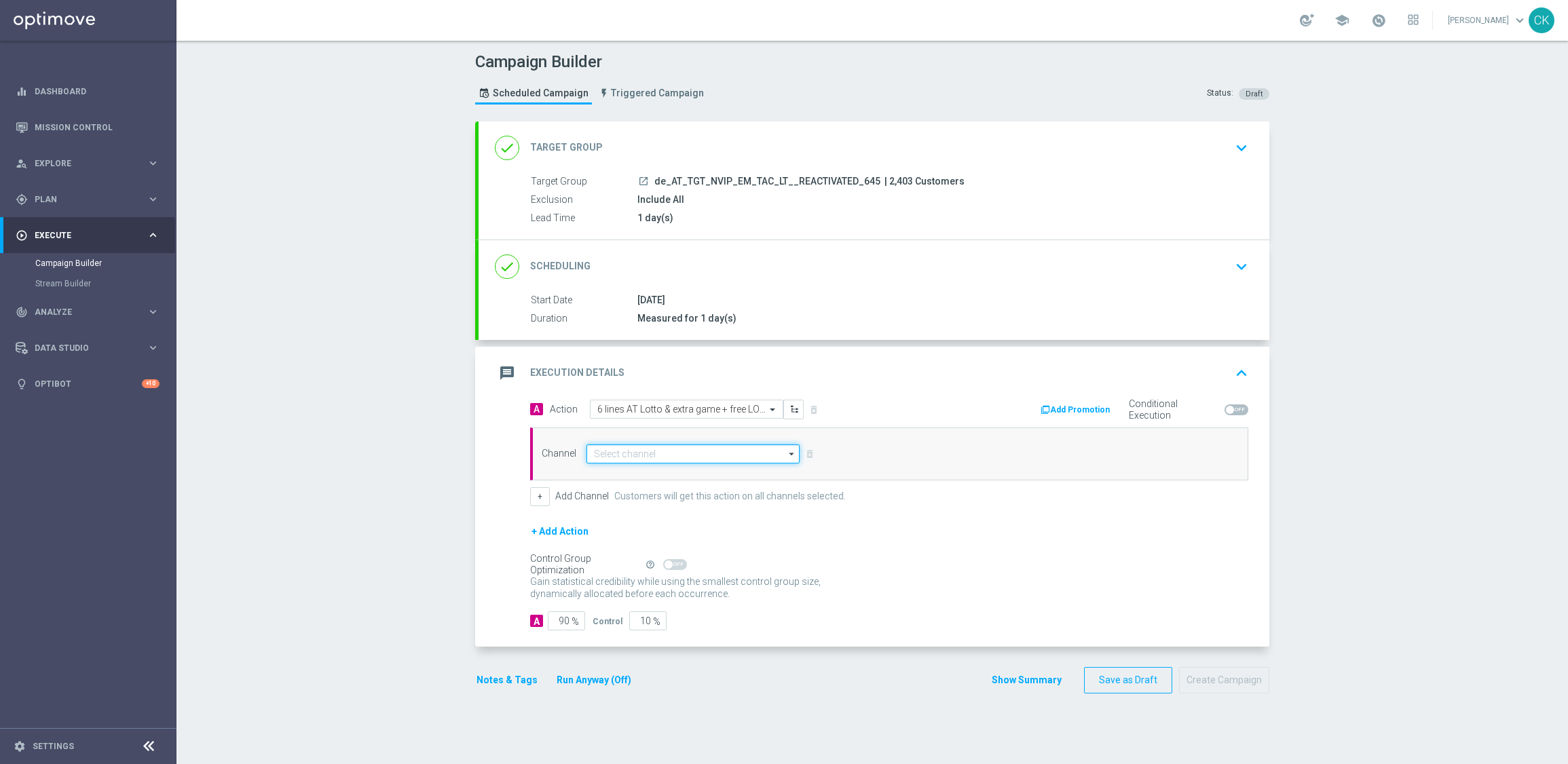
click at [619, 452] on input at bounding box center [693, 453] width 213 height 19
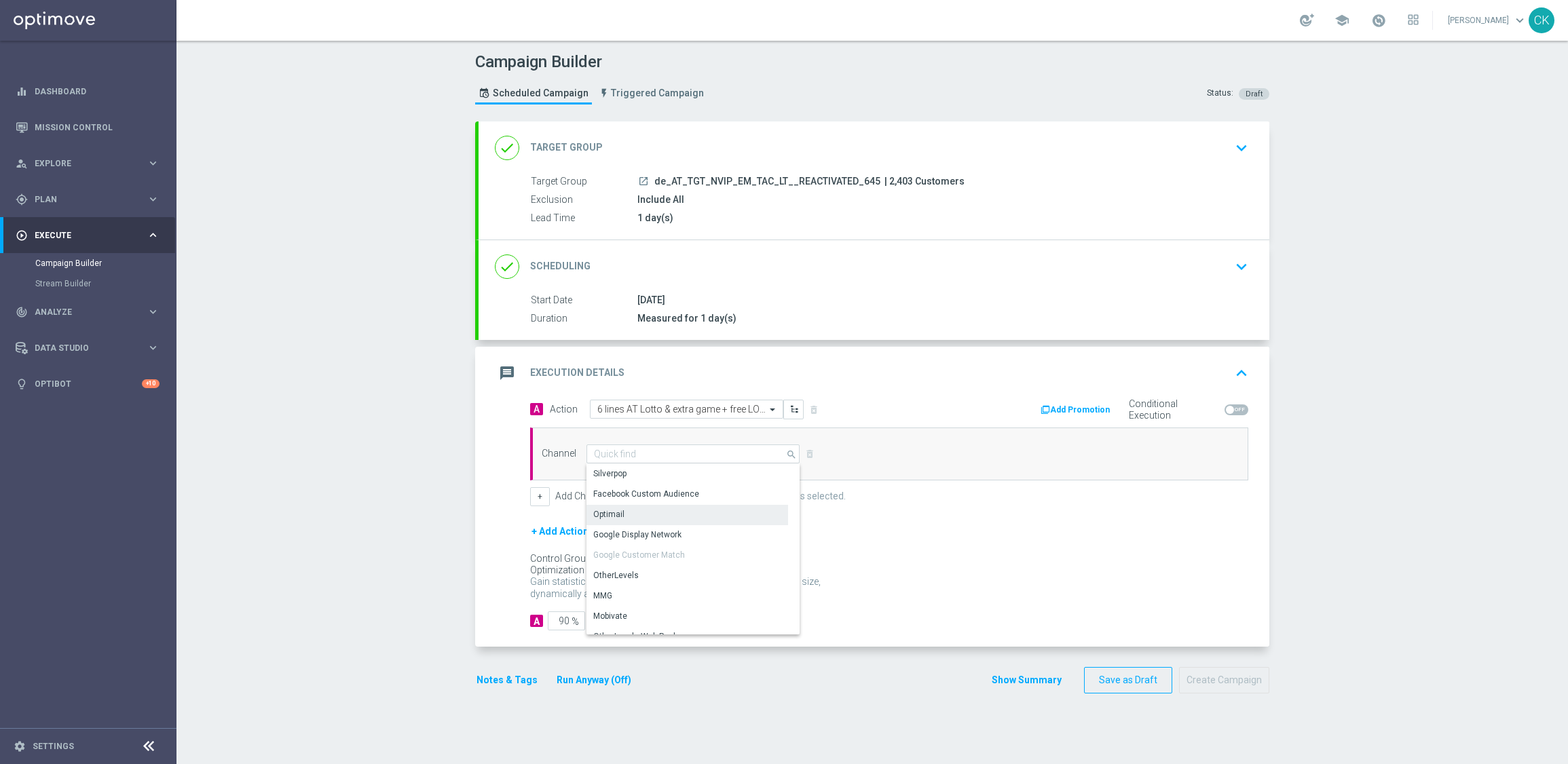
click at [637, 510] on div "Optimail" at bounding box center [687, 514] width 202 height 19
type input "Optimail"
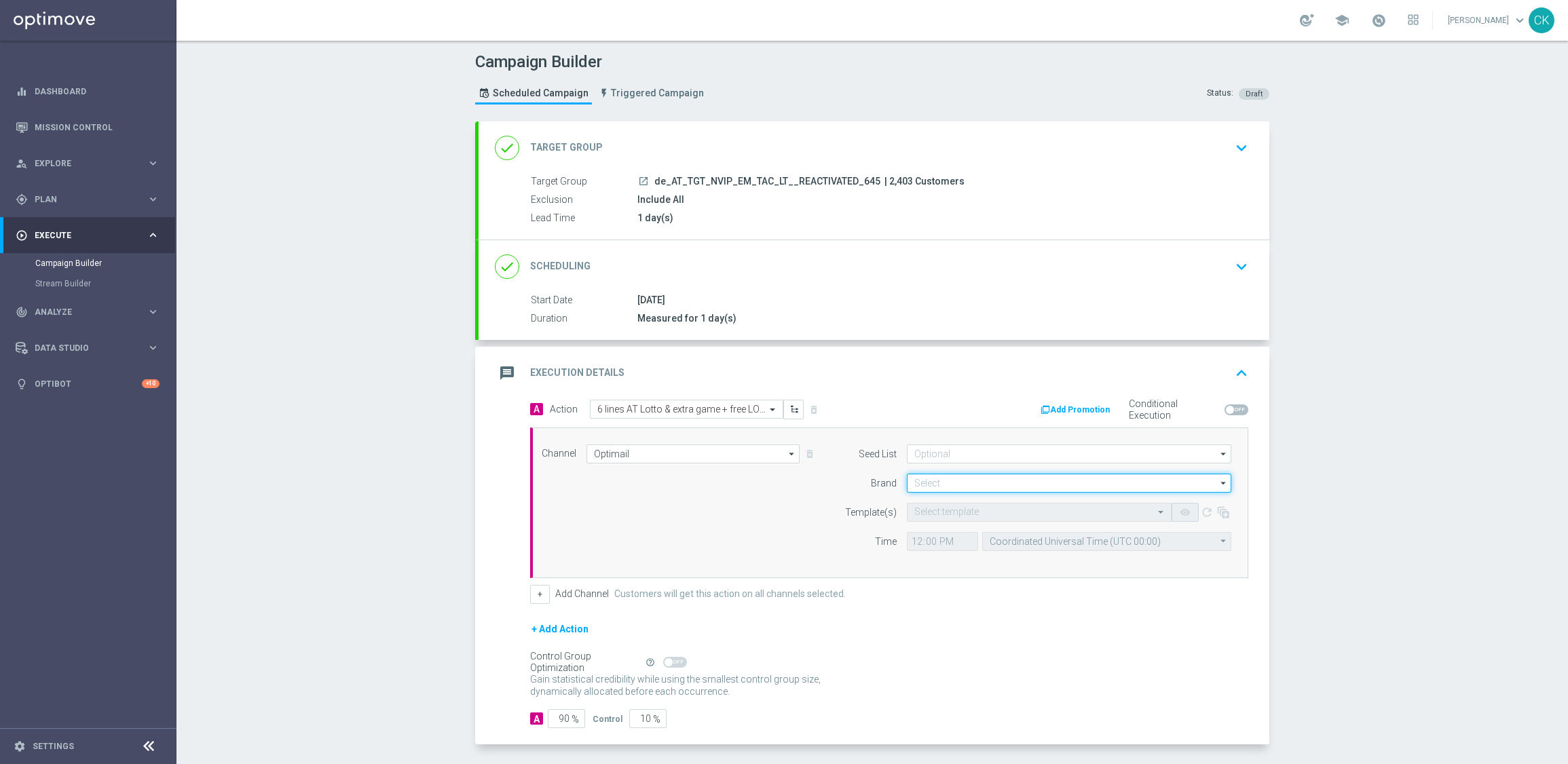
click at [947, 485] on input at bounding box center [1069, 483] width 324 height 19
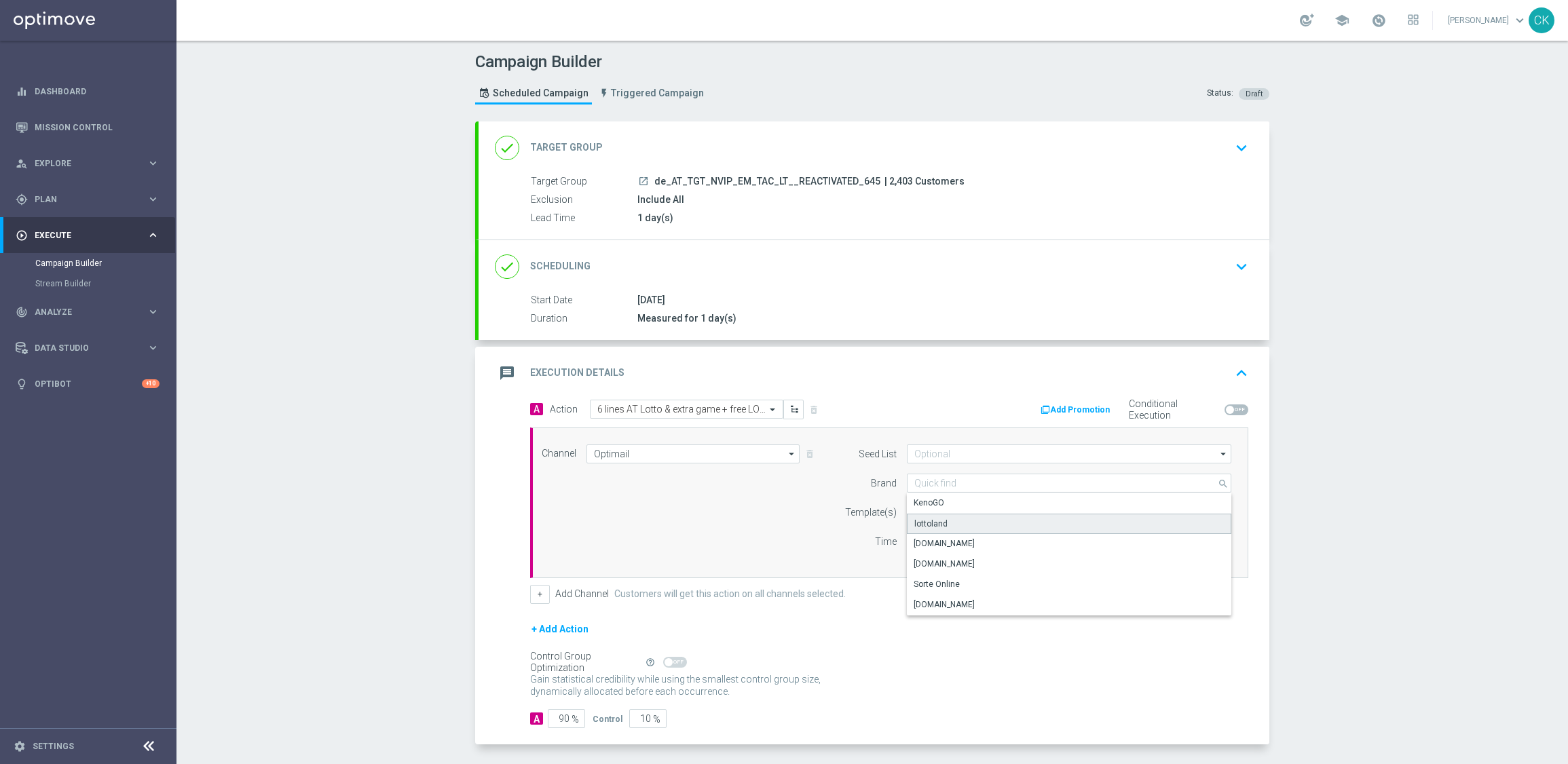
click at [934, 521] on div "lottoland" at bounding box center [931, 523] width 33 height 12
type input "lottoland"
click at [926, 513] on input "text" at bounding box center [1026, 512] width 223 height 12
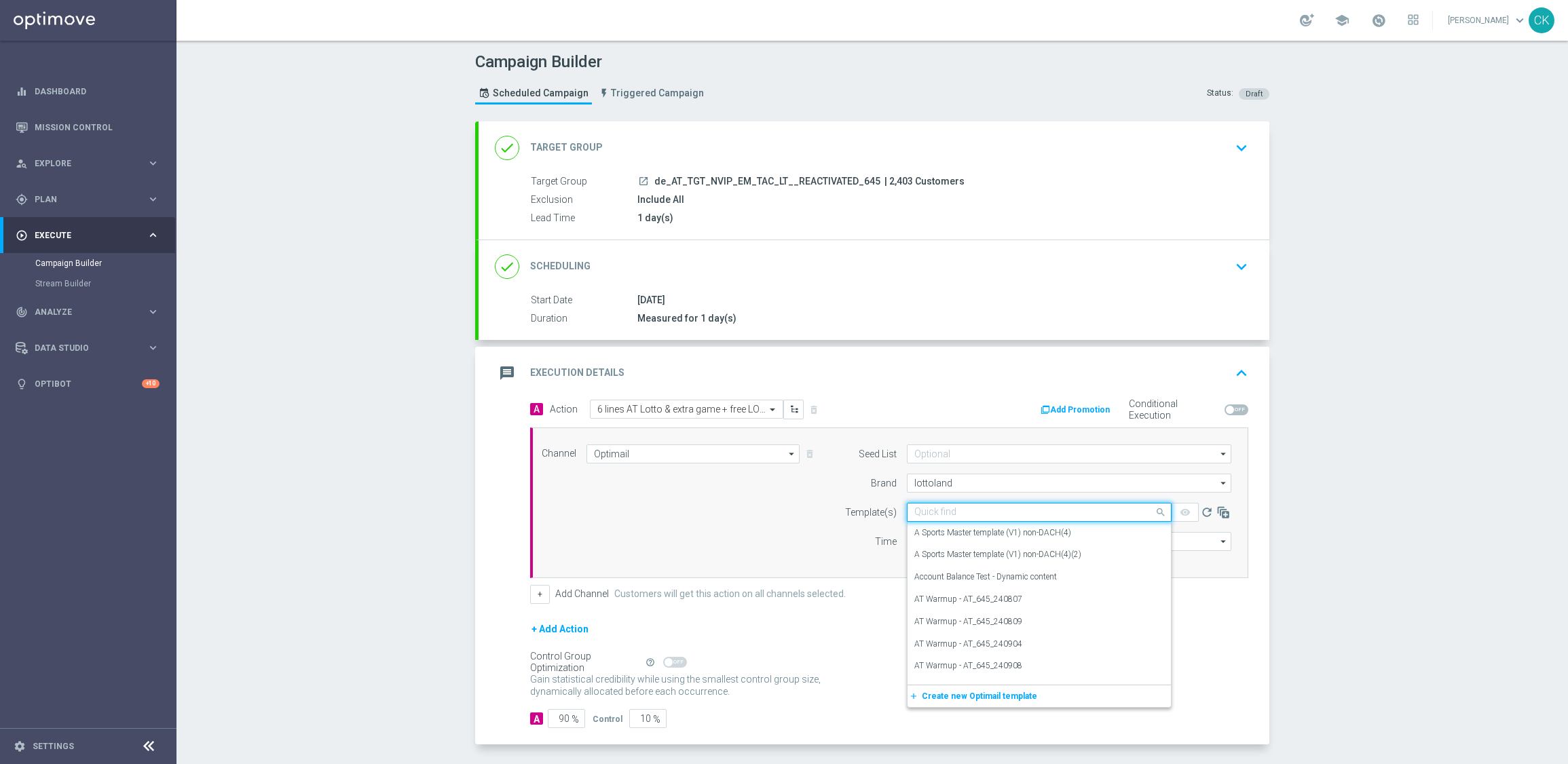
paste input "AT__645_REACT_250827__NVIP_EMA_TAC_LT"
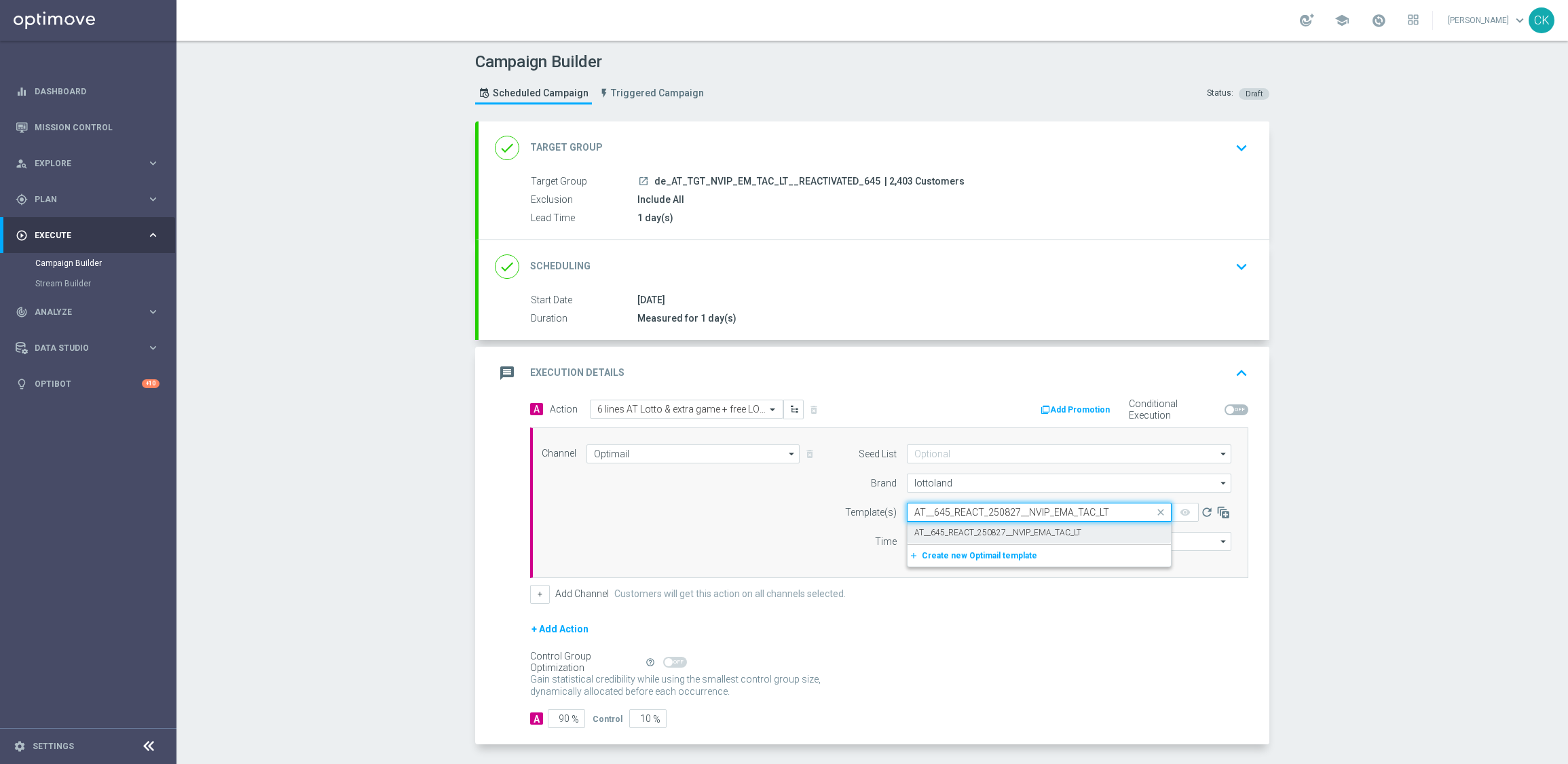
click at [935, 535] on label "AT__645_REACT_250827__NVIP_EMA_TAC_LT" at bounding box center [998, 533] width 167 height 12
type input "AT__645_REACT_250827__NVIP_EMA_TAC_LT"
click at [910, 544] on input "12:00" at bounding box center [942, 541] width 71 height 19
type input "06:00"
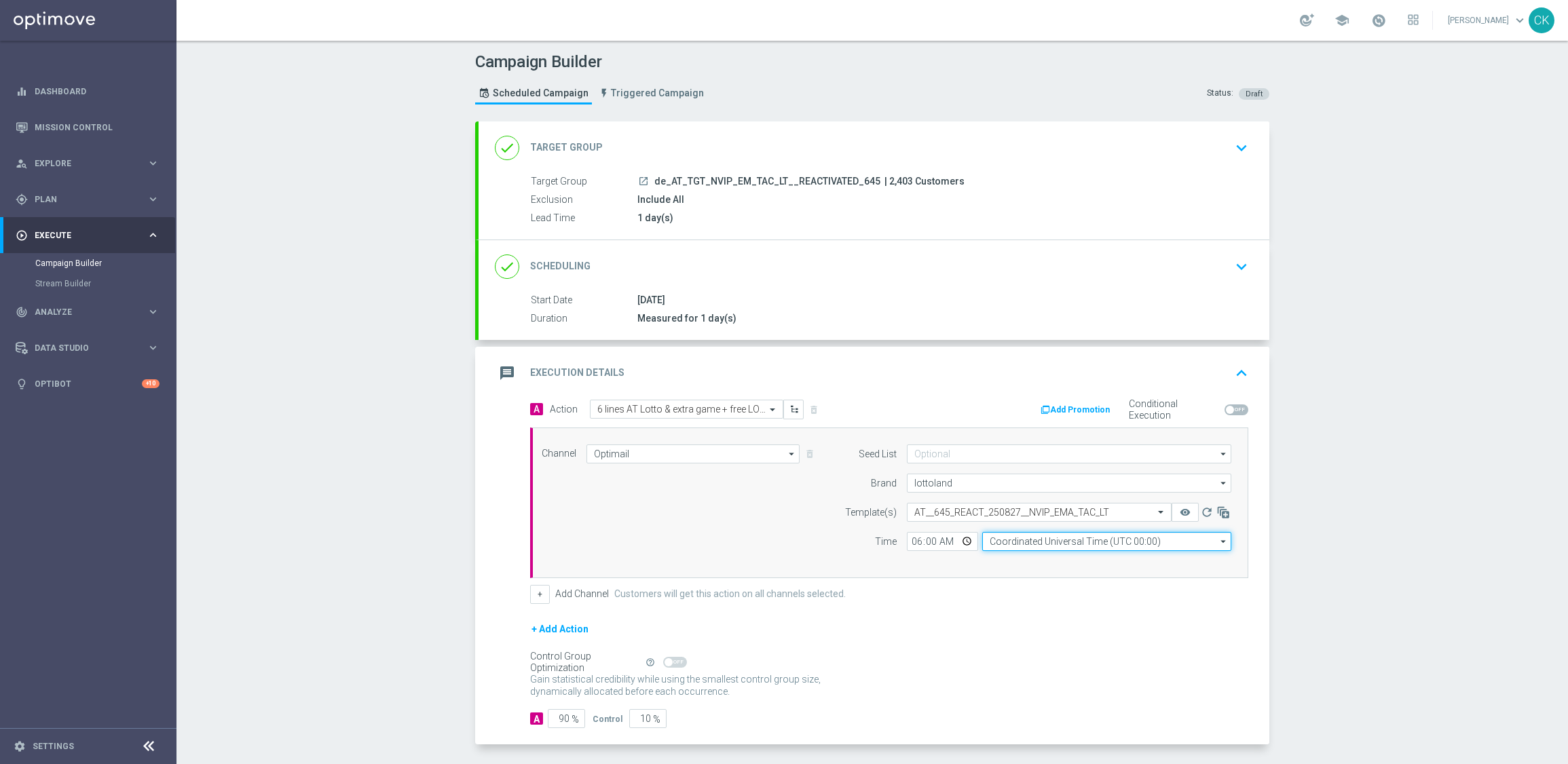
click at [1126, 540] on input "Coordinated Universal Time (UTC 00:00)" at bounding box center [1106, 541] width 249 height 19
click at [1072, 567] on div "Central European Time ([GEOGRAPHIC_DATA]) (UTC +02:00)" at bounding box center [1106, 561] width 249 height 19
type input "Central European Time ([GEOGRAPHIC_DATA]) (UTC +02:00)"
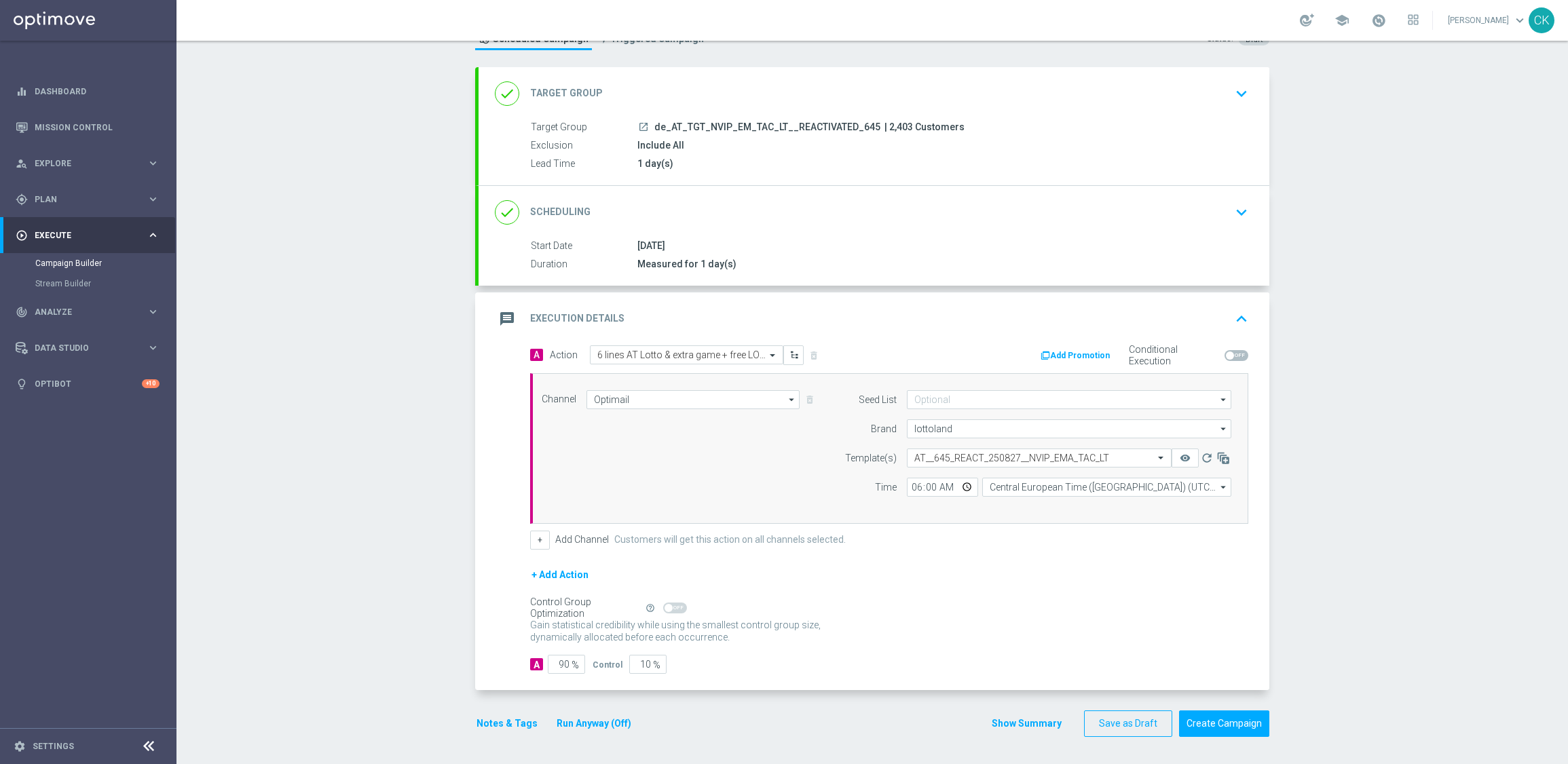
click at [571, 663] on span "%" at bounding box center [575, 665] width 7 height 12
click at [563, 661] on input "90" at bounding box center [566, 664] width 37 height 19
type input "9"
type input "91"
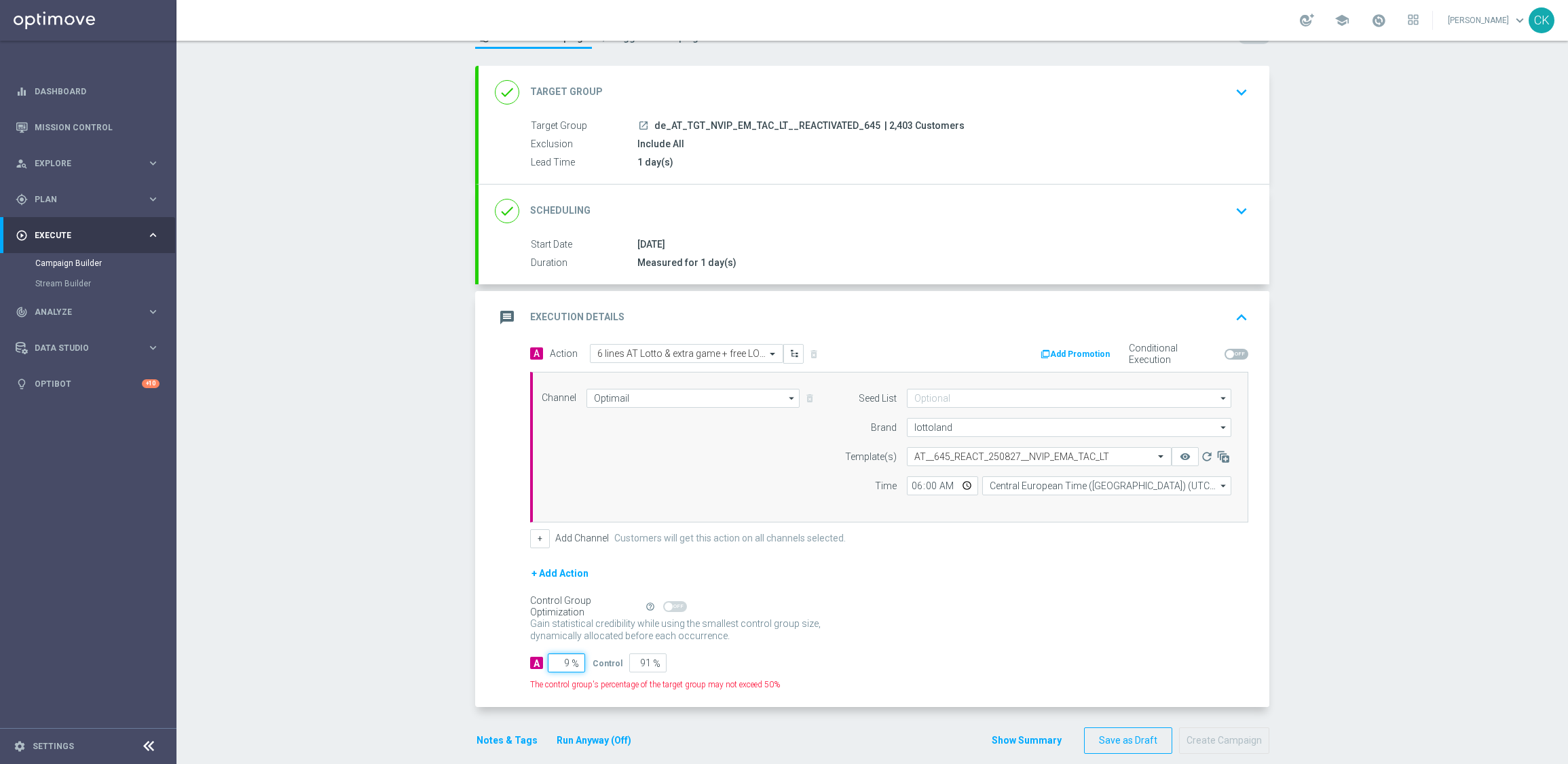
type input "98"
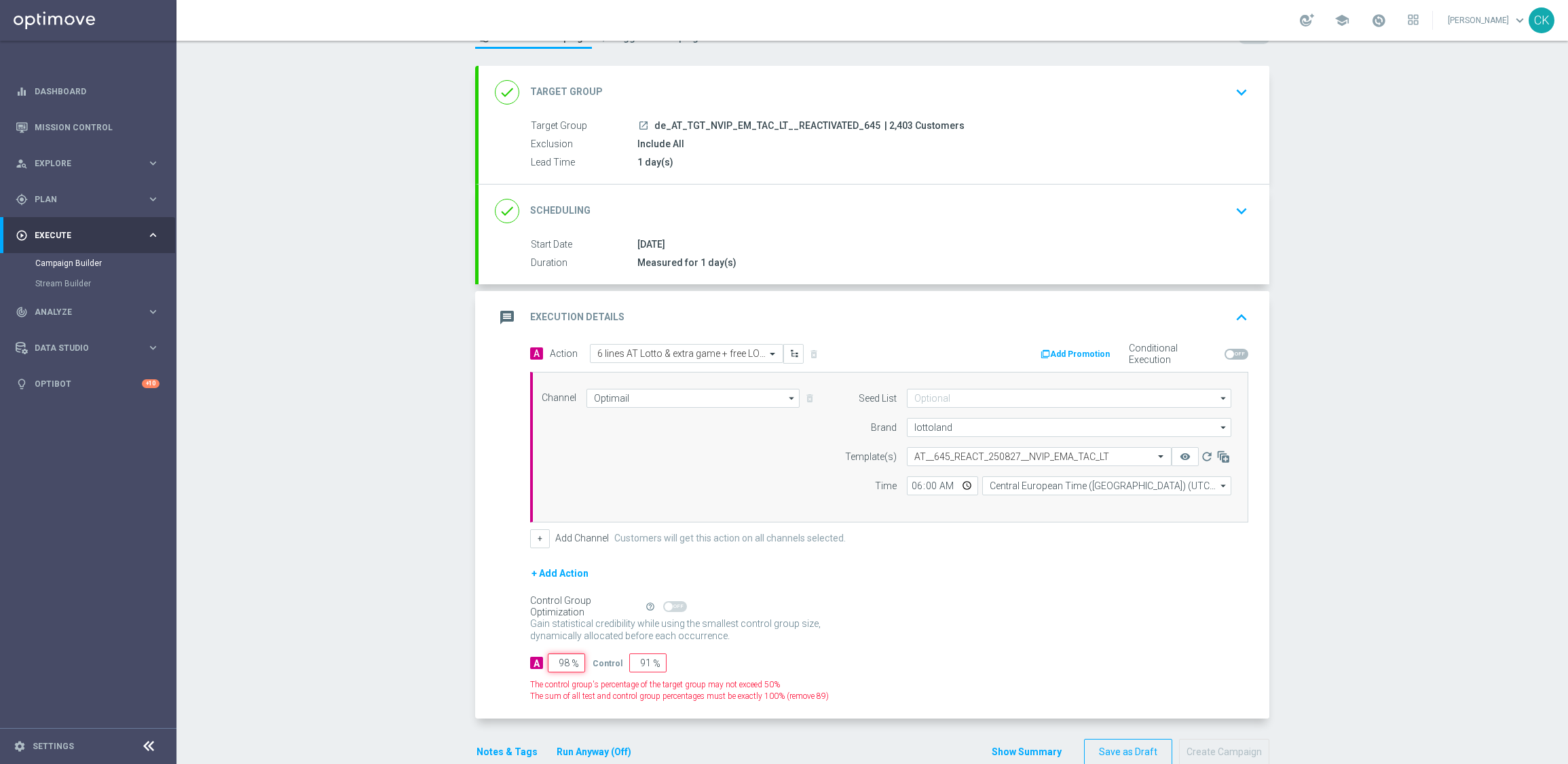
type input "2"
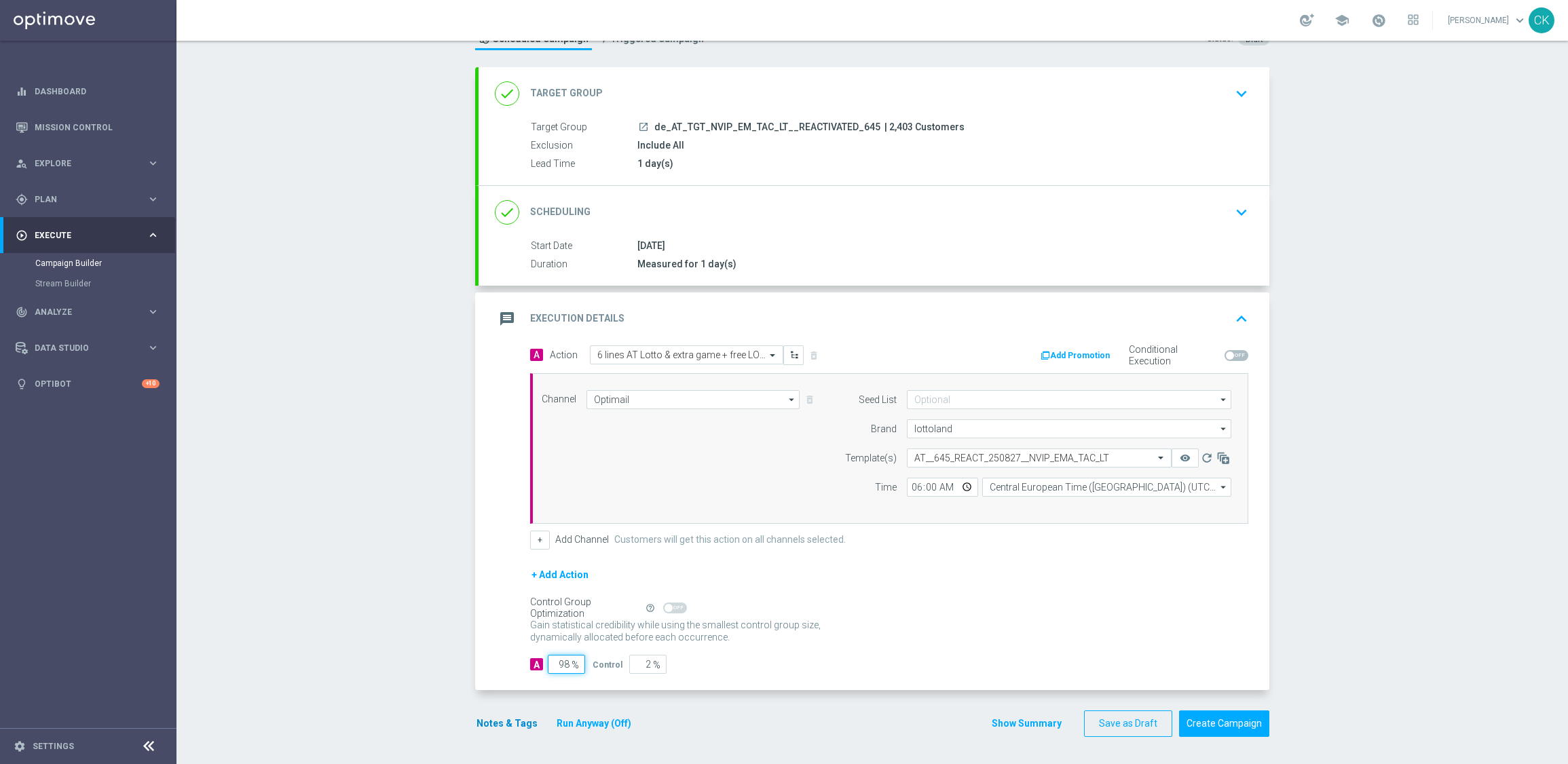
type input "98"
click at [505, 716] on button "Notes & Tags" at bounding box center [507, 723] width 64 height 17
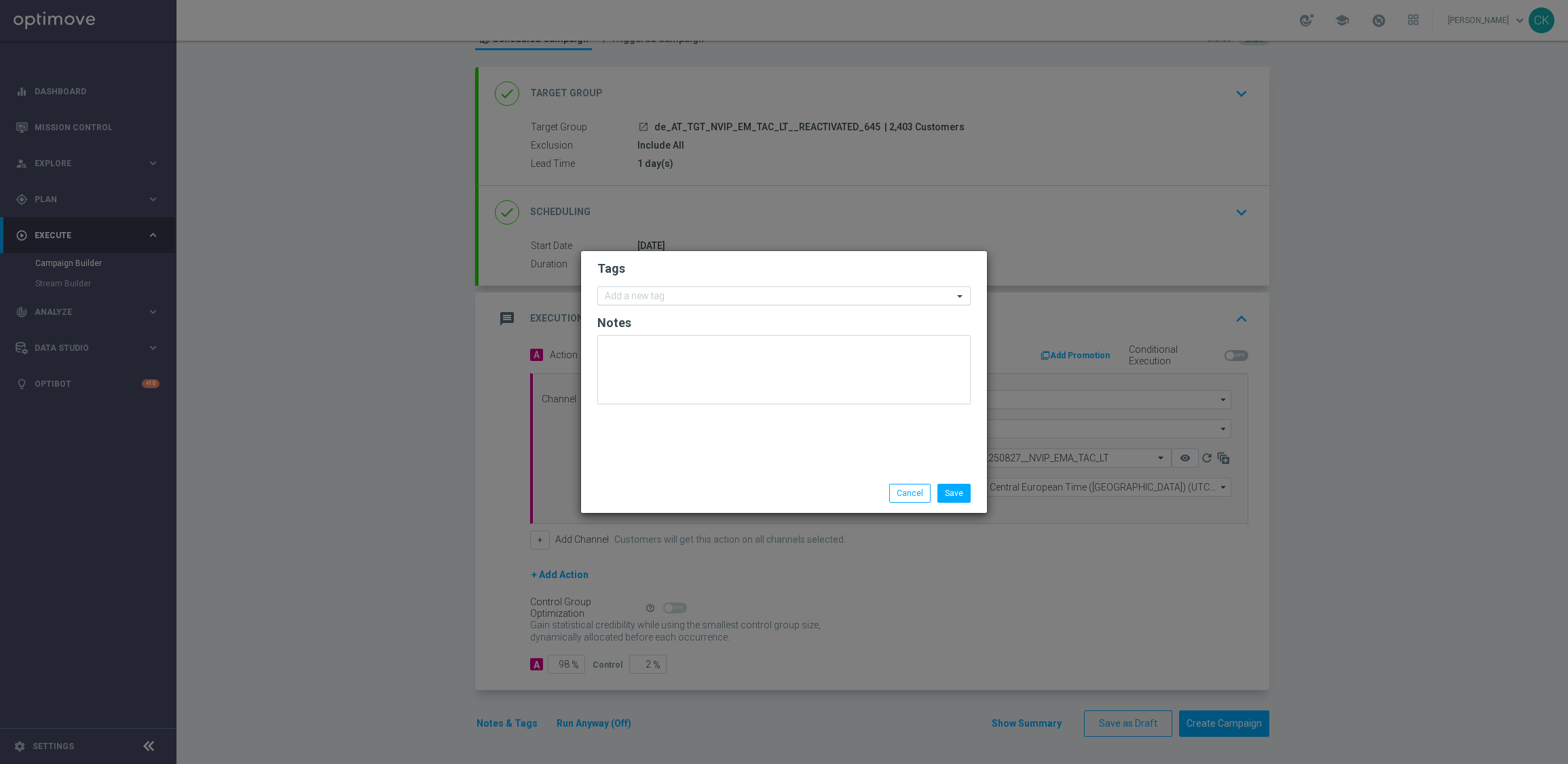
click at [692, 288] on div "Add a new tag" at bounding box center [775, 295] width 355 height 17
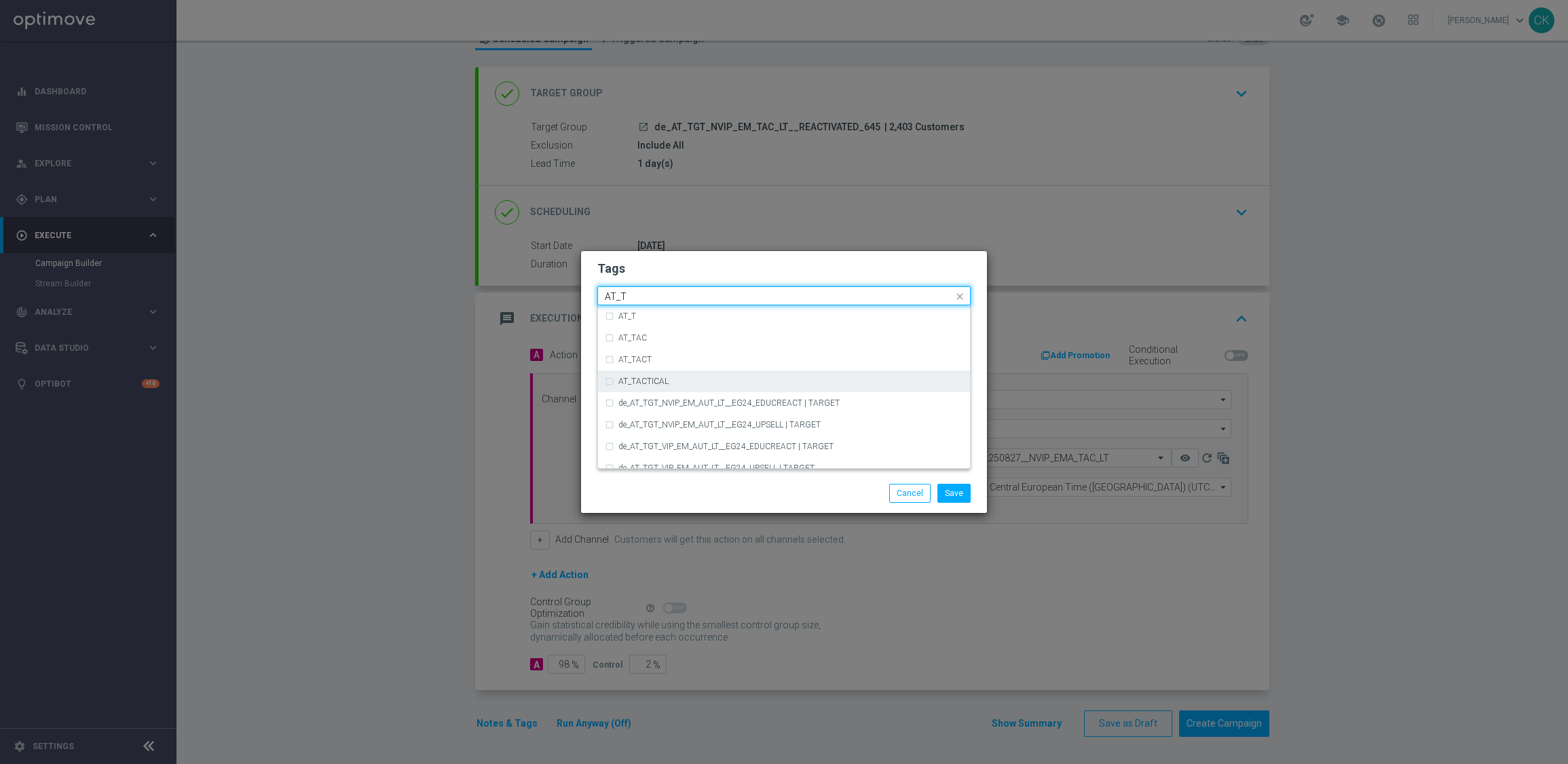
click at [662, 379] on label "AT_TACTICAL" at bounding box center [643, 381] width 50 height 8
type input "AT_T"
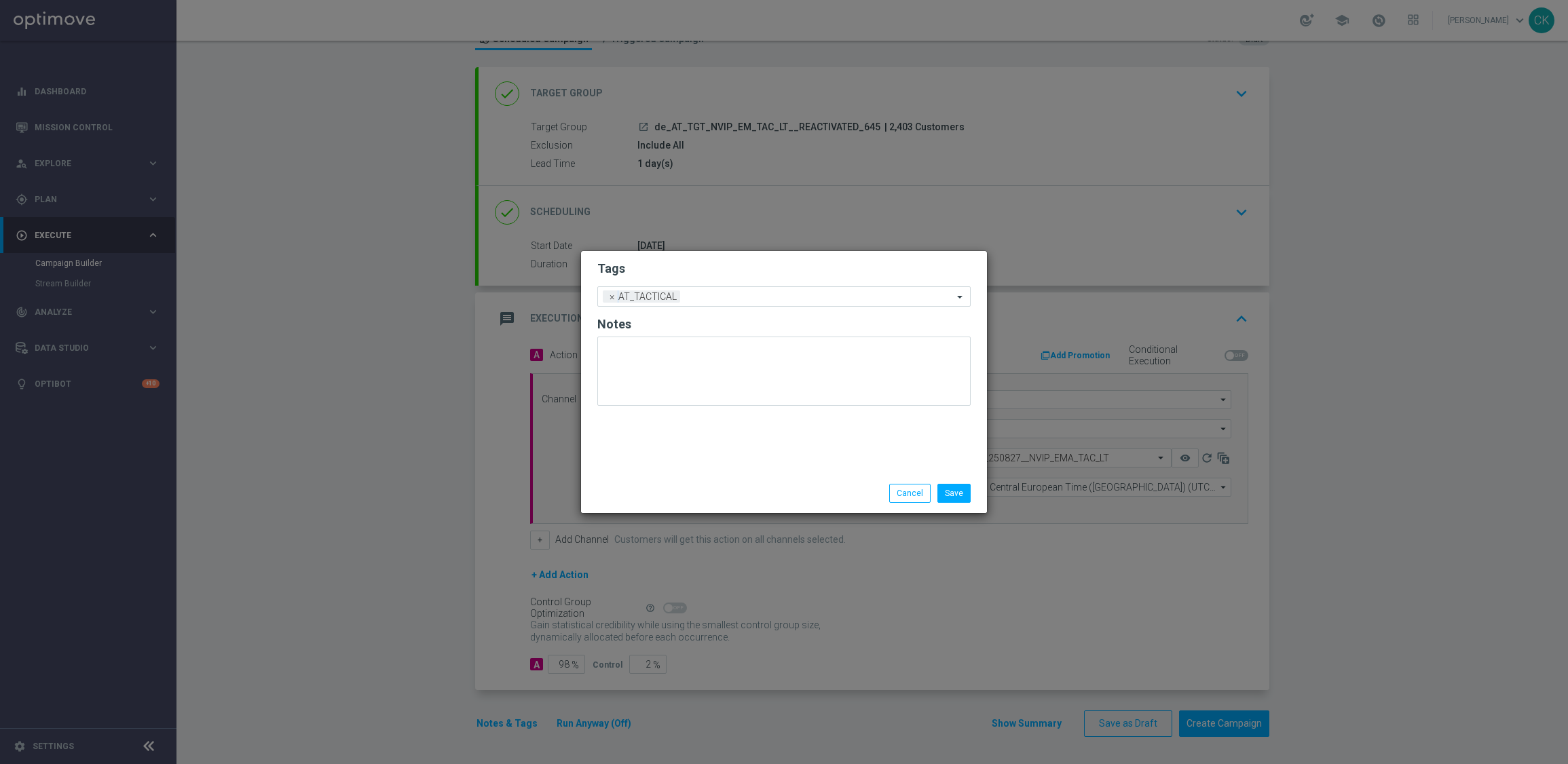
click at [658, 493] on div "Save Cancel" at bounding box center [784, 493] width 393 height 19
click at [950, 492] on button "Save" at bounding box center [954, 493] width 33 height 19
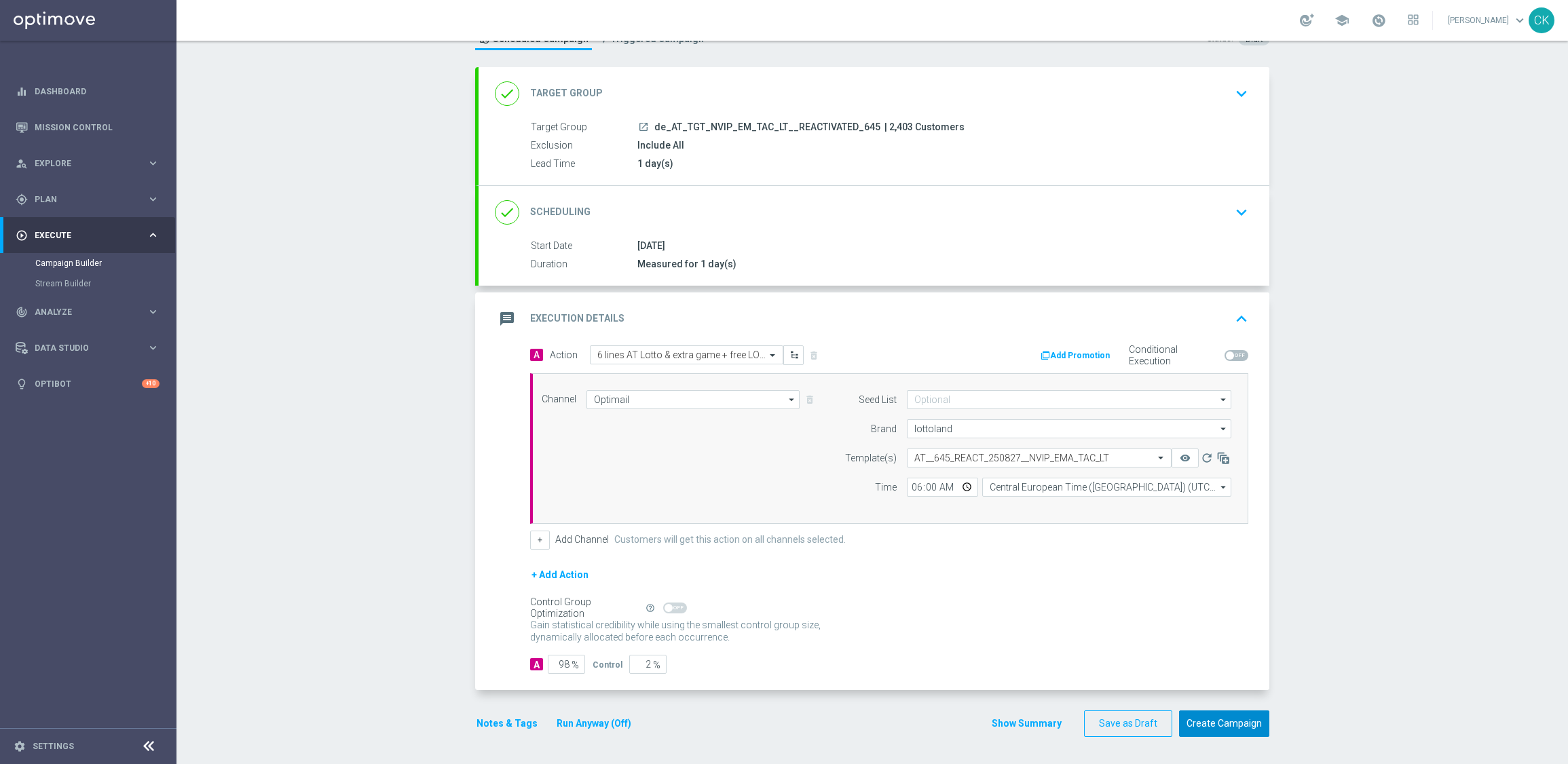
click at [1207, 721] on button "Create Campaign" at bounding box center [1224, 723] width 90 height 26
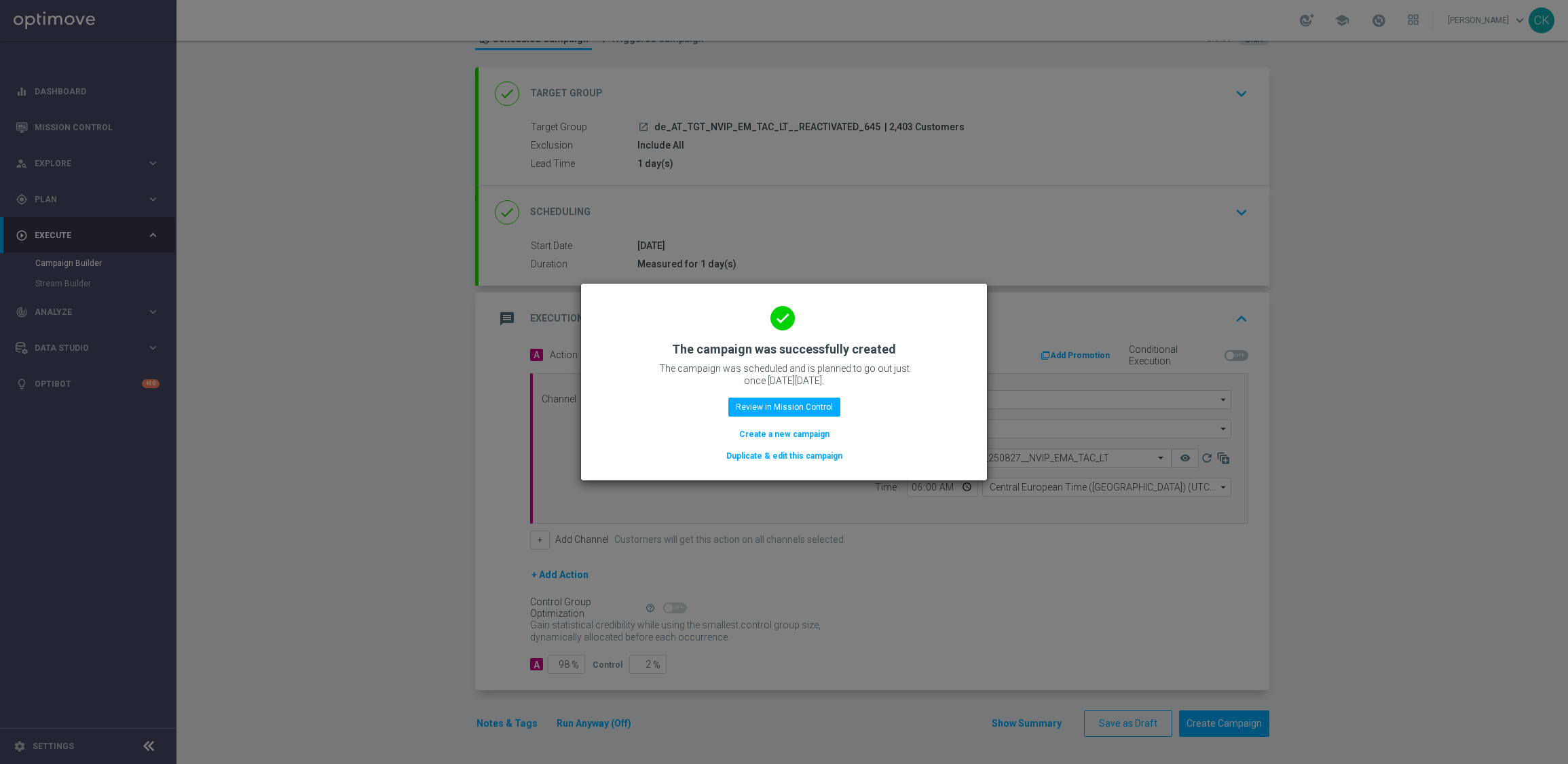
click at [780, 436] on button "Create a new campaign" at bounding box center [784, 434] width 93 height 15
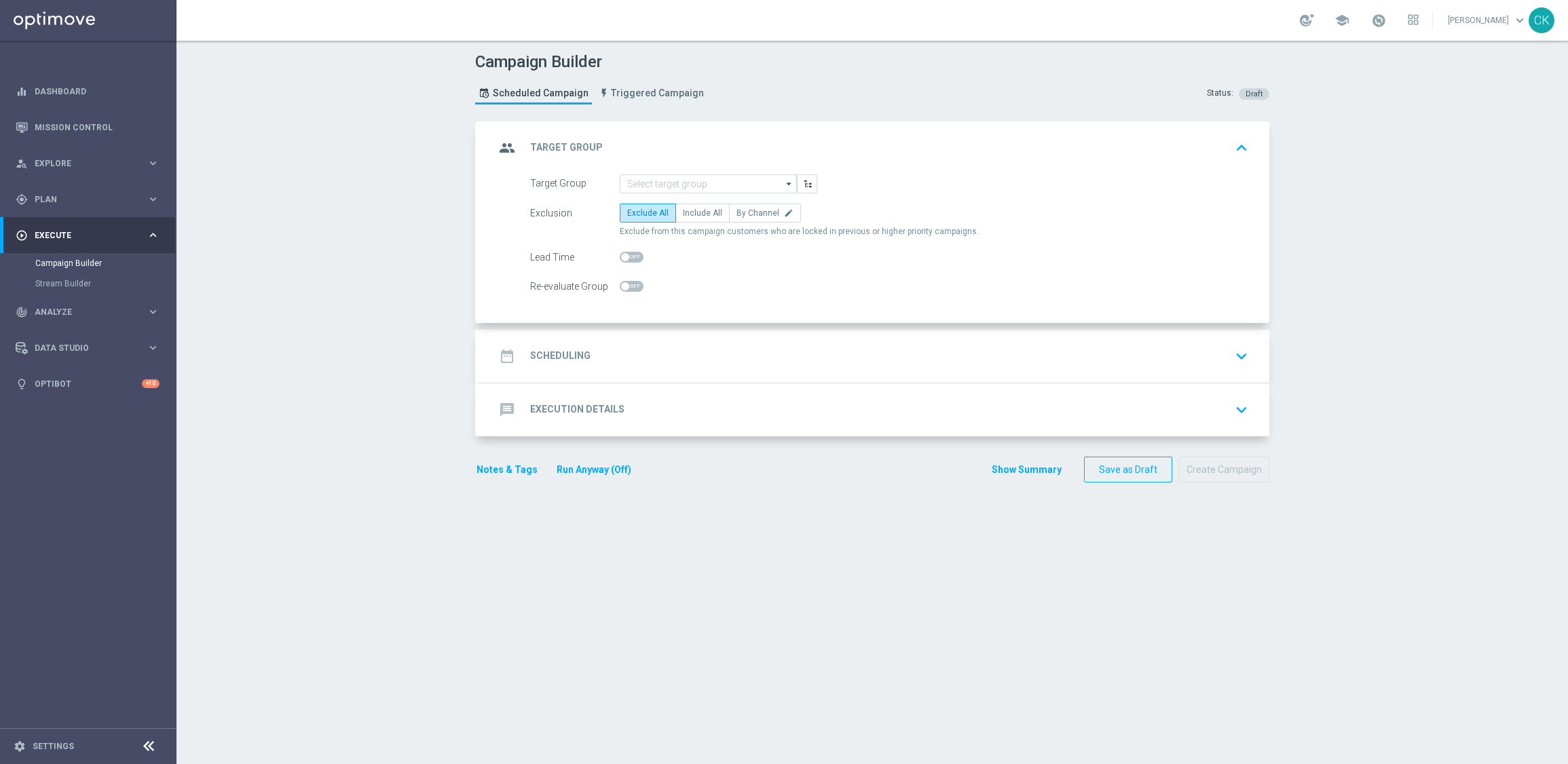
scroll to position [0, 0]
click at [714, 186] on input at bounding box center [709, 184] width 177 height 19
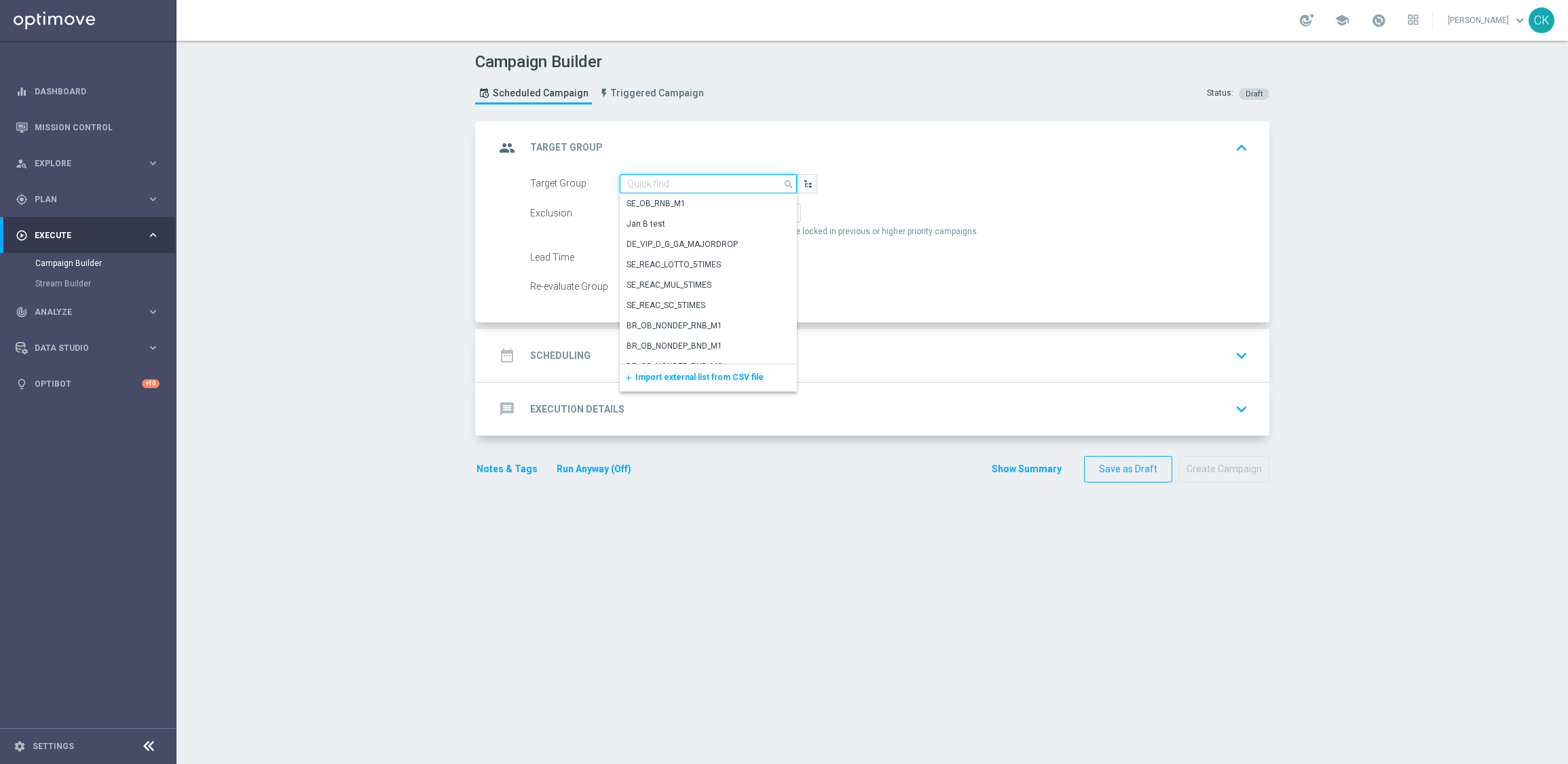
paste input "de_AT_TGT_NVIP_EM_TAC_LT__CHURNED_645"
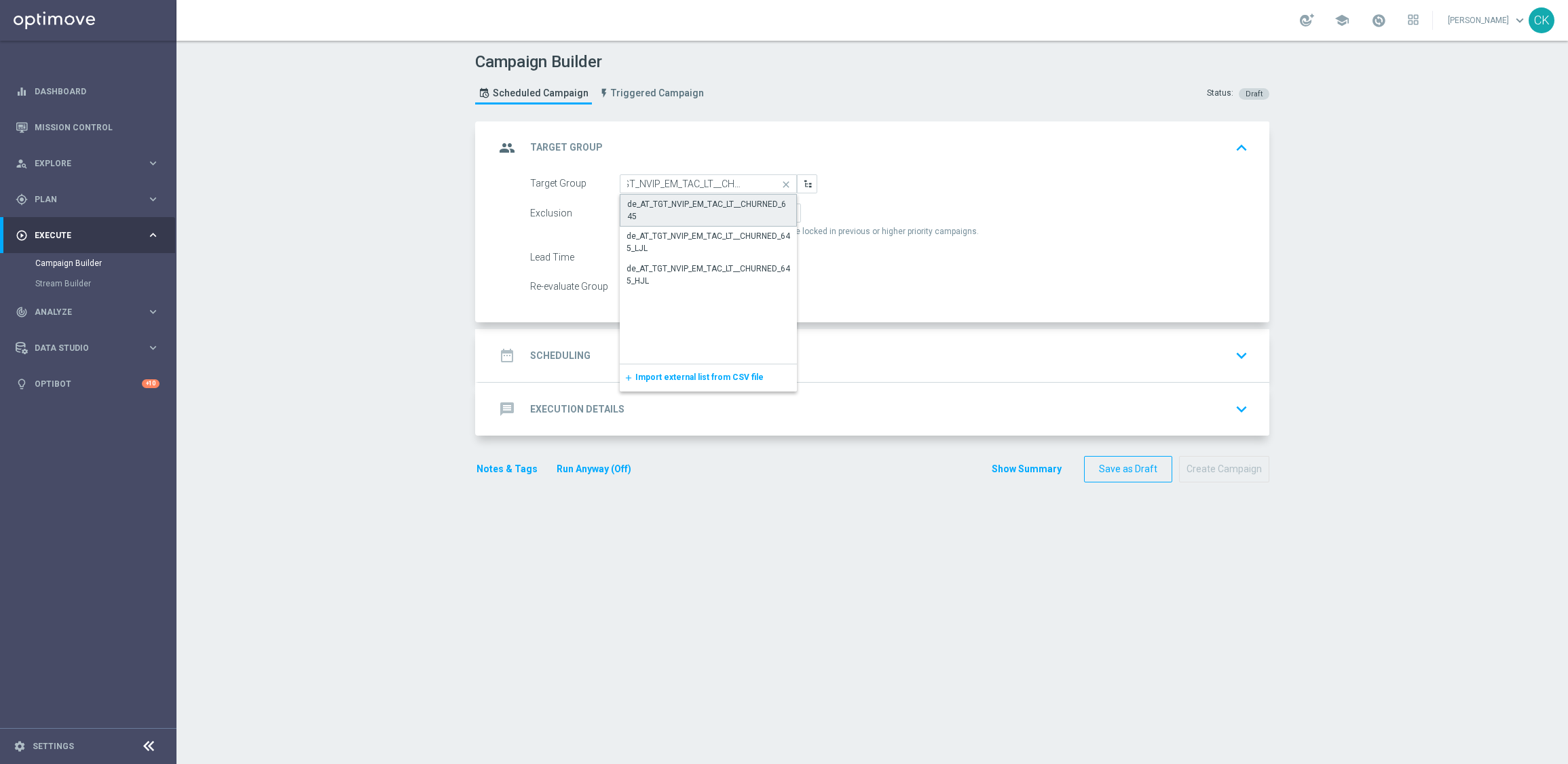
click at [684, 200] on div "de_AT_TGT_NVIP_EM_TAC_LT__CHURNED_645" at bounding box center [708, 210] width 162 height 25
type input "de_AT_TGT_NVIP_EM_TAC_LT__CHURNED_645"
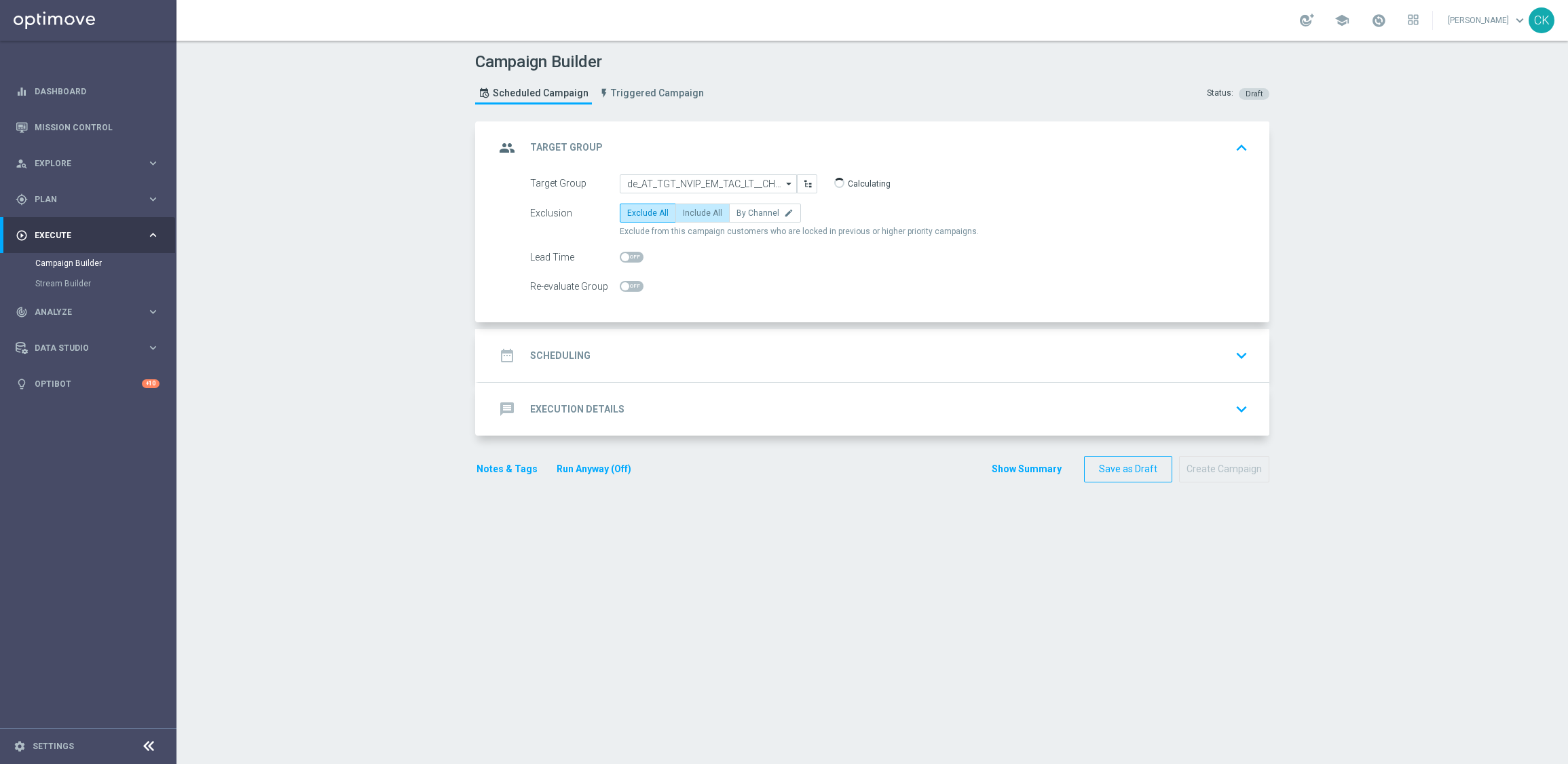
click at [692, 210] on span "Include All" at bounding box center [703, 213] width 39 height 9
click at [692, 211] on input "Include All" at bounding box center [687, 215] width 9 height 9
radio input "true"
click at [621, 257] on span at bounding box center [625, 257] width 8 height 8
click at [621, 257] on input "checkbox" at bounding box center [632, 257] width 24 height 11
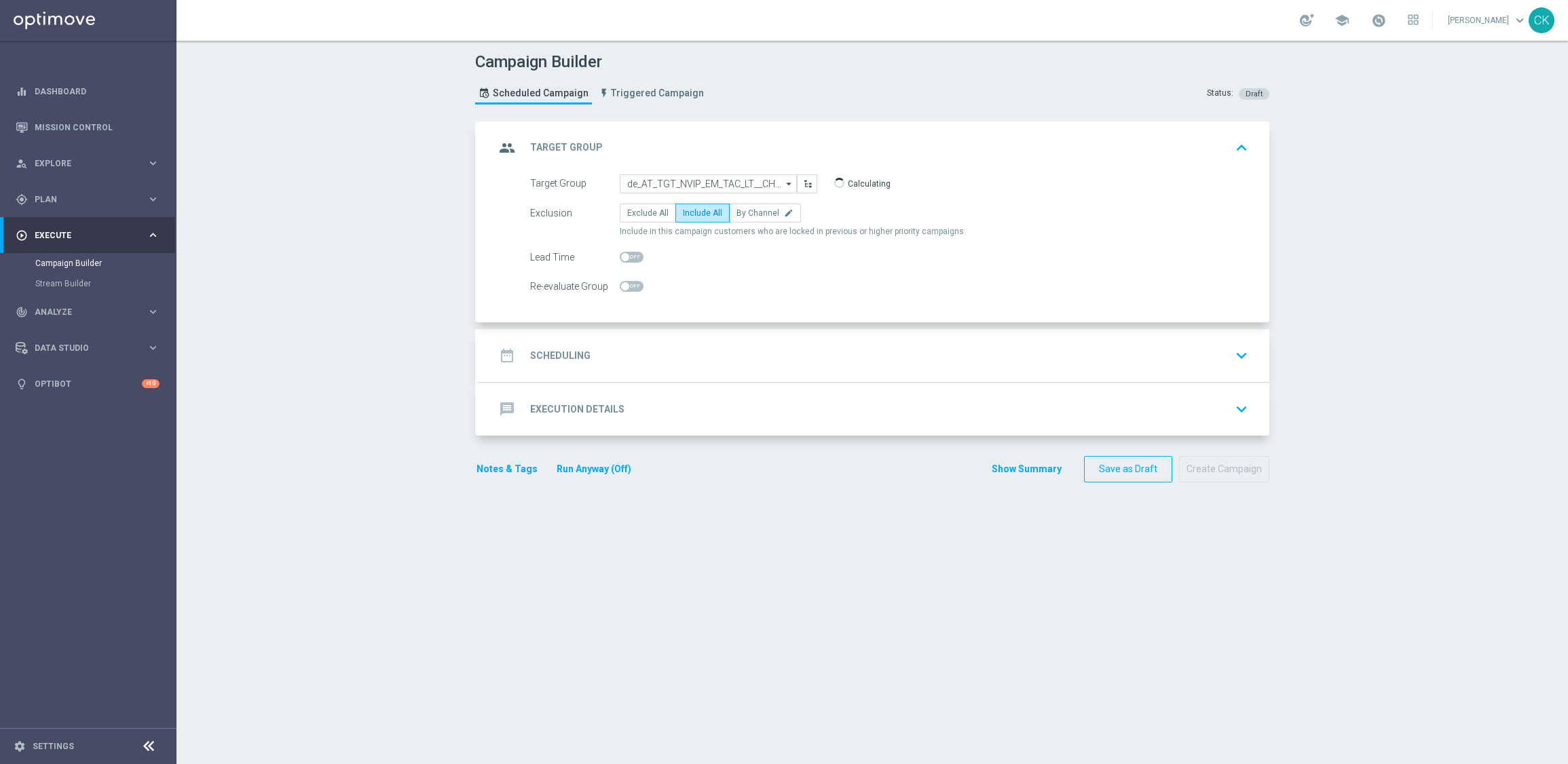
checkbox input "true"
click at [546, 350] on h2 "Scheduling" at bounding box center [560, 356] width 60 height 13
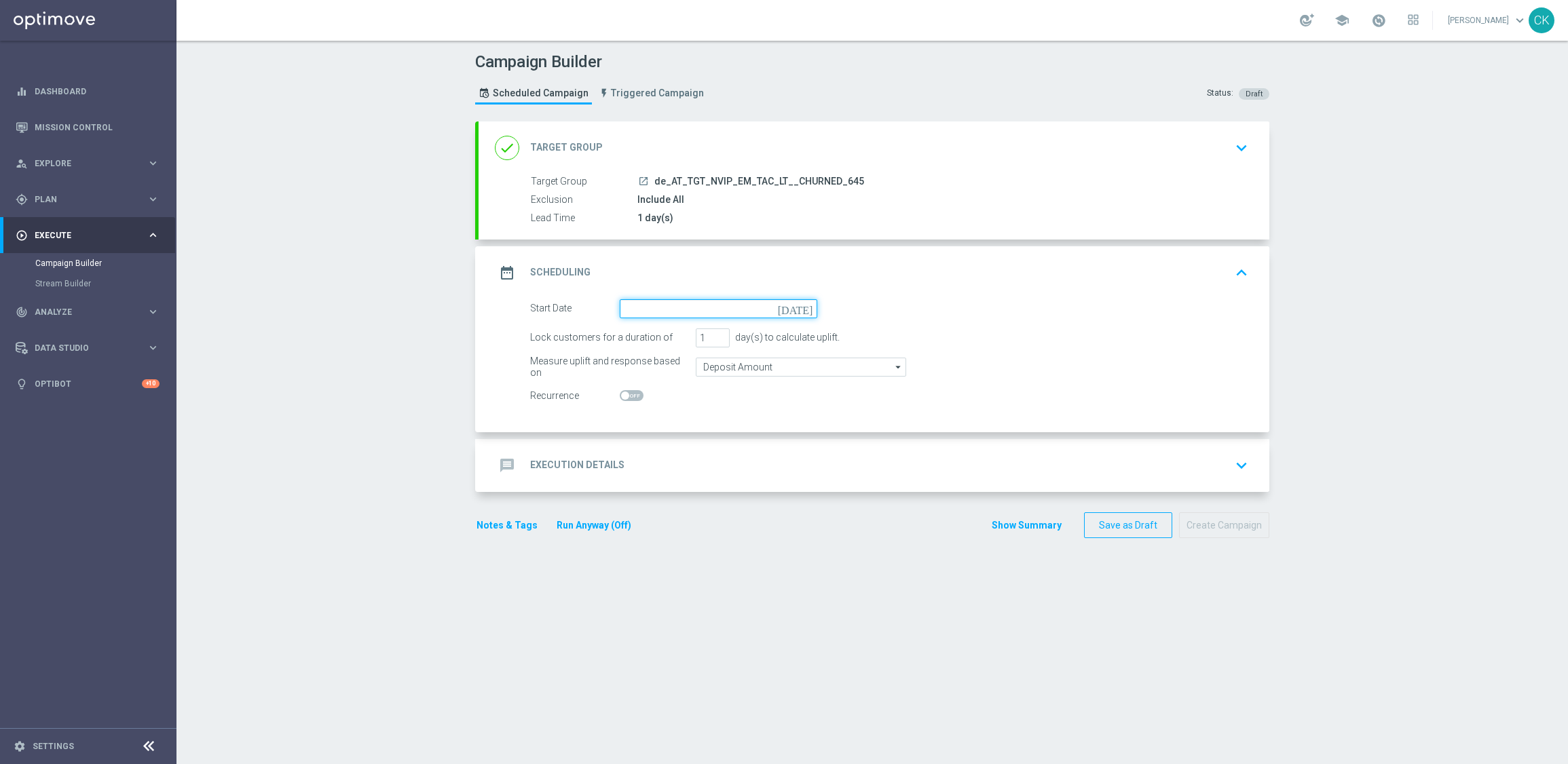
click at [671, 316] on input at bounding box center [719, 308] width 197 height 19
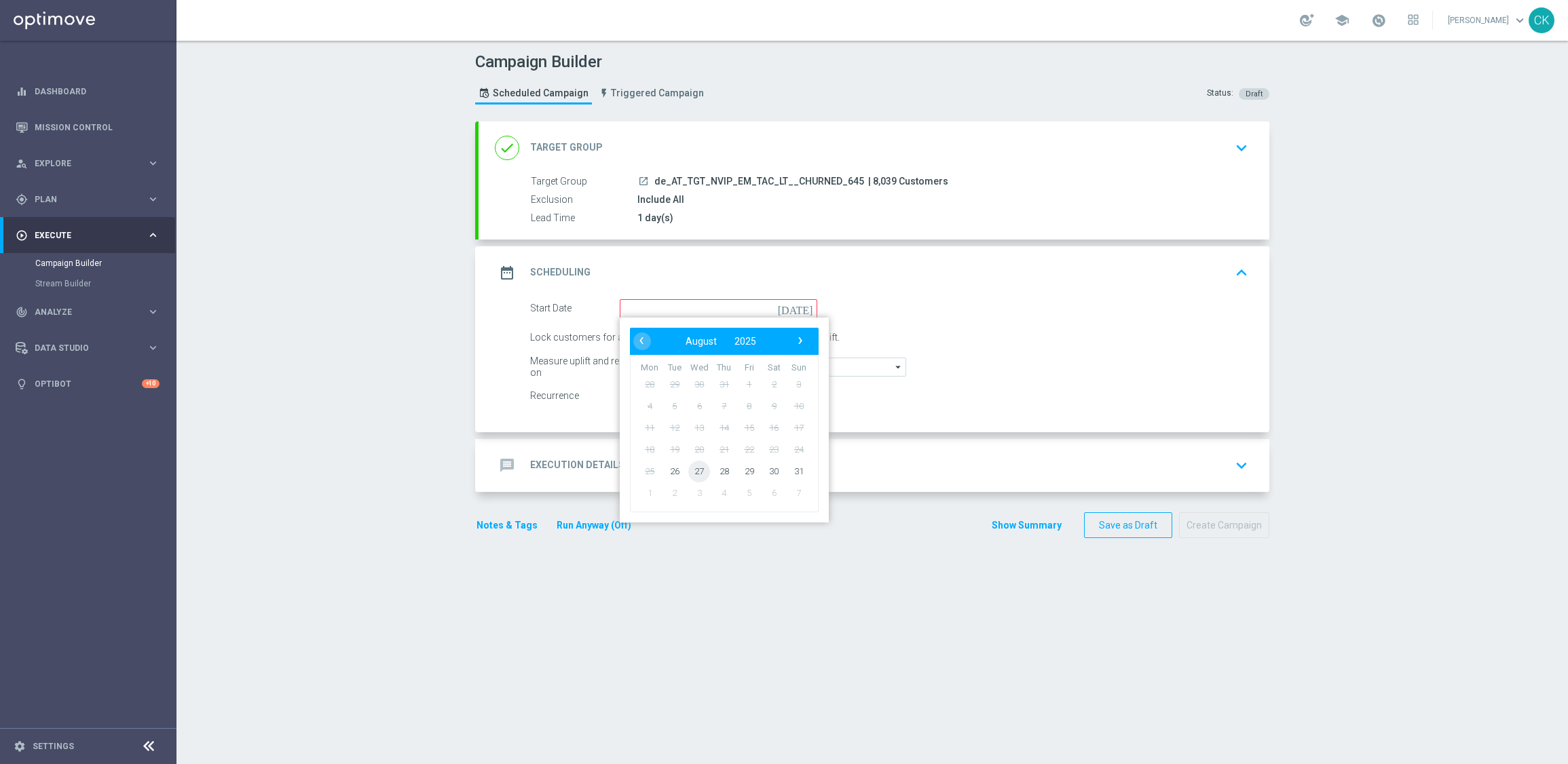
click at [695, 466] on span "27" at bounding box center [699, 471] width 22 height 22
type input "[DATE]"
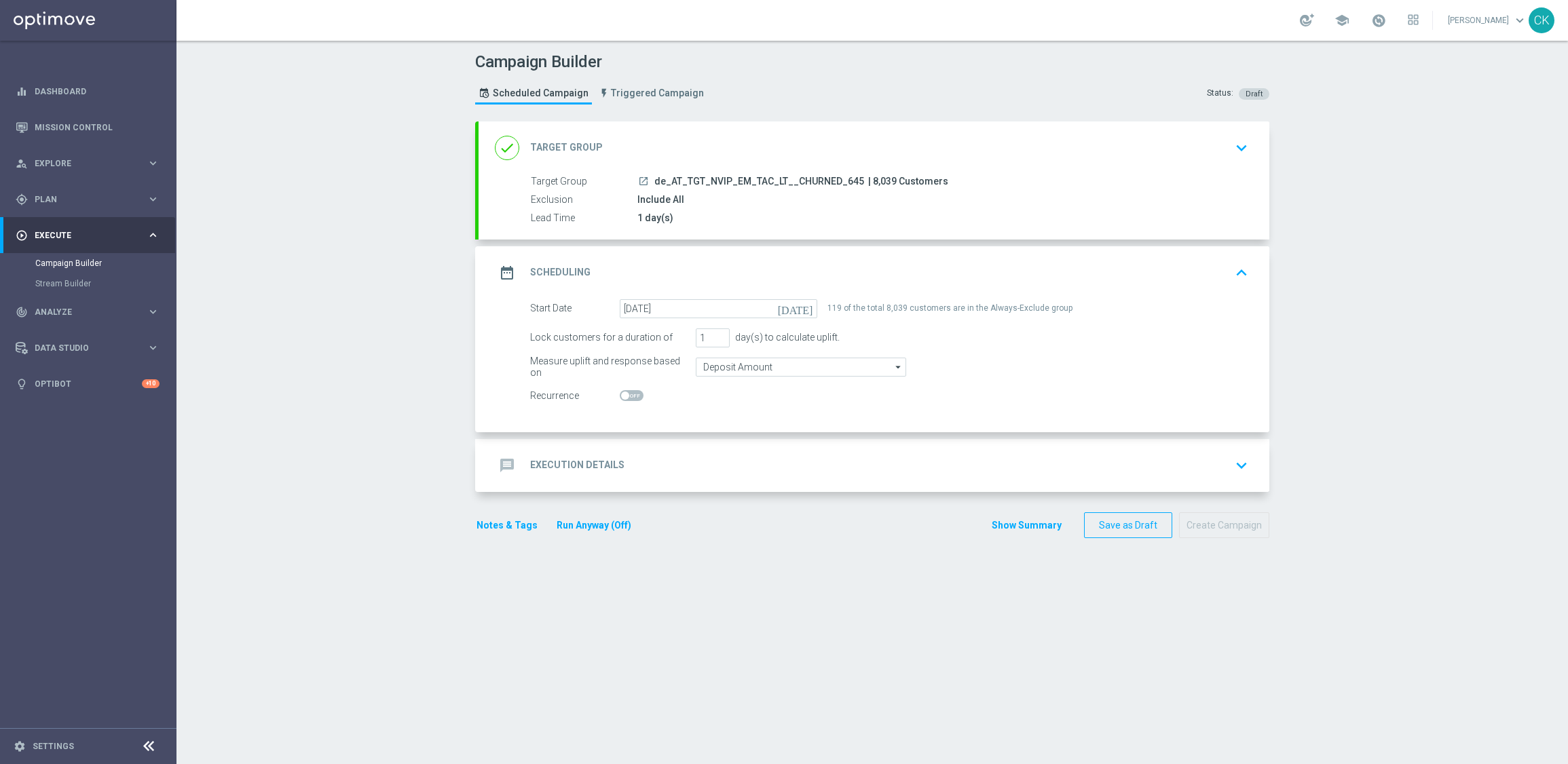
click at [563, 461] on h2 "Execution Details" at bounding box center [577, 465] width 94 height 13
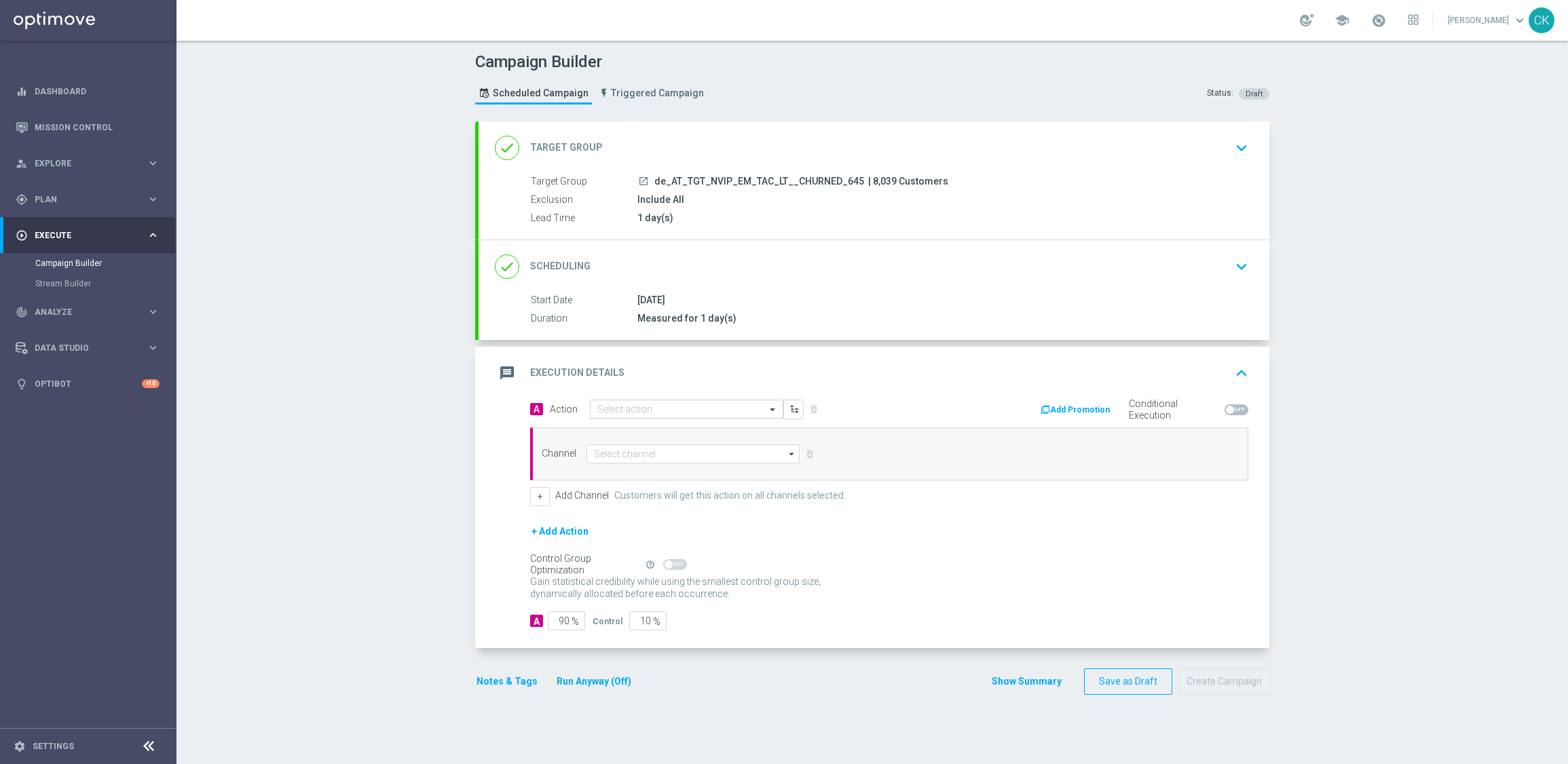
click at [604, 412] on input "text" at bounding box center [673, 409] width 152 height 12
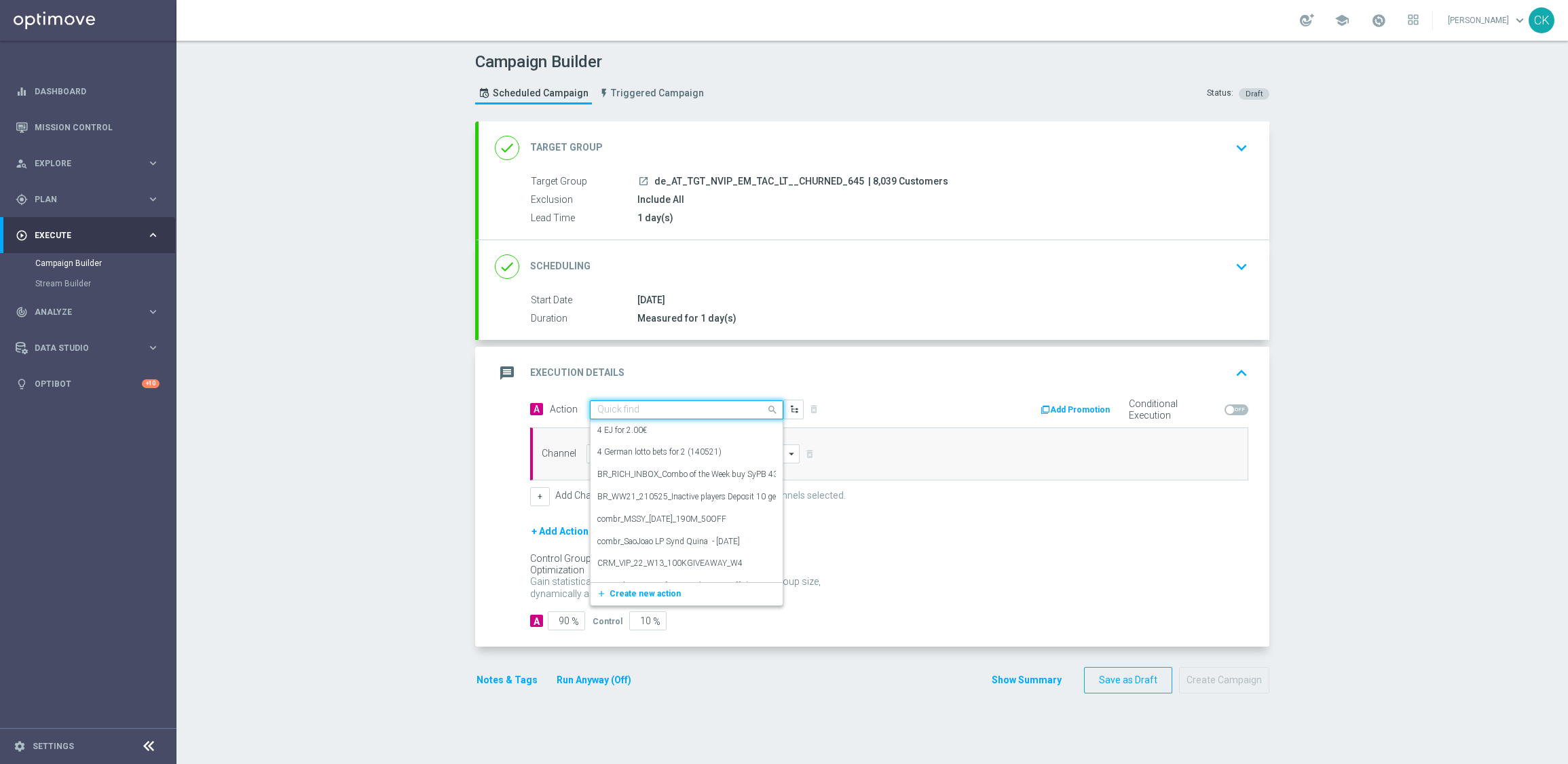
paste input "3 lines AT Lotto & extra game + free LOTTO 6 aus 45 Exklusiv"
type input "3 lines AT Lotto & extra game + free LOTTO 6 aus 45 Exklusiv"
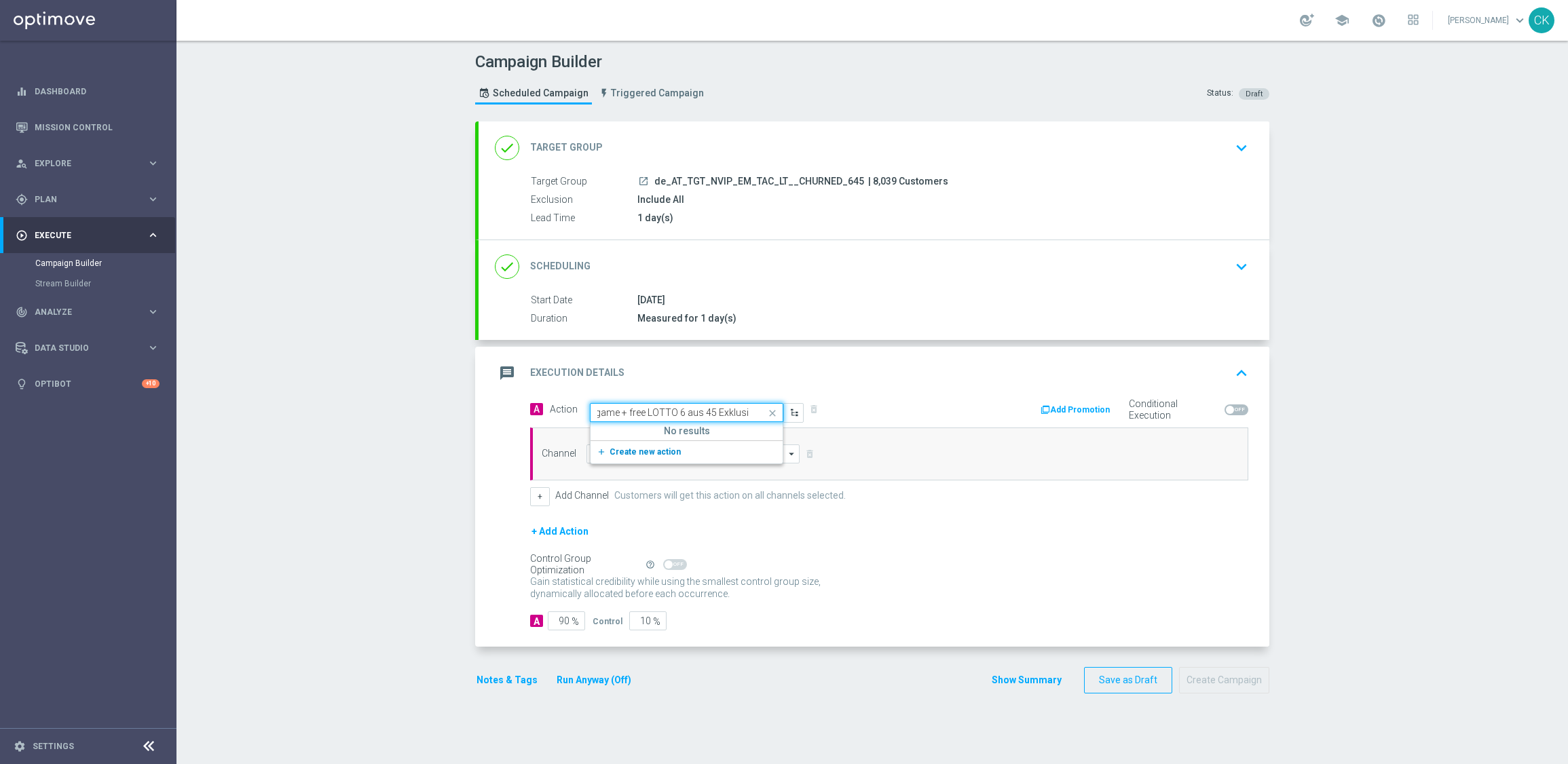
click at [610, 452] on span "Create new action" at bounding box center [645, 451] width 71 height 9
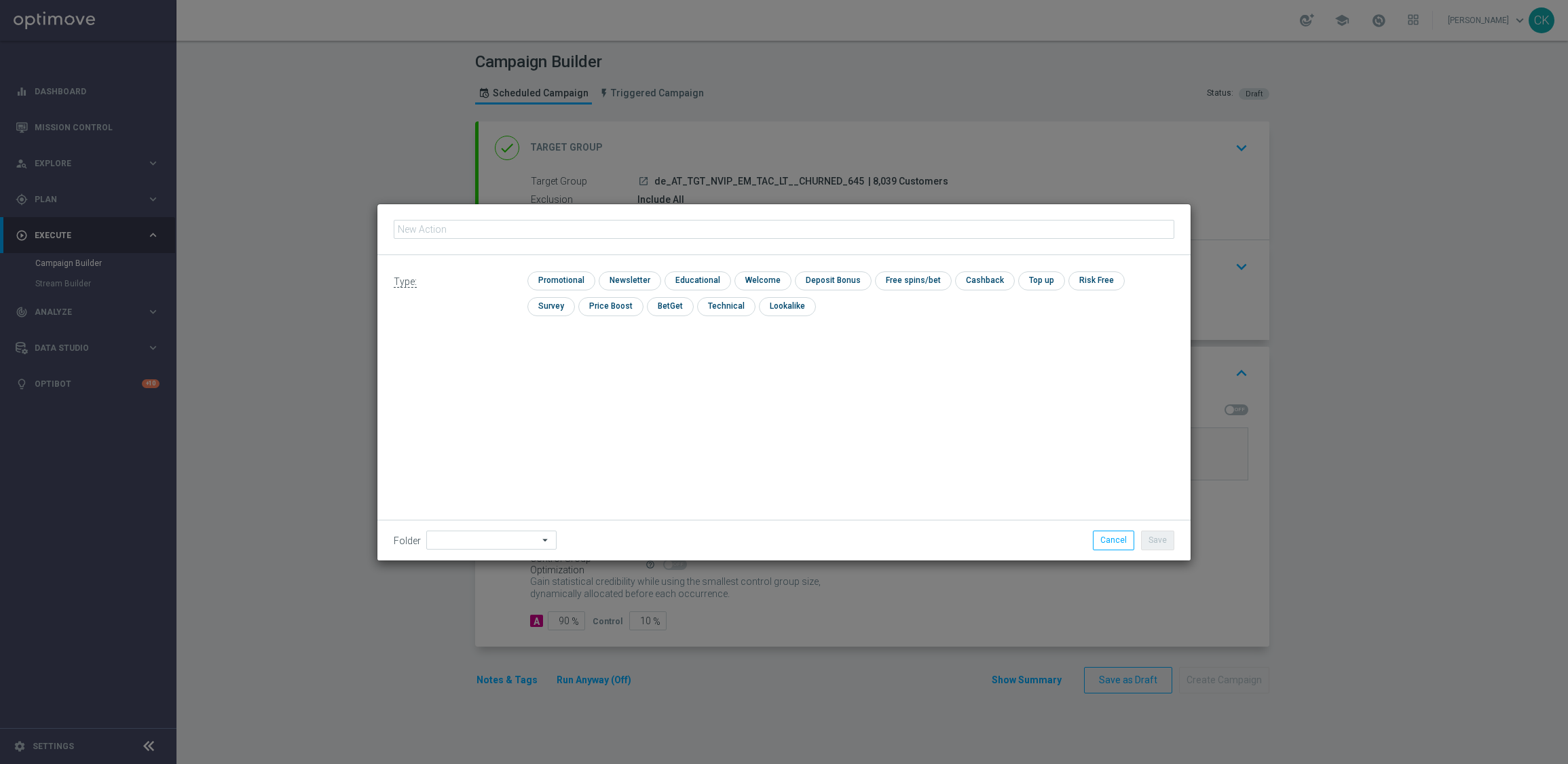
type input "3 lines AT Lotto & extra game + free LOTTO 6 aus 45 Exklusiv"
click at [556, 274] on input "checkbox" at bounding box center [560, 280] width 65 height 18
checkbox input "true"
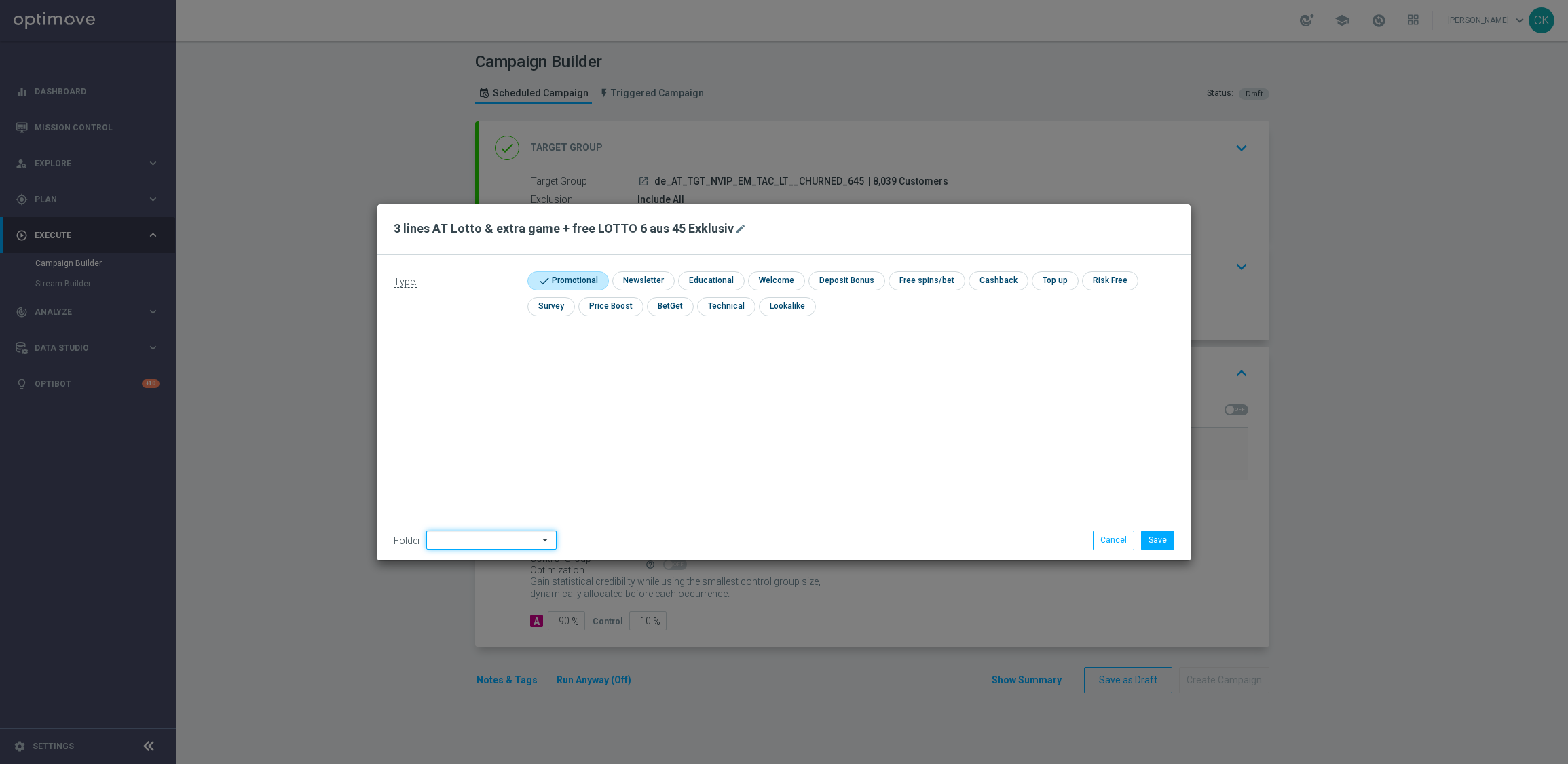
click at [465, 538] on input at bounding box center [491, 540] width 131 height 19
click at [481, 431] on div "DE" at bounding box center [480, 430] width 107 height 20
type input "DE"
click at [481, 431] on div "Type: check Promotional check Newsletter check Educational check Welcome check …" at bounding box center [784, 408] width 813 height 305
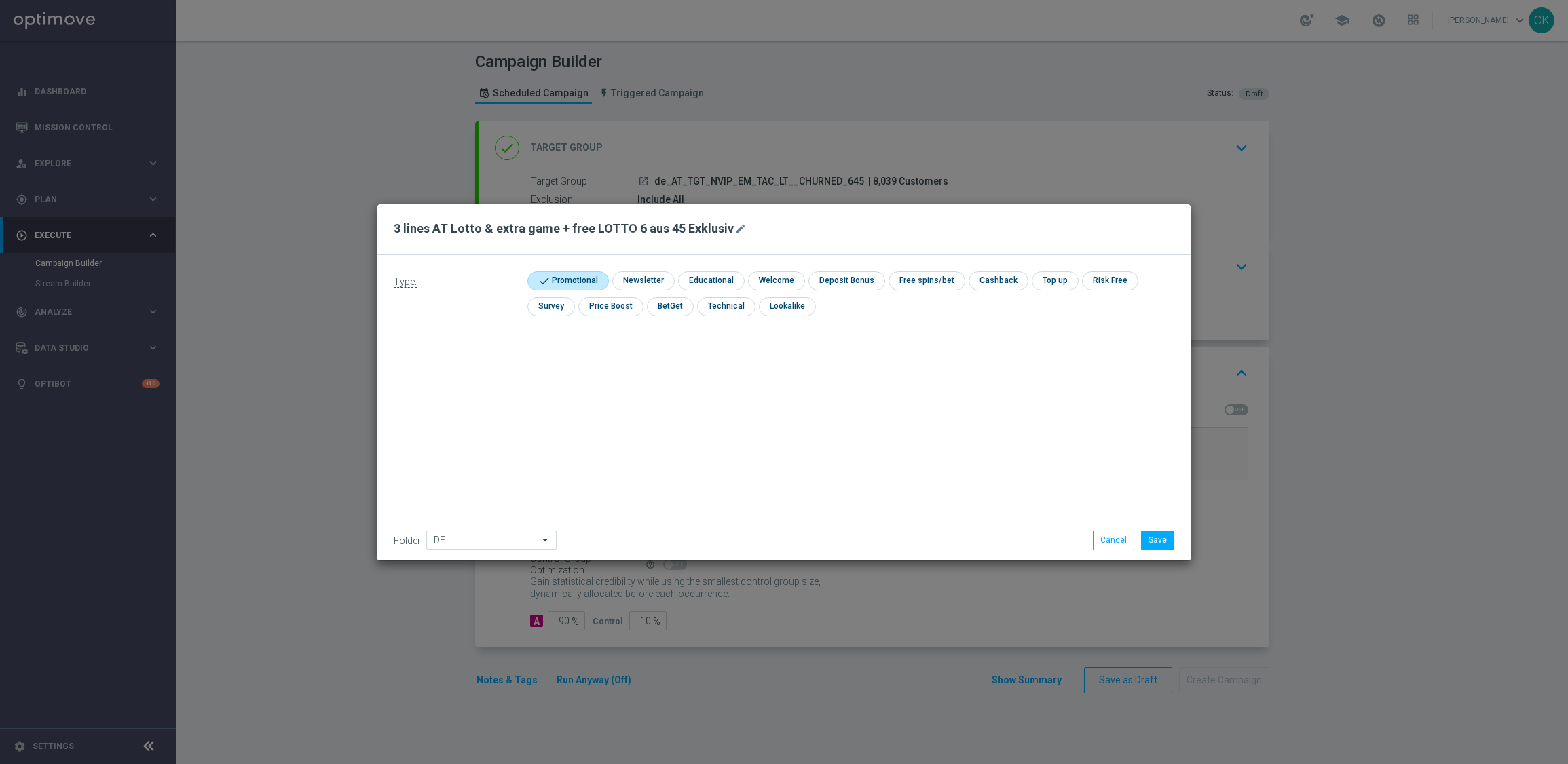
click at [481, 431] on div "Type: check Promotional check Newsletter check Educational check Welcome check …" at bounding box center [784, 408] width 813 height 305
click at [481, 429] on div "Type: check Promotional check Newsletter check Educational check Welcome check …" at bounding box center [784, 408] width 813 height 305
click at [1145, 539] on button "Save" at bounding box center [1158, 540] width 33 height 19
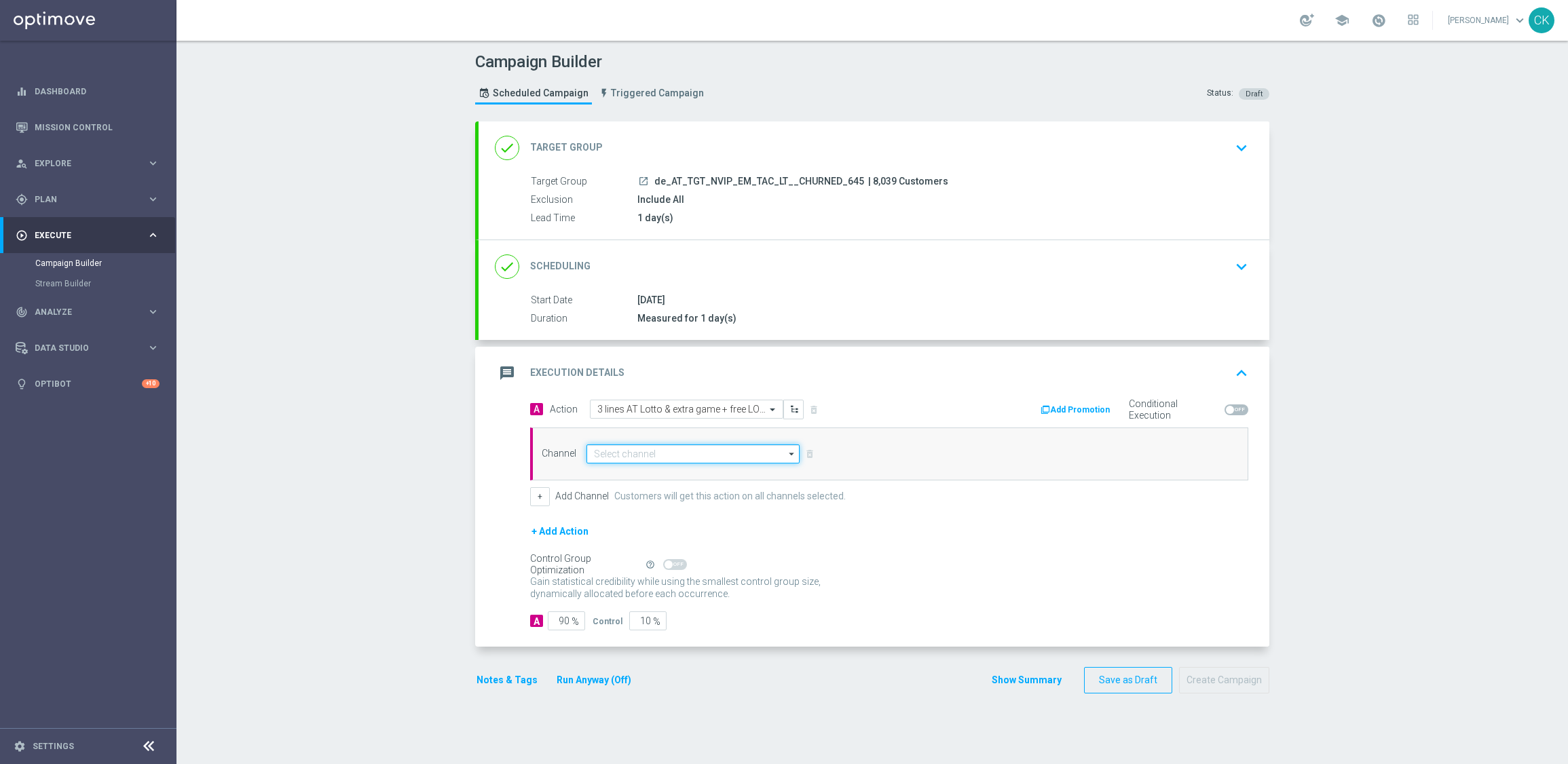
click at [639, 453] on input at bounding box center [693, 453] width 213 height 19
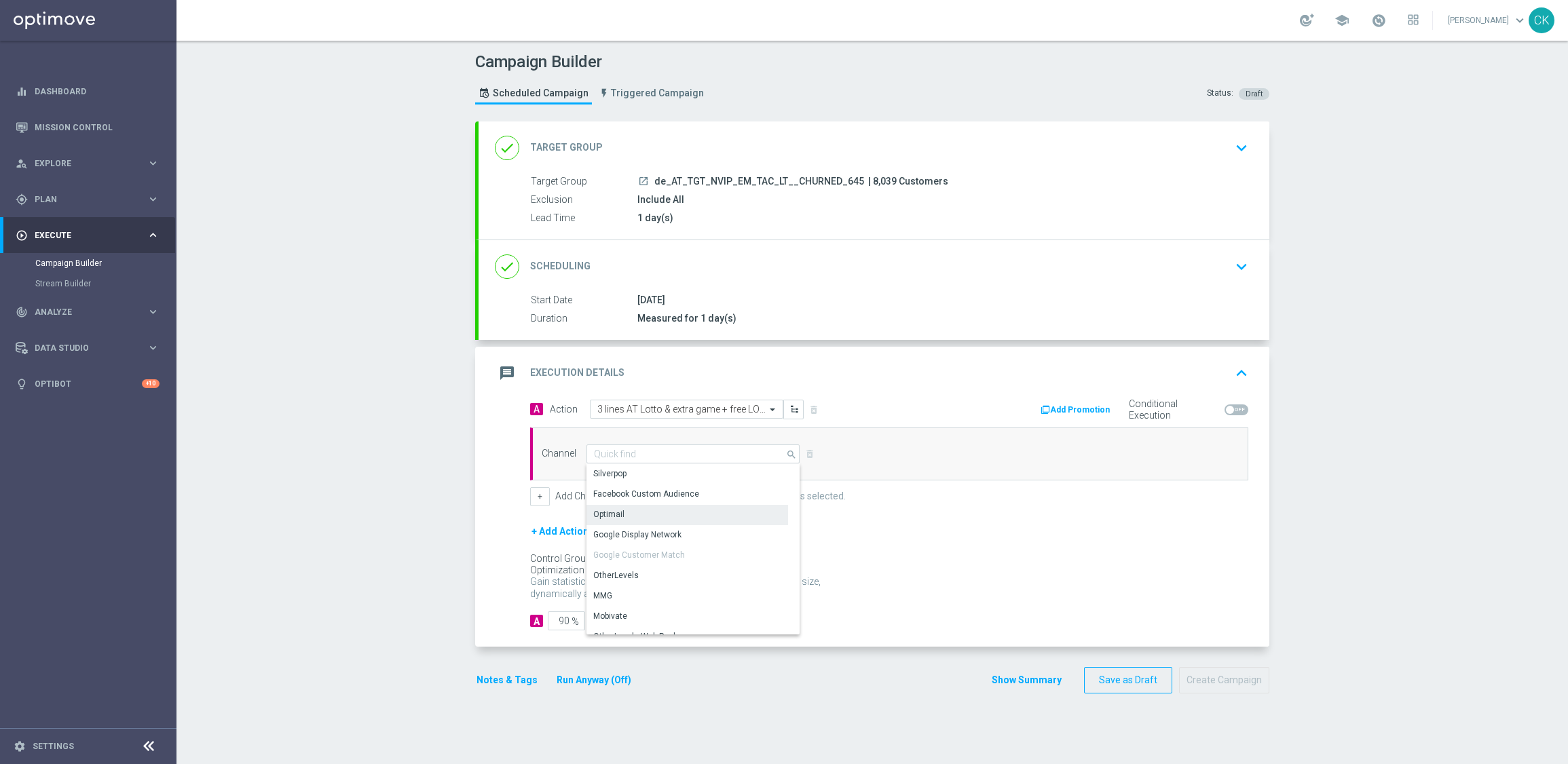
click at [645, 520] on div "Optimail" at bounding box center [687, 514] width 202 height 19
type input "Optimail"
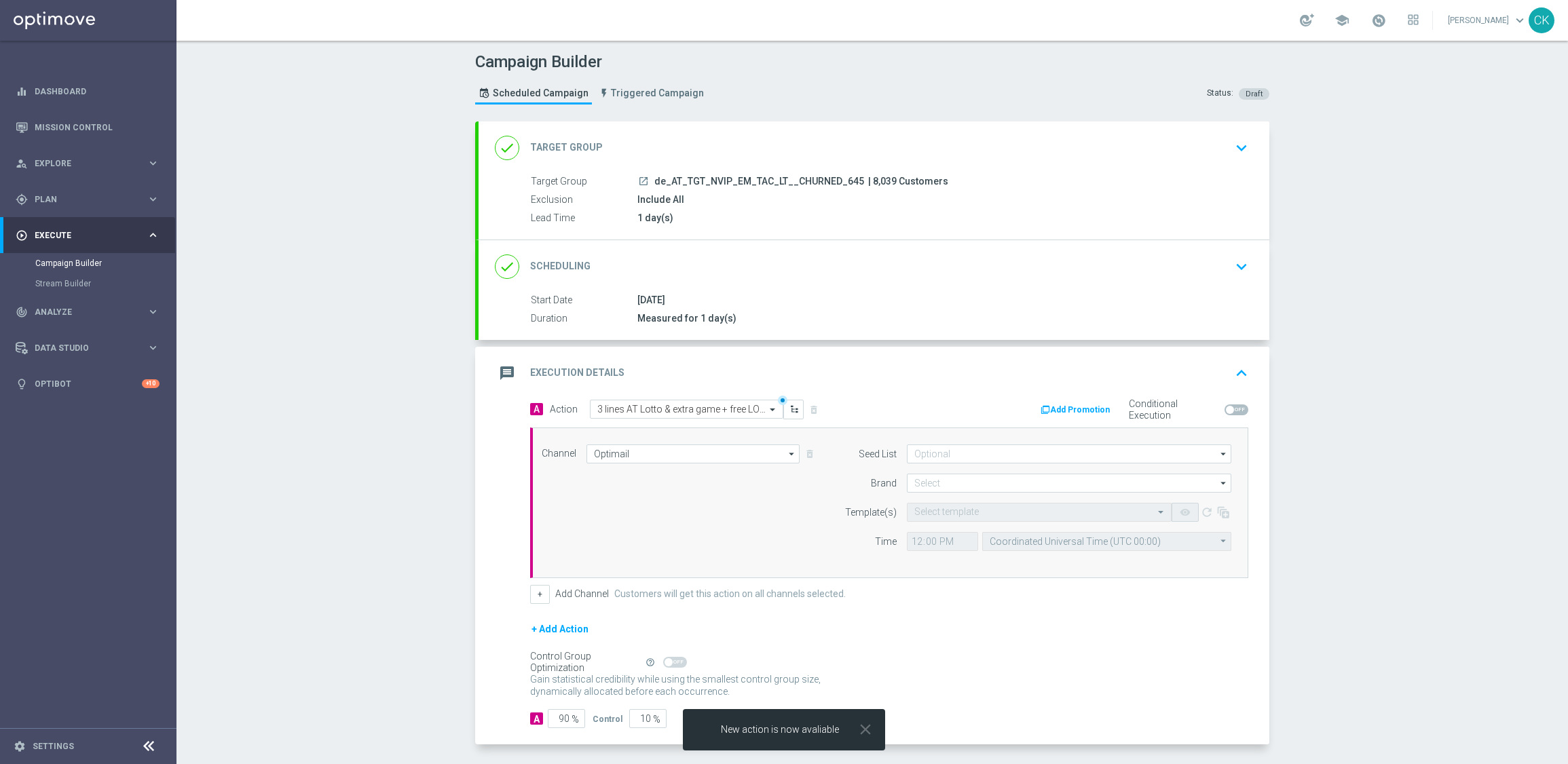
scroll to position [56, 0]
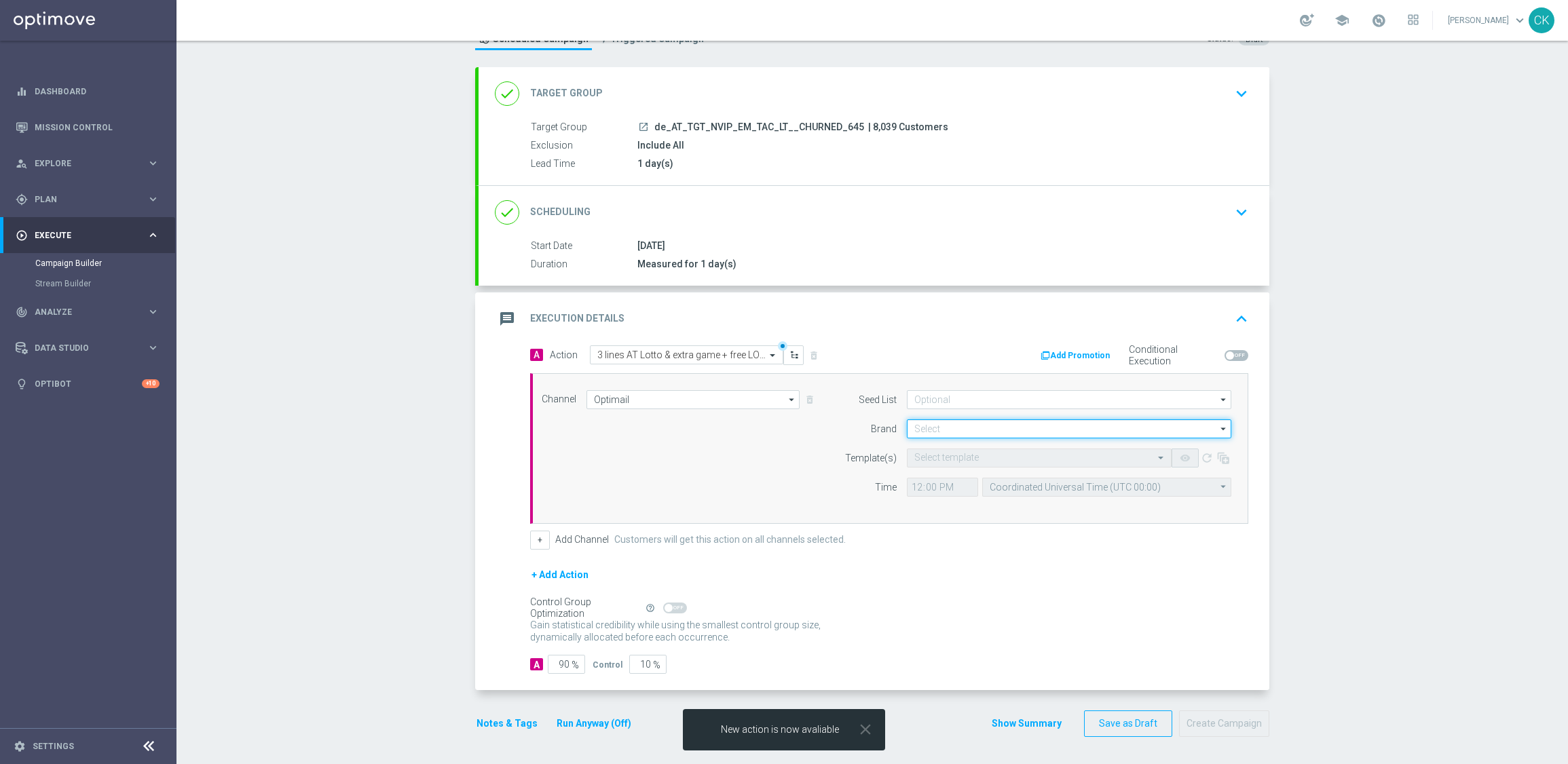
click at [942, 433] on input at bounding box center [1069, 429] width 324 height 19
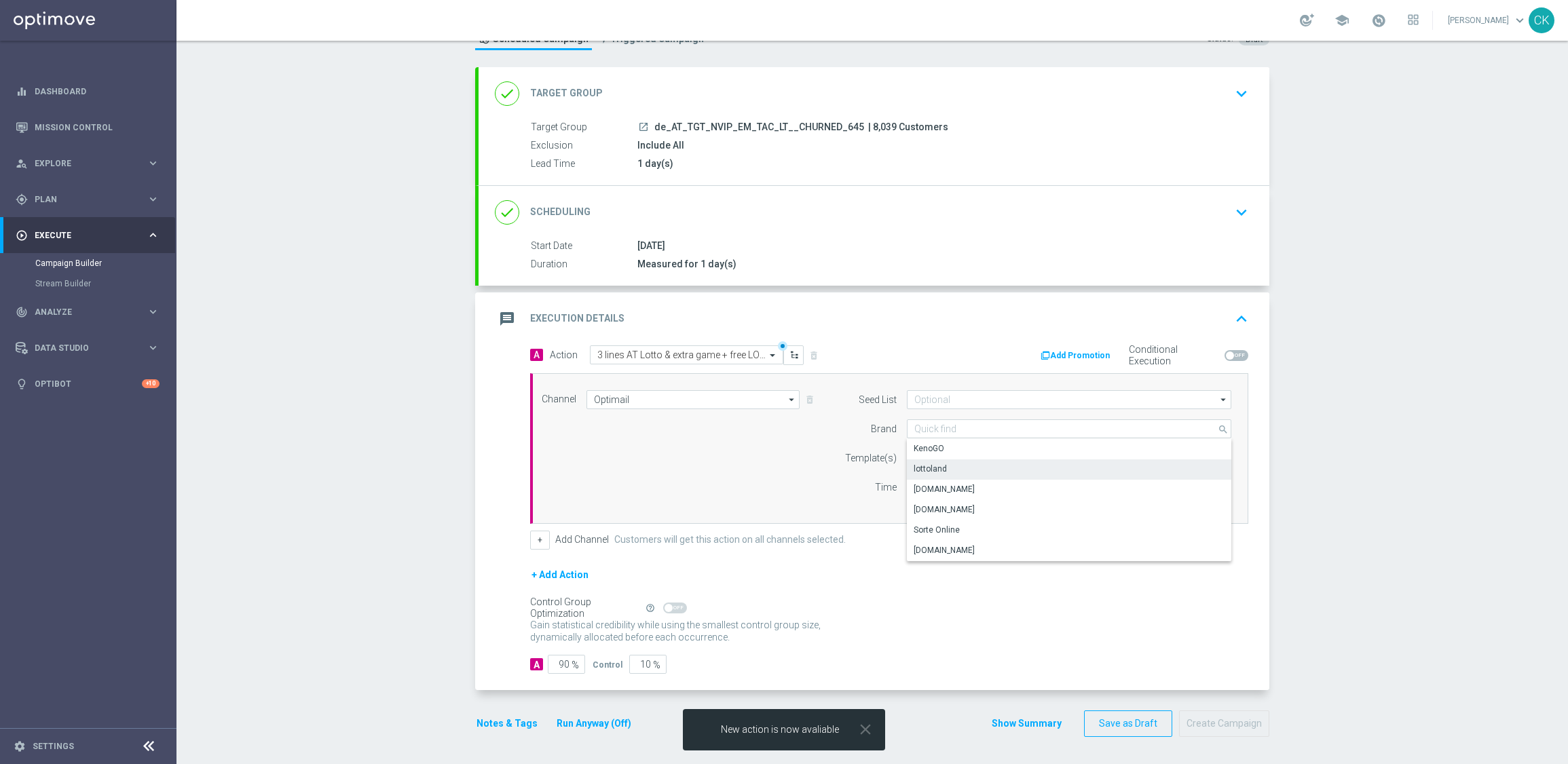
click at [952, 462] on div "lottoland" at bounding box center [1069, 469] width 324 height 19
type input "lottoland"
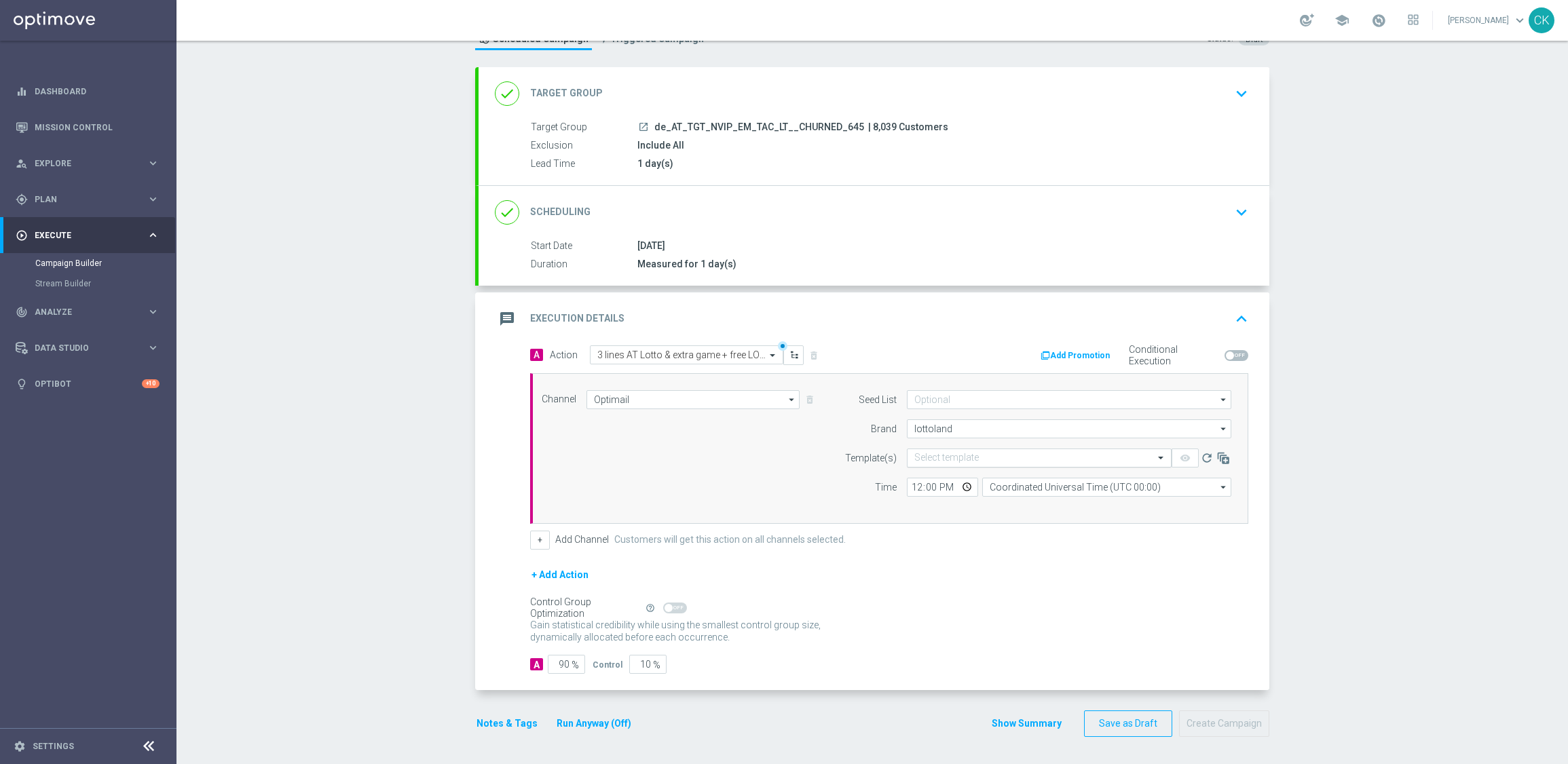
click at [939, 461] on input "text" at bounding box center [1026, 459] width 223 height 12
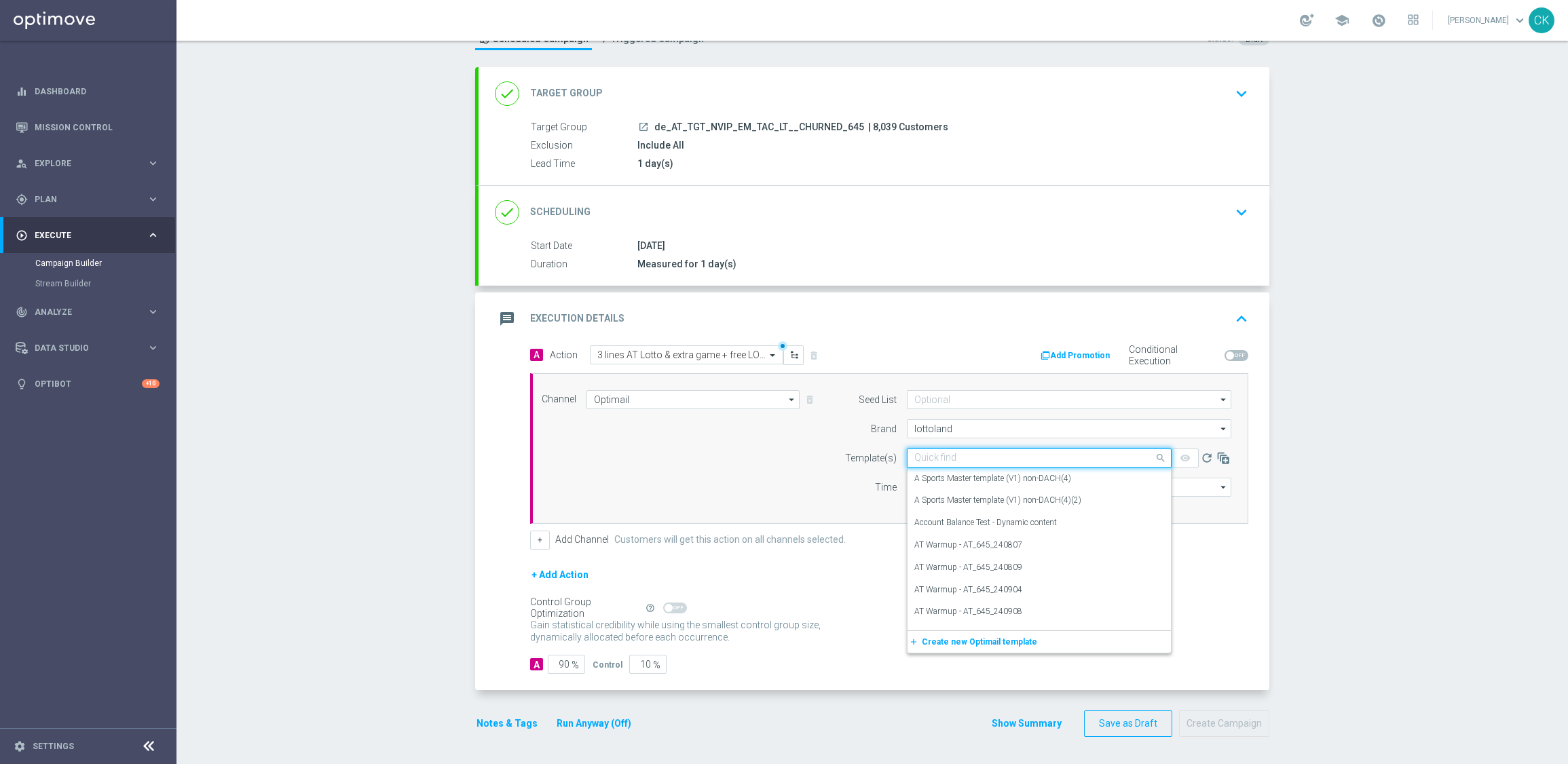
paste input "AT__645_CHURNED_250827__NVIP_EMA_TAC_LT"
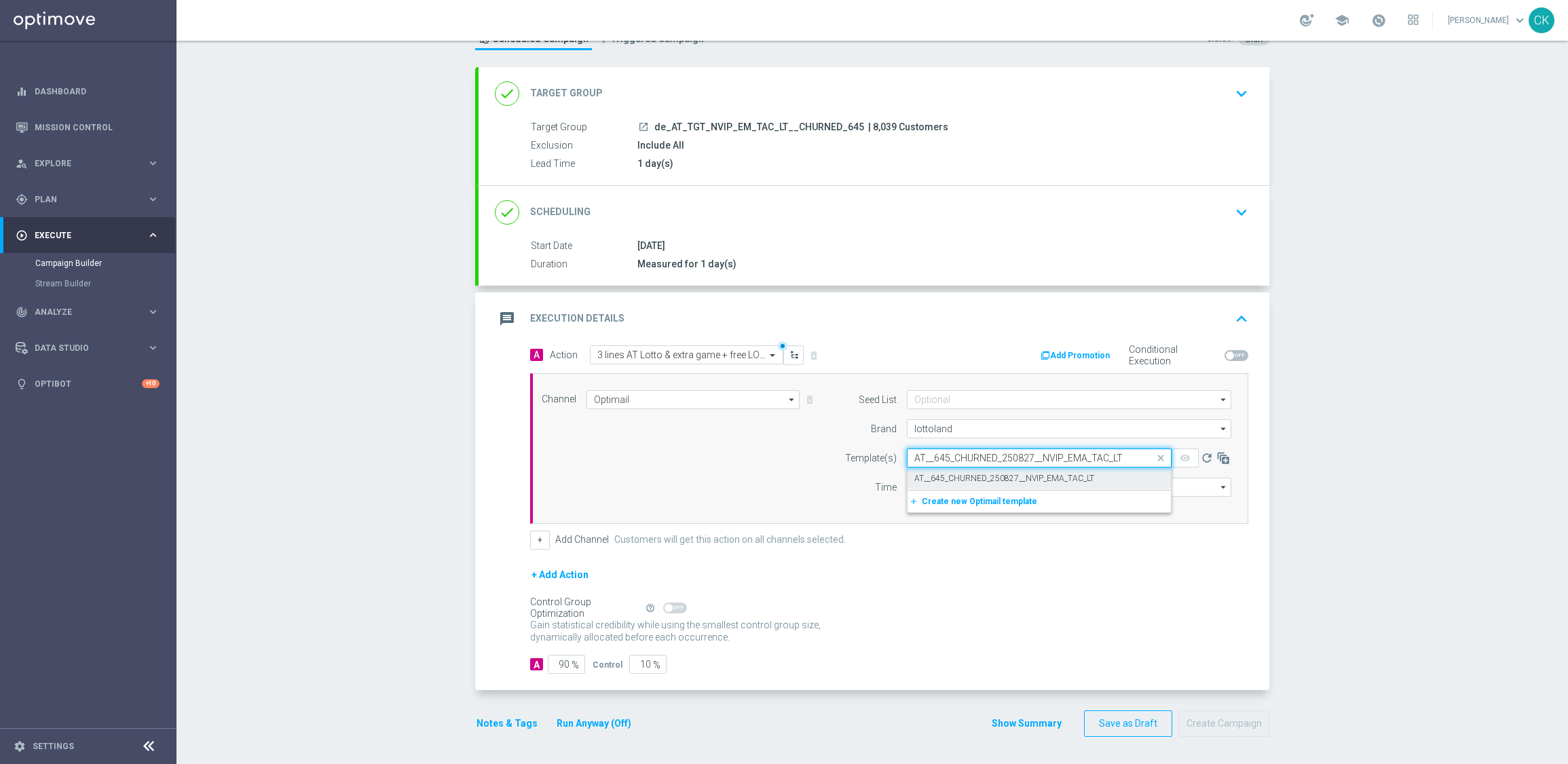
click at [936, 473] on label "AT__645_CHURNED_250827__NVIP_EMA_TAC_LT" at bounding box center [1005, 479] width 180 height 12
type input "AT__645_CHURNED_250827__NVIP_EMA_TAC_LT"
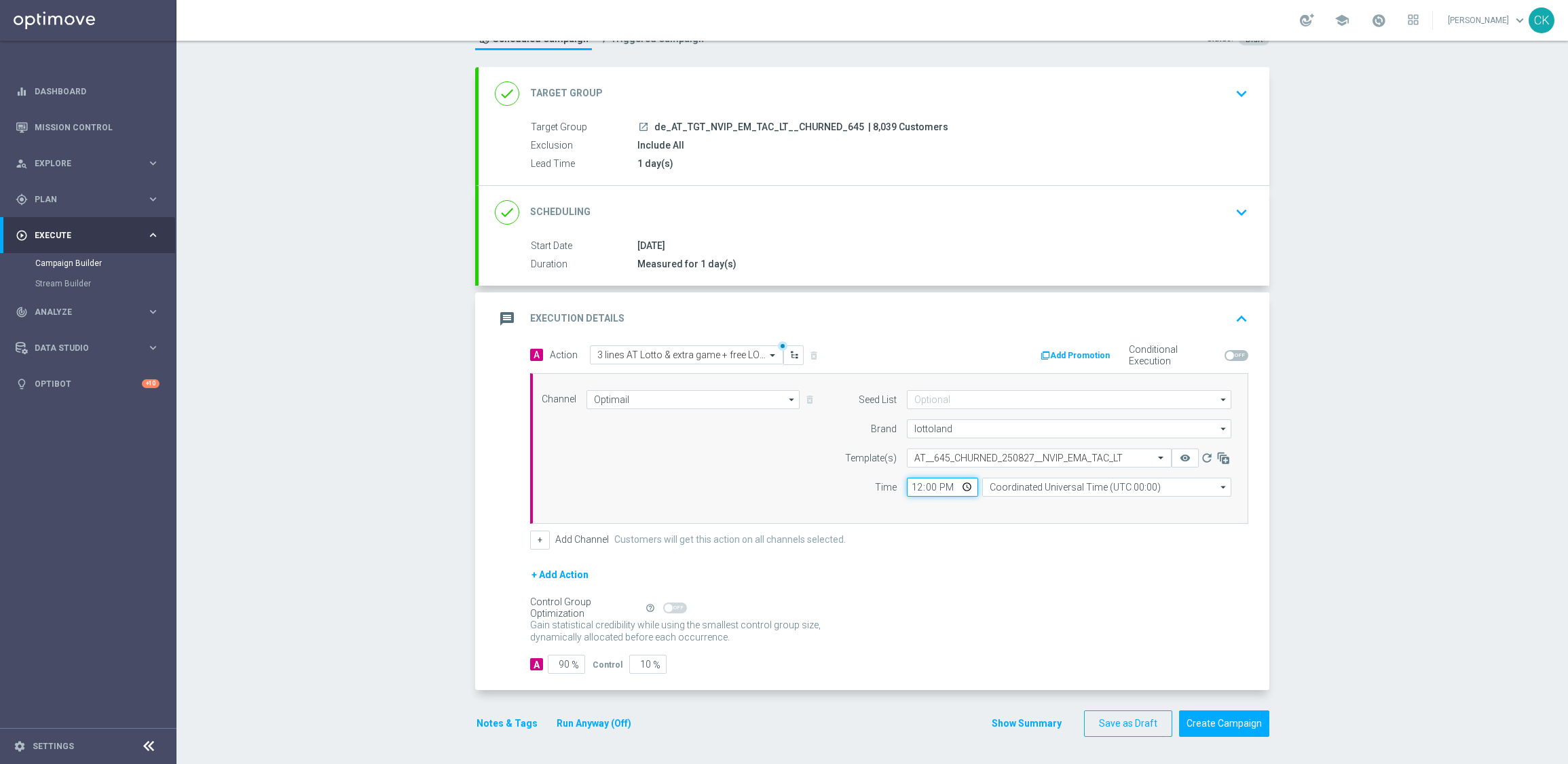
click at [907, 488] on input "12:00" at bounding box center [942, 487] width 71 height 19
type input "06:00"
click at [1117, 485] on input "Coordinated Universal Time (UTC 00:00)" at bounding box center [1106, 487] width 249 height 19
click at [1085, 510] on div "Central European Time ([GEOGRAPHIC_DATA]) (UTC +02:00)" at bounding box center [1101, 507] width 222 height 12
type input "Central European Time ([GEOGRAPHIC_DATA]) (UTC +02:00)"
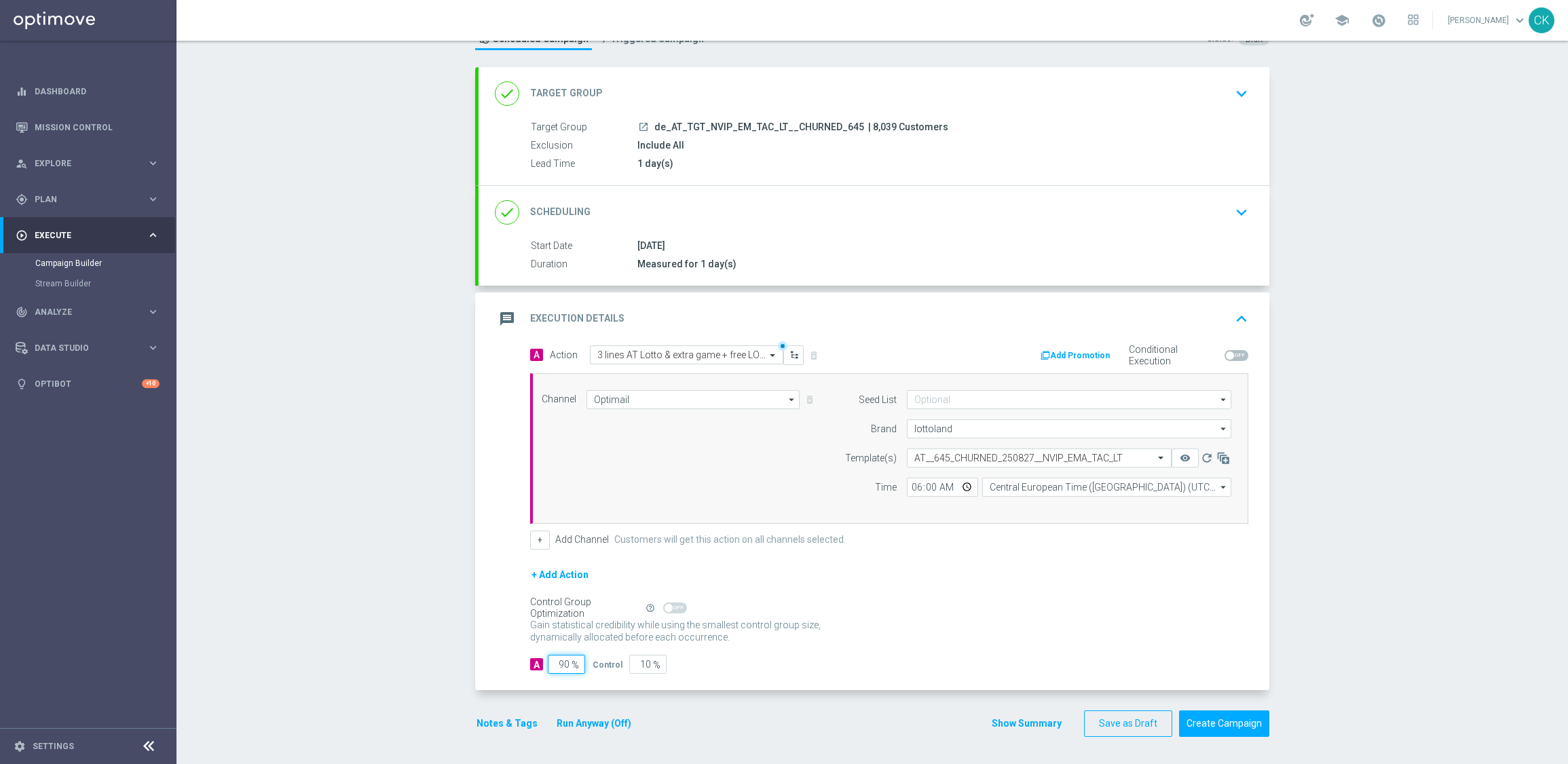
click at [564, 665] on input "90" at bounding box center [566, 664] width 37 height 19
type input "9"
type input "91"
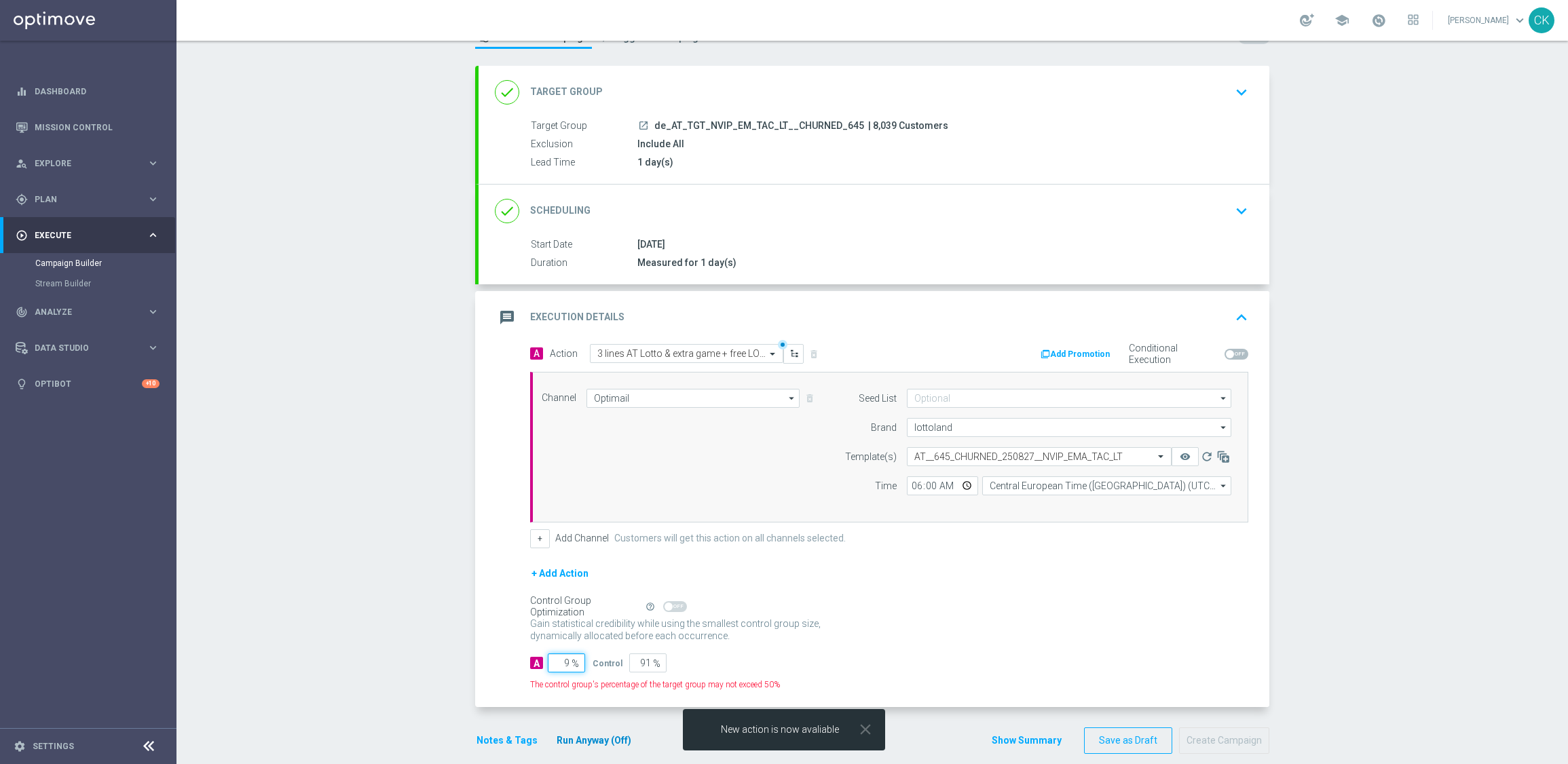
type input "98"
type input "2"
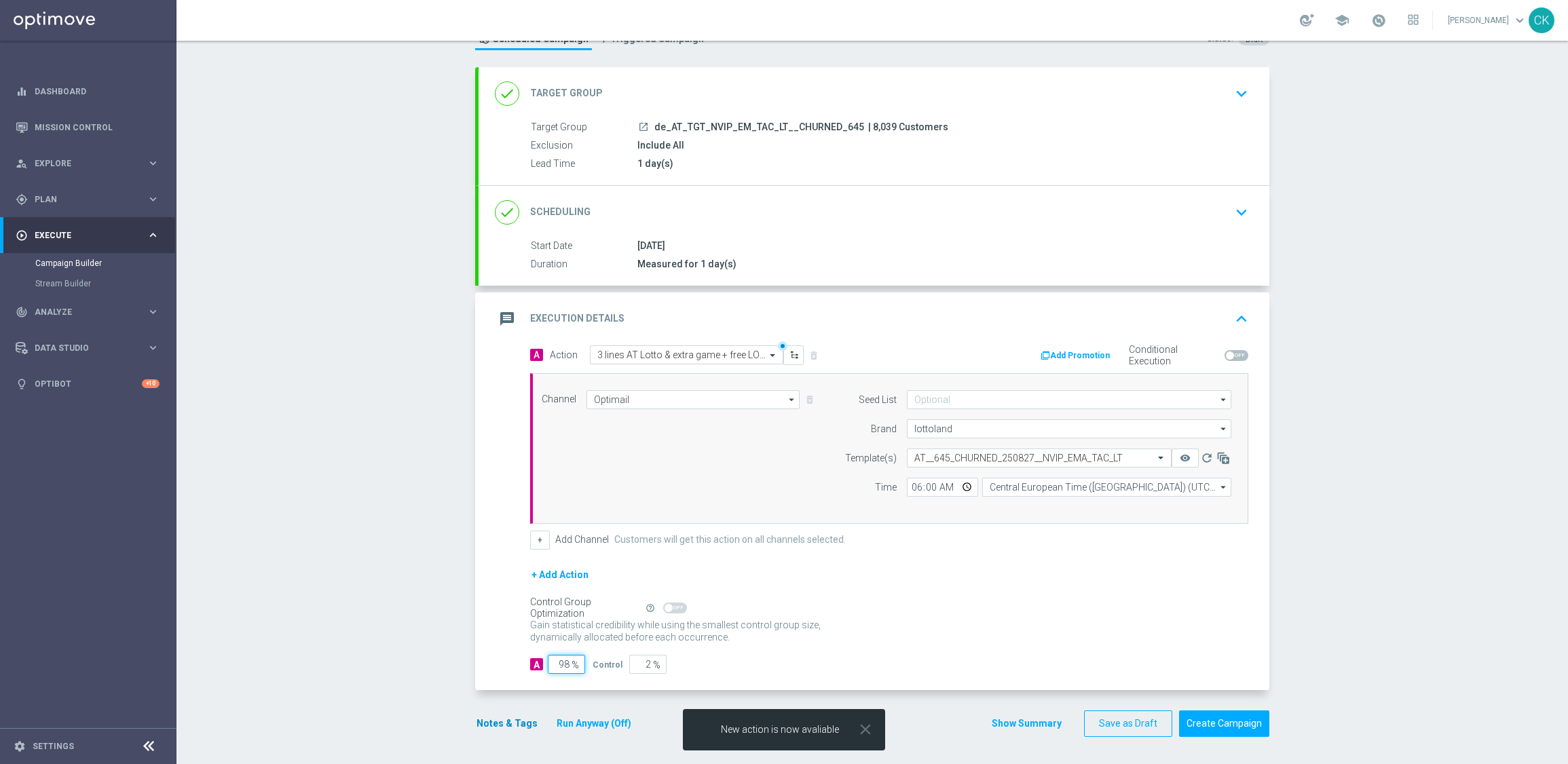
type input "98"
click at [486, 723] on button "Notes & Tags" at bounding box center [507, 723] width 64 height 17
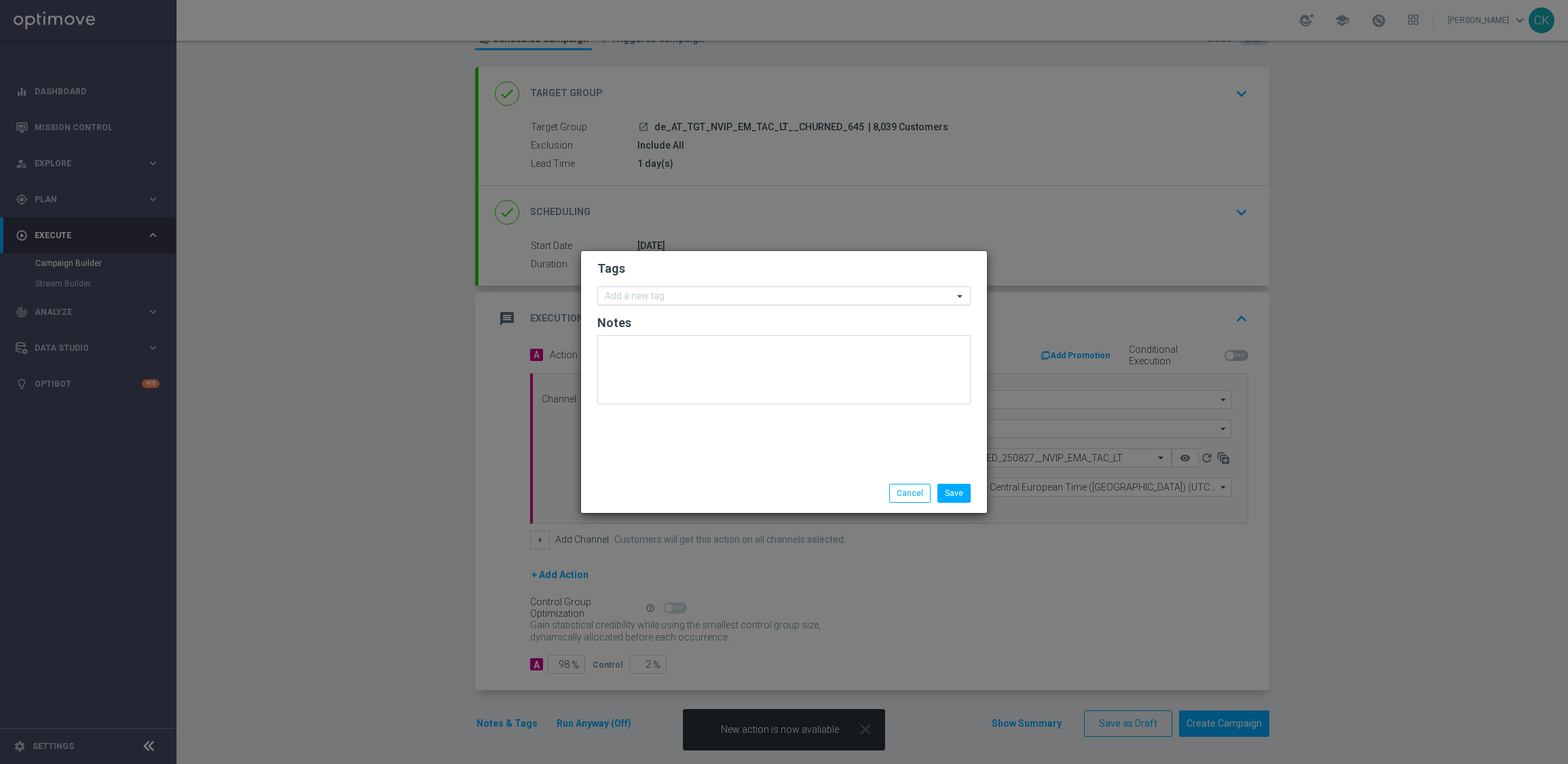
click at [689, 287] on div "Add a new tag" at bounding box center [775, 295] width 355 height 17
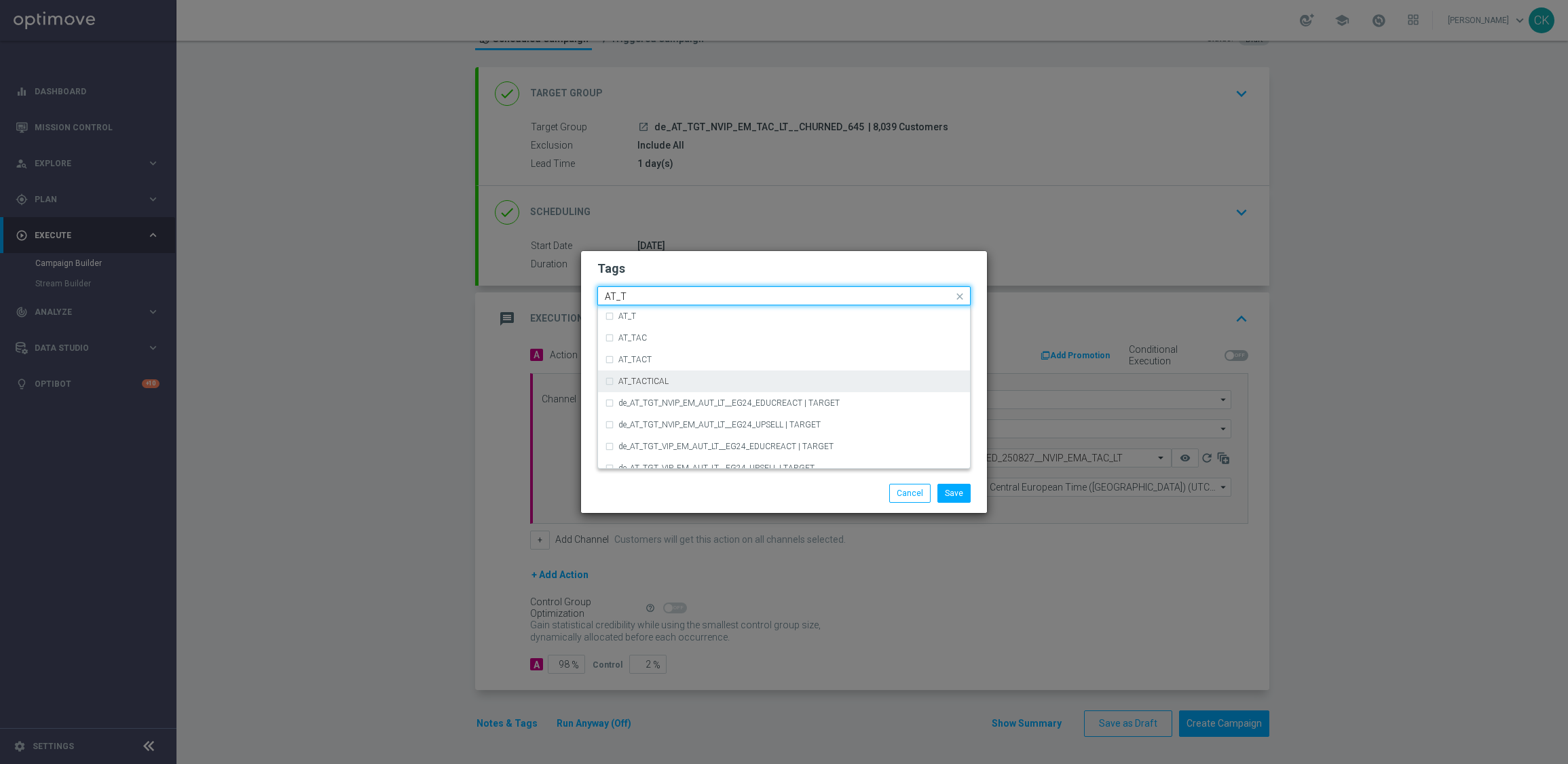
click at [672, 380] on div "AT_TACTICAL" at bounding box center [791, 381] width 345 height 8
type input "AT_T"
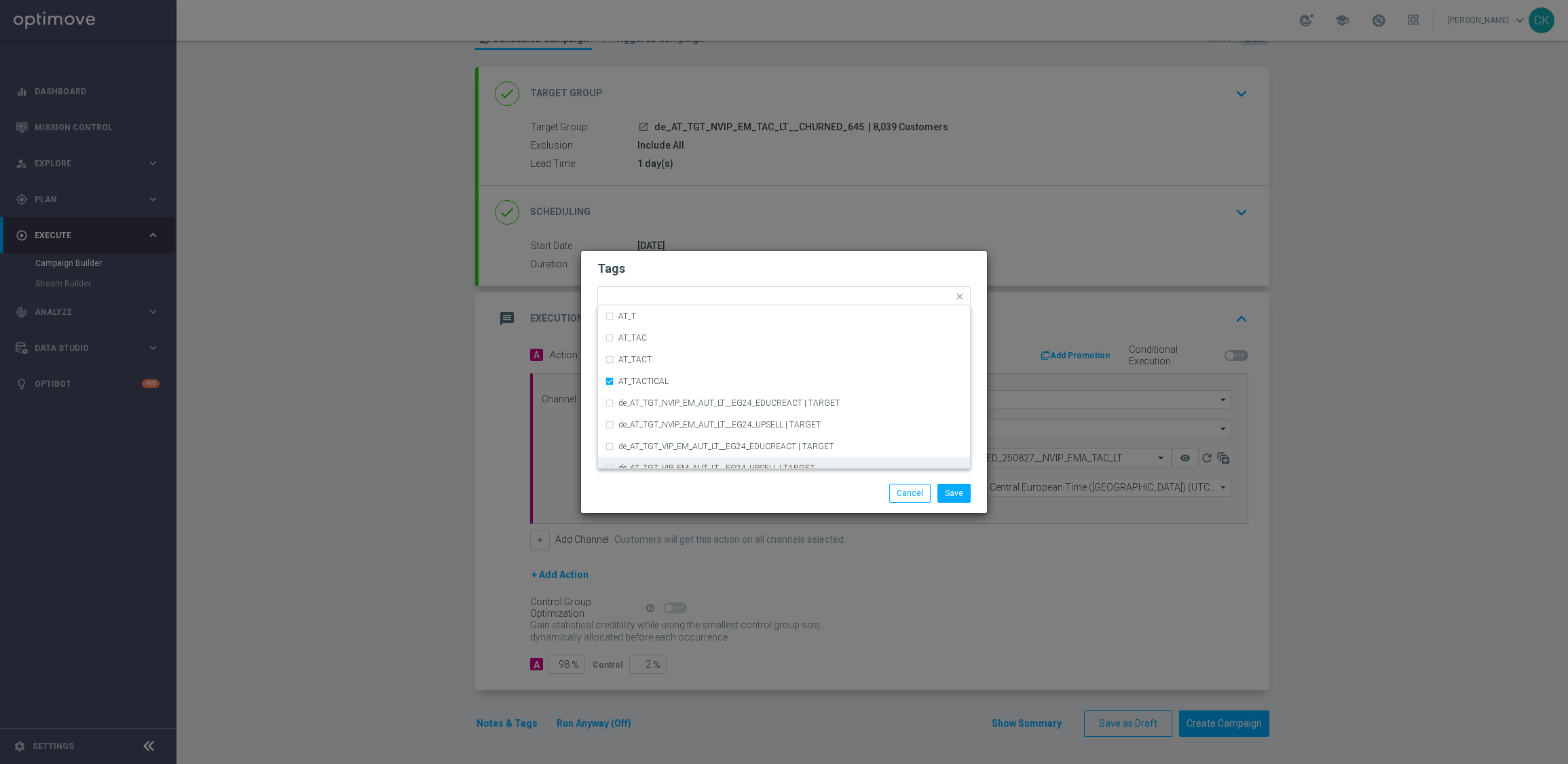
click at [768, 498] on div "Save Cancel" at bounding box center [849, 493] width 263 height 19
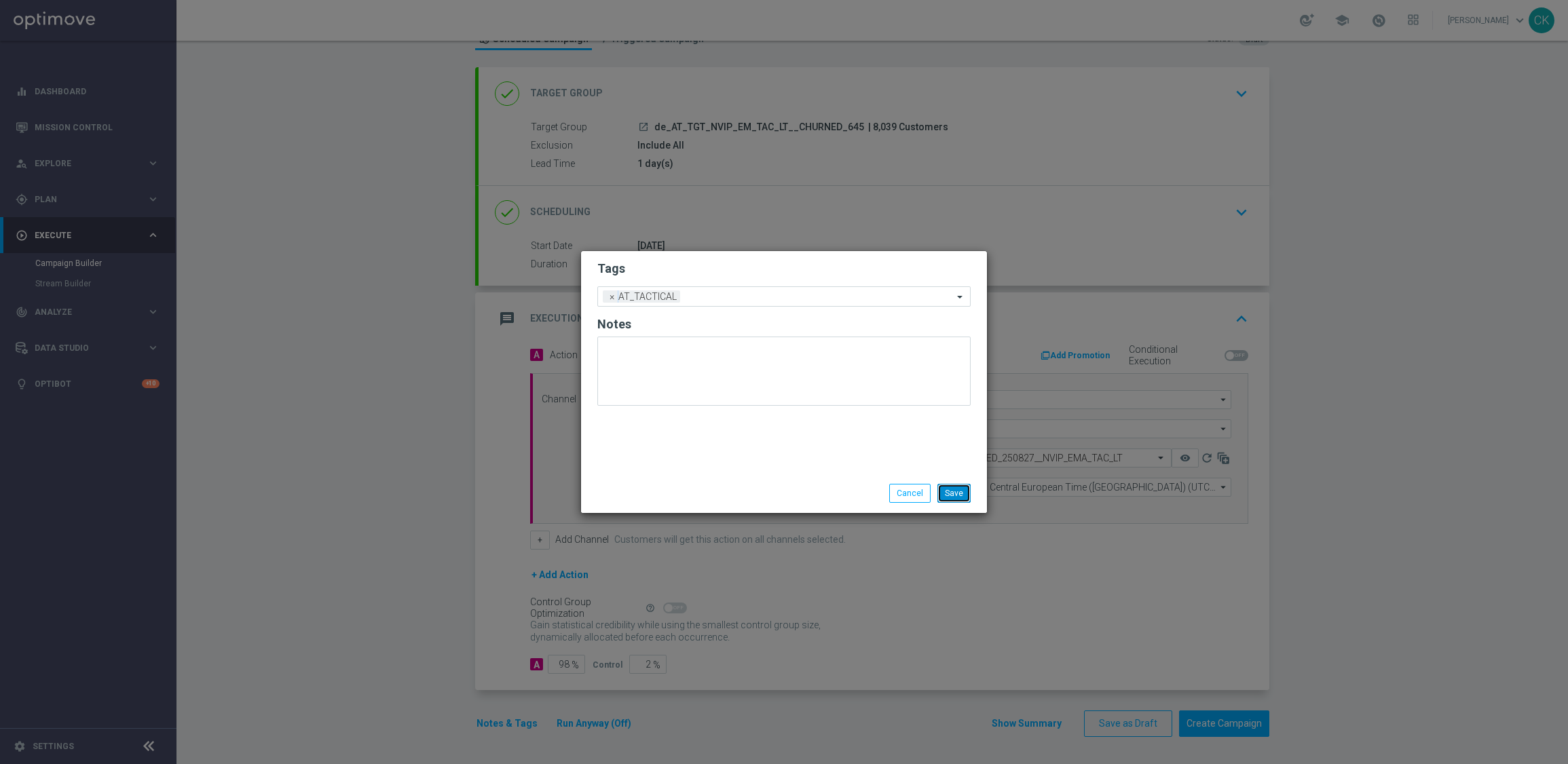
click at [954, 488] on button "Save" at bounding box center [954, 493] width 33 height 19
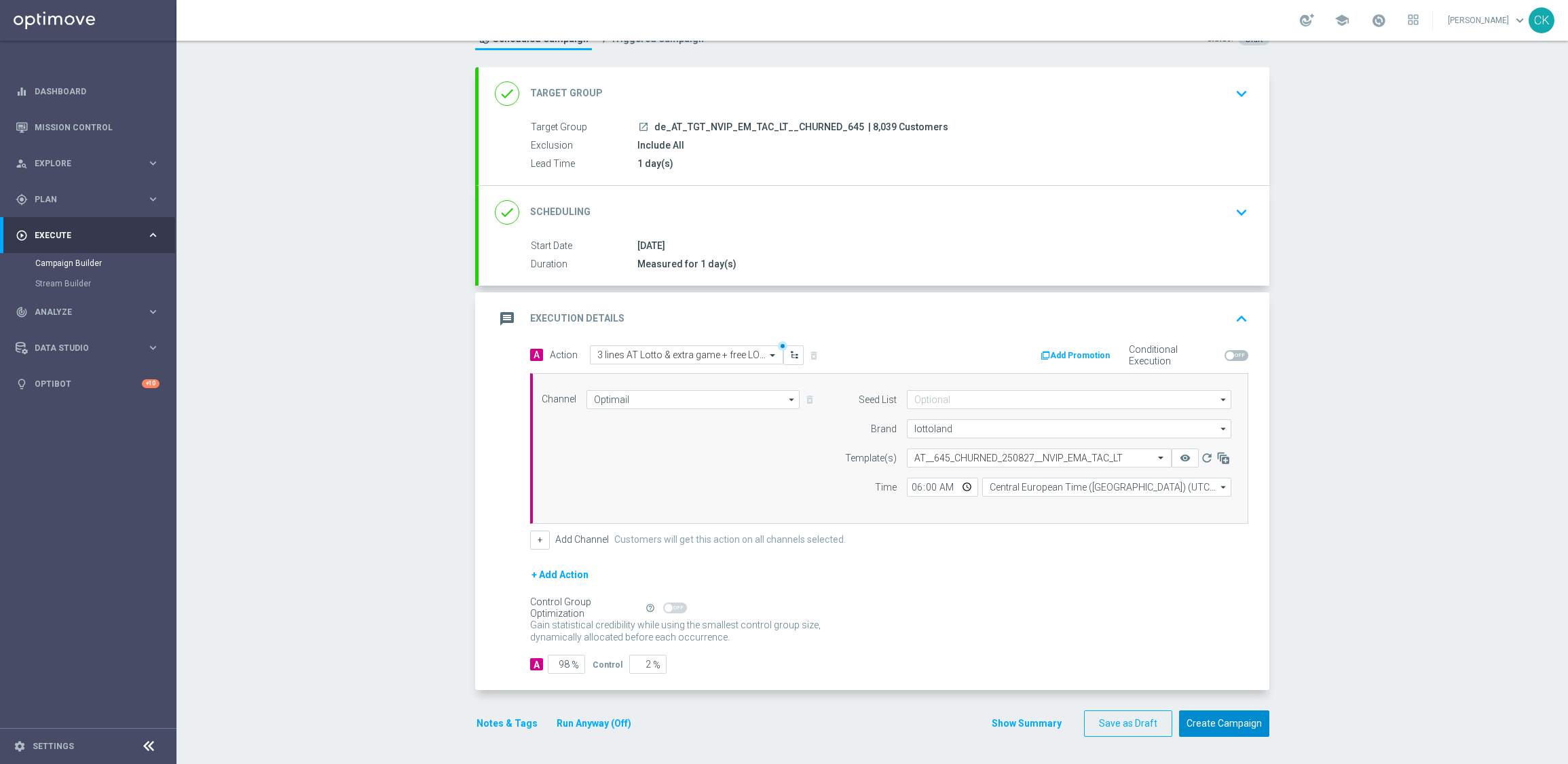
click at [1223, 727] on button "Create Campaign" at bounding box center [1224, 723] width 90 height 26
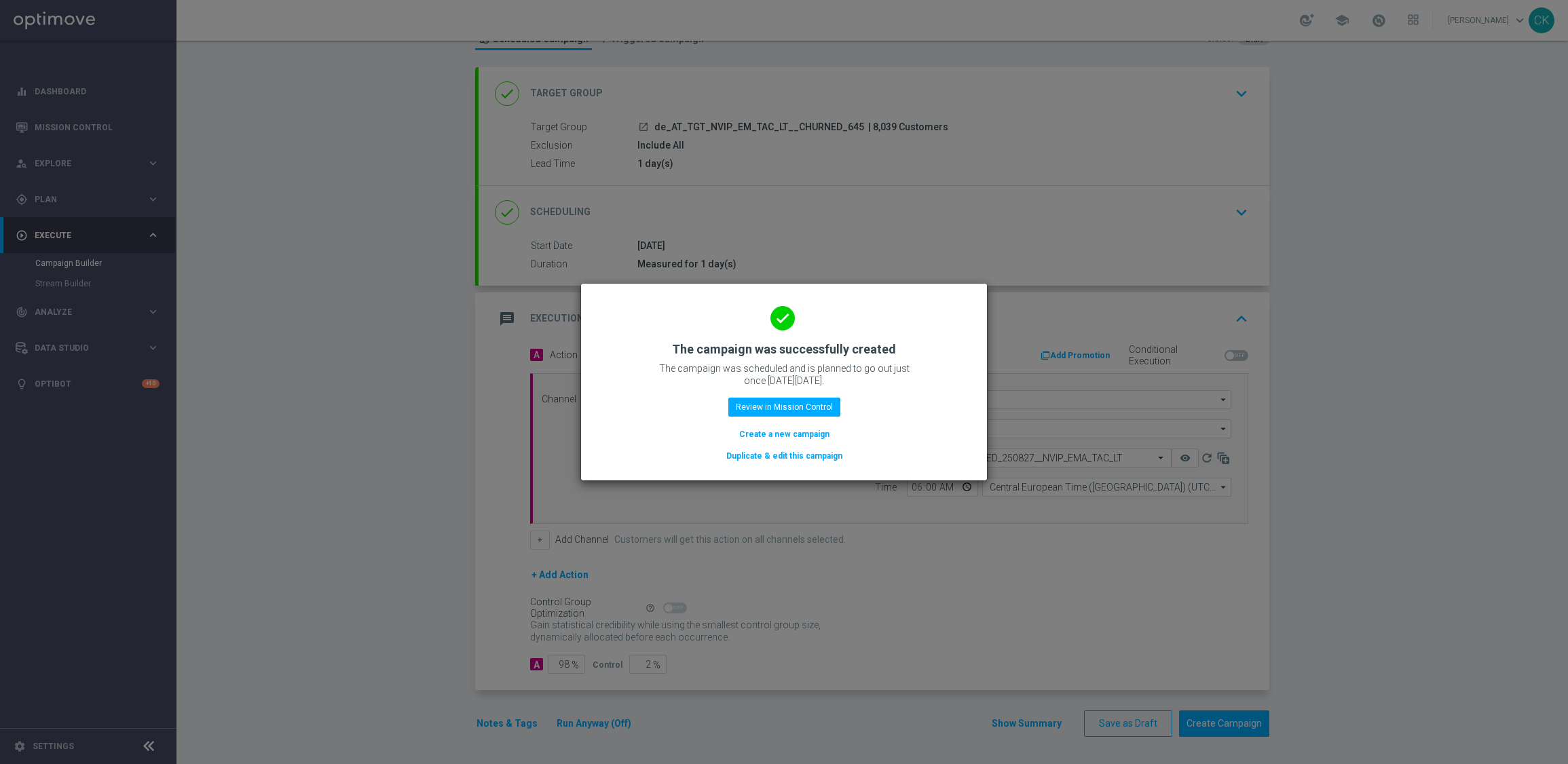
click at [801, 430] on button "Create a new campaign" at bounding box center [784, 434] width 93 height 15
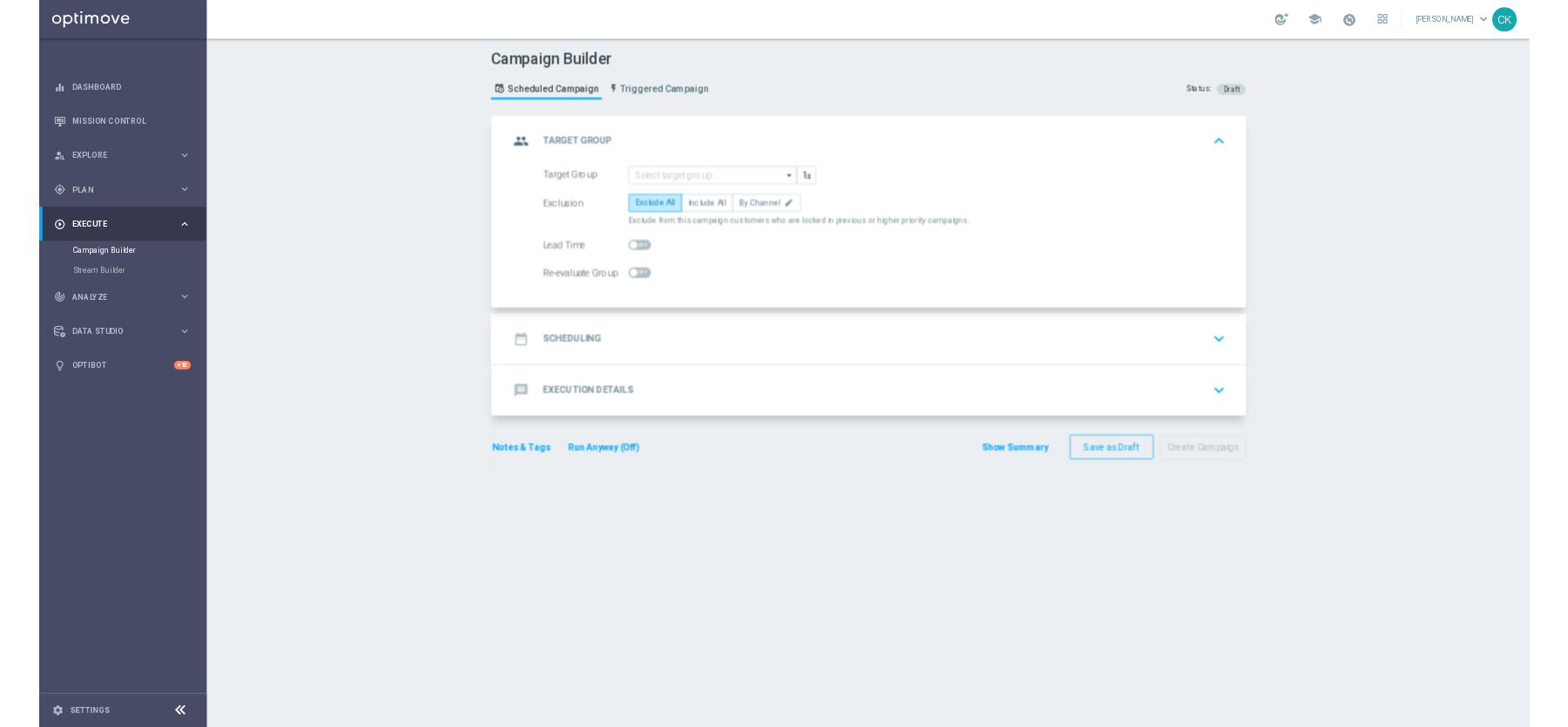
scroll to position [0, 0]
